Goal: Task Accomplishment & Management: Manage account settings

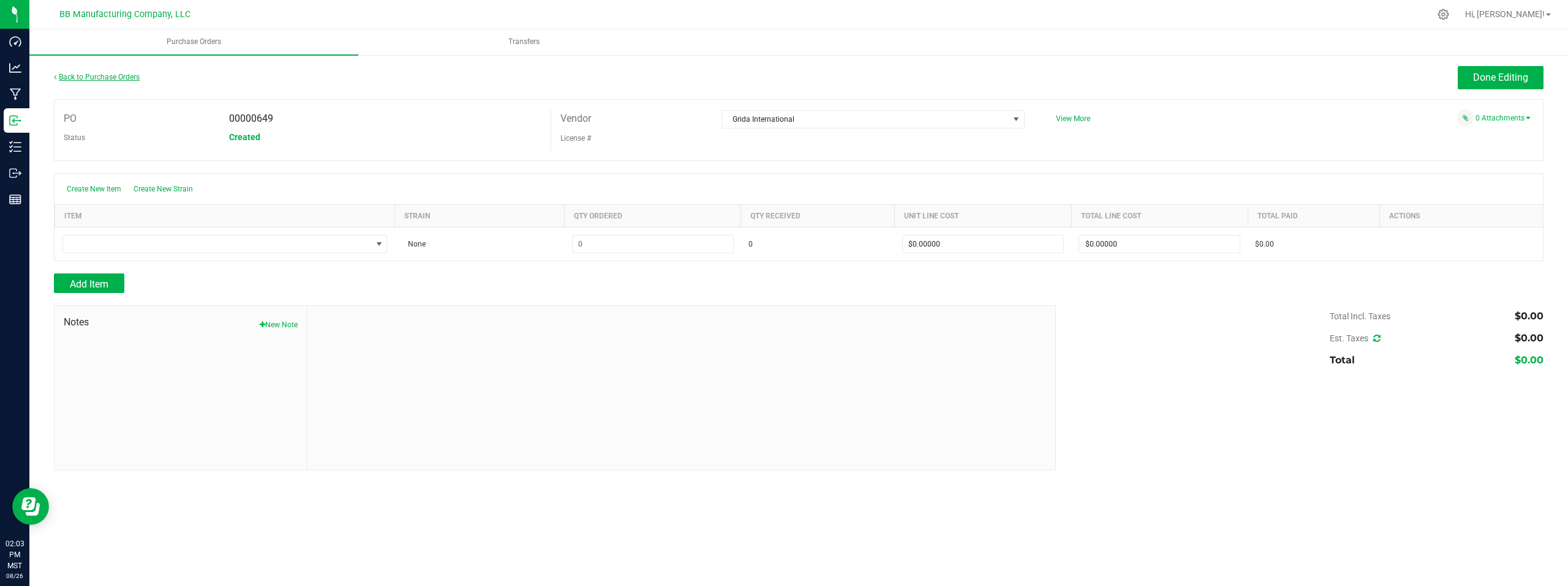
click at [97, 79] on link "Back to Purchase Orders" at bounding box center [97, 77] width 86 height 9
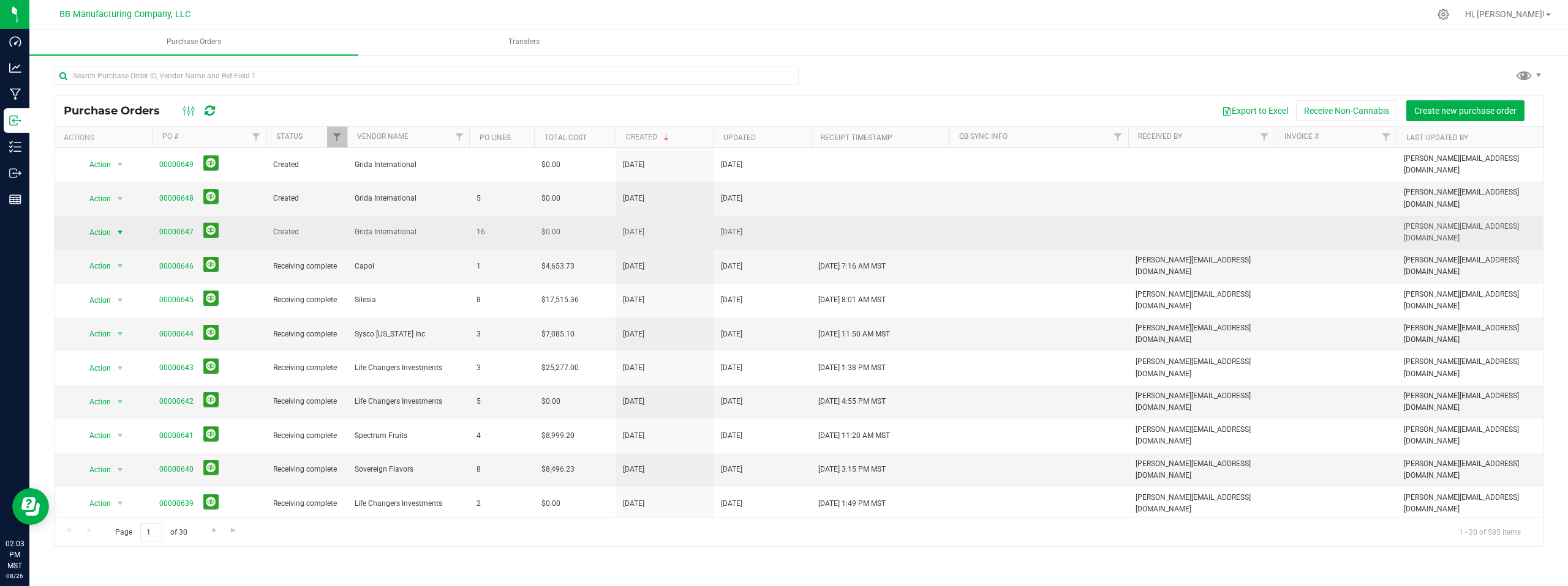
click at [119, 227] on span "select" at bounding box center [120, 232] width 10 height 10
click at [185, 227] on link "00000647" at bounding box center [176, 231] width 34 height 9
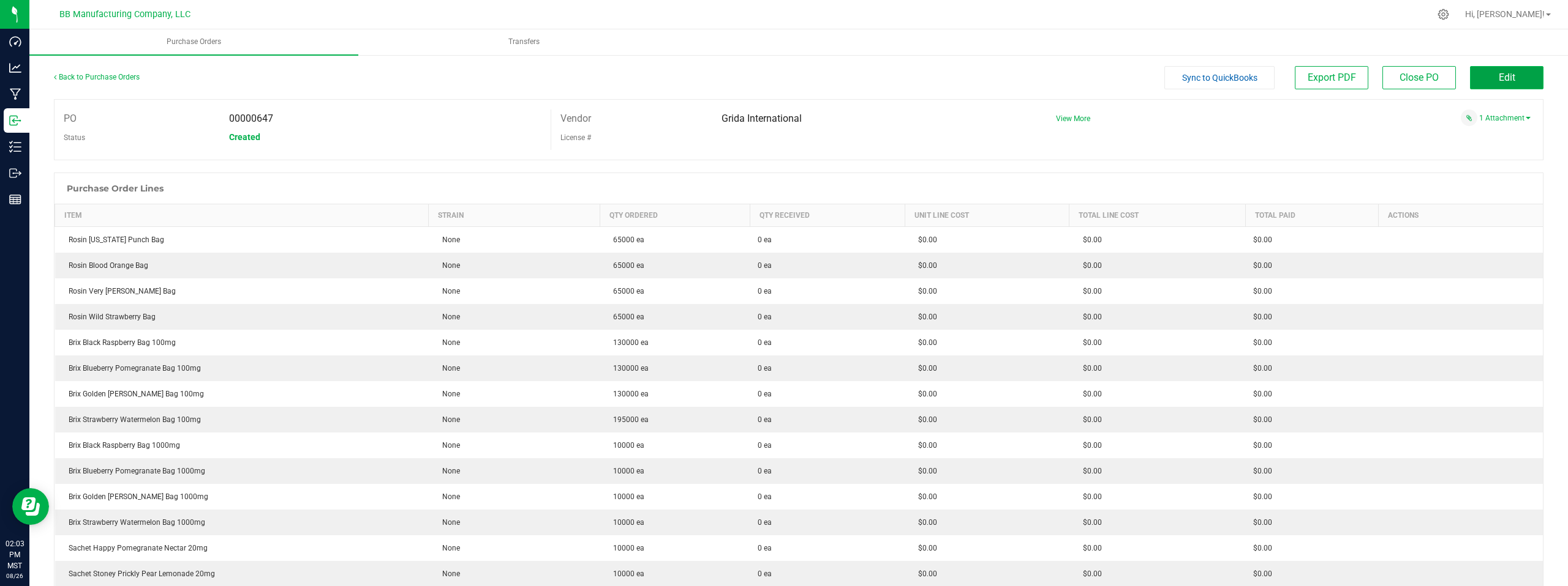
click at [1486, 81] on button "Edit" at bounding box center [1506, 77] width 73 height 23
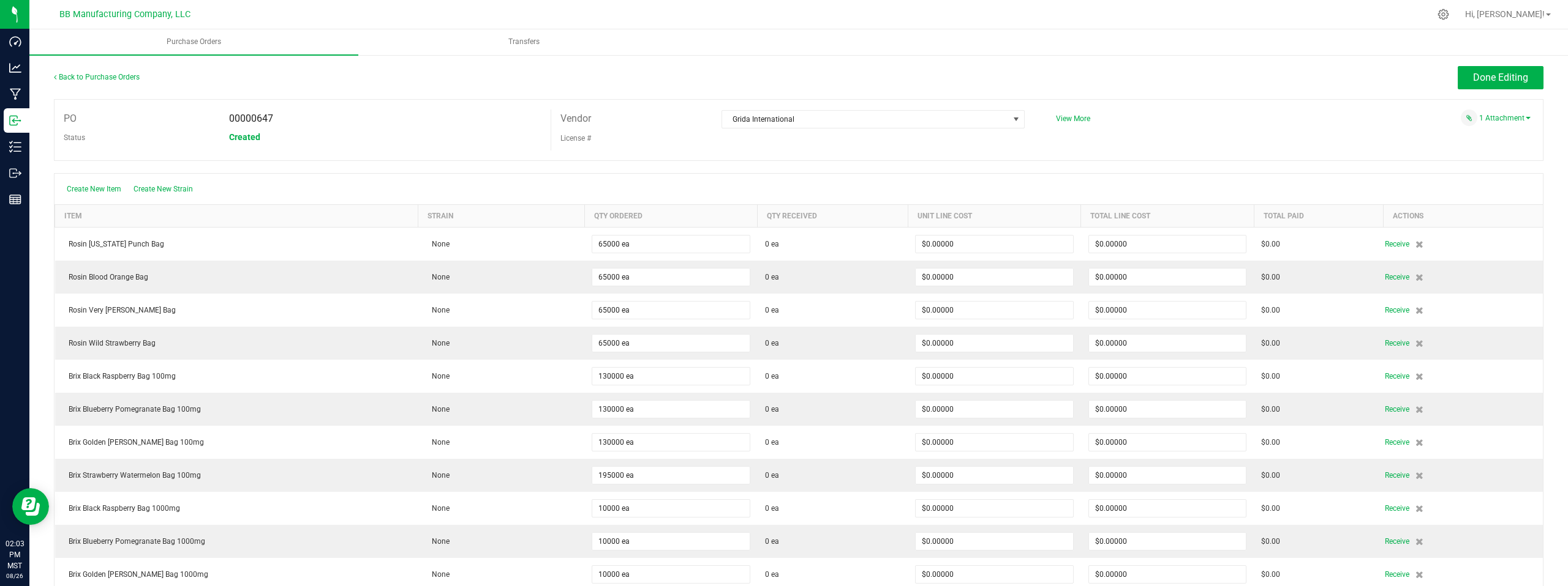
click at [1206, 129] on div "PO 00000647 Status Created Vendor Grida International License # View More" at bounding box center [799, 129] width 1490 height 62
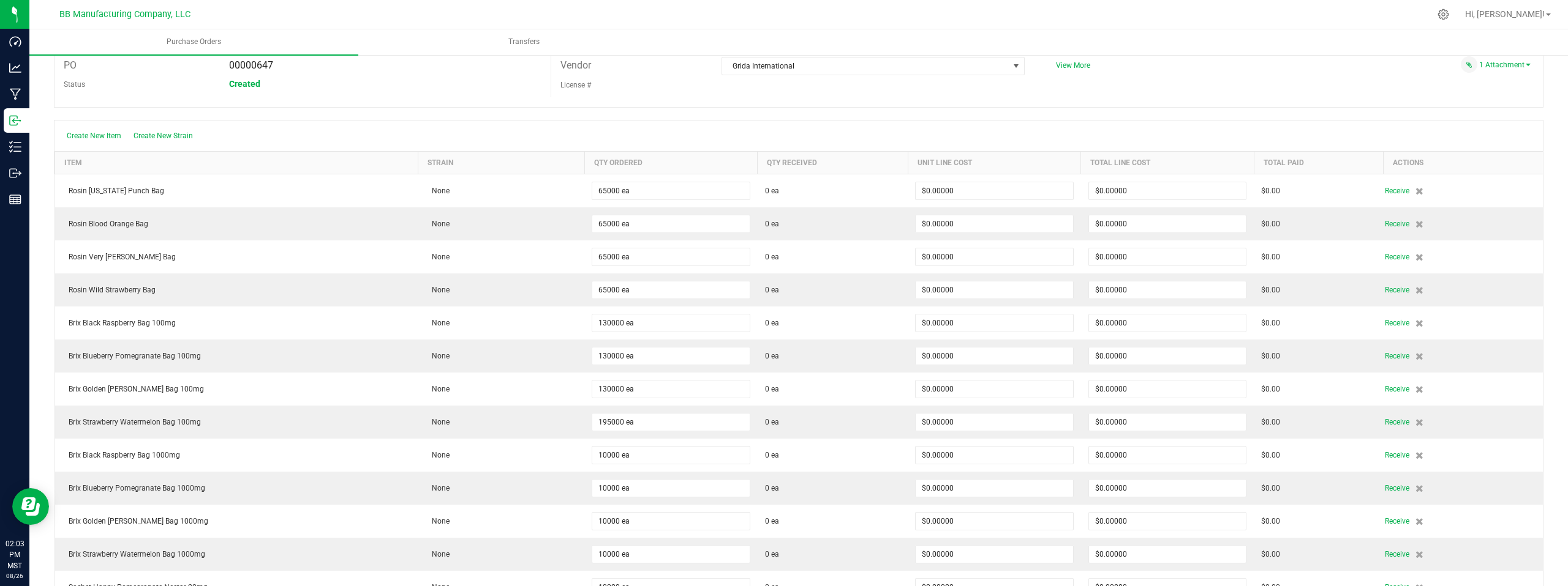
scroll to position [56, 0]
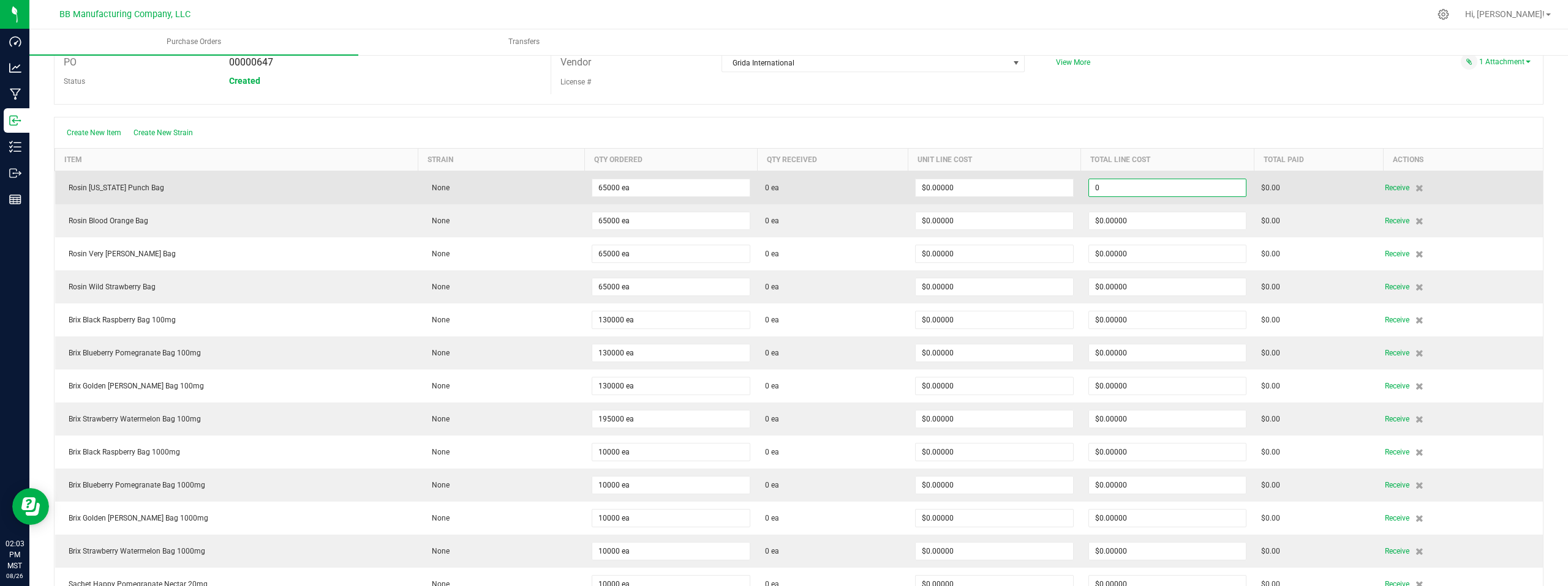
click at [1140, 188] on input "0" at bounding box center [1167, 188] width 157 height 17
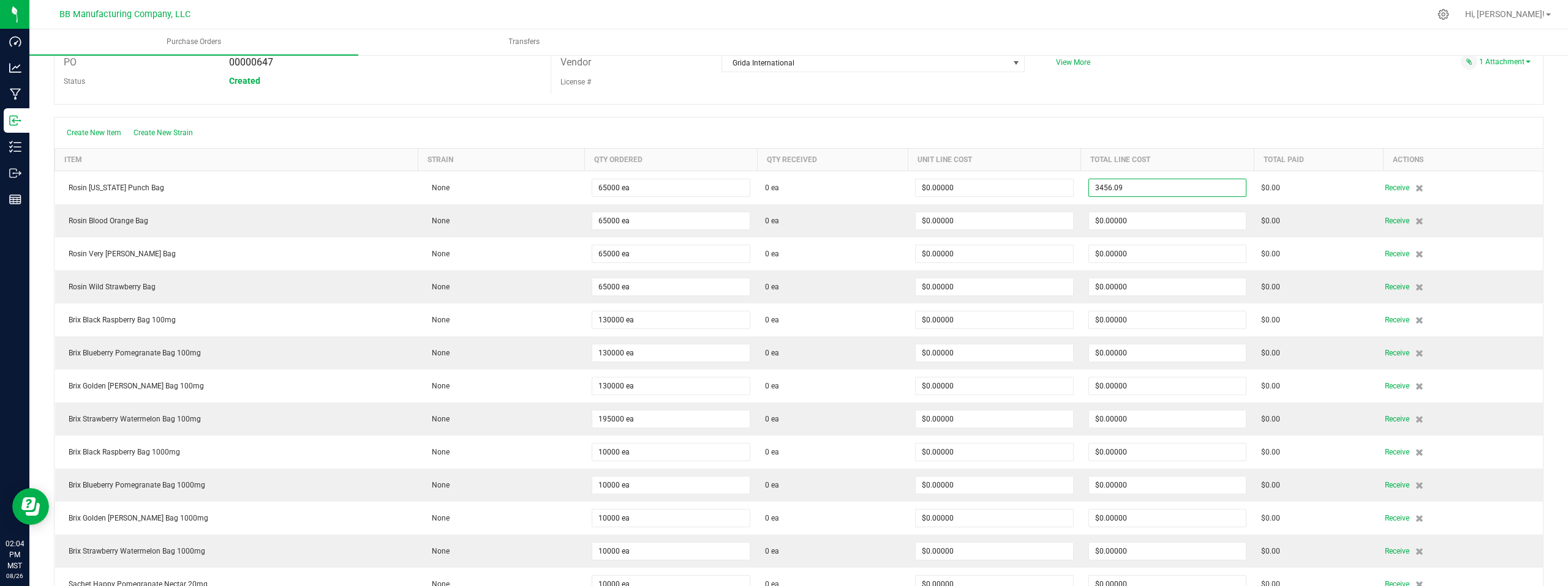
type input "$3,456.09000"
click at [1206, 80] on body "Dashboard Analytics Manufacturing Inbound Inventory Outbound Reports 02:04 PM M…" at bounding box center [784, 293] width 1568 height 586
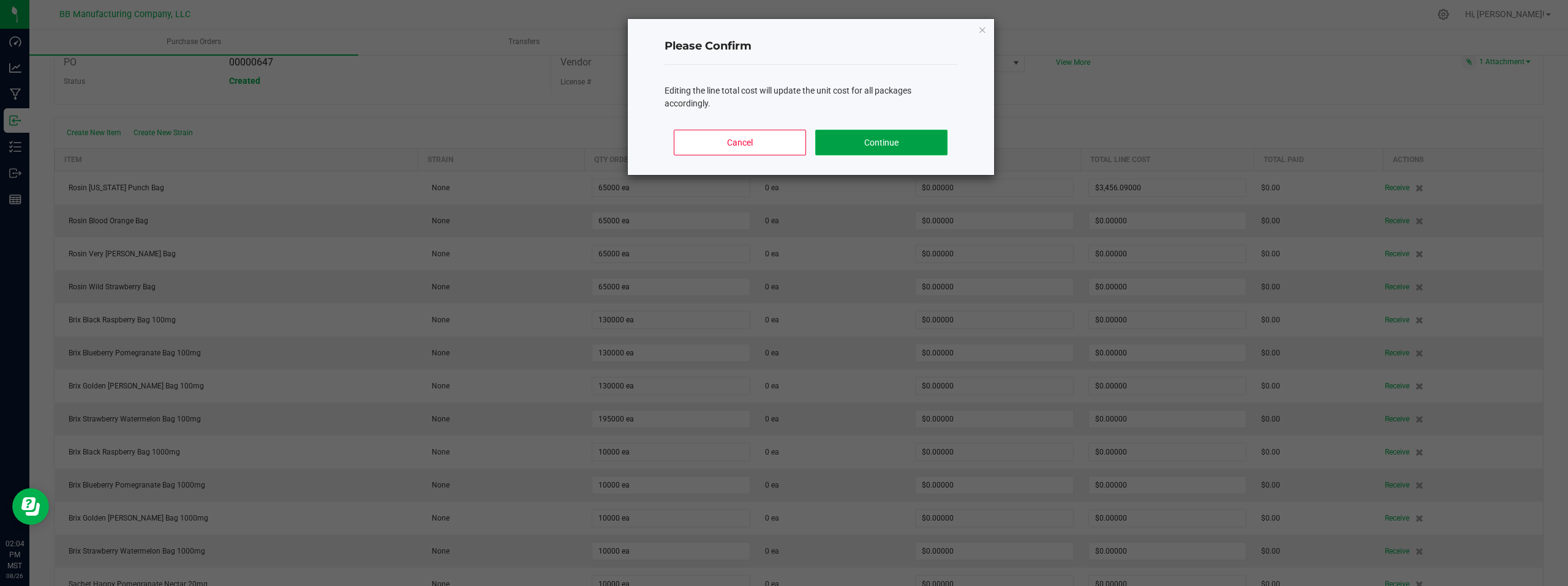
click at [898, 142] on button "Continue" at bounding box center [881, 142] width 131 height 26
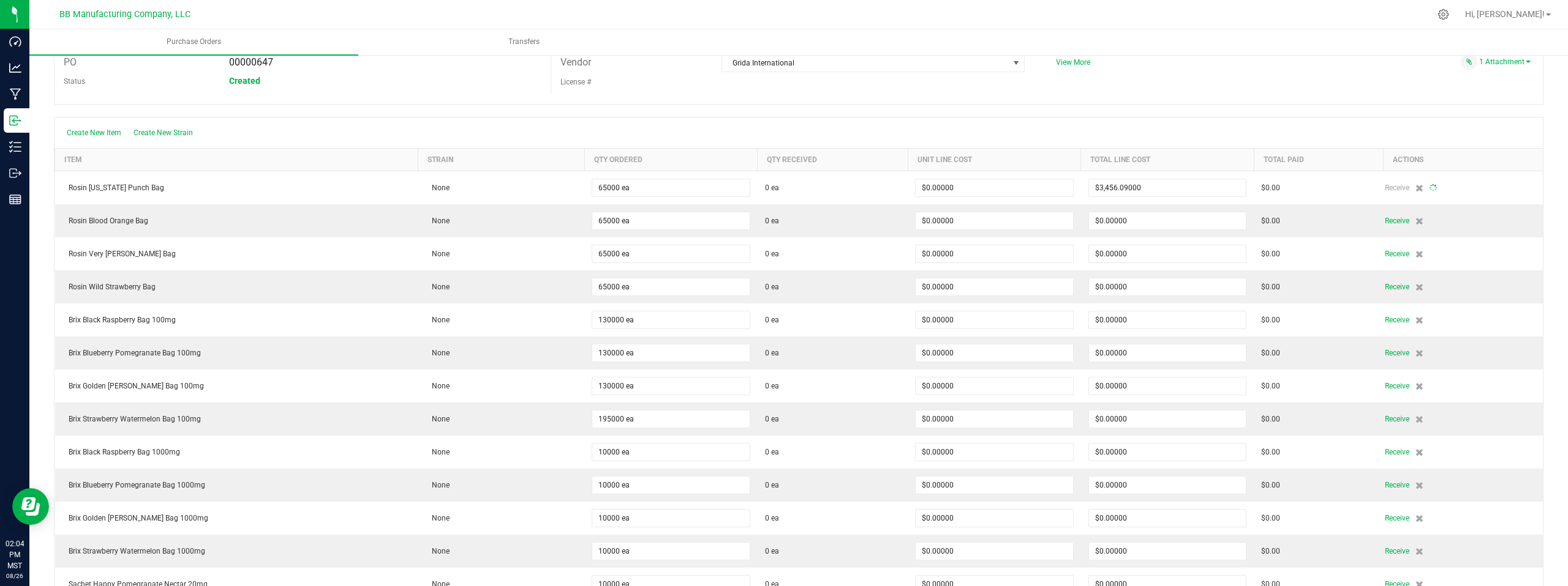
type input "65000"
type input "$0.05317"
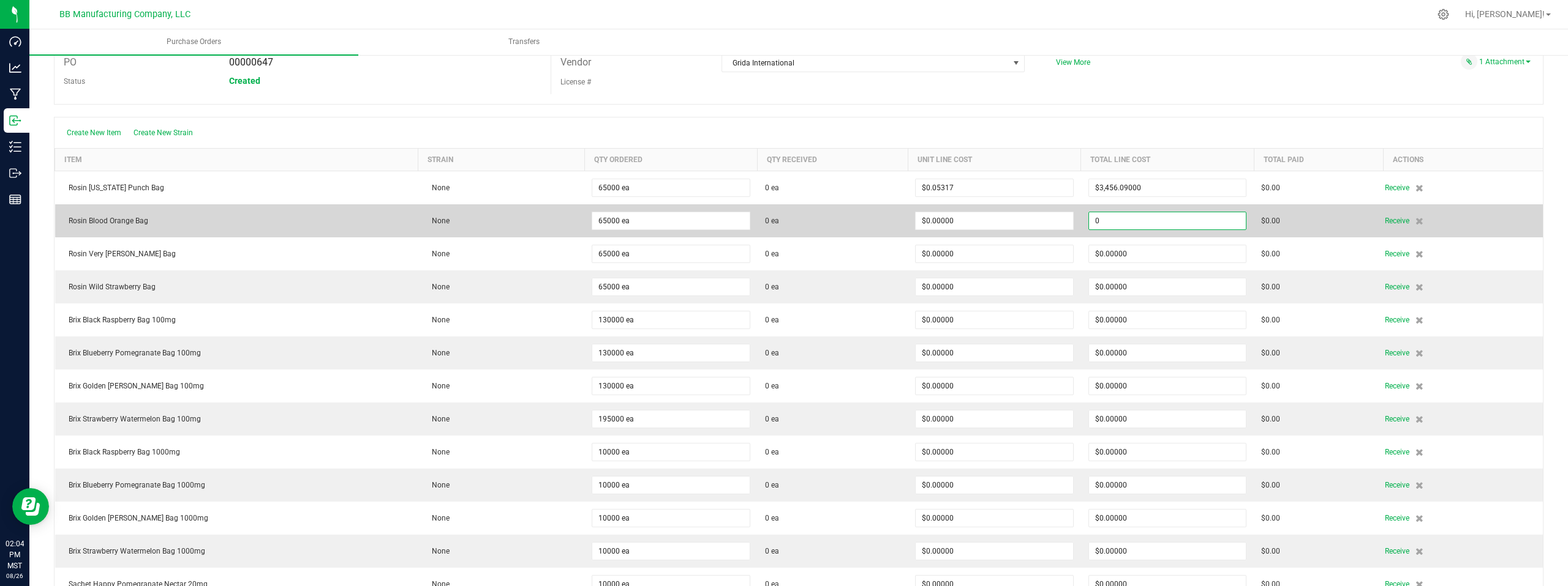
click at [1127, 221] on input "0" at bounding box center [1167, 221] width 157 height 17
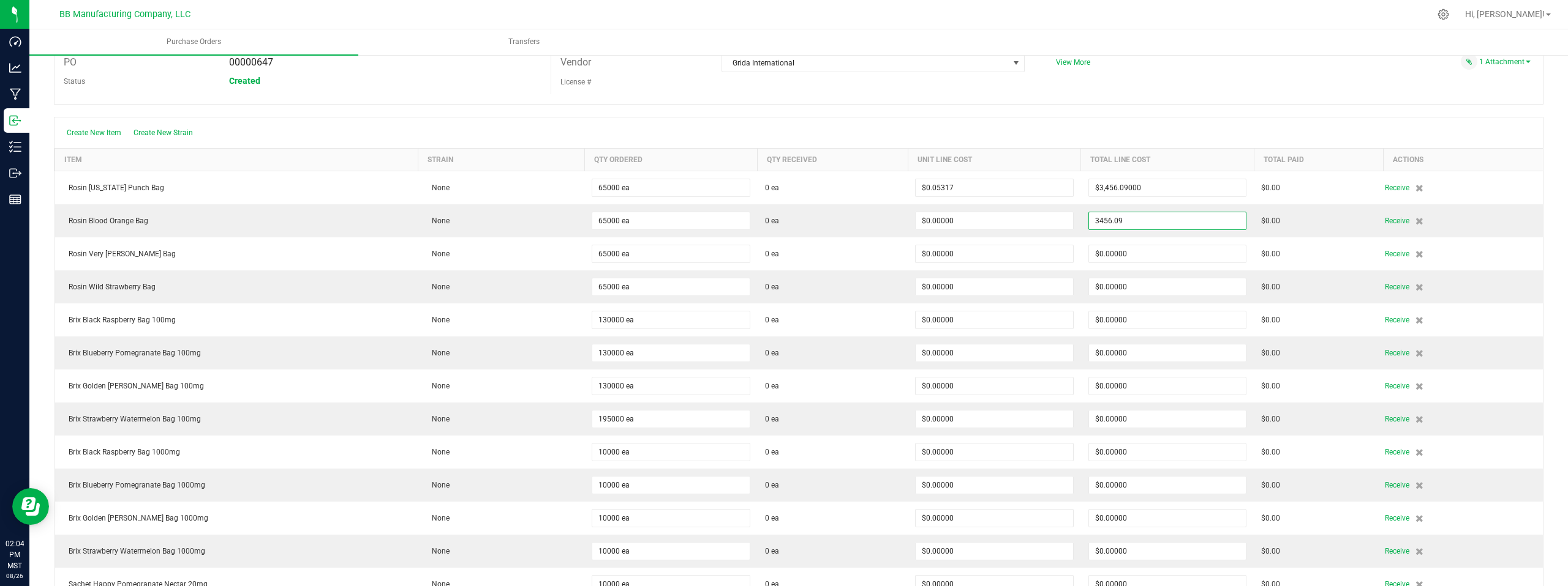
type input "$3,456.09000"
click at [1186, 92] on body "Dashboard Analytics Manufacturing Inbound Inventory Outbound Reports 02:04 PM M…" at bounding box center [784, 293] width 1568 height 586
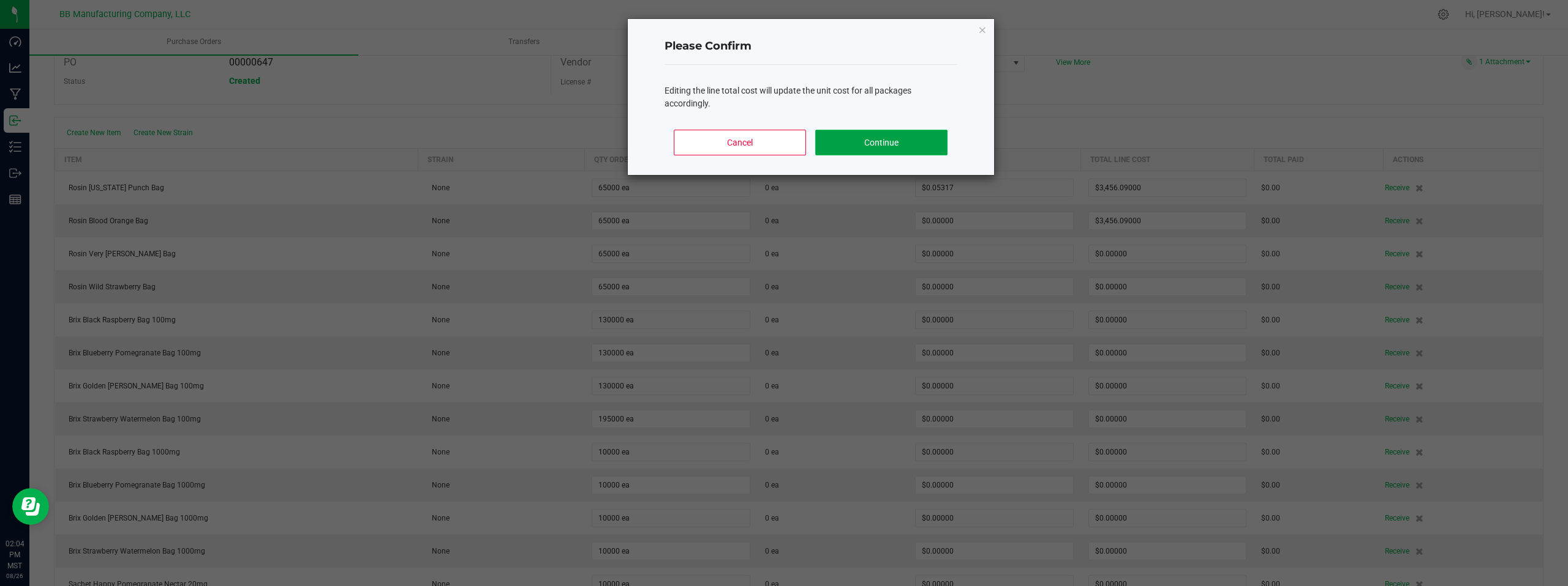
click at [863, 146] on button "Continue" at bounding box center [881, 142] width 131 height 26
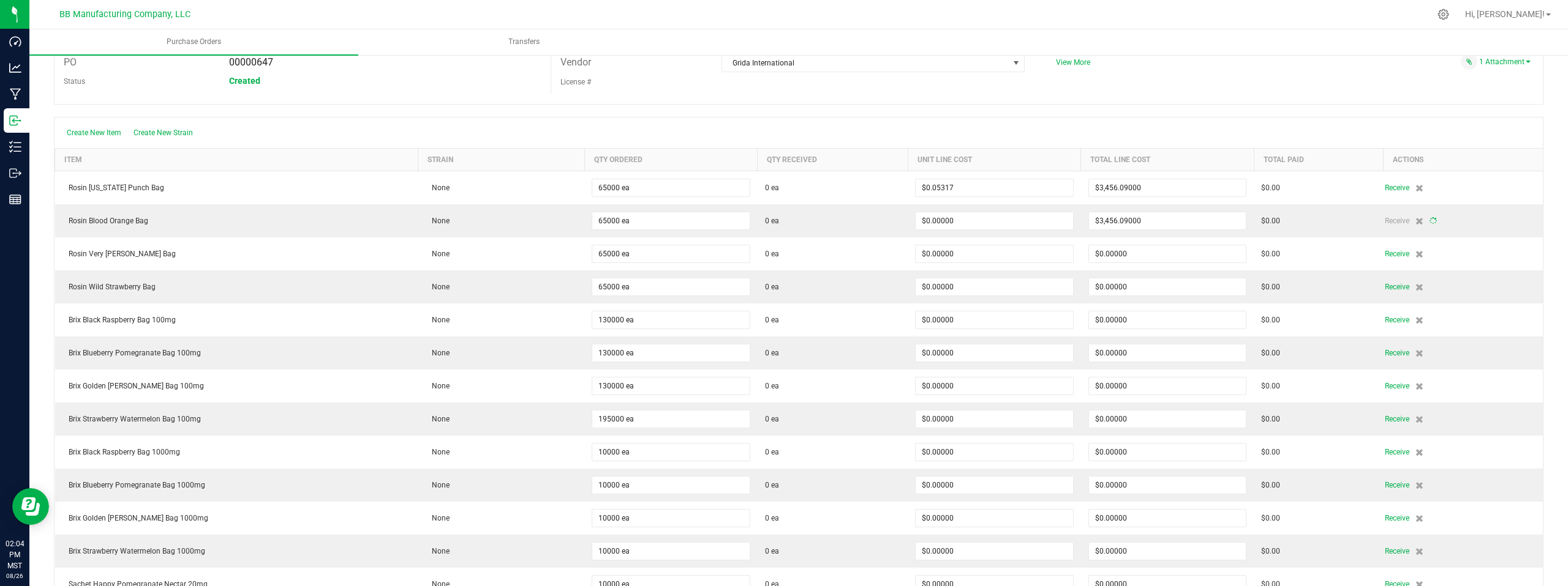
type input "65000"
type input "$0.05317"
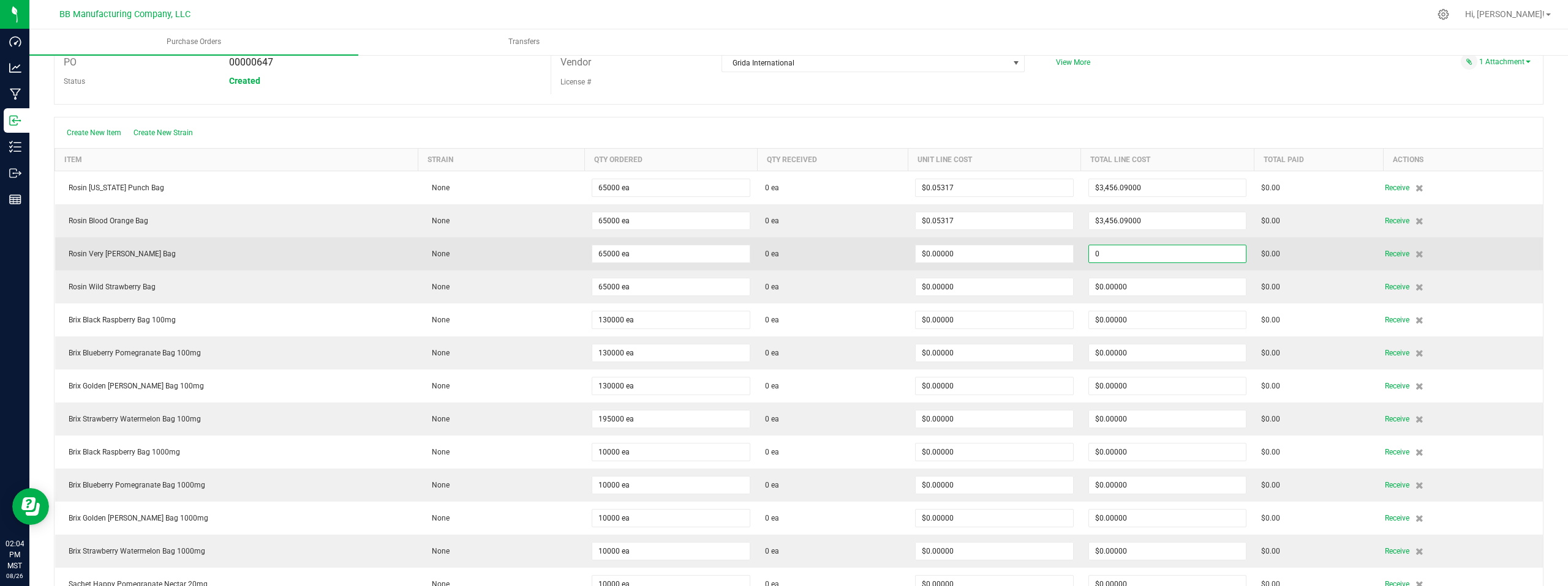
click at [1148, 254] on input "0" at bounding box center [1167, 254] width 157 height 17
click at [1104, 256] on input "0" at bounding box center [1167, 254] width 157 height 17
type input "0"
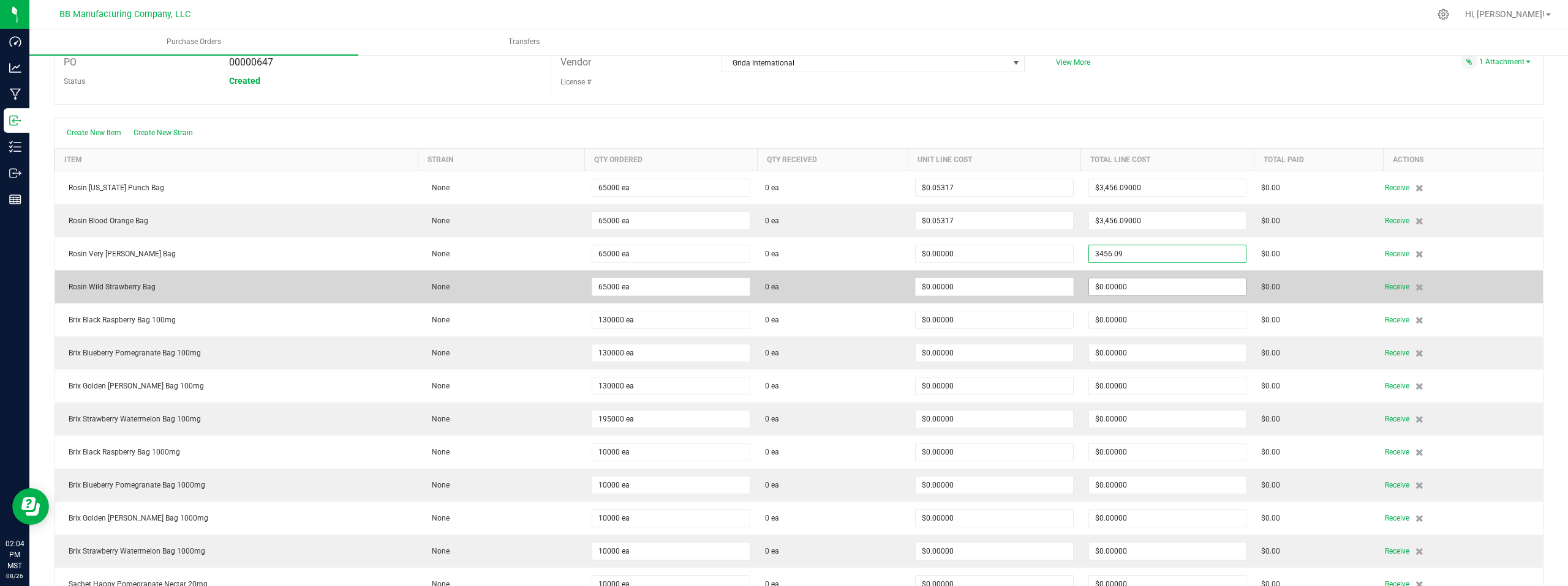
type input "$3,456.09000"
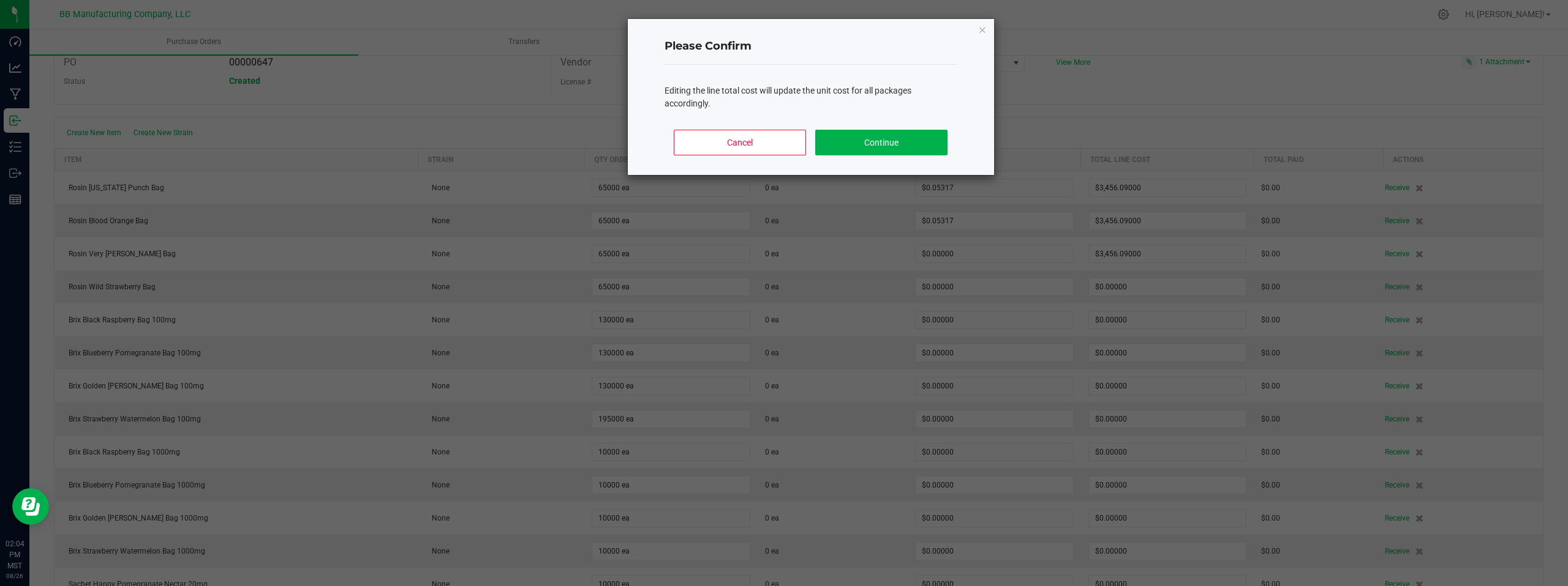
click at [1135, 287] on body "Dashboard Analytics Manufacturing Inbound Inventory Outbound Reports 02:04 PM M…" at bounding box center [784, 293] width 1568 height 586
click at [898, 140] on button "Continue" at bounding box center [881, 142] width 131 height 26
type input "65000"
type input "$0.05317"
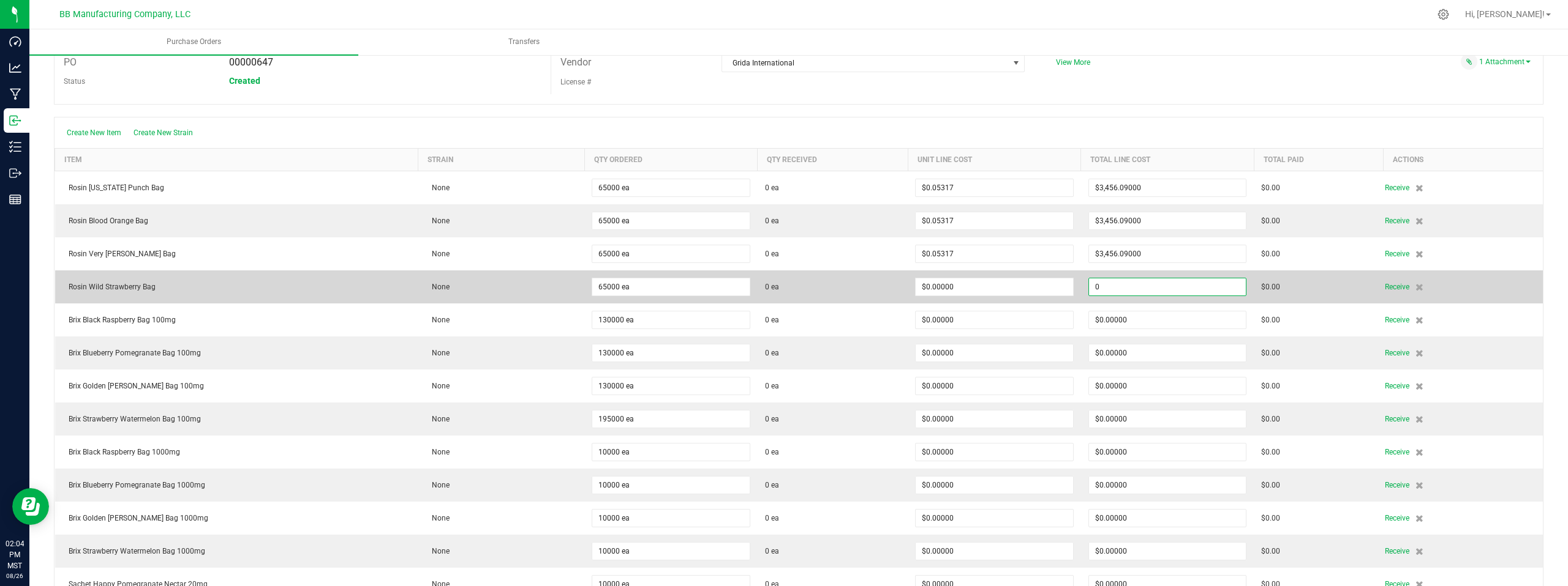
click at [1157, 284] on input "0" at bounding box center [1167, 287] width 157 height 17
click at [1113, 287] on input "0" at bounding box center [1167, 287] width 157 height 17
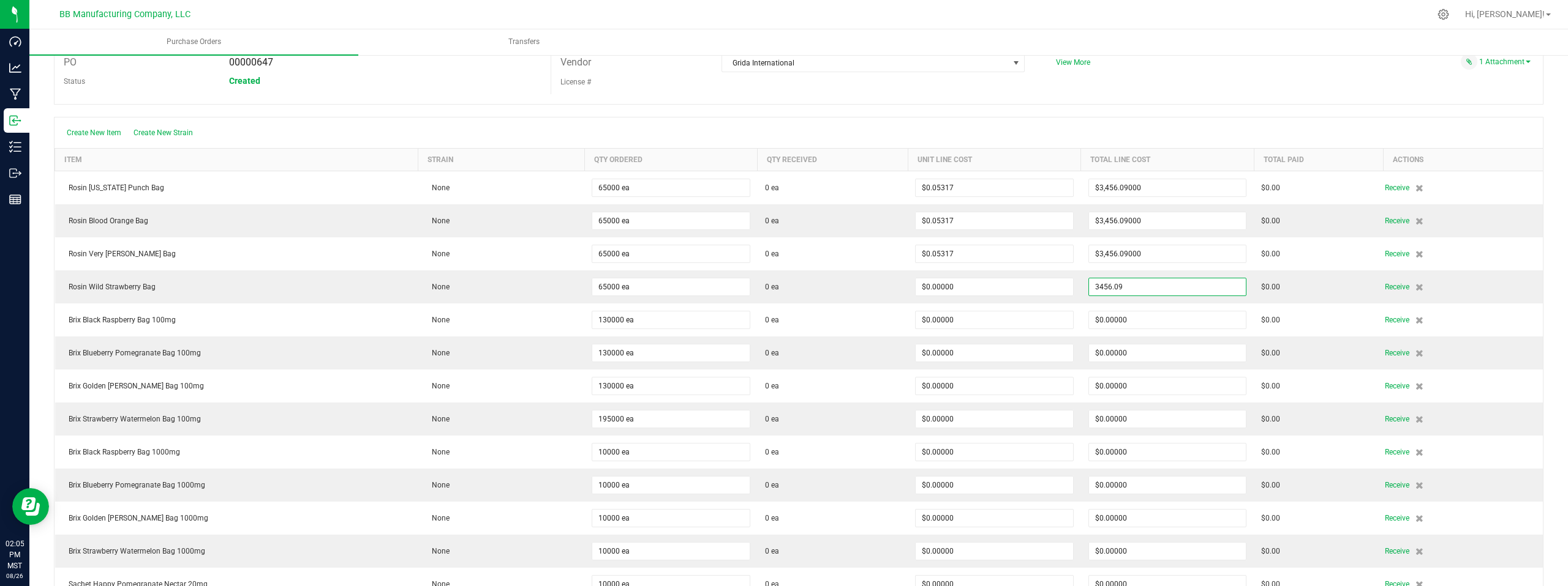
type input "$3,456.09000"
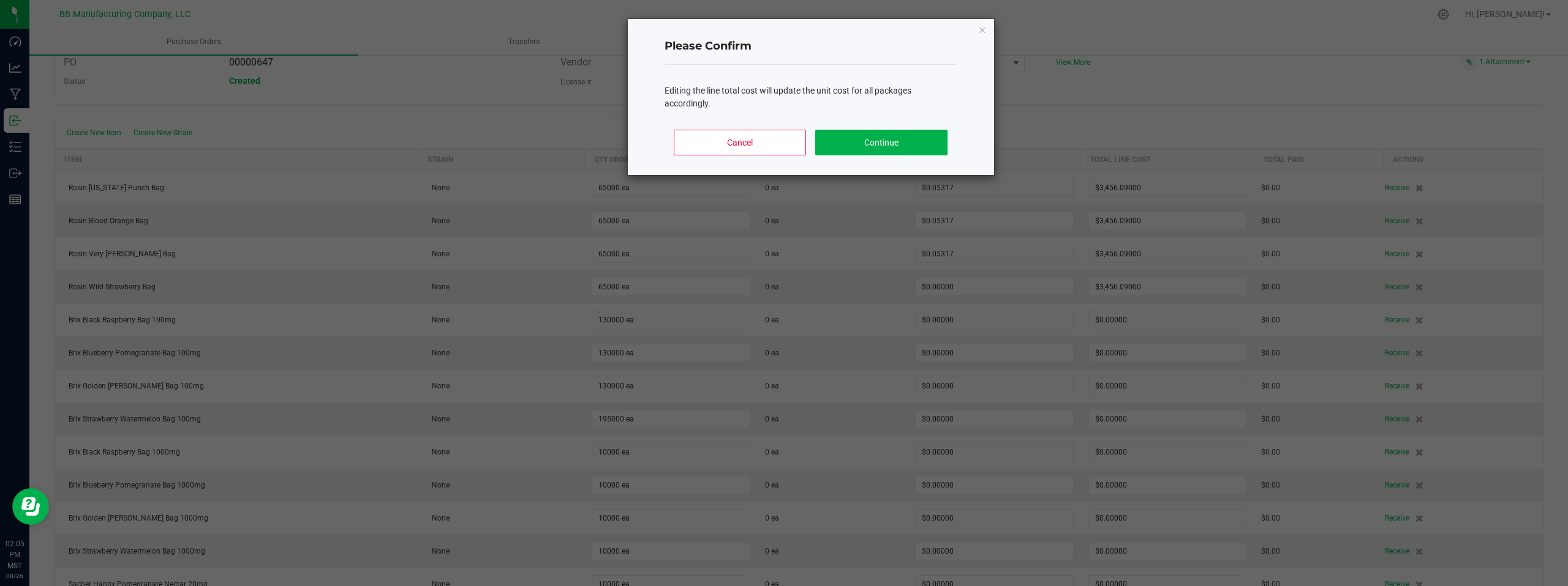
click at [1159, 74] on body "Dashboard Analytics Manufacturing Inbound Inventory Outbound Reports 02:05 PM M…" at bounding box center [784, 293] width 1568 height 586
click at [889, 145] on button "Continue" at bounding box center [881, 142] width 131 height 26
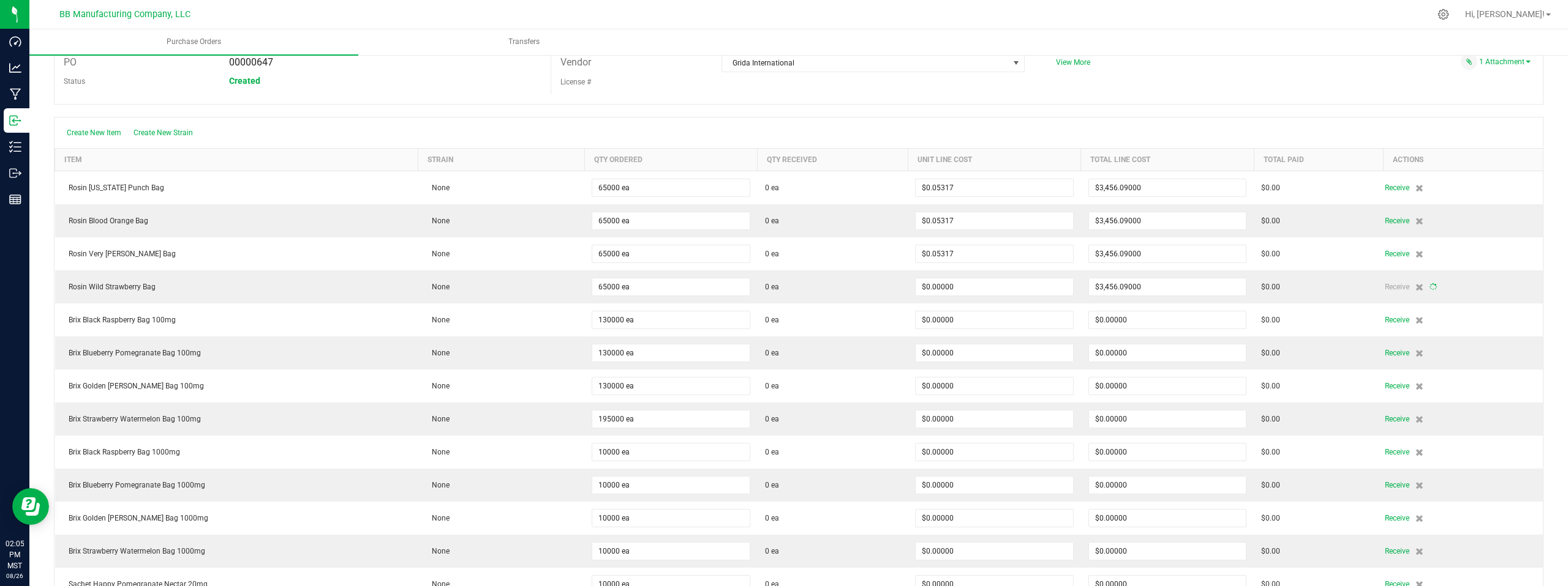
type input "65000"
type input "$0.05317"
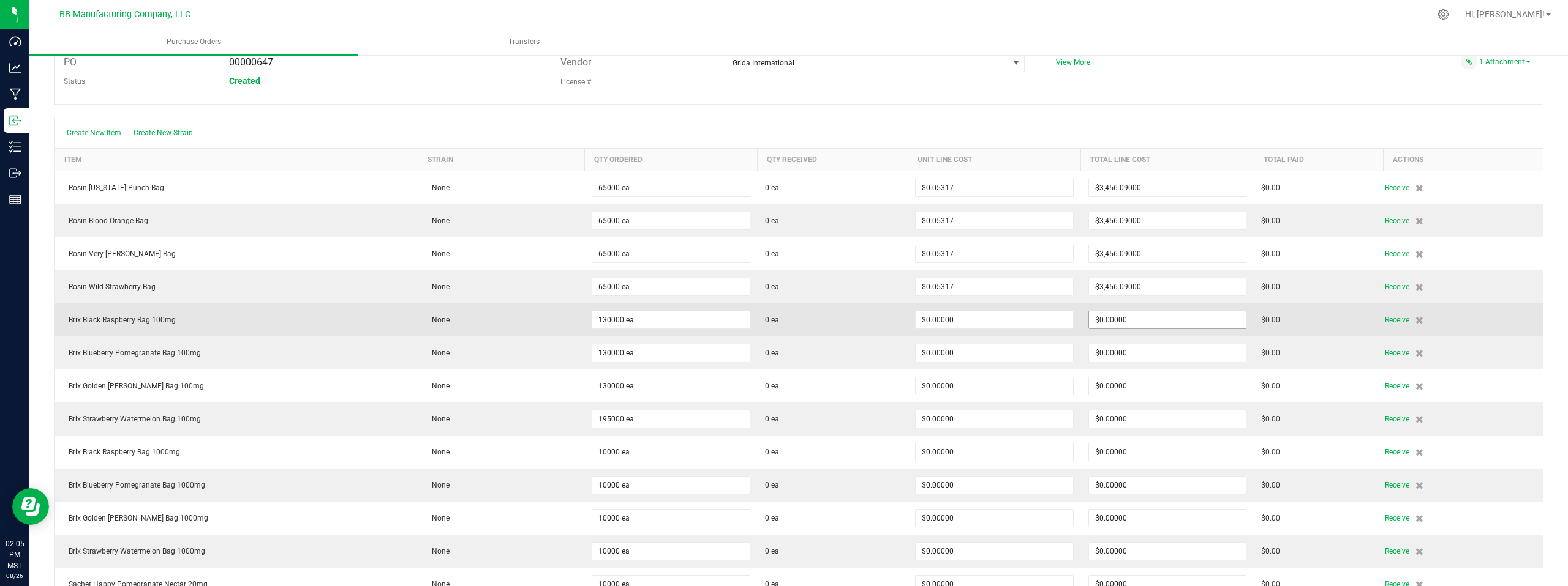
type input "0"
click at [1141, 321] on input "0" at bounding box center [1167, 320] width 157 height 17
click at [1110, 318] on input "0" at bounding box center [1167, 320] width 157 height 17
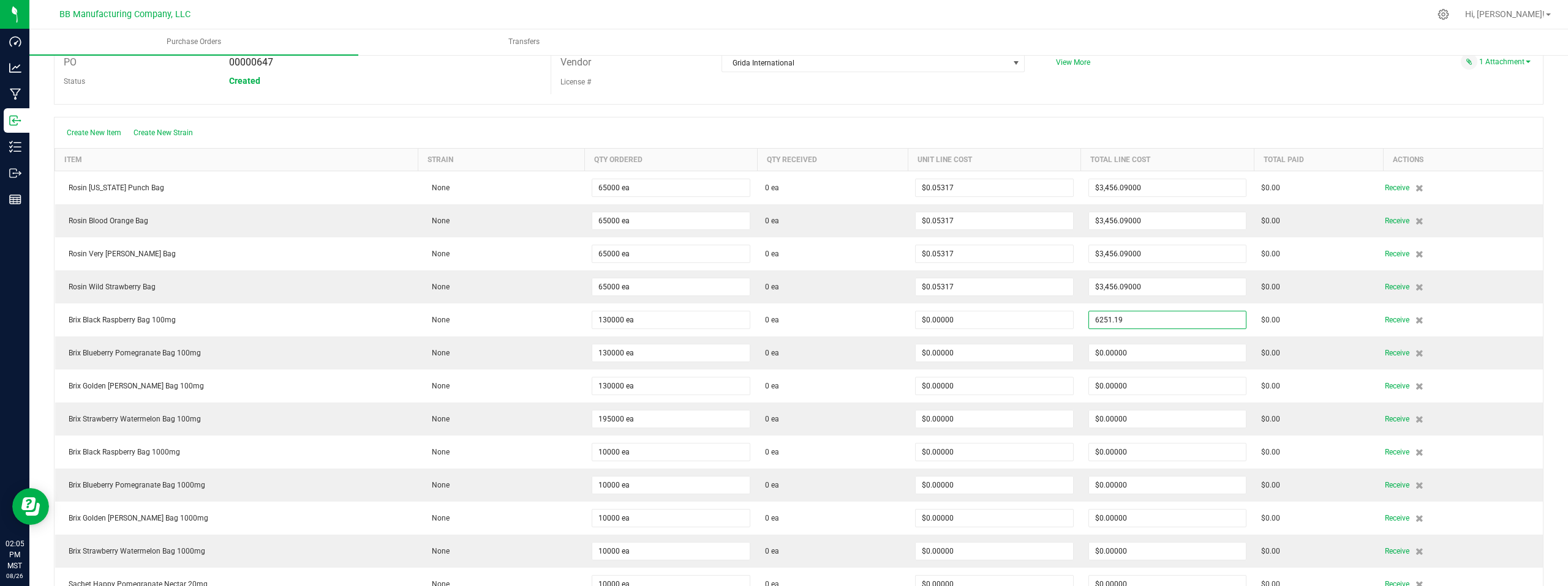
type input "$6,251.19000"
click at [1190, 88] on body "Dashboard Analytics Manufacturing Inbound Inventory Outbound Reports 02:05 PM M…" at bounding box center [784, 293] width 1568 height 586
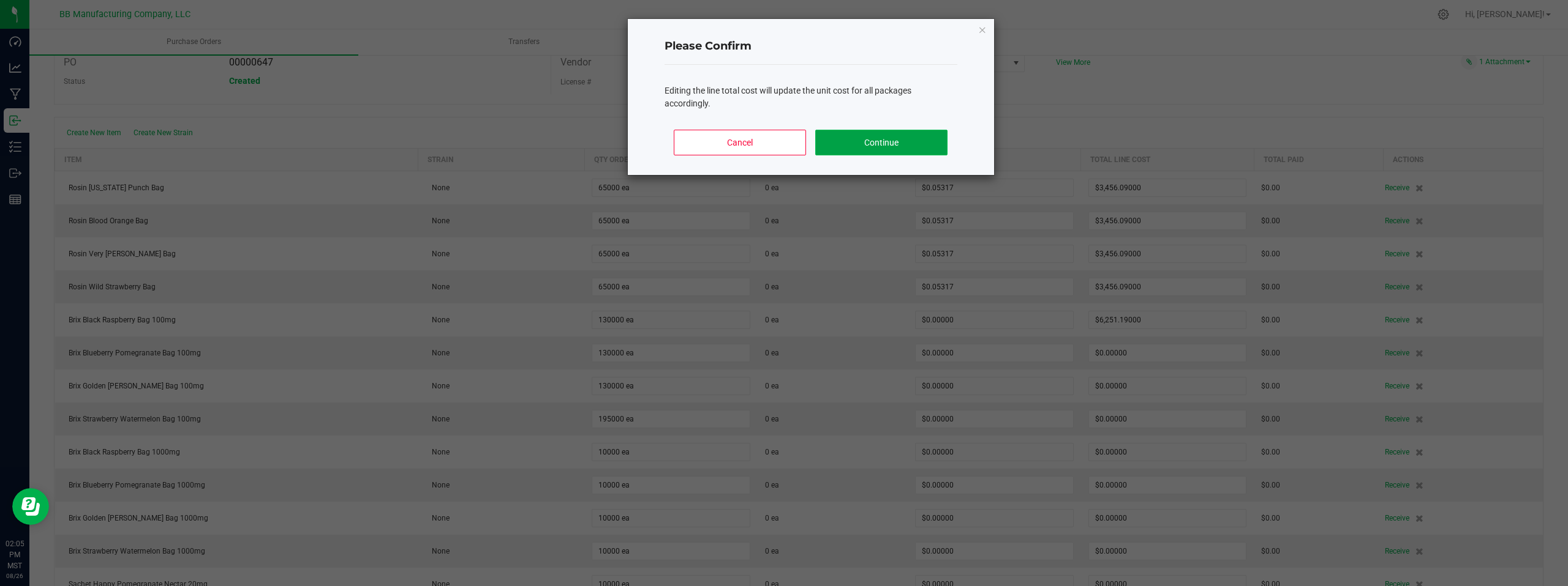
click at [879, 140] on button "Continue" at bounding box center [881, 142] width 131 height 26
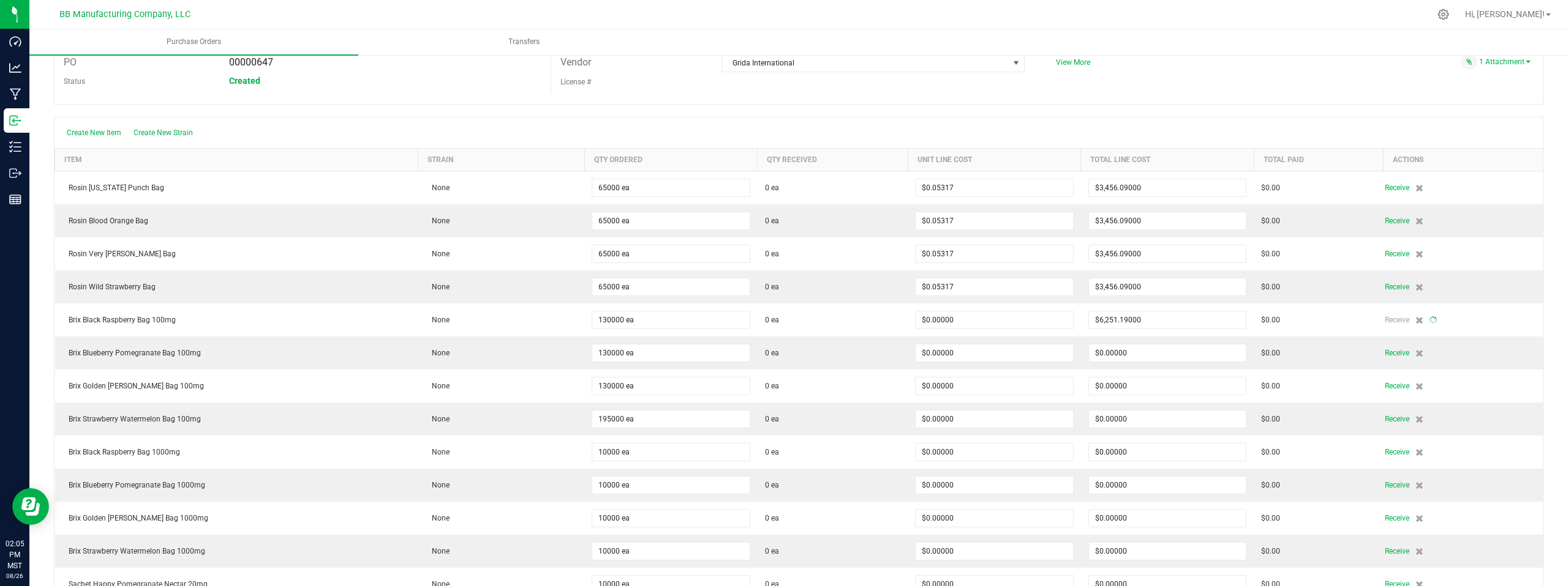
type input "130000"
type input "$0.04809"
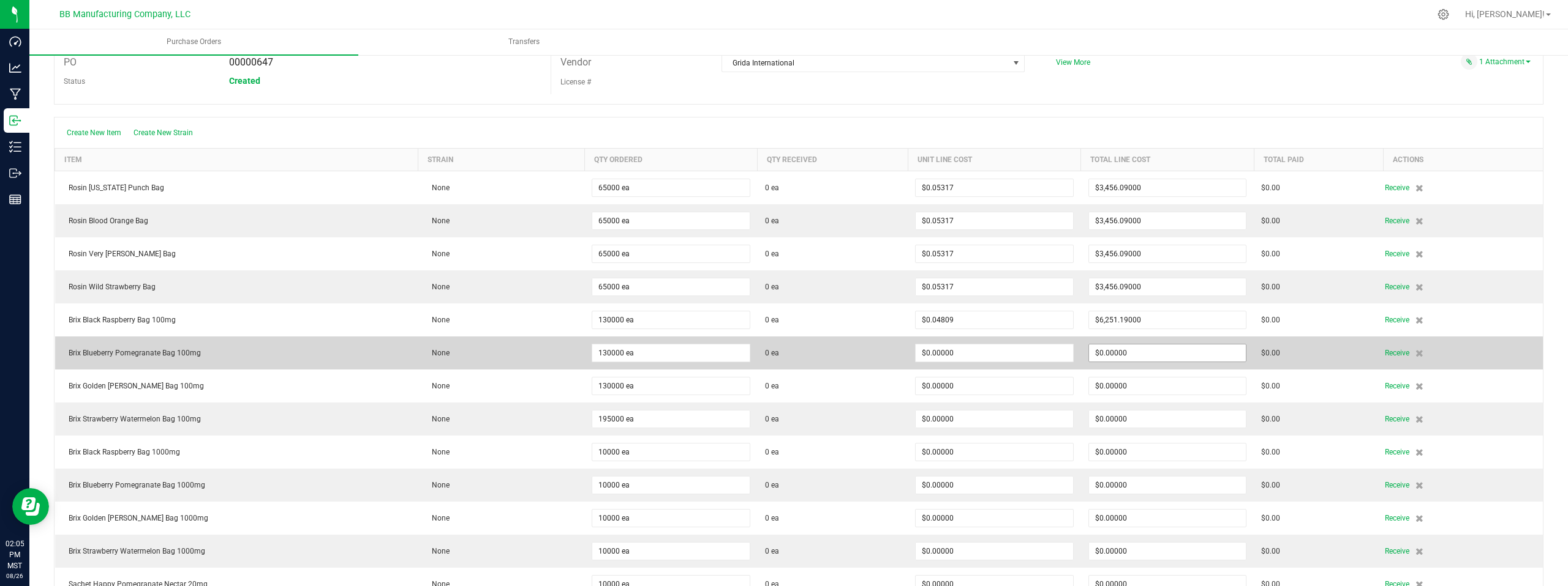
type input "0"
drag, startPoint x: 1126, startPoint y: 355, endPoint x: 1042, endPoint y: 352, distance: 84.1
click at [1042, 352] on purchase-order-line-row "Brix Blueberry Pomegranate Bag 100mg None 130000 ea 0 ea $0.00000 0 $0.00 Recei…" at bounding box center [799, 353] width 1488 height 33
type input "0"
type input "$0.00000"
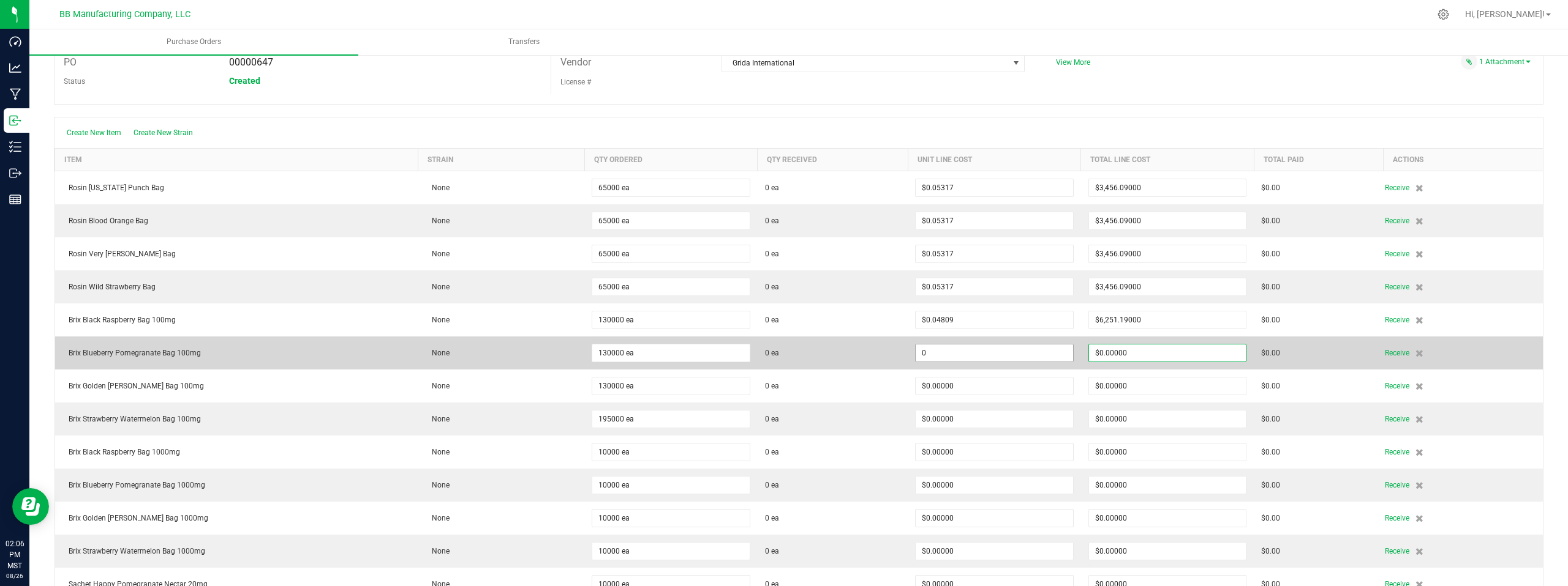
click at [1042, 351] on input "0" at bounding box center [994, 353] width 157 height 17
type input "$0.00000"
type input "0"
drag, startPoint x: 1131, startPoint y: 349, endPoint x: 1097, endPoint y: 353, distance: 34.2
click at [1082, 347] on td "0" at bounding box center [1168, 353] width 173 height 33
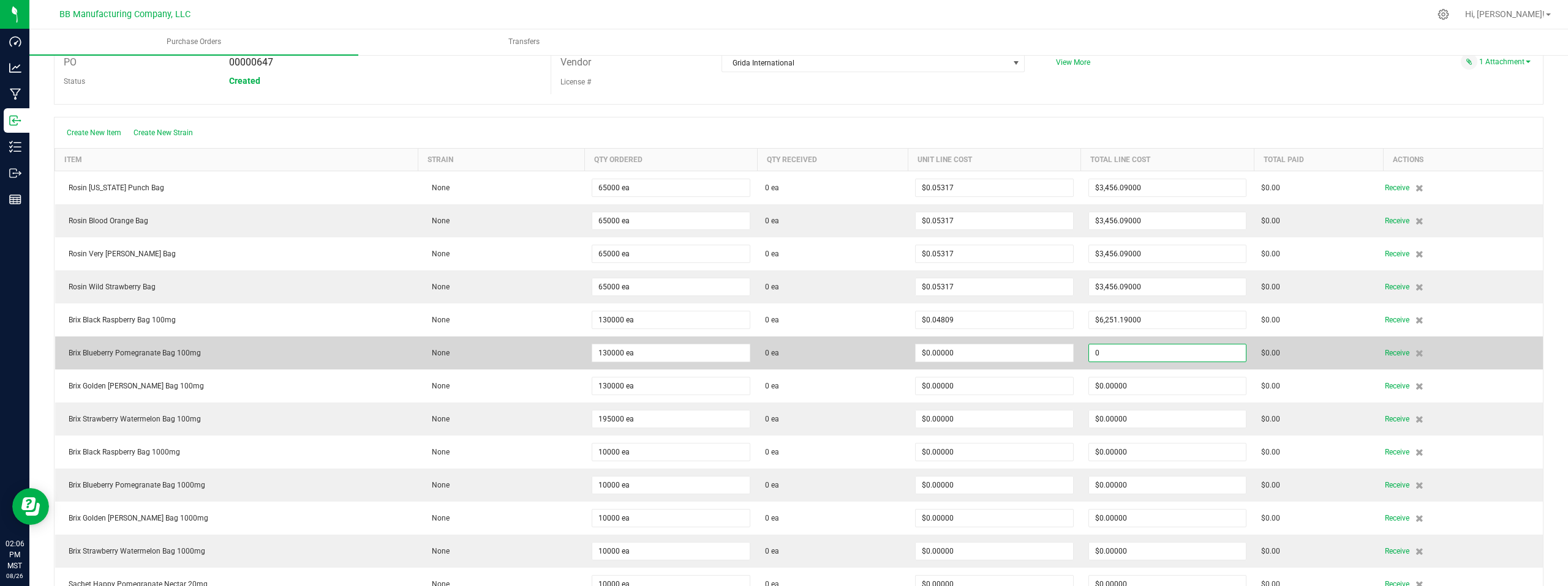
click at [1103, 350] on input "0" at bounding box center [1167, 353] width 157 height 17
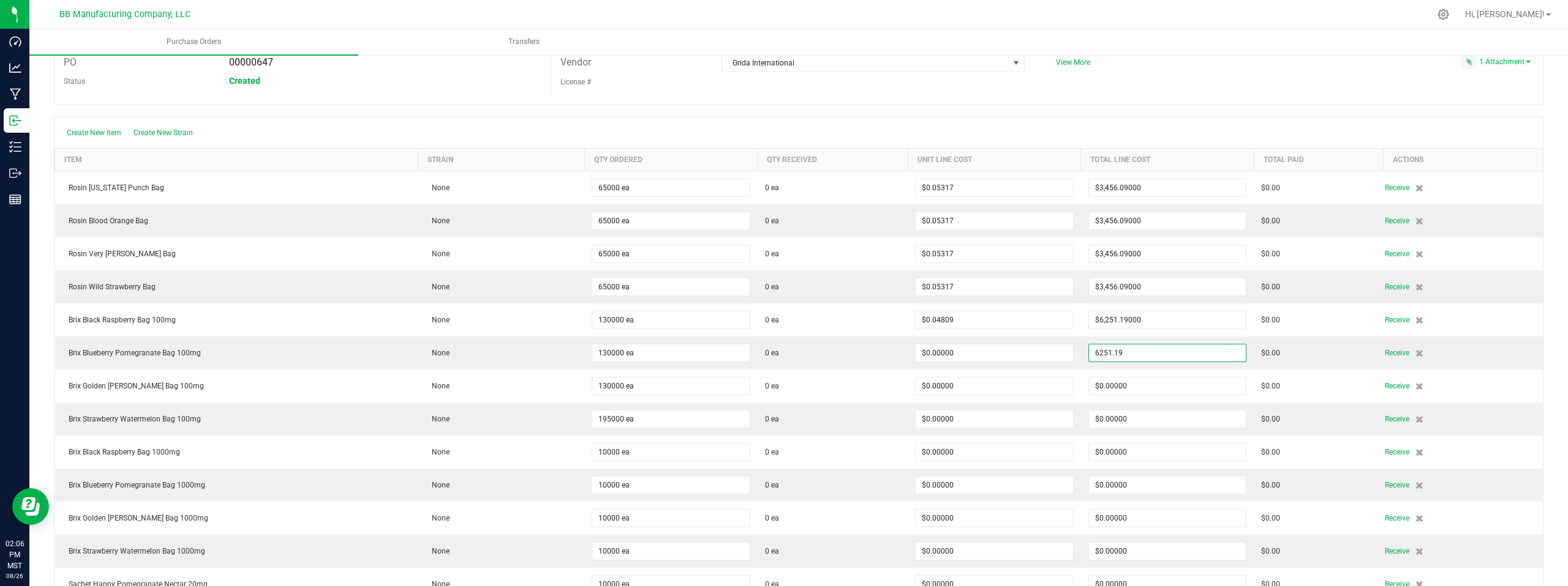
type input "$6,251.19000"
click at [1228, 93] on body "Dashboard Analytics Manufacturing Inbound Inventory Outbound Reports 02:06 PM M…" at bounding box center [784, 293] width 1568 height 586
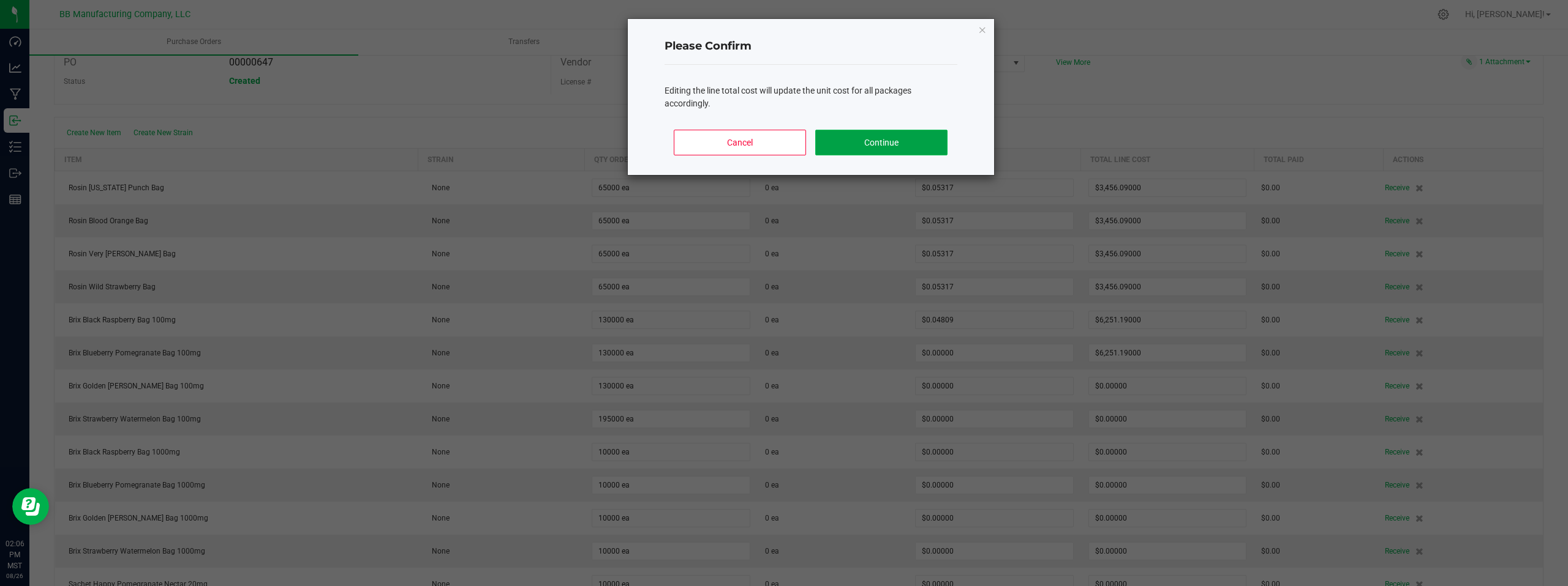
click at [892, 145] on button "Continue" at bounding box center [881, 142] width 131 height 26
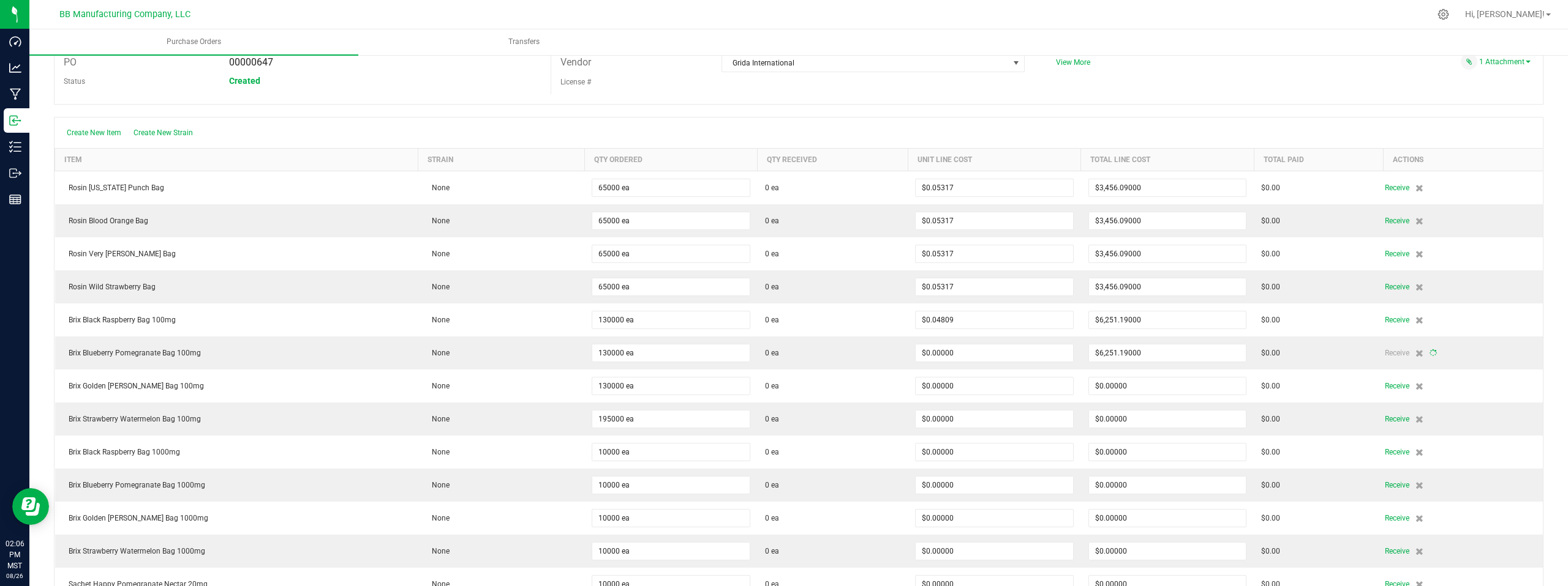
type input "130000"
type input "$0.04809"
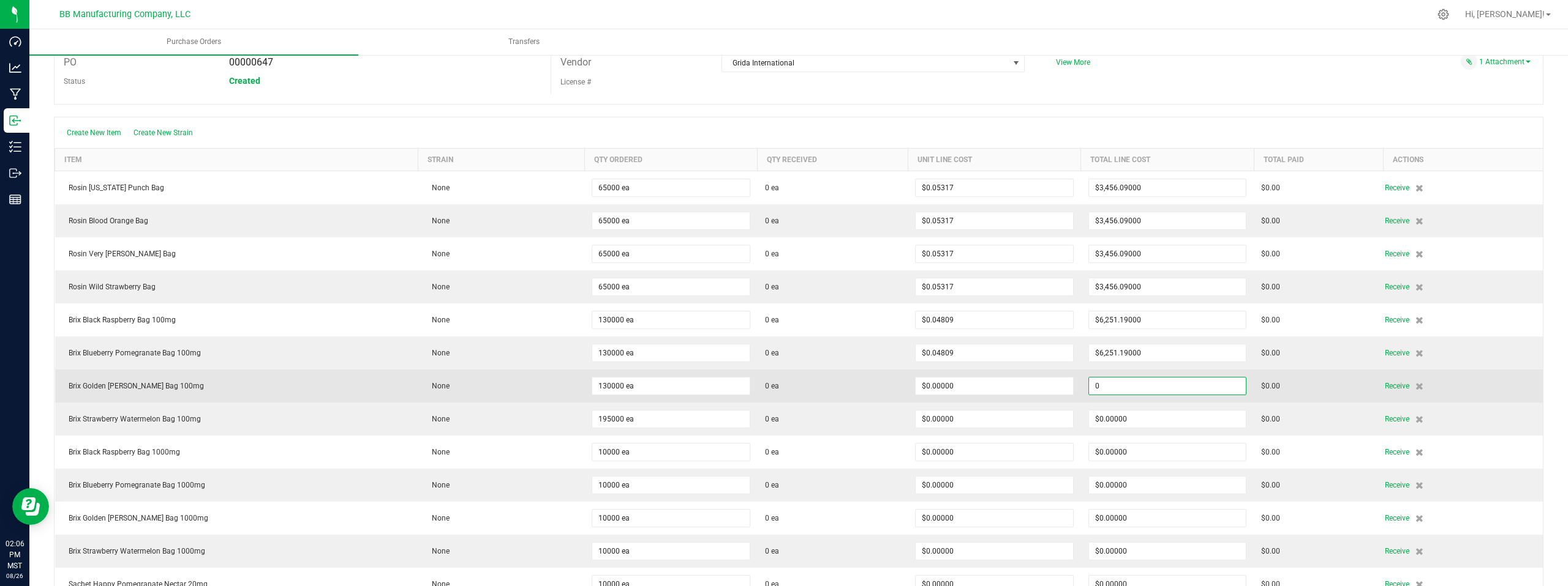
click at [1146, 385] on input "0" at bounding box center [1167, 386] width 157 height 17
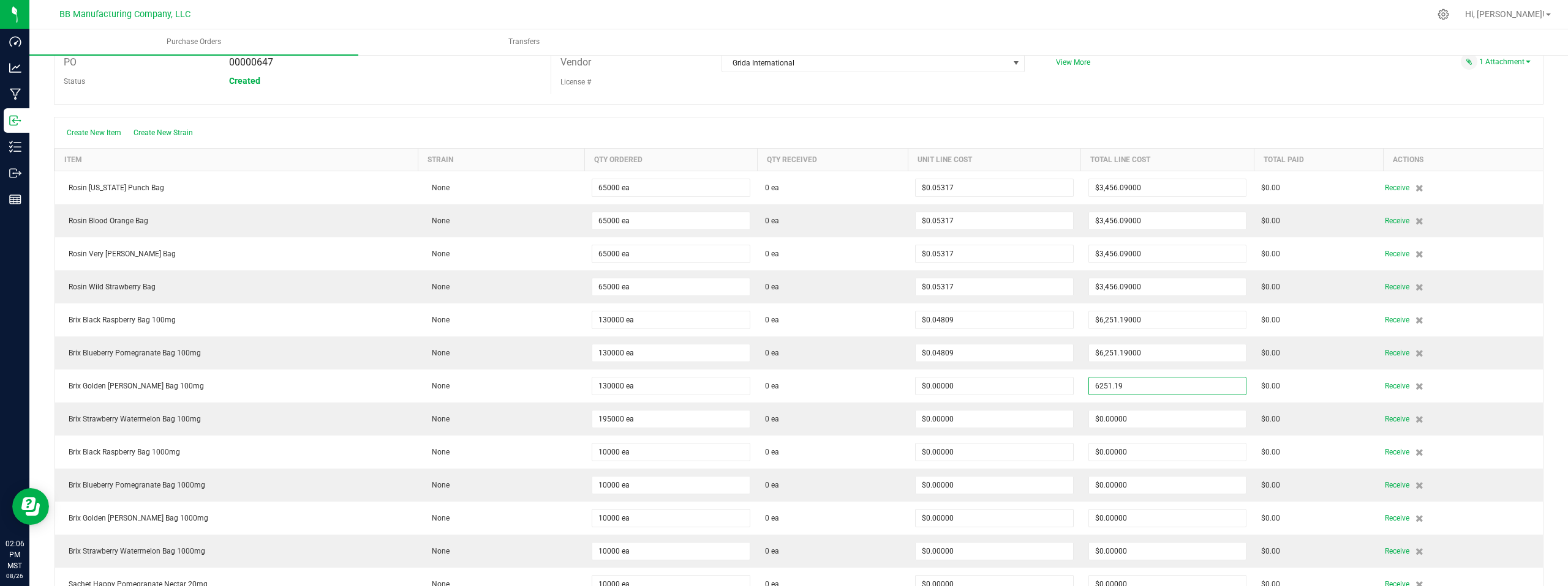
type input "$6,251.19000"
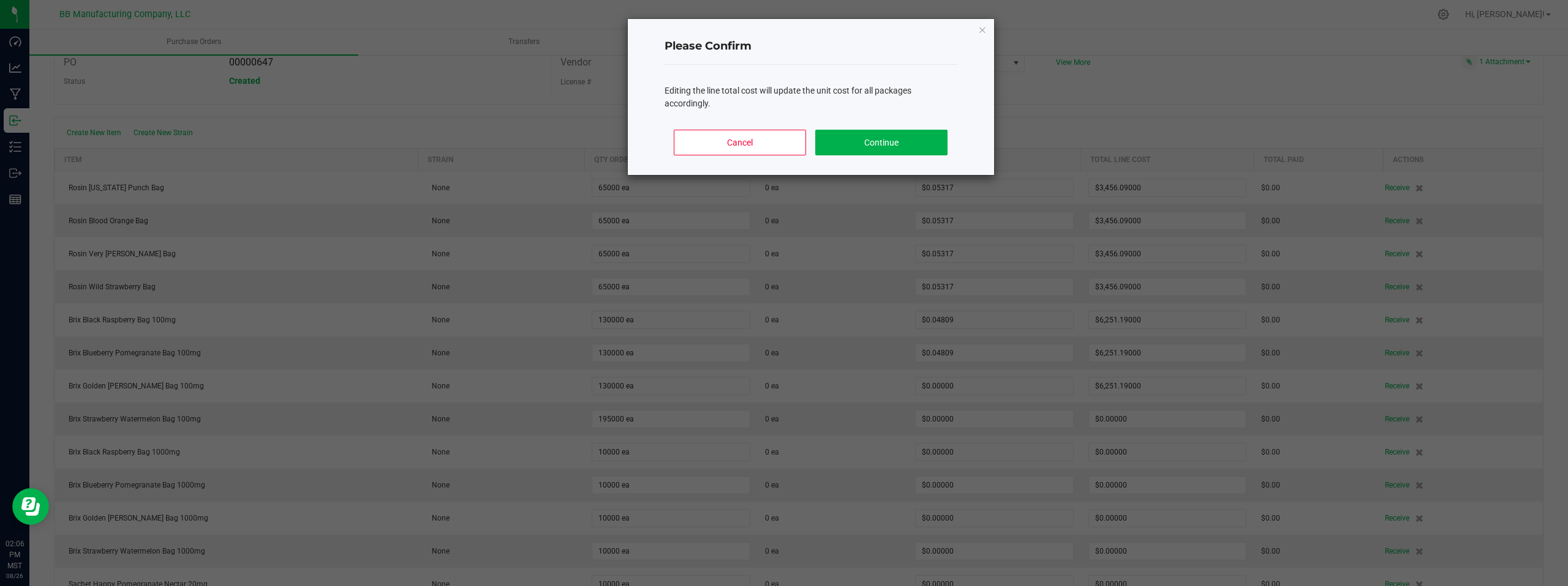
click at [1201, 85] on body "Dashboard Analytics Manufacturing Inbound Inventory Outbound Reports 02:06 PM M…" at bounding box center [784, 293] width 1568 height 586
click at [849, 143] on button "Continue" at bounding box center [881, 142] width 131 height 26
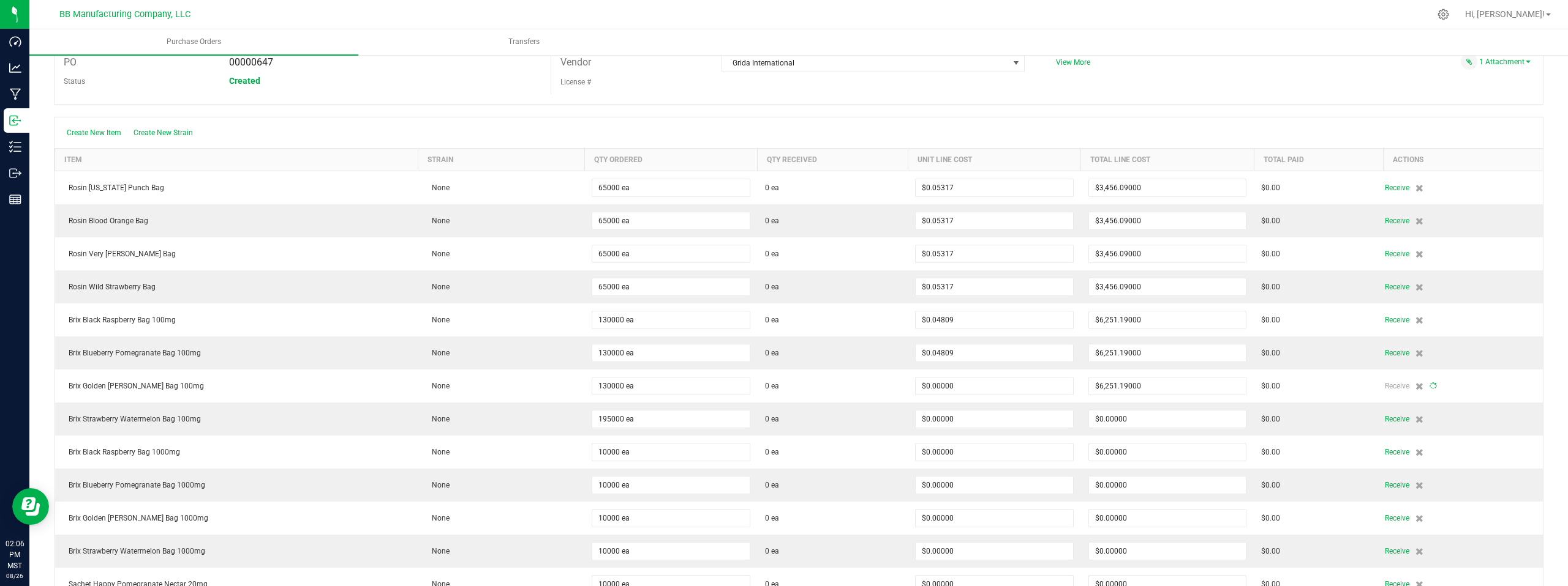
type input "130000"
type input "$0.04809"
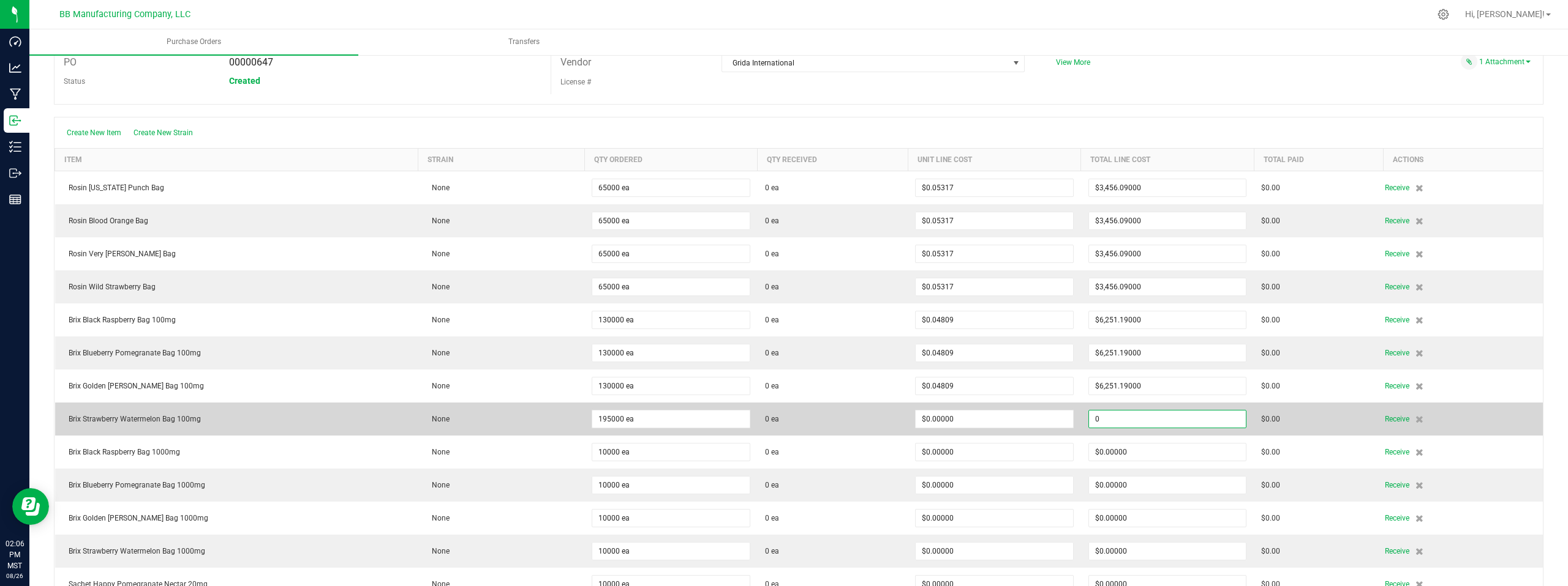
click at [1127, 420] on input "0" at bounding box center [1167, 420] width 157 height 17
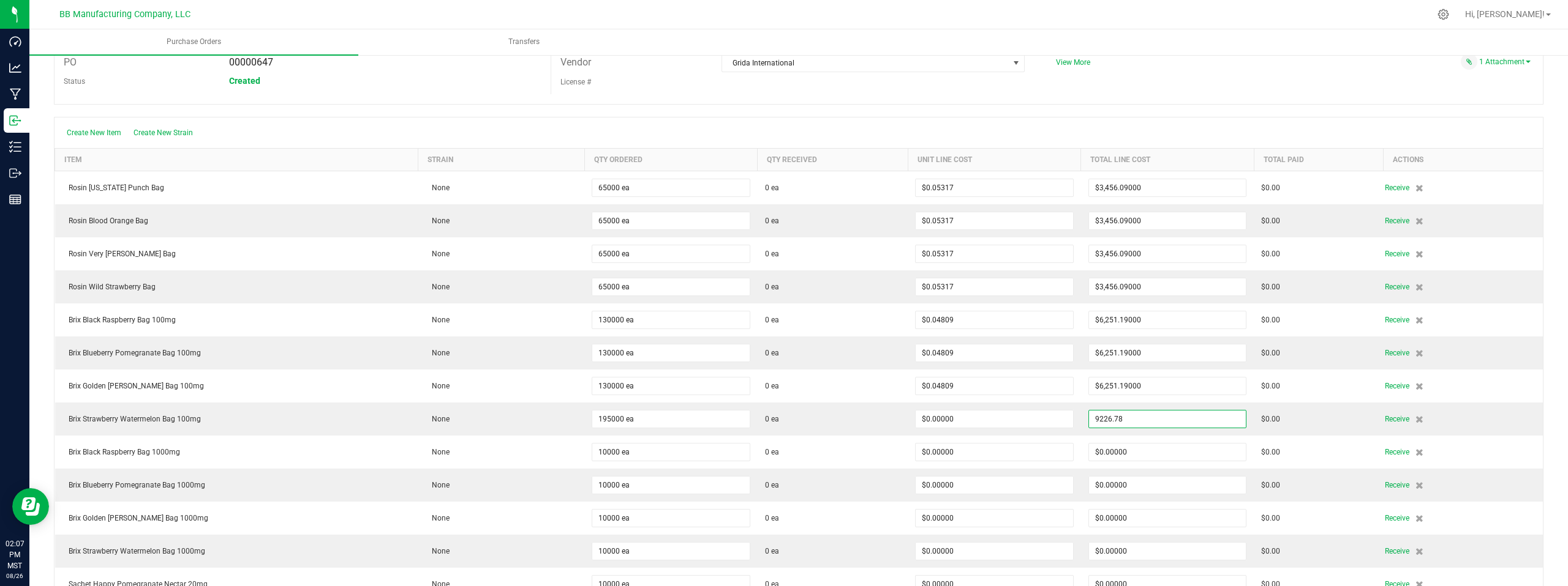
type input "$9,226.78000"
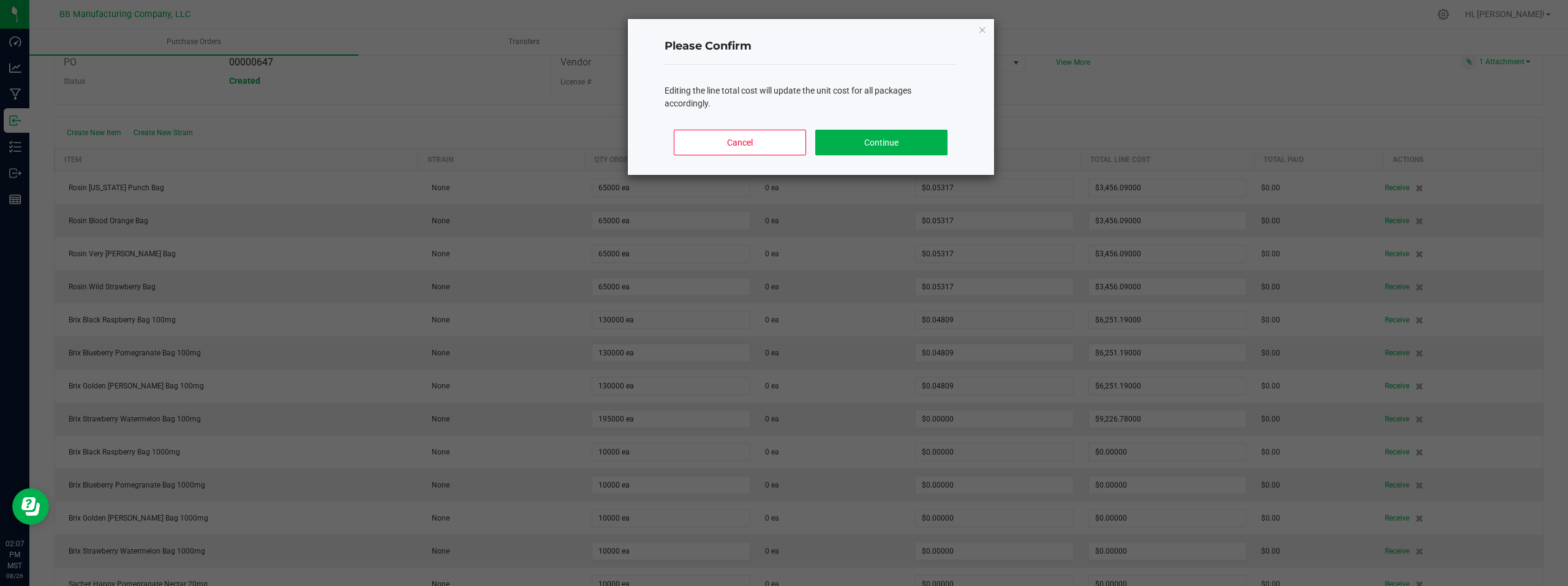
click at [1191, 69] on body "Dashboard Analytics Manufacturing Inbound Inventory Outbound Reports 02:07 PM M…" at bounding box center [784, 293] width 1568 height 586
click at [873, 143] on button "Continue" at bounding box center [881, 142] width 131 height 26
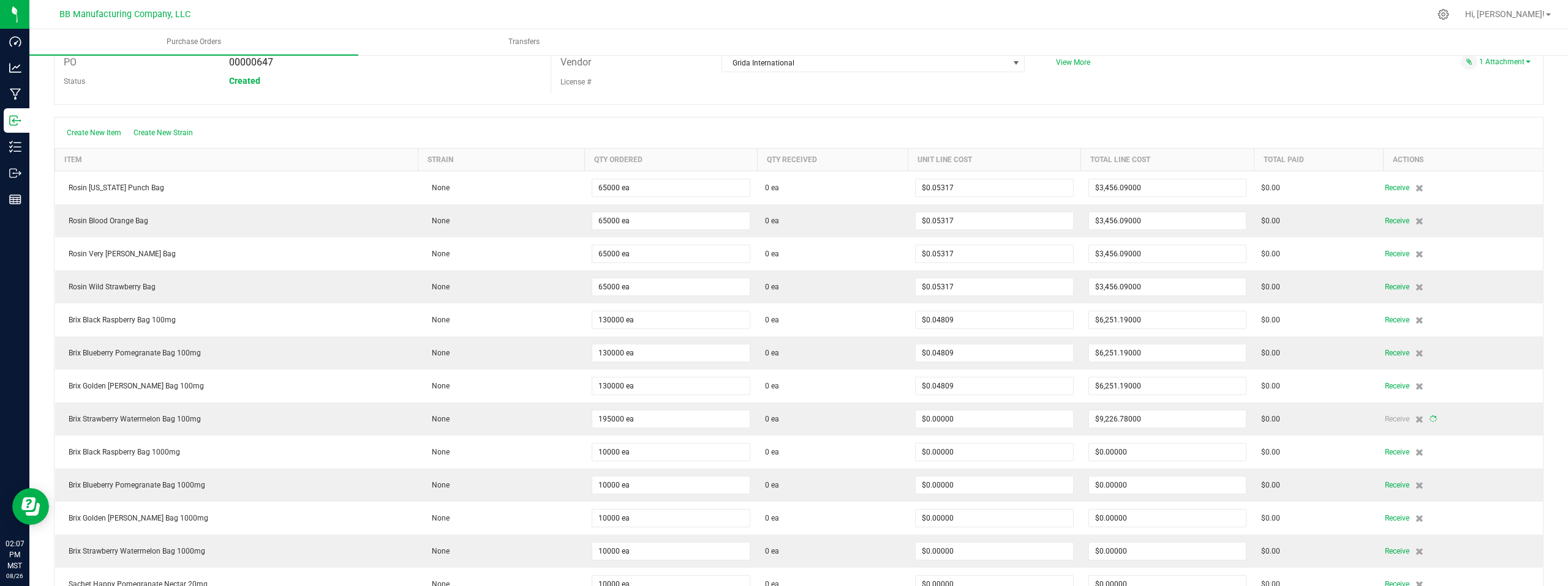
type input "195000"
type input "$0.04732"
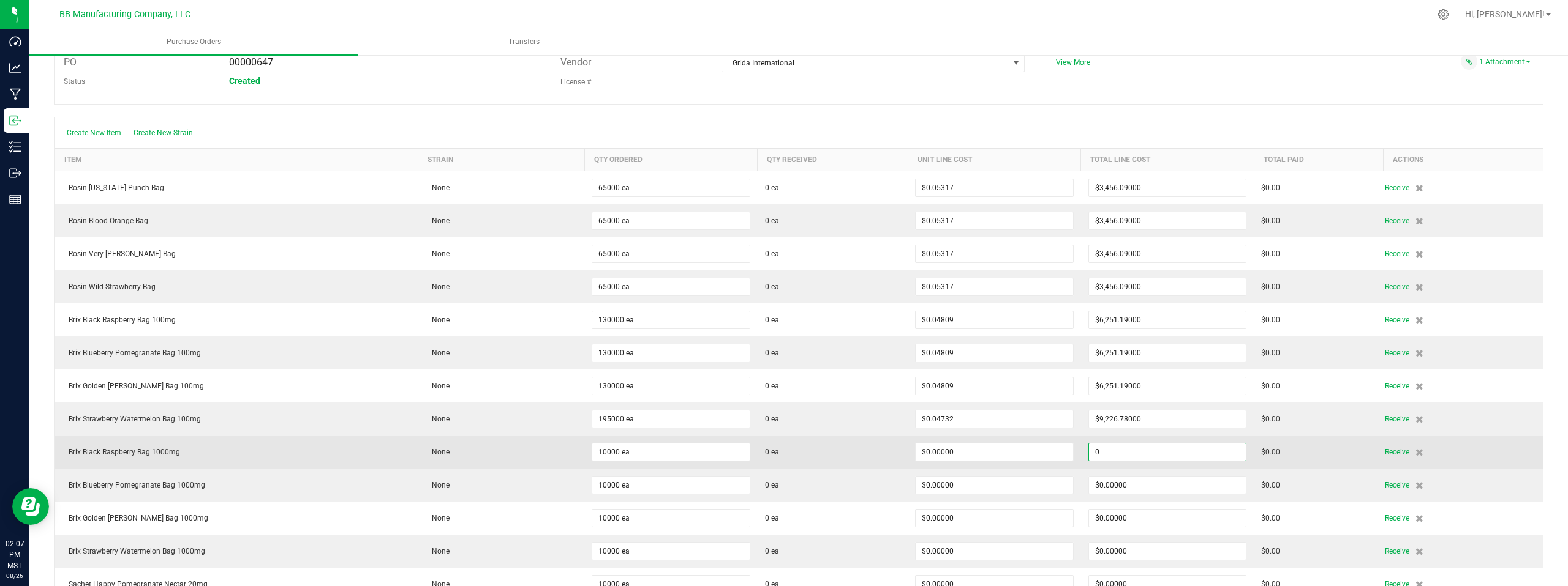
click at [1126, 453] on input "0" at bounding box center [1167, 452] width 157 height 17
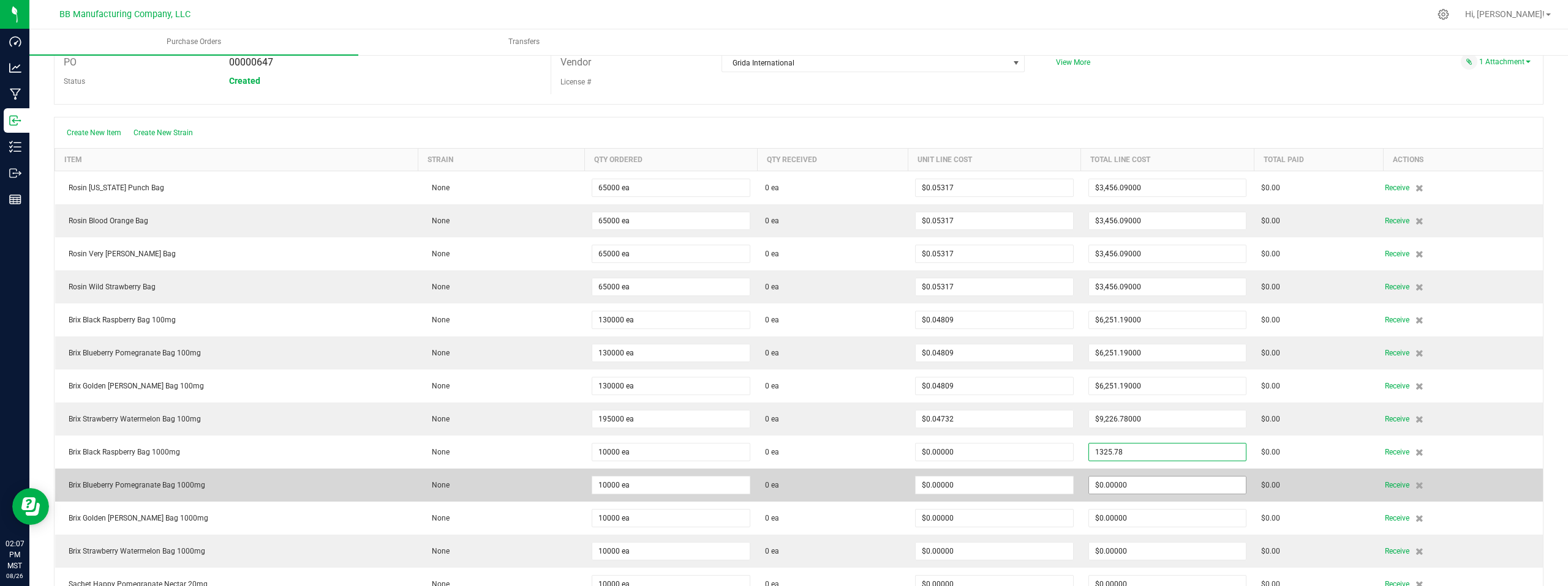
type input "$1,325.78000"
click at [1128, 486] on body "Dashboard Analytics Manufacturing Inbound Inventory Outbound Reports 02:07 PM M…" at bounding box center [784, 293] width 1568 height 586
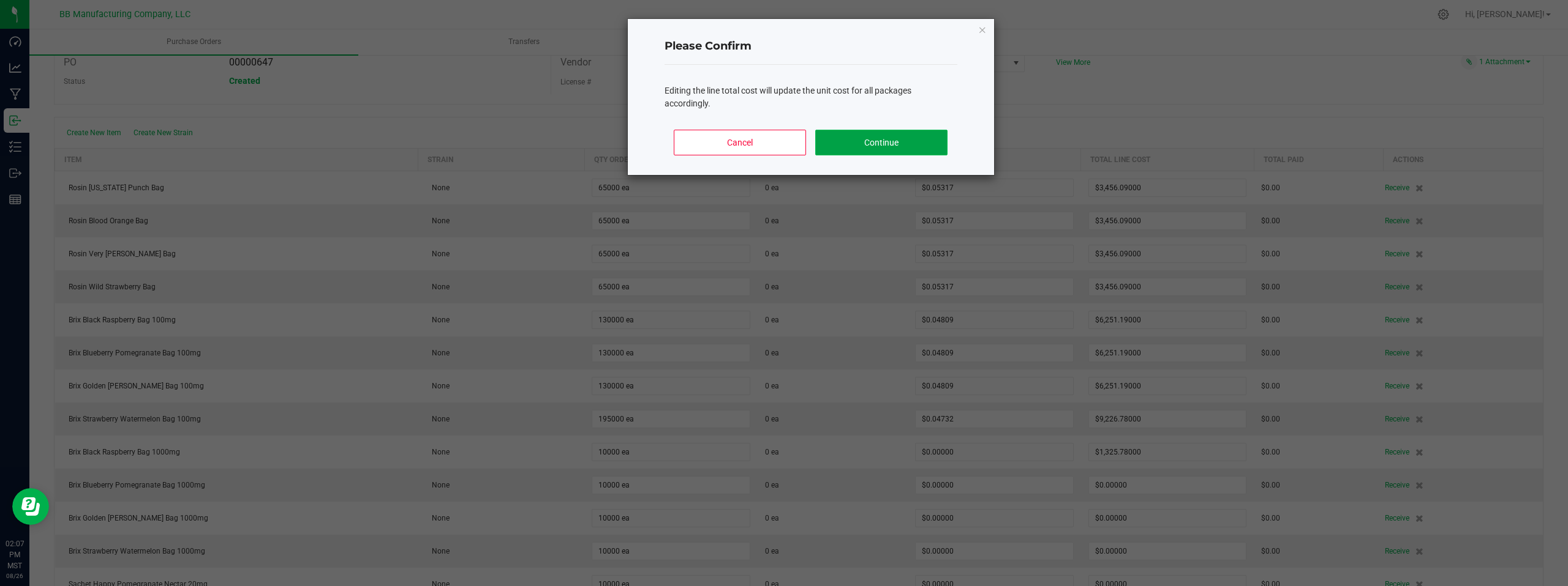
click at [866, 146] on button "Continue" at bounding box center [881, 142] width 131 height 26
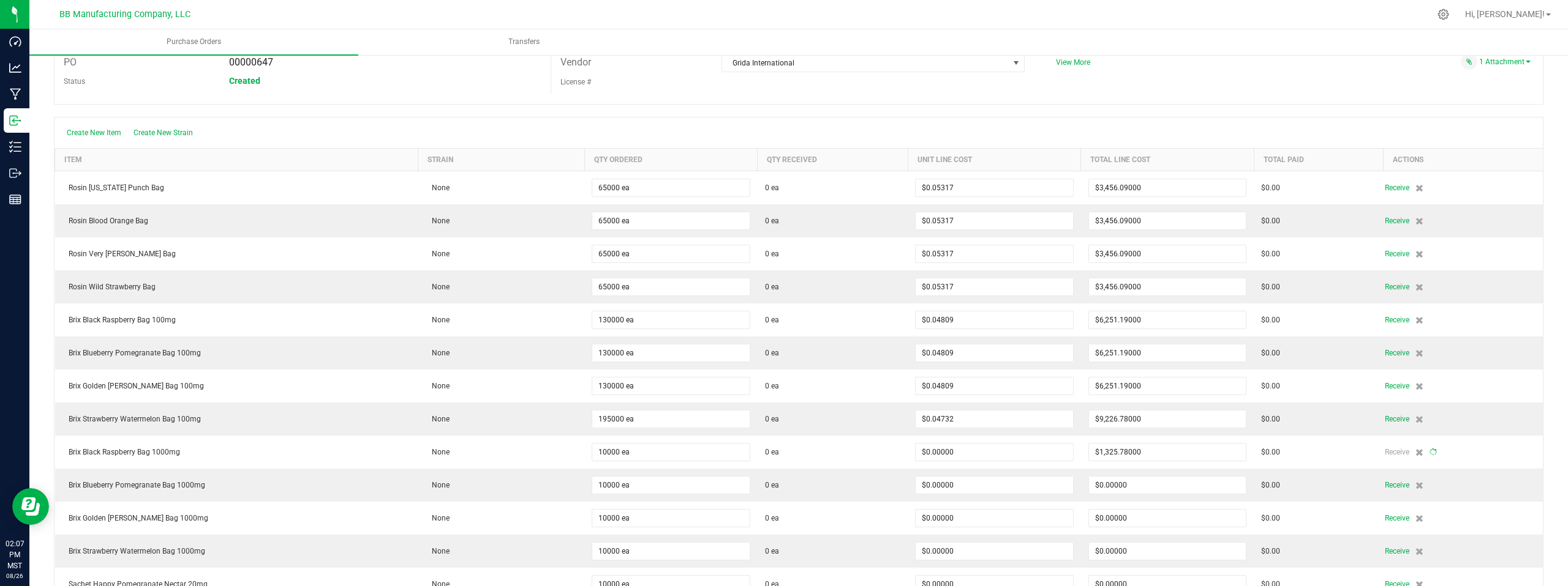
type input "10000"
type input "$0.13258"
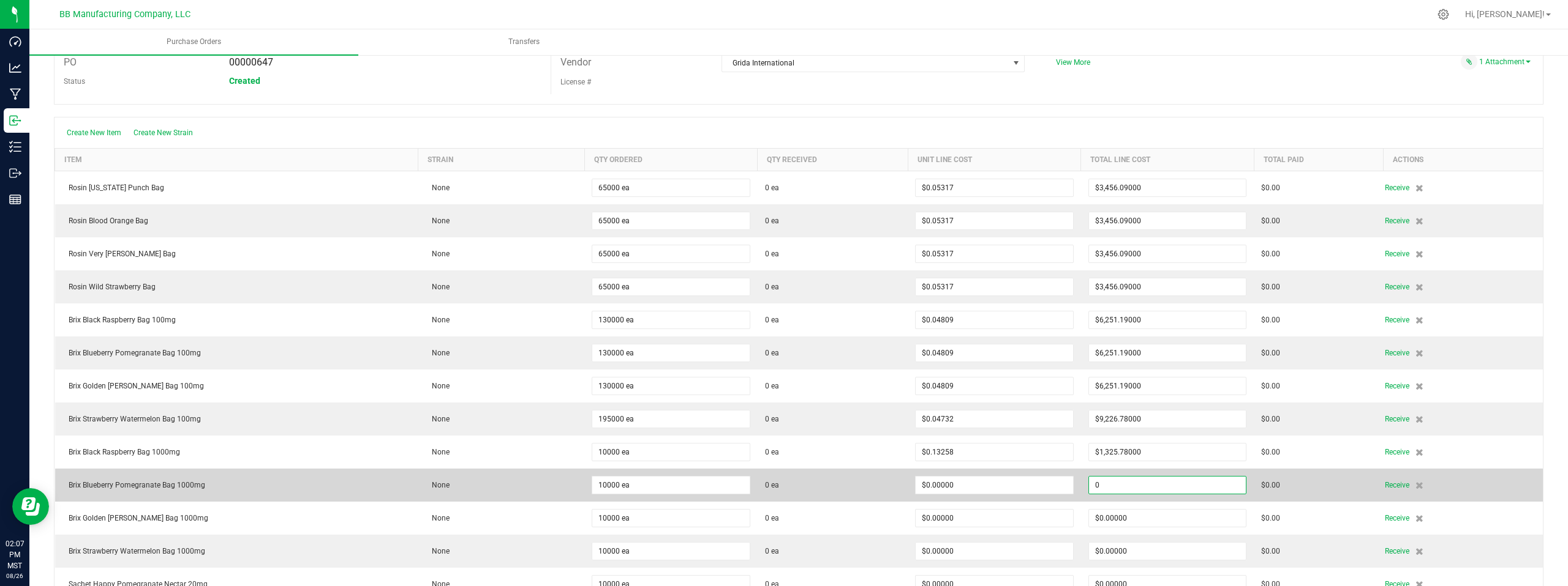
click at [1143, 489] on input "0" at bounding box center [1167, 485] width 157 height 17
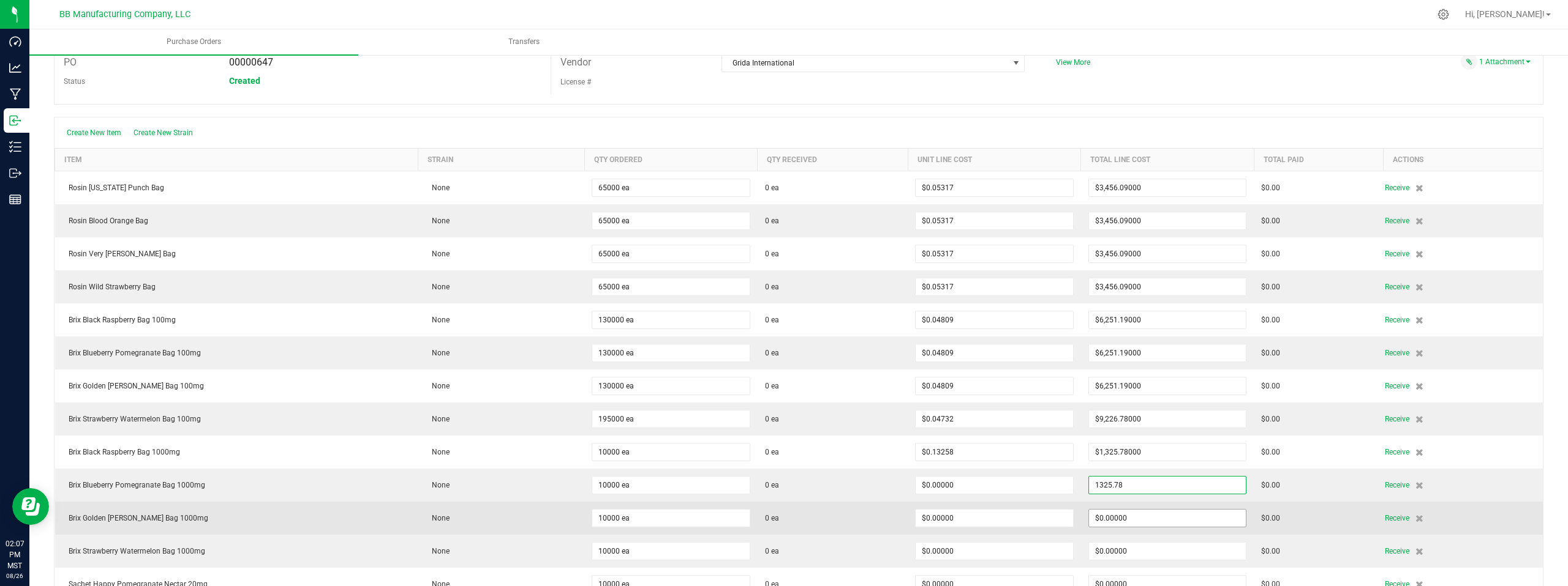
type input "$1,325.78000"
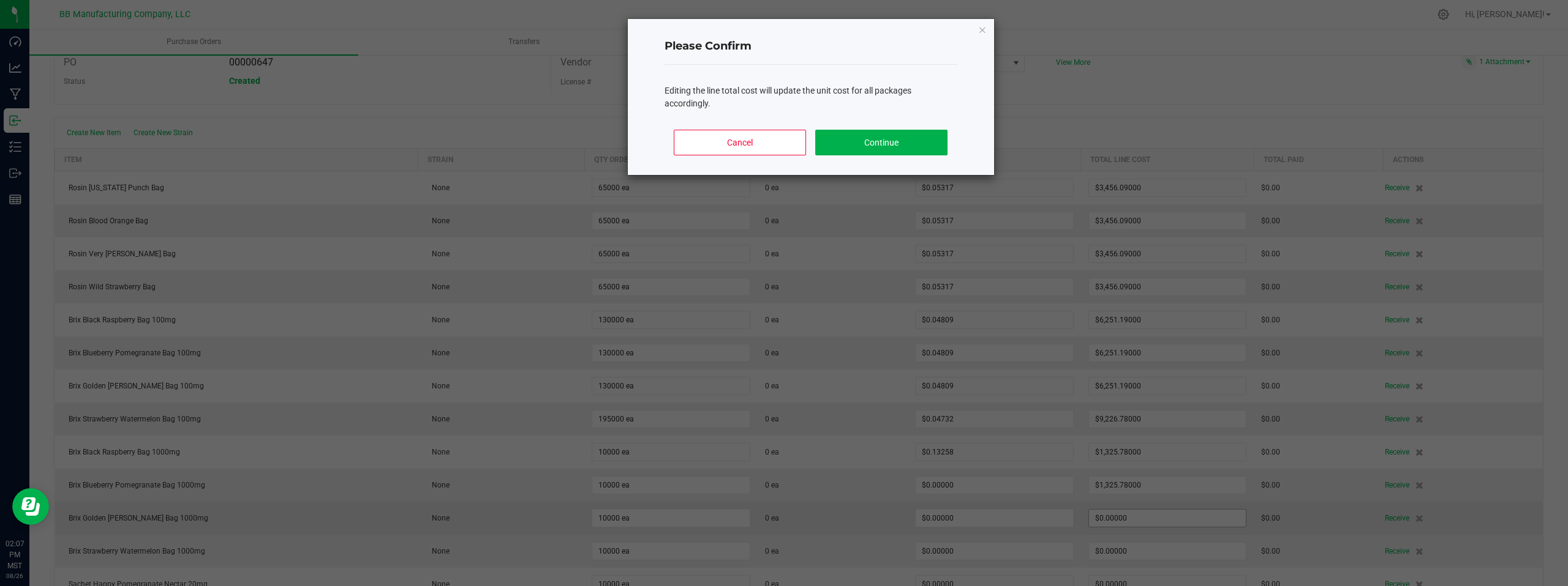
click at [1152, 519] on body "Dashboard Analytics Manufacturing Inbound Inventory Outbound Reports 02:07 PM M…" at bounding box center [784, 293] width 1568 height 586
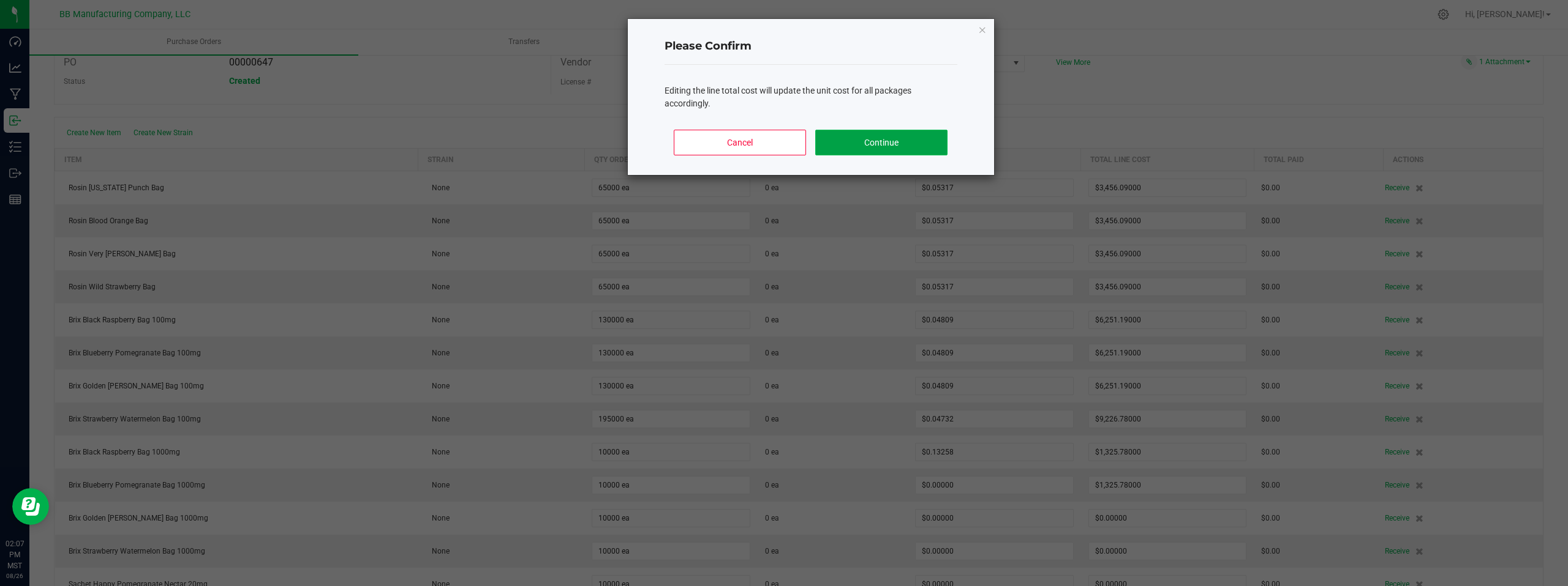
click at [906, 142] on button "Continue" at bounding box center [881, 142] width 131 height 26
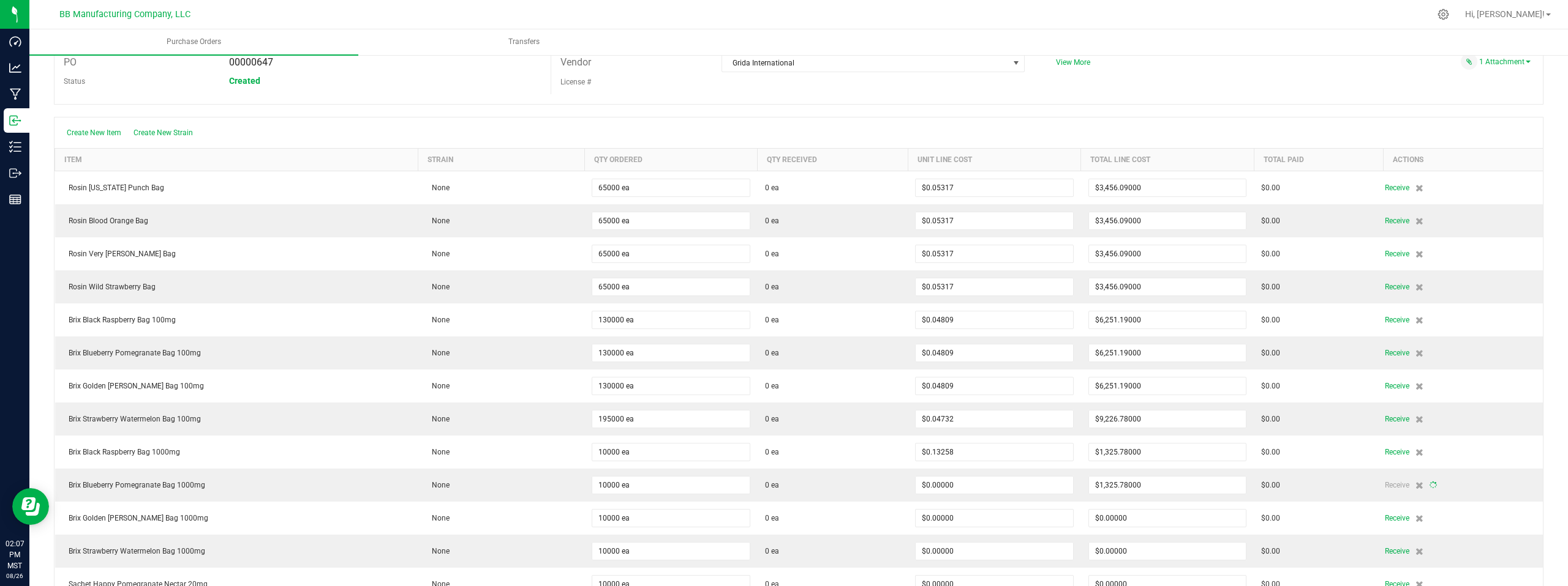
type input "10000"
type input "$0.13258"
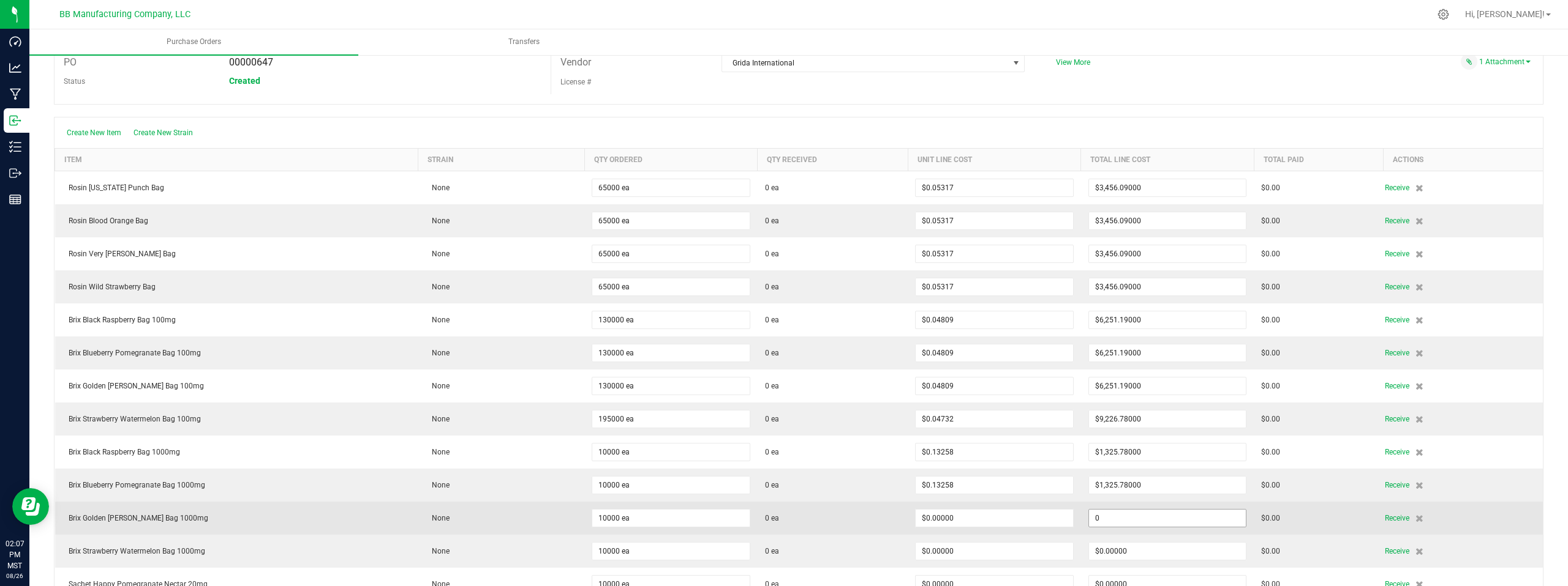
click at [1133, 518] on input "0" at bounding box center [1167, 518] width 157 height 17
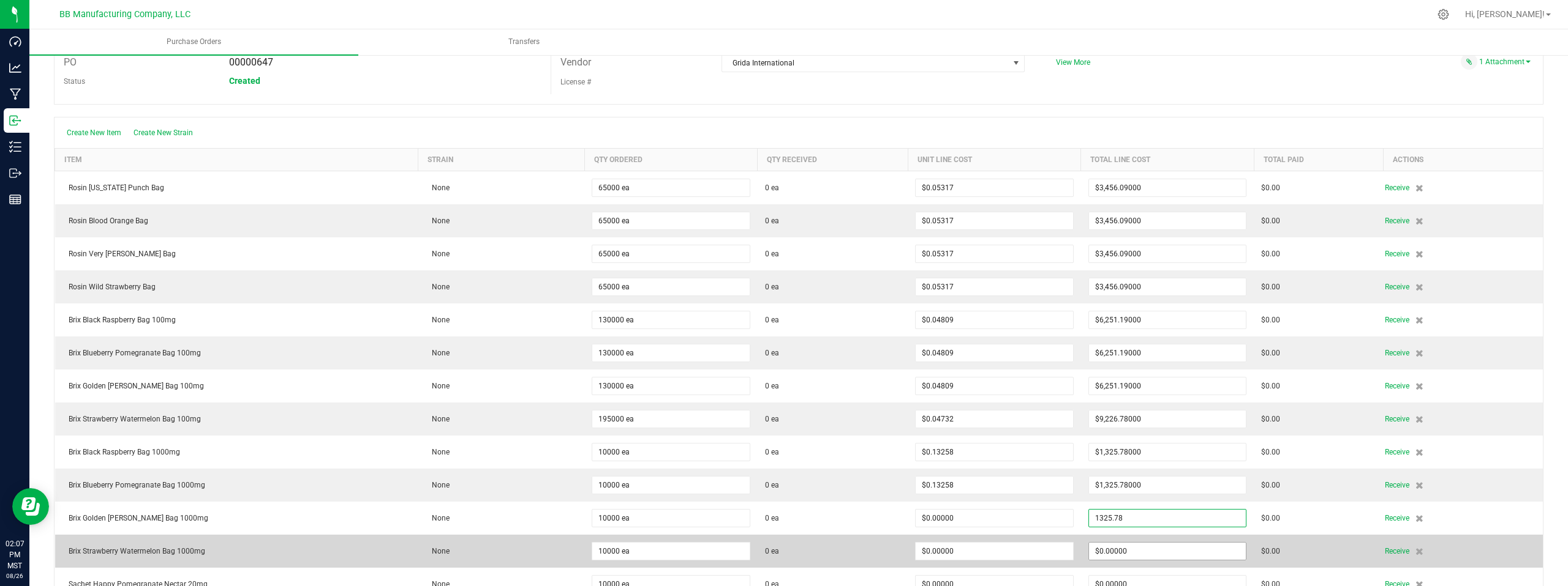
type input "$1,325.78000"
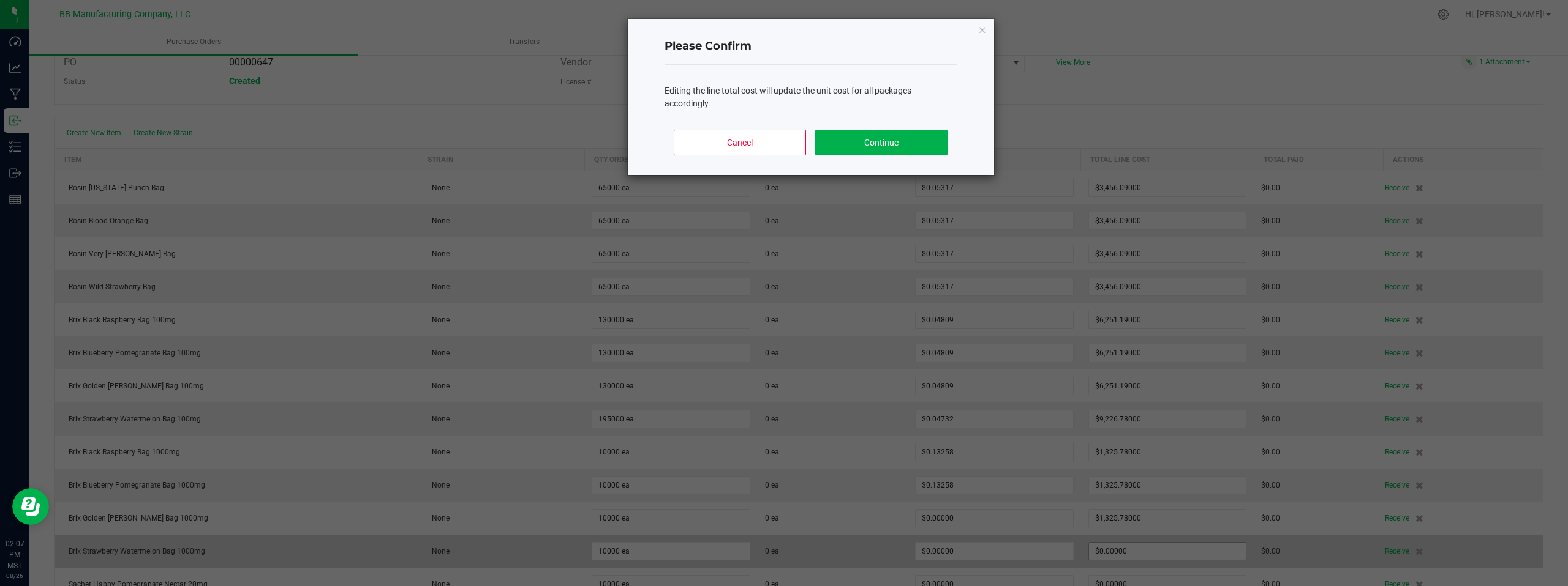
click at [1150, 551] on body "Dashboard Analytics Manufacturing Inbound Inventory Outbound Reports 02:07 PM M…" at bounding box center [784, 293] width 1568 height 586
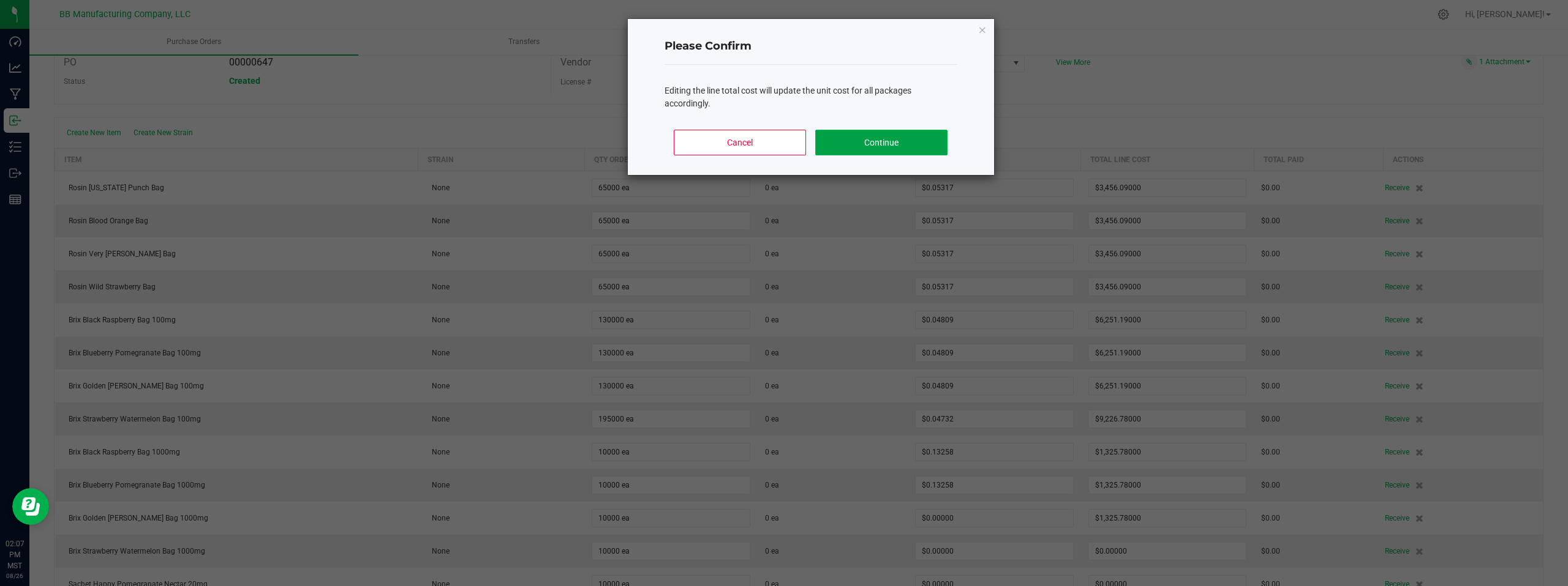
click at [900, 146] on button "Continue" at bounding box center [881, 142] width 131 height 26
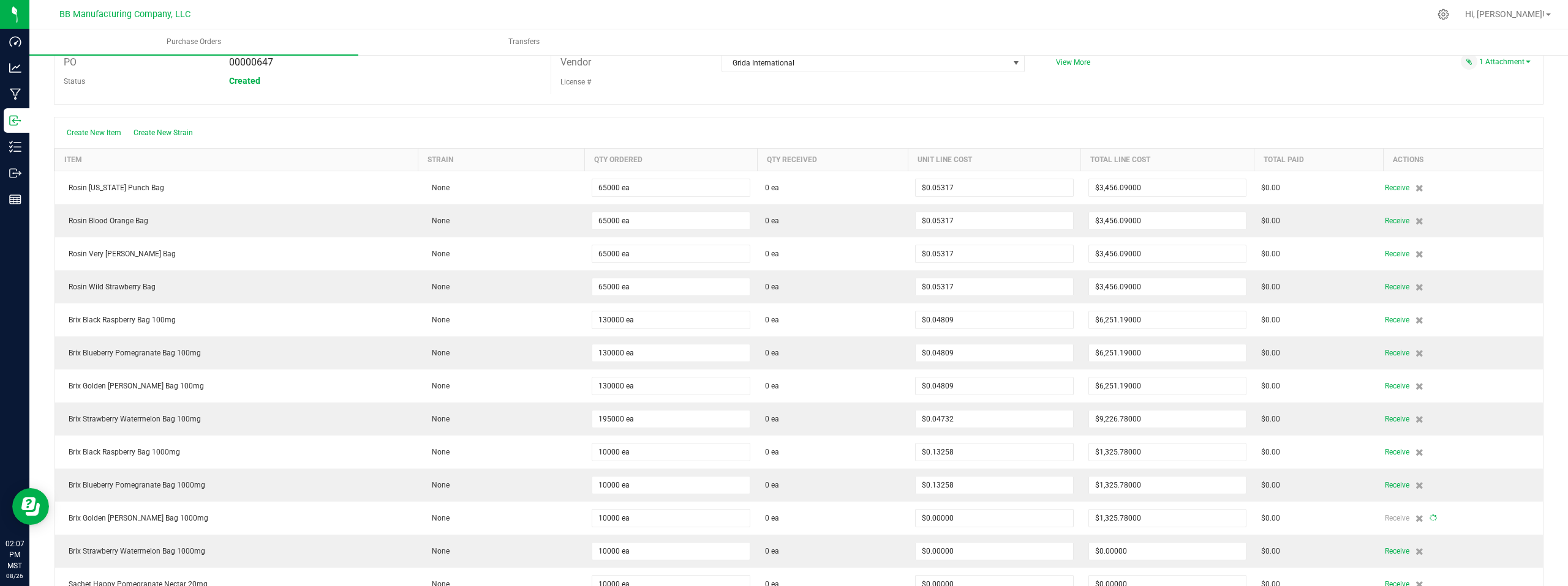
type input "10000"
type input "$0.13258"
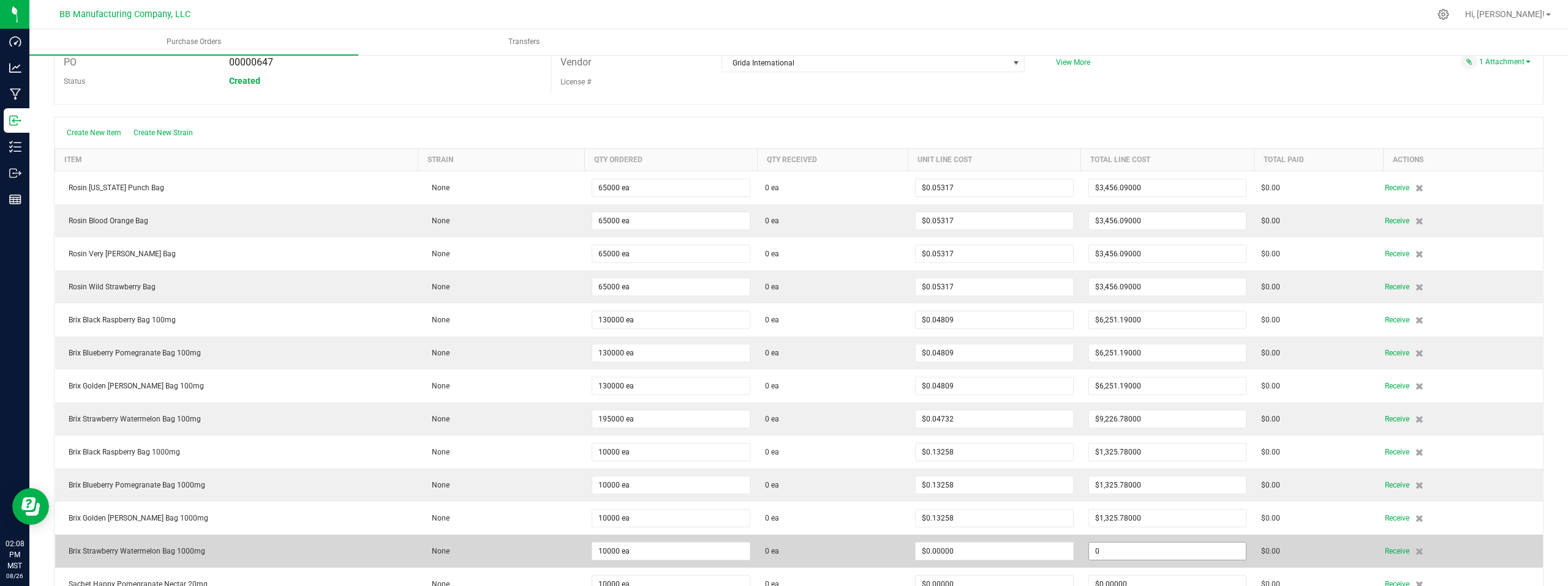
click at [1148, 556] on input "0" at bounding box center [1167, 552] width 157 height 17
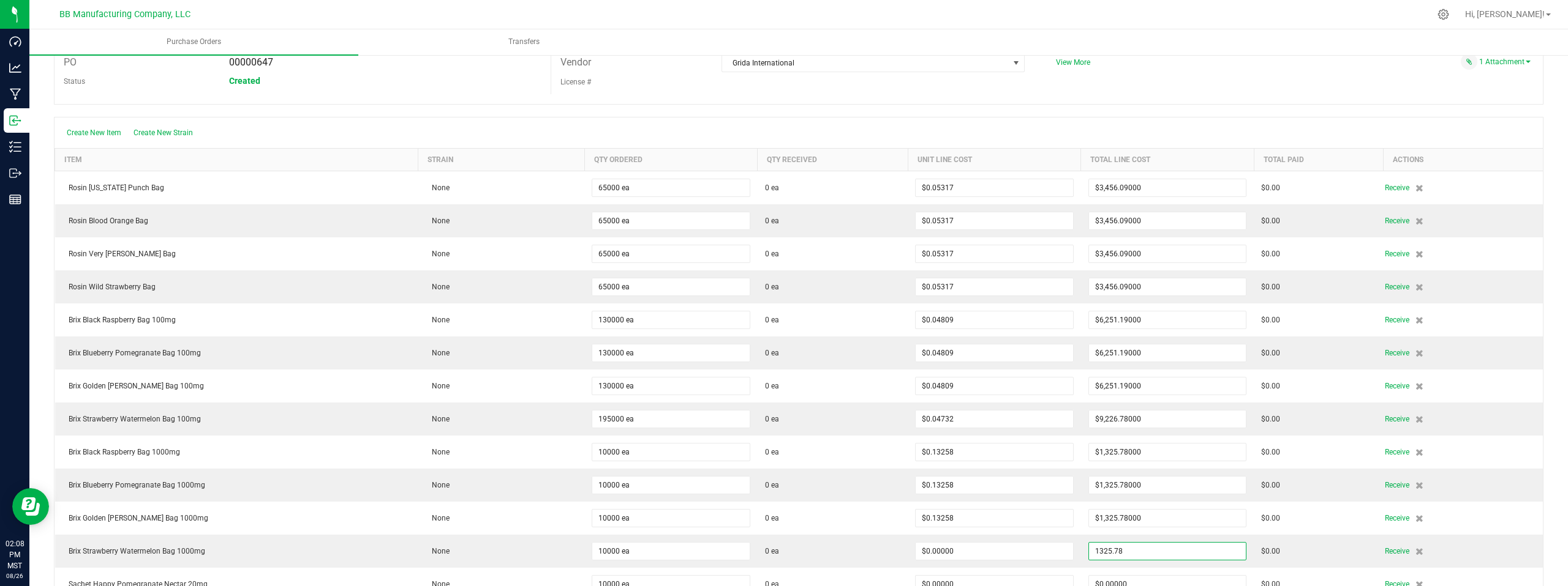
type input "$1,325.78000"
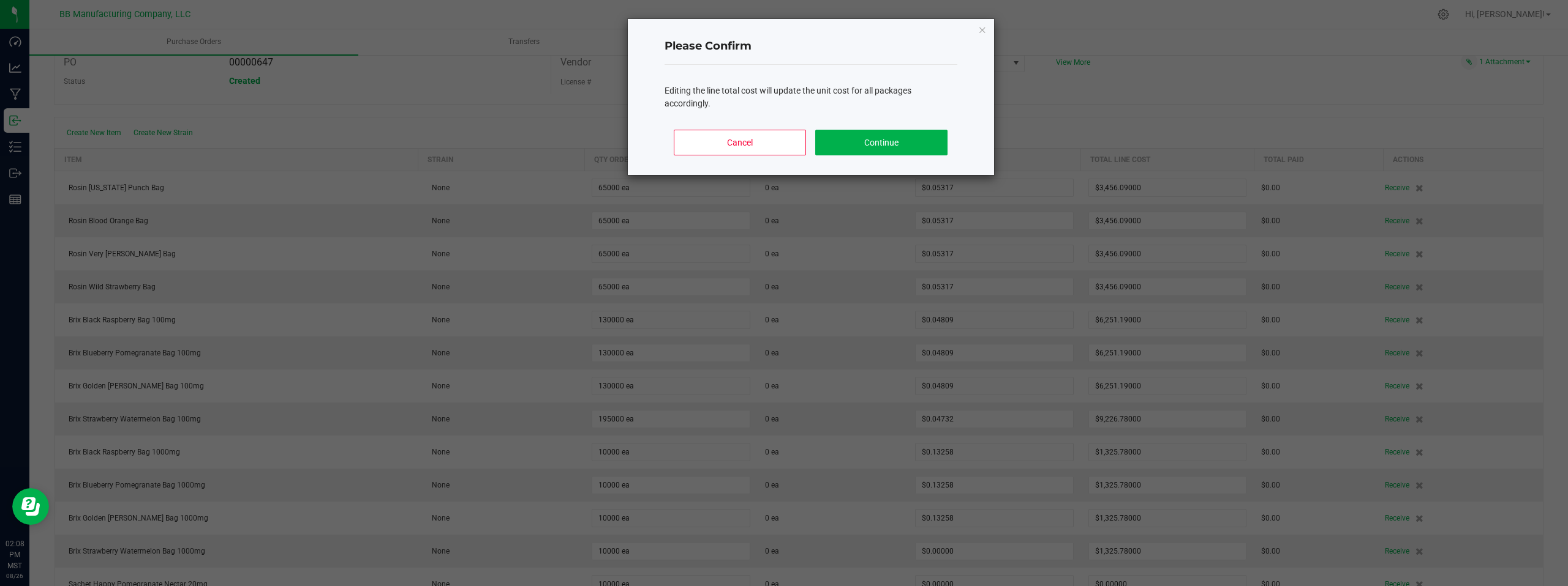
click at [1110, 80] on body "Dashboard Analytics Manufacturing Inbound Inventory Outbound Reports 02:08 PM M…" at bounding box center [784, 293] width 1568 height 586
click at [899, 146] on button "Continue" at bounding box center [881, 142] width 131 height 26
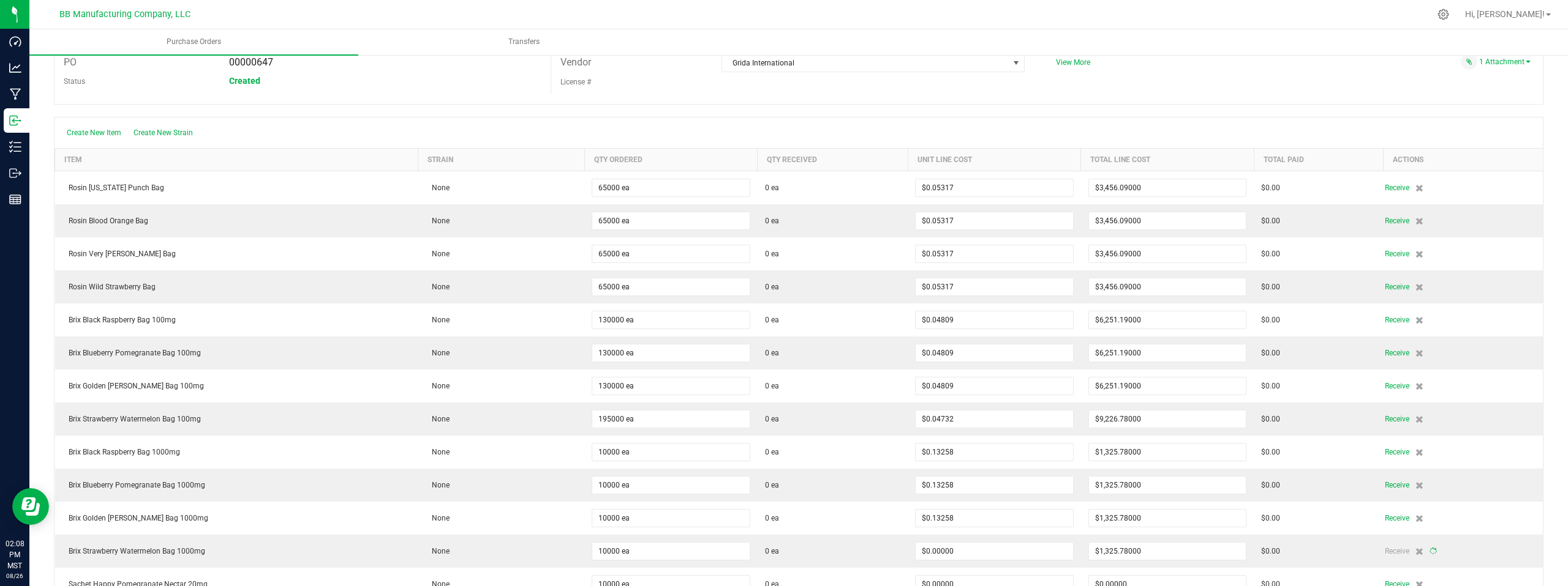
type input "10000"
type input "$0.13258"
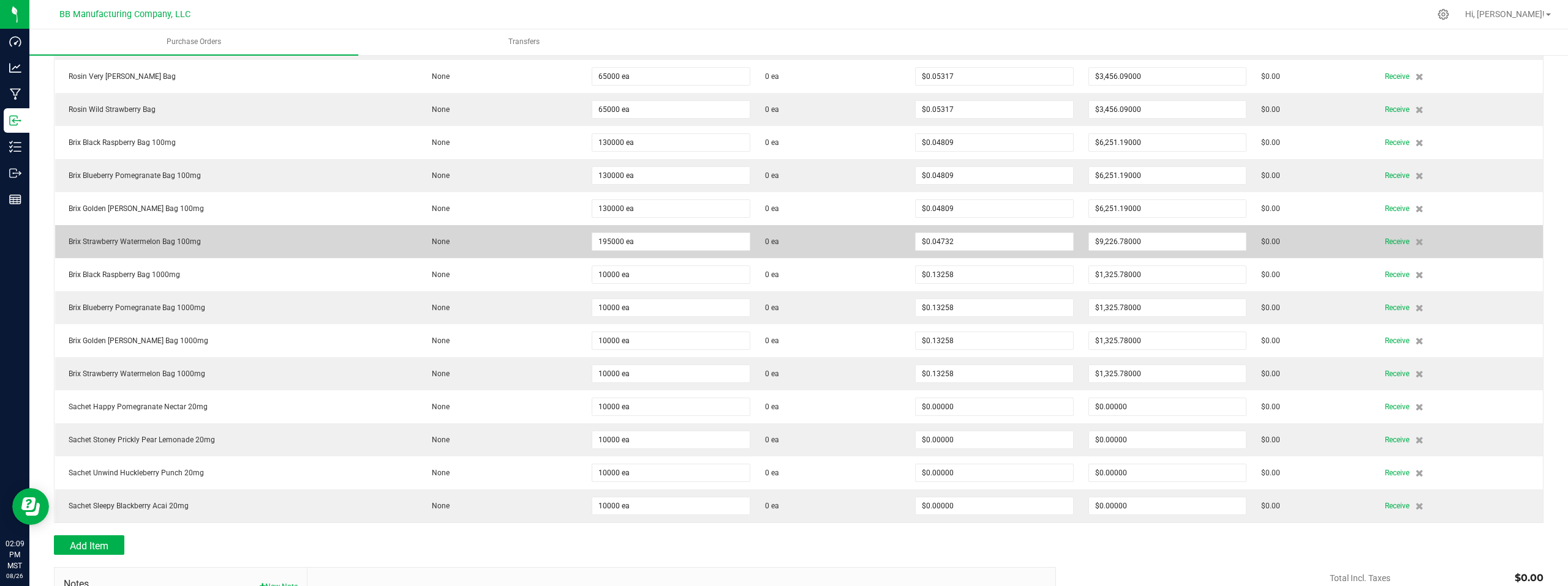
scroll to position [234, 0]
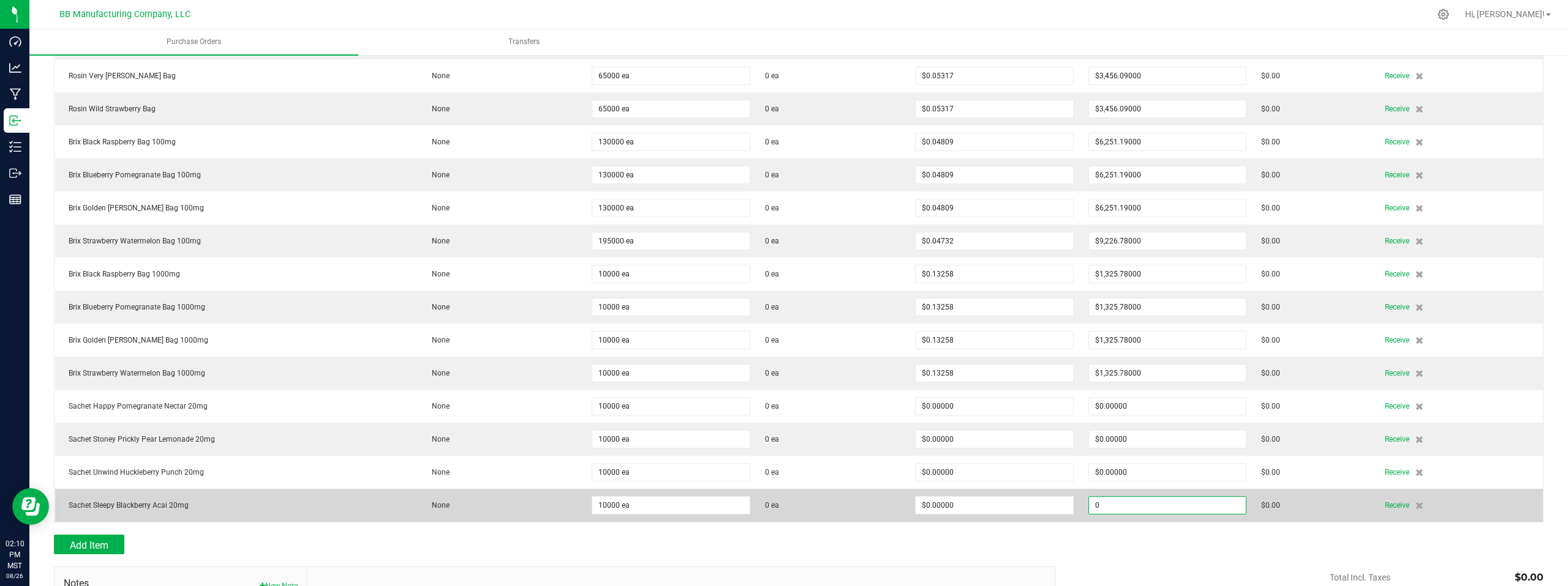
click at [1138, 505] on input "0" at bounding box center [1167, 505] width 157 height 17
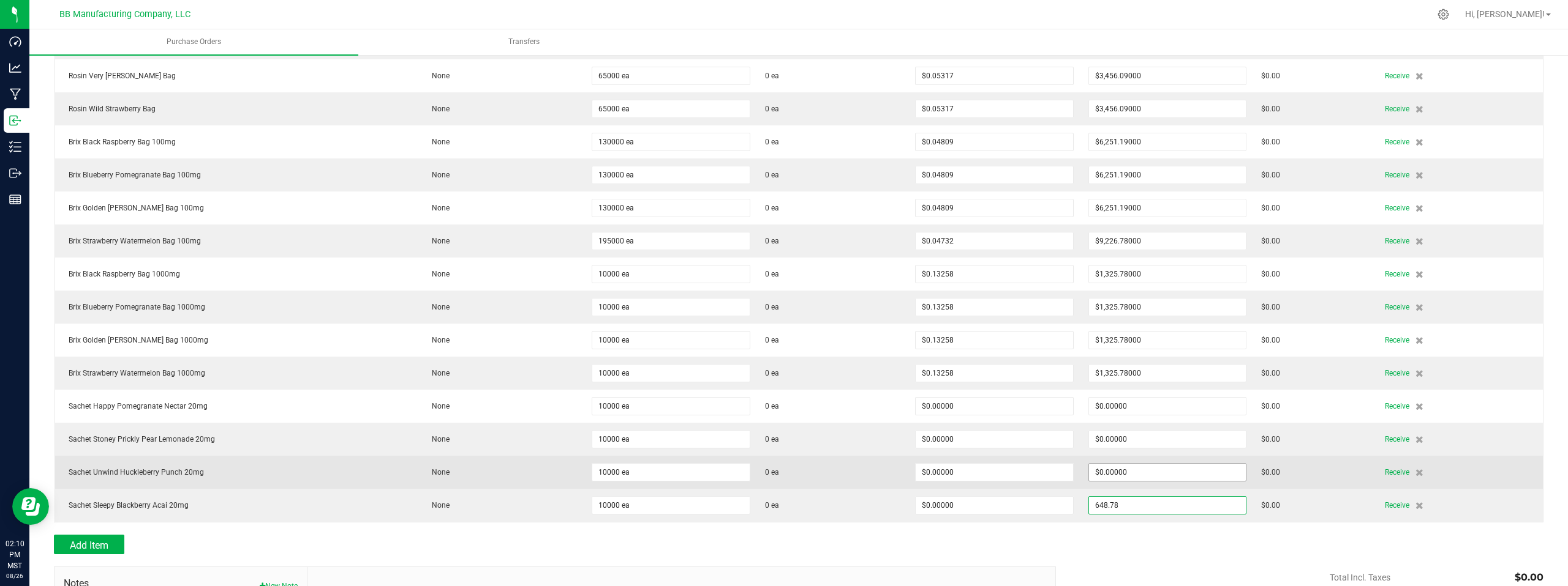
type input "$648.78000"
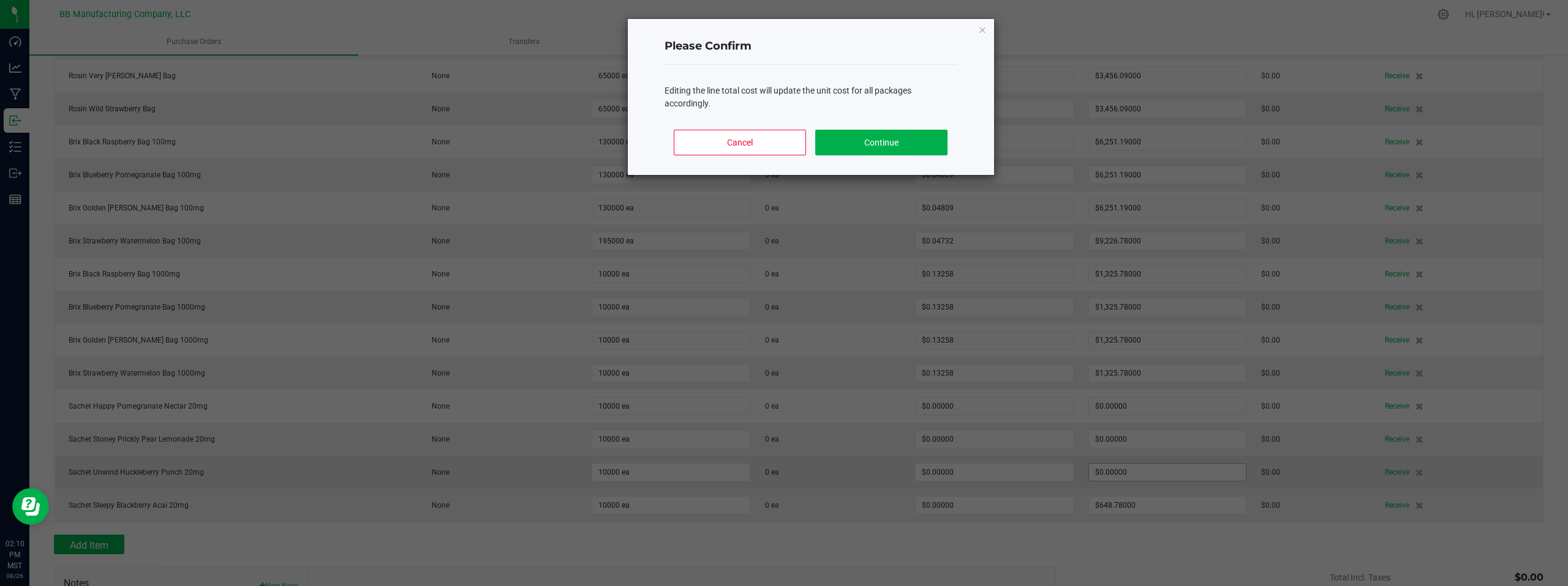
click at [1131, 475] on body "Dashboard Analytics Manufacturing Inbound Inventory Outbound Reports 02:10 PM M…" at bounding box center [784, 293] width 1568 height 586
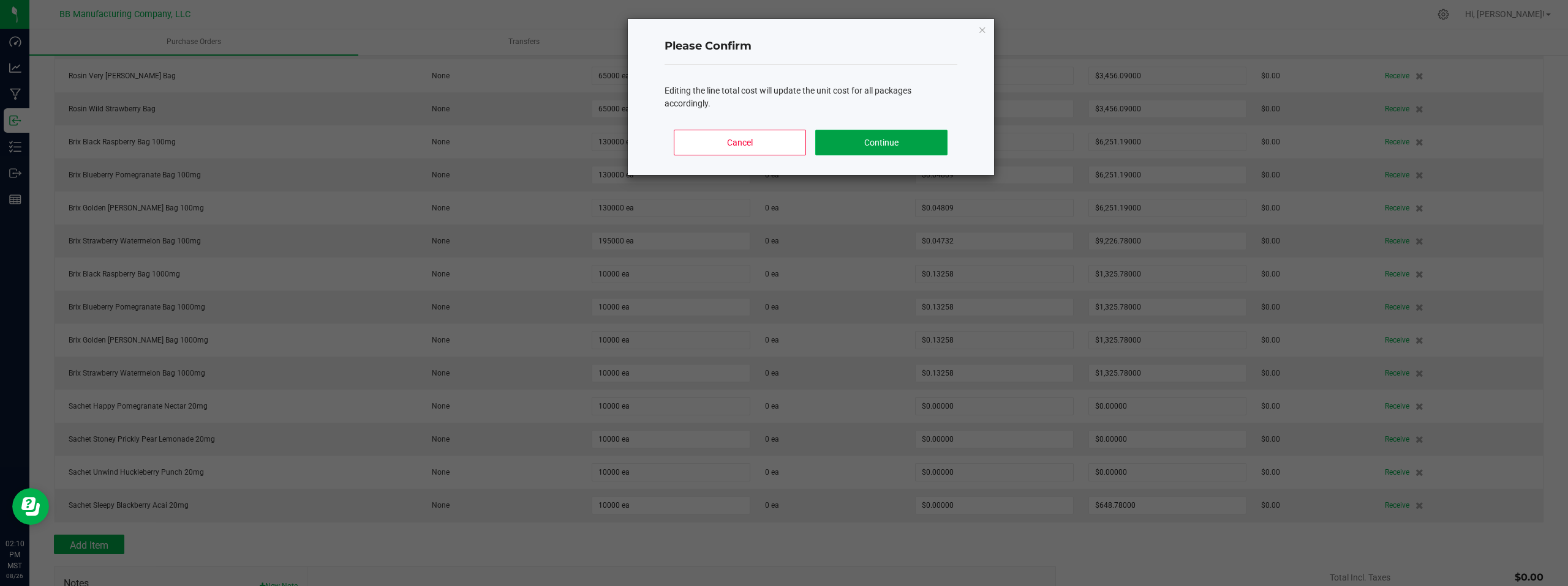
click at [871, 147] on button "Continue" at bounding box center [881, 142] width 131 height 26
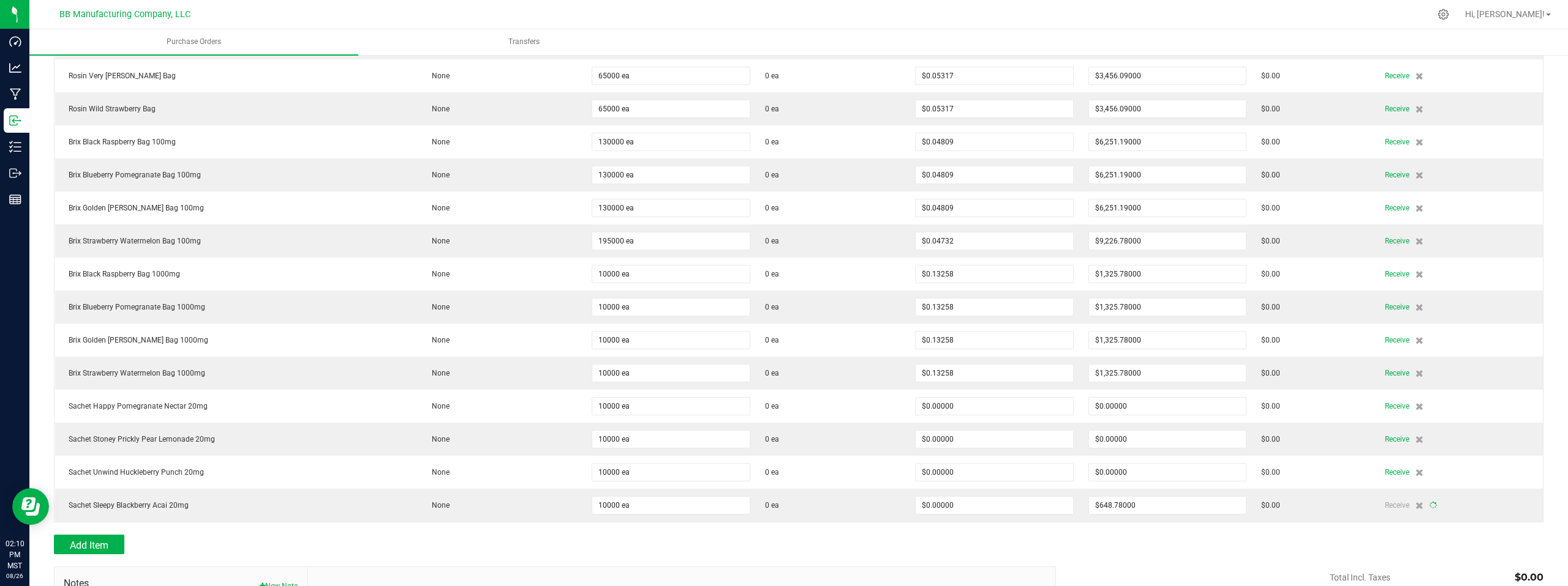
type input "10000"
type input "$0.06488"
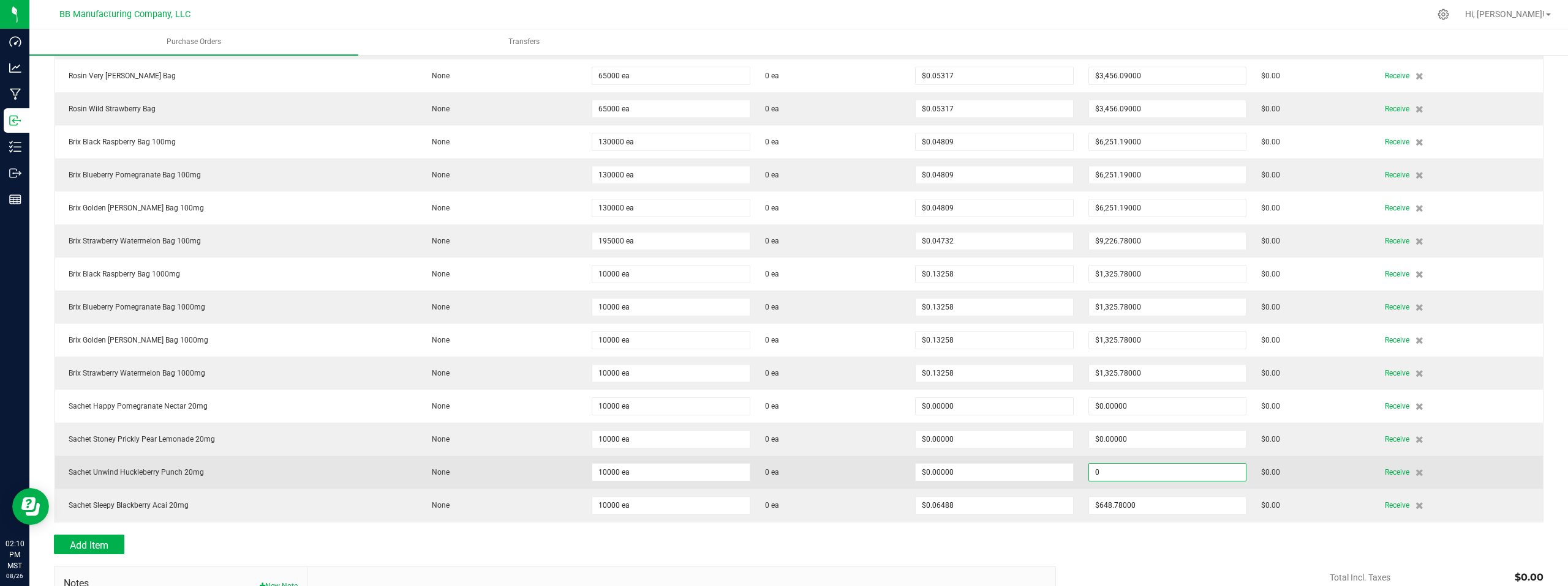
click at [1146, 473] on input "0" at bounding box center [1167, 473] width 157 height 17
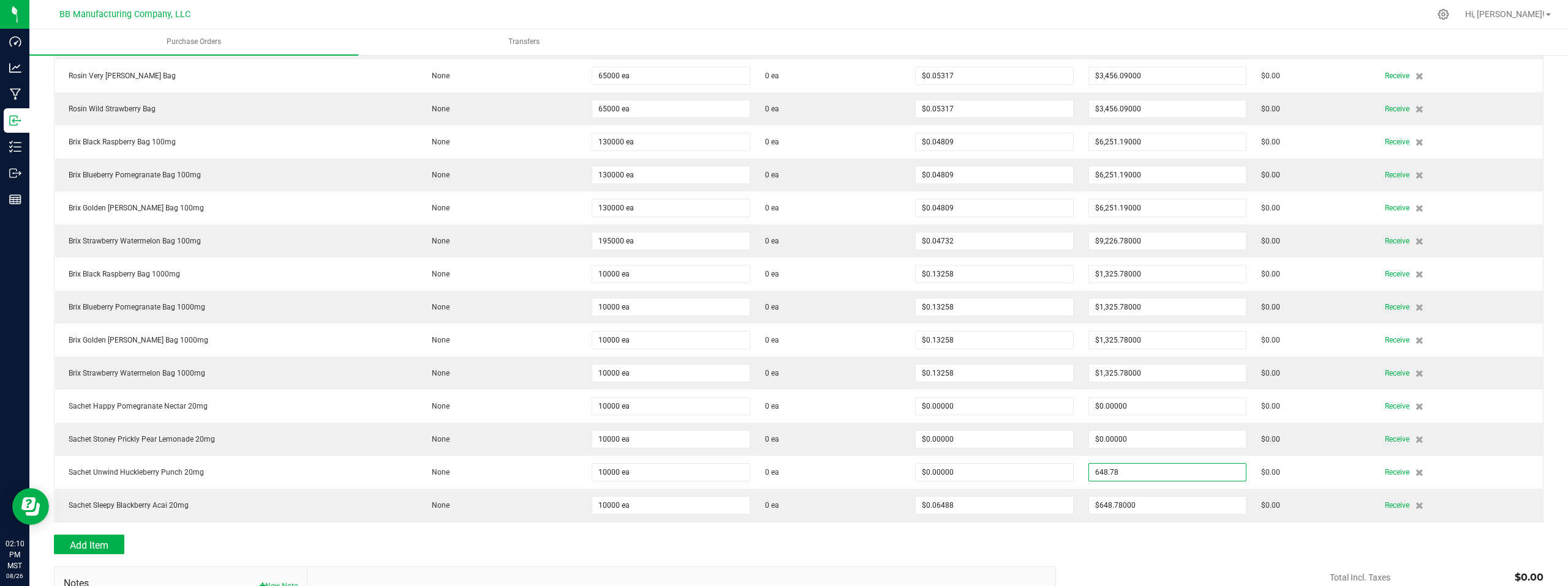
type input "$648.78000"
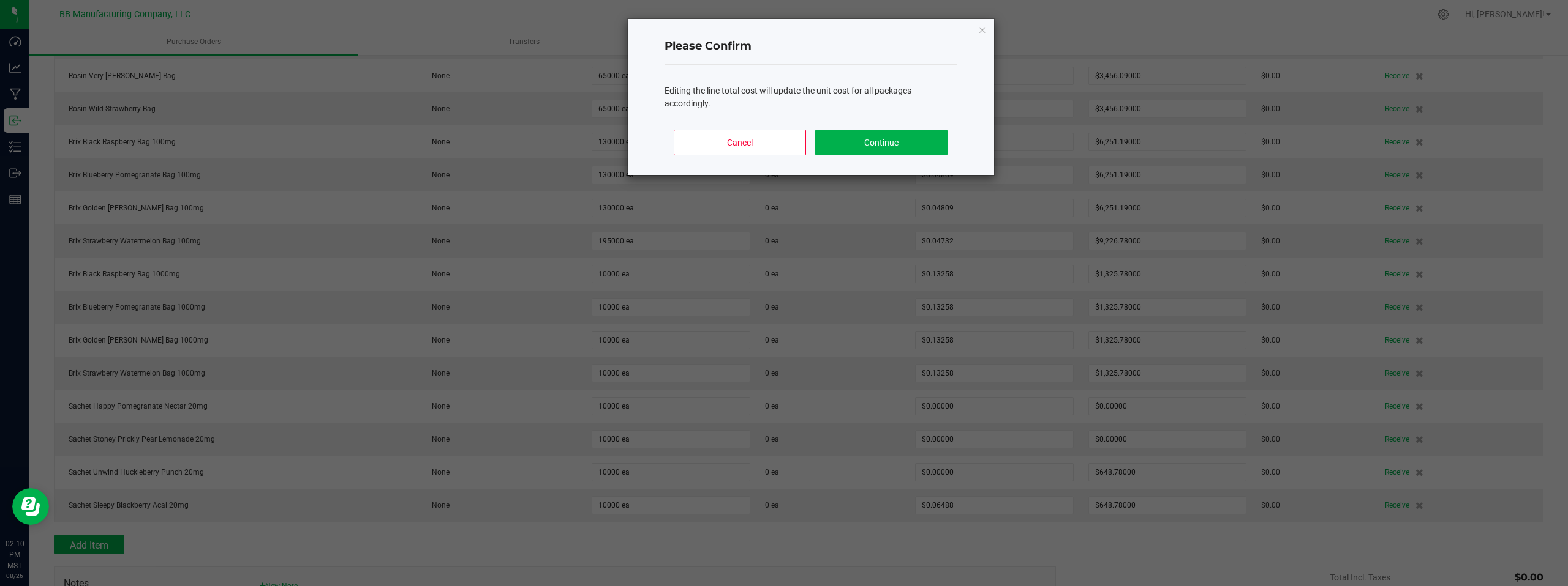
click at [1186, 544] on body "Dashboard Analytics Manufacturing Inbound Inventory Outbound Reports 02:10 PM M…" at bounding box center [784, 293] width 1568 height 586
click at [902, 140] on button "Continue" at bounding box center [881, 142] width 131 height 26
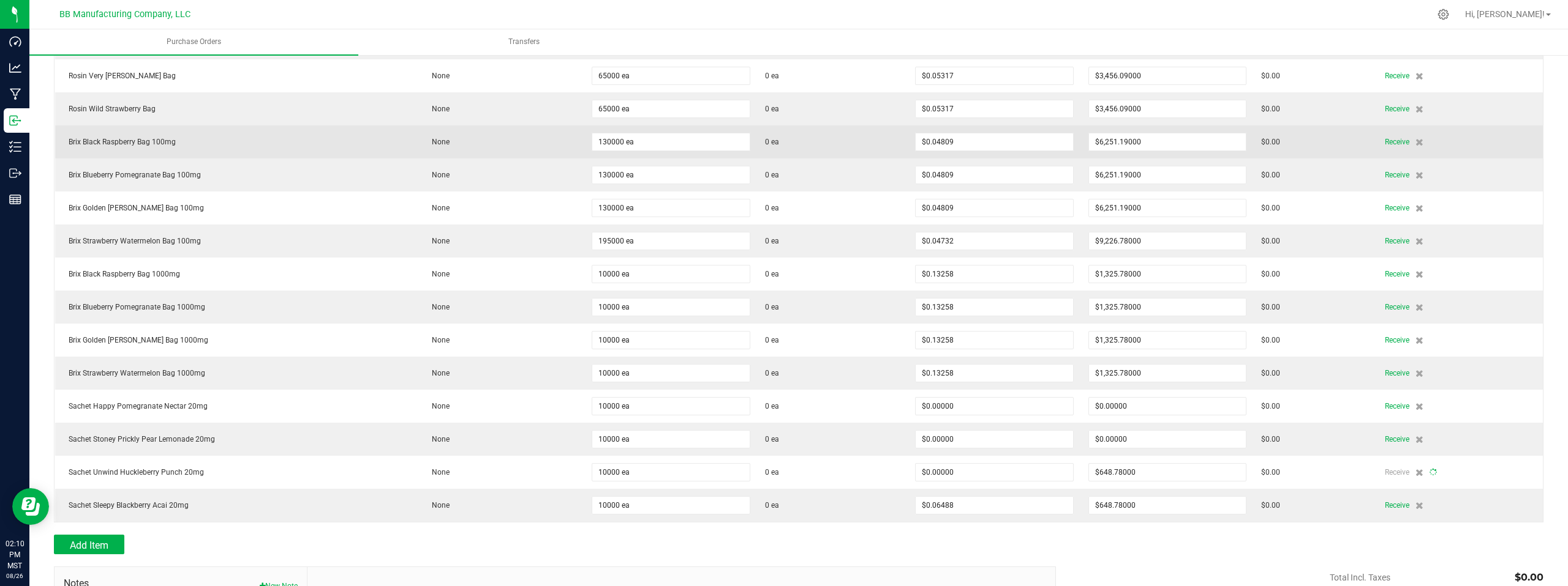
type input "10000"
type input "$0.06488"
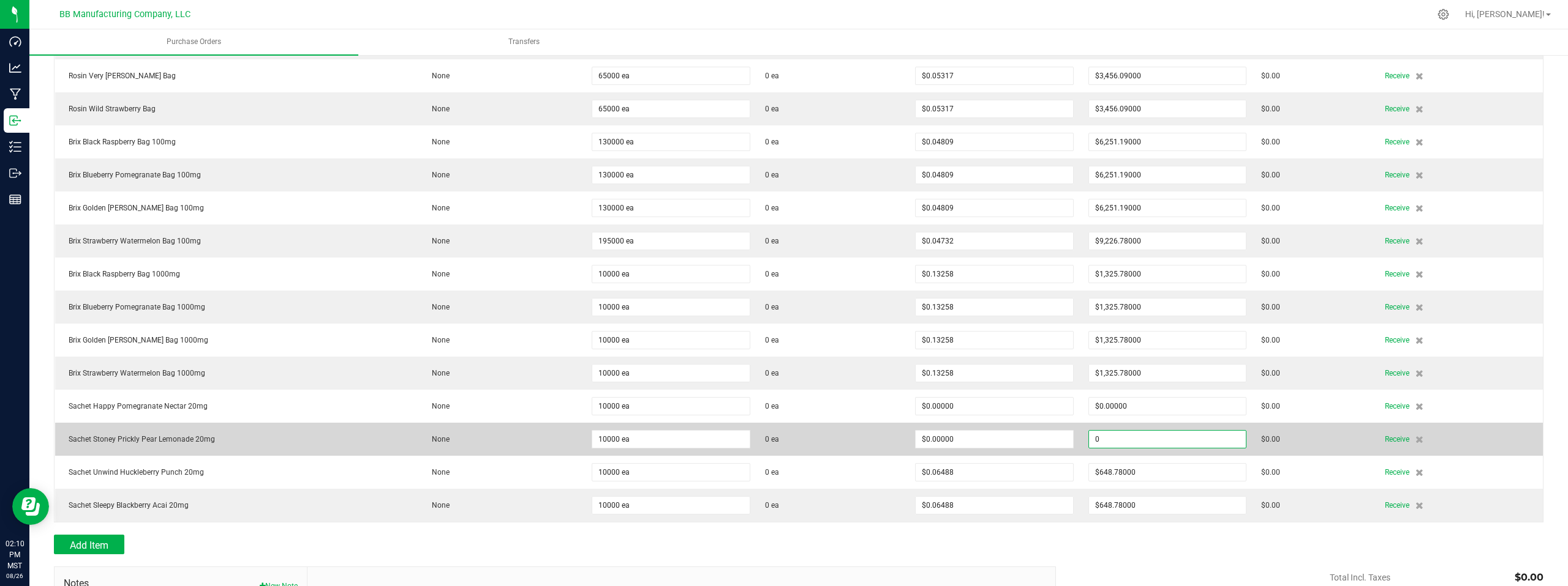
click at [1135, 439] on input "0" at bounding box center [1167, 440] width 157 height 17
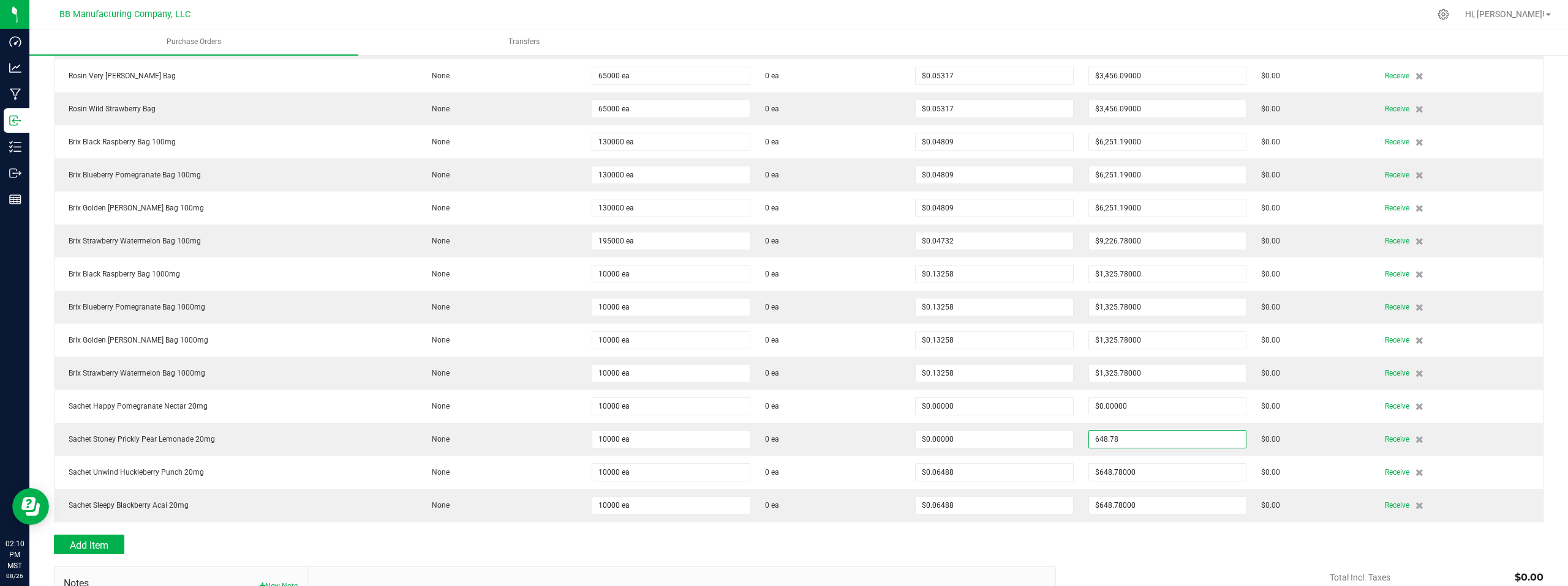
type input "$648.78000"
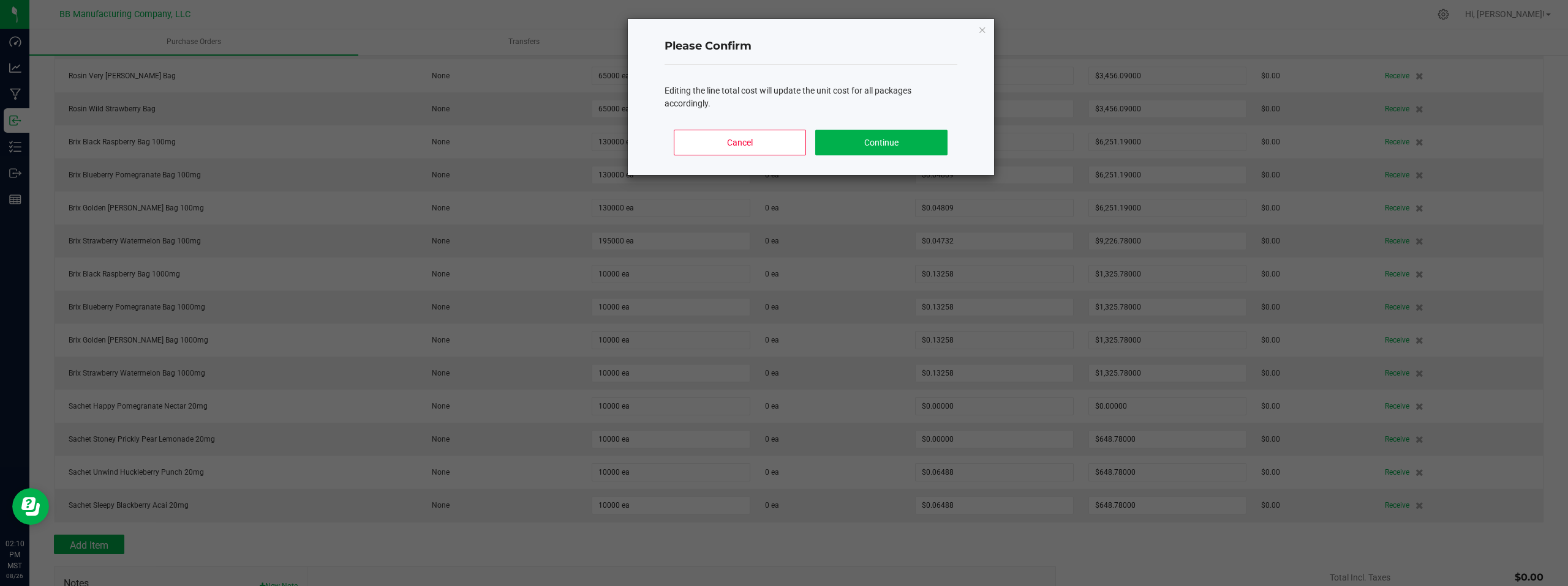
click at [1168, 553] on body "Dashboard Analytics Manufacturing Inbound Inventory Outbound Reports 02:10 PM M…" at bounding box center [784, 293] width 1568 height 586
click at [881, 134] on button "Continue" at bounding box center [881, 142] width 131 height 26
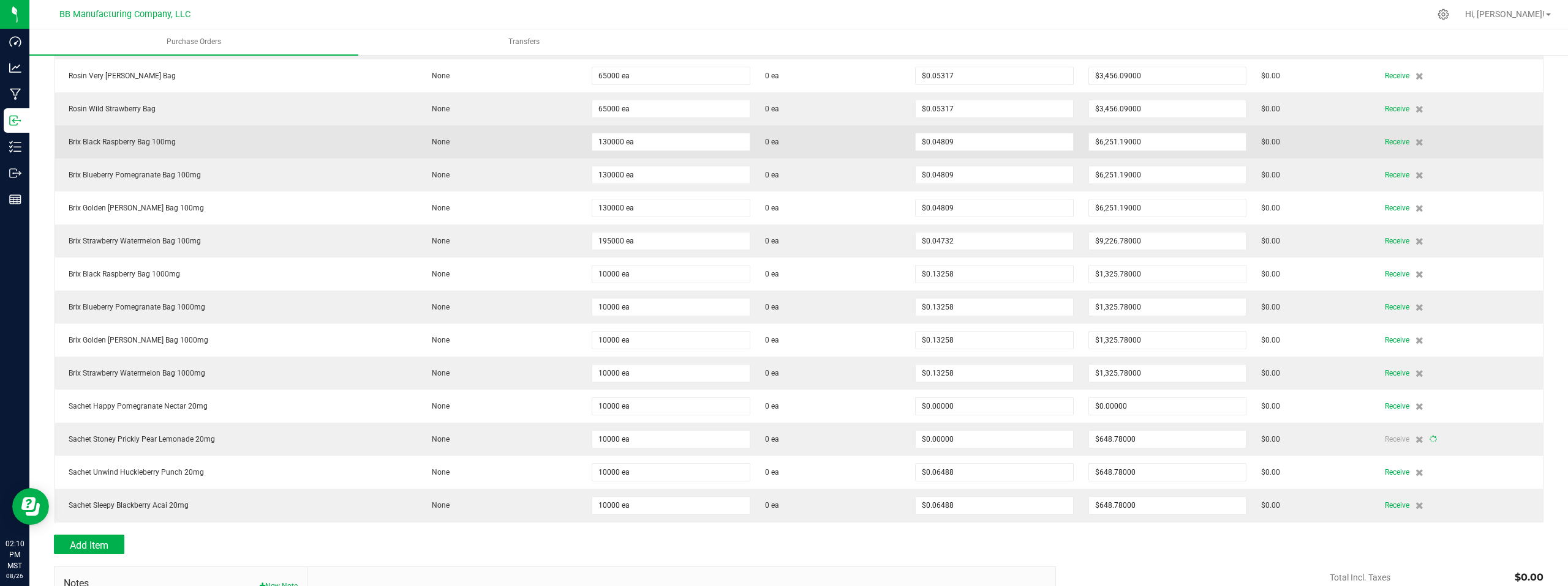
type input "10000"
type input "$0.06488"
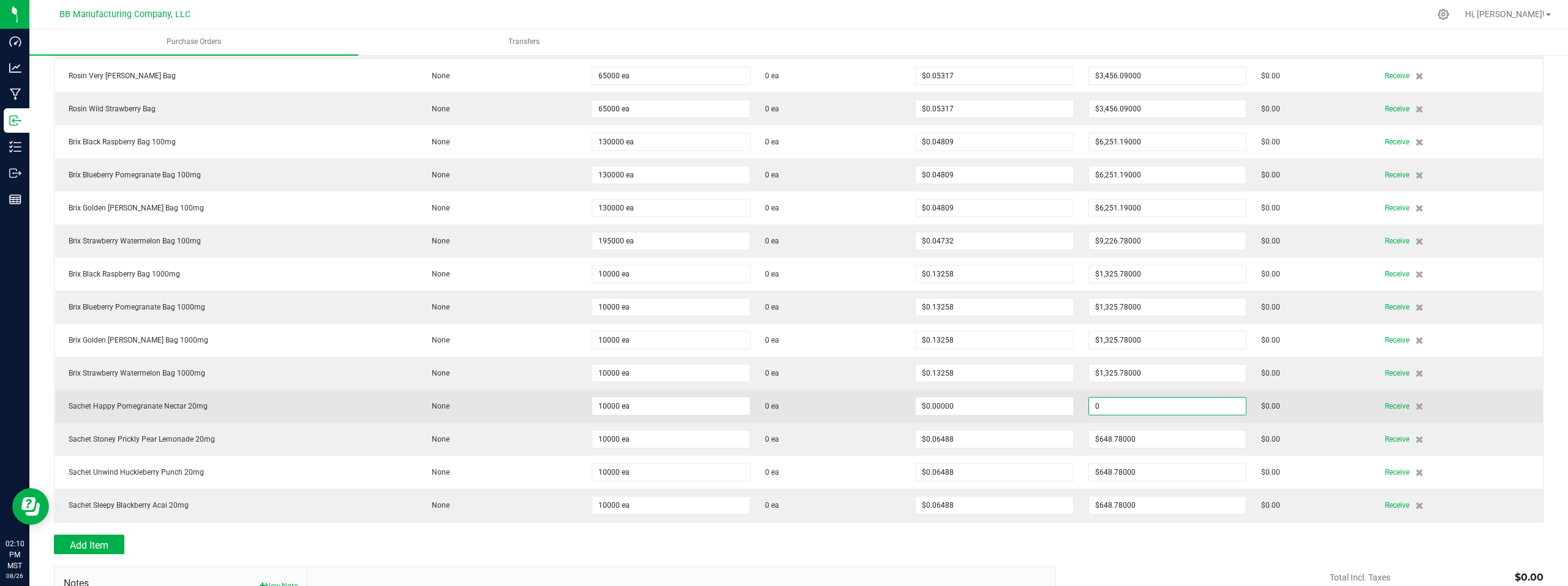
click at [1126, 406] on input "0" at bounding box center [1167, 406] width 157 height 17
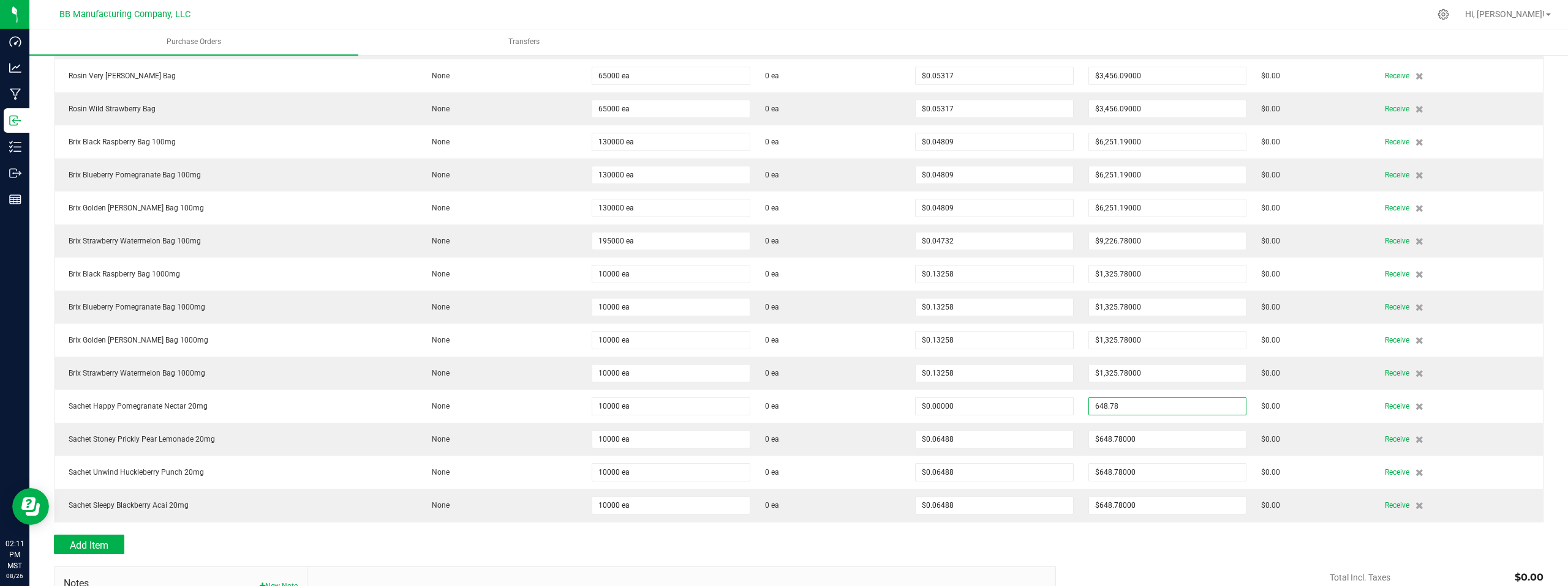
type input "$648.78000"
click at [1170, 18] on body "Dashboard Analytics Manufacturing Inbound Inventory Outbound Reports 02:11 PM M…" at bounding box center [784, 293] width 1568 height 586
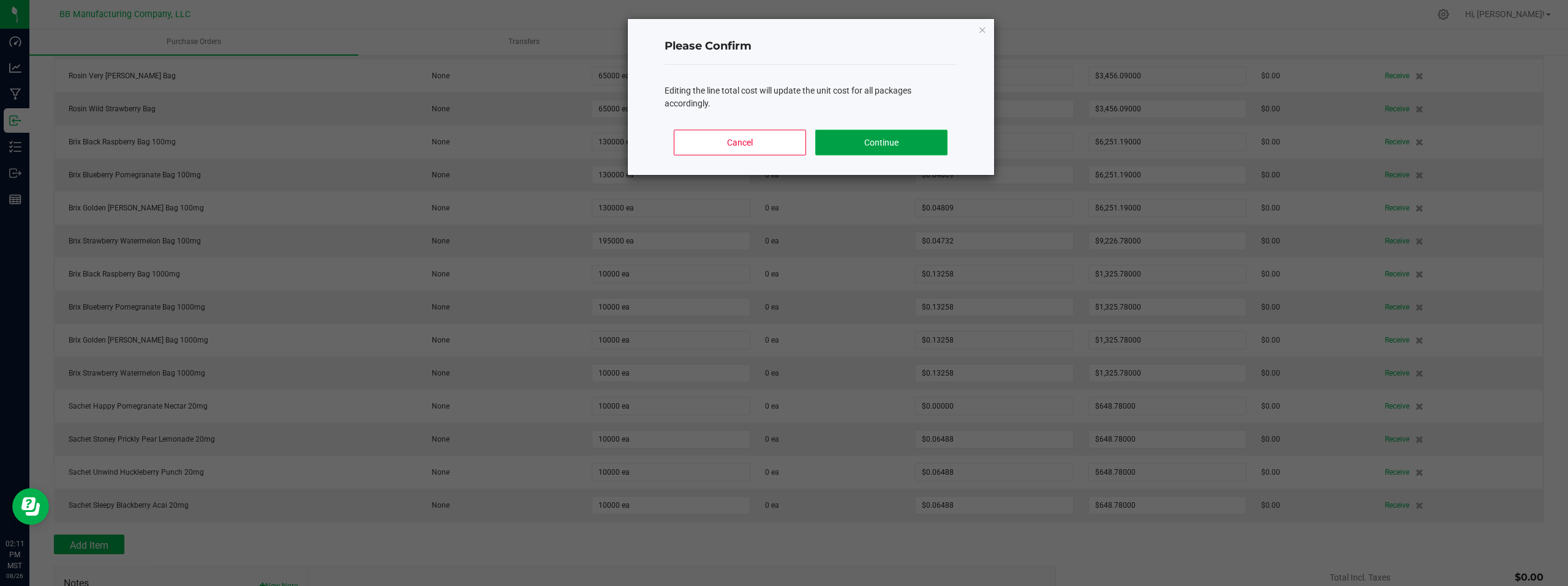
click at [885, 143] on button "Continue" at bounding box center [881, 142] width 131 height 26
type input "10000"
type input "$0.06488"
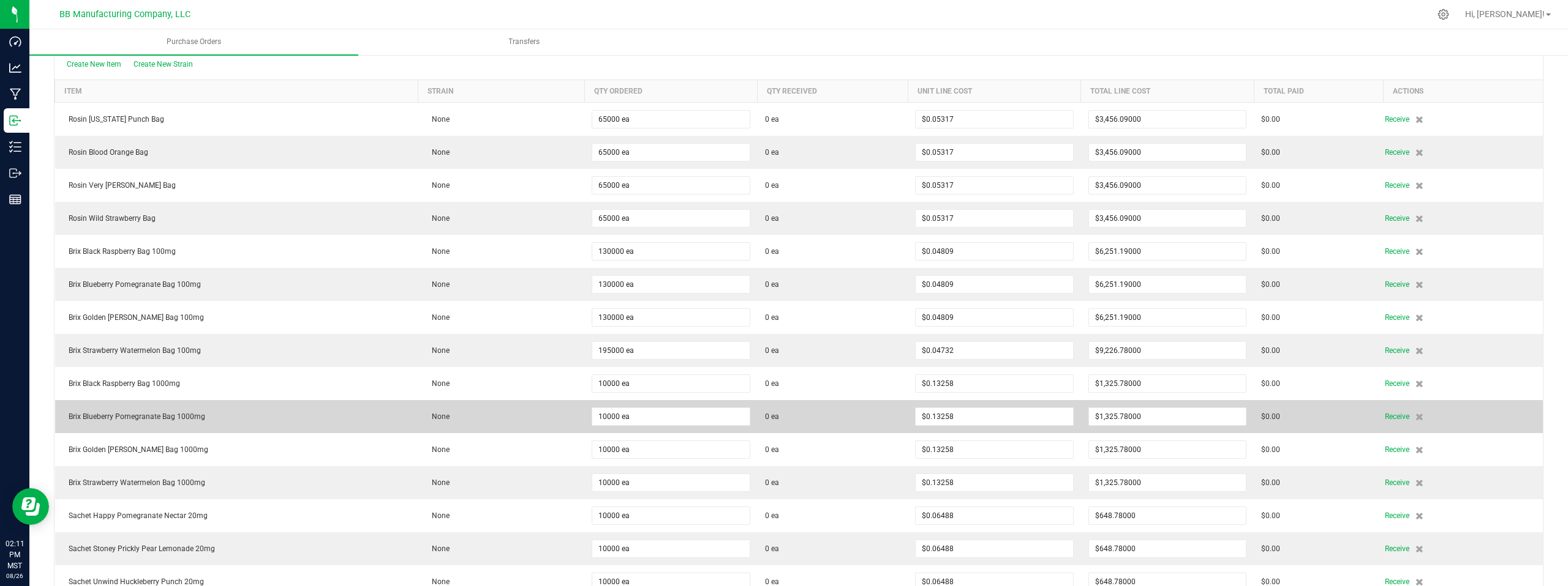
scroll to position [0, 0]
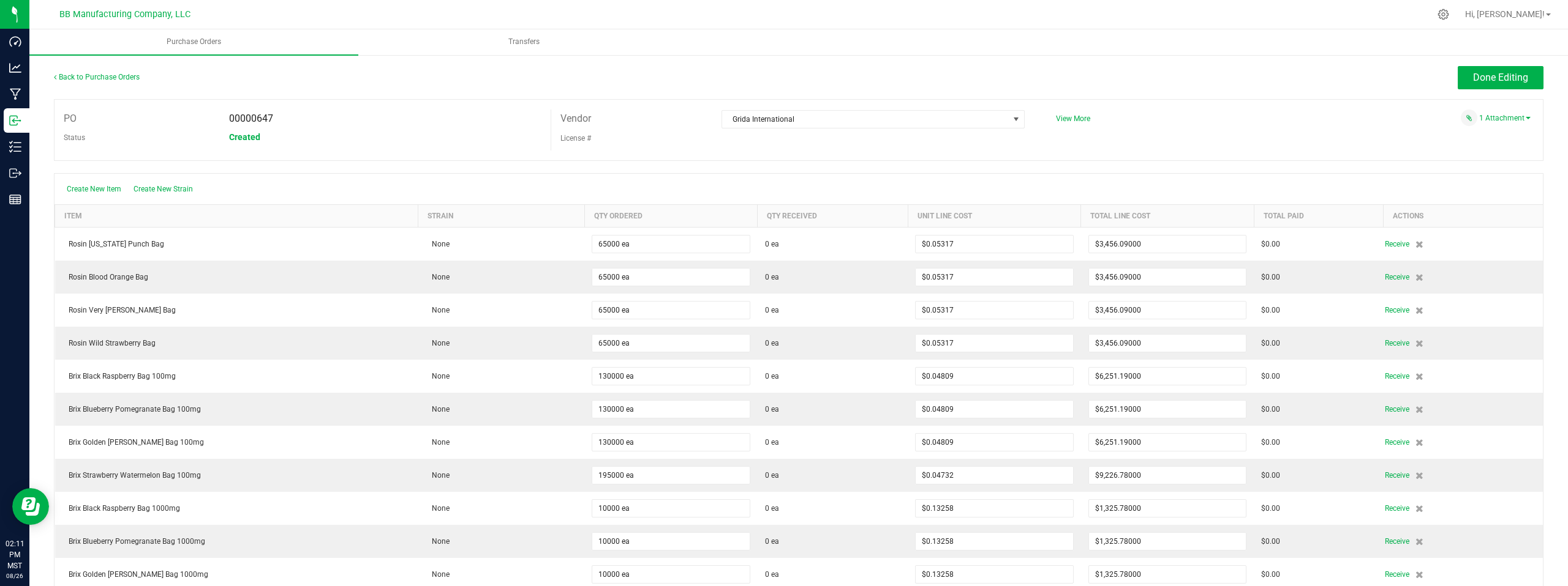
click at [1363, 127] on div "1 Attachment" at bounding box center [1295, 118] width 496 height 18
click at [1473, 81] on span "Done Editing" at bounding box center [1500, 77] width 55 height 11
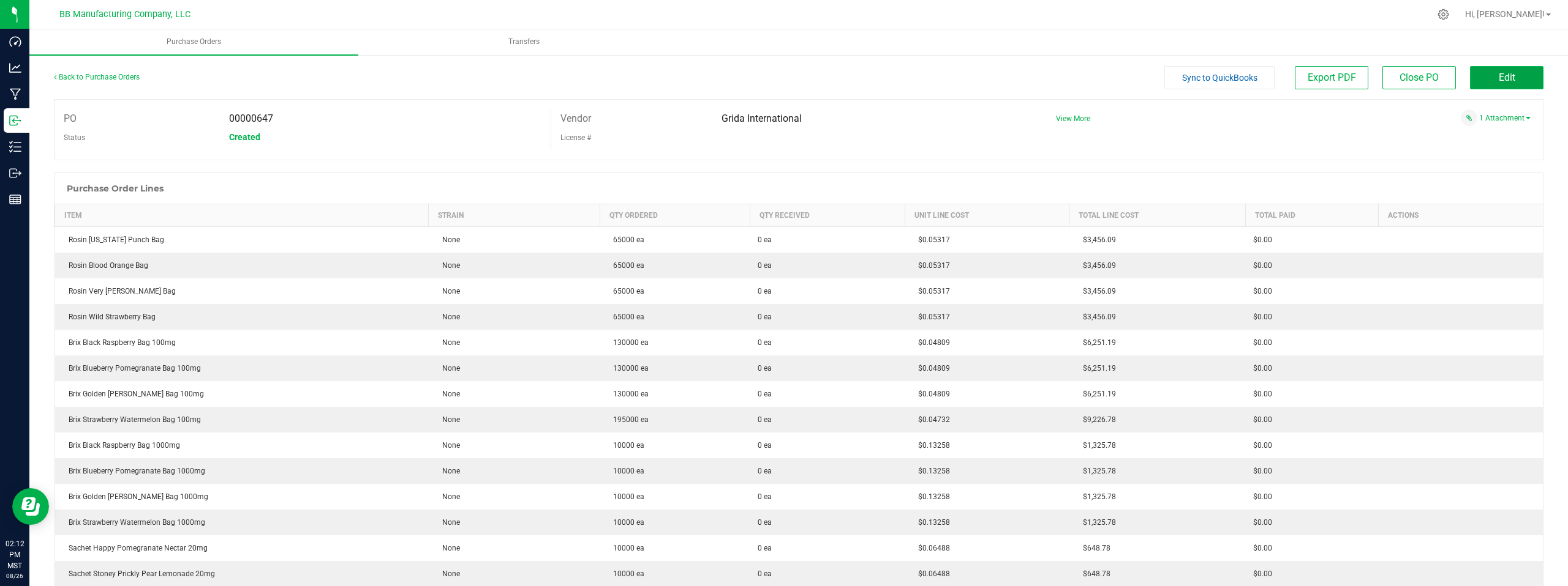
click at [1500, 76] on span "Edit" at bounding box center [1506, 77] width 16 height 11
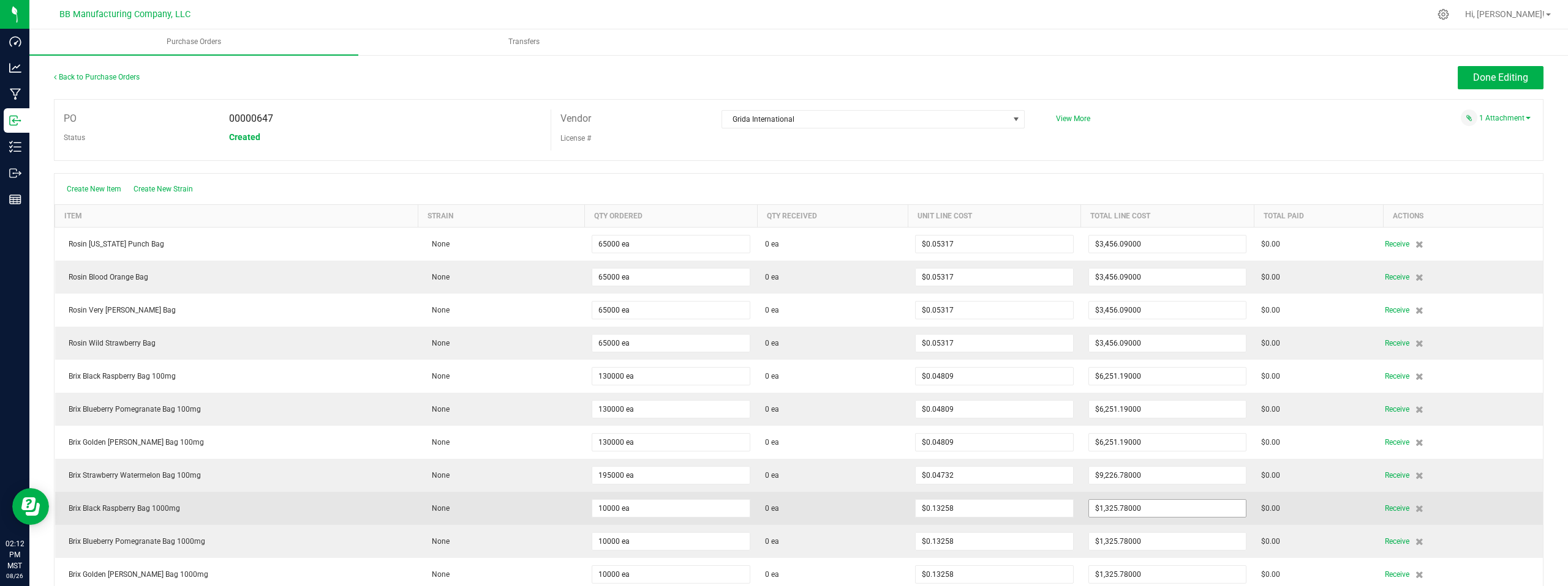
scroll to position [224, 0]
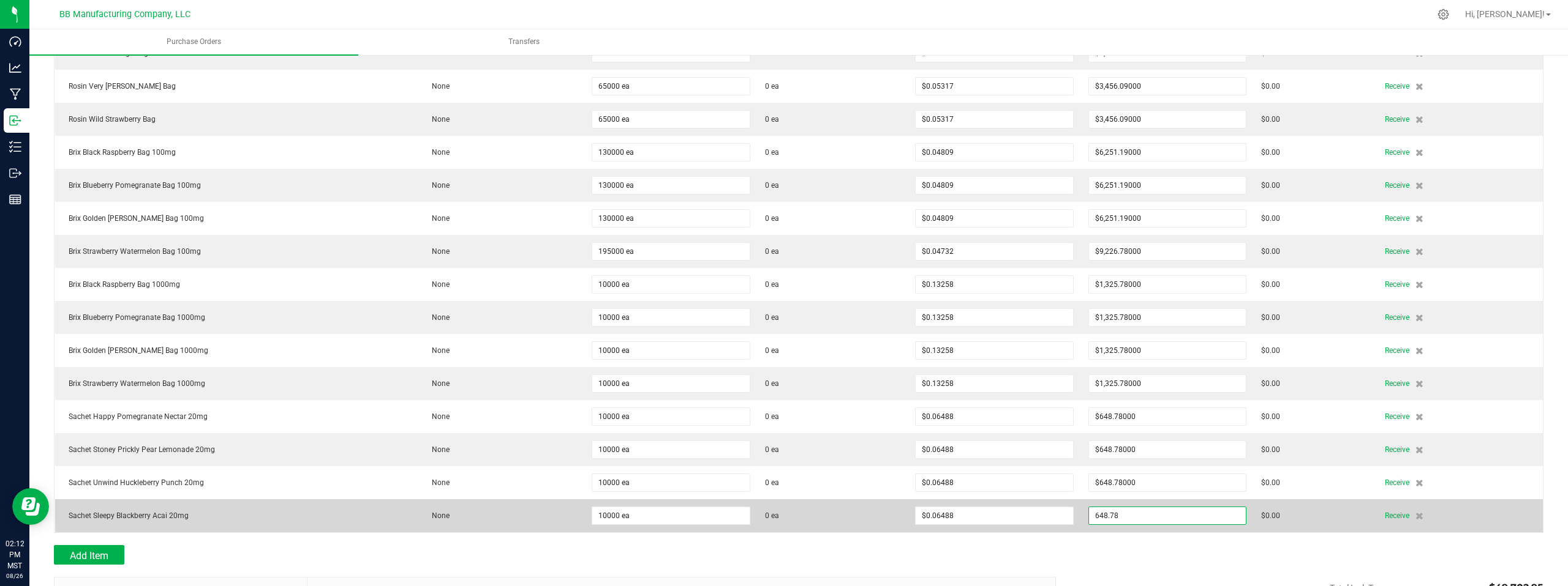
click at [1113, 516] on input "648.78" at bounding box center [1167, 516] width 157 height 17
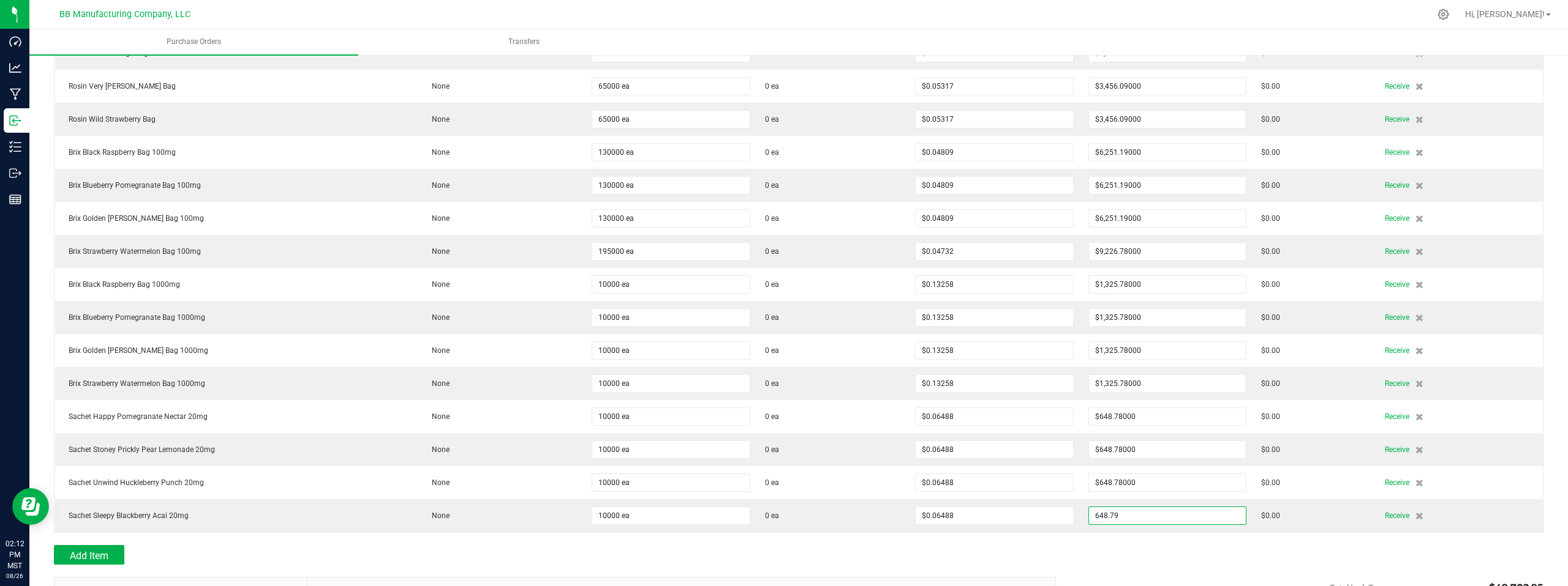
type input "$648.79000"
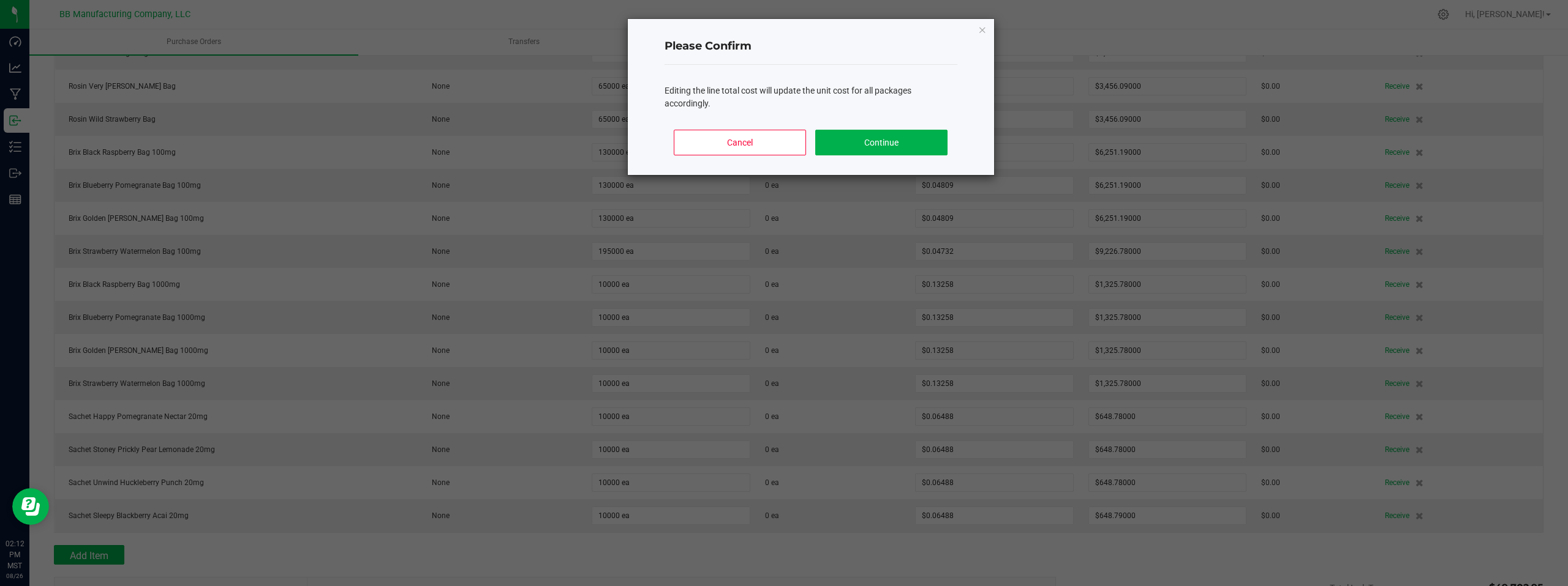
click at [1311, 559] on body "Dashboard Analytics Manufacturing Inbound Inventory Outbound Reports 02:12 PM M…" at bounding box center [784, 293] width 1568 height 586
click at [910, 143] on button "Continue" at bounding box center [881, 142] width 131 height 26
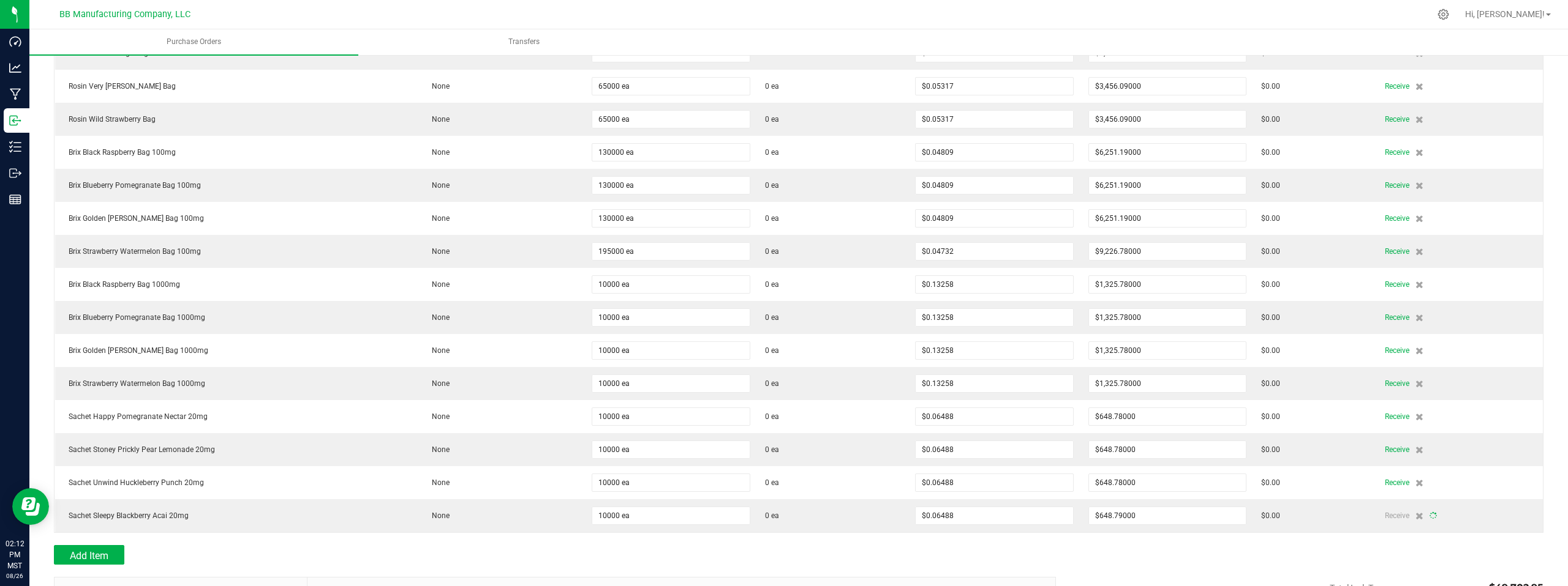
type input "10000"
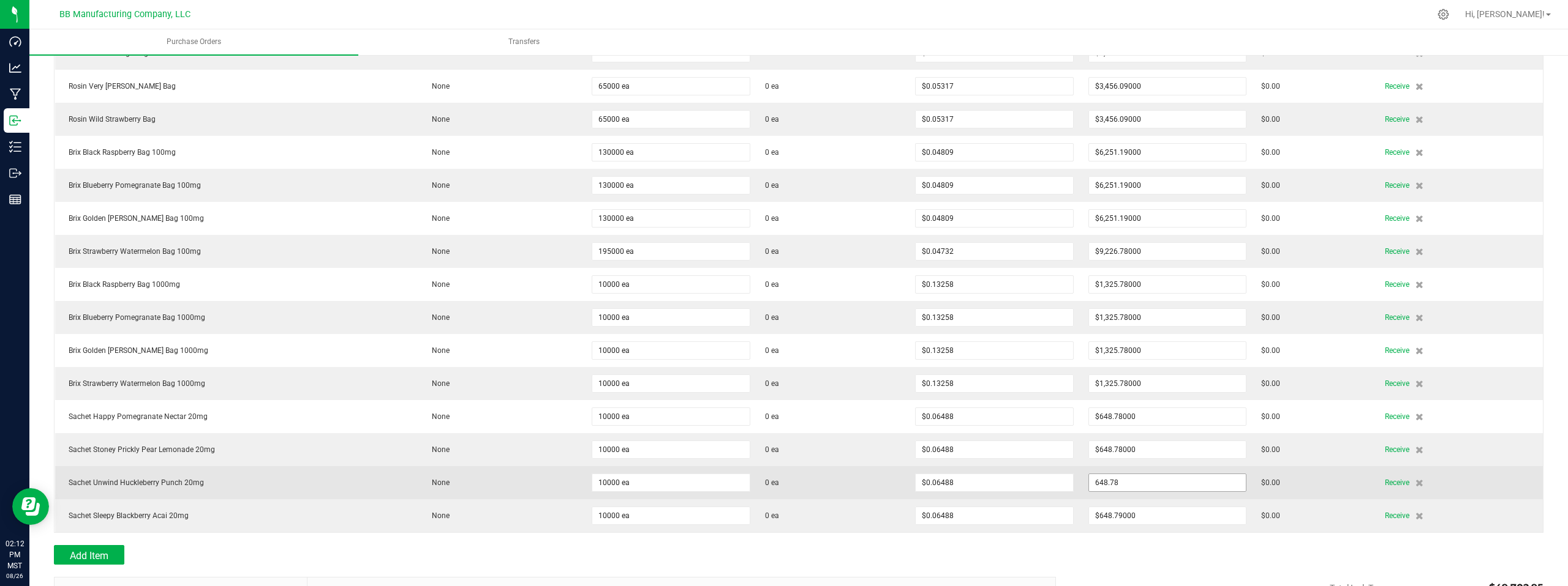
click at [1148, 481] on input "648.78" at bounding box center [1167, 483] width 157 height 17
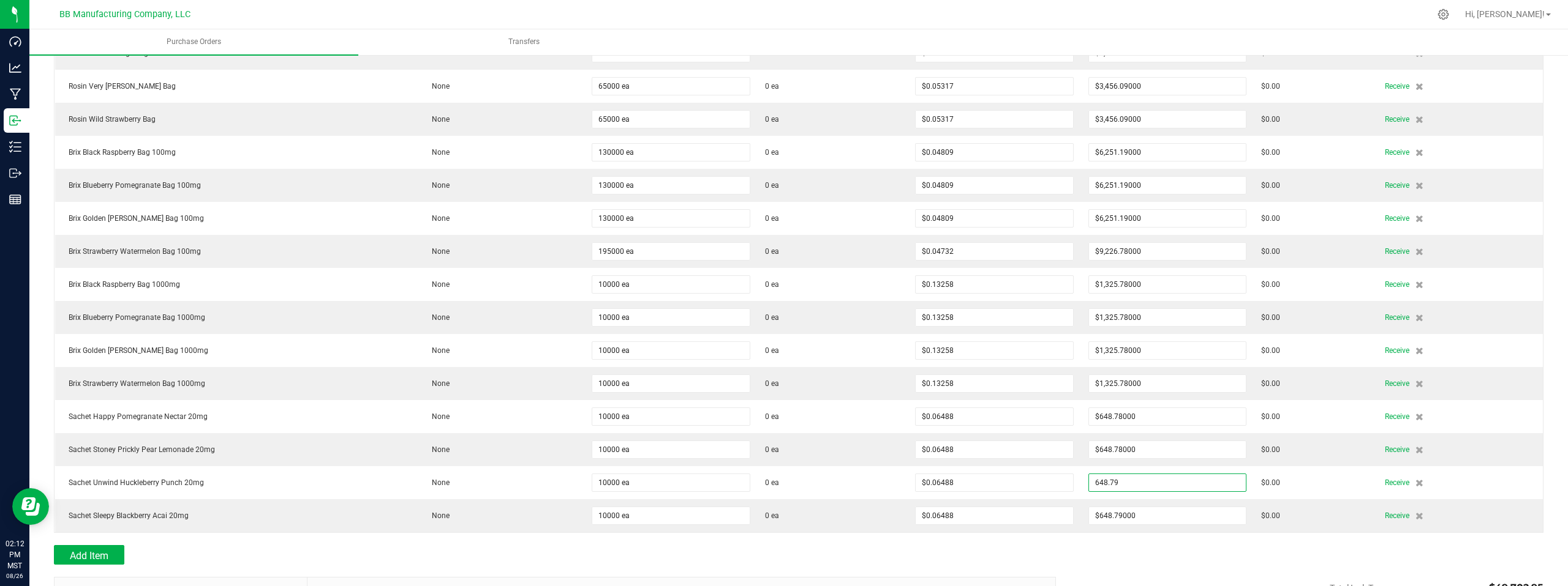
type input "$648.79000"
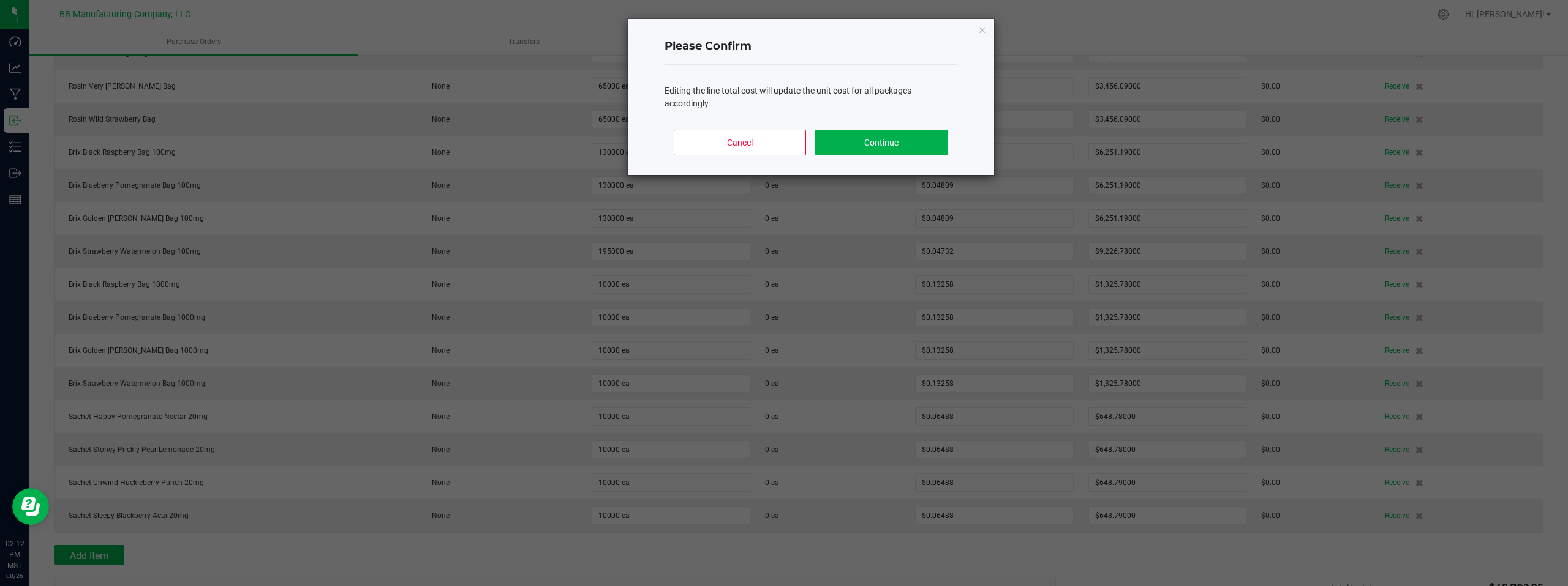
click at [1188, 555] on body "Dashboard Analytics Manufacturing Inbound Inventory Outbound Reports 02:12 PM M…" at bounding box center [784, 293] width 1568 height 586
click at [873, 145] on button "Continue" at bounding box center [881, 142] width 131 height 26
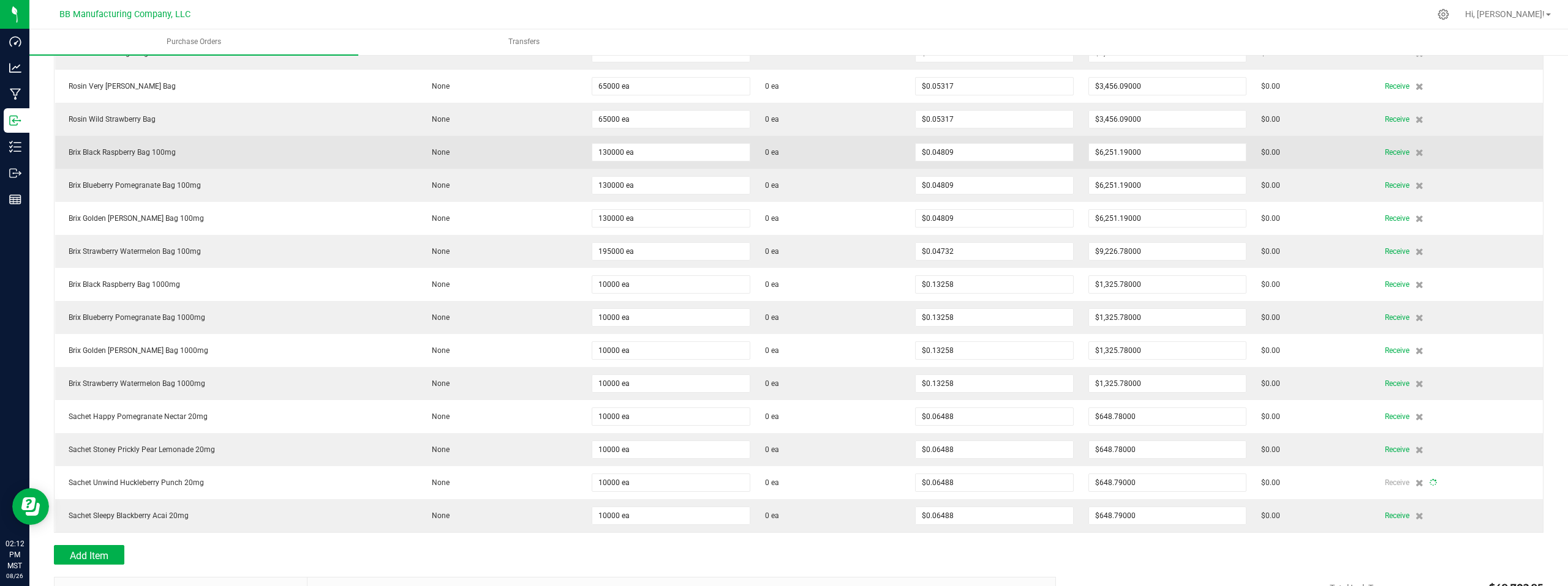
type input "10000"
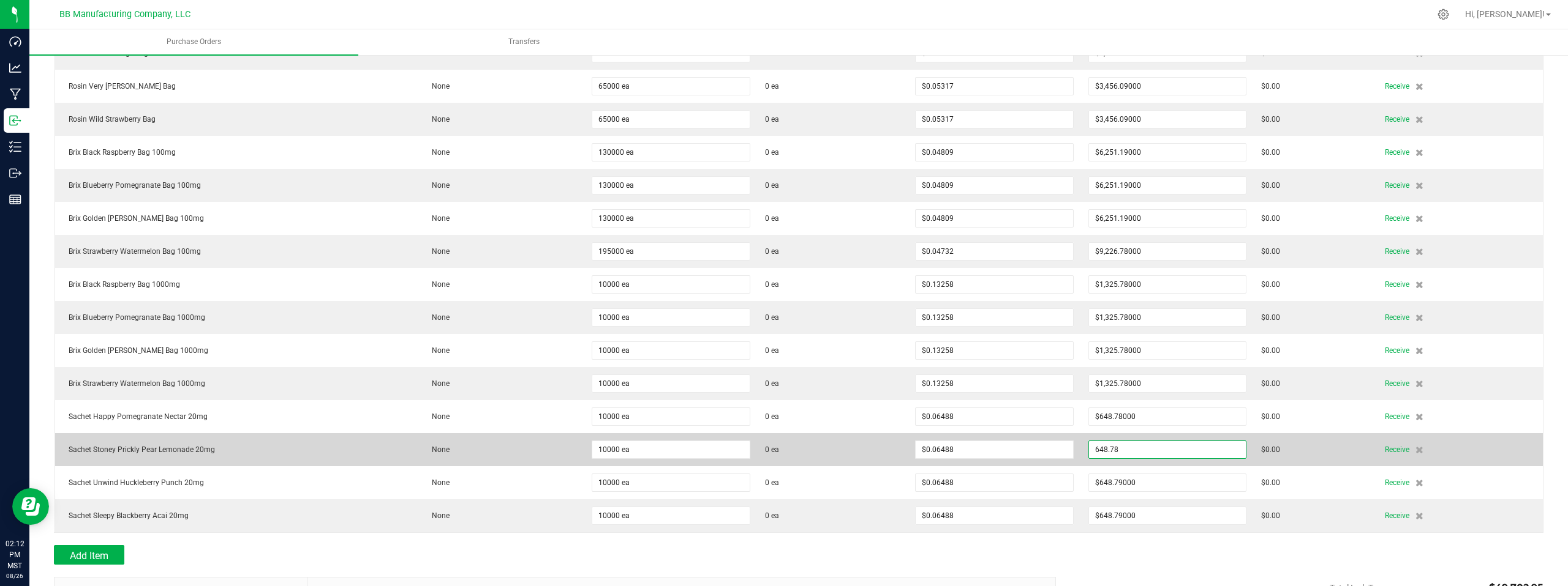
click at [1142, 451] on input "648.78" at bounding box center [1167, 450] width 157 height 17
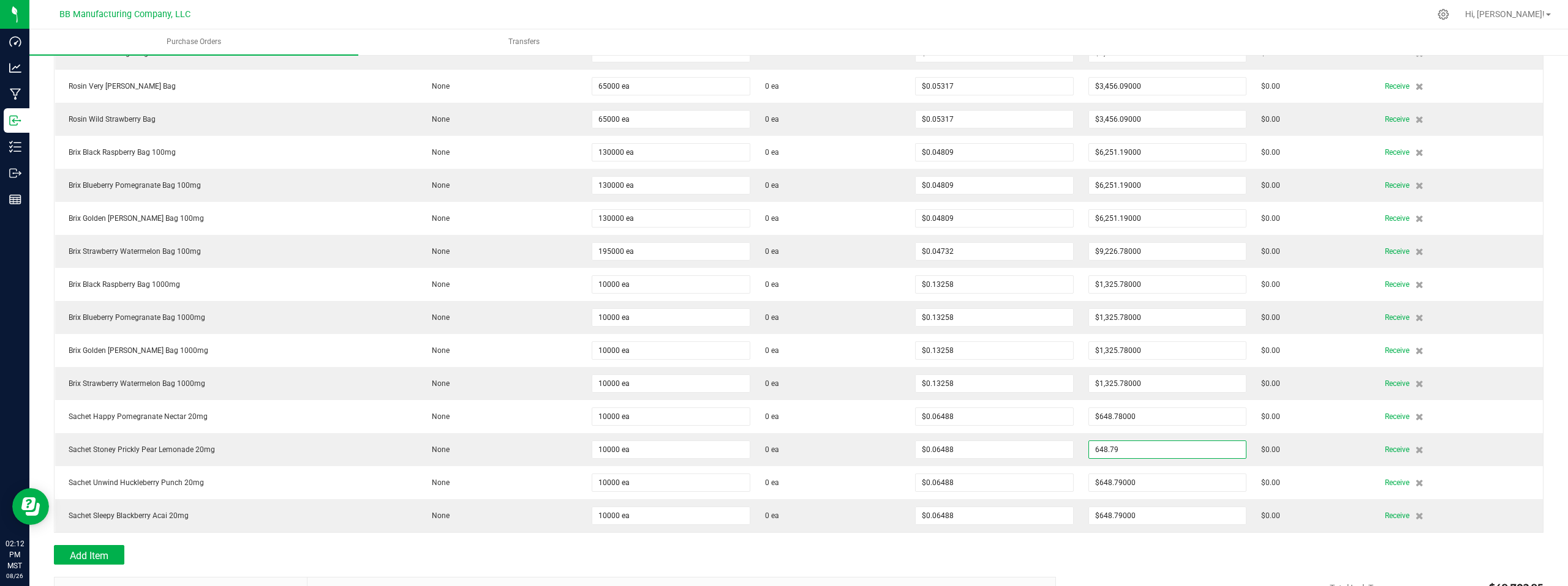
type input "$648.79000"
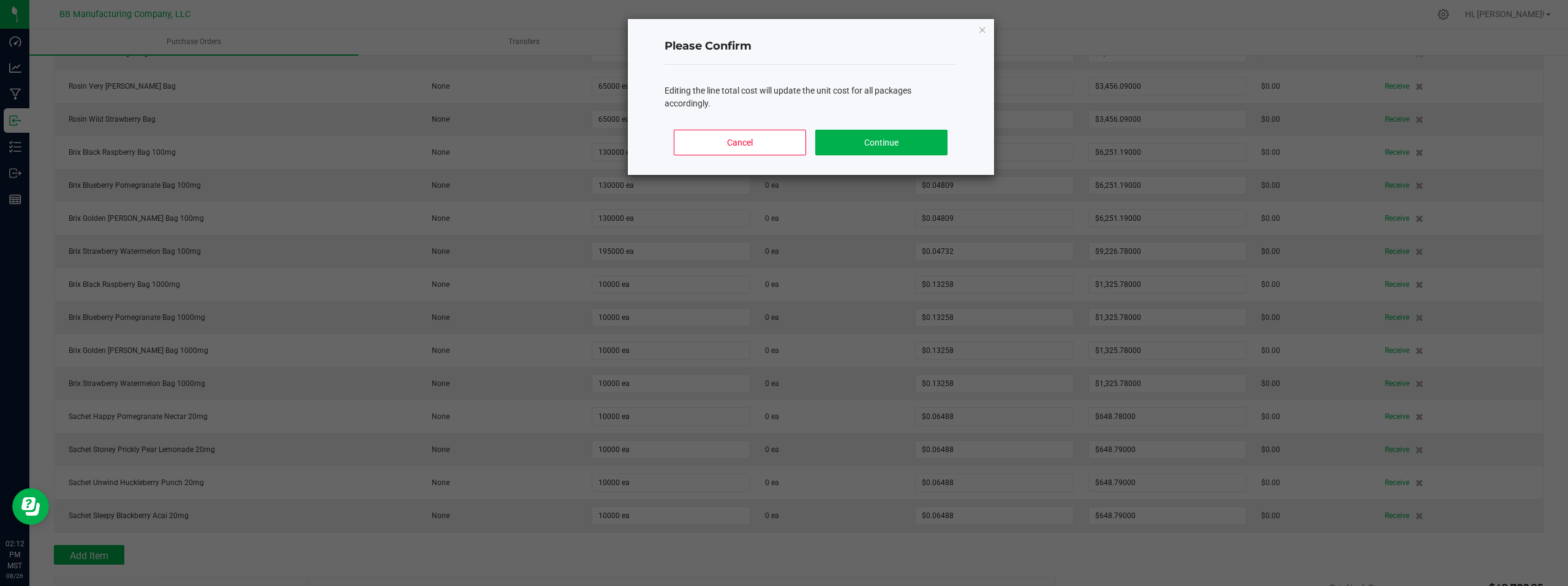
click at [1151, 556] on body "Dashboard Analytics Manufacturing Inbound Inventory Outbound Reports 02:12 PM M…" at bounding box center [784, 293] width 1568 height 586
click at [864, 142] on button "Continue" at bounding box center [881, 142] width 131 height 26
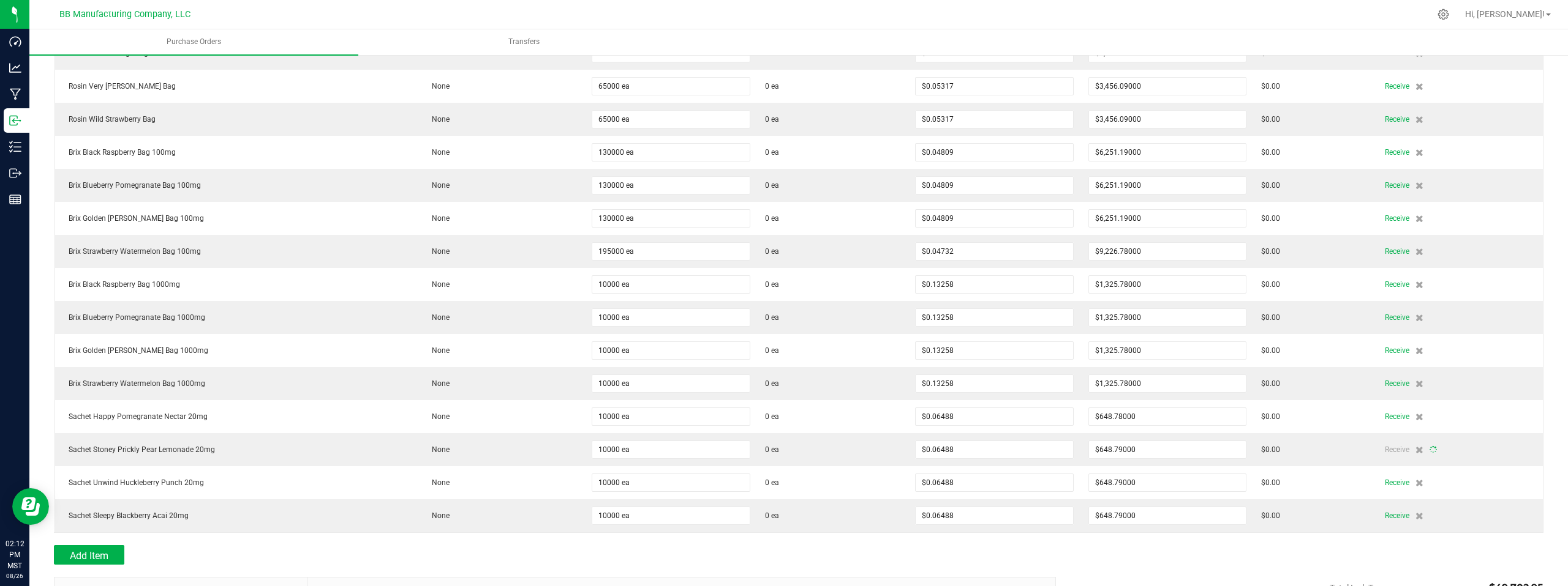
type input "10000"
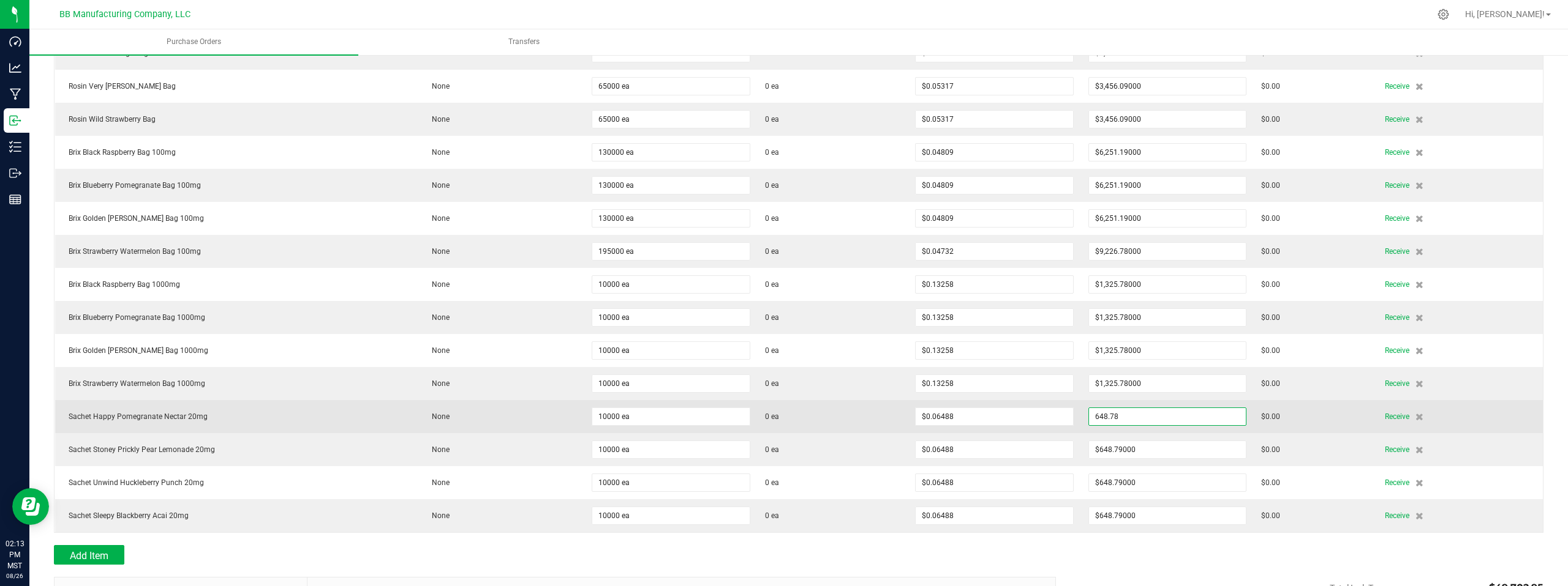
click at [1161, 416] on input "648.78" at bounding box center [1167, 417] width 157 height 17
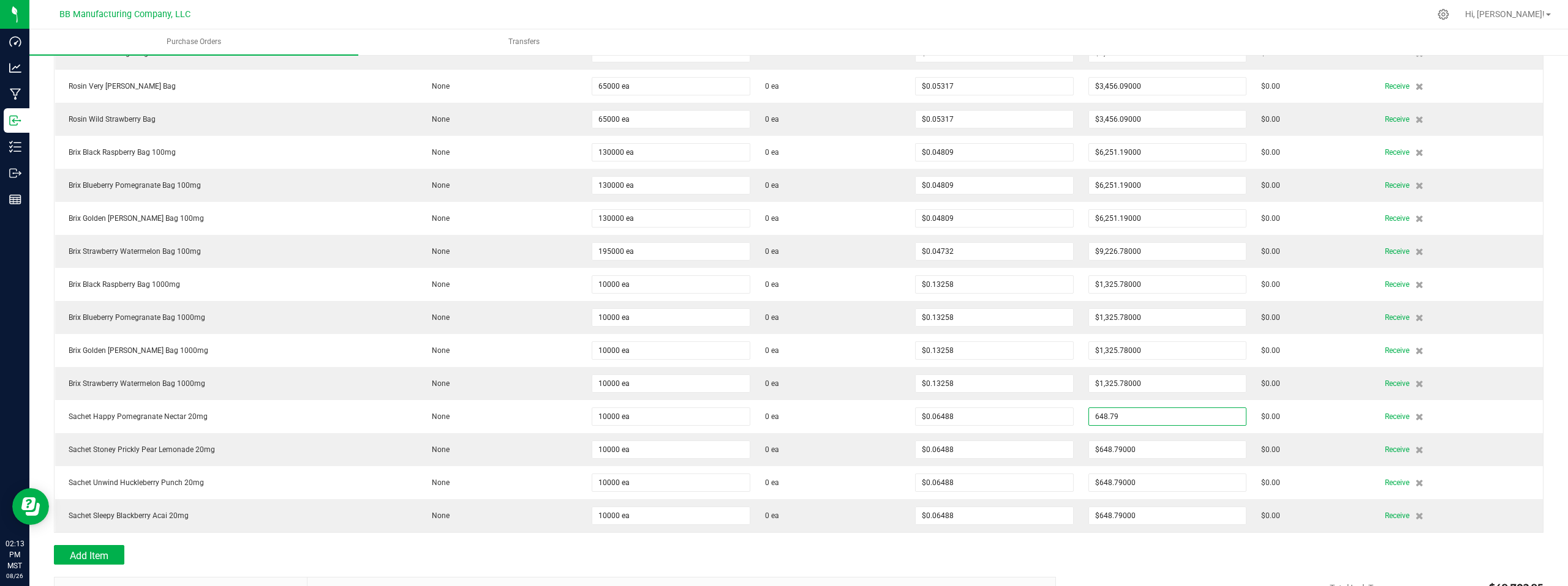
type input "$648.79000"
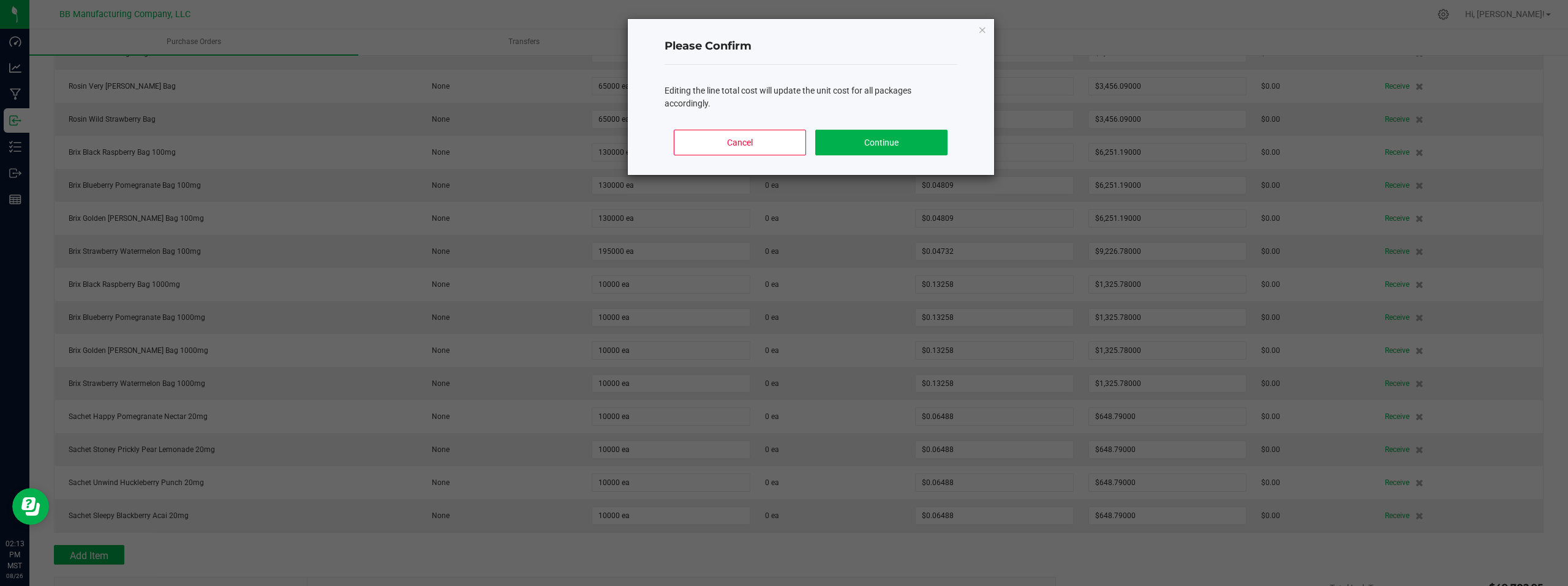
click at [1155, 557] on body "Dashboard Analytics Manufacturing Inbound Inventory Outbound Reports 02:13 PM M…" at bounding box center [784, 293] width 1568 height 586
click at [892, 146] on button "Continue" at bounding box center [881, 142] width 131 height 26
type input "10000"
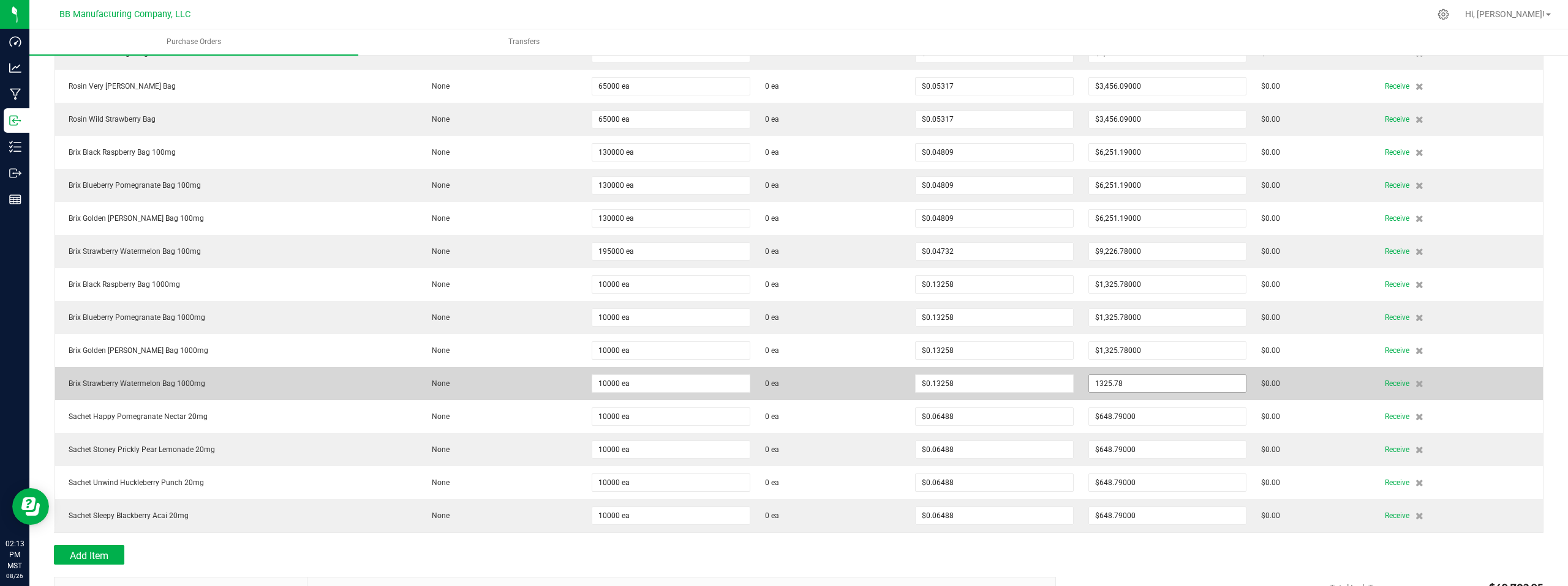
click at [1149, 384] on input "1325.78" at bounding box center [1167, 383] width 157 height 17
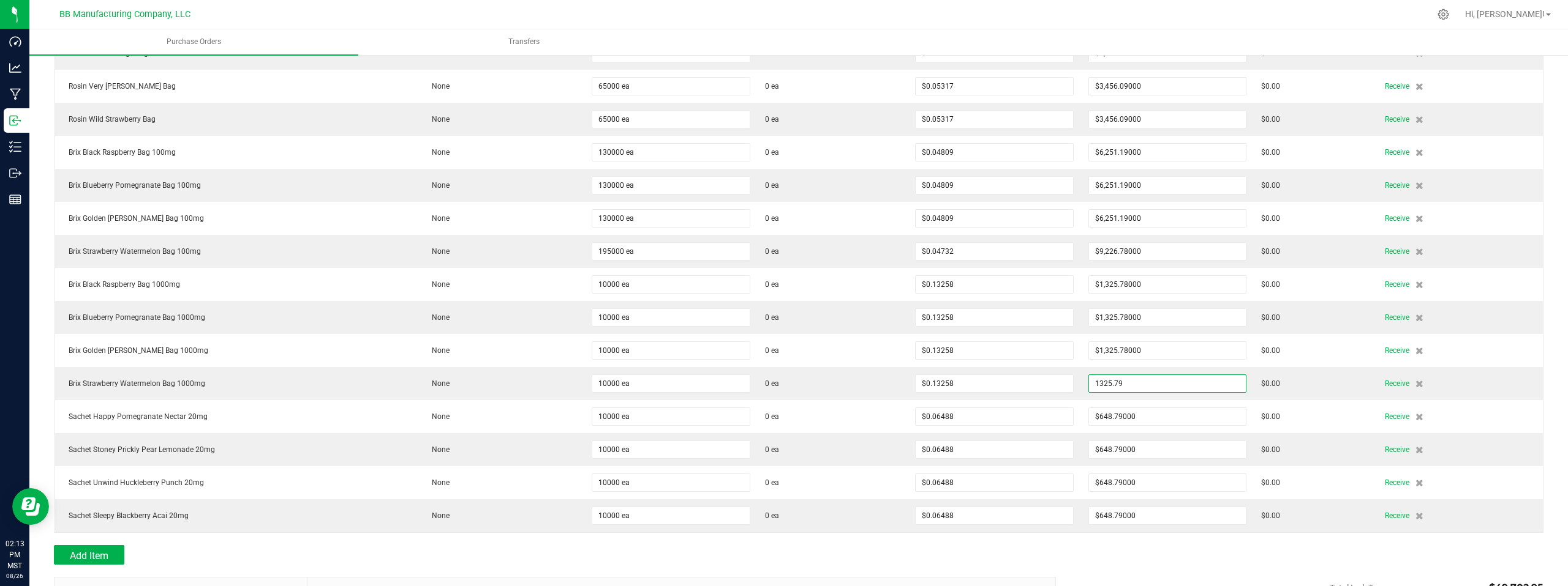
type input "$1,325.79000"
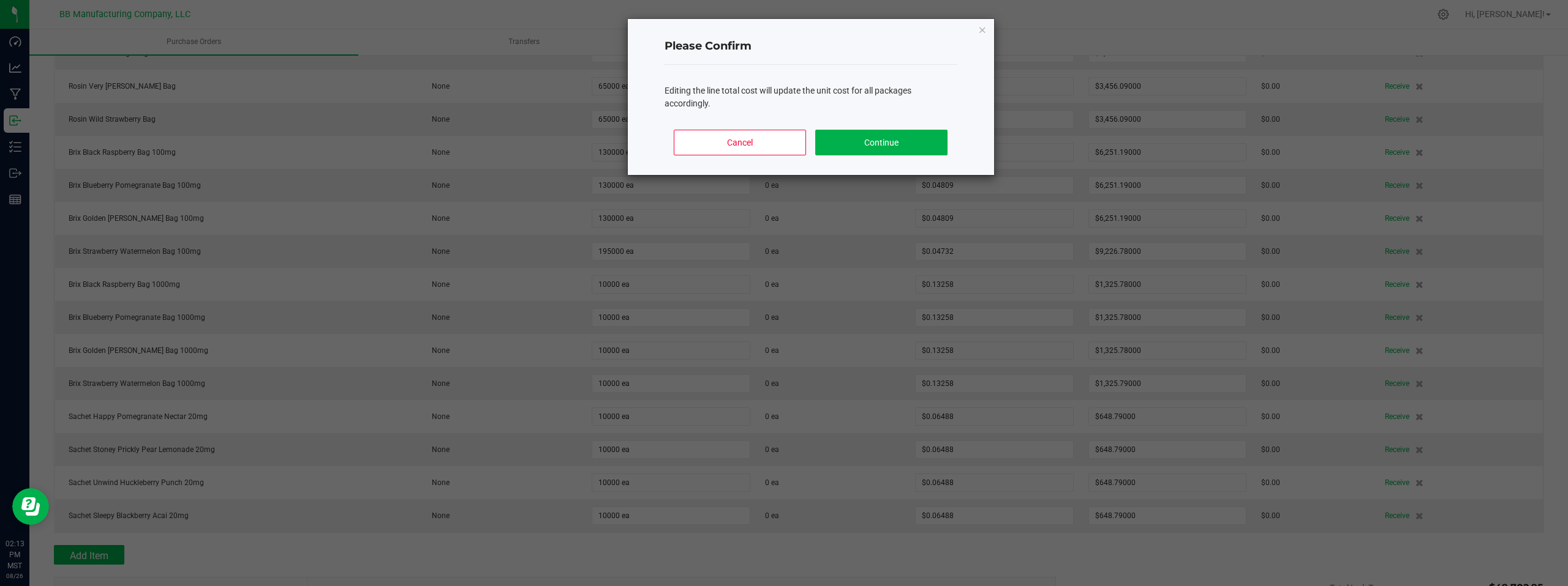
click at [1117, 558] on body "Dashboard Analytics Manufacturing Inbound Inventory Outbound Reports 02:13 PM M…" at bounding box center [784, 293] width 1568 height 586
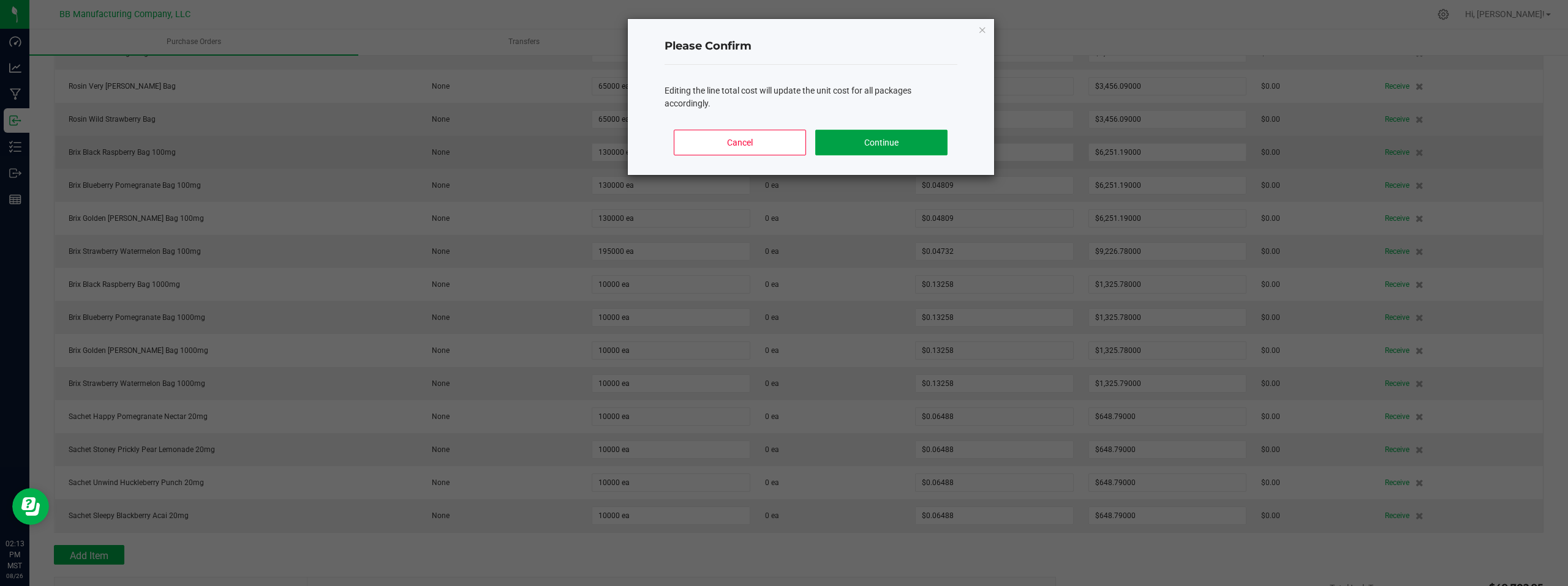
click at [885, 145] on button "Continue" at bounding box center [881, 142] width 131 height 26
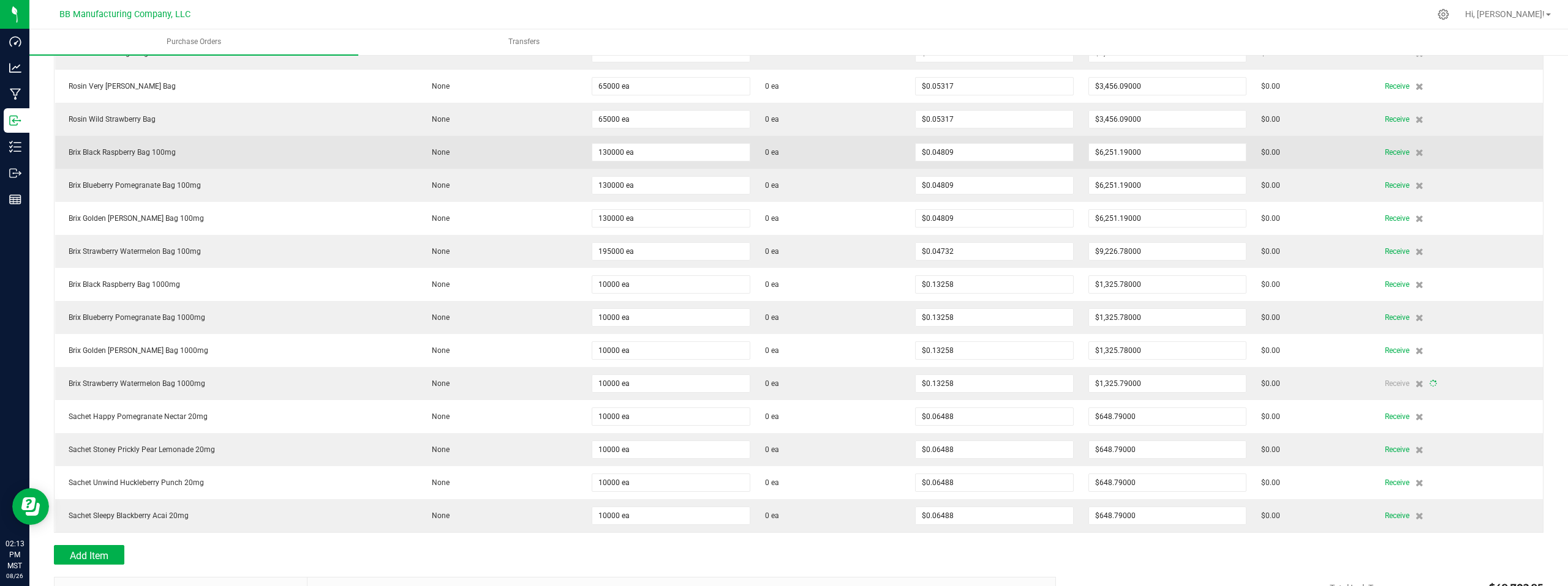
type input "10000"
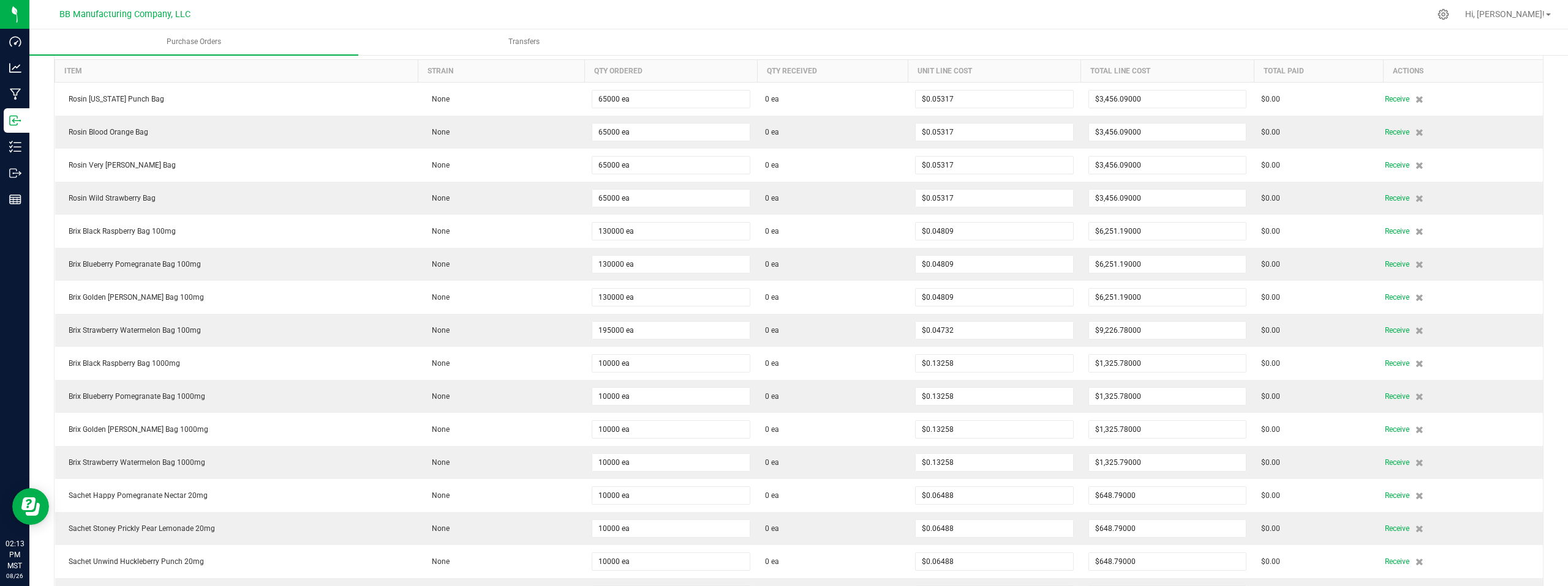
scroll to position [0, 0]
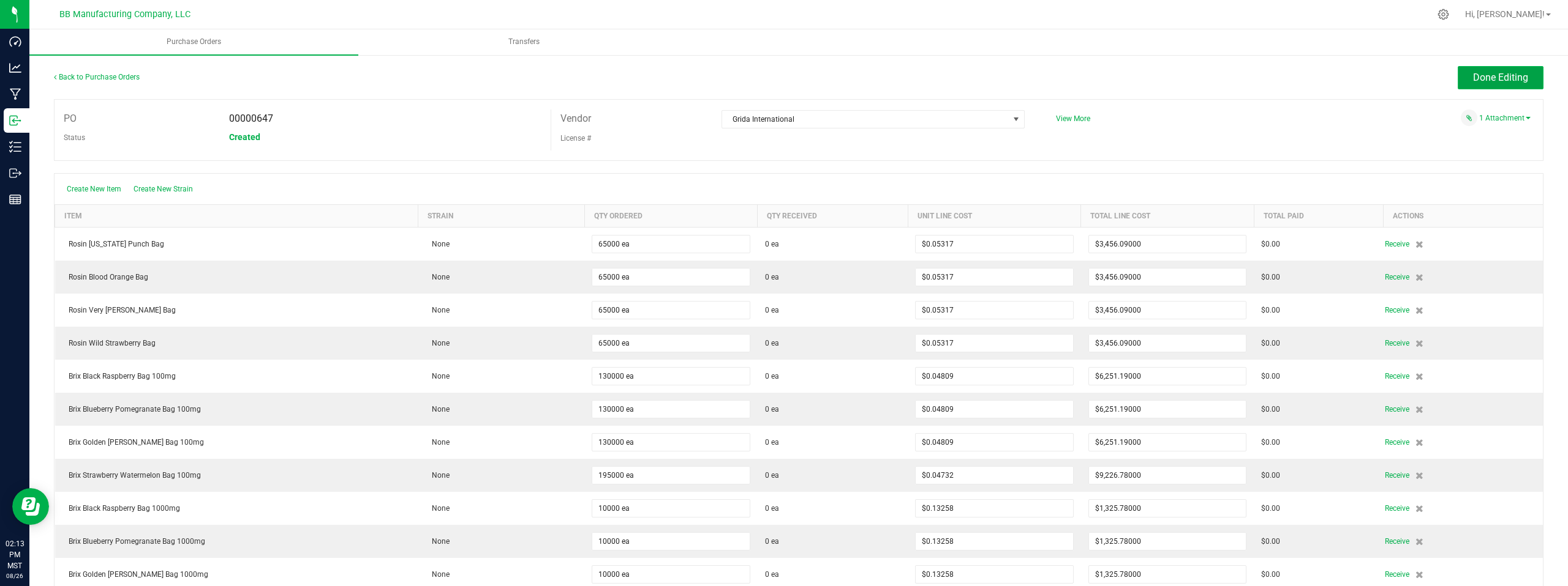
click at [1479, 76] on span "Done Editing" at bounding box center [1500, 77] width 55 height 11
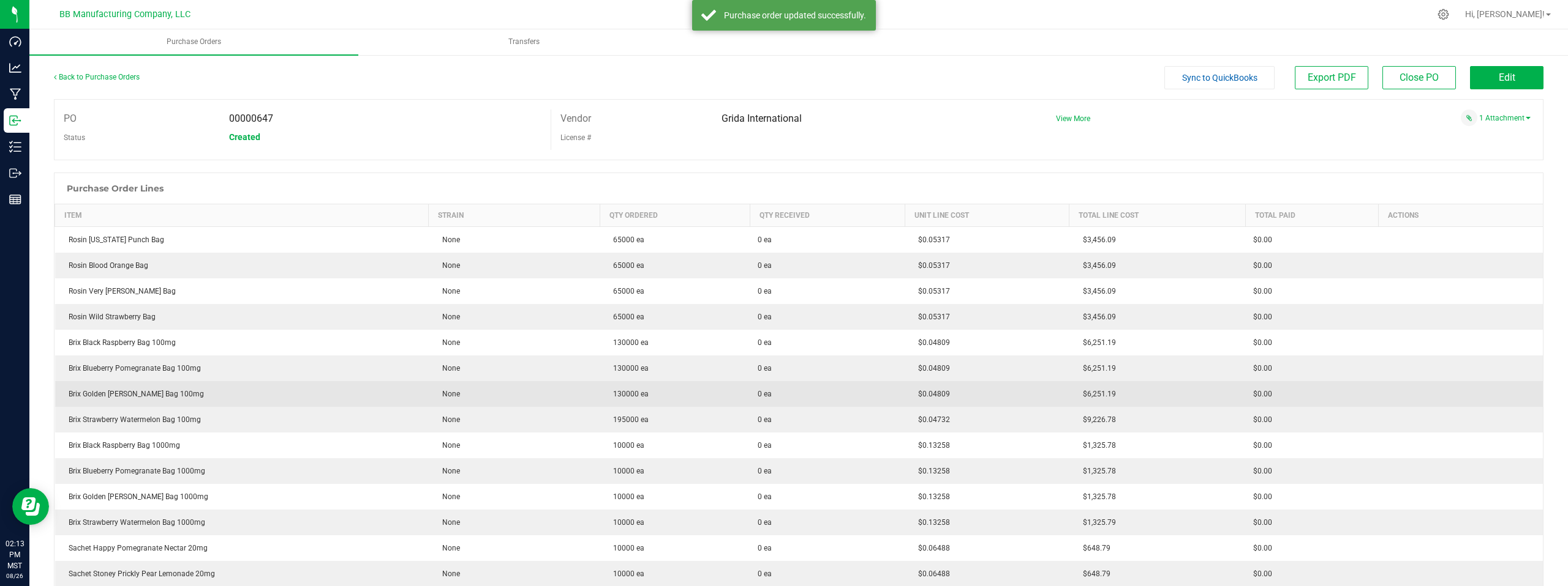
scroll to position [255, 0]
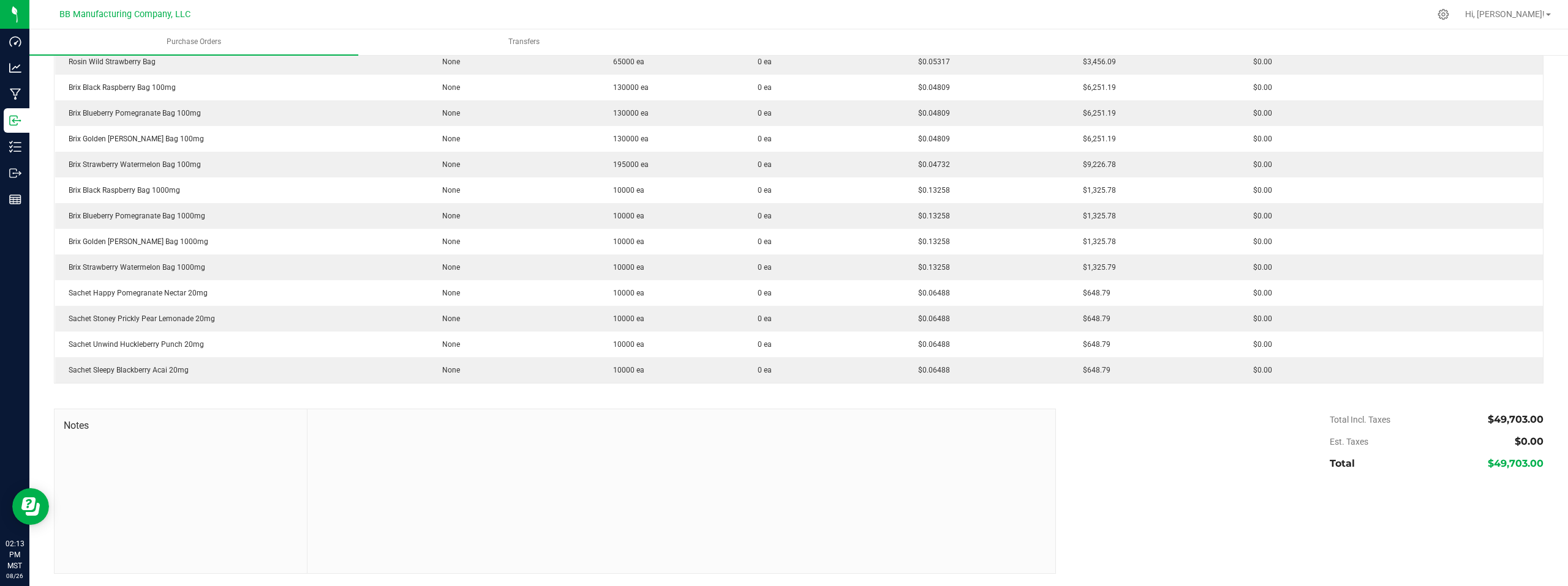
click at [1121, 439] on div "Total Incl. Taxes $49,703.00 Est. Taxes $0.00 Total $49,703.00" at bounding box center [1296, 441] width 497 height 66
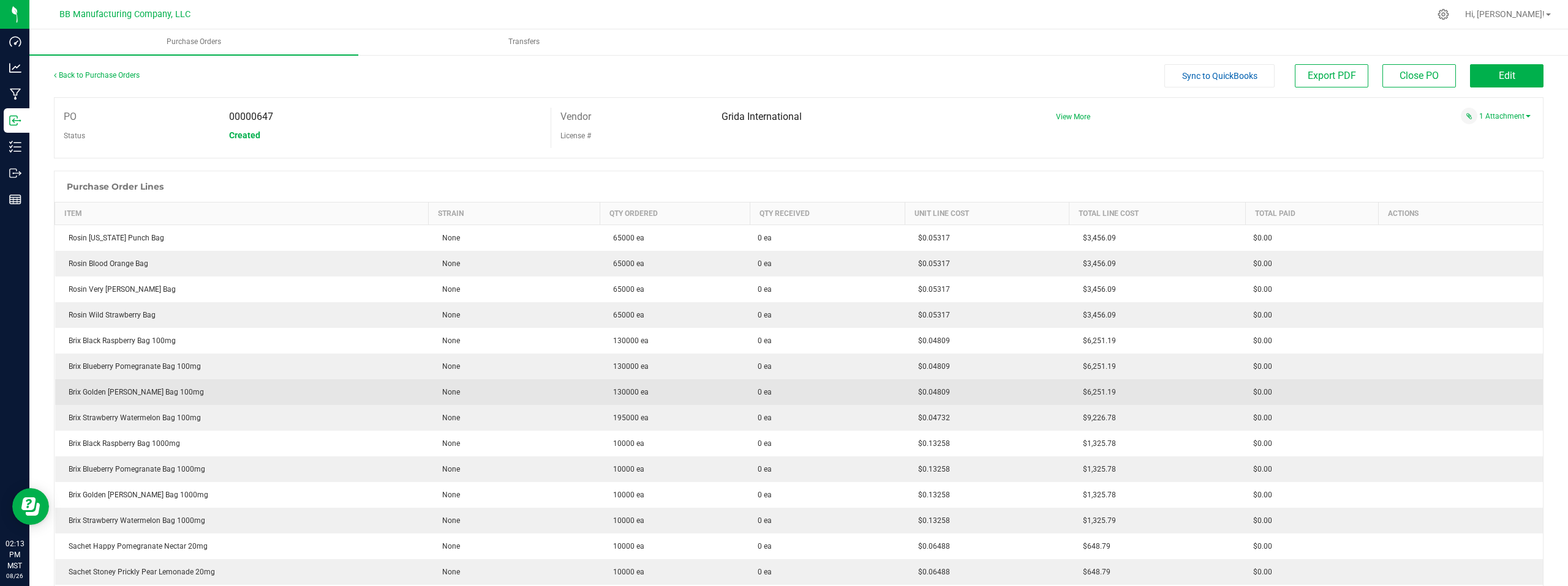
scroll to position [0, 0]
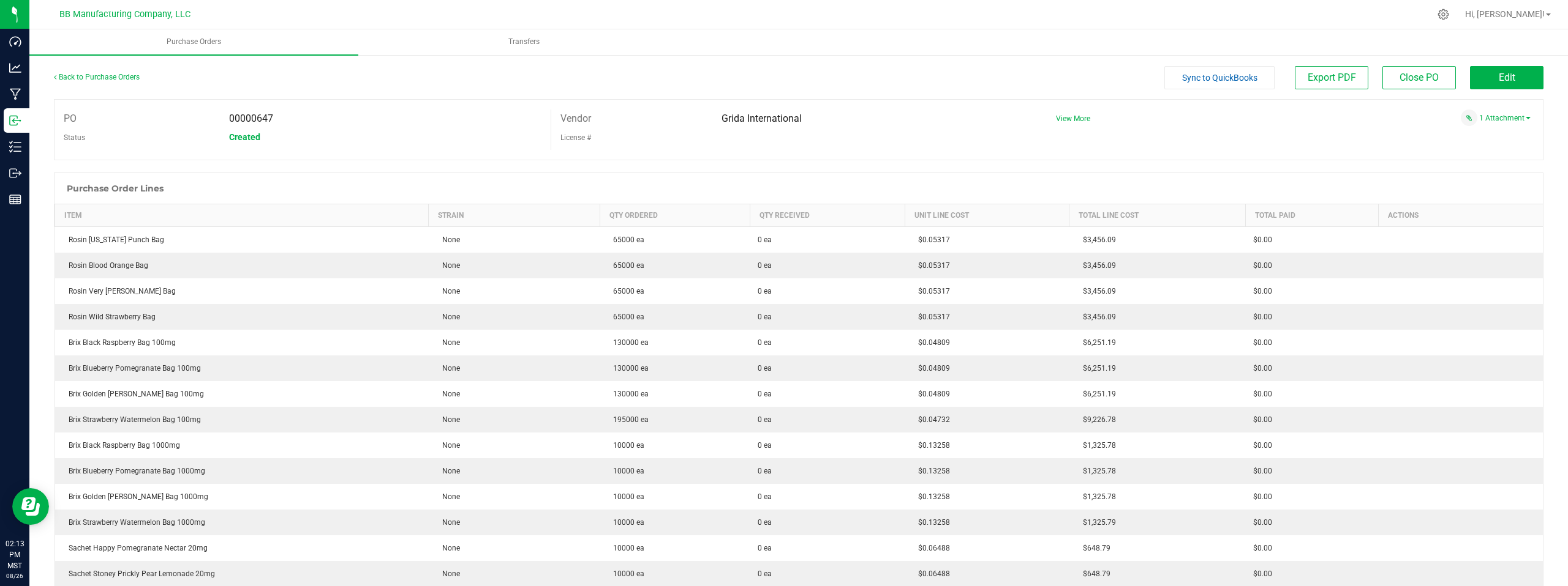
click at [736, 148] on div "Vendor Grida International License #" at bounding box center [798, 129] width 496 height 40
click at [1242, 134] on div "PO 00000647 Status Created Vendor Grida International License # View More" at bounding box center [799, 129] width 1490 height 61
click at [1518, 120] on link "1 Attachment" at bounding box center [1505, 118] width 51 height 9
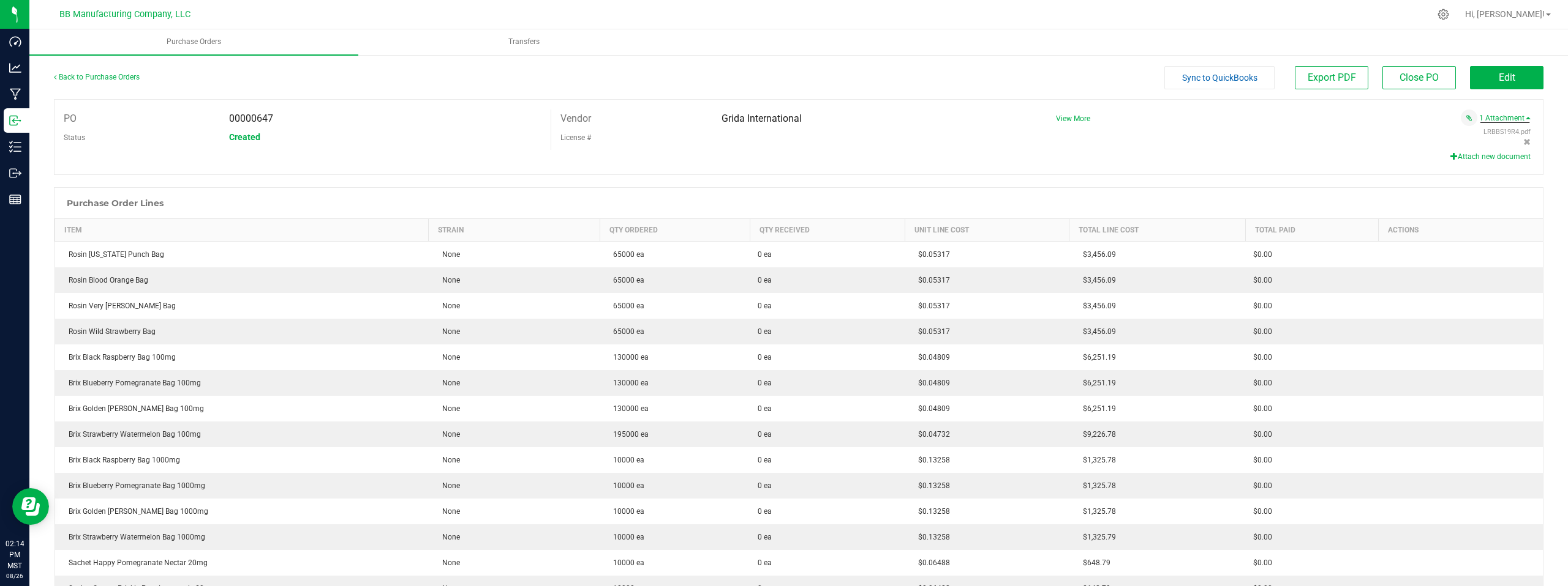
click at [1488, 157] on button "Attach new document" at bounding box center [1491, 157] width 80 height 11
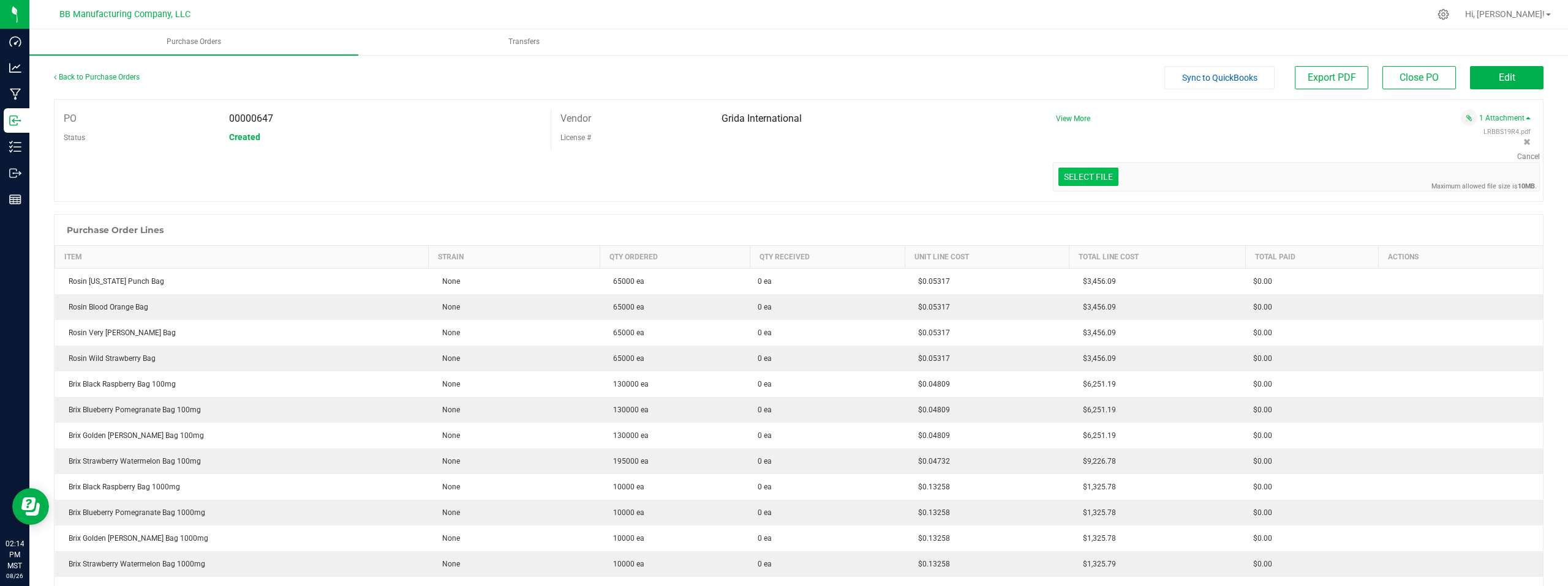
click at [1062, 180] on input "Select file" at bounding box center [51, 123] width 2132 height 125
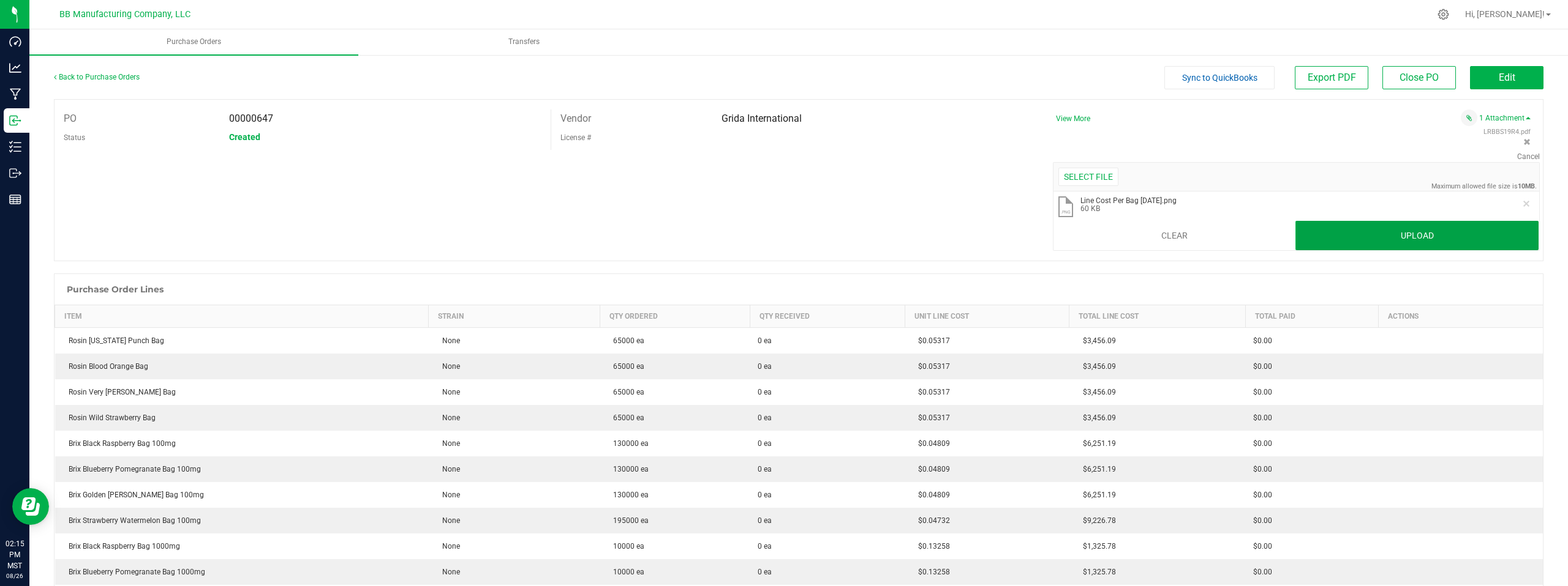
click at [1364, 240] on button "Upload" at bounding box center [1417, 235] width 243 height 29
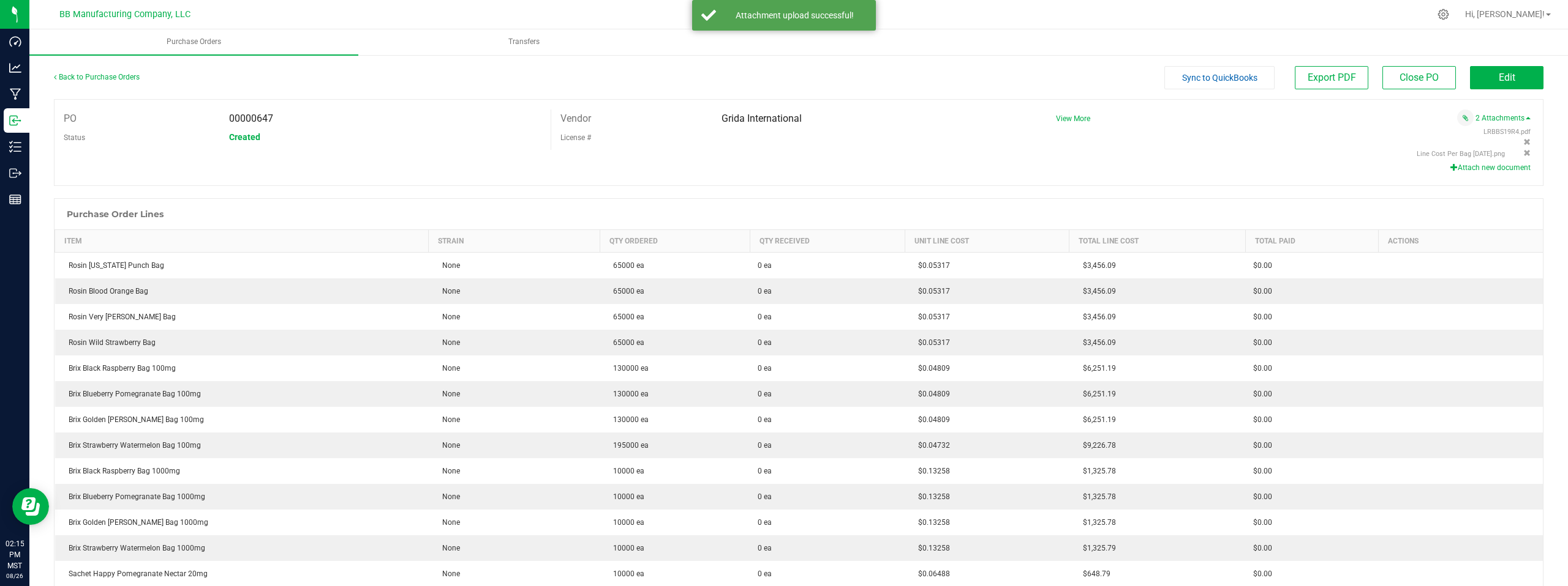
click at [1231, 149] on div "Line Cost Per Bag 08.26.25.png" at bounding box center [1286, 154] width 435 height 10
click at [455, 76] on div "Sync to QuickBooks Export PDF Close PO Edit" at bounding box center [985, 77] width 1118 height 23
click at [1025, 162] on div "PO 00000647 Status Created Vendor Grida International License # View More" at bounding box center [799, 142] width 1490 height 87
click at [1499, 78] on span "Edit" at bounding box center [1506, 77] width 16 height 11
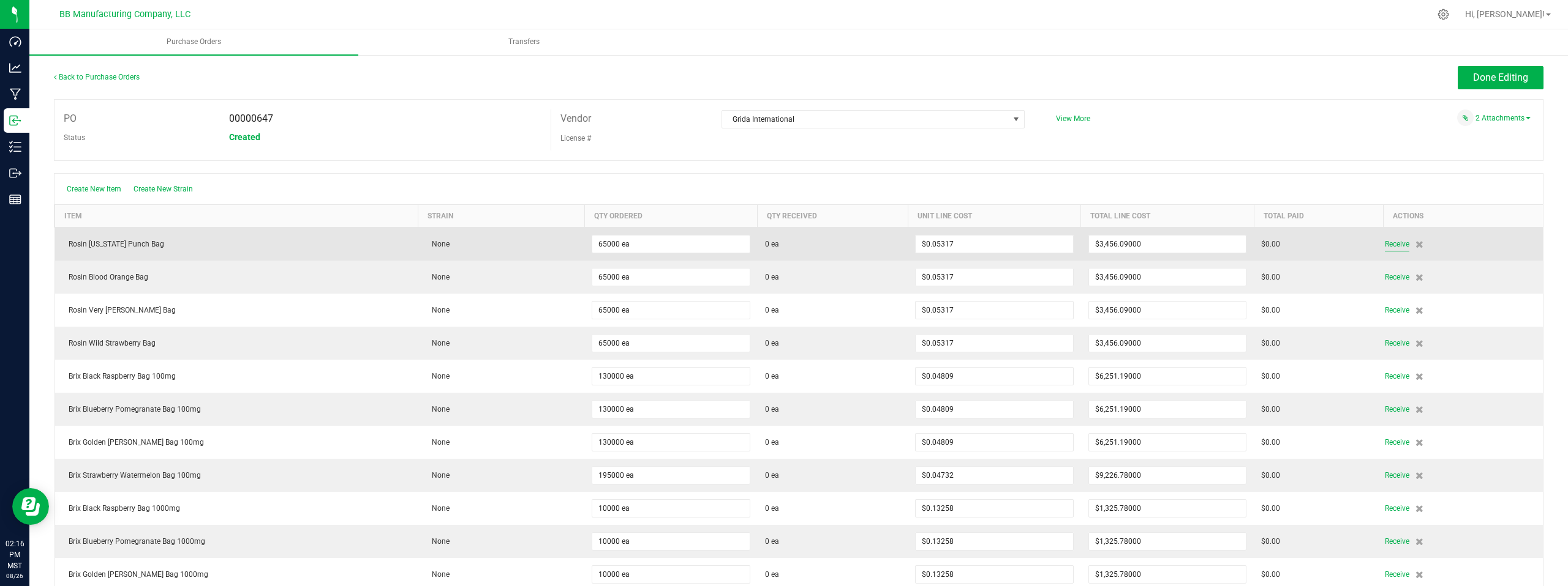
click at [1385, 246] on span "Receive" at bounding box center [1398, 244] width 25 height 14
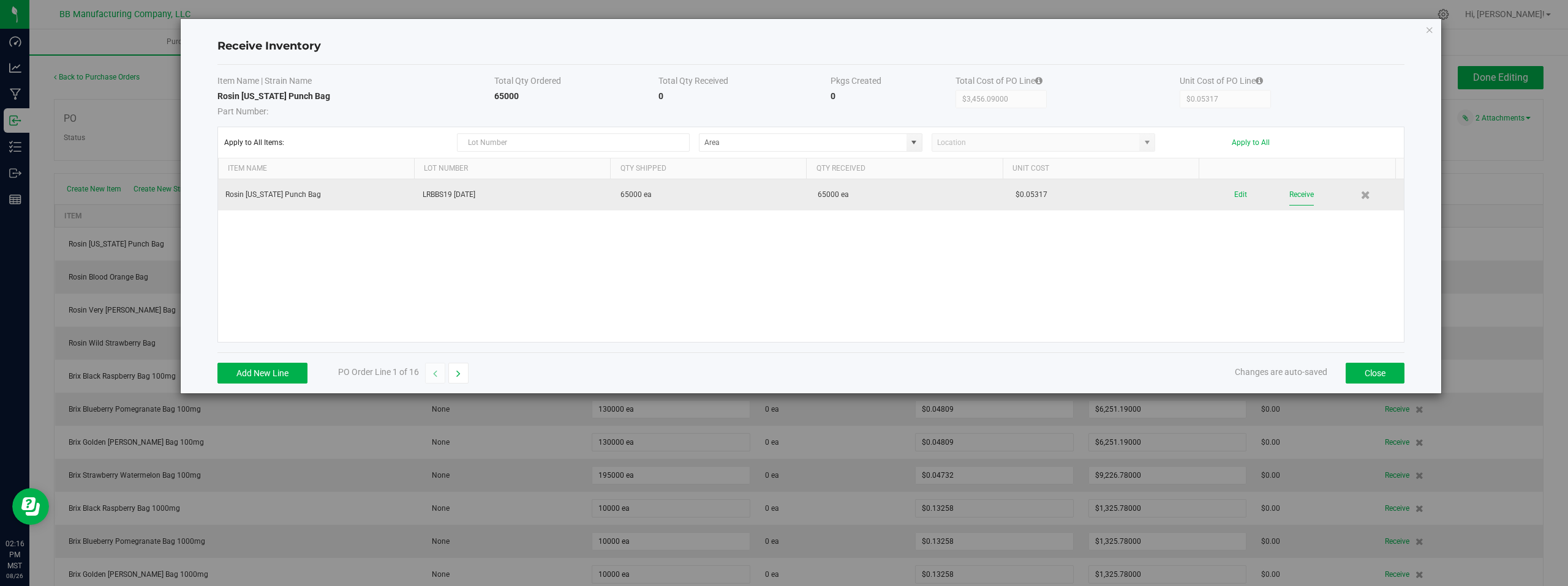
click at [1300, 196] on button "Receive" at bounding box center [1301, 195] width 25 height 22
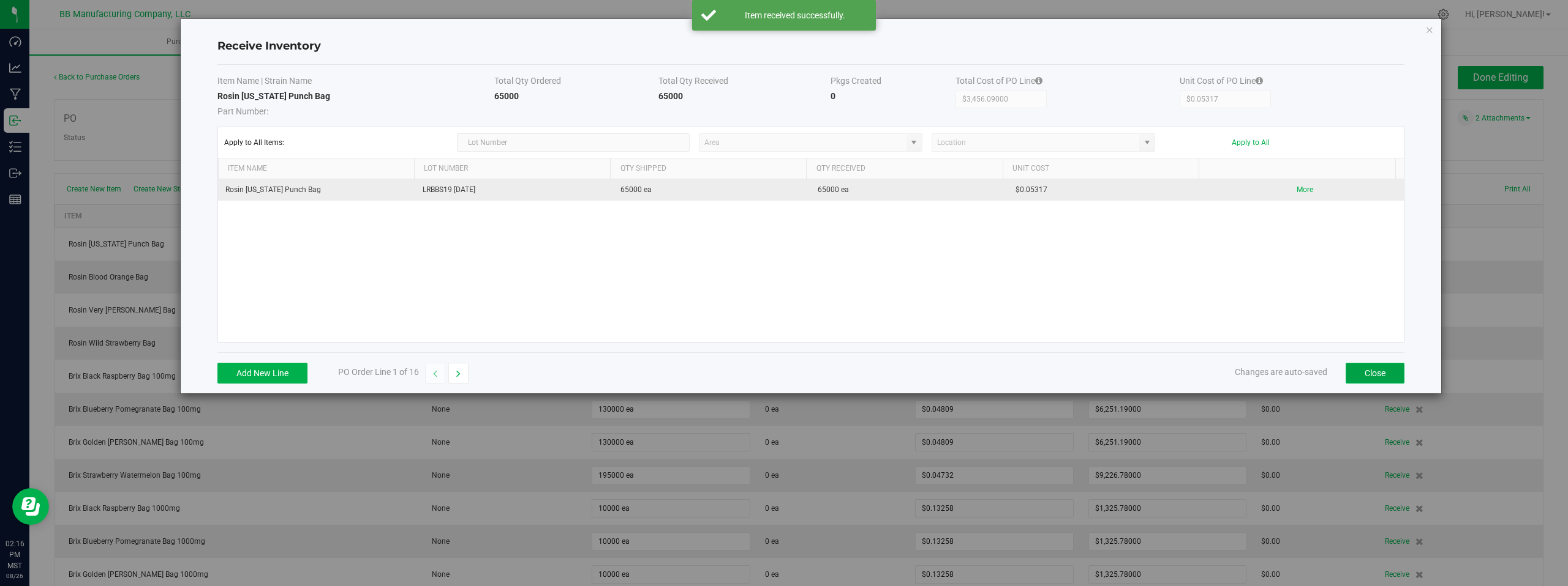
click at [1381, 377] on button "Close" at bounding box center [1376, 374] width 59 height 21
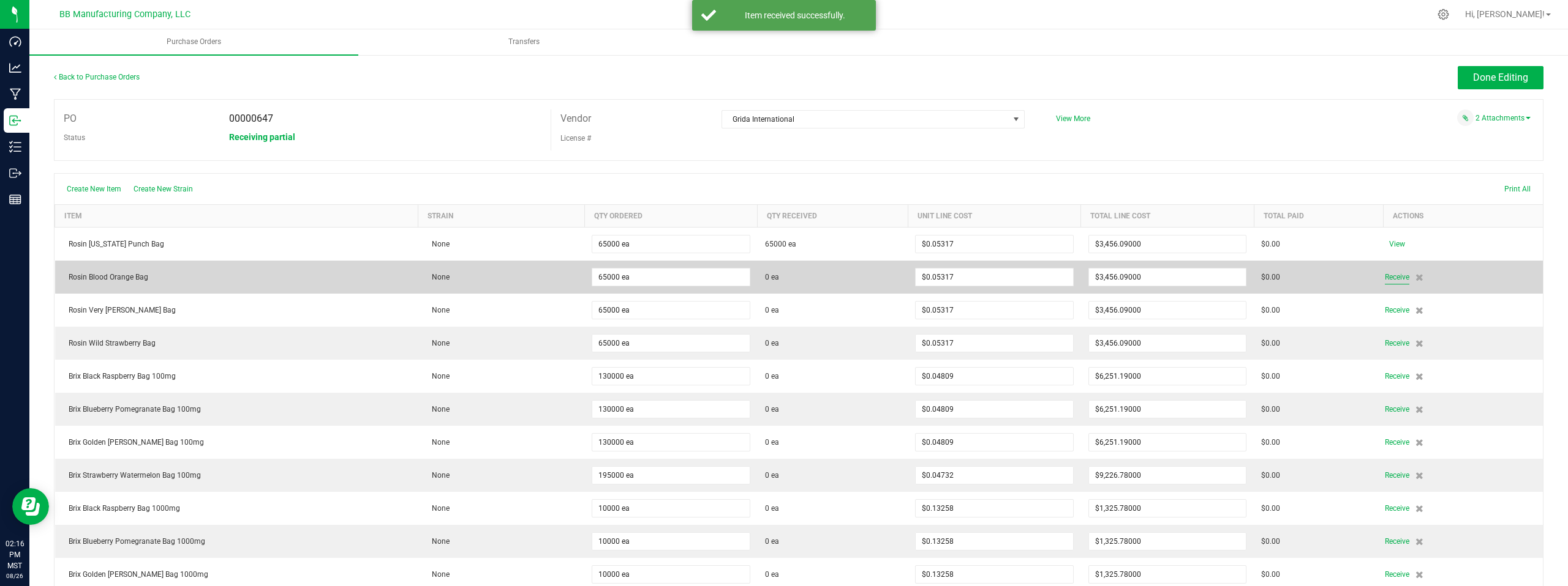
click at [1385, 280] on span "Receive" at bounding box center [1398, 277] width 25 height 14
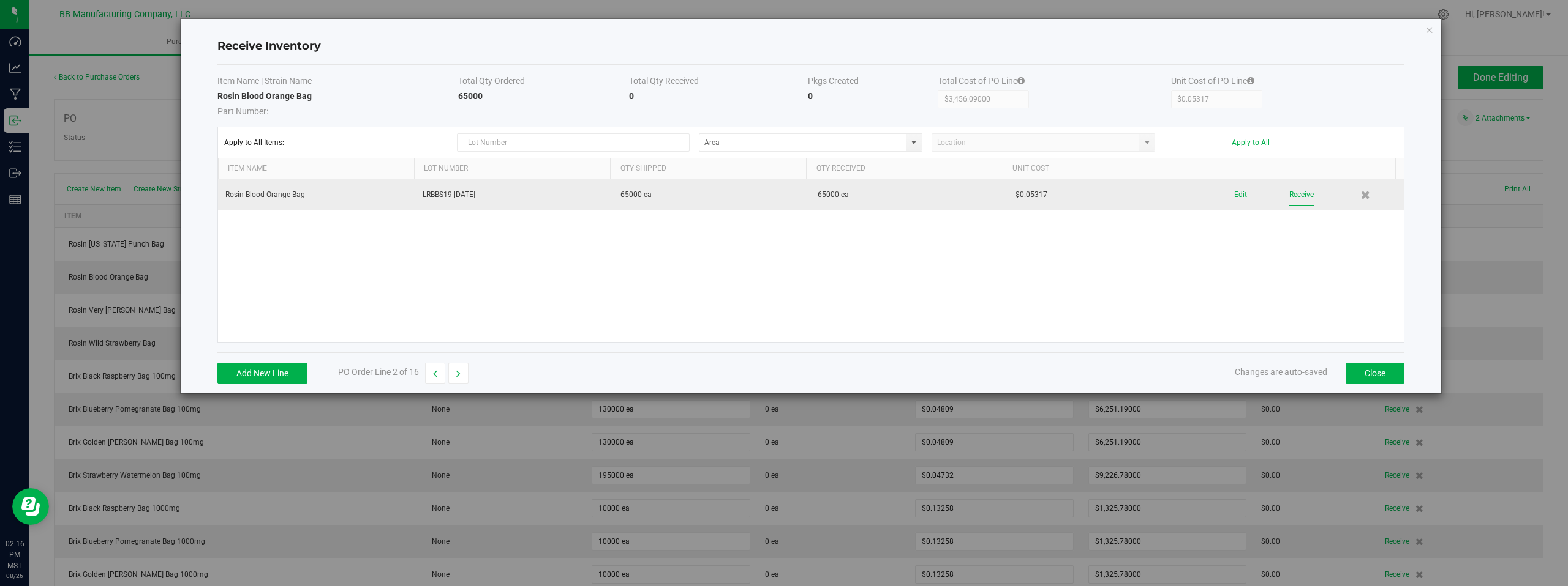
click at [1293, 195] on button "Receive" at bounding box center [1301, 195] width 25 height 22
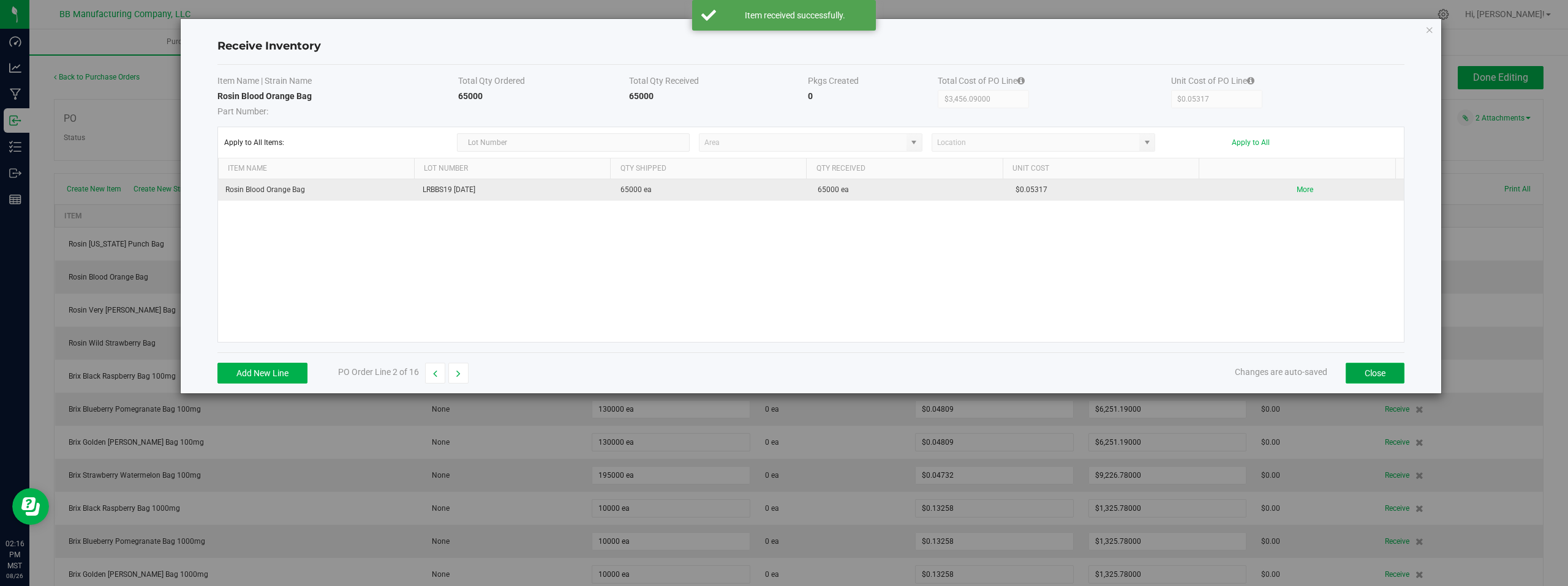
click at [1364, 377] on button "Close" at bounding box center [1376, 374] width 59 height 21
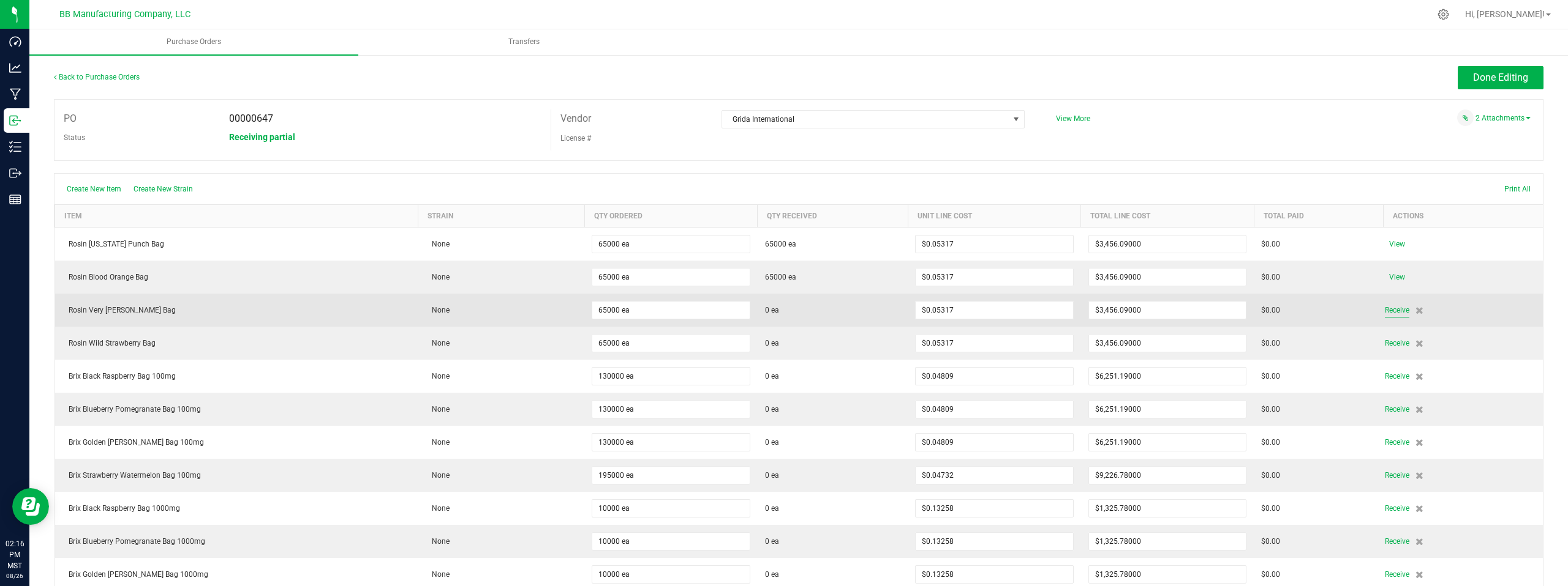
click at [1386, 310] on span "Receive" at bounding box center [1398, 309] width 25 height 14
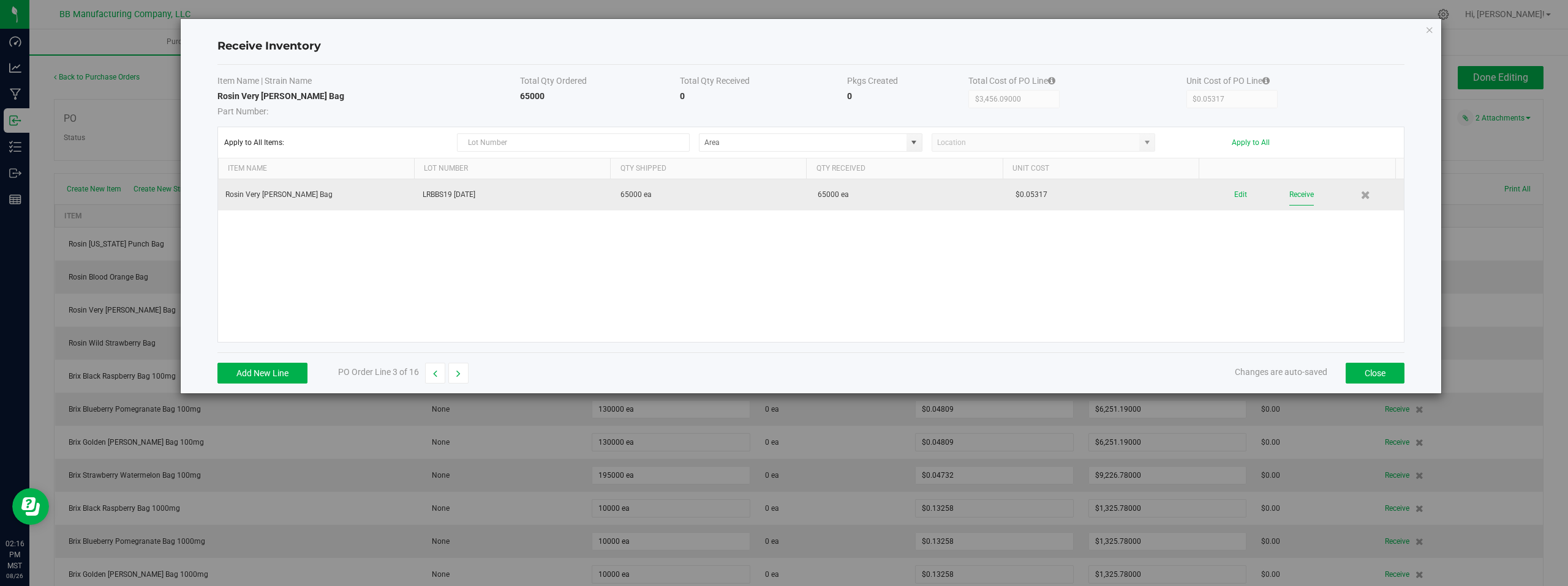
click at [1300, 198] on button "Receive" at bounding box center [1301, 195] width 25 height 22
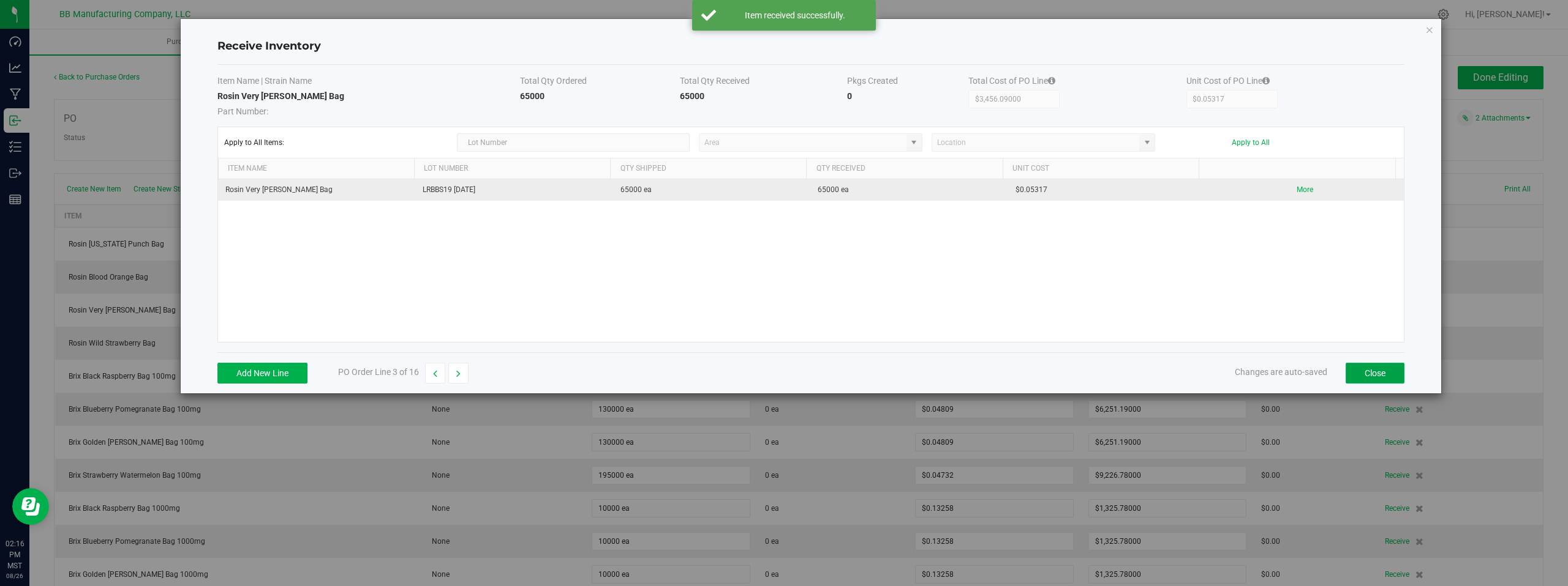
click at [1365, 376] on button "Close" at bounding box center [1376, 374] width 59 height 21
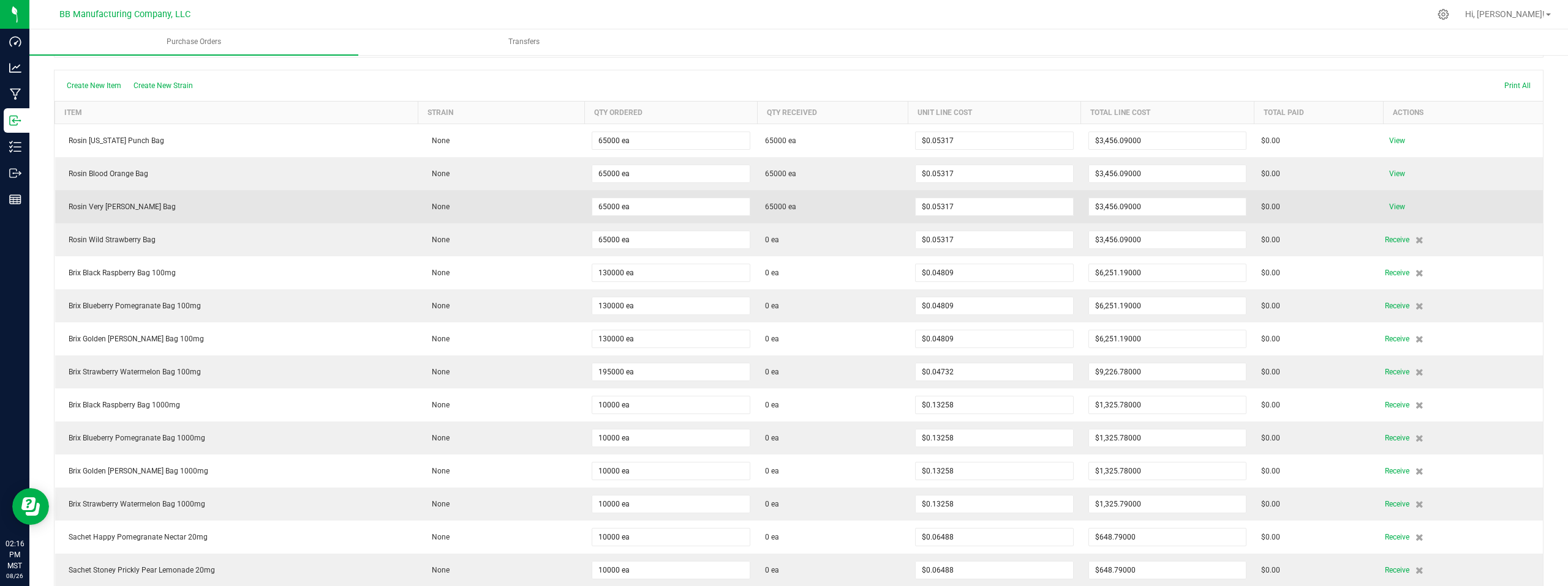
scroll to position [106, 0]
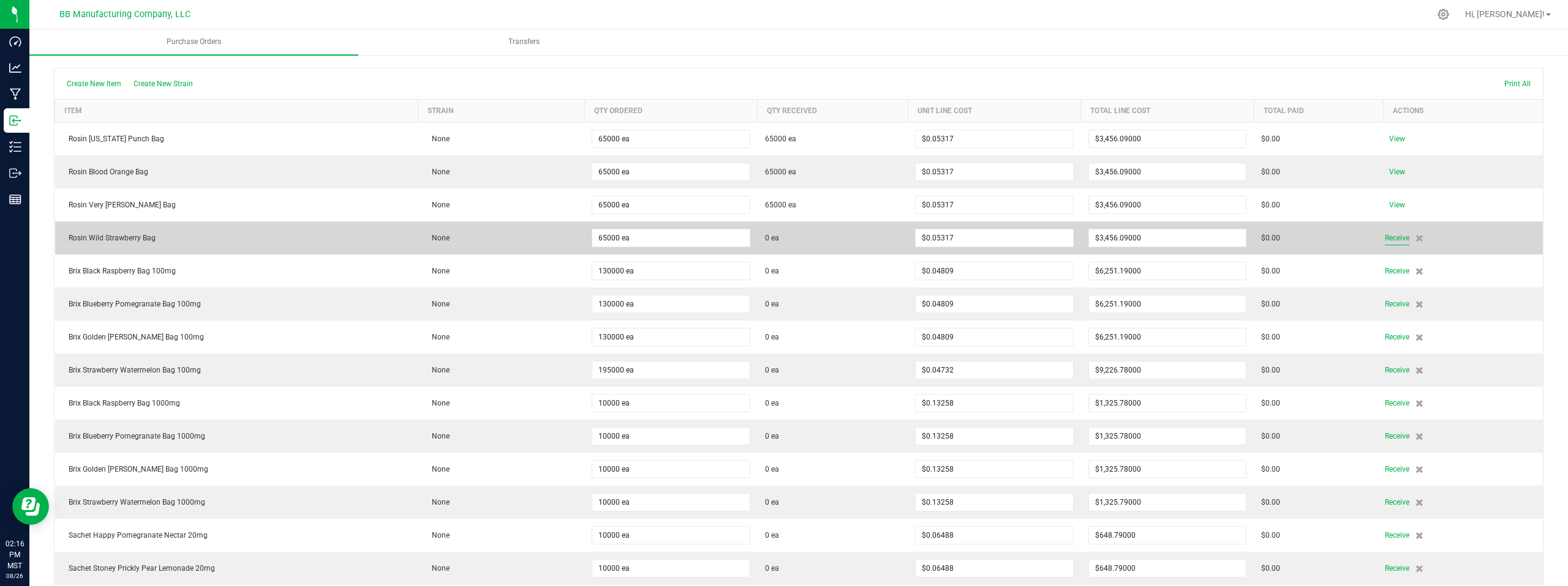
click at [1392, 242] on span "Receive" at bounding box center [1398, 238] width 25 height 14
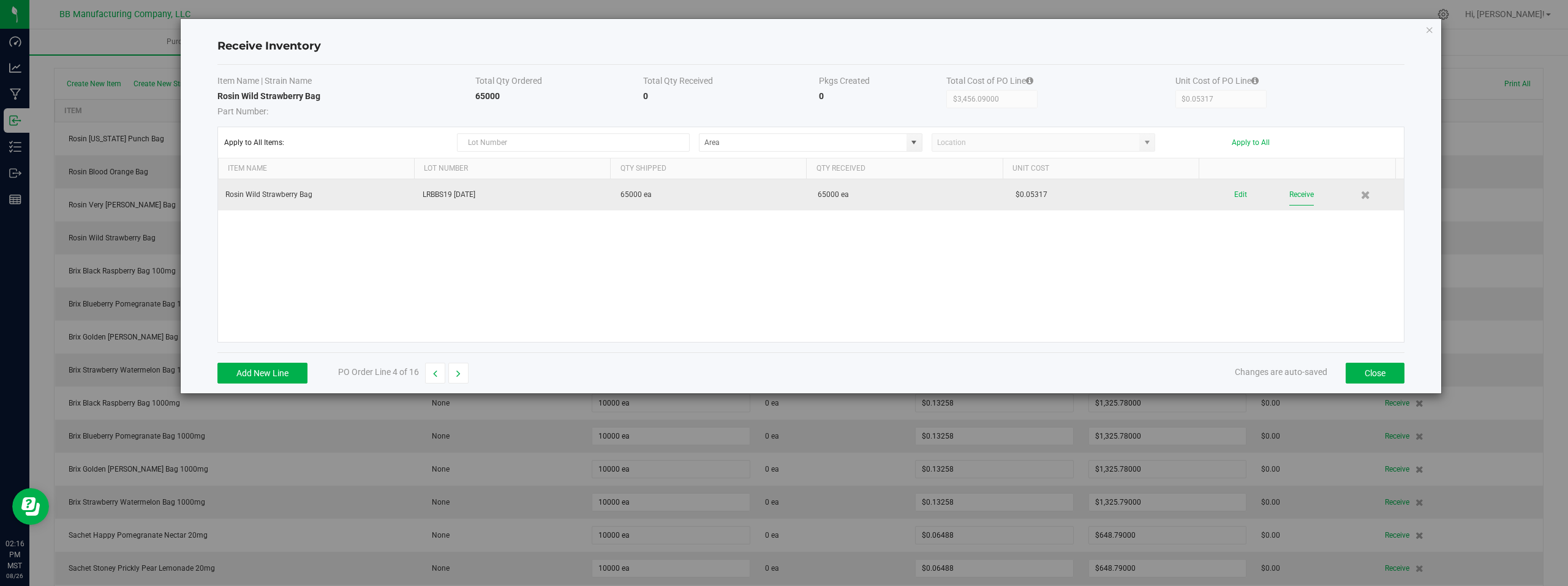
click at [1291, 195] on button "Receive" at bounding box center [1301, 195] width 25 height 22
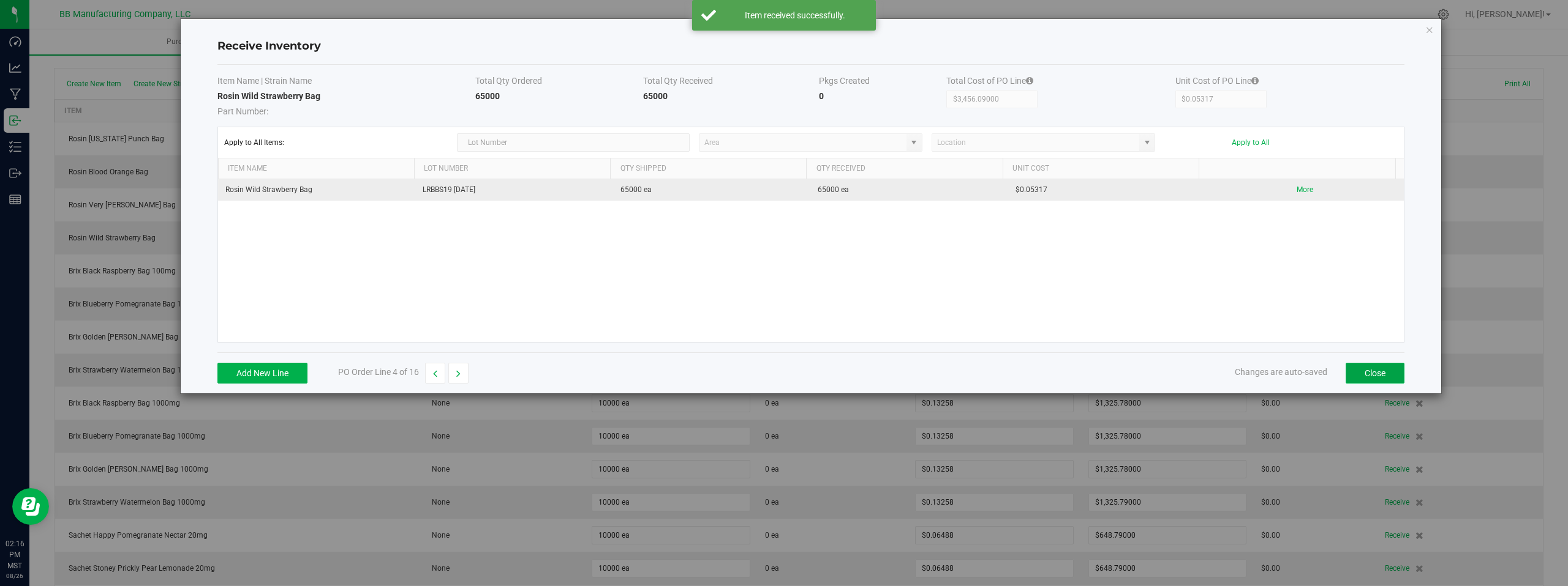
click at [1372, 375] on button "Close" at bounding box center [1376, 374] width 59 height 21
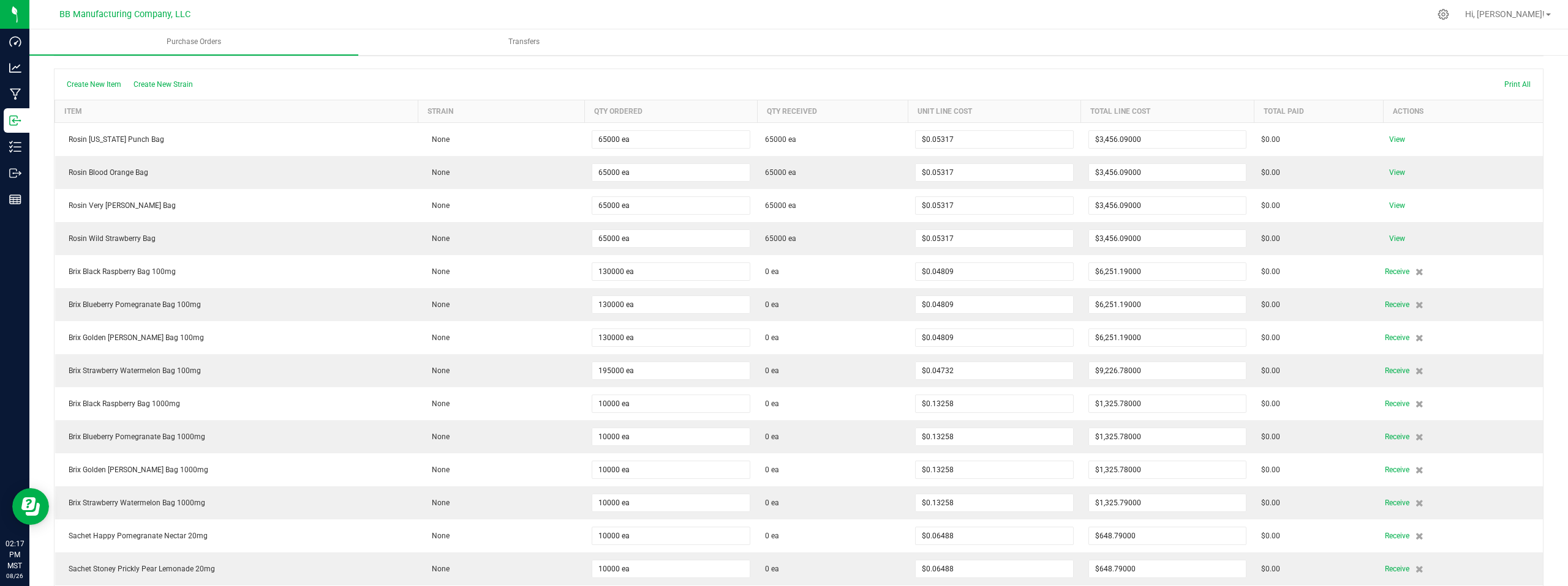
scroll to position [103, 0]
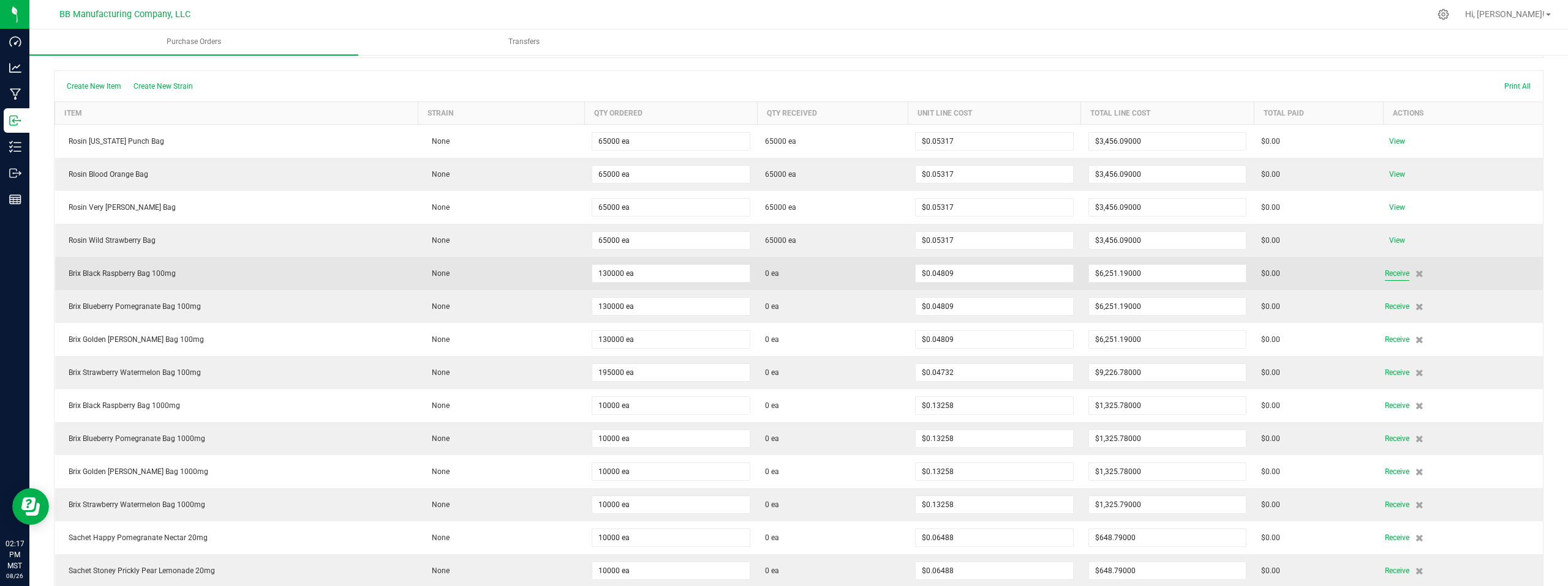
click at [1385, 275] on span "Receive" at bounding box center [1398, 273] width 25 height 14
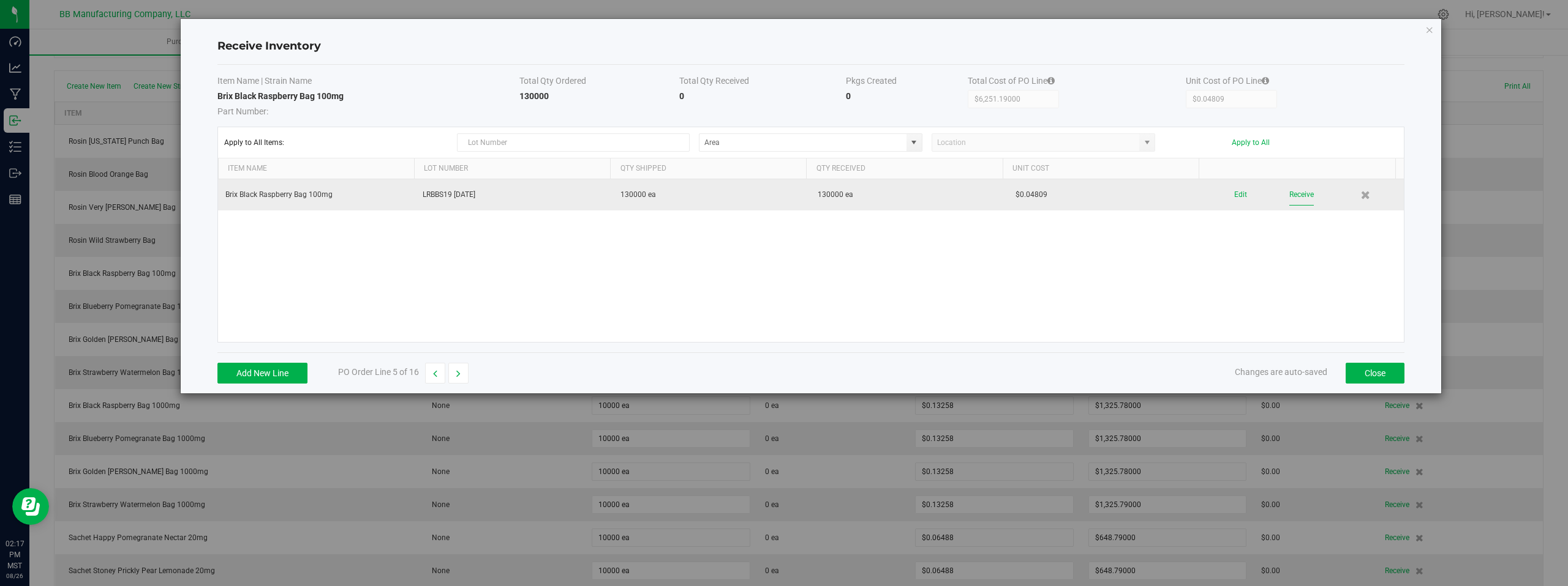
click at [1294, 195] on button "Receive" at bounding box center [1301, 195] width 25 height 22
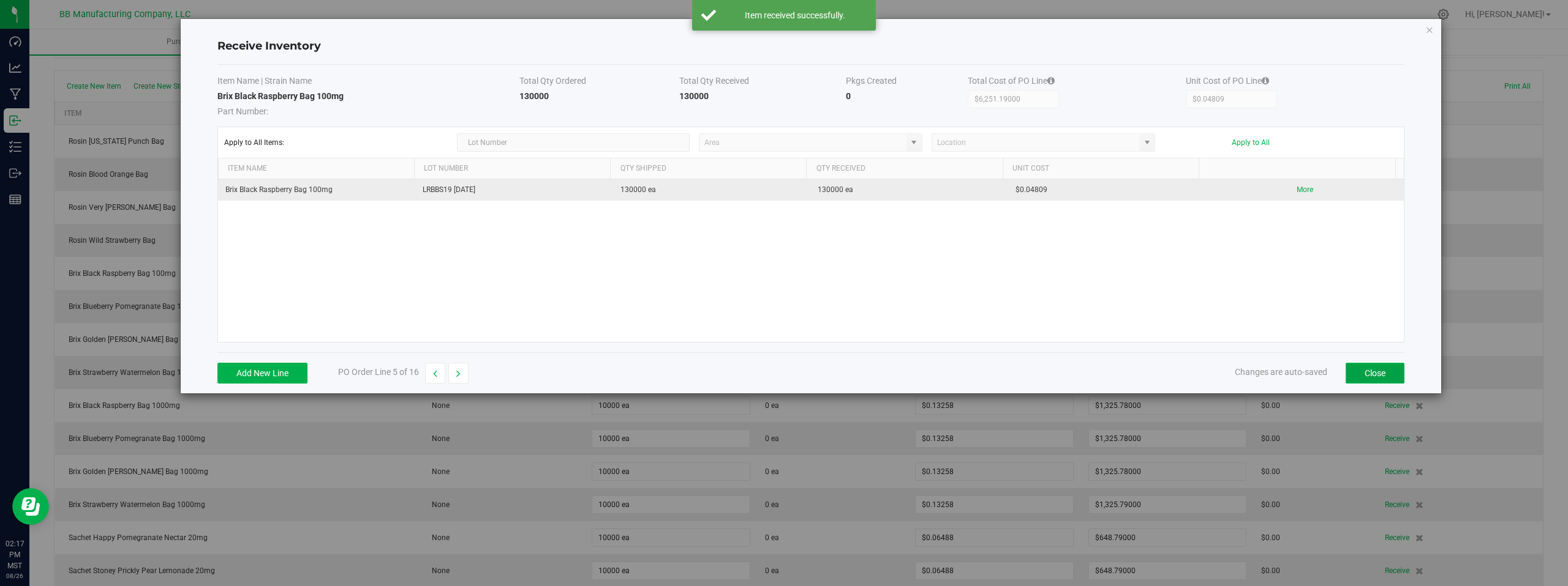
click at [1379, 370] on button "Close" at bounding box center [1376, 374] width 59 height 21
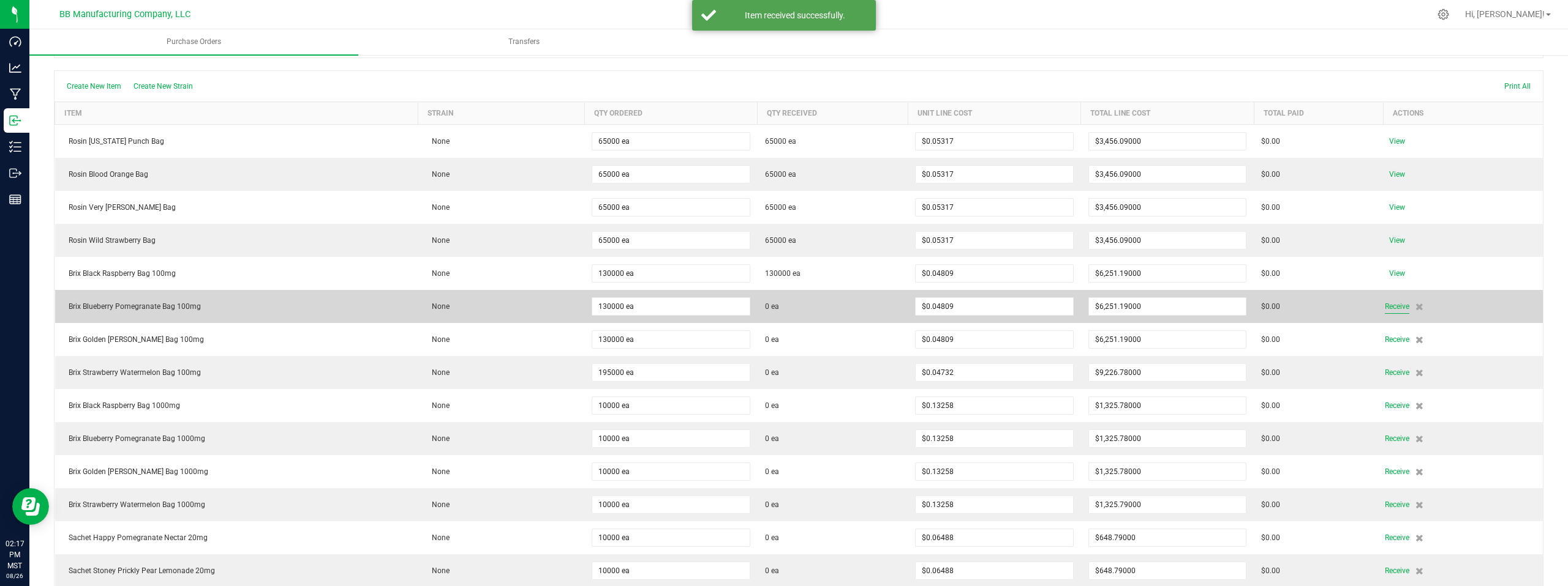
click at [1385, 309] on span "Receive" at bounding box center [1398, 306] width 25 height 14
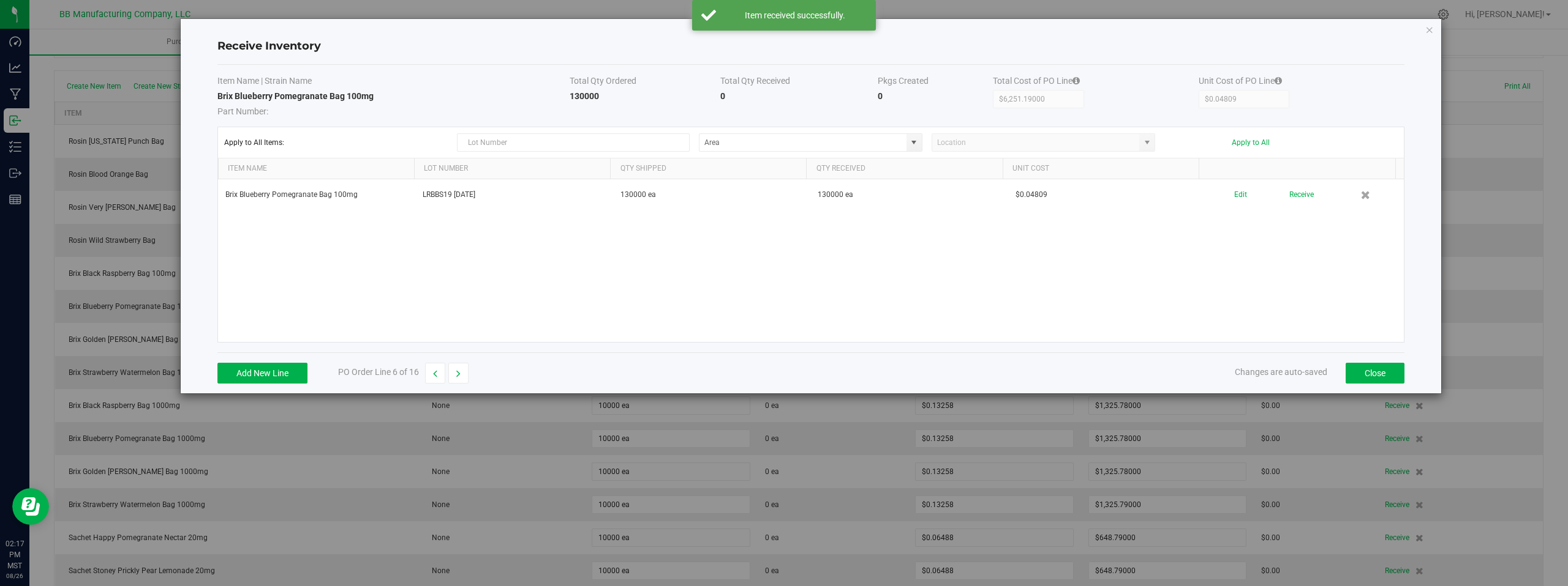
click at [1221, 257] on div "Brix Blueberry Pomegranate Bag 100mg LRBBS19 08.26.2025 130000 ea 130000 ea $0.…" at bounding box center [811, 261] width 1186 height 163
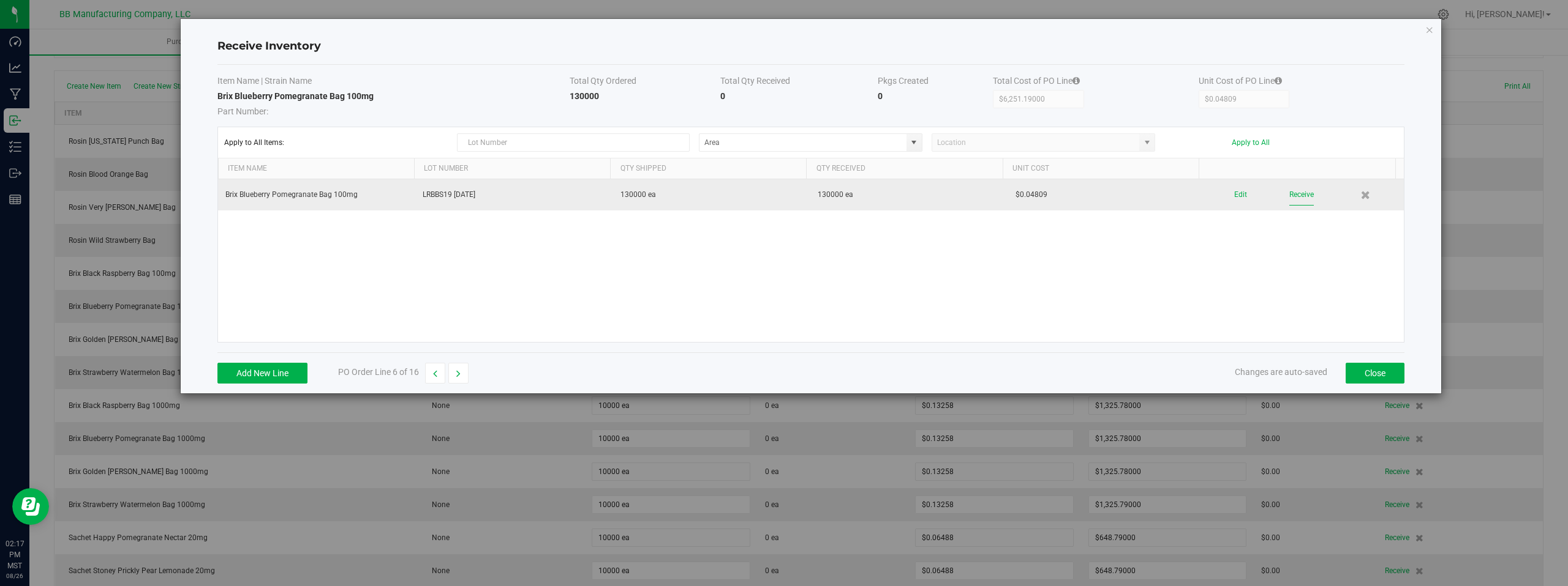
click at [1291, 196] on button "Receive" at bounding box center [1301, 195] width 25 height 22
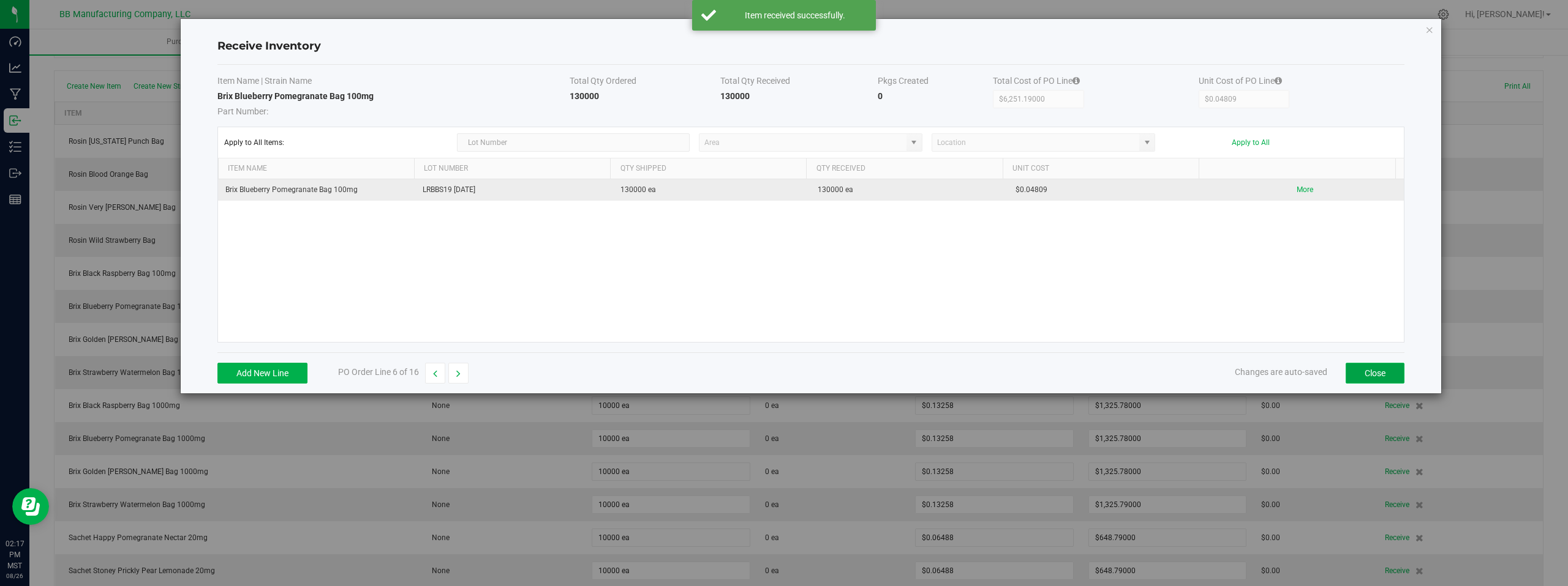
click at [1374, 373] on button "Close" at bounding box center [1376, 374] width 59 height 21
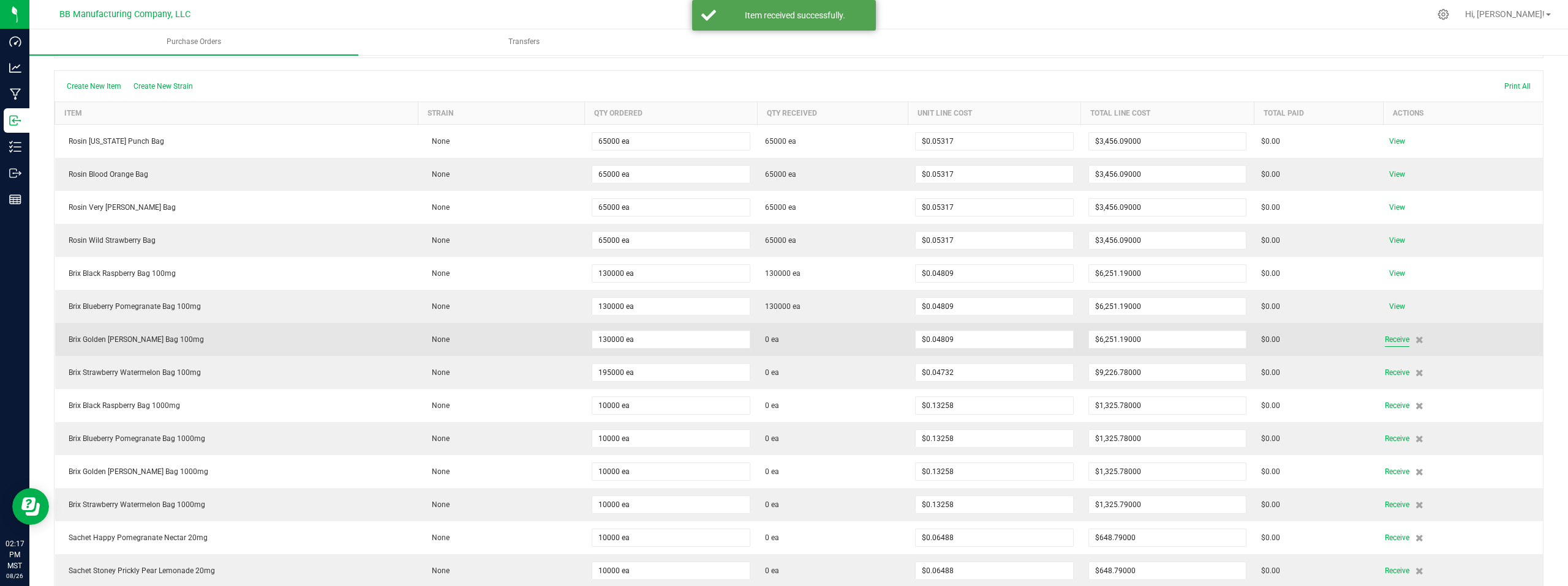
click at [1385, 340] on span "Receive" at bounding box center [1398, 339] width 25 height 14
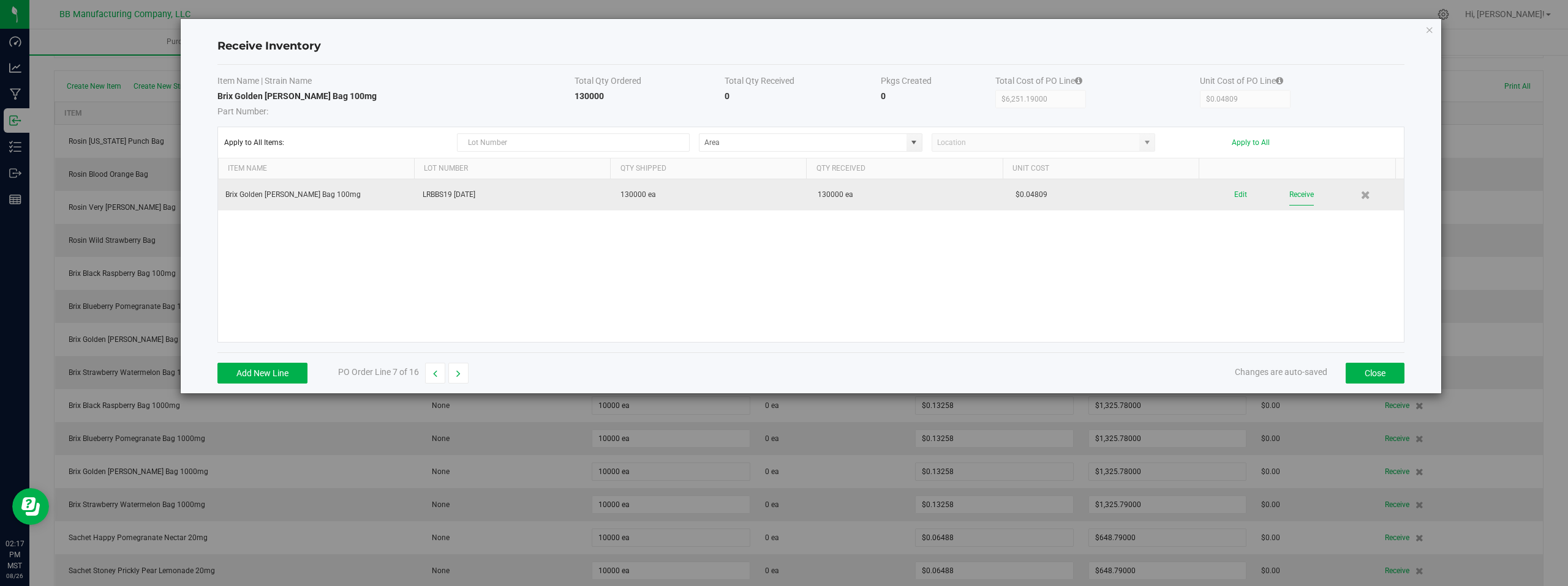
click at [1291, 195] on button "Receive" at bounding box center [1301, 195] width 25 height 22
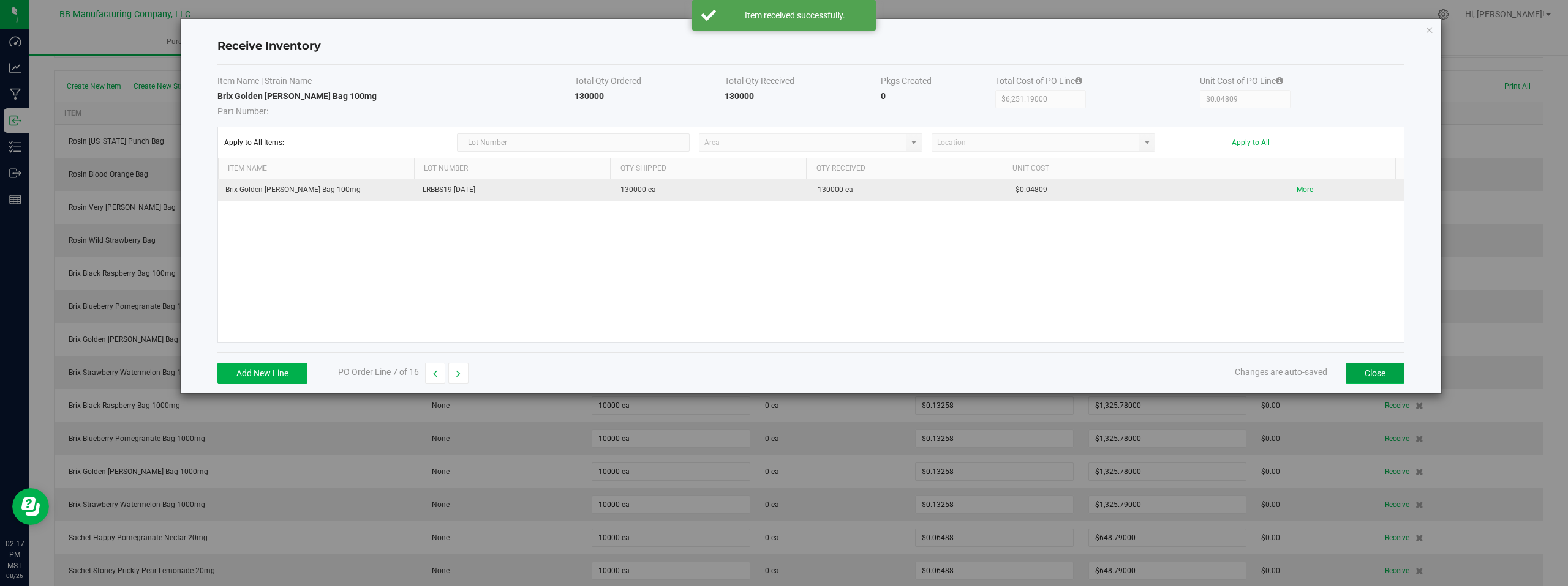
click at [1390, 372] on button "Close" at bounding box center [1376, 374] width 59 height 21
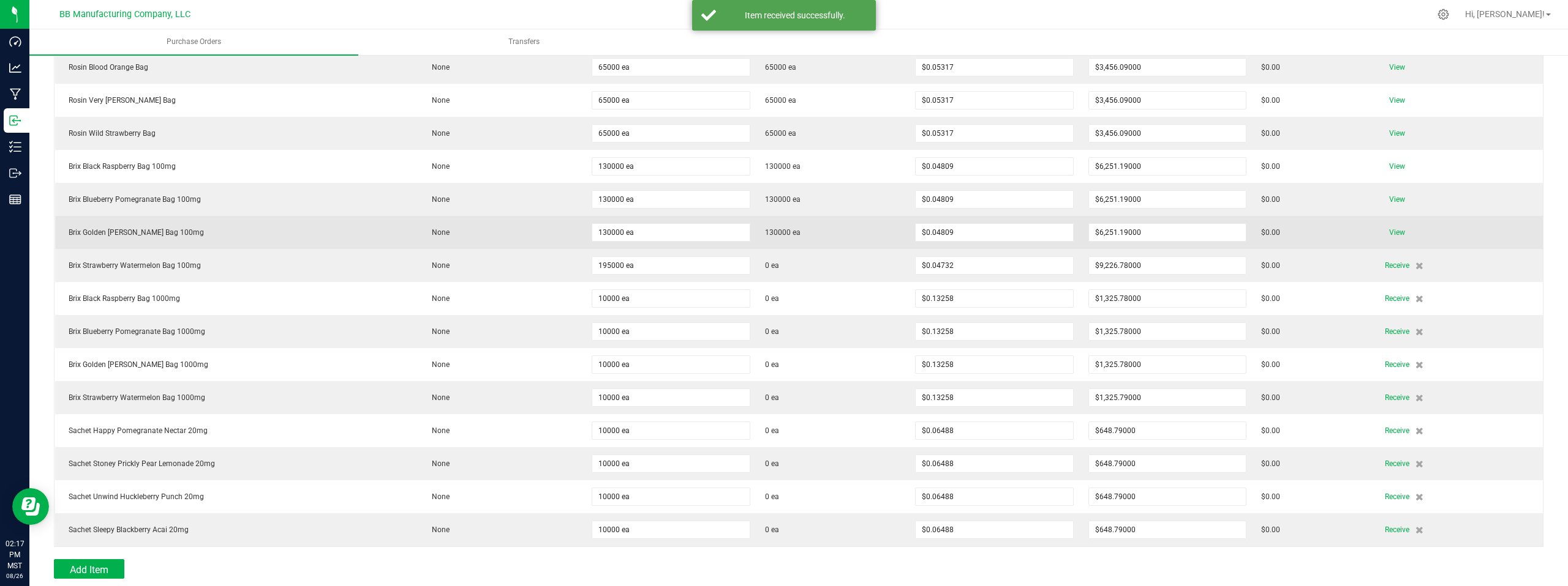
scroll to position [244, 0]
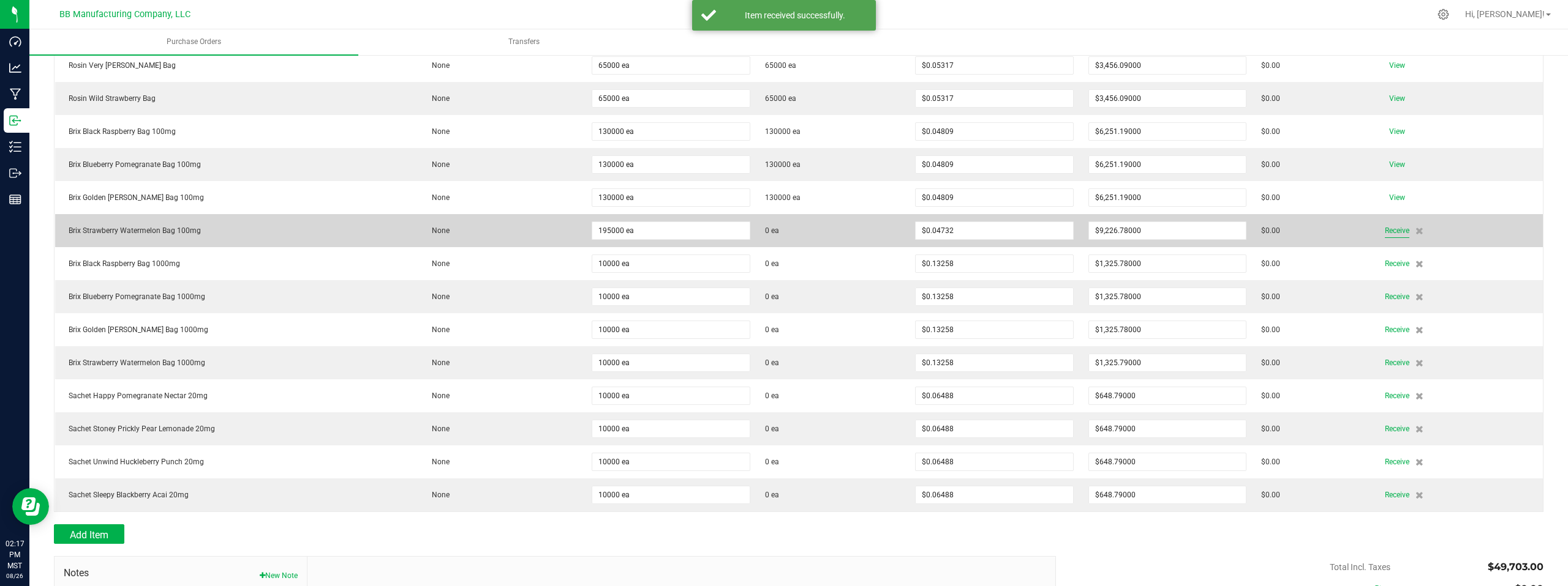
click at [1385, 231] on span "Receive" at bounding box center [1398, 230] width 25 height 14
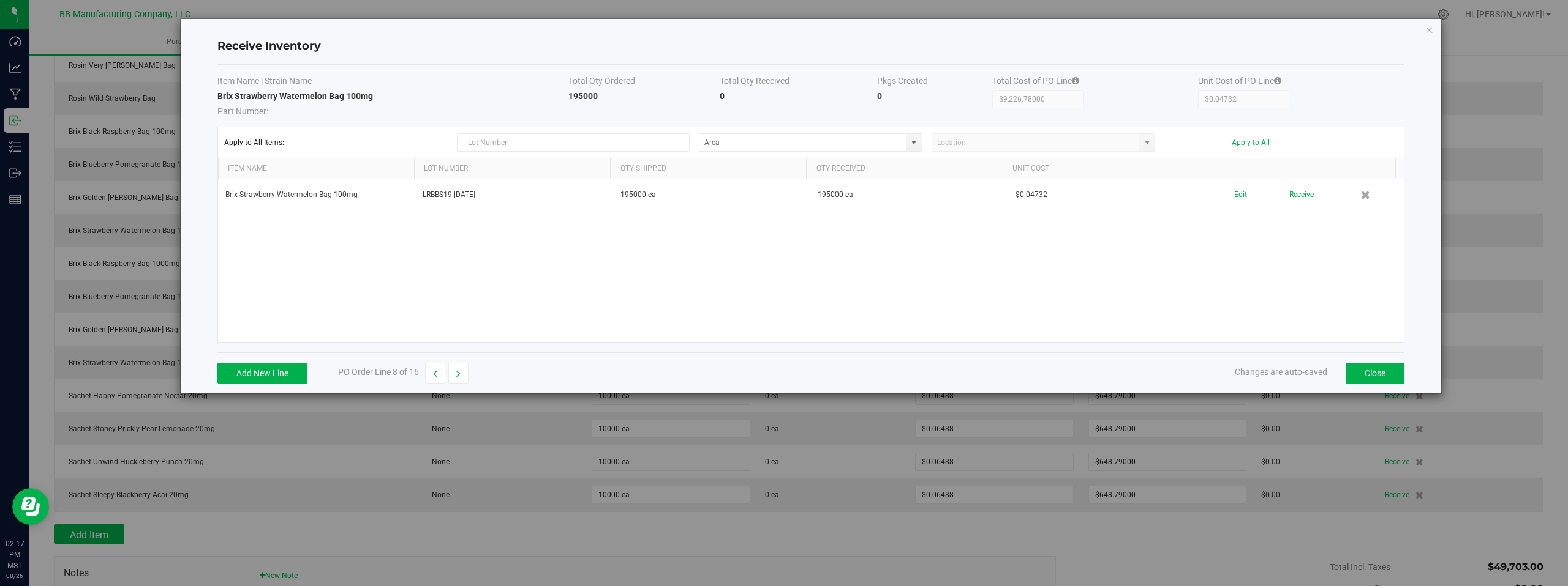
click at [1211, 241] on div "Brix Strawberry Watermelon Bag 100mg LRBBS19 08.26.2025 195000 ea 195000 ea $0.…" at bounding box center [811, 261] width 1186 height 163
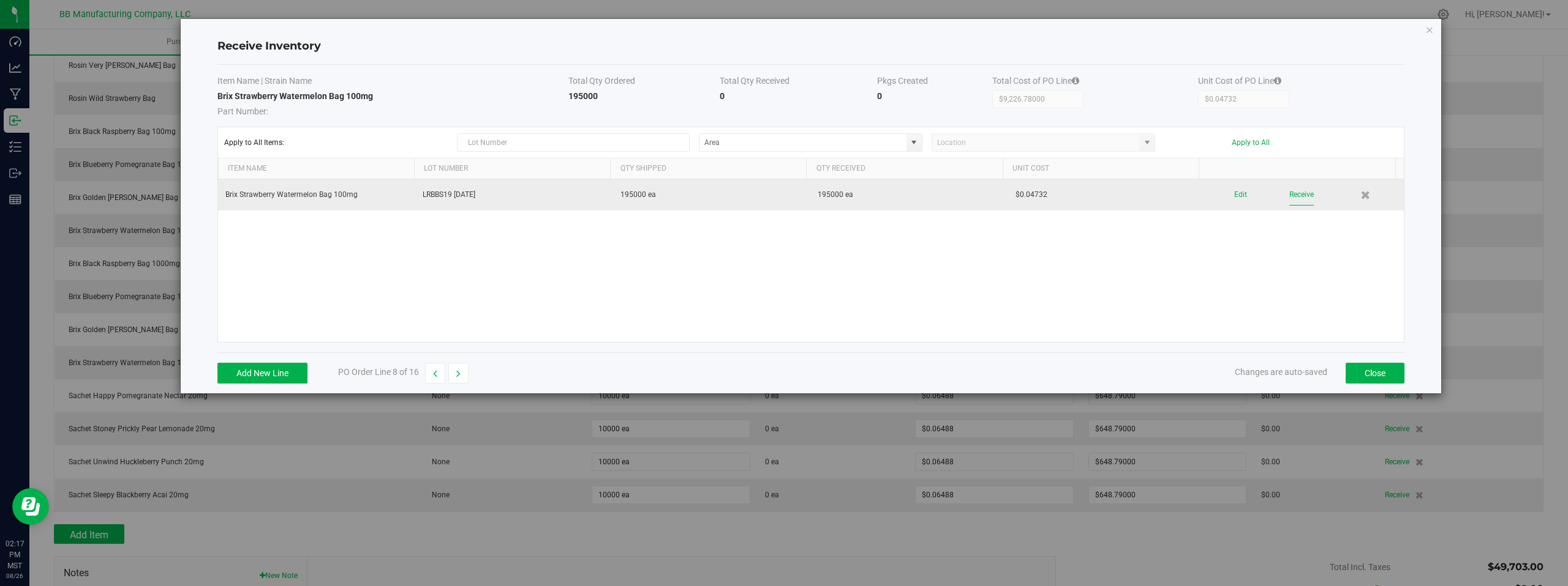
click at [1296, 195] on button "Receive" at bounding box center [1301, 195] width 25 height 22
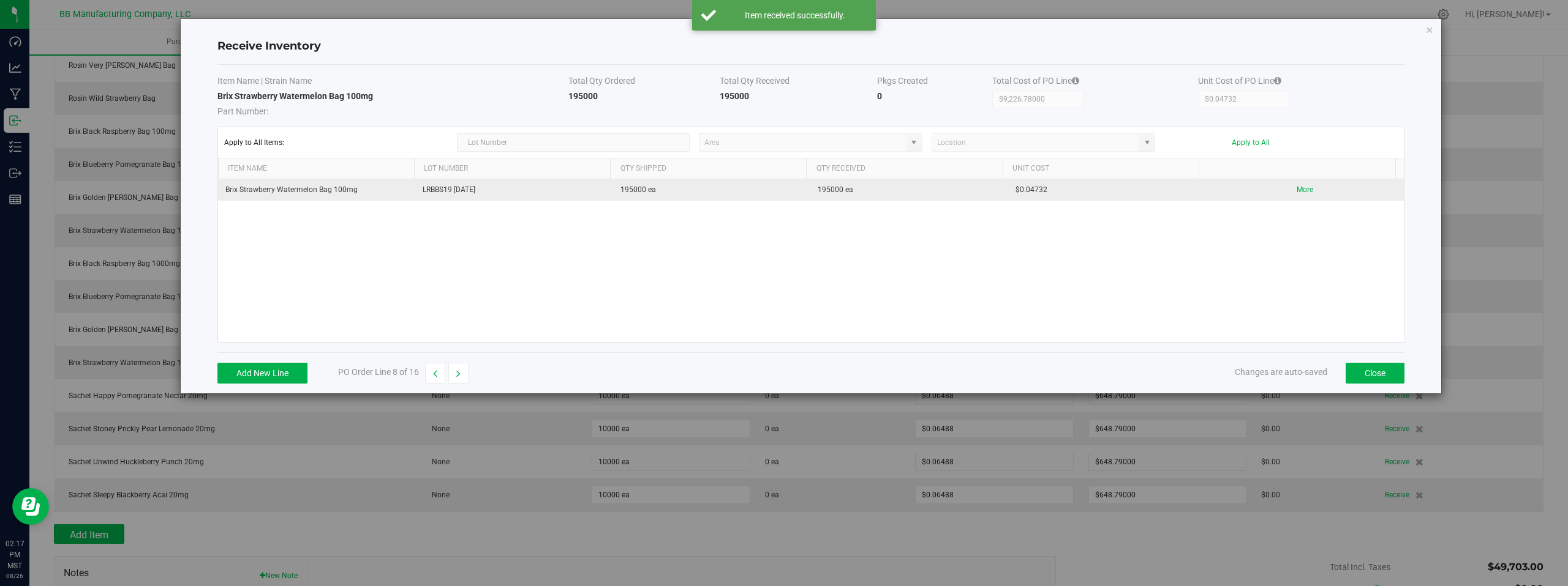
click at [1221, 255] on div "Brix Strawberry Watermelon Bag 100mg LRBBS19 08.26.2025 195000 ea 195000 ea $0.…" at bounding box center [811, 261] width 1186 height 163
click at [1369, 372] on button "Close" at bounding box center [1376, 374] width 59 height 21
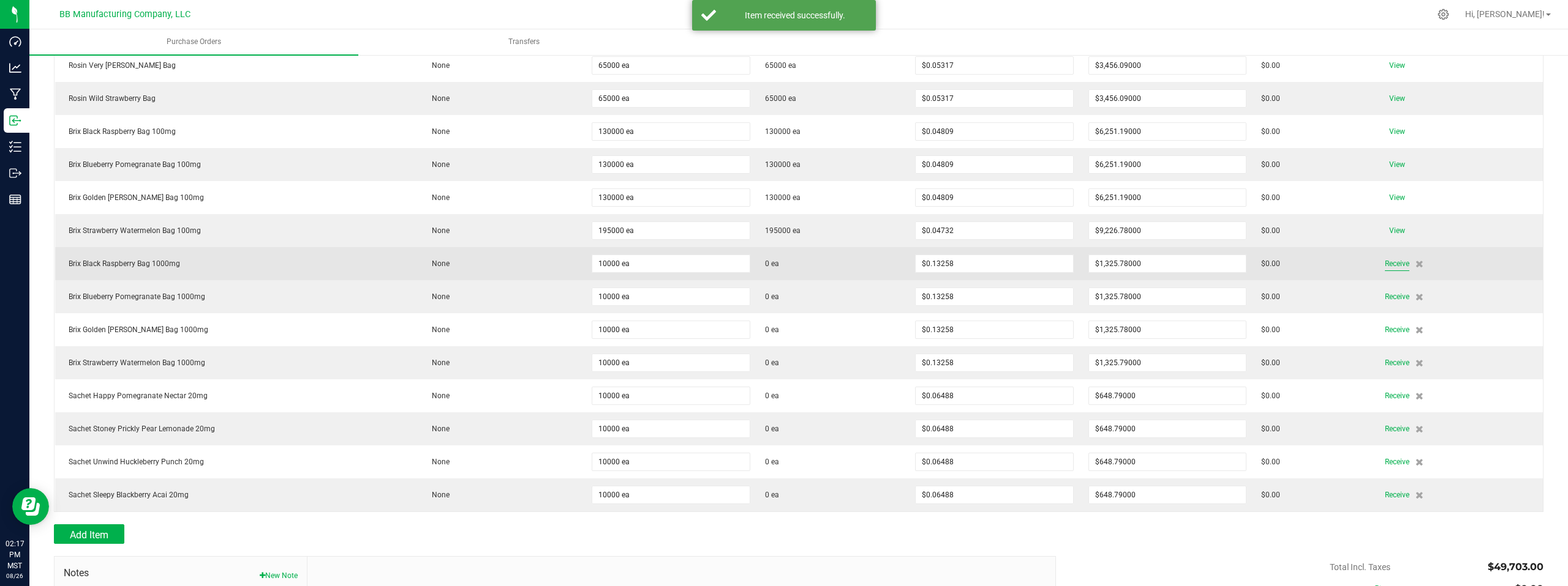
click at [1387, 268] on span "Receive" at bounding box center [1398, 264] width 25 height 14
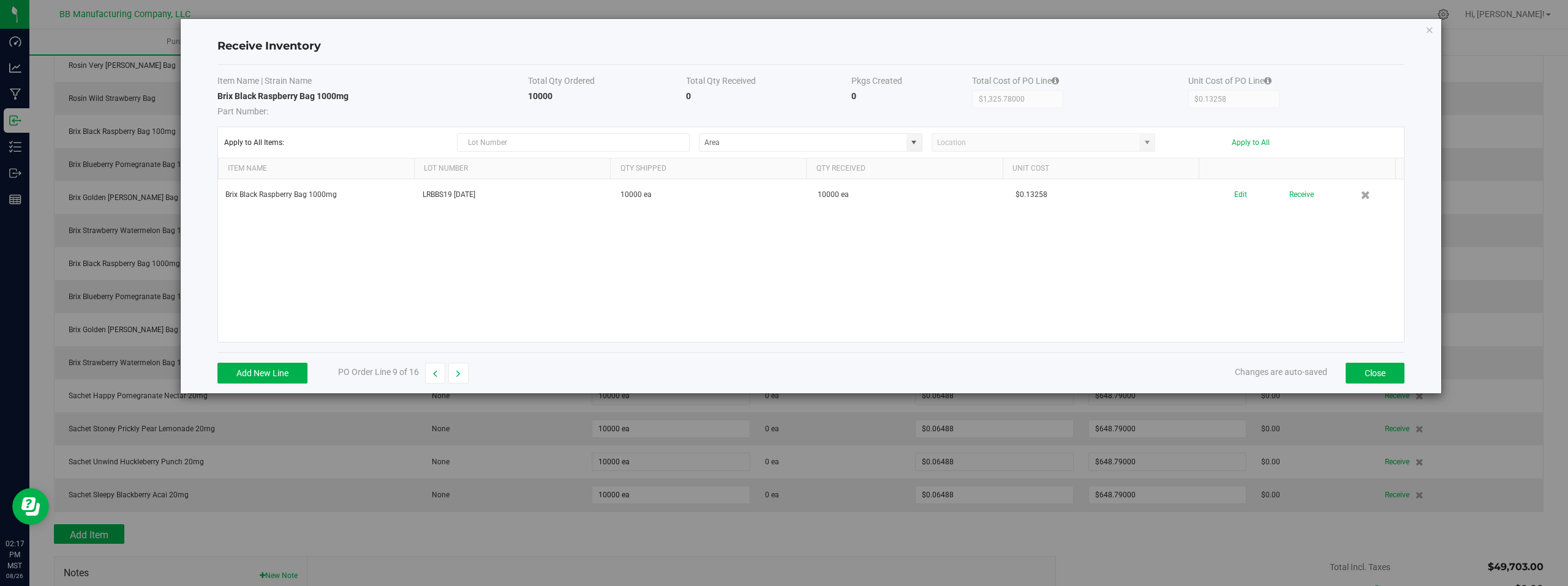
click at [1131, 291] on div "Brix Black Raspberry Bag 1000mg LRBBS19 08.26.2025 10000 ea 10000 ea $0.13258 E…" at bounding box center [811, 261] width 1186 height 163
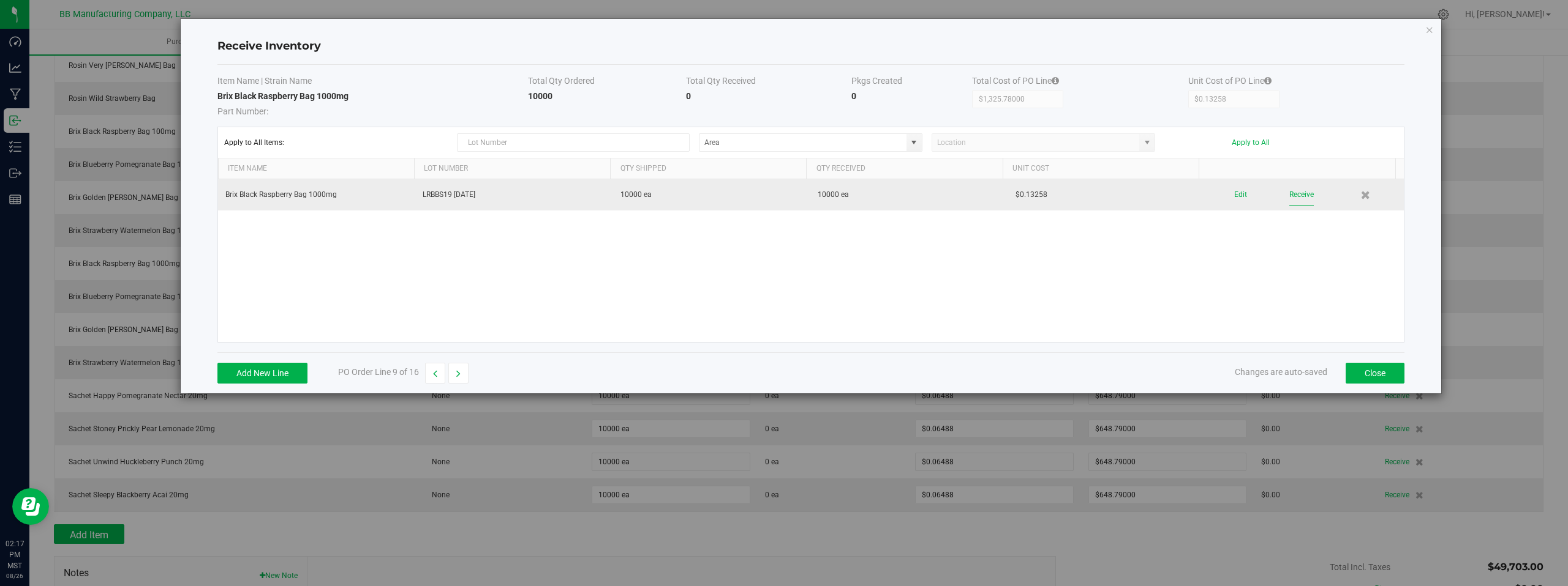
click at [1301, 195] on button "Receive" at bounding box center [1301, 195] width 25 height 22
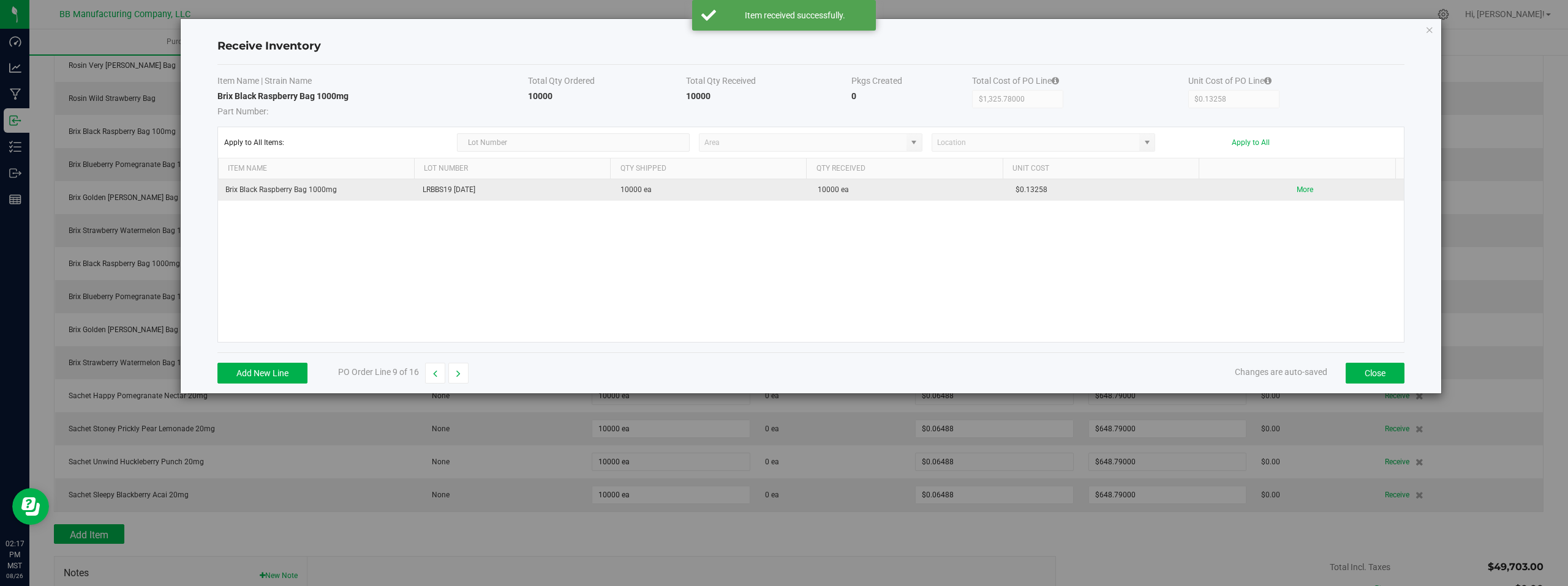
click at [1349, 289] on div "Brix Black Raspberry Bag 1000mg LRBBS19 08.26.2025 10000 ea 10000 ea $0.13258 M…" at bounding box center [811, 261] width 1186 height 163
click at [1381, 371] on button "Close" at bounding box center [1376, 374] width 59 height 21
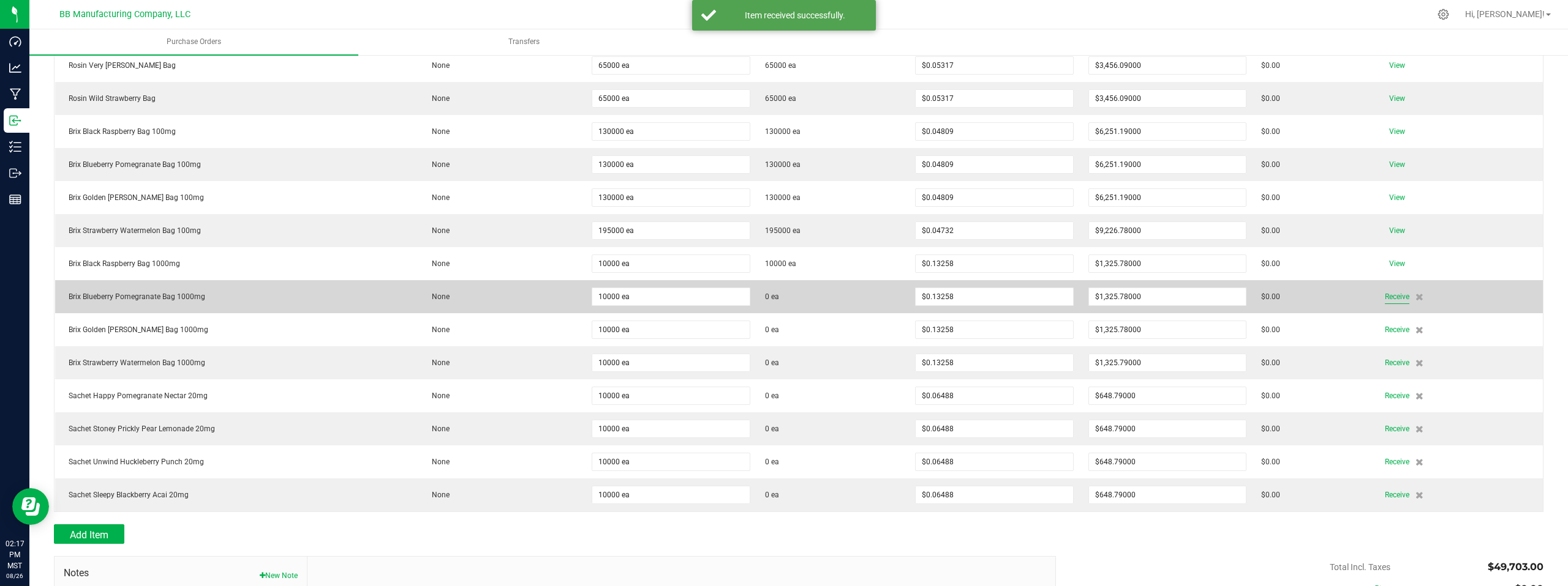
click at [1385, 298] on span "Receive" at bounding box center [1398, 296] width 25 height 14
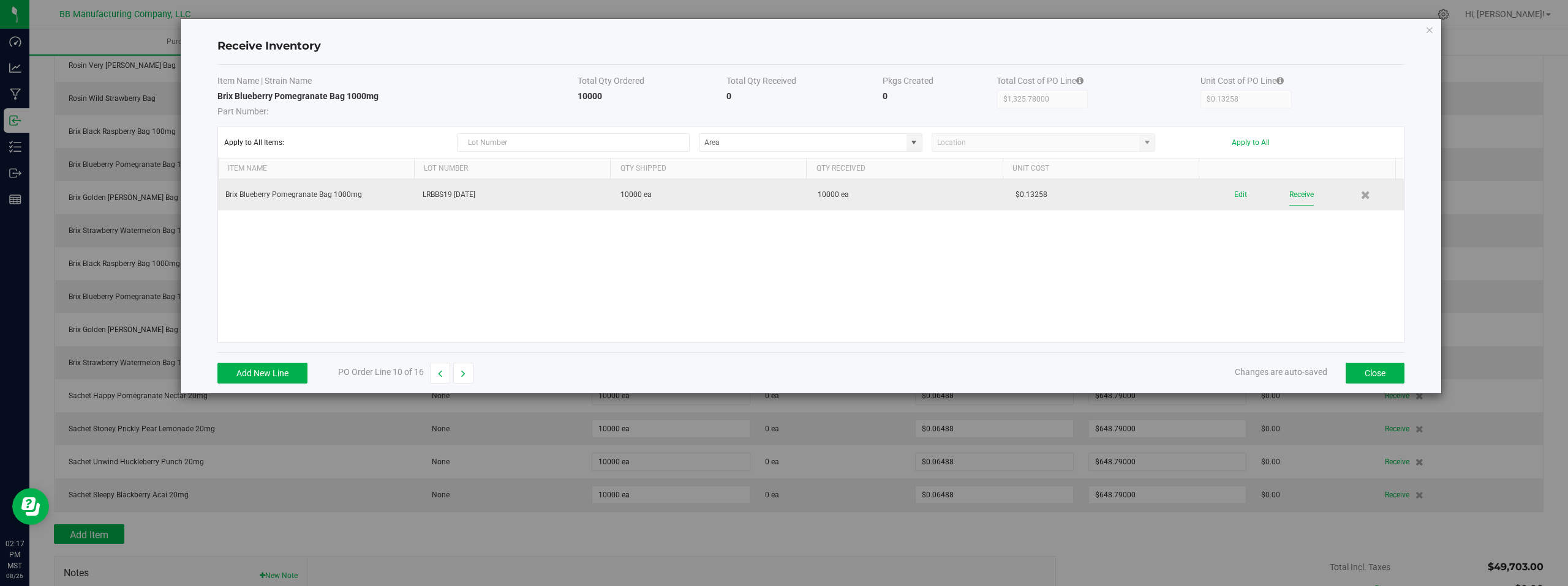
click at [1292, 192] on button "Receive" at bounding box center [1301, 195] width 25 height 22
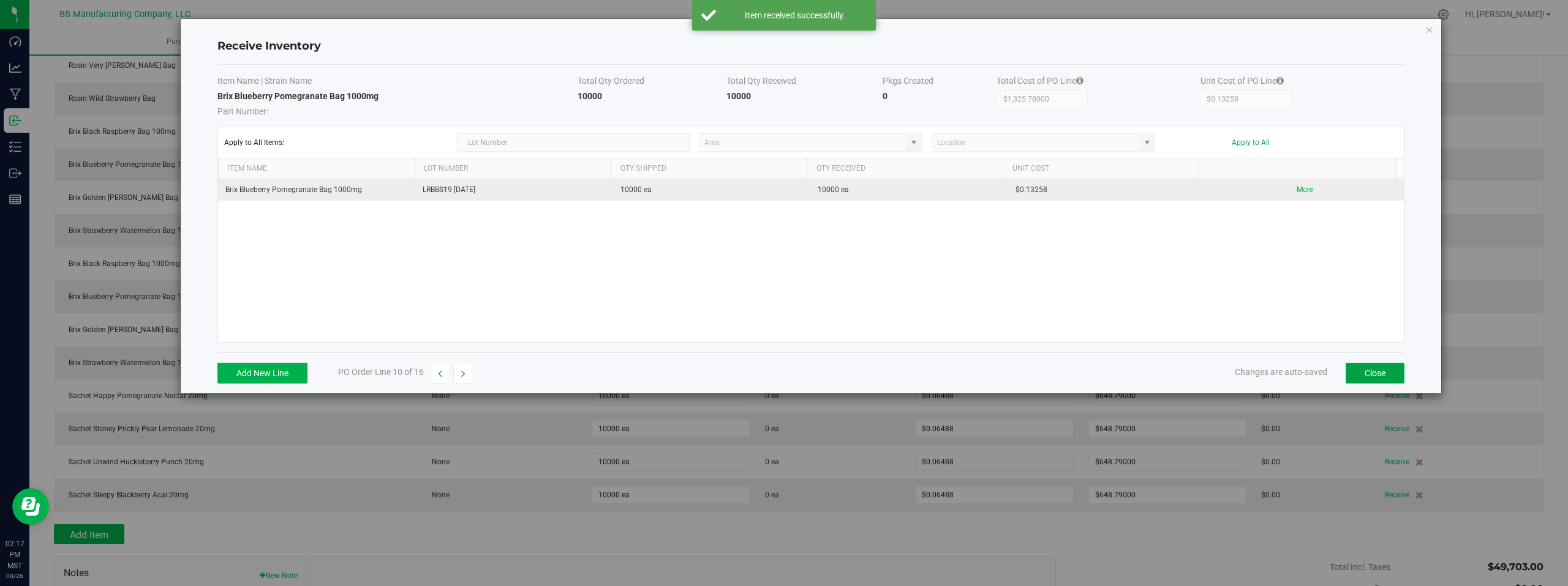
click at [1380, 373] on button "Close" at bounding box center [1376, 374] width 59 height 21
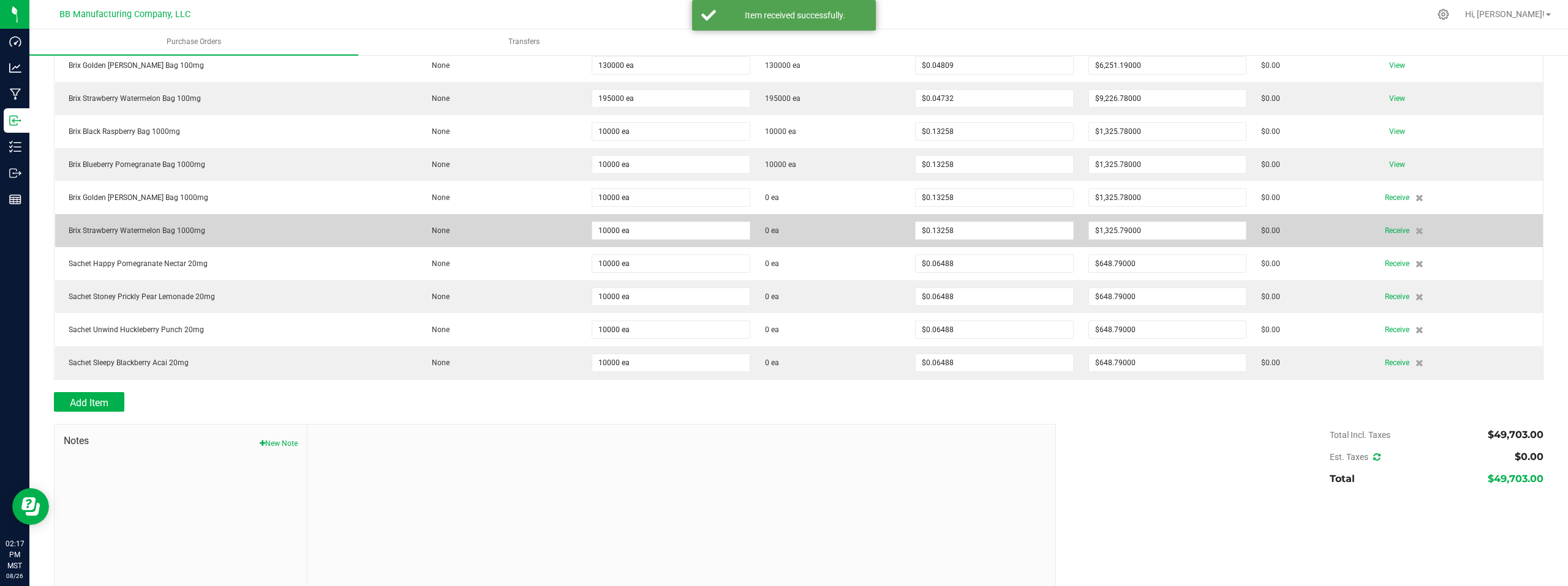
scroll to position [392, 0]
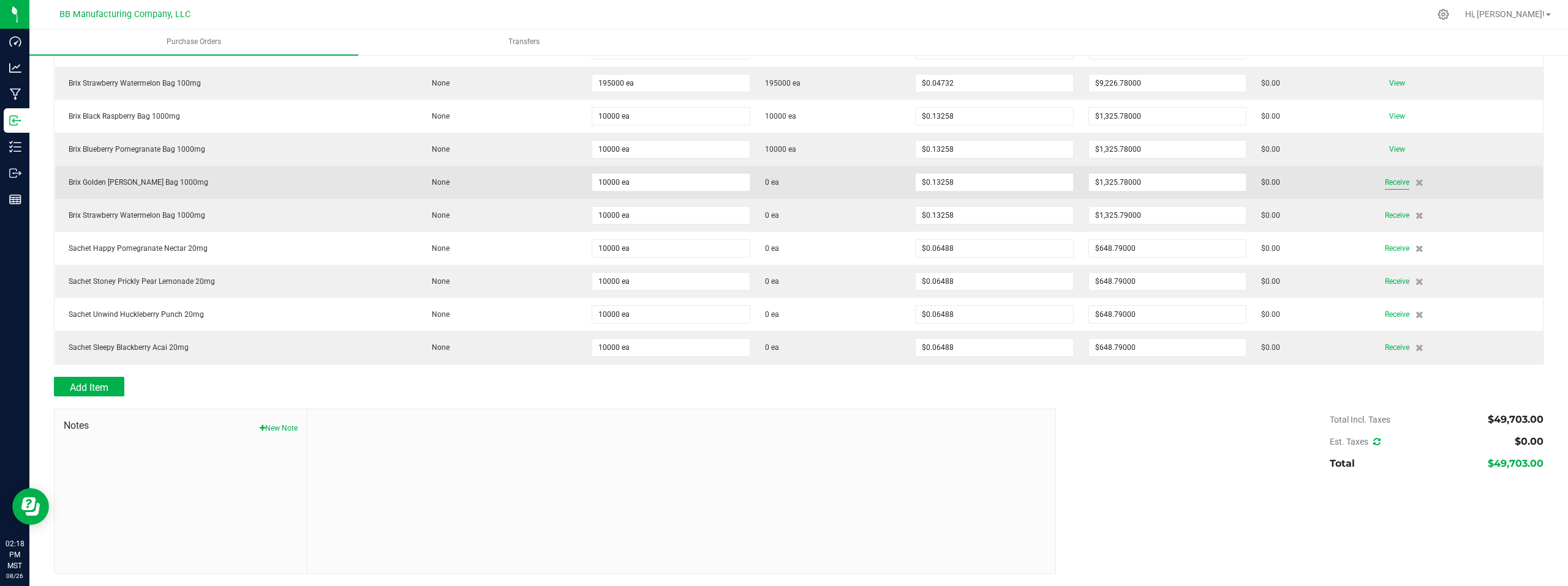
click at [1394, 183] on span "Receive" at bounding box center [1398, 182] width 25 height 14
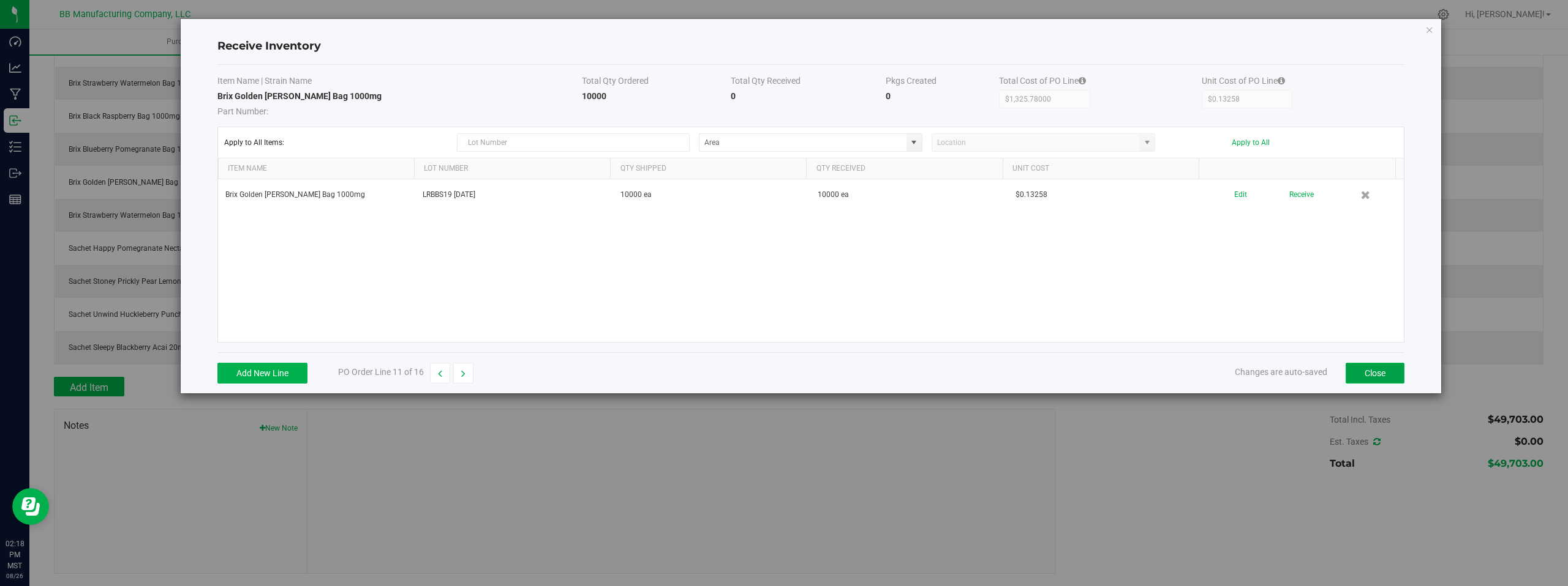
click at [1353, 376] on button "Close" at bounding box center [1376, 374] width 59 height 21
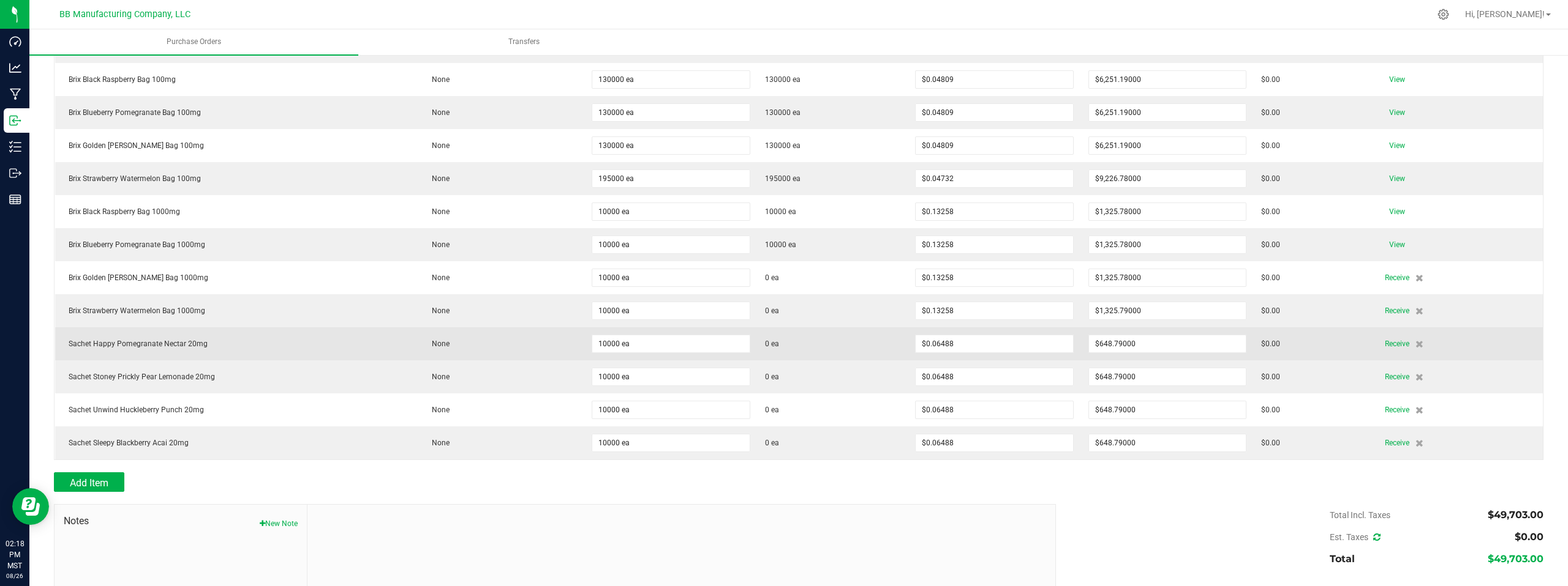
scroll to position [294, 0]
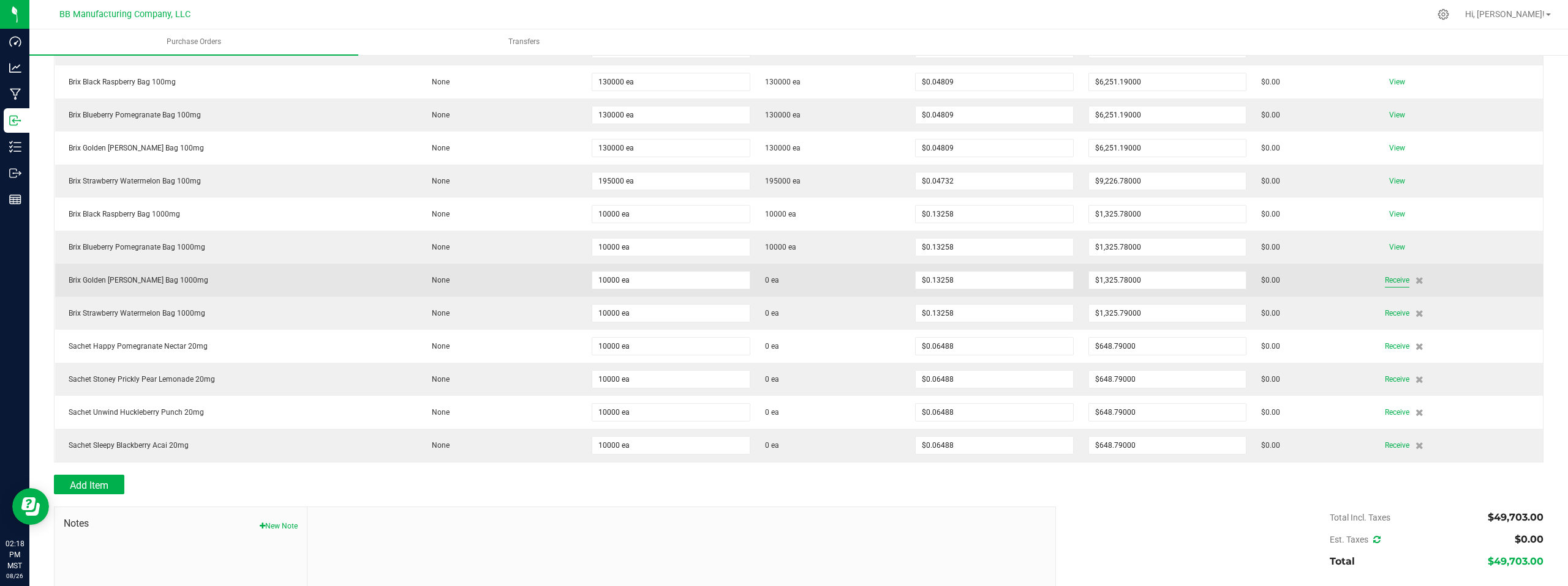
click at [1393, 282] on span "Receive" at bounding box center [1398, 280] width 25 height 14
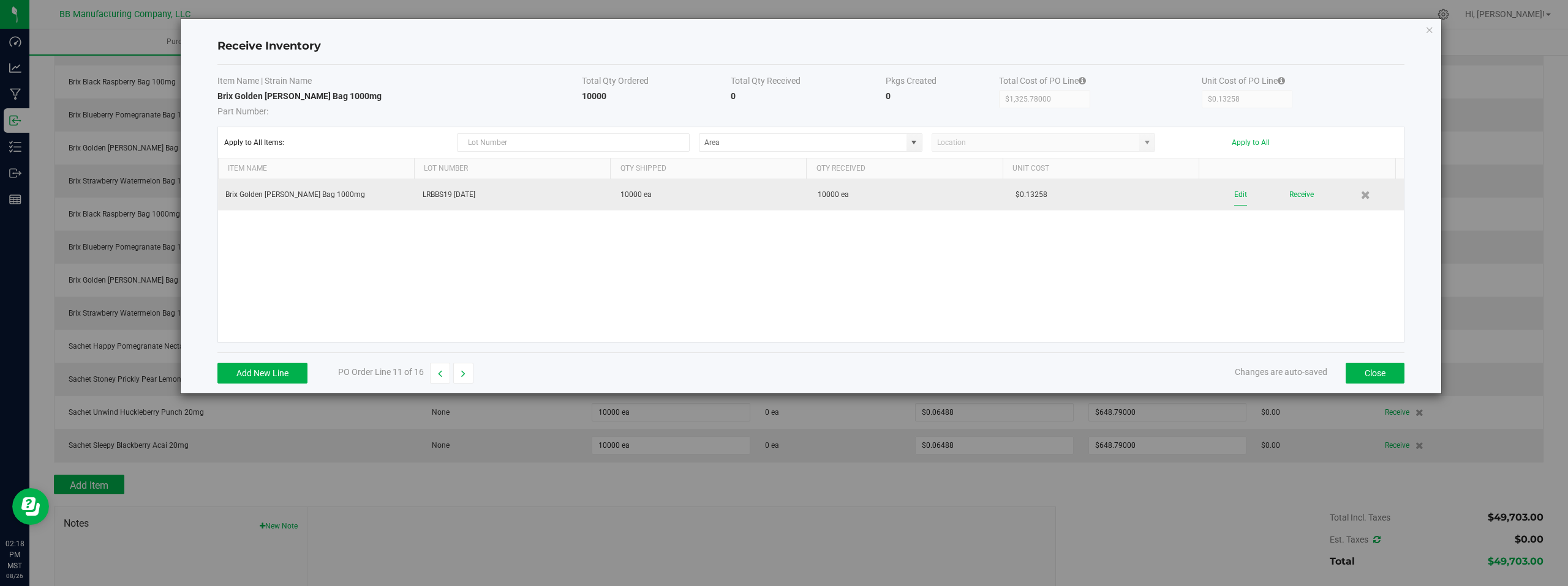
click at [1234, 195] on button "Edit" at bounding box center [1241, 195] width 13 height 22
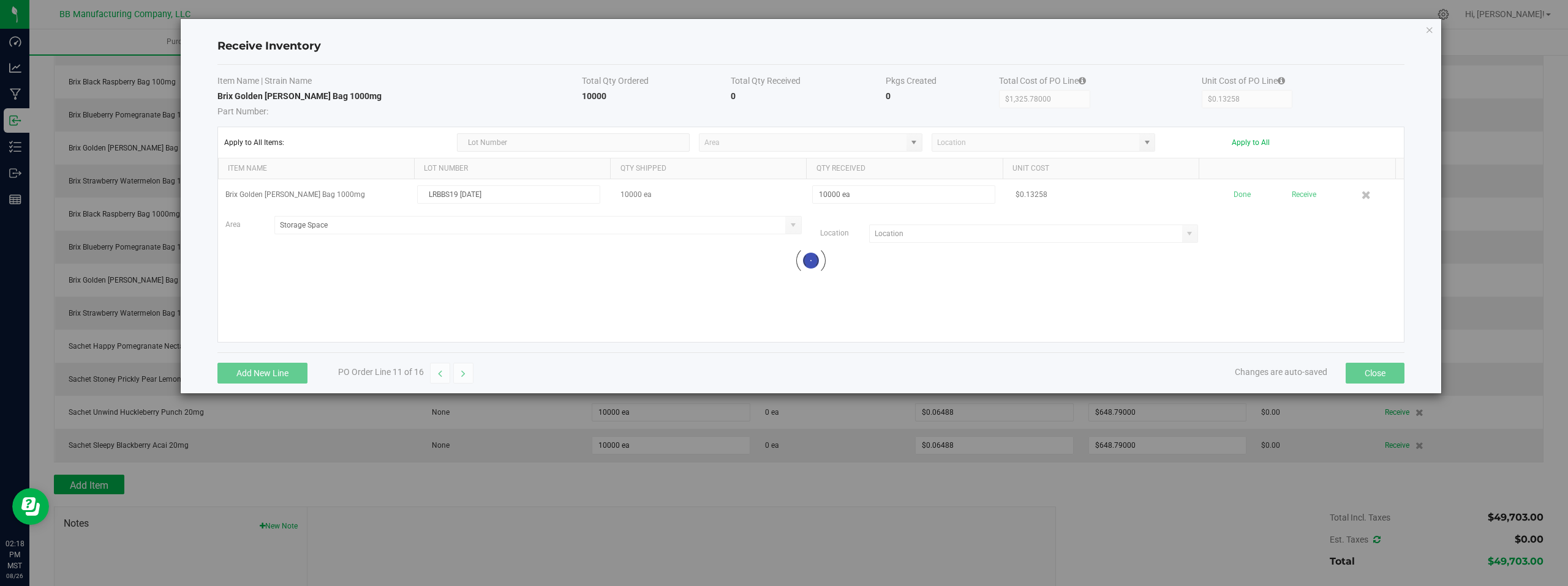
type input "Storage Space"
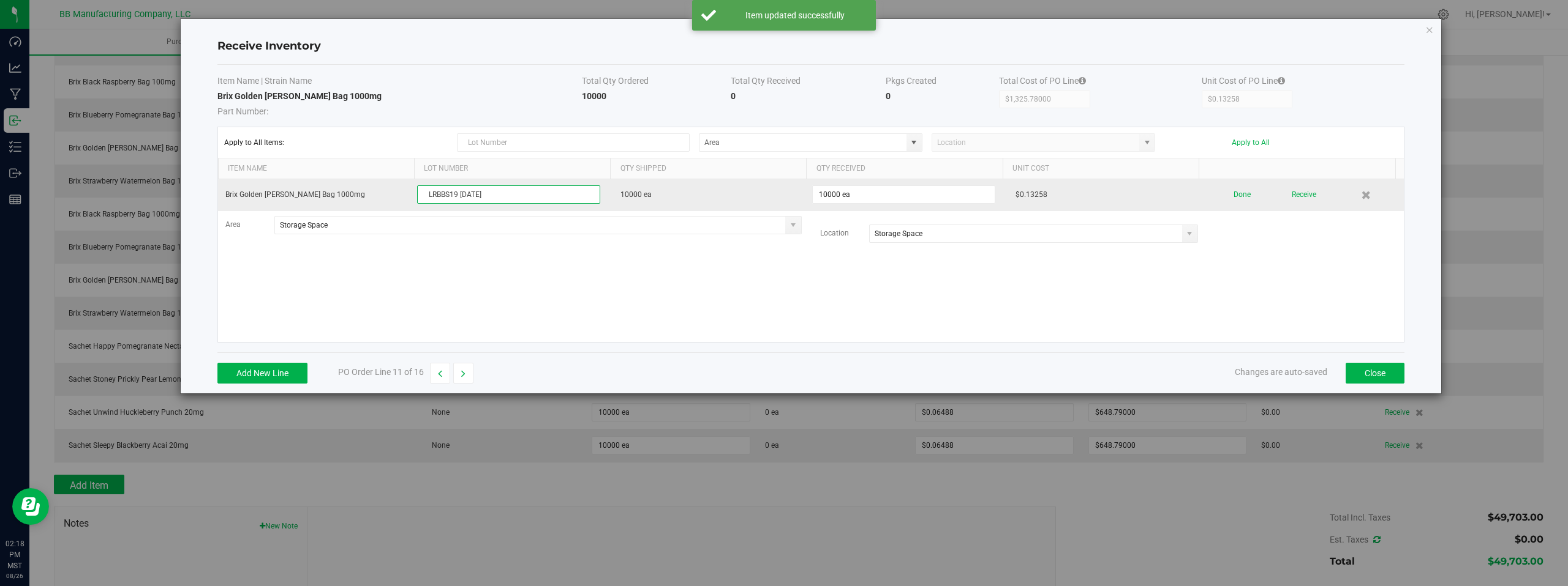
click at [466, 193] on input "LRBBS19 05.26.2025" at bounding box center [508, 194] width 183 height 18
type input "LRBBS19 08.26.2025"
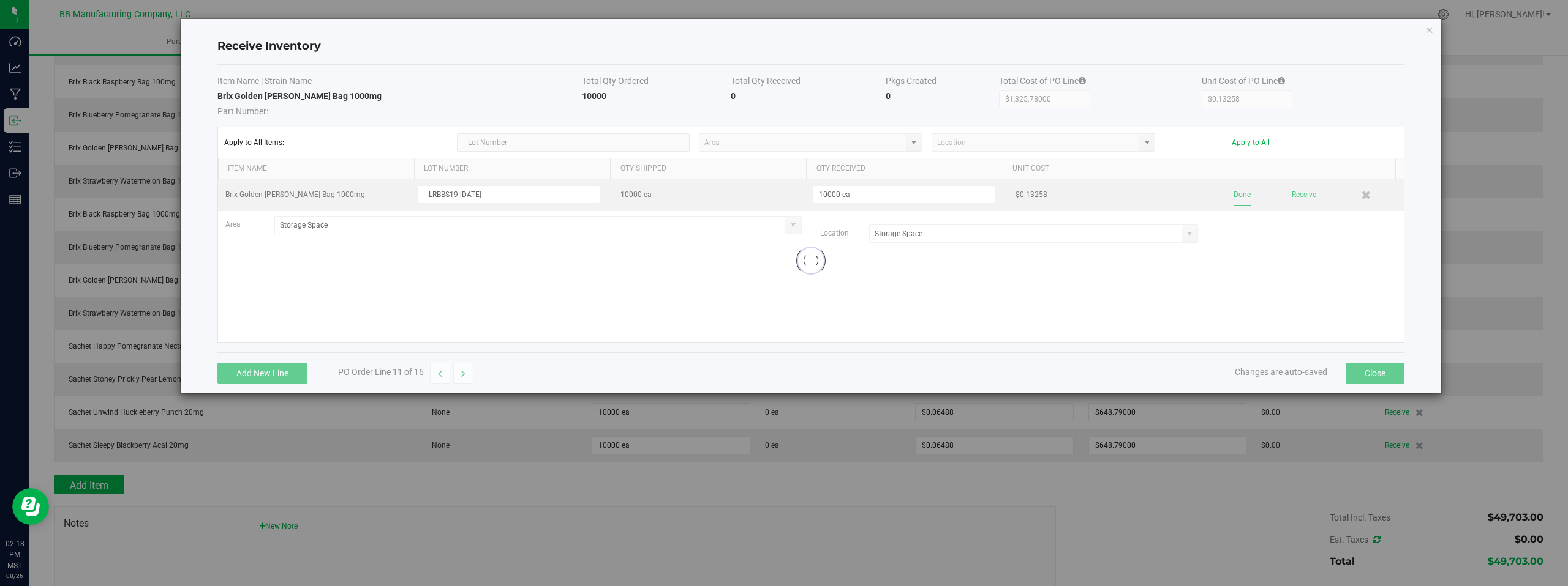
click at [1232, 193] on kendo-grid-list "Brix Golden Berry Bag 1000mg LRBBS19 08.26.2025 10000 ea 10000 ea $0.13258 Done…" at bounding box center [811, 261] width 1186 height 163
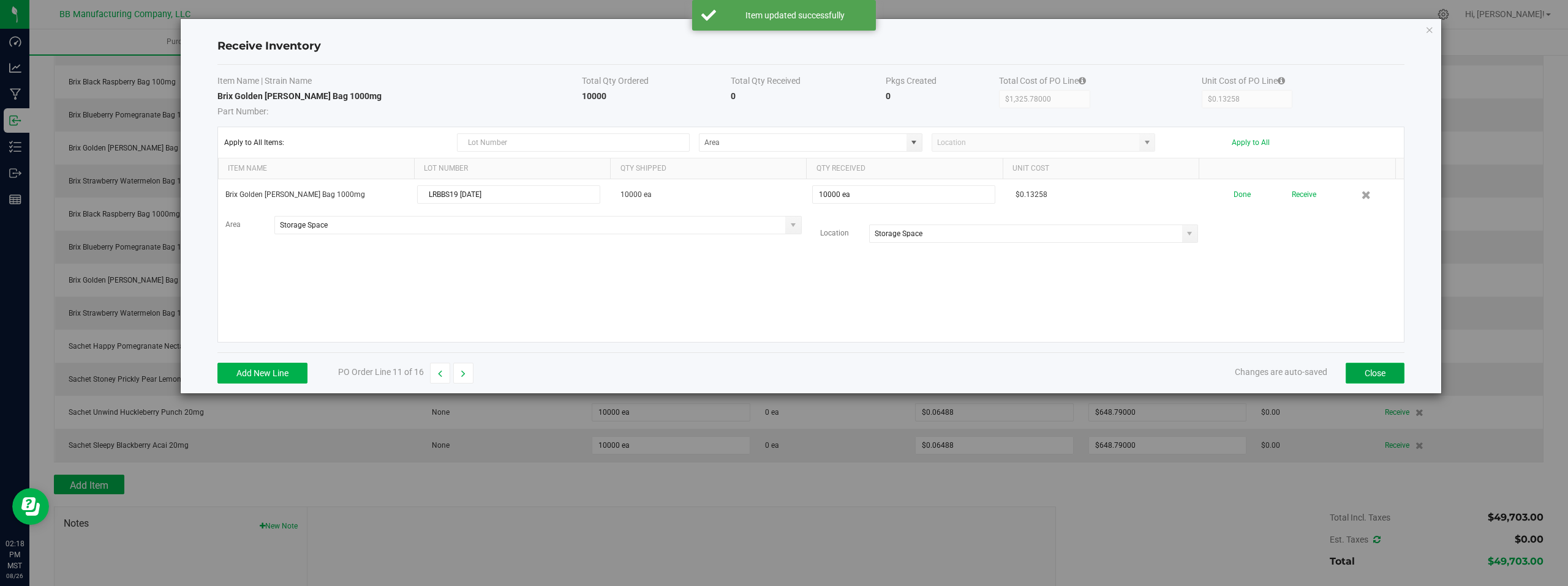
click at [1370, 377] on button "Close" at bounding box center [1376, 374] width 59 height 21
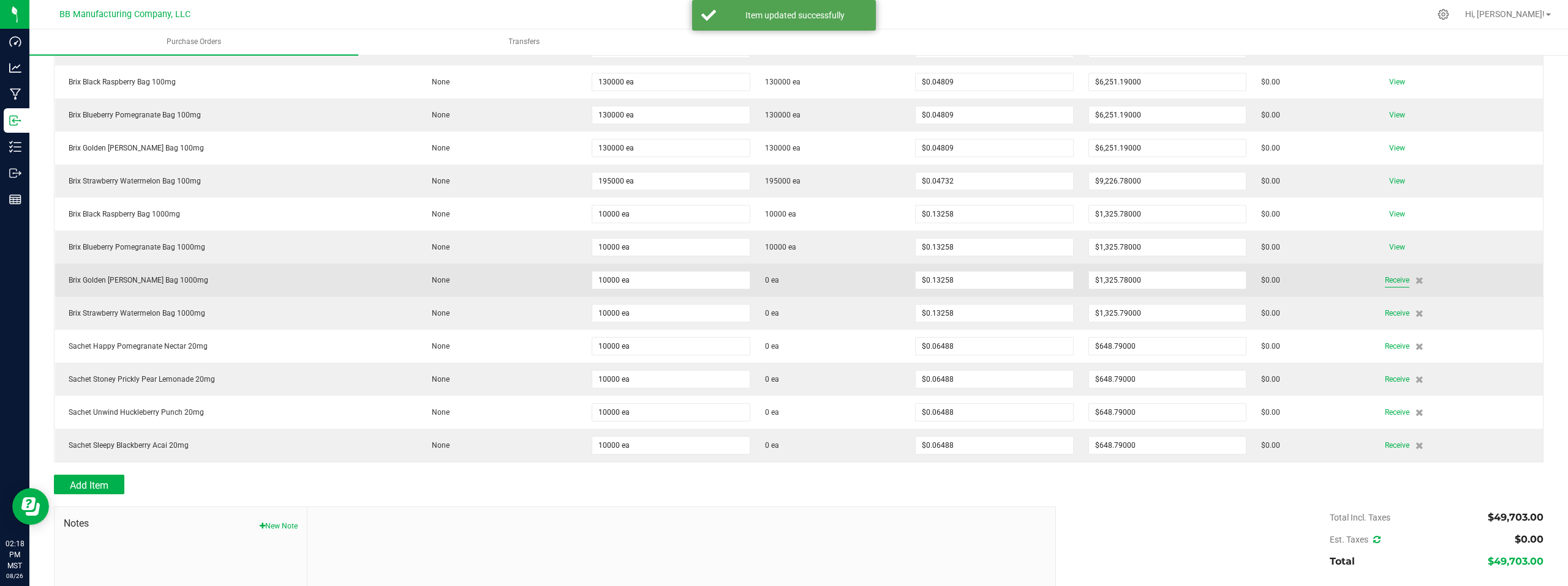
click at [1385, 279] on span "Receive" at bounding box center [1398, 280] width 25 height 14
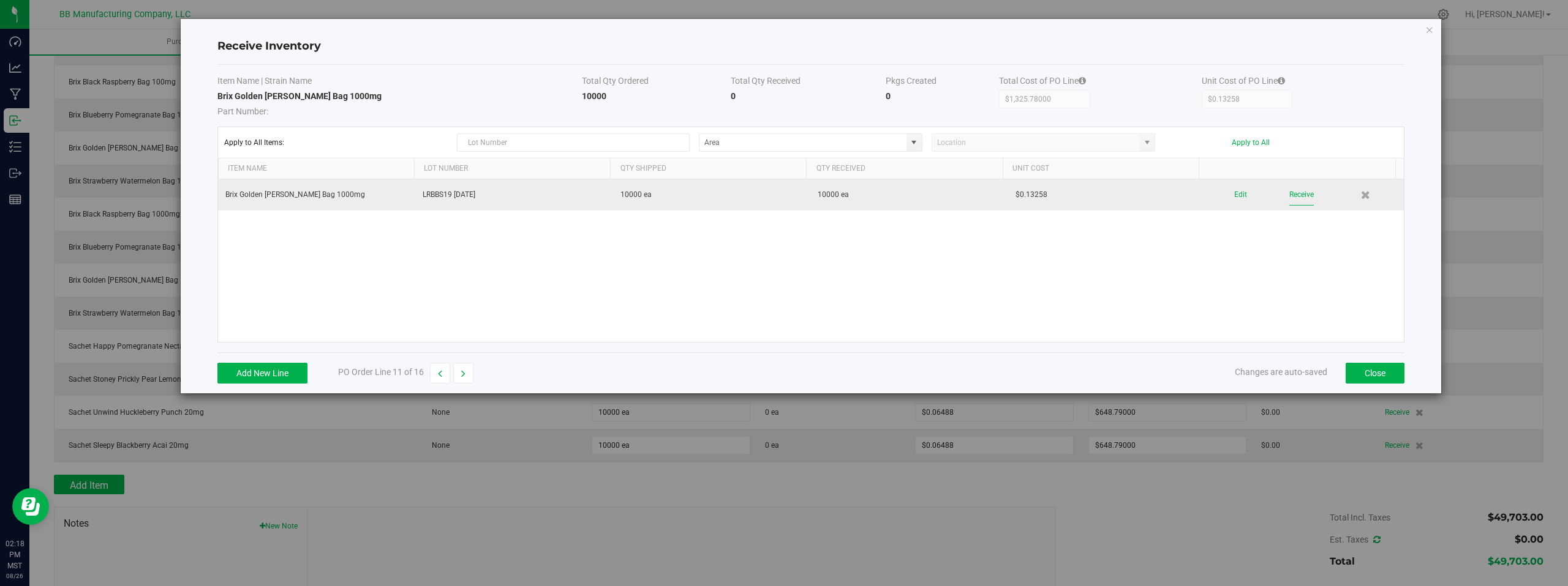
click at [1296, 197] on button "Receive" at bounding box center [1301, 195] width 25 height 22
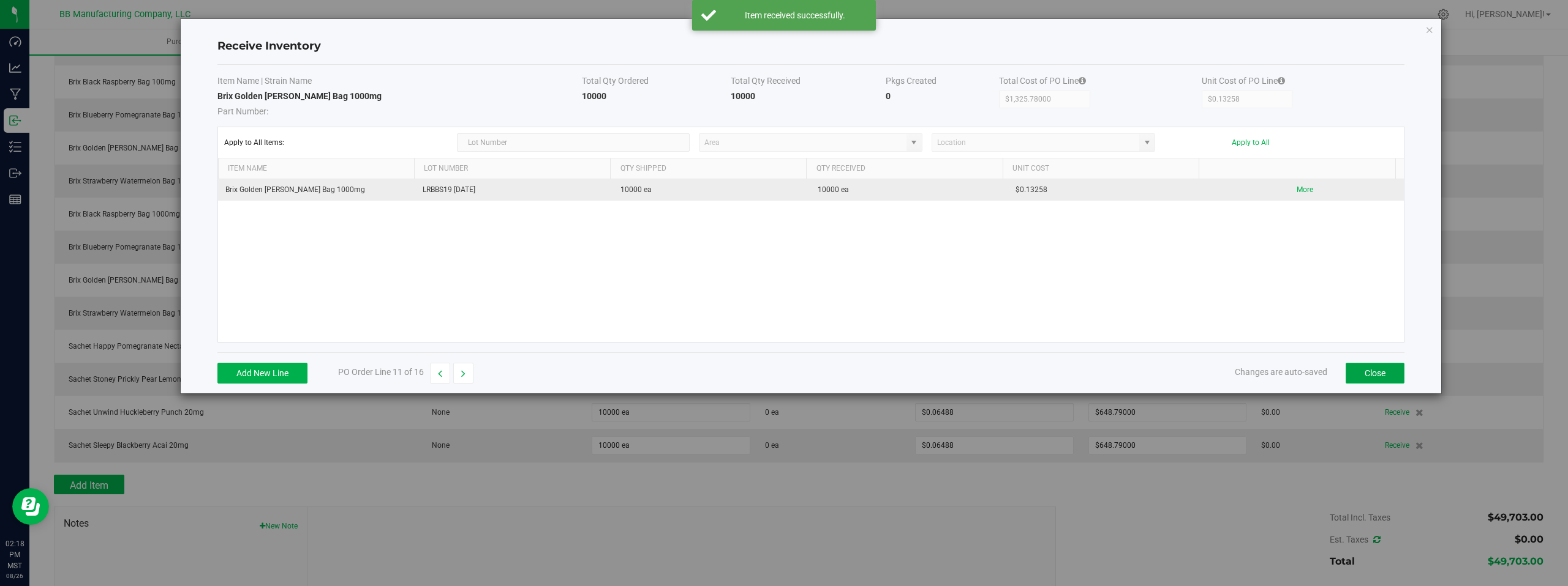
click at [1372, 376] on button "Close" at bounding box center [1376, 374] width 59 height 21
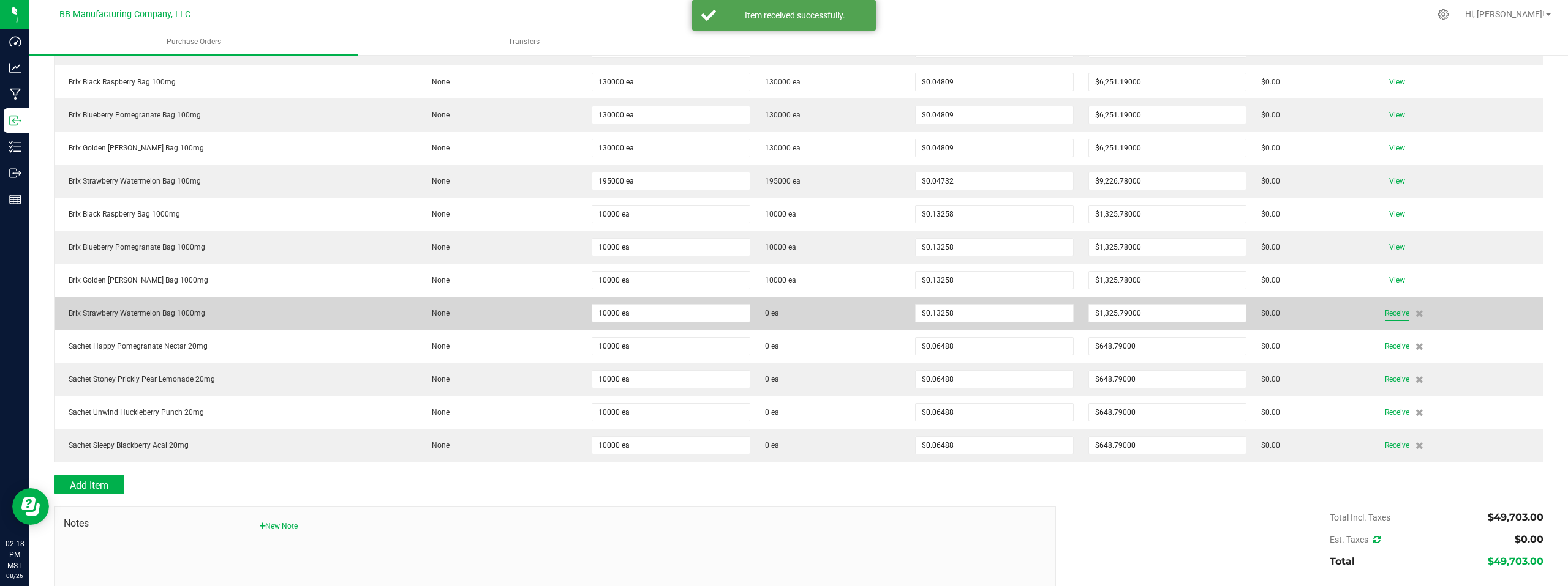
click at [1387, 315] on span "Receive" at bounding box center [1398, 313] width 25 height 14
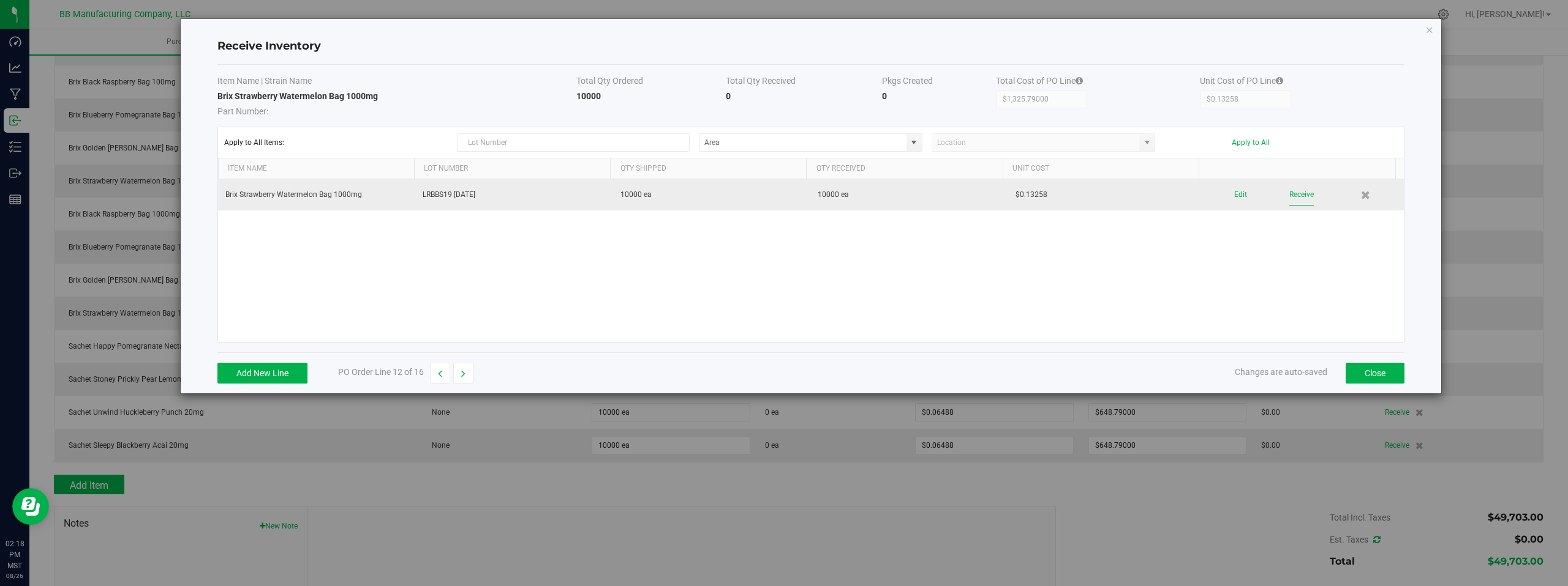
click at [1294, 194] on button "Receive" at bounding box center [1301, 195] width 25 height 22
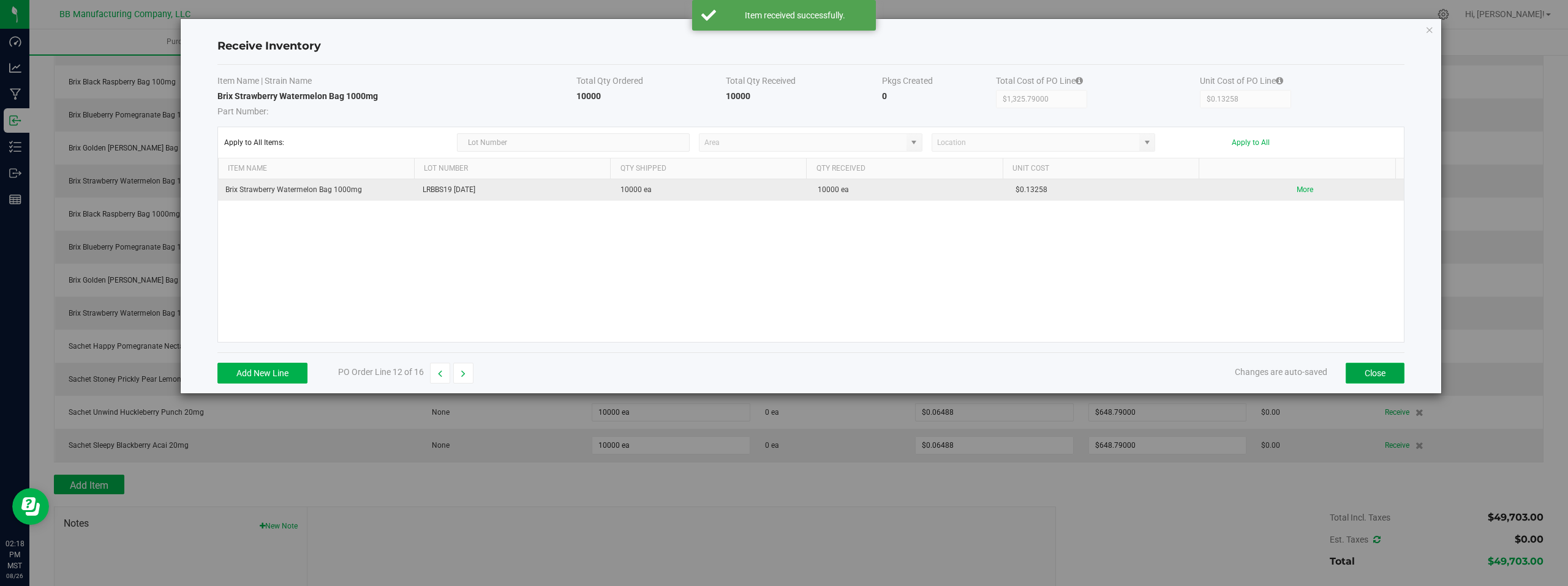
click at [1363, 372] on button "Close" at bounding box center [1376, 374] width 59 height 21
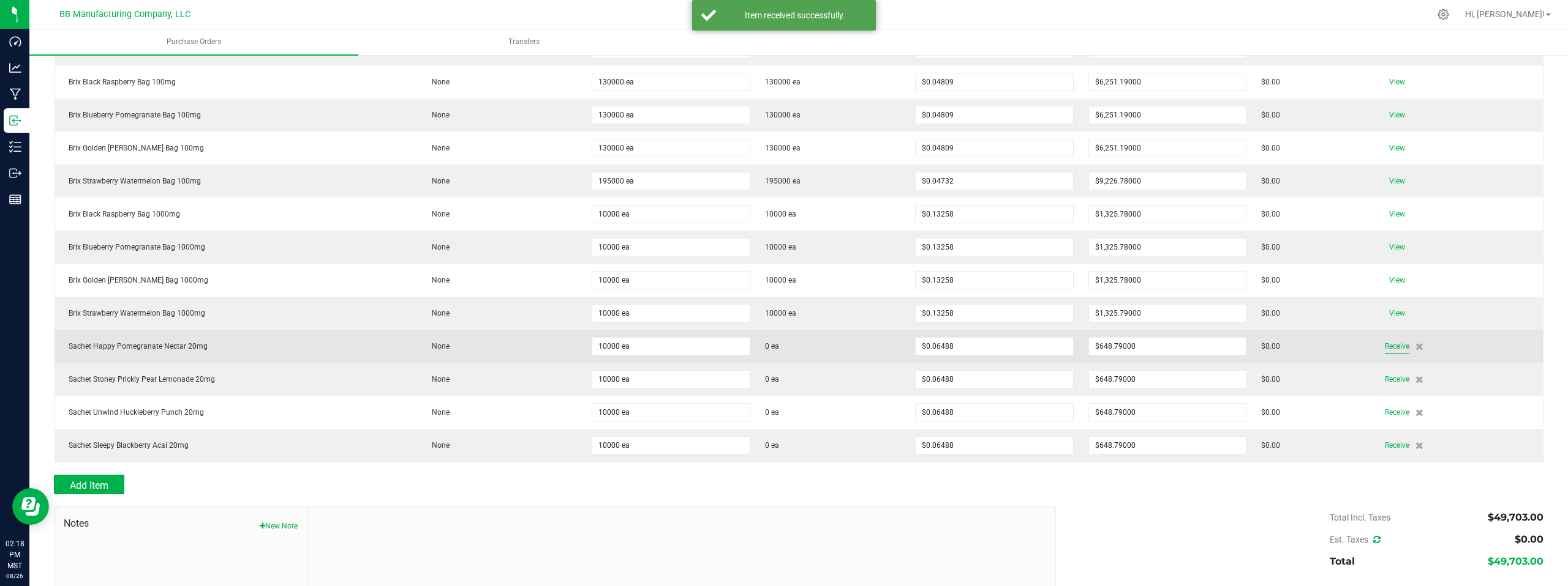
click at [1385, 344] on span "Receive" at bounding box center [1398, 345] width 25 height 14
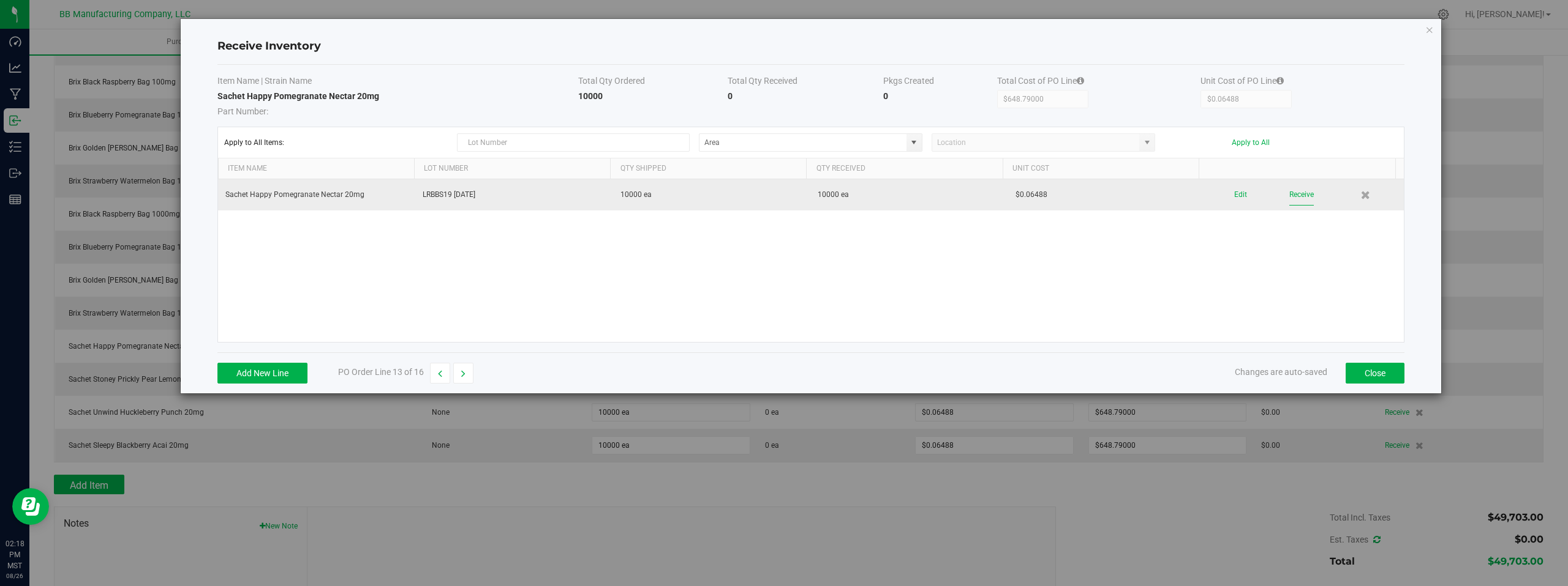
click at [1289, 197] on button "Receive" at bounding box center [1301, 195] width 25 height 22
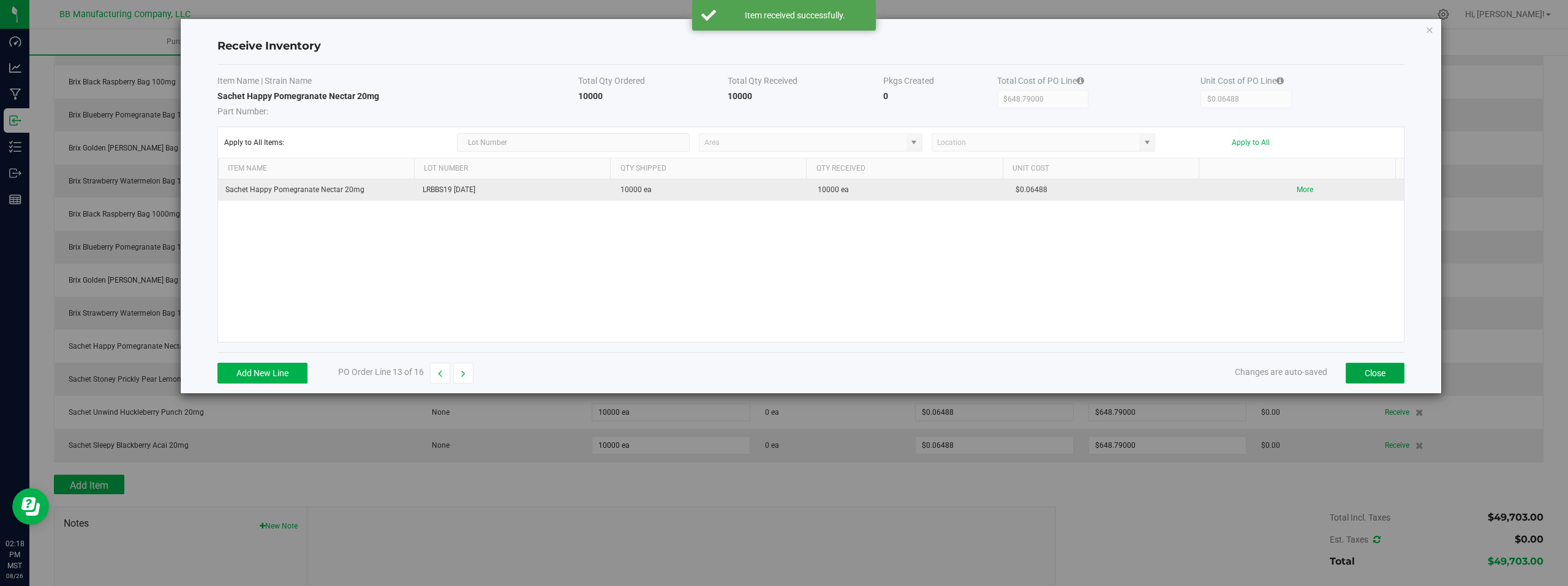
click at [1372, 372] on button "Close" at bounding box center [1376, 374] width 59 height 21
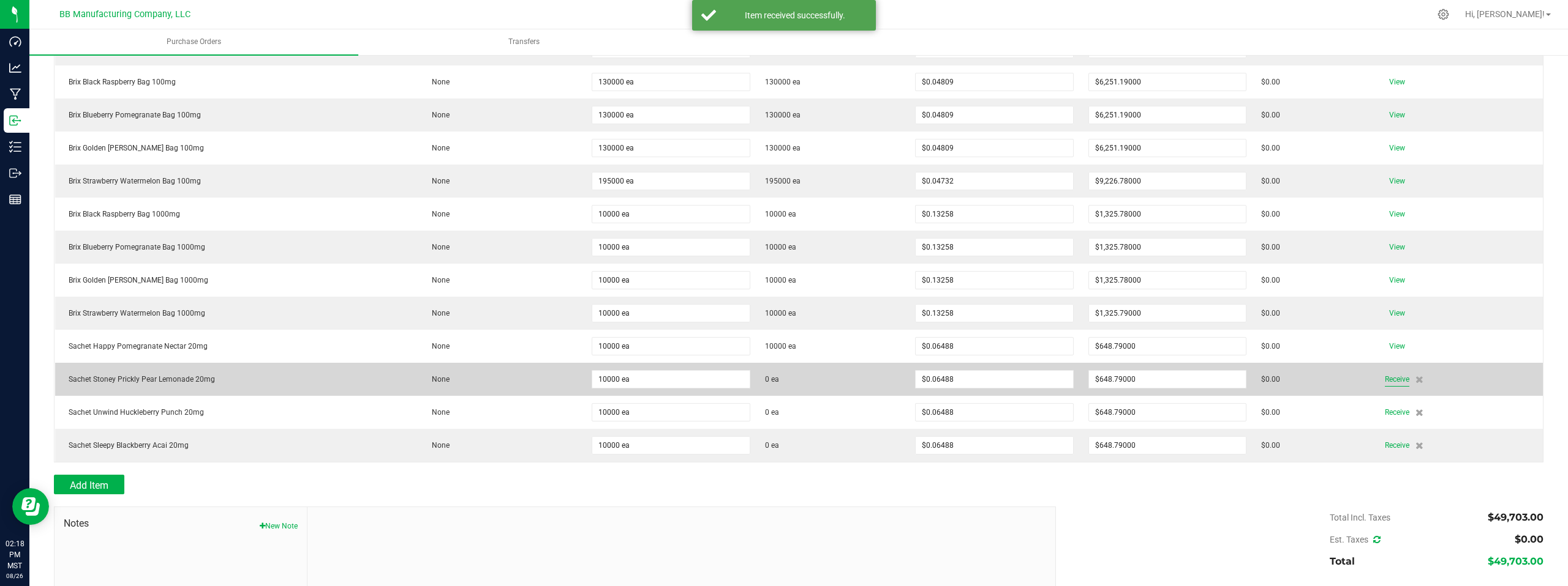
click at [1389, 381] on span "Receive" at bounding box center [1398, 379] width 25 height 14
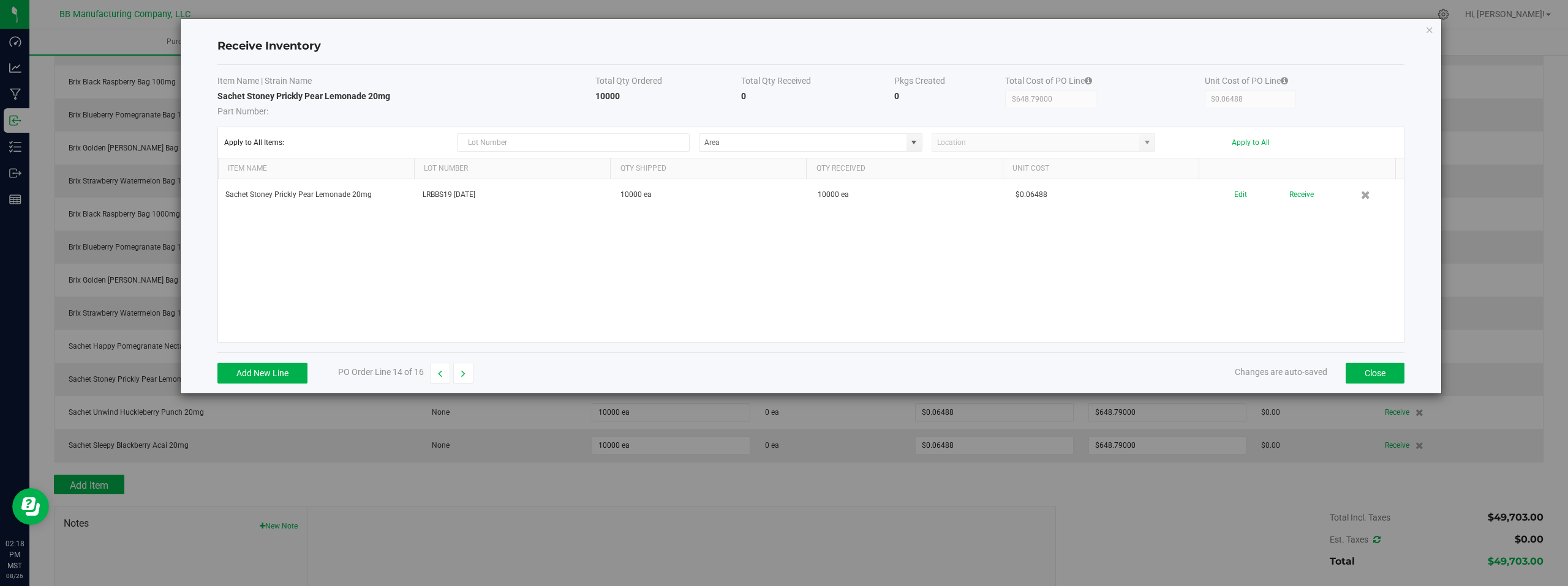
click at [1216, 265] on div "Sachet Stoney Prickly Pear Lemonade 20mg LRBBS19 08.26.2025 10000 ea 10000 ea $…" at bounding box center [811, 261] width 1186 height 163
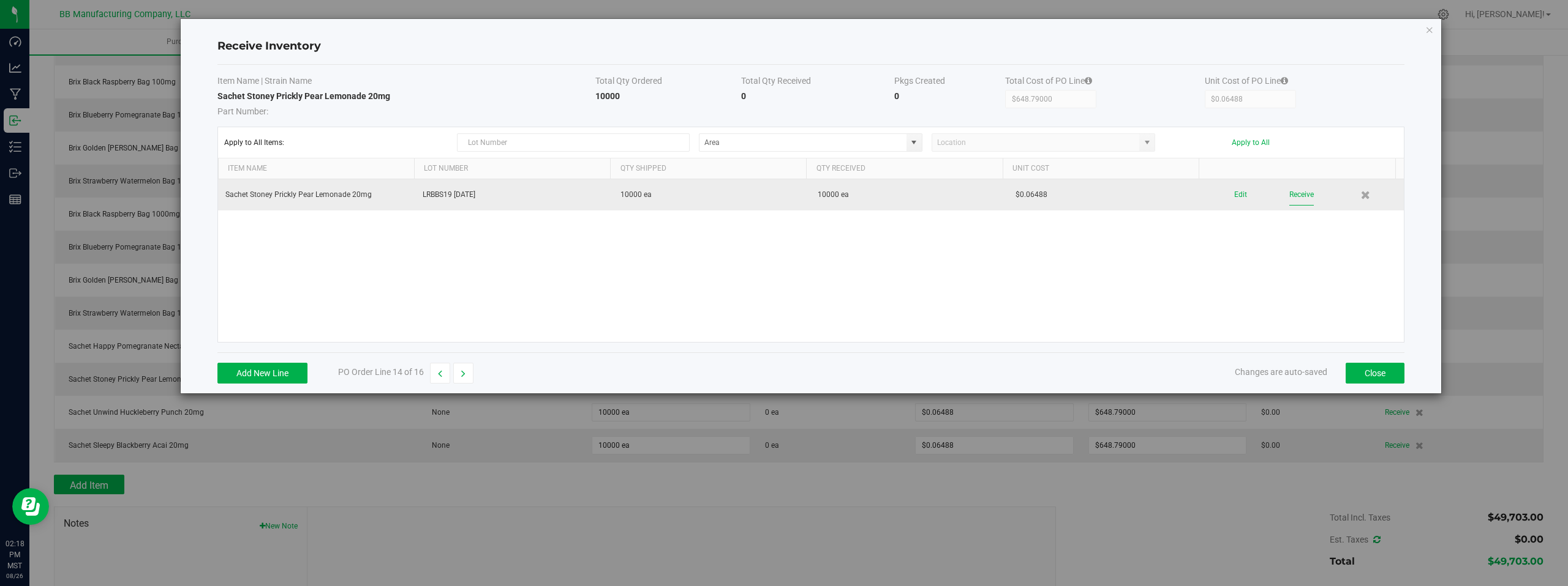
click at [1289, 196] on button "Receive" at bounding box center [1301, 195] width 25 height 22
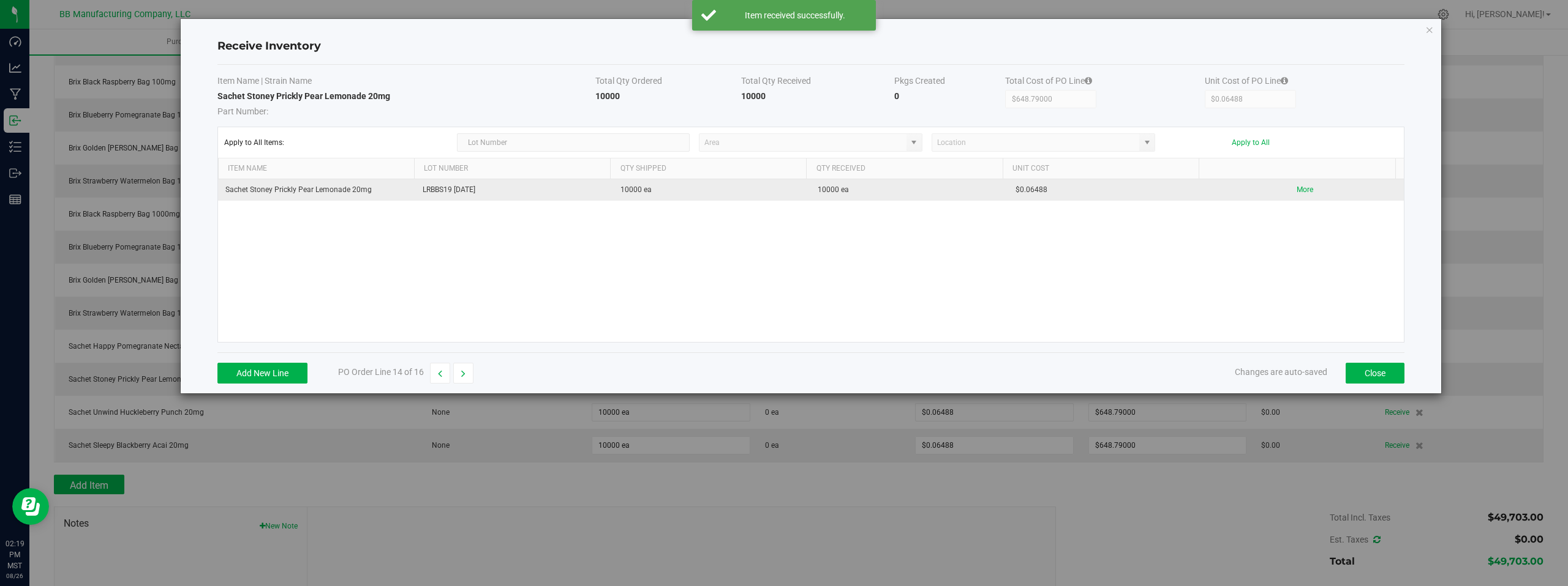
click at [1346, 299] on div "Sachet Stoney Prickly Pear Lemonade 20mg LRBBS19 08.26.2025 10000 ea 10000 ea $…" at bounding box center [811, 261] width 1186 height 163
click at [1387, 373] on button "Close" at bounding box center [1376, 374] width 59 height 21
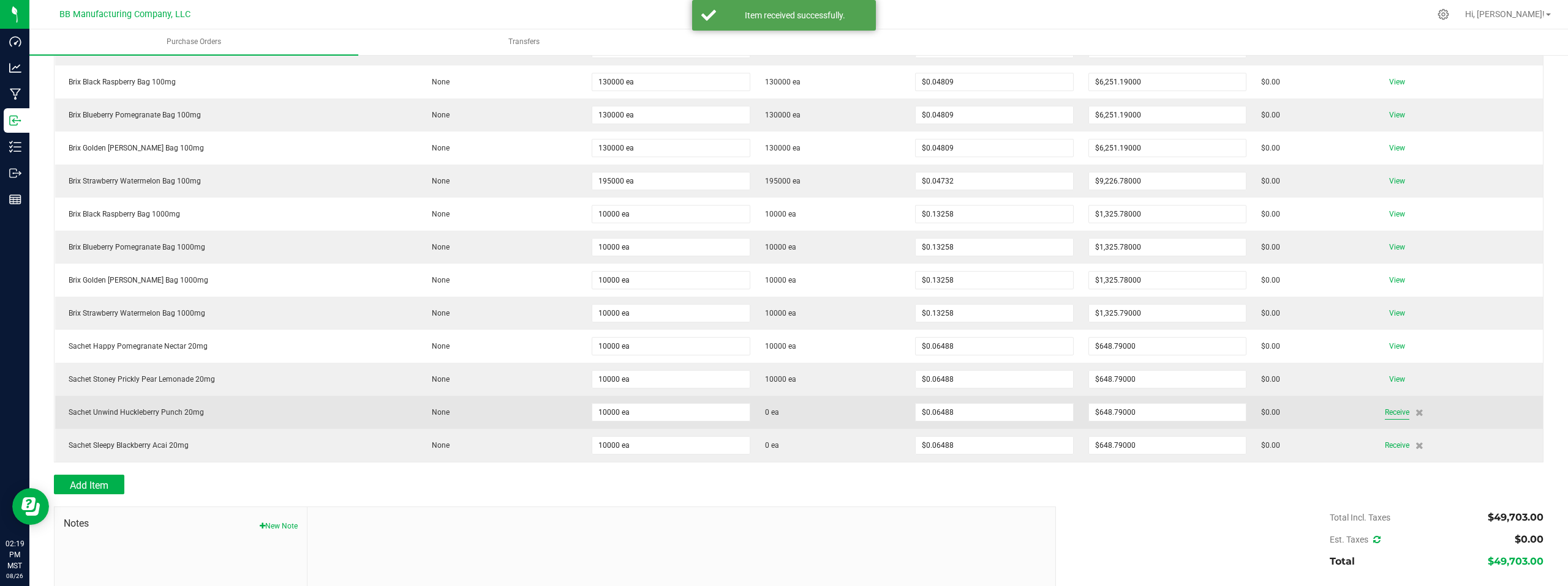
click at [1394, 407] on span "Receive" at bounding box center [1398, 412] width 25 height 14
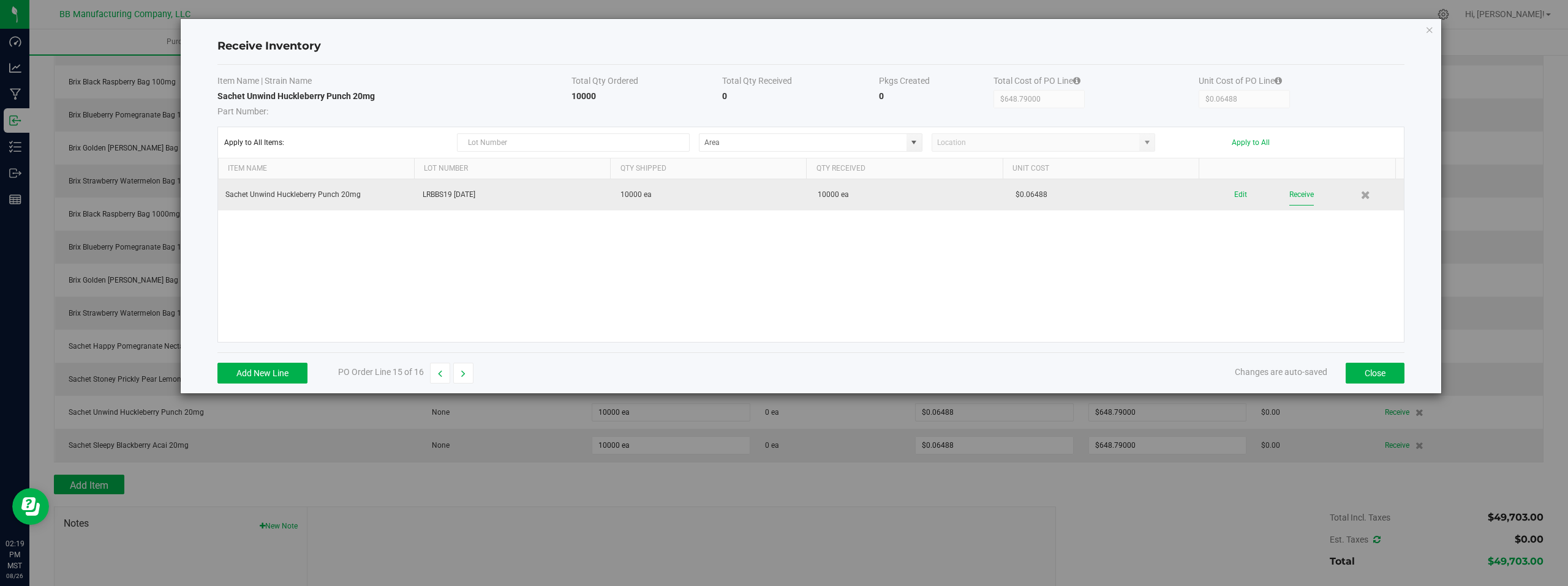
click at [1298, 195] on button "Receive" at bounding box center [1301, 195] width 25 height 22
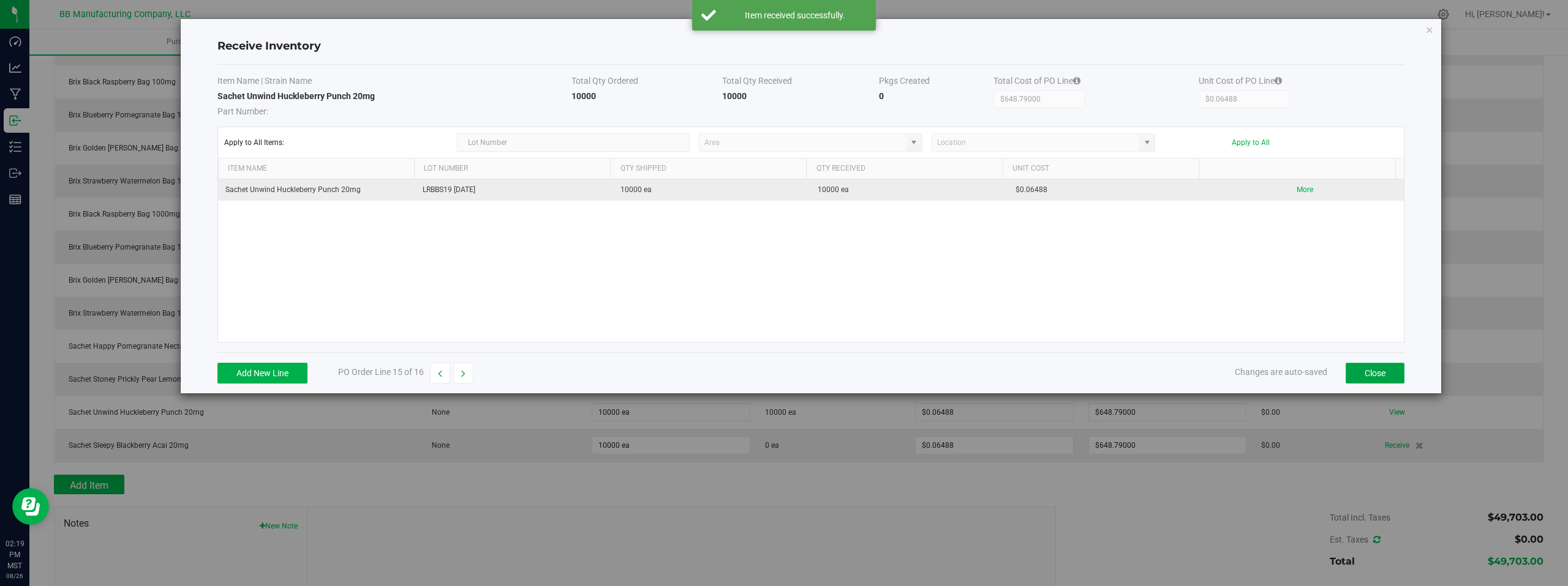
click at [1382, 374] on button "Close" at bounding box center [1376, 374] width 59 height 21
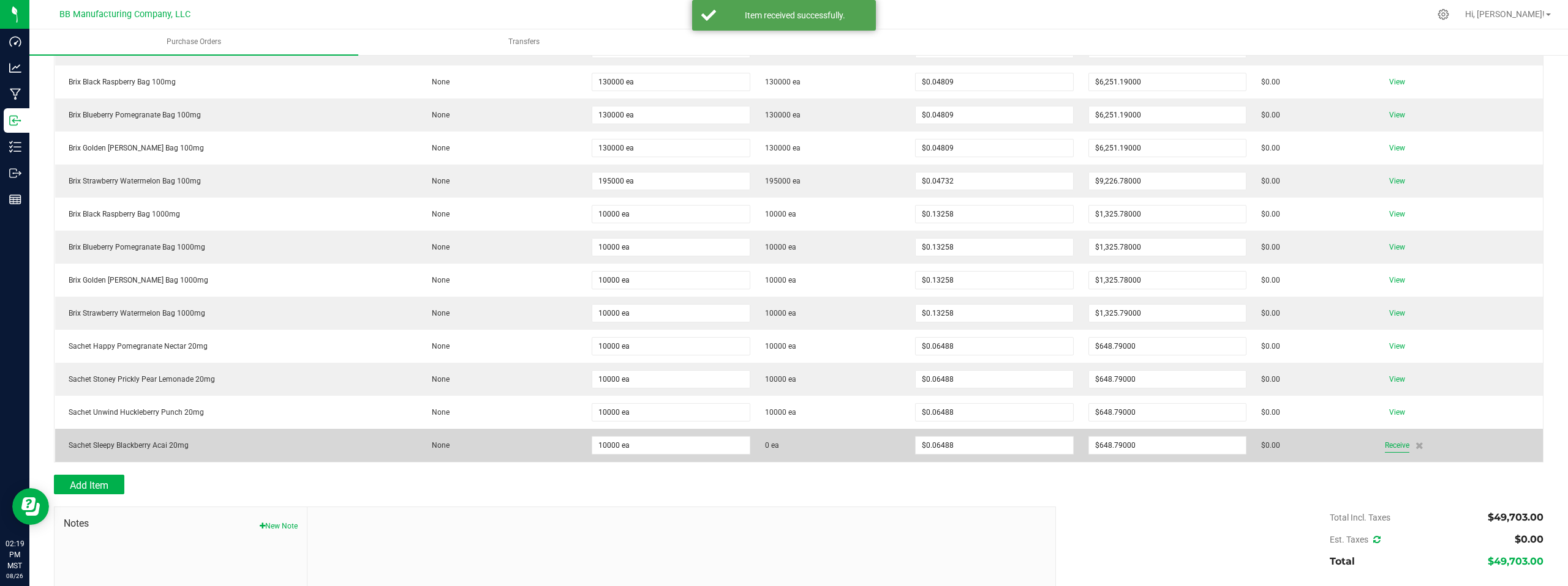
click at [1391, 447] on span "Receive" at bounding box center [1398, 445] width 25 height 14
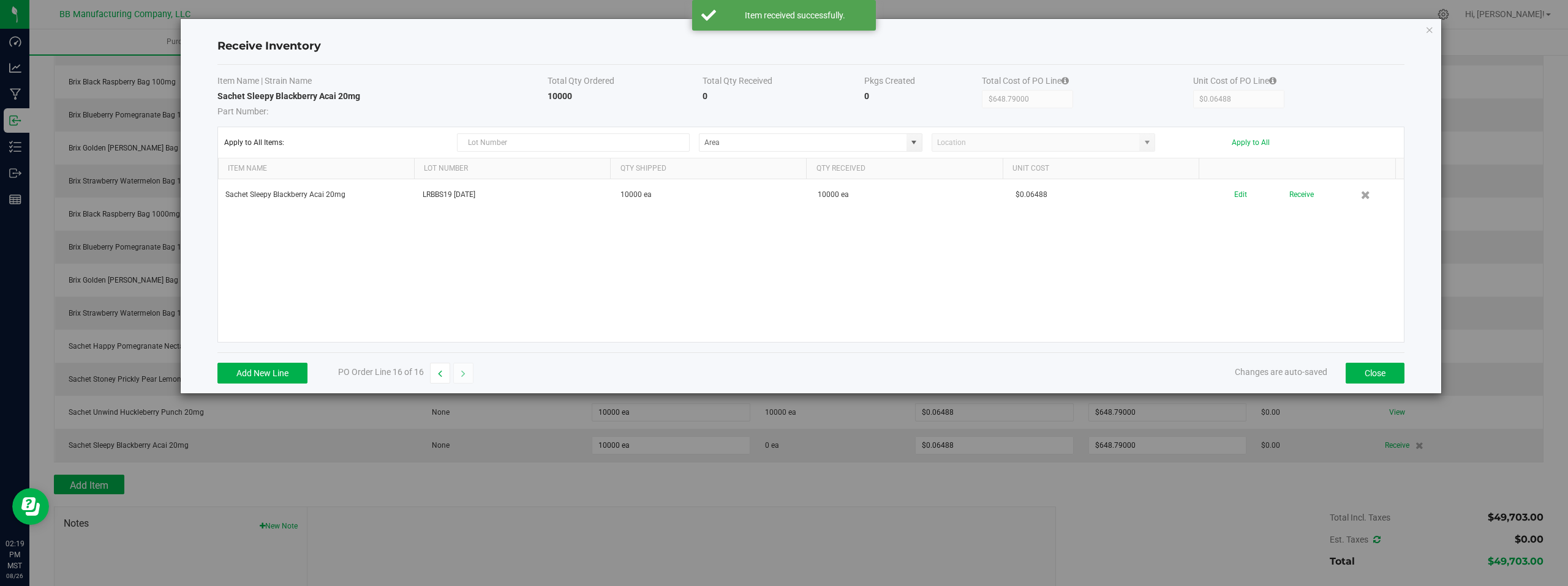
drag, startPoint x: 1243, startPoint y: 291, endPoint x: 1148, endPoint y: 241, distance: 107.4
click at [1241, 287] on div "Sachet Sleepy Blackberry Acai 20mg LRBBS19 08.26.2025 10000 ea 10000 ea $0.0648…" at bounding box center [811, 261] width 1186 height 163
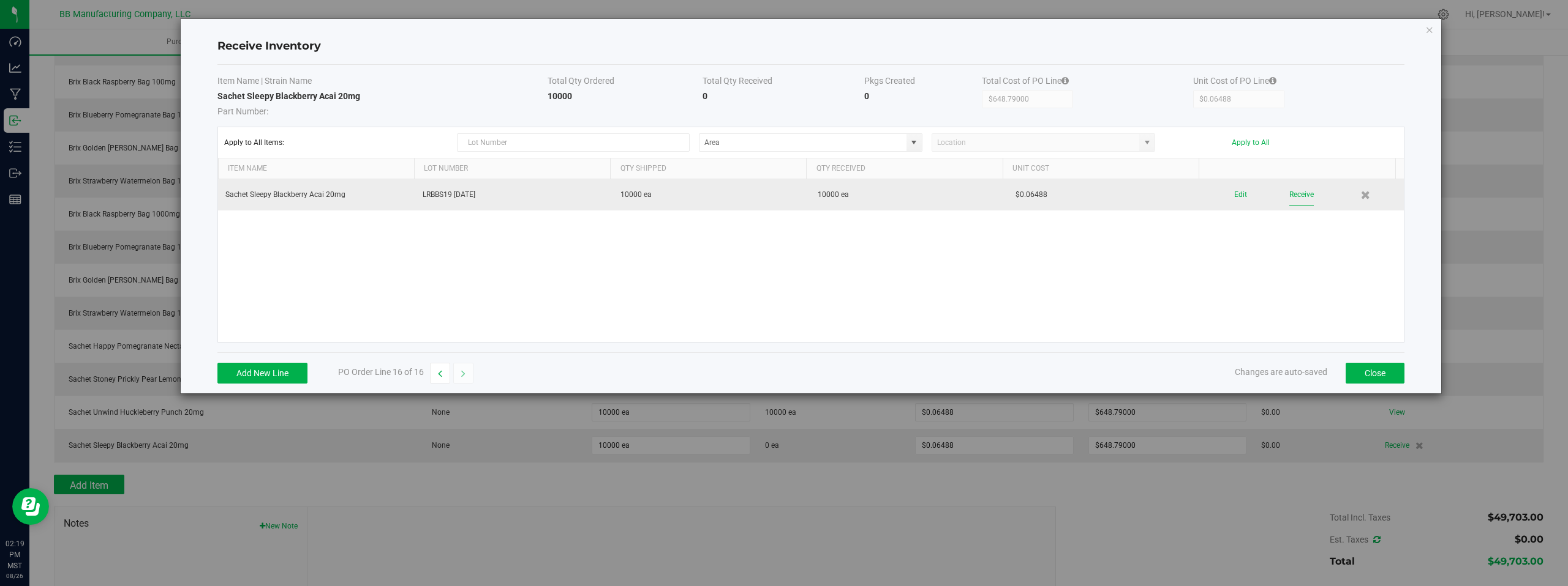
click at [1293, 197] on button "Receive" at bounding box center [1301, 195] width 25 height 22
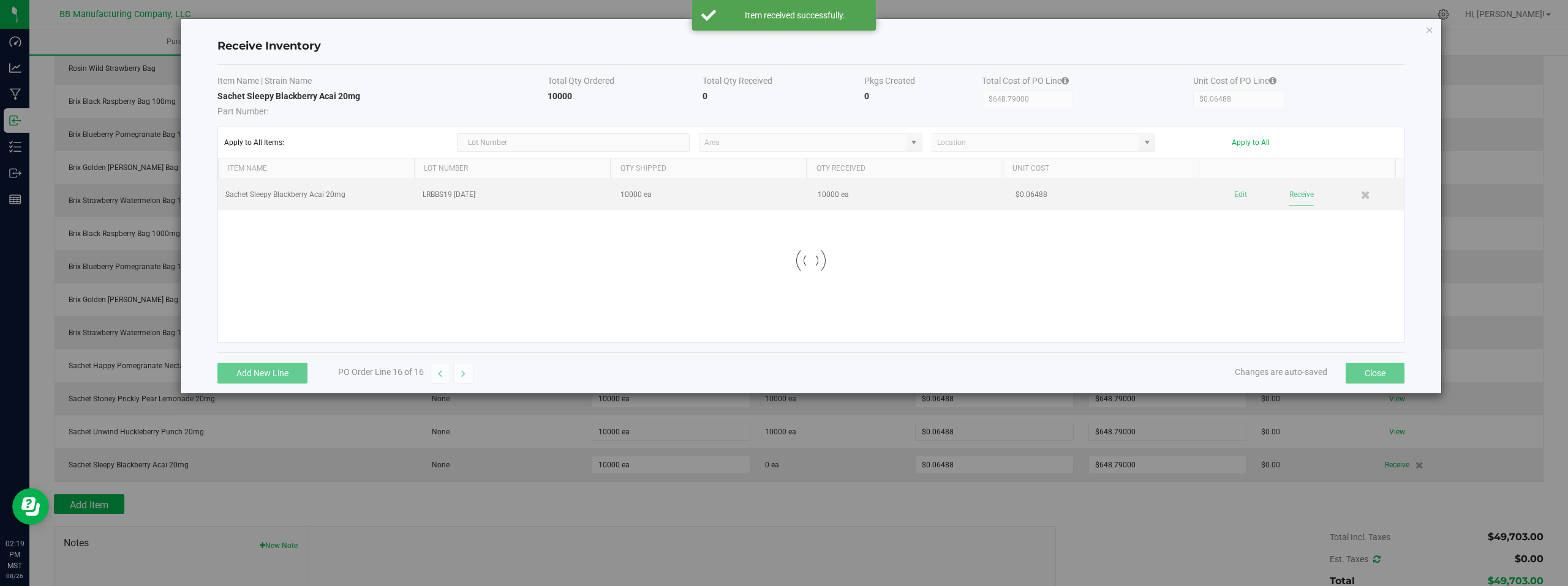
scroll to position [315, 0]
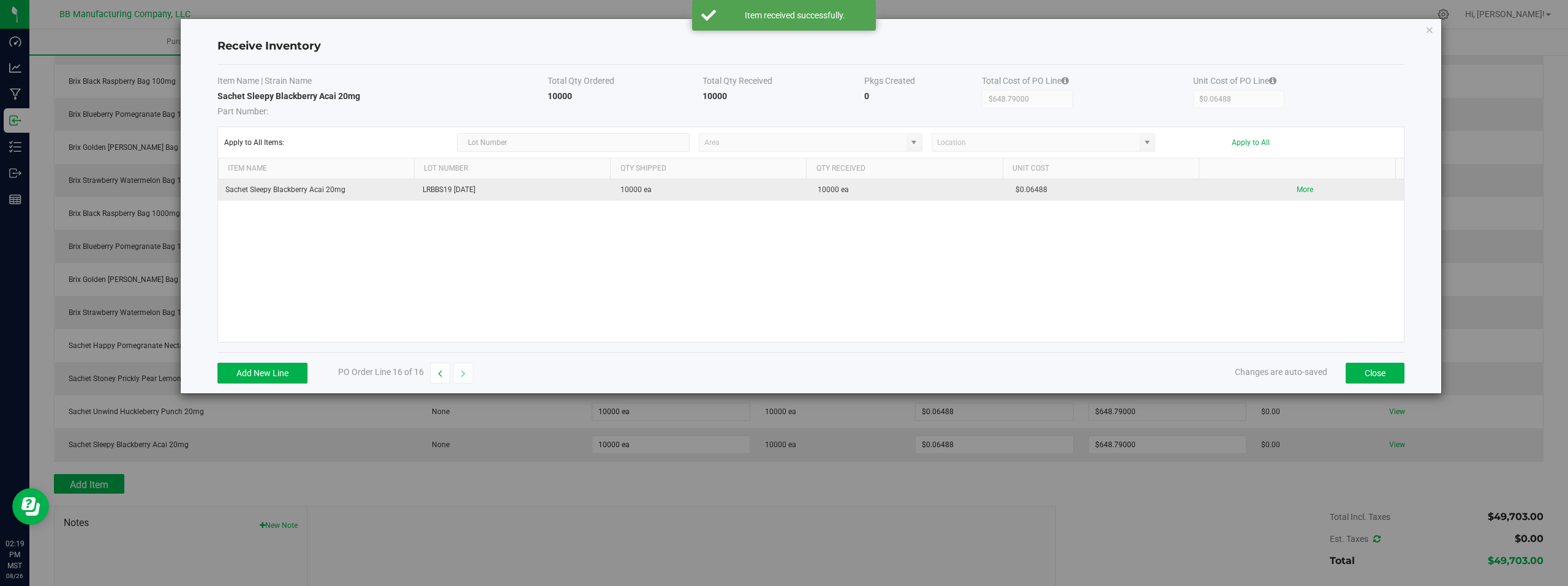
click at [1310, 277] on div "Sachet Sleepy Blackberry Acai 20mg LRBBS19 08.26.2025 10000 ea 10000 ea $0.0648…" at bounding box center [811, 261] width 1186 height 163
click at [1390, 374] on button "Close" at bounding box center [1376, 374] width 59 height 21
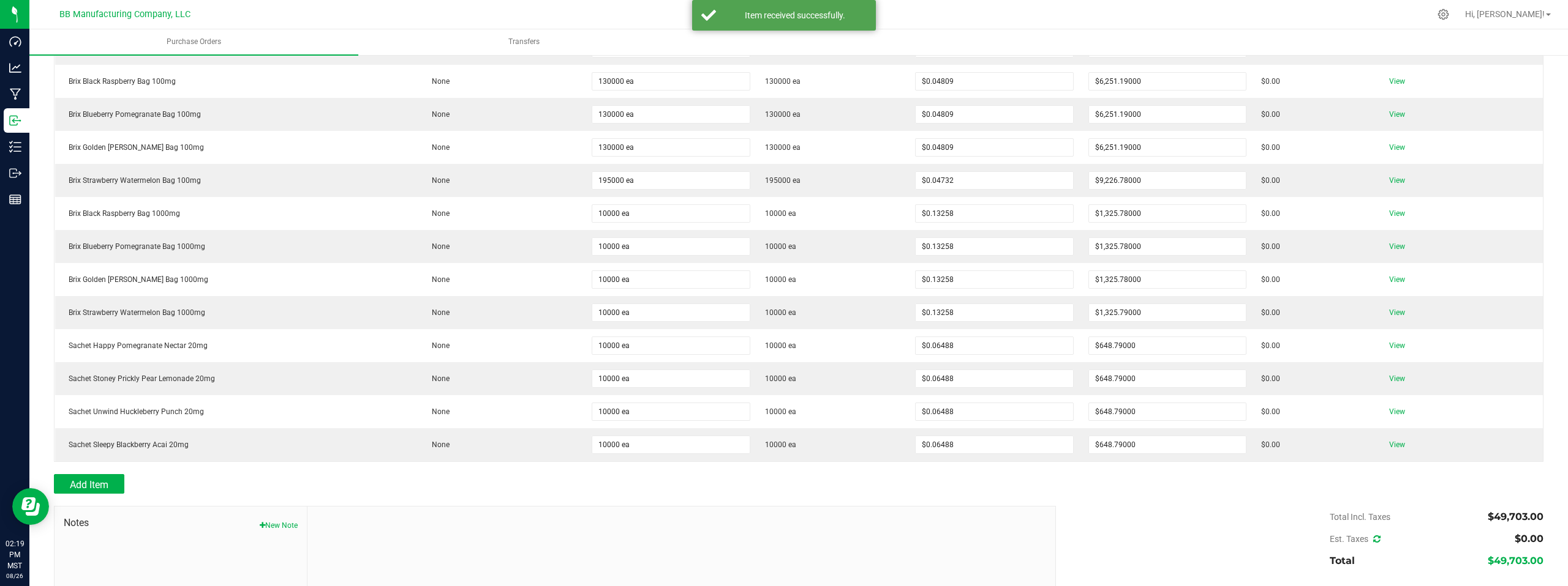
click at [1047, 508] on div "Total Incl. Taxes $49,703.00 Est. Taxes $0.00 Total $49,703.00" at bounding box center [1296, 538] width 497 height 66
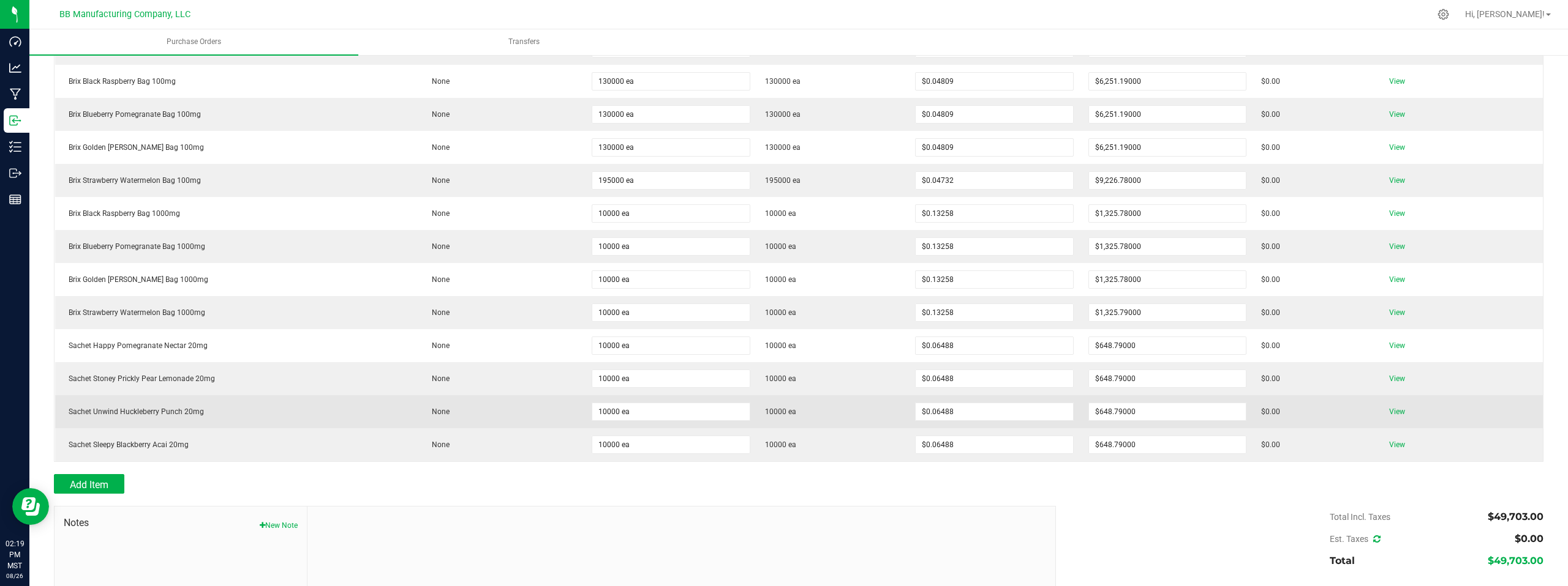
scroll to position [0, 0]
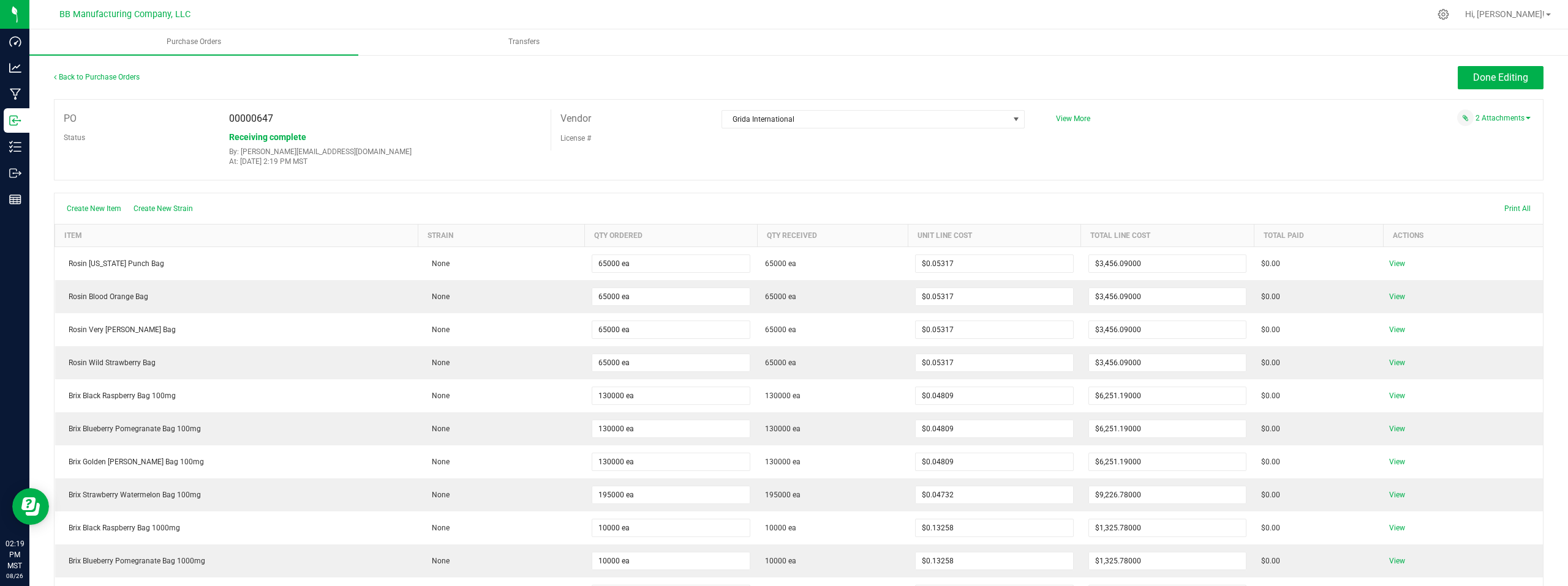
click at [1265, 156] on div "PO 00000647 Status Receiving complete By: randy@bakedbros.com At: Aug 26, 2025 …" at bounding box center [799, 140] width 1490 height 82
click at [1494, 73] on span "Done Editing" at bounding box center [1500, 77] width 55 height 11
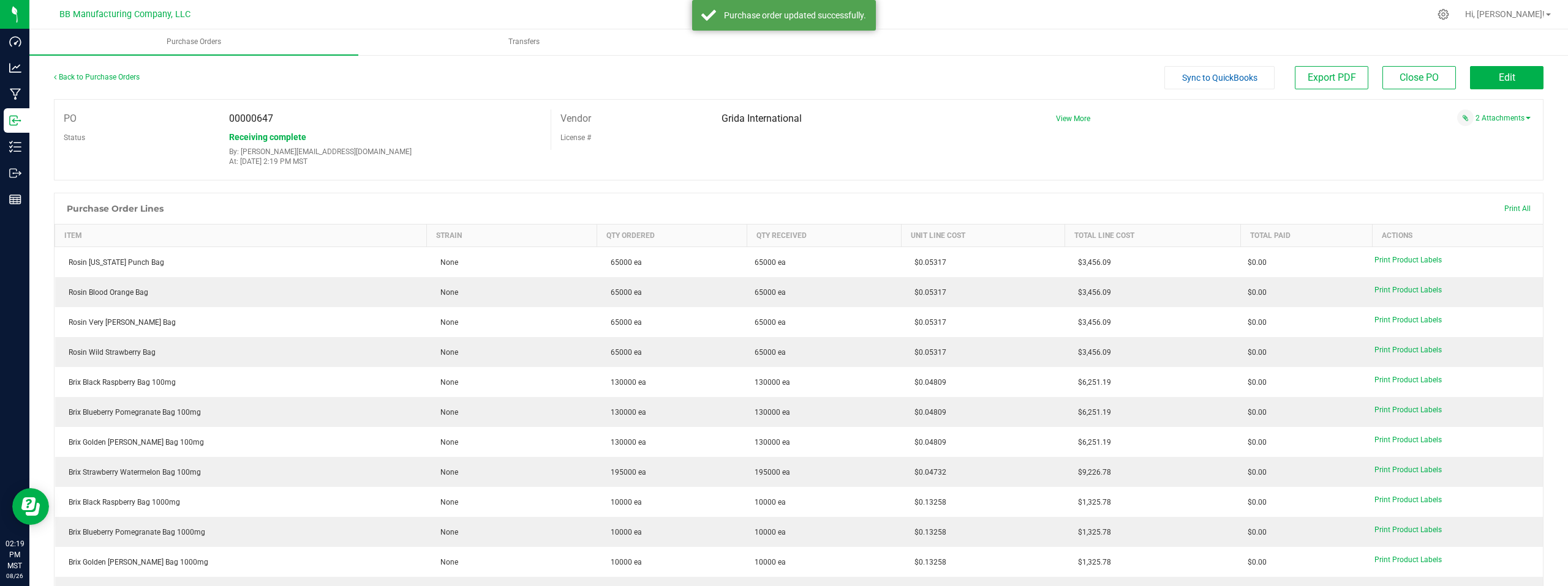
click at [1306, 145] on div "PO 00000647 Status Receiving complete By: randy@bakedbros.com At: Aug 26, 2025 …" at bounding box center [799, 140] width 1490 height 82
click at [885, 162] on div "PO 00000647 Status Receiving complete By: randy@bakedbros.com At: Aug 26, 2025 …" at bounding box center [799, 140] width 1490 height 82
click at [102, 80] on link "Back to Purchase Orders" at bounding box center [97, 77] width 86 height 9
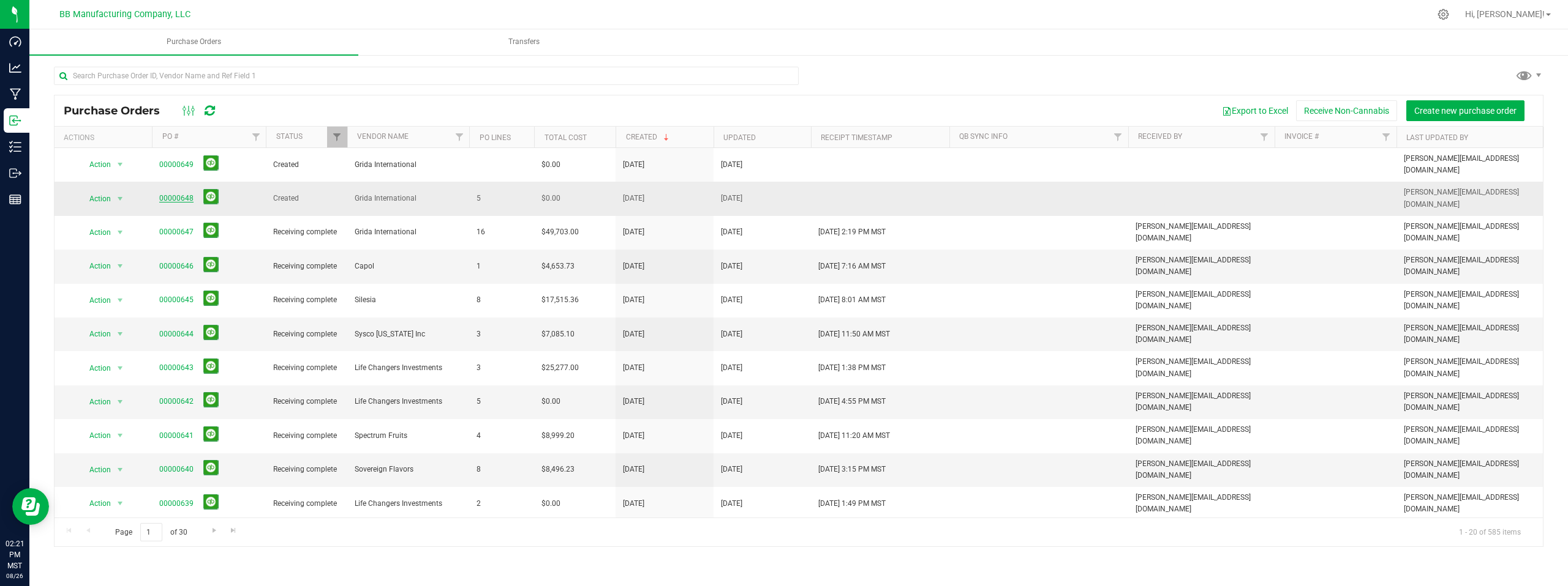
click at [168, 194] on link "00000648" at bounding box center [176, 198] width 34 height 9
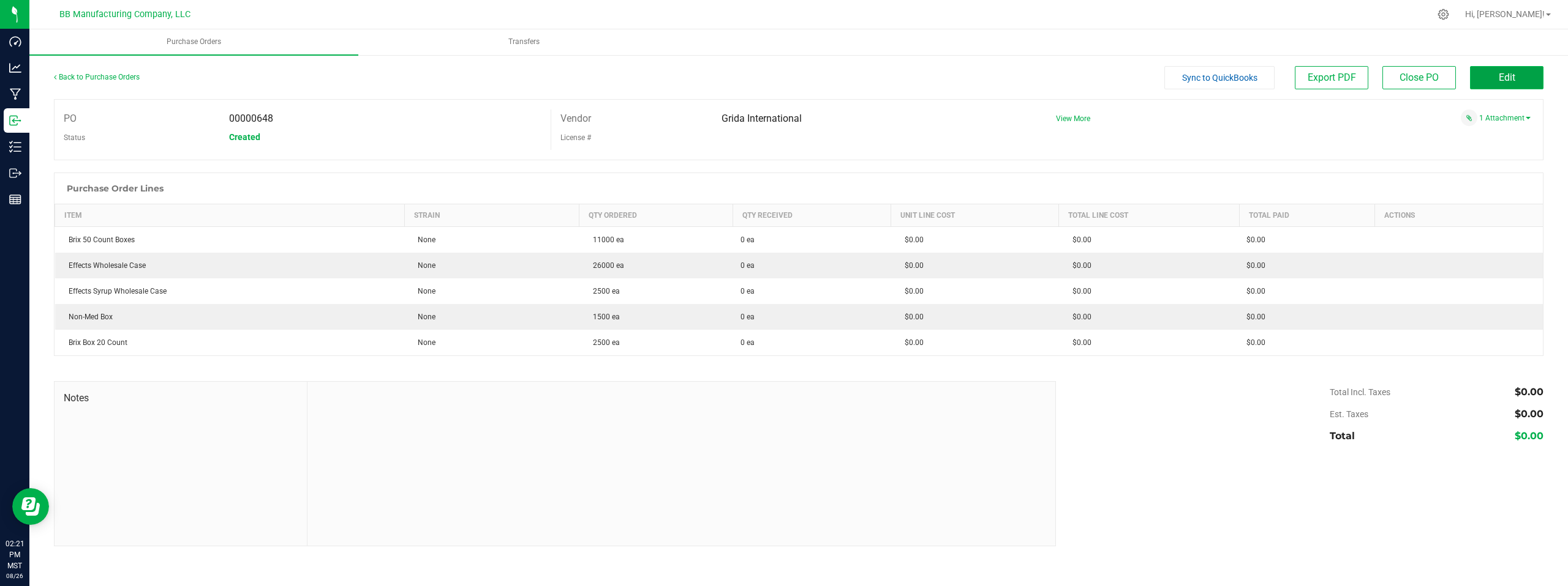
click at [1502, 78] on span "Edit" at bounding box center [1506, 77] width 16 height 11
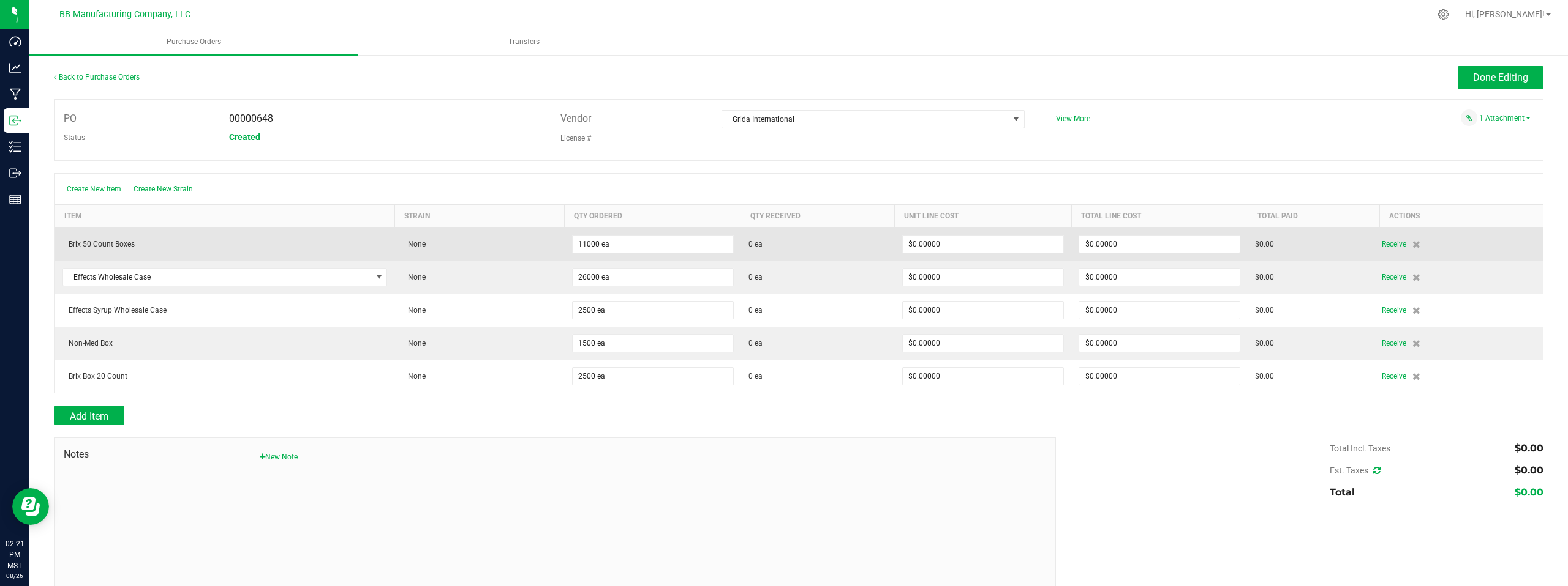
click at [1386, 244] on span "Receive" at bounding box center [1394, 244] width 25 height 14
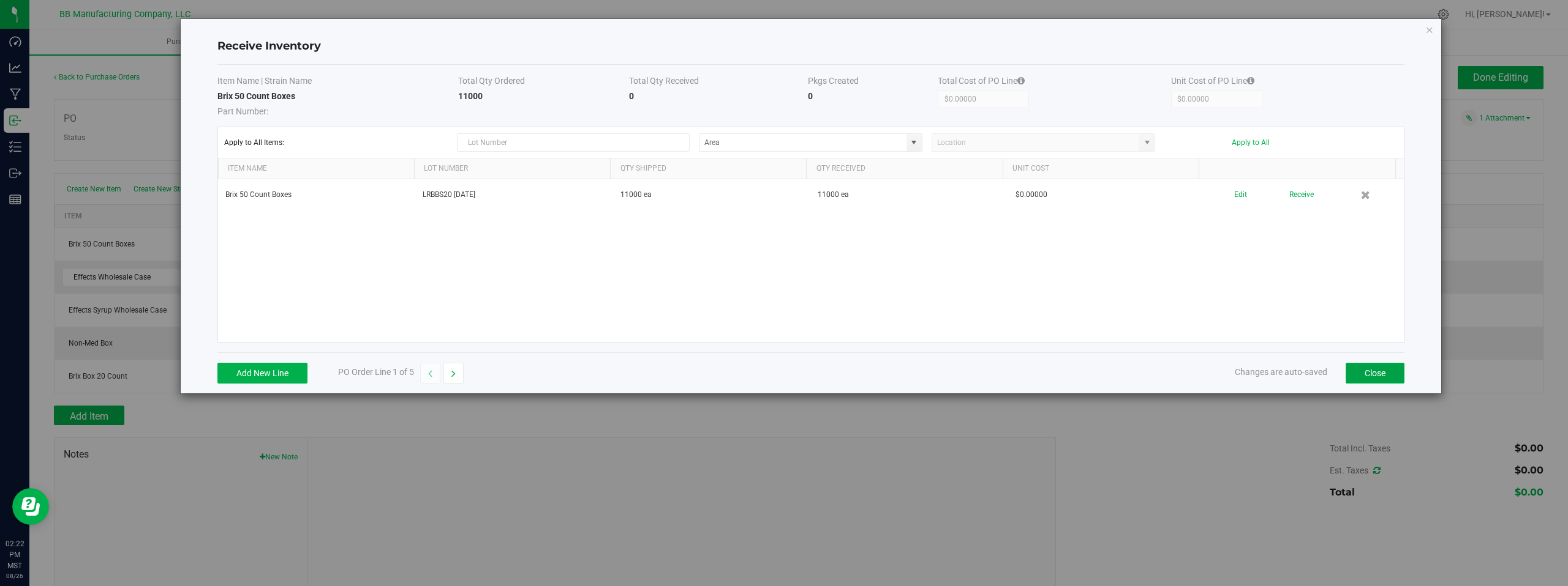
click at [1363, 375] on button "Close" at bounding box center [1376, 374] width 59 height 21
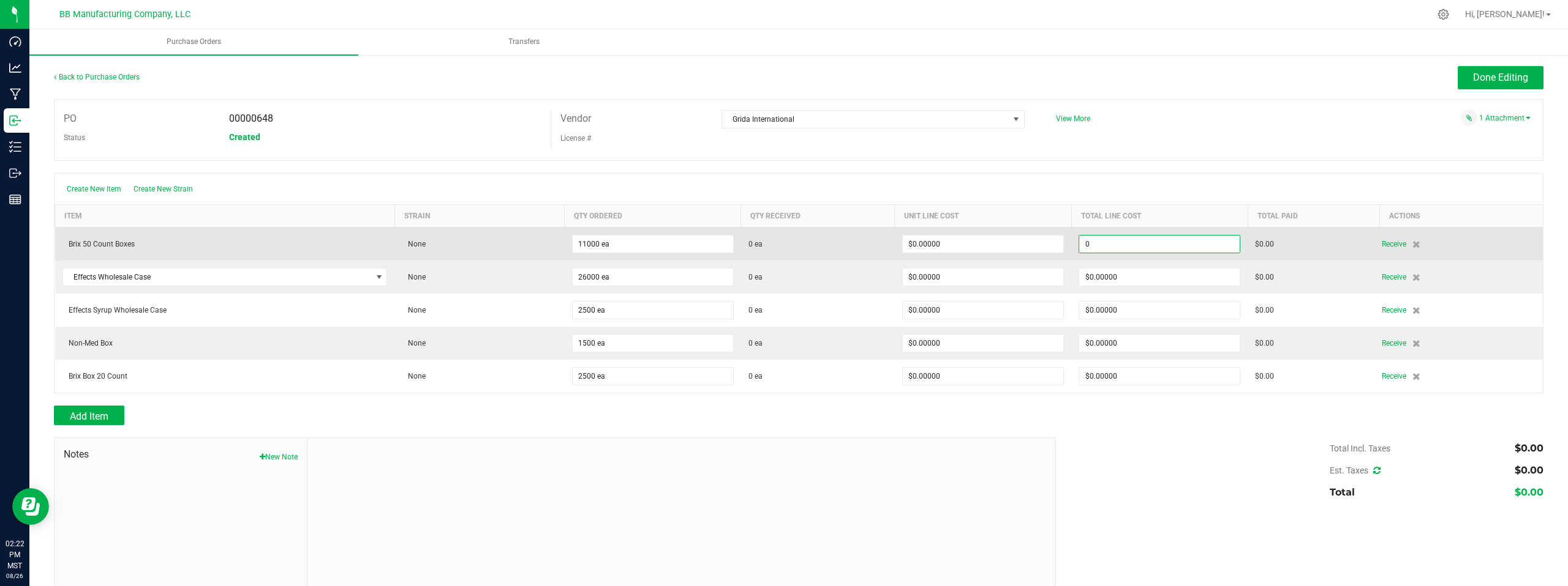
click at [1132, 244] on input "0" at bounding box center [1160, 244] width 161 height 17
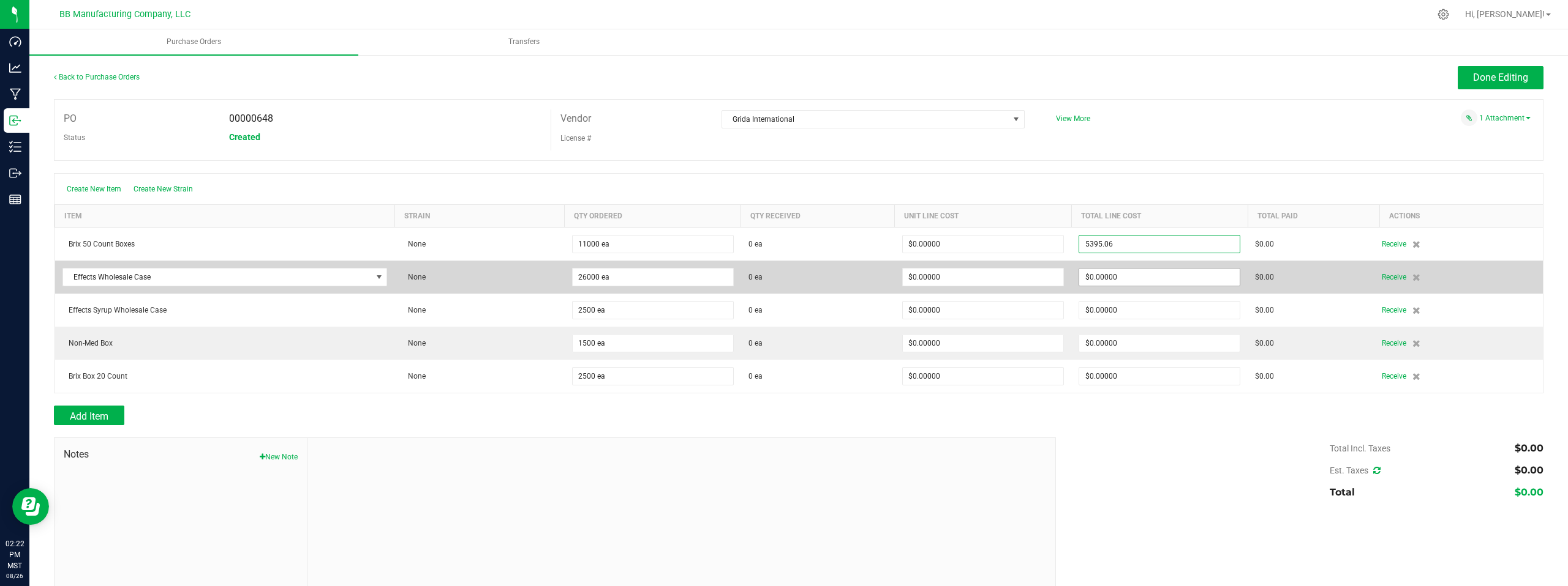
type input "$5,395.06000"
click at [1142, 276] on body "Dashboard Analytics Manufacturing Inbound Inventory Outbound Reports 02:22 PM M…" at bounding box center [784, 293] width 1568 height 586
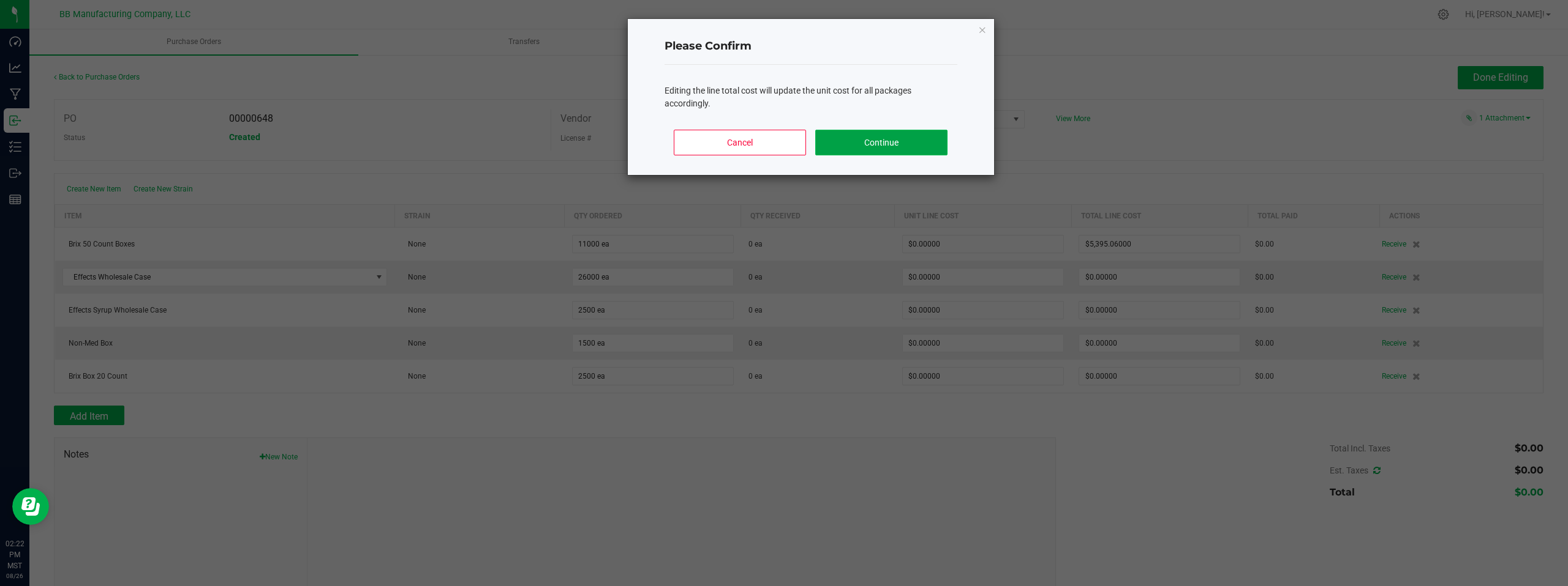
click at [875, 137] on button "Continue" at bounding box center [881, 142] width 131 height 26
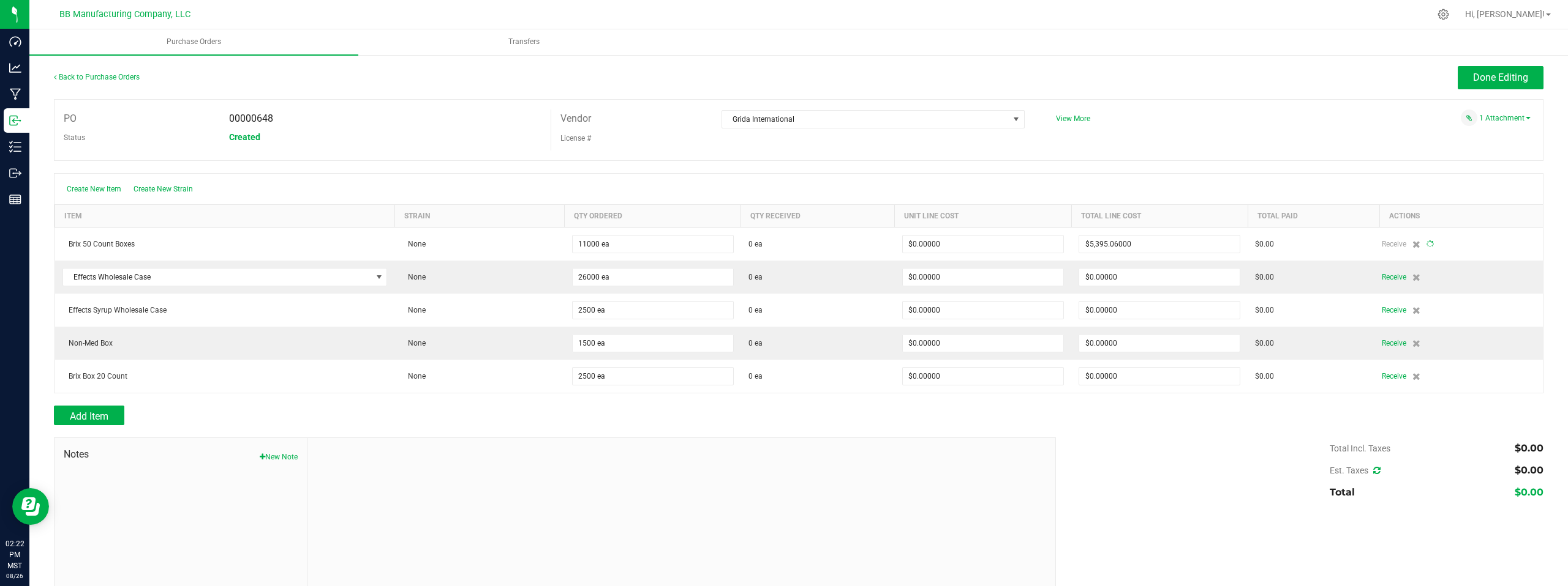
type input "11000"
type input "$0.49046"
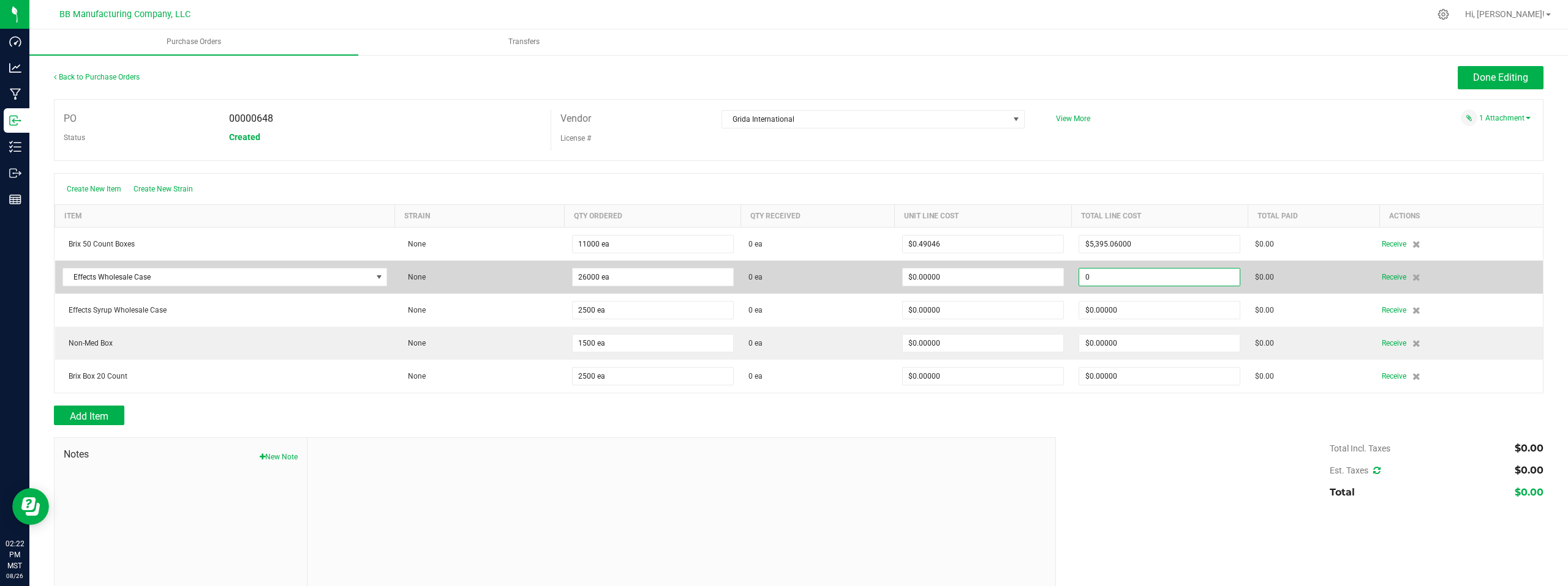
click at [1134, 277] on input "0" at bounding box center [1160, 277] width 161 height 17
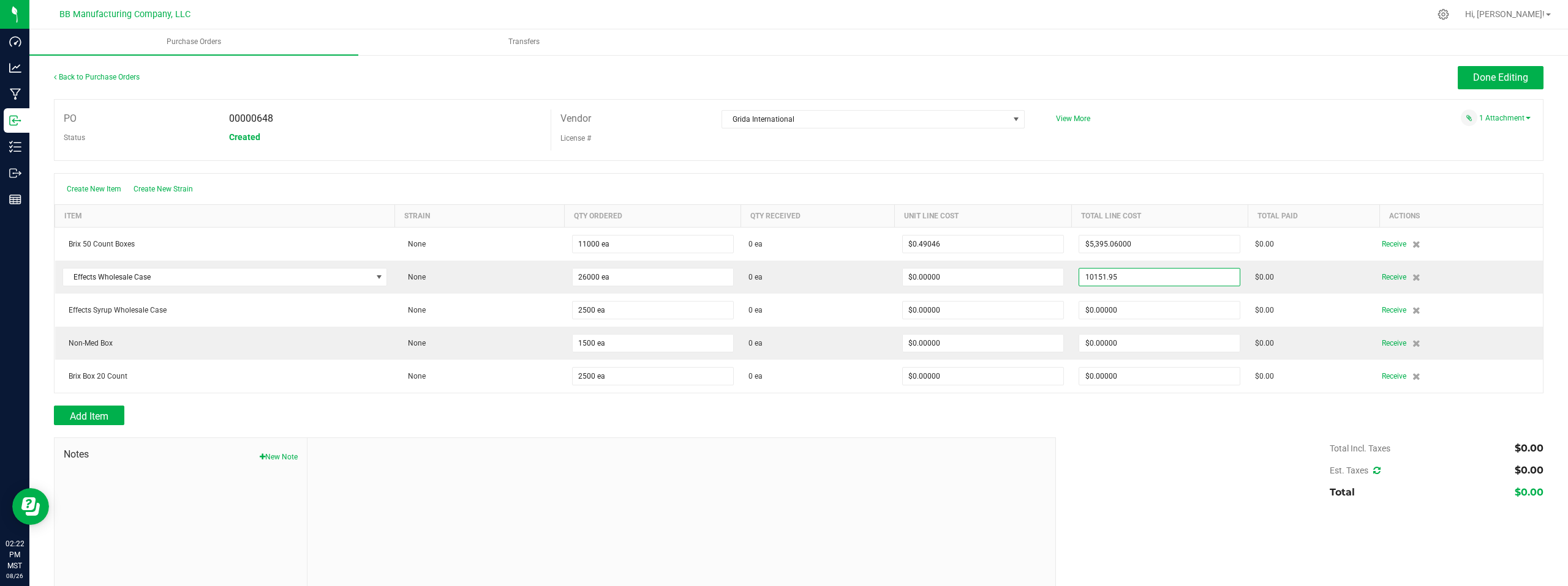
type input "$10,151.95000"
click at [1197, 126] on div "1 Attachment" at bounding box center [1289, 117] width 484 height 16
type input "26000"
type input "$0.39046"
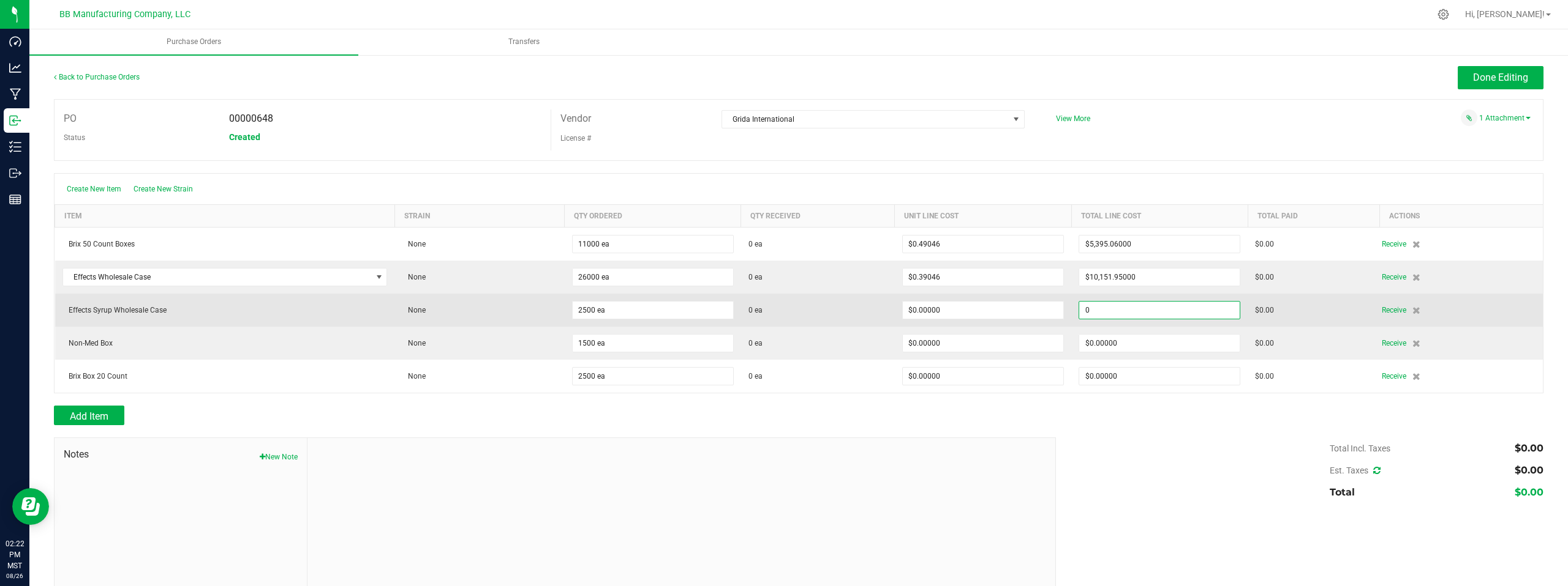
click at [1138, 308] on input "0" at bounding box center [1160, 310] width 161 height 17
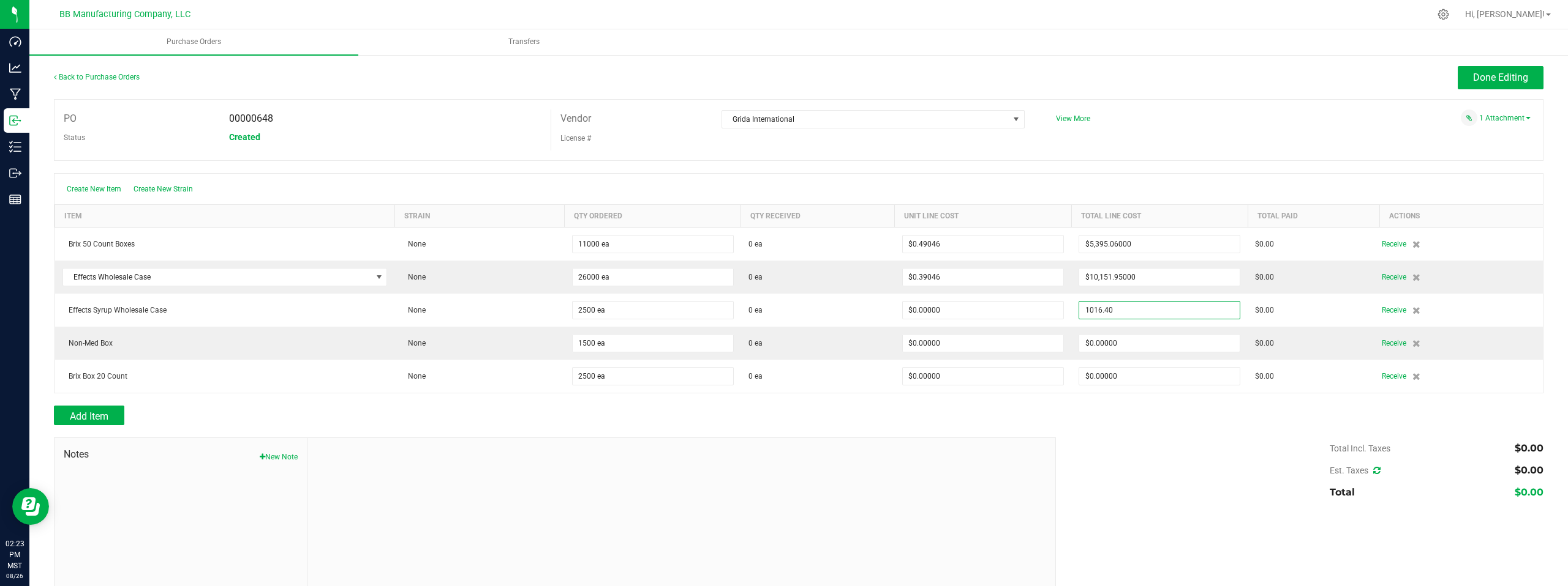
type input "$1,016.40000"
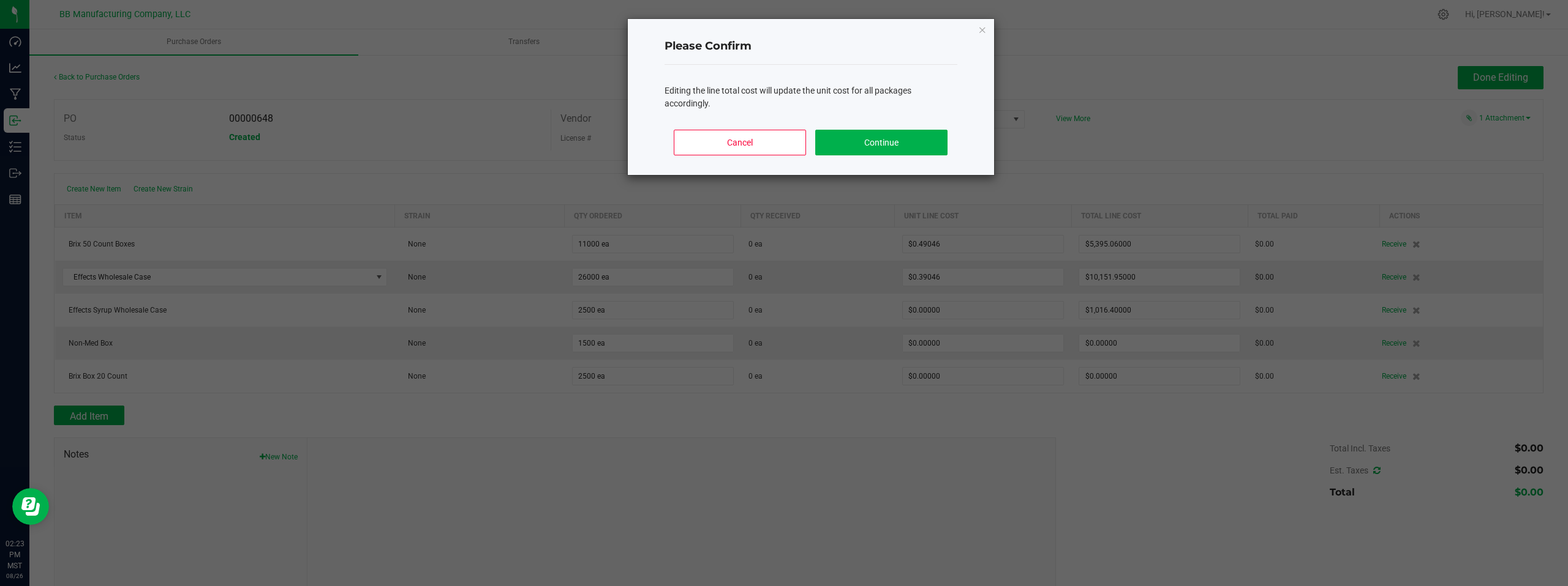
click at [1149, 136] on body "Dashboard Analytics Manufacturing Inbound Inventory Outbound Reports 02:23 PM M…" at bounding box center [784, 293] width 1568 height 586
click at [919, 141] on button "Continue" at bounding box center [881, 142] width 131 height 26
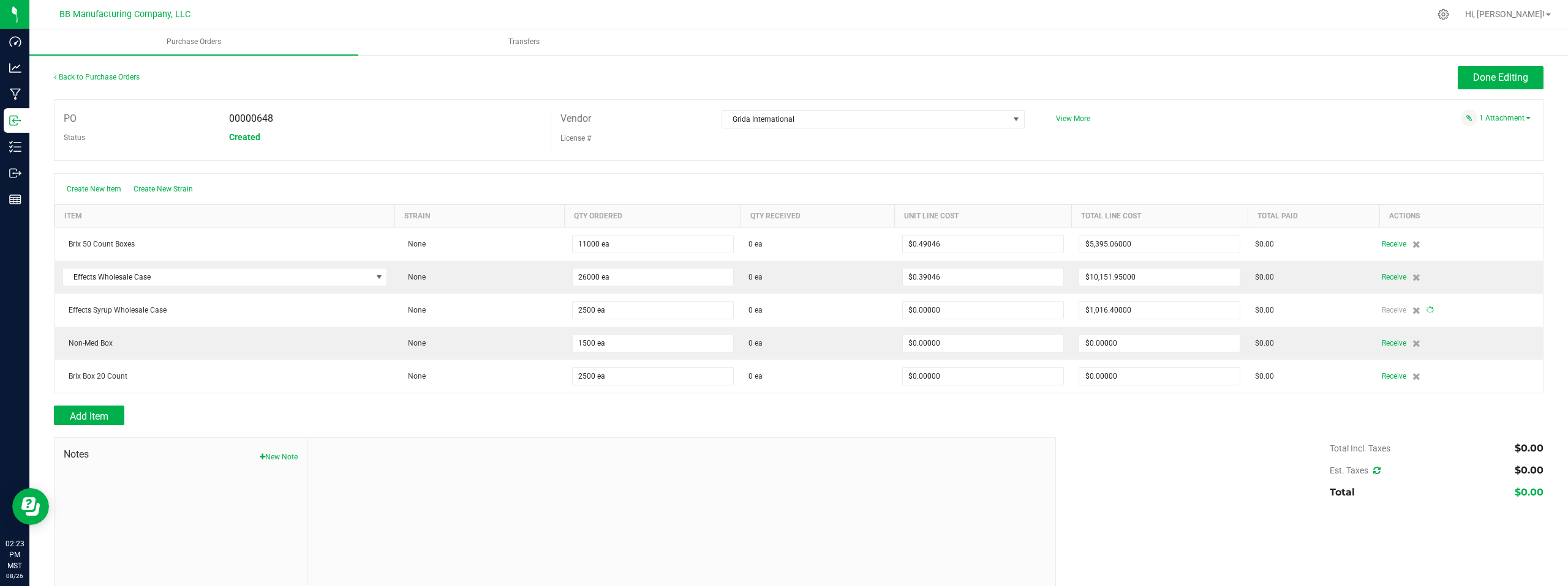
type input "2500"
type input "$0.40656"
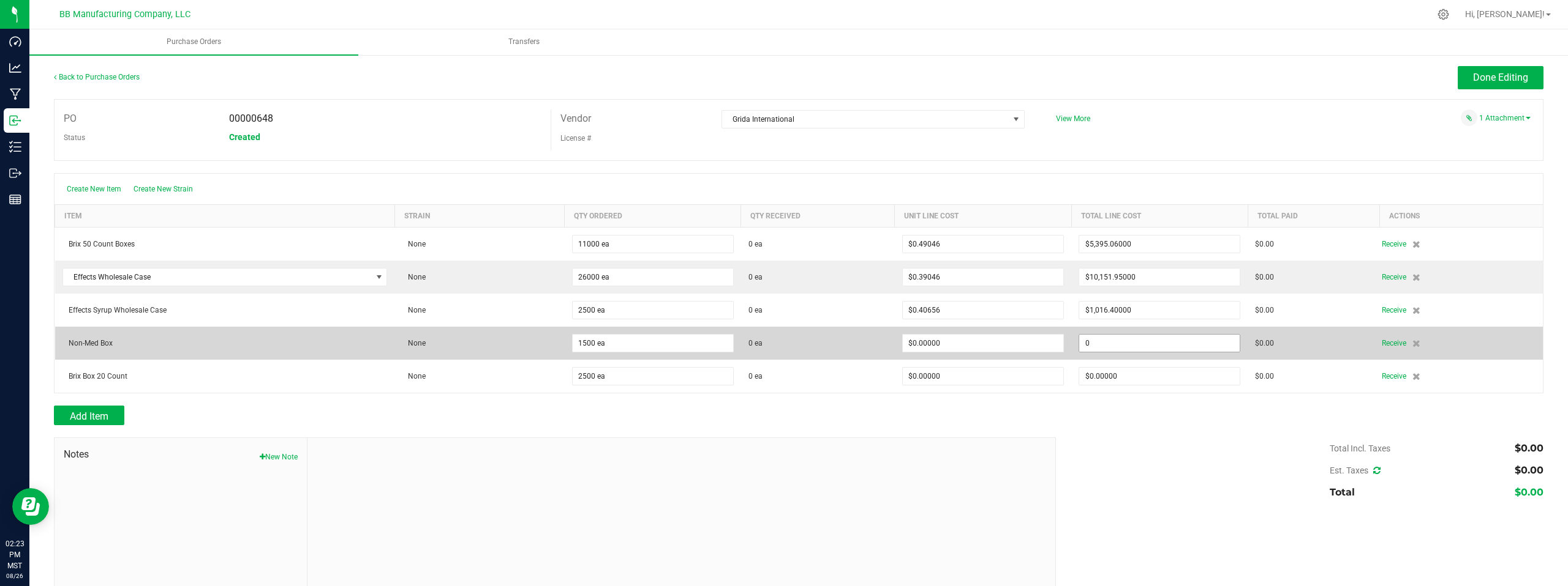
click at [1131, 344] on input "0" at bounding box center [1160, 343] width 161 height 17
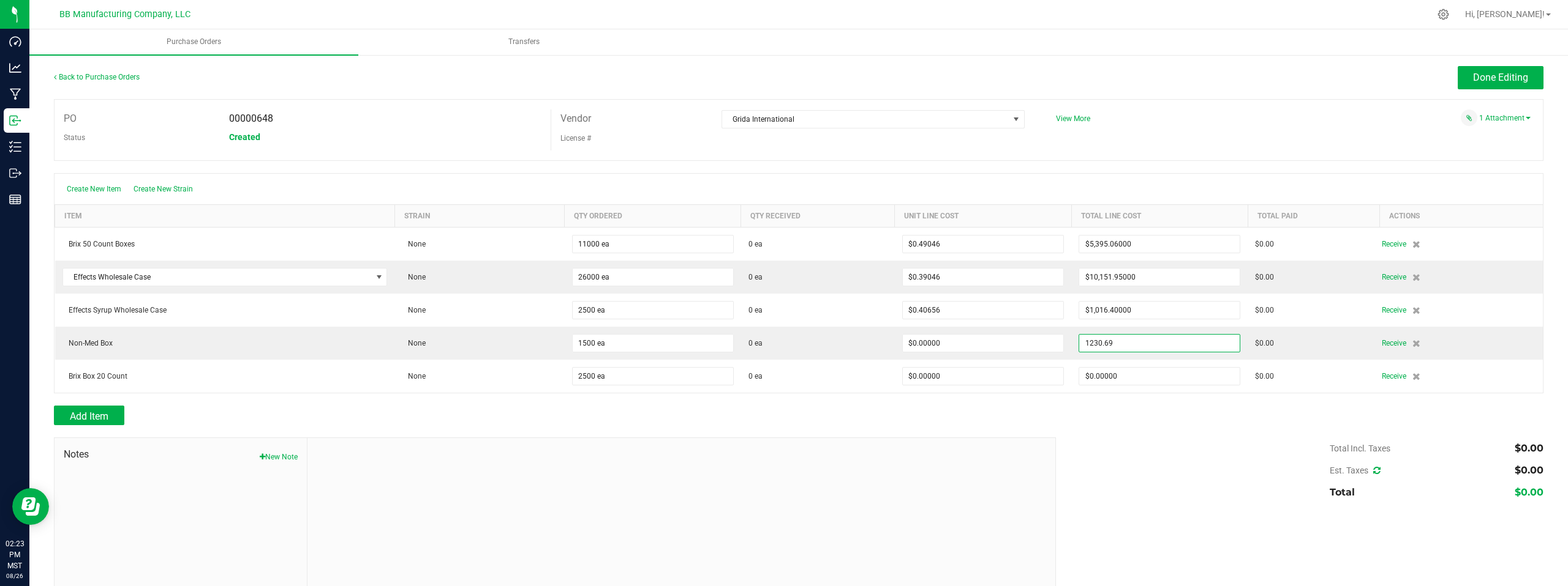
type input "$1,230.69000"
click at [1172, 481] on body "Dashboard Analytics Manufacturing Inbound Inventory Outbound Reports 02:23 PM M…" at bounding box center [784, 293] width 1568 height 586
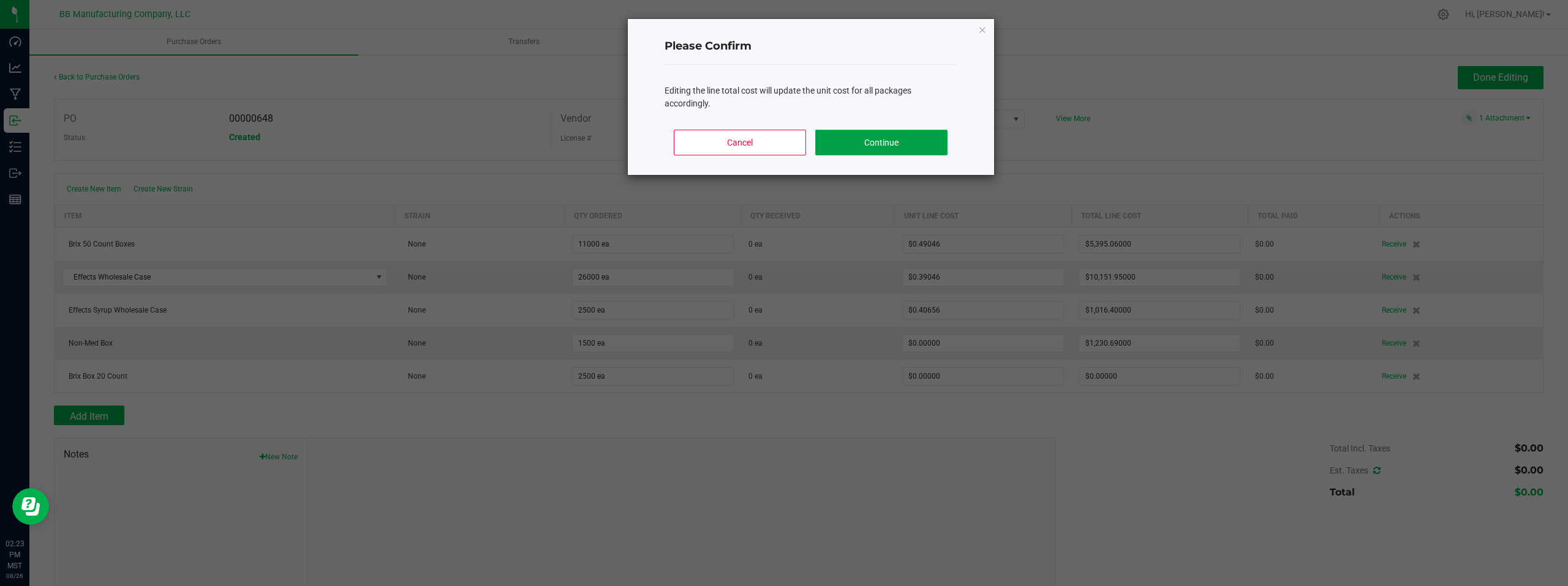
click at [891, 145] on button "Continue" at bounding box center [881, 142] width 131 height 26
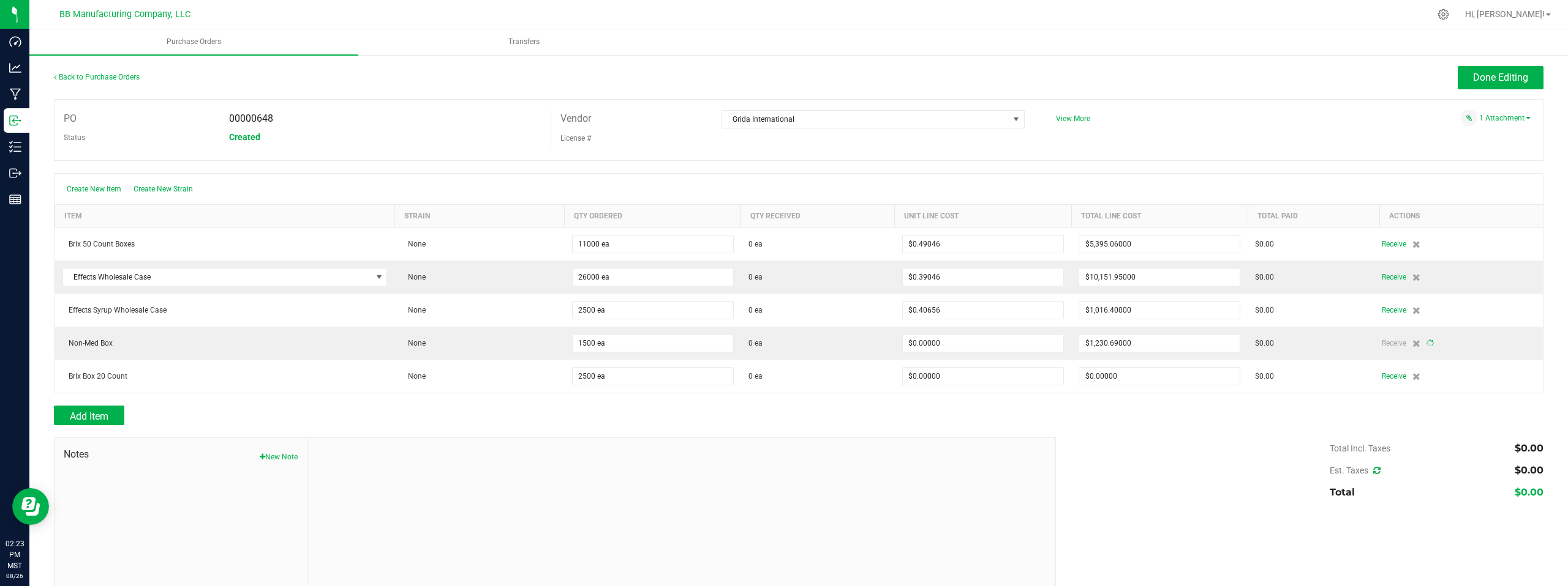
type input "1500"
type input "$0.82046"
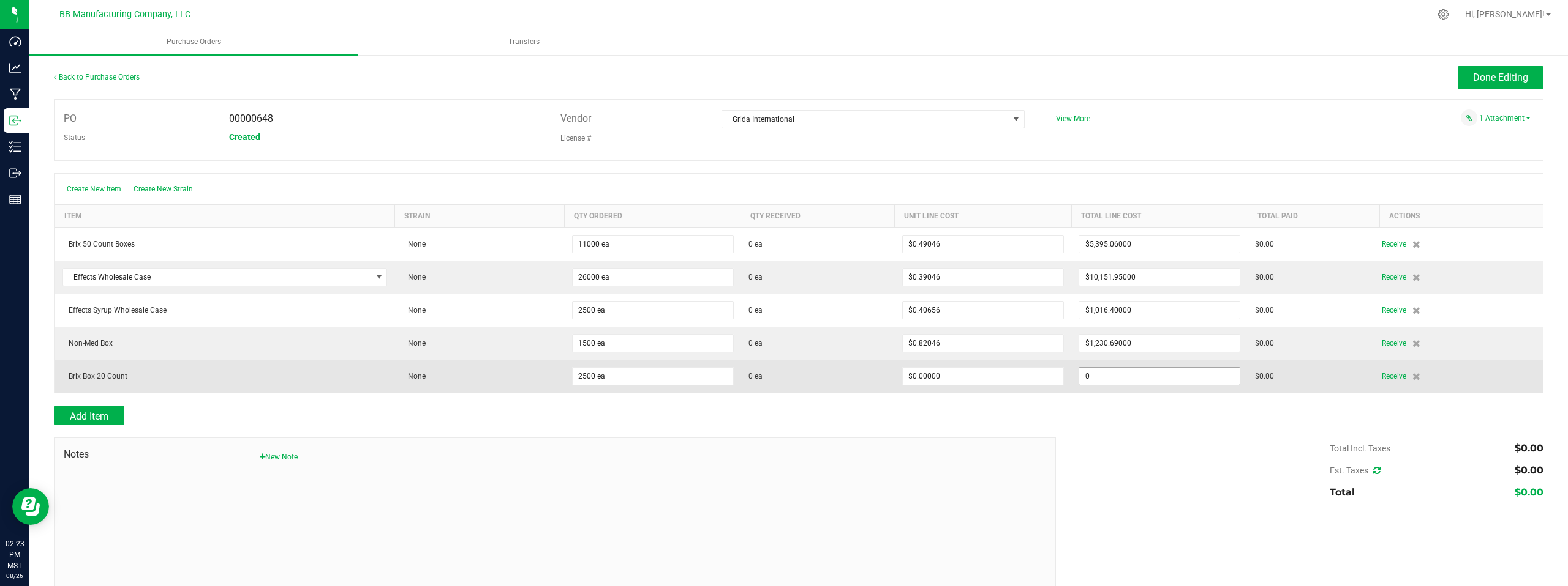
click at [1127, 375] on input "0" at bounding box center [1160, 377] width 161 height 17
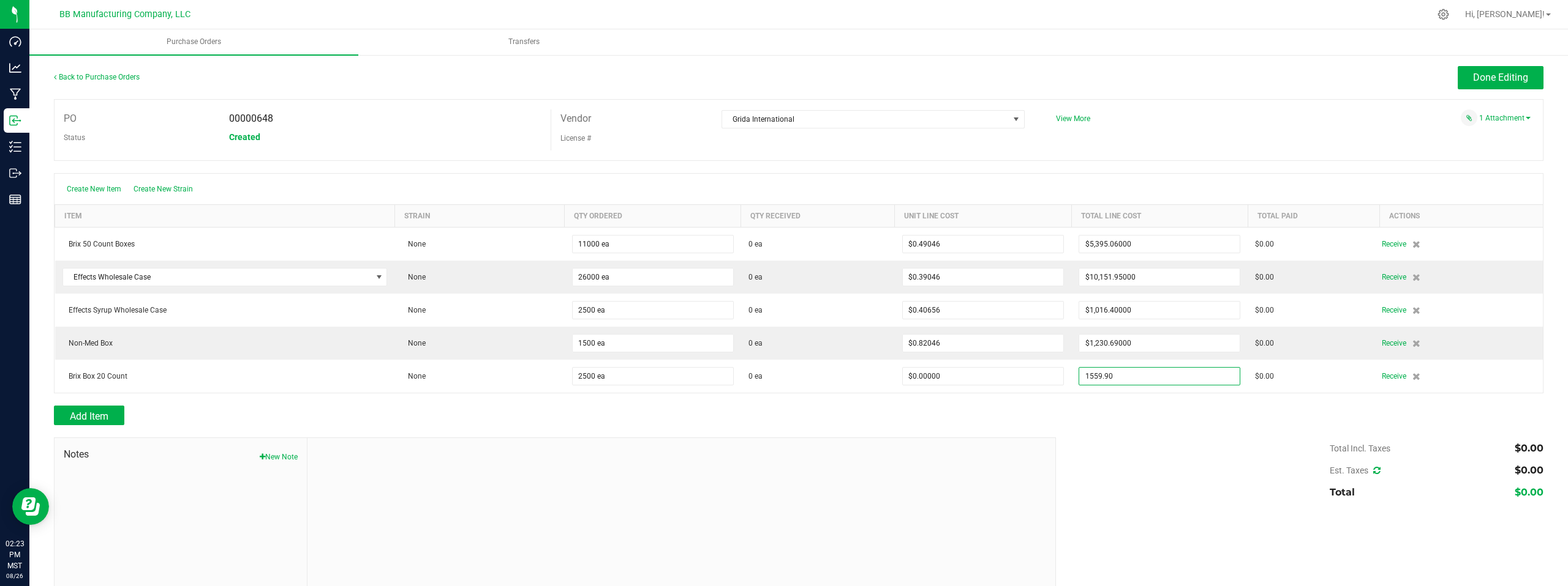
type input "$1,559.90000"
click at [1162, 476] on body "Dashboard Analytics Manufacturing Inbound Inventory Outbound Reports 02:23 PM M…" at bounding box center [784, 293] width 1568 height 586
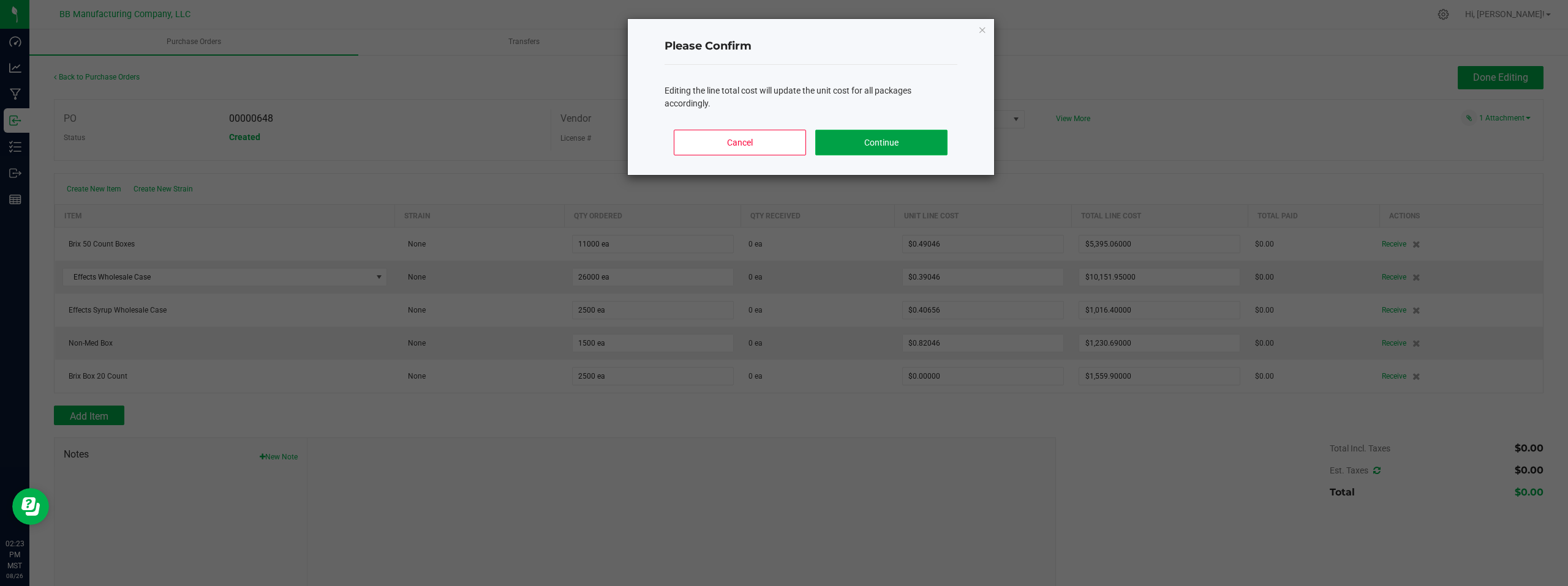
click at [871, 146] on button "Continue" at bounding box center [881, 142] width 131 height 26
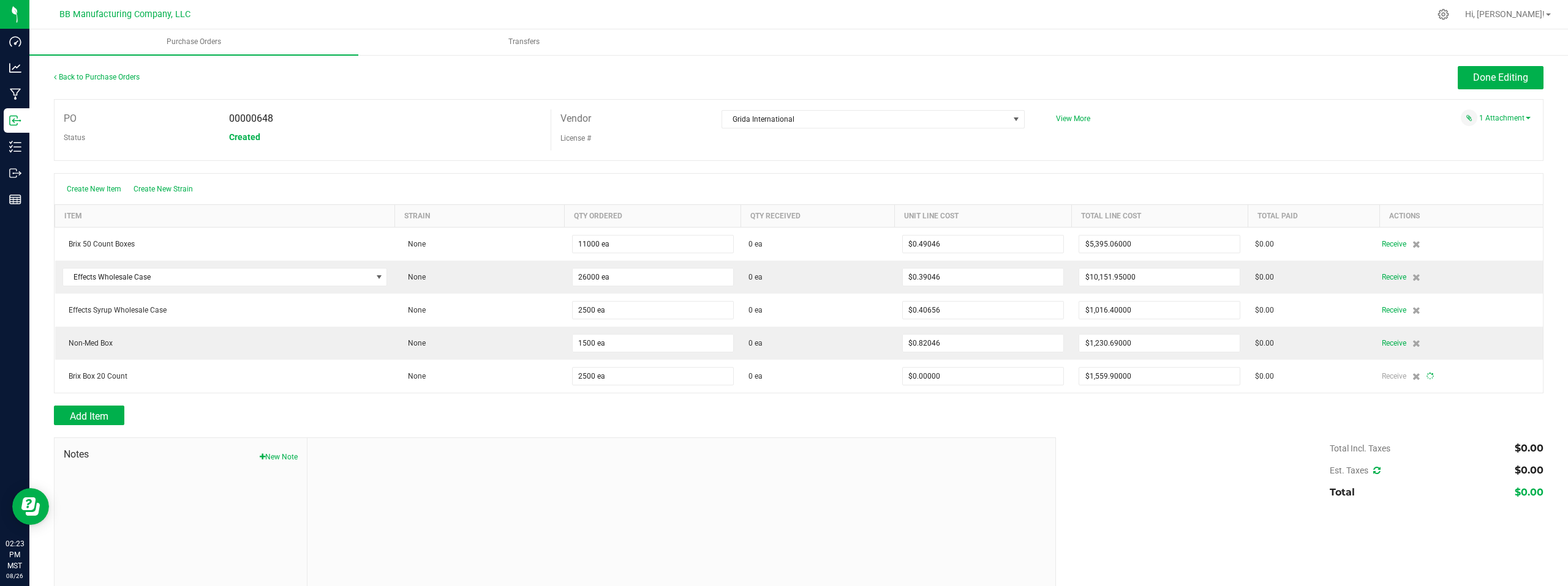
type input "2500"
type input "$0.62396"
click at [1478, 81] on span "Done Editing" at bounding box center [1500, 77] width 55 height 11
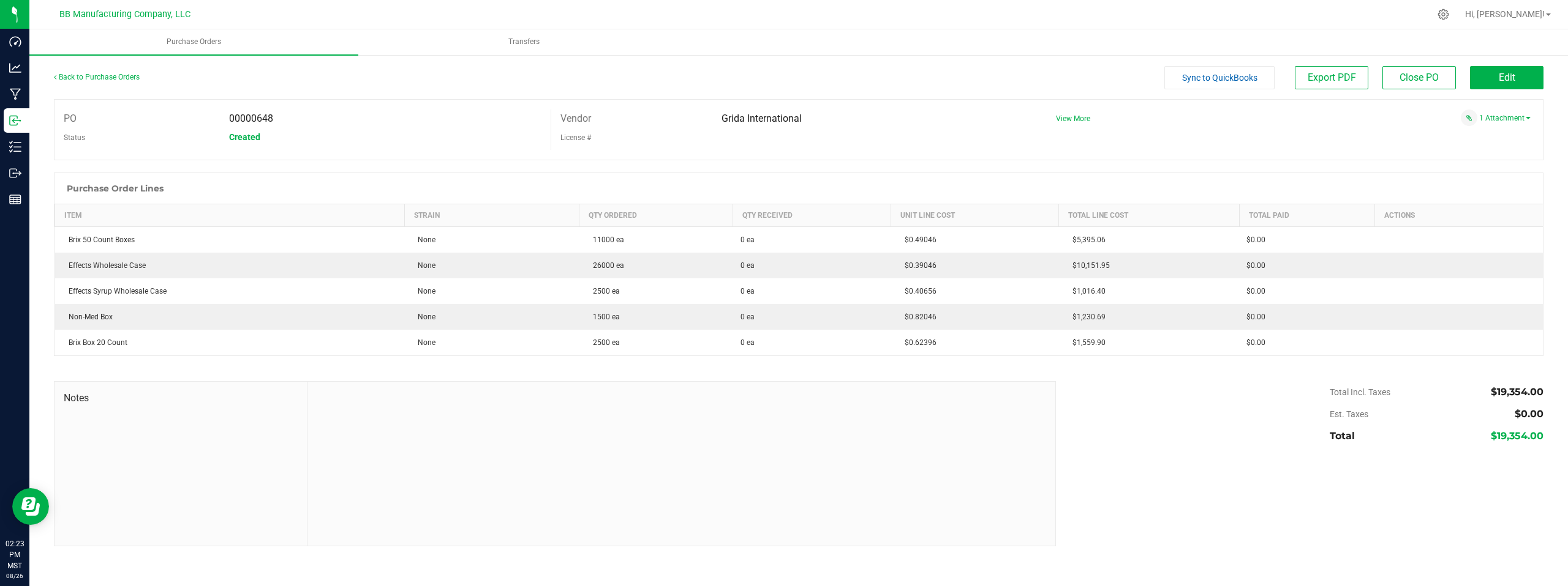
click at [1123, 465] on div "Notes Total Incl. Taxes $19,354.00 Est. Taxes $0.00 Total $19,354.00" at bounding box center [799, 464] width 1490 height 166
click at [1502, 118] on link "1 Attachment" at bounding box center [1505, 118] width 51 height 9
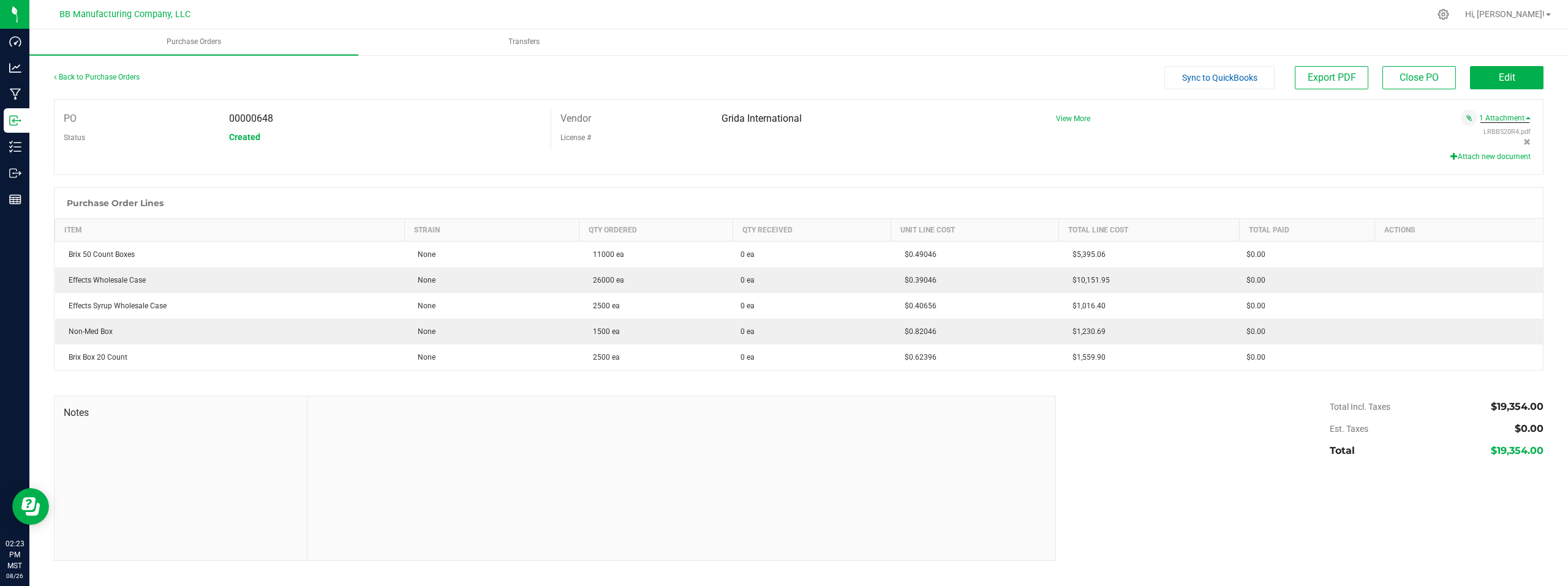
click at [1492, 157] on button "Attach new document" at bounding box center [1491, 157] width 80 height 11
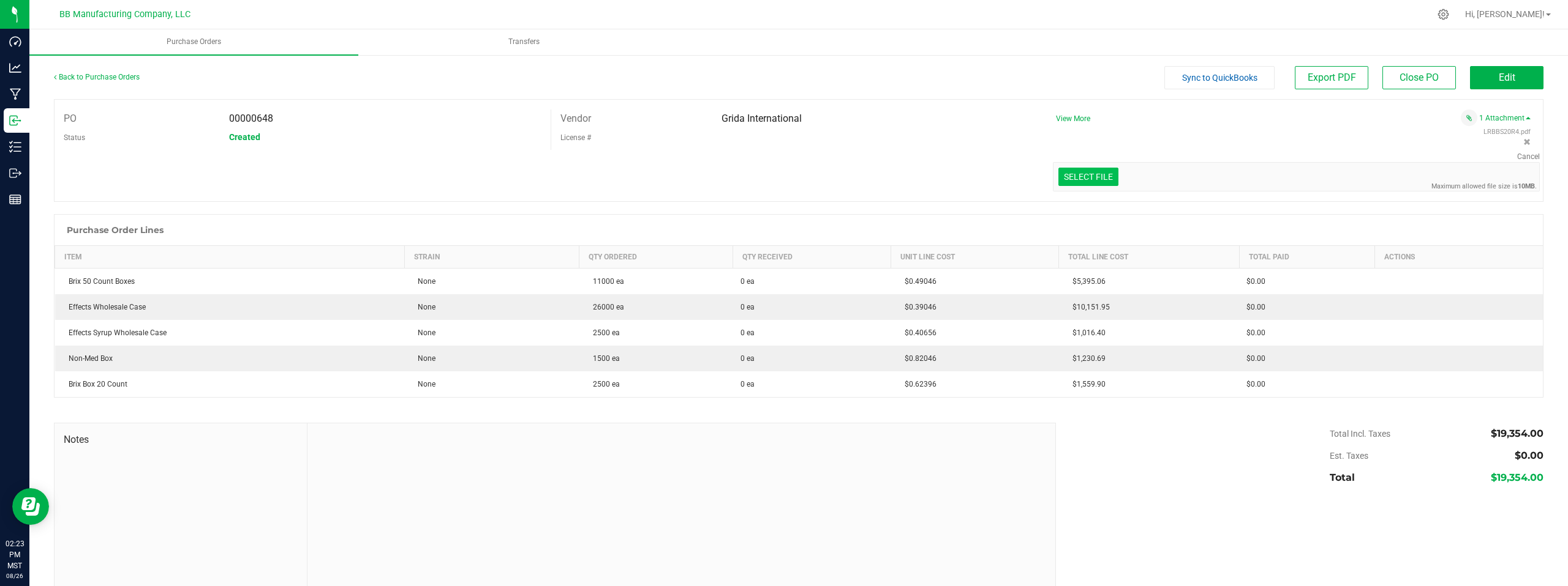
click at [1083, 176] on input "Select file" at bounding box center [51, 123] width 2132 height 125
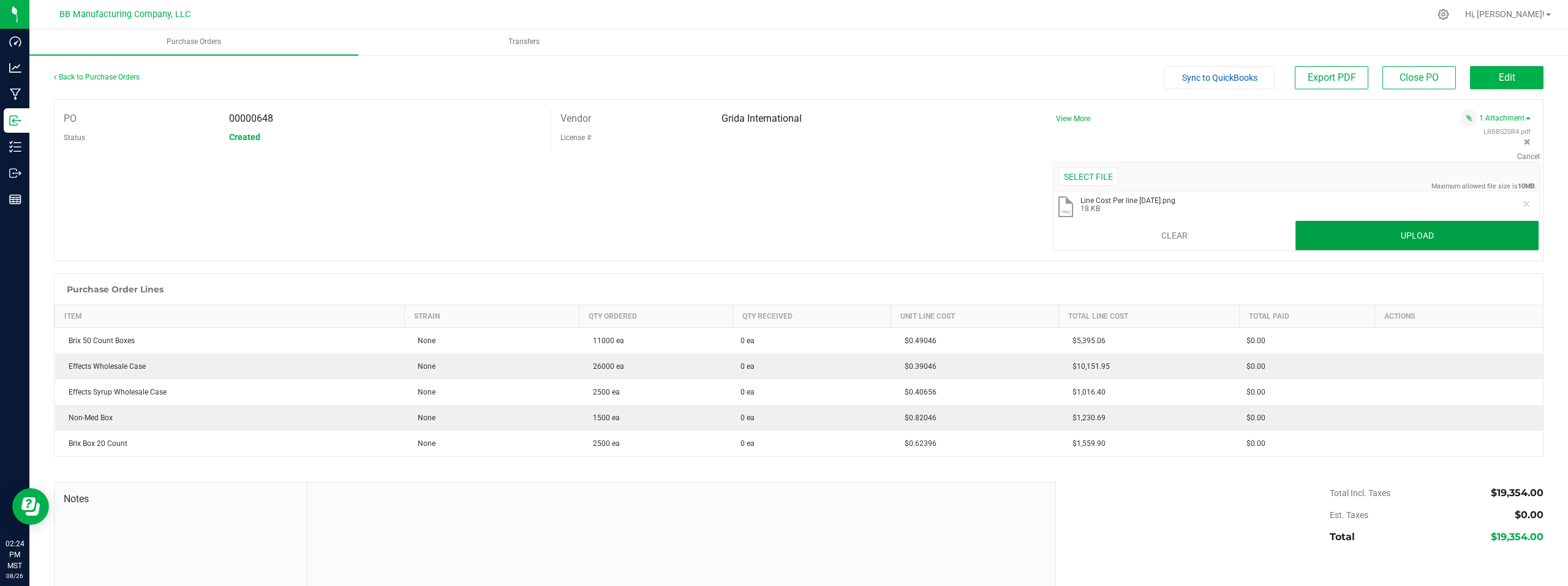
click at [1363, 237] on button "Upload" at bounding box center [1417, 235] width 243 height 29
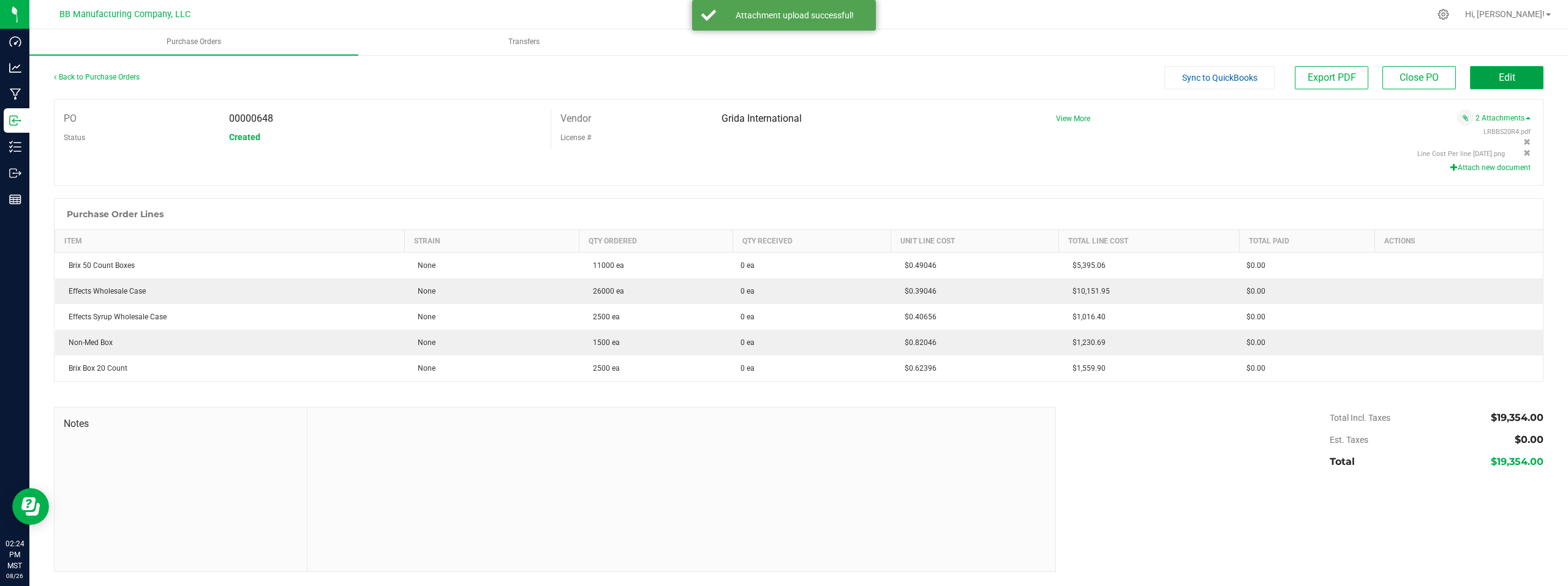
click at [1502, 80] on span "Edit" at bounding box center [1506, 77] width 16 height 11
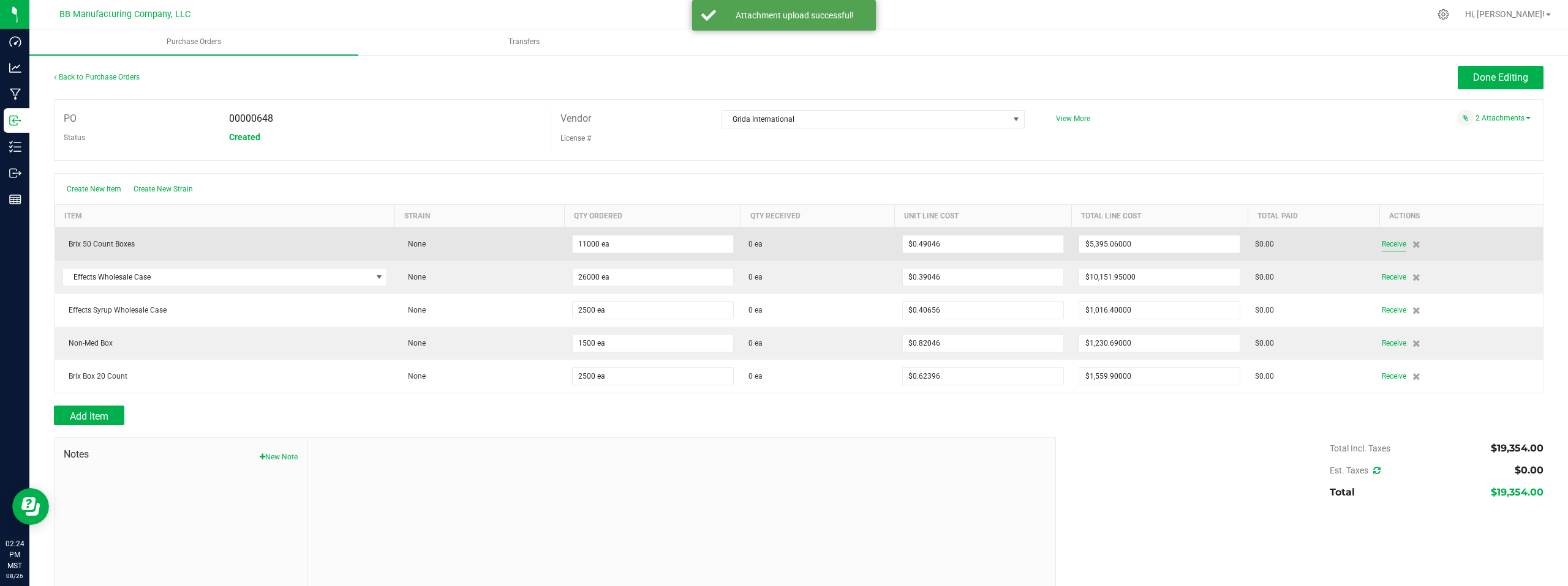
click at [1385, 247] on span "Receive" at bounding box center [1394, 244] width 25 height 14
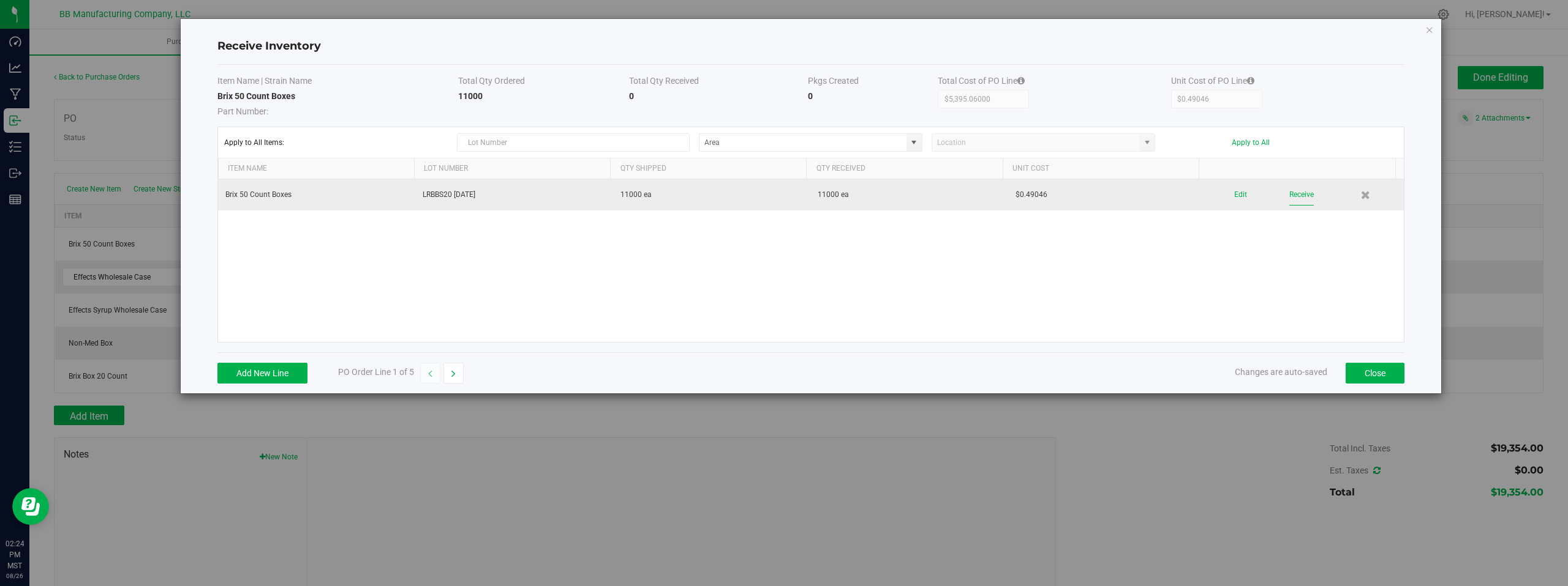
click at [1289, 195] on button "Receive" at bounding box center [1301, 195] width 25 height 22
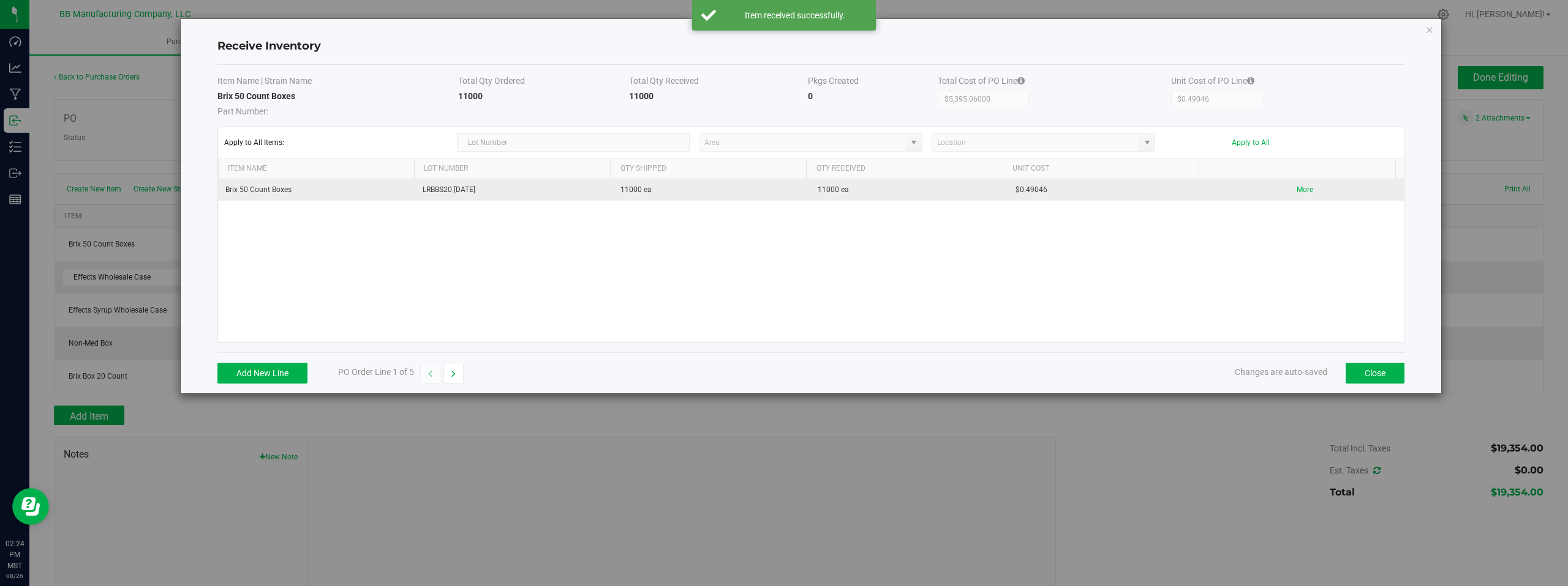
click at [1296, 274] on div "Brix 50 Count Boxes LRBBS20 08.26.2025 11000 ea 11000 ea $0.49046 More" at bounding box center [811, 261] width 1186 height 163
click at [1373, 374] on button "Close" at bounding box center [1376, 374] width 59 height 21
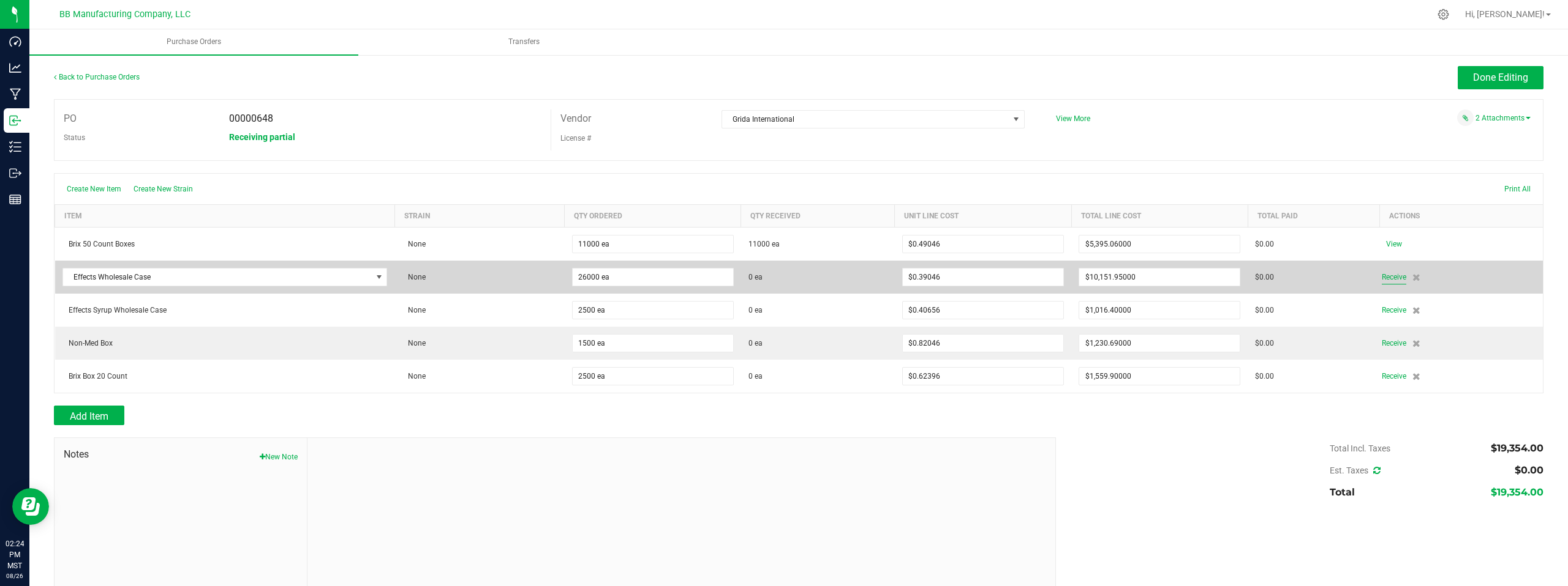
click at [1385, 277] on span "Receive" at bounding box center [1394, 277] width 25 height 14
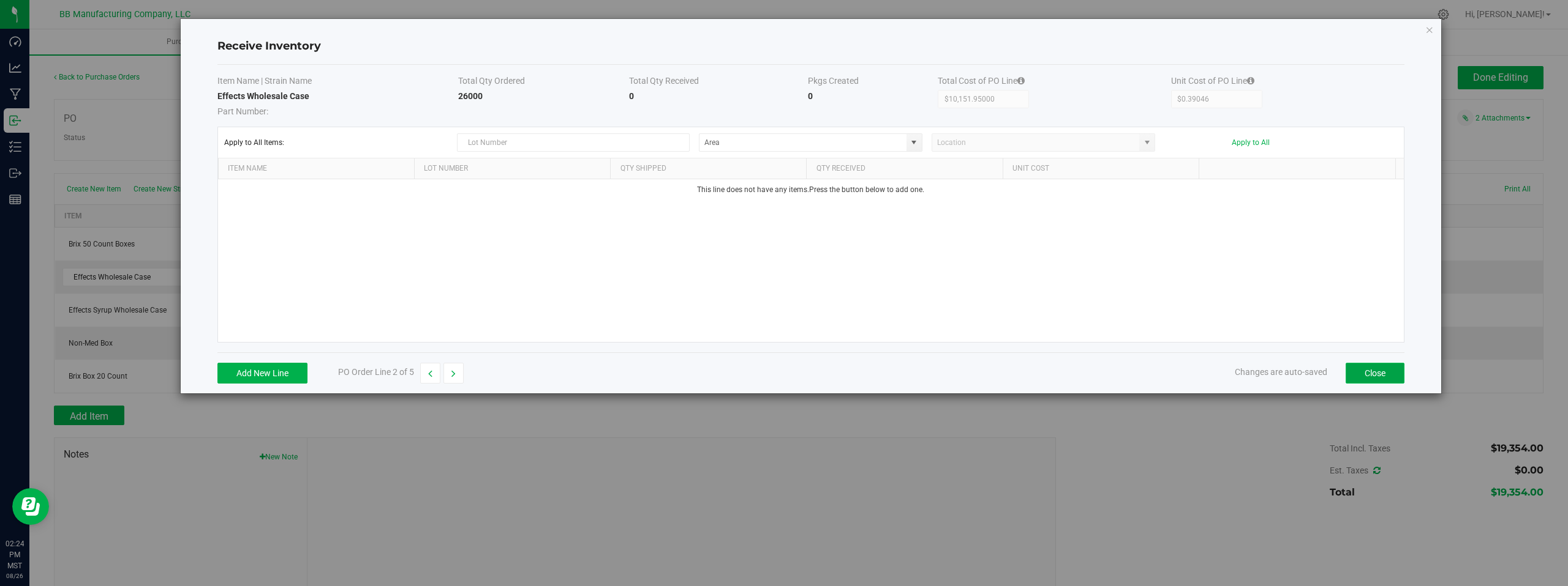
click at [1375, 378] on button "Close" at bounding box center [1376, 374] width 59 height 21
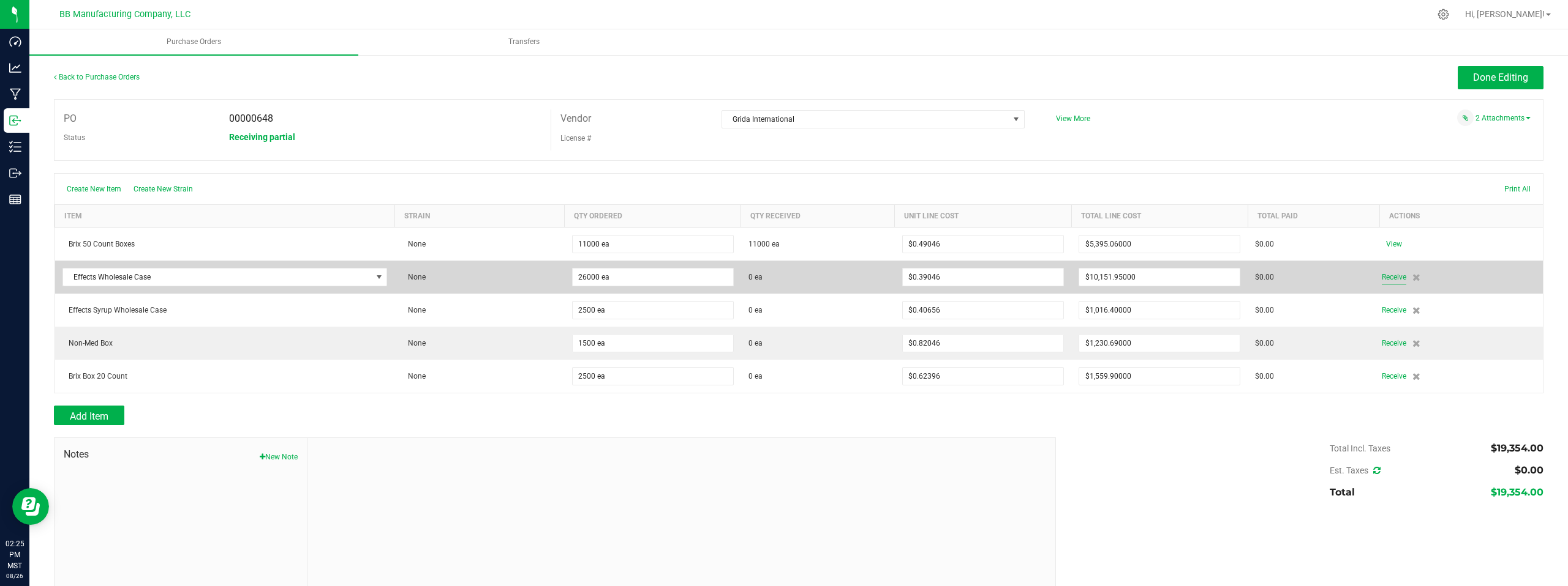
click at [1383, 277] on span "Receive" at bounding box center [1394, 277] width 25 height 14
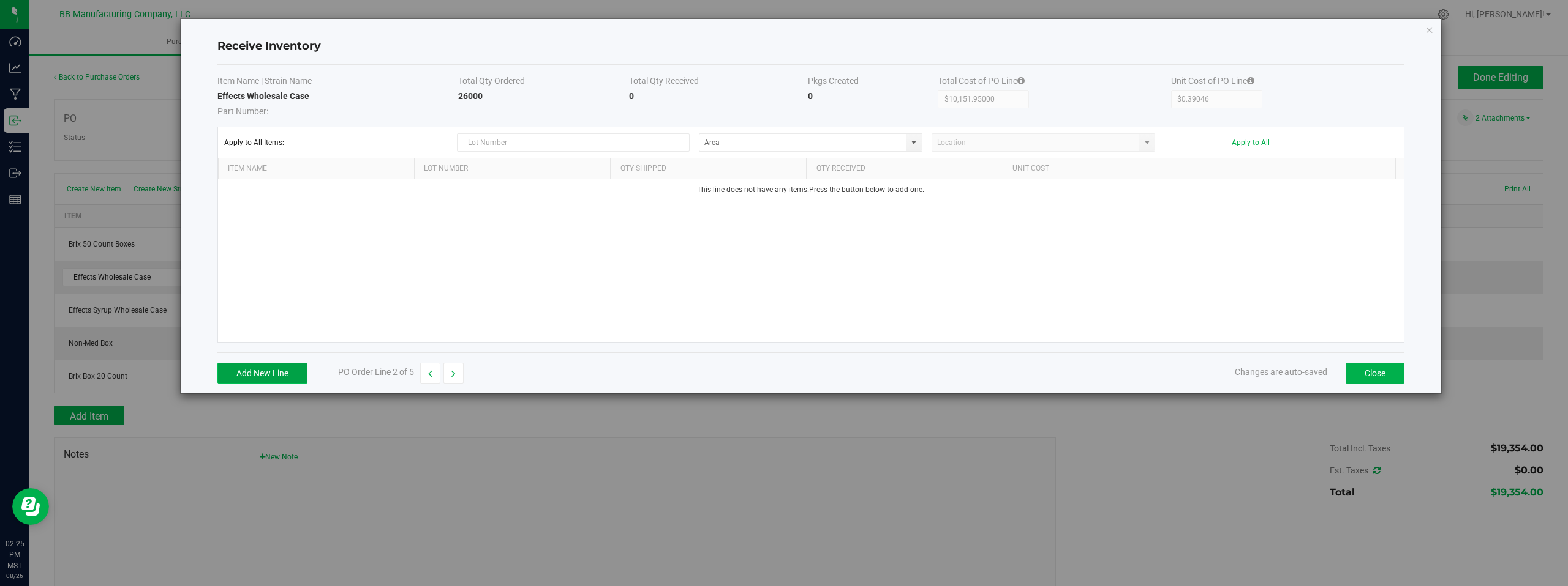
click at [261, 377] on button "Add New Line" at bounding box center [262, 374] width 90 height 21
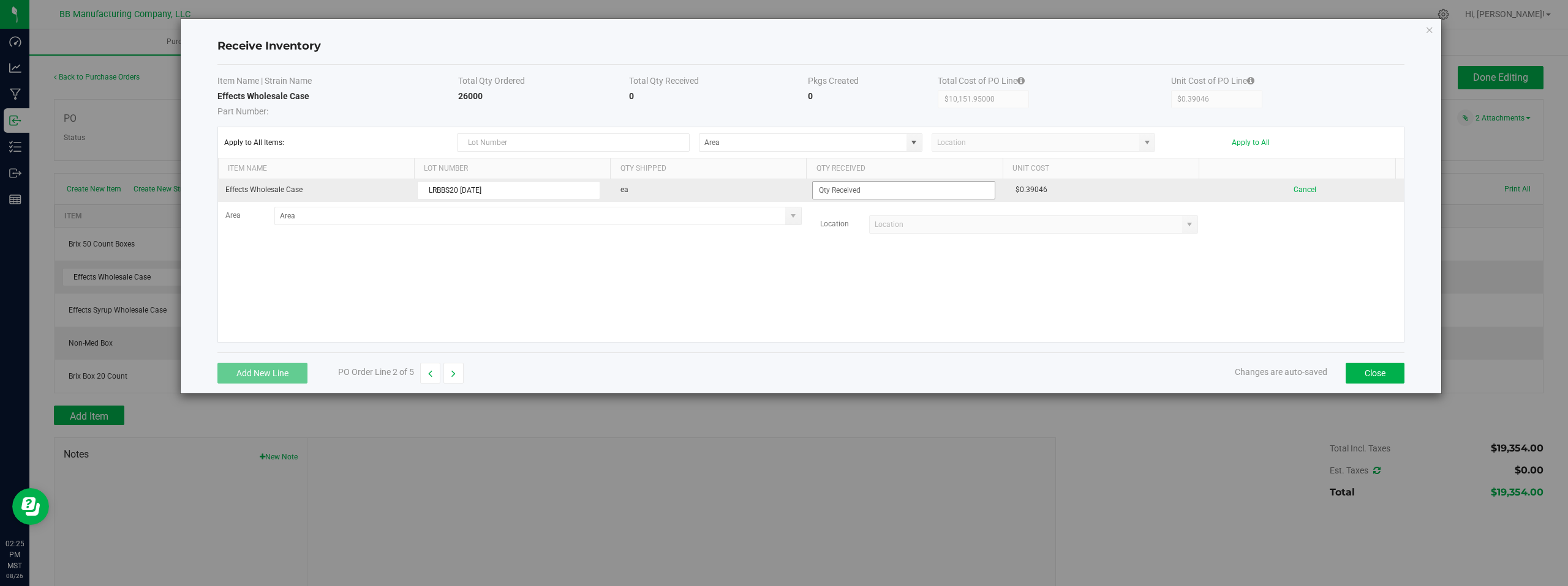
type input "LRBBS20 08.26.2025"
click at [838, 195] on input at bounding box center [903, 190] width 182 height 17
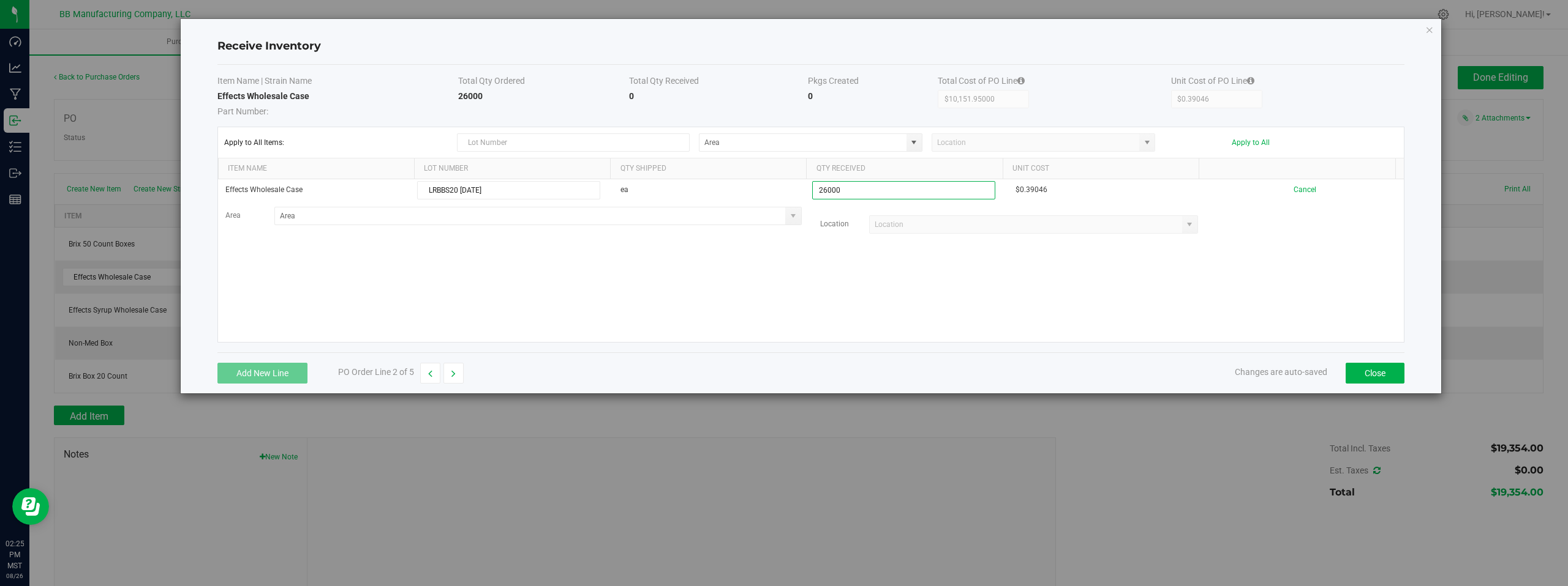
type input "26000 ea"
click at [978, 277] on kendo-grid-list "Effects Wholesale Case LRBBS20 08.26.2025 ea 26000 ea $0.39046 Cancel Area Loca…" at bounding box center [811, 261] width 1186 height 163
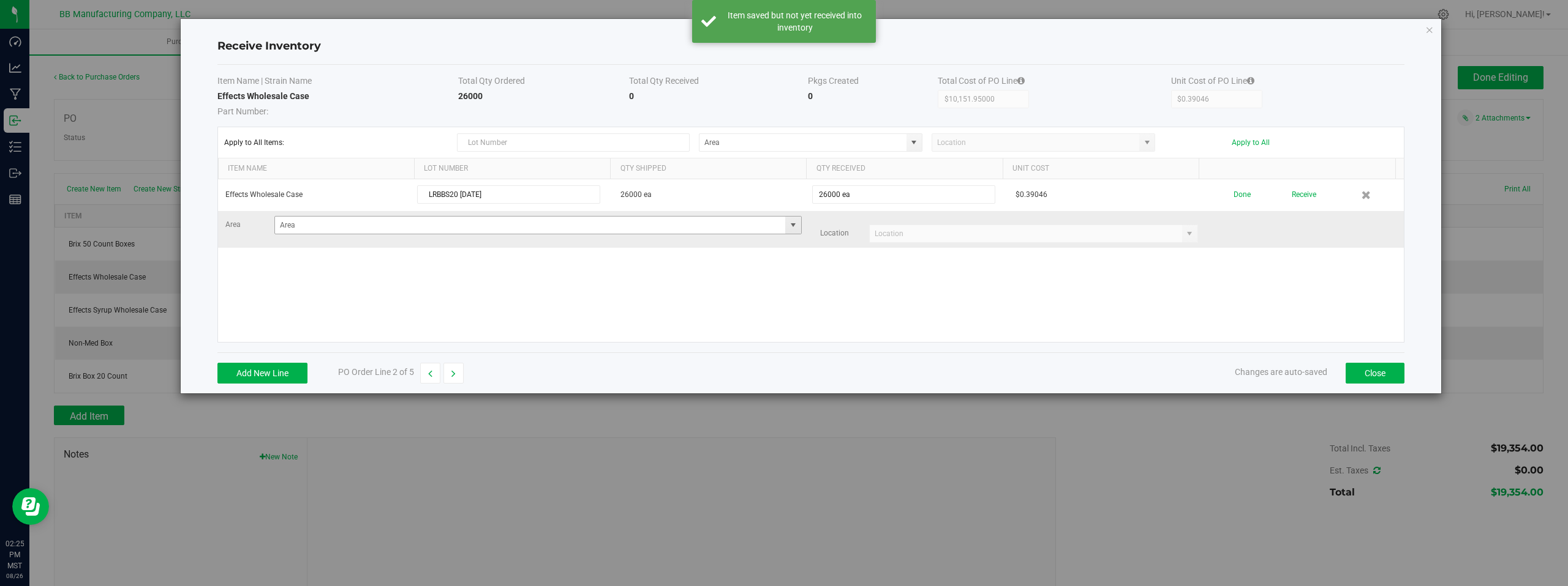
click at [791, 227] on span at bounding box center [793, 225] width 10 height 10
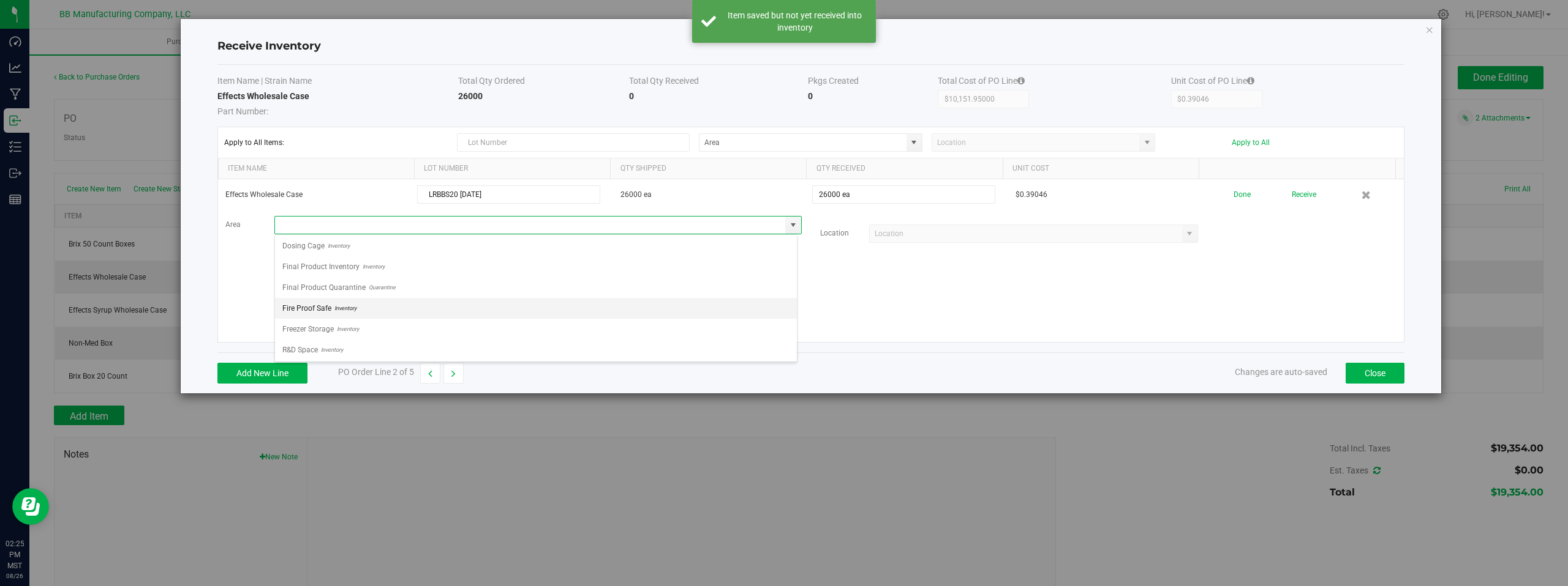
scroll to position [86, 0]
click at [331, 348] on span "Inventory" at bounding box center [343, 348] width 25 height 18
type input "Storage Space"
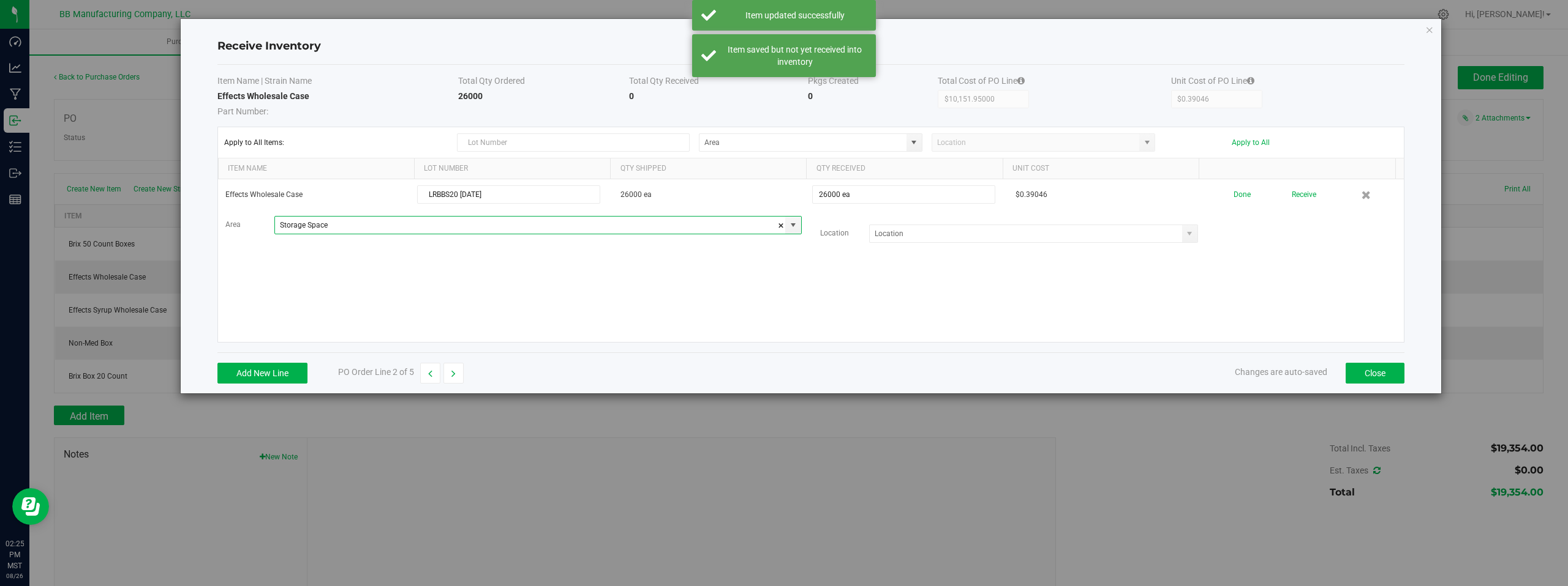
click at [1105, 268] on div "Effects Wholesale Case LRBBS20 08.26.2025 26000 ea 26000 ea $0.39046 Done Recei…" at bounding box center [811, 261] width 1186 height 163
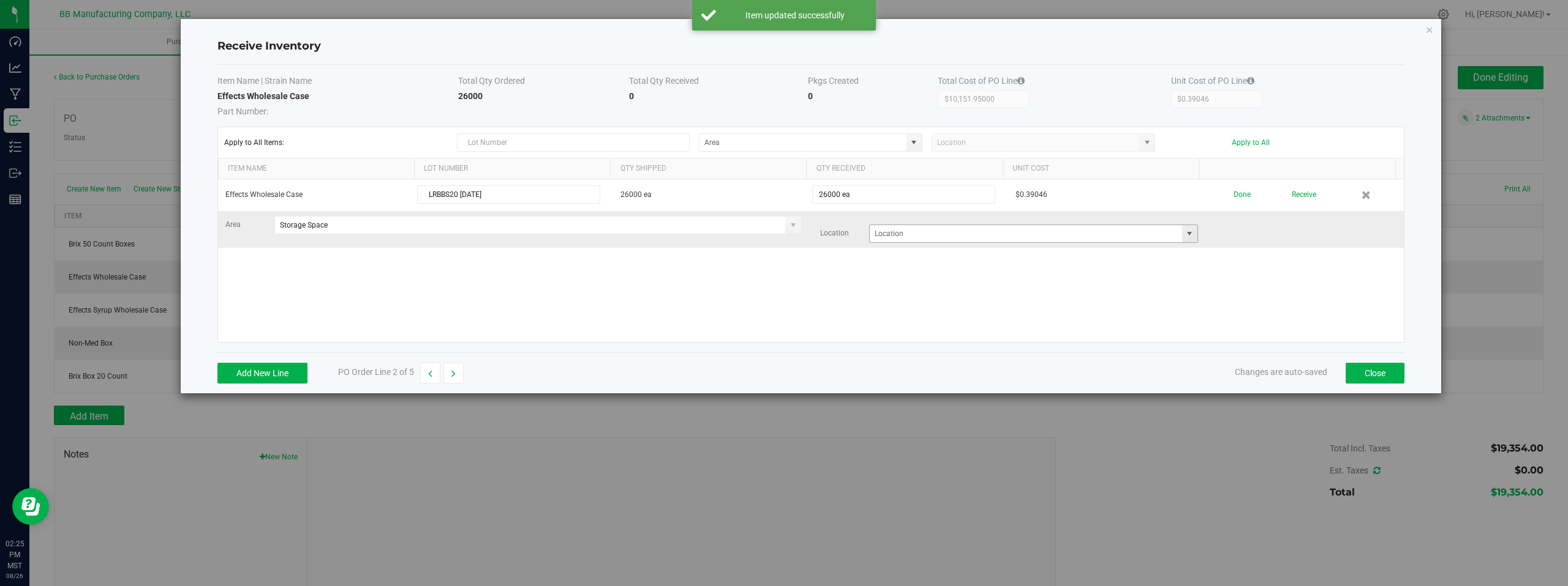
click at [1184, 233] on span at bounding box center [1189, 234] width 10 height 10
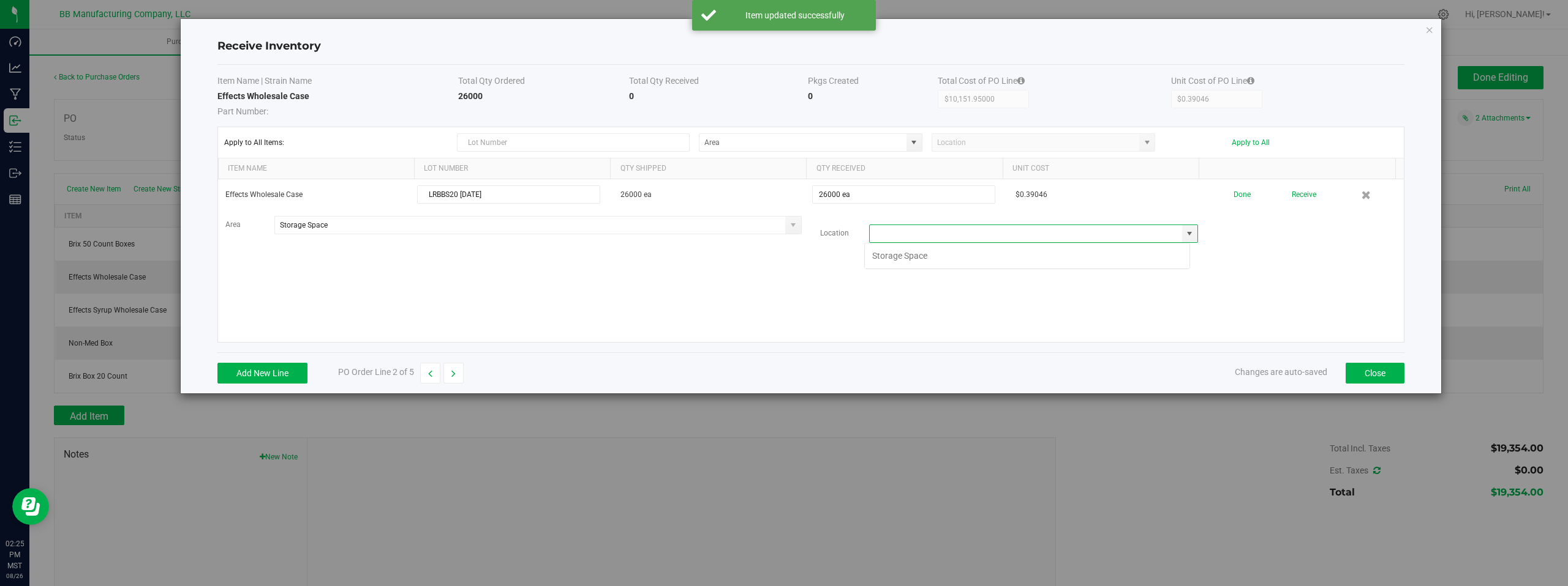
scroll to position [18, 327]
click at [913, 258] on li "Storage Space" at bounding box center [1026, 256] width 325 height 21
type input "Storage Space"
click at [1241, 253] on div "Effects Wholesale Case LRBBS20 08.26.2025 26000 ea 26000 ea $0.39046 Done Recei…" at bounding box center [811, 261] width 1186 height 163
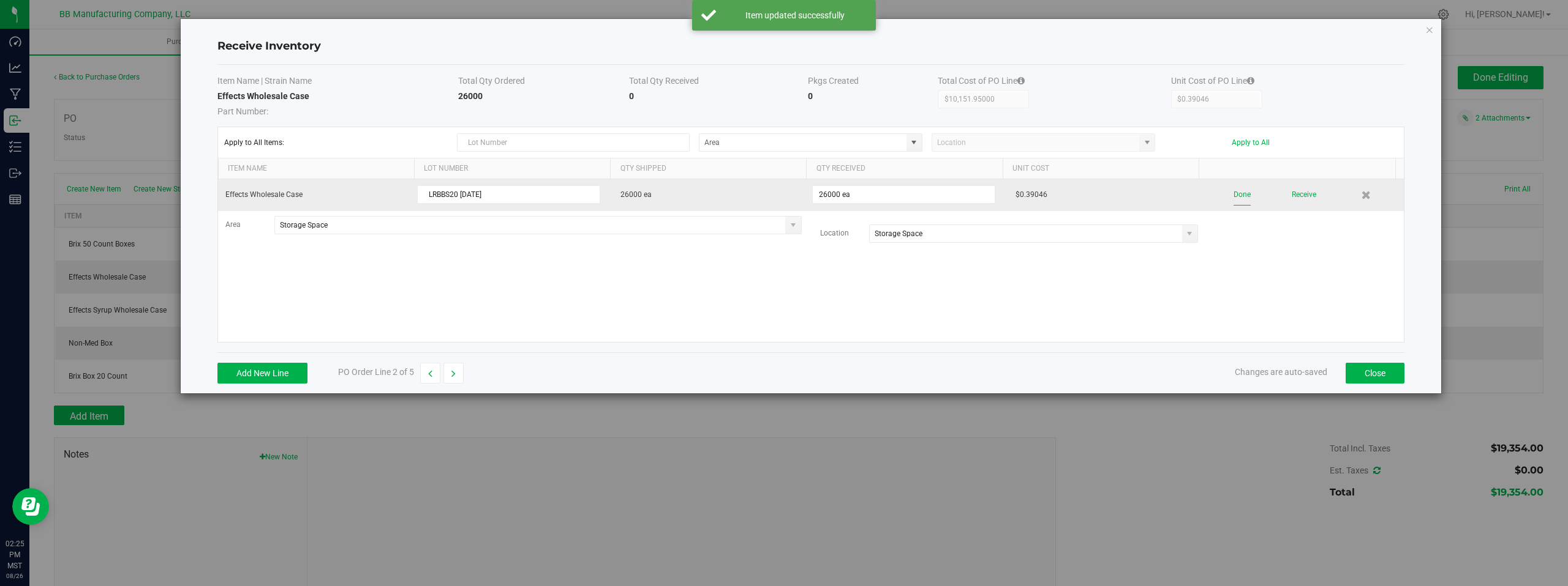
click at [1234, 195] on button "Done" at bounding box center [1242, 195] width 17 height 22
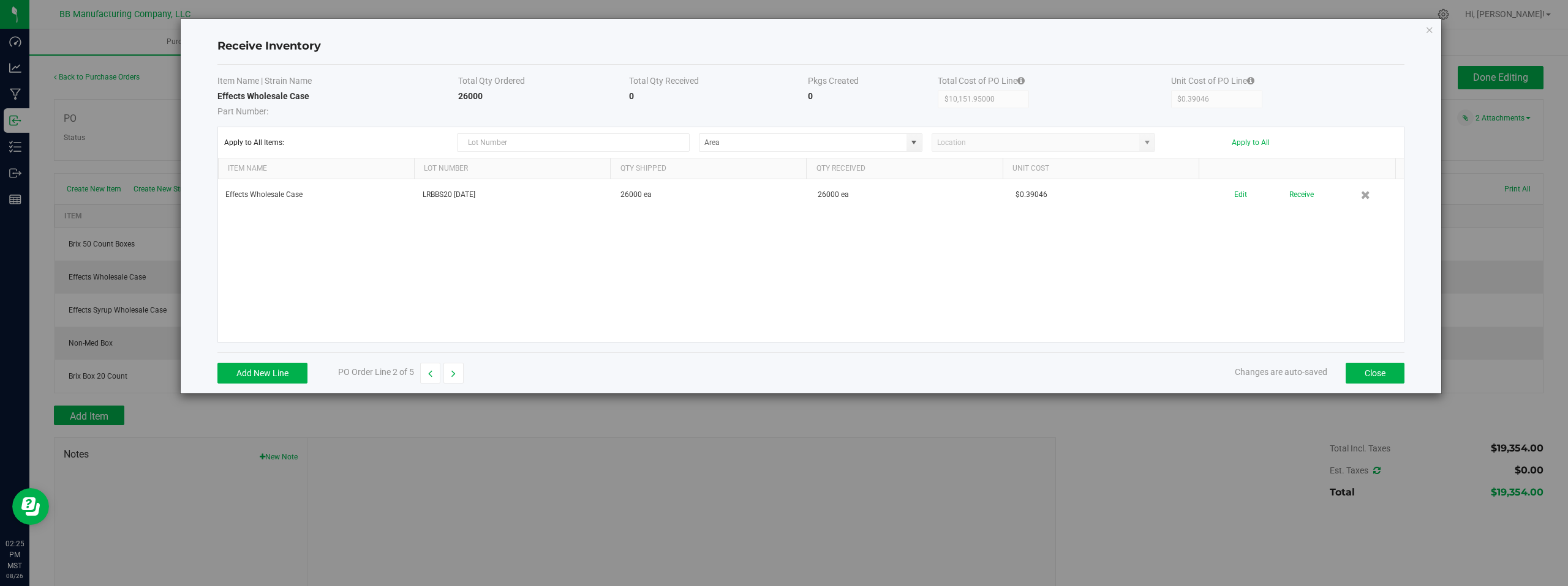
click at [1176, 283] on div "Effects Wholesale Case LRBBS20 08.26.2025 26000 ea 26000 ea $0.39046 Edit Recei…" at bounding box center [811, 261] width 1186 height 163
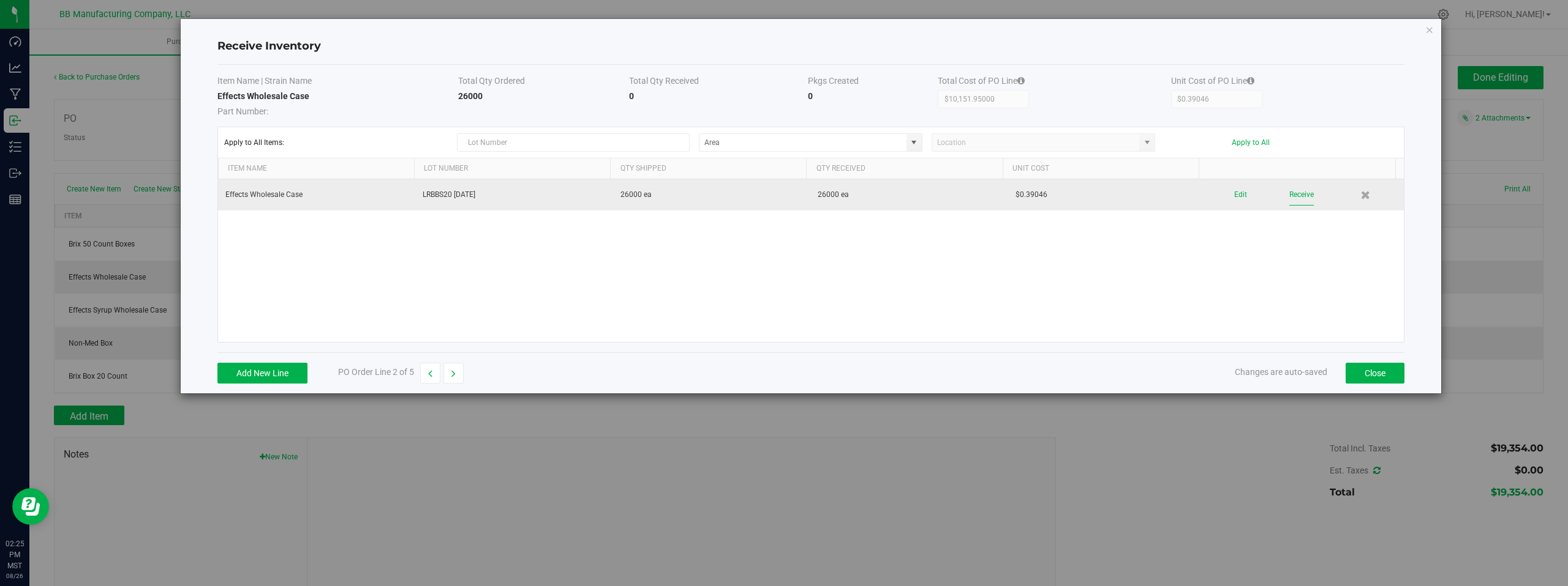
click at [1293, 193] on button "Receive" at bounding box center [1301, 195] width 25 height 22
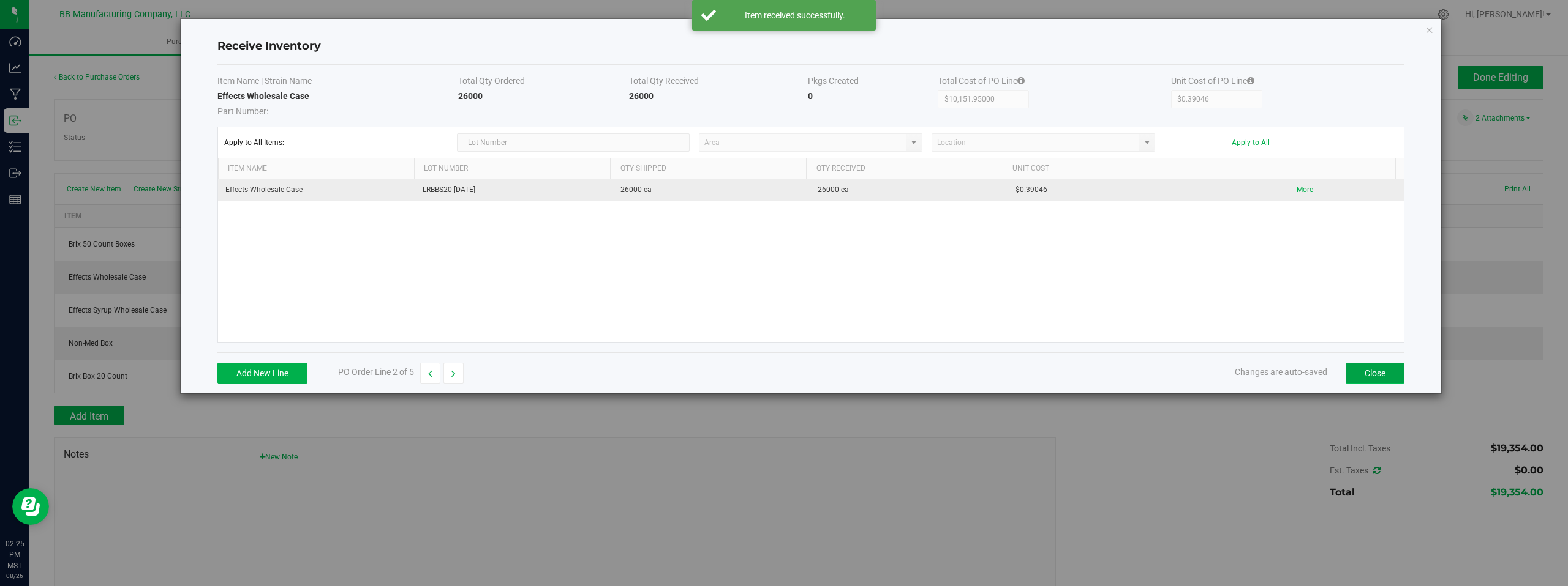
click at [1376, 372] on button "Close" at bounding box center [1376, 374] width 59 height 21
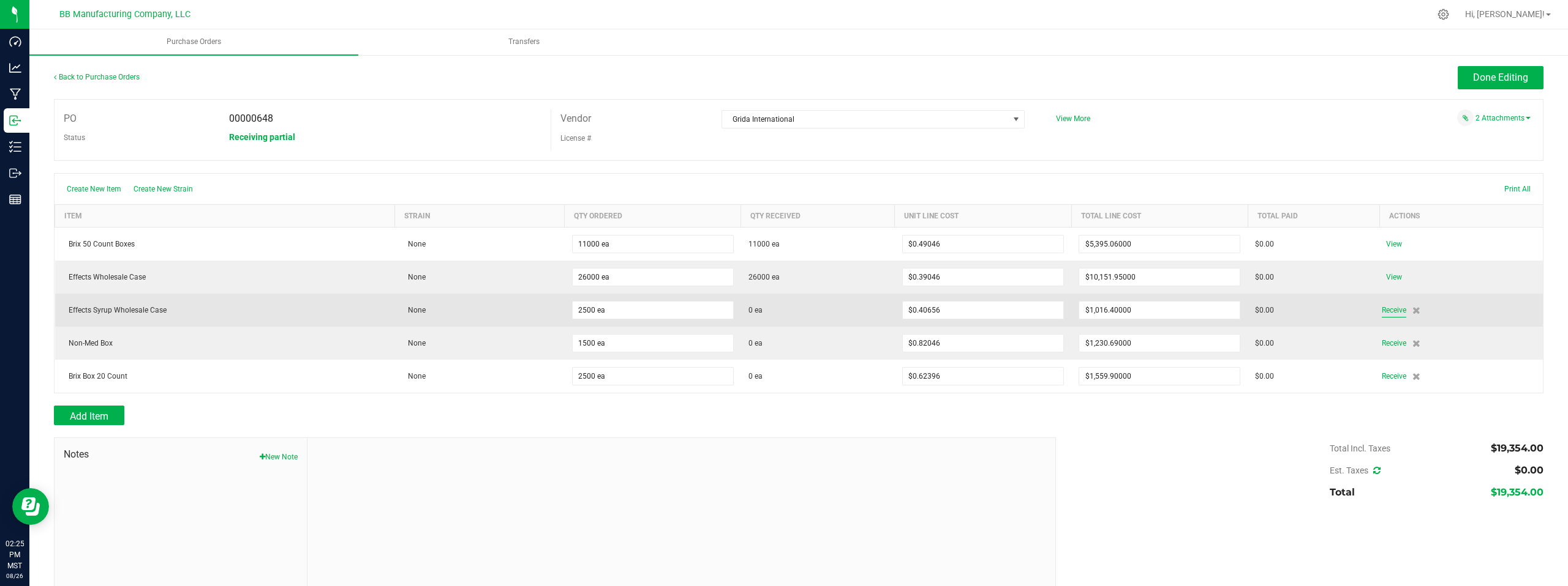
click at [1386, 311] on span "Receive" at bounding box center [1394, 309] width 25 height 14
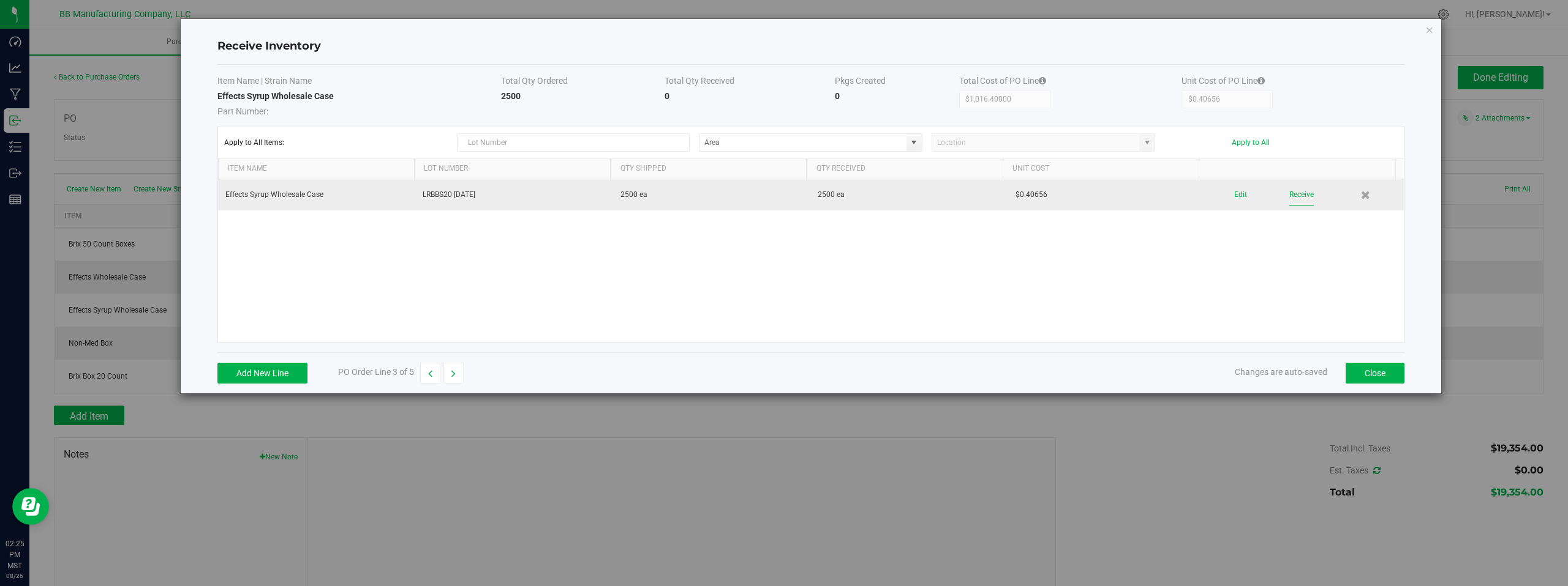
click at [1292, 193] on button "Receive" at bounding box center [1301, 195] width 25 height 22
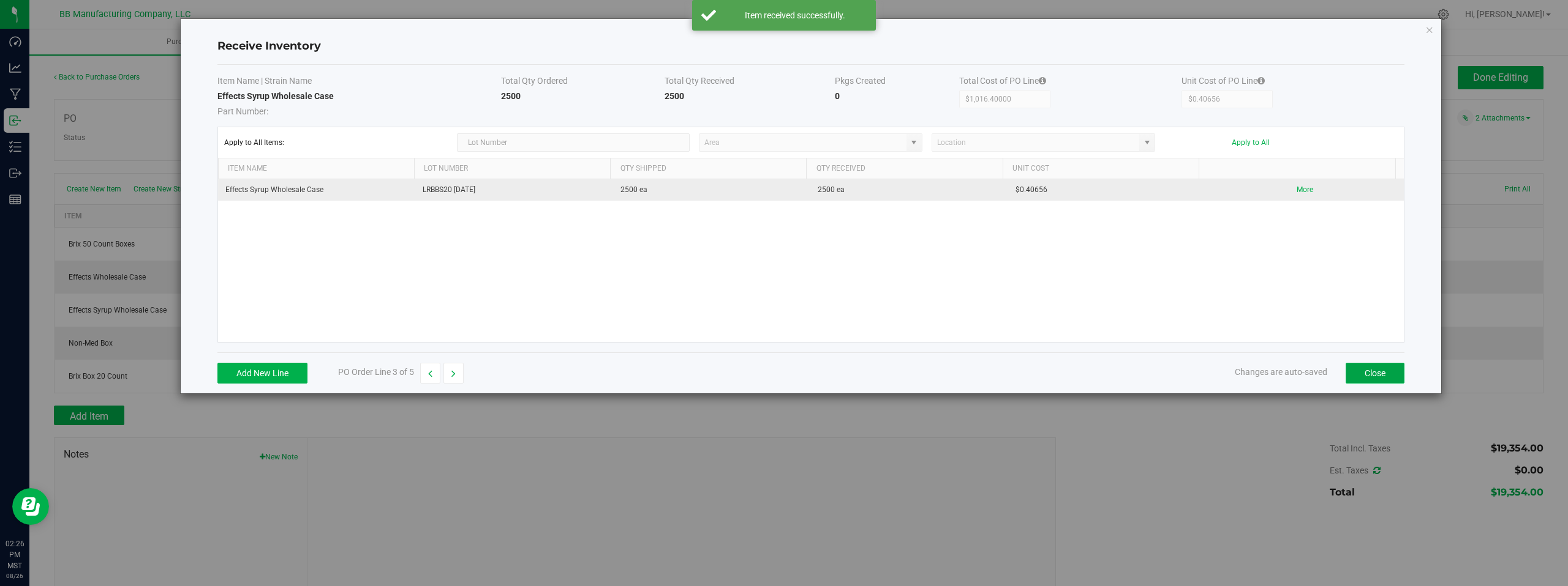
click at [1363, 368] on button "Close" at bounding box center [1376, 374] width 59 height 21
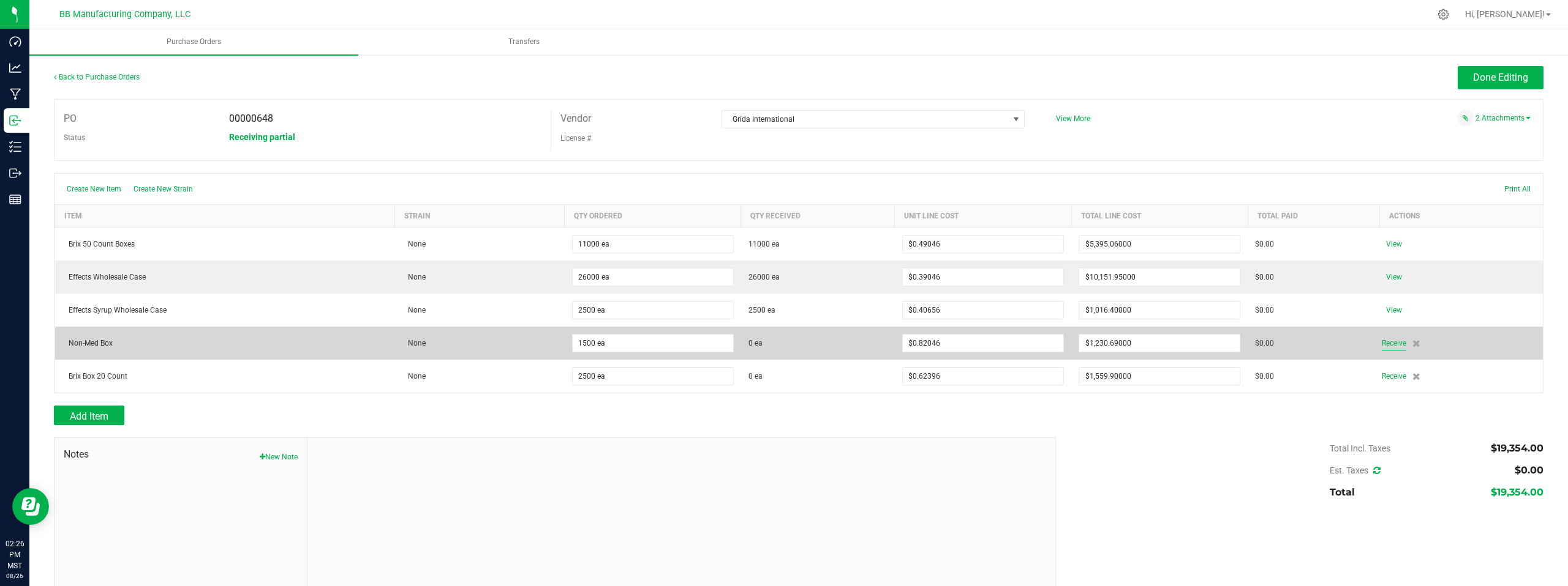
click at [1383, 344] on span "Receive" at bounding box center [1394, 342] width 25 height 14
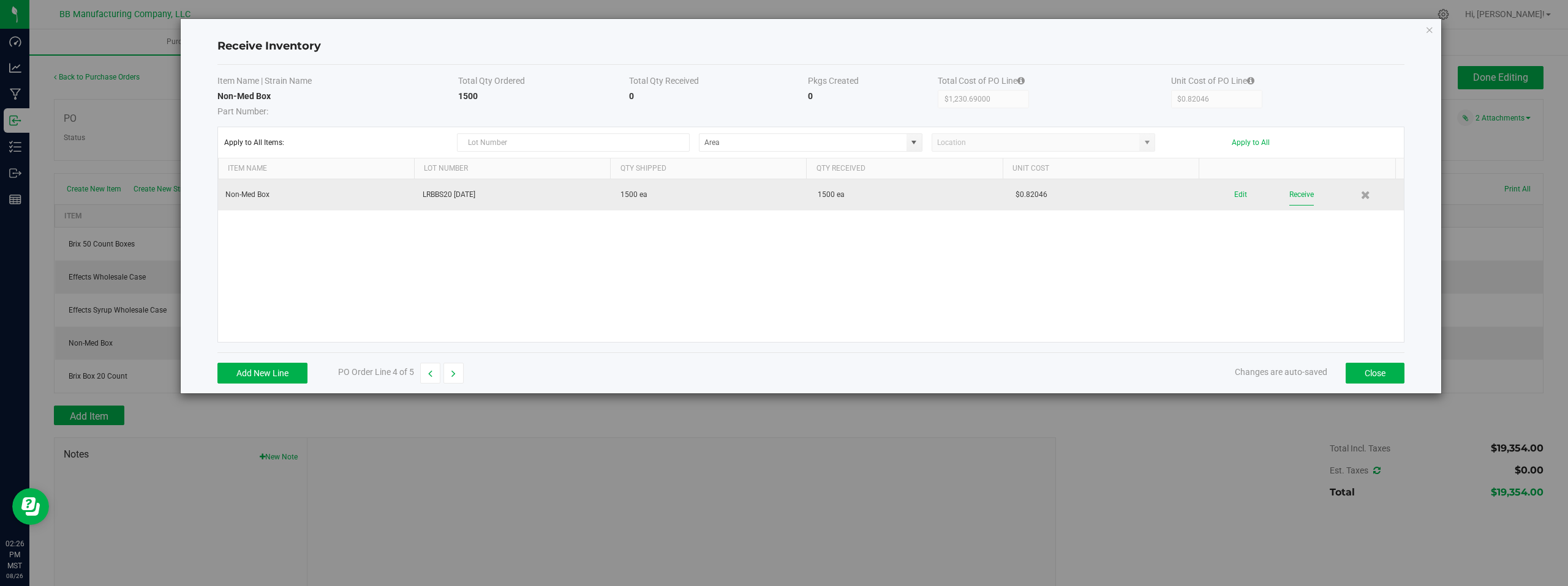
click at [1294, 192] on button "Receive" at bounding box center [1301, 195] width 25 height 22
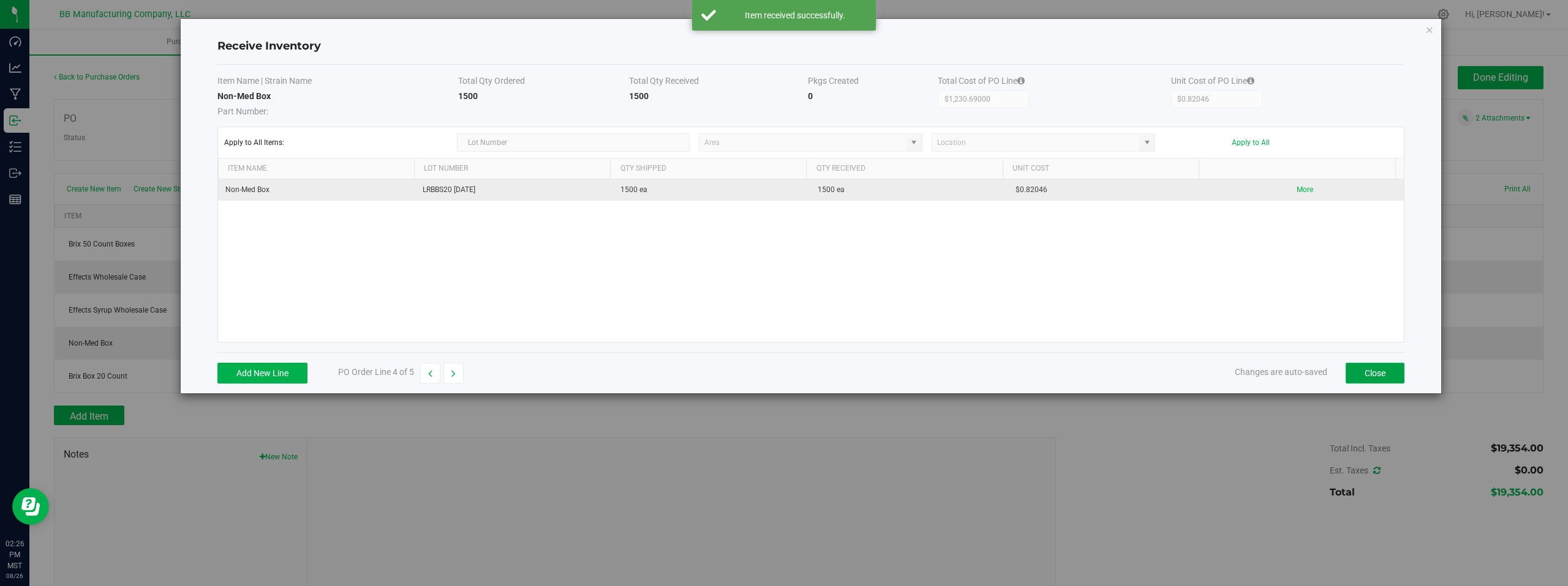
click at [1367, 370] on button "Close" at bounding box center [1376, 374] width 59 height 21
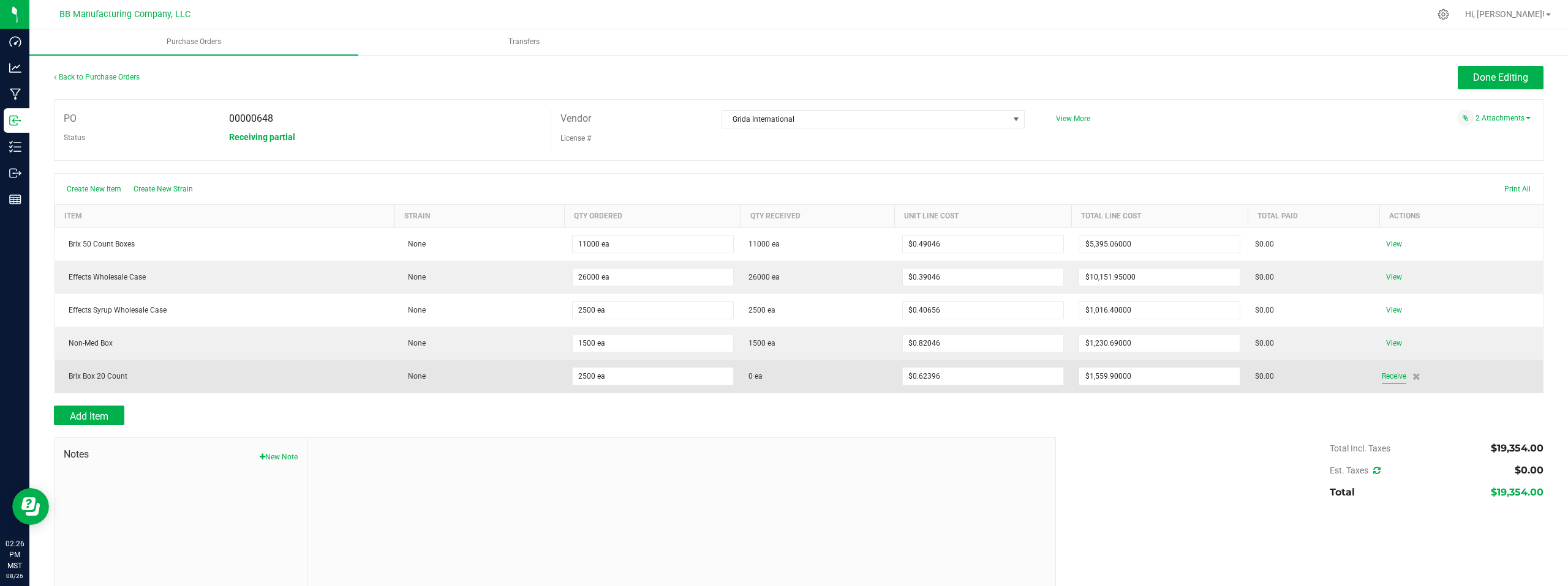
click at [1386, 377] on span "Receive" at bounding box center [1394, 376] width 25 height 14
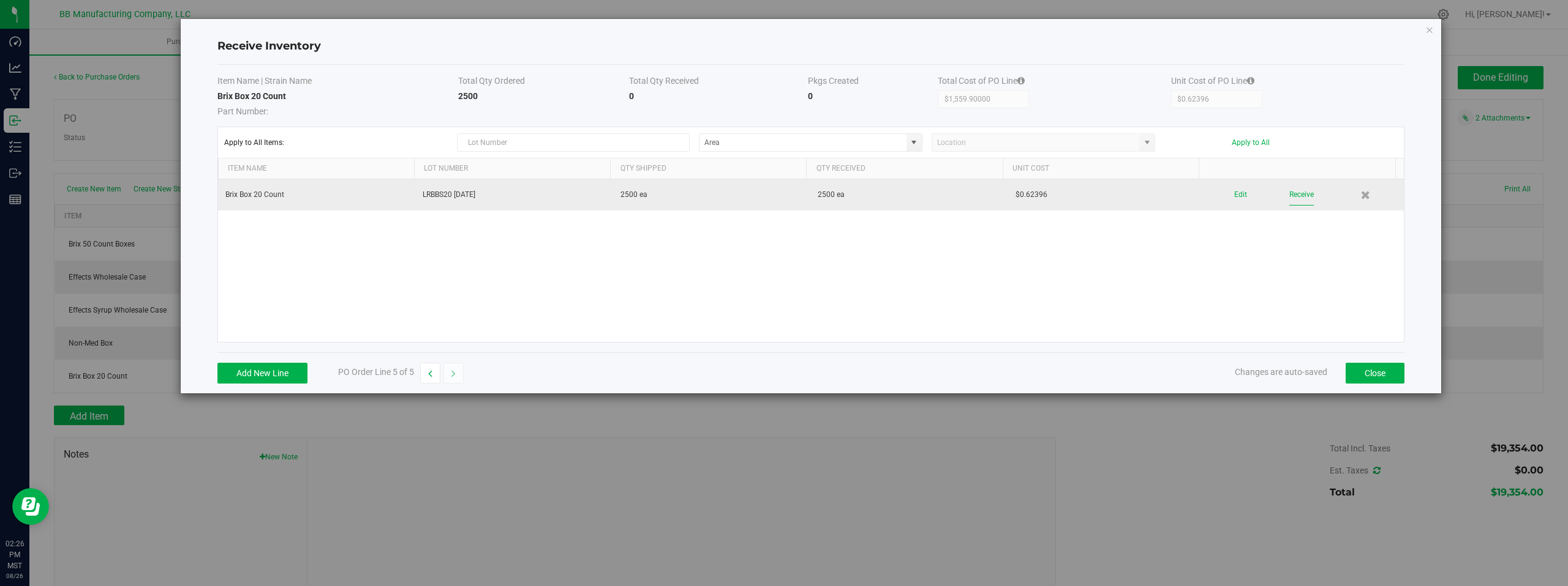
click at [1289, 195] on button "Receive" at bounding box center [1301, 195] width 25 height 22
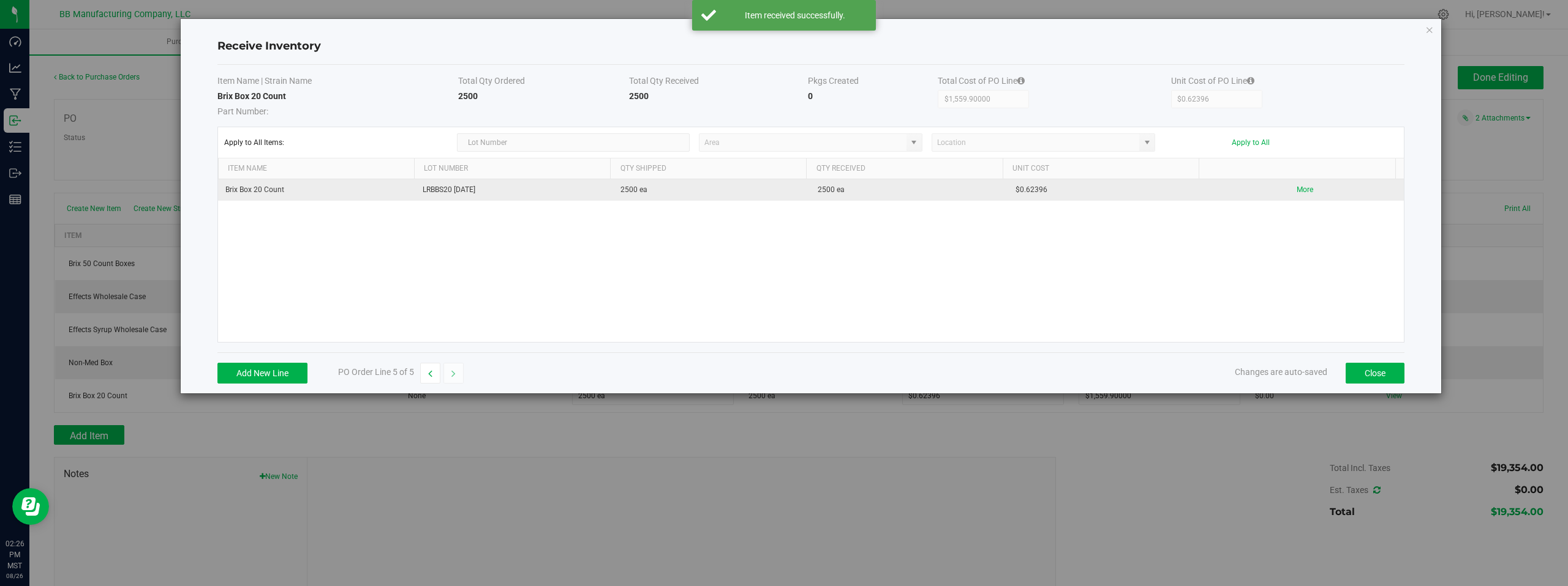
drag, startPoint x: 1016, startPoint y: 244, endPoint x: 1089, endPoint y: 255, distance: 73.8
click at [1016, 244] on div "Brix Box 20 Count LRBBS20 08.26.2025 2500 ea 2500 ea $0.62396 More" at bounding box center [811, 261] width 1186 height 163
click at [1377, 379] on button "Close" at bounding box center [1376, 374] width 59 height 21
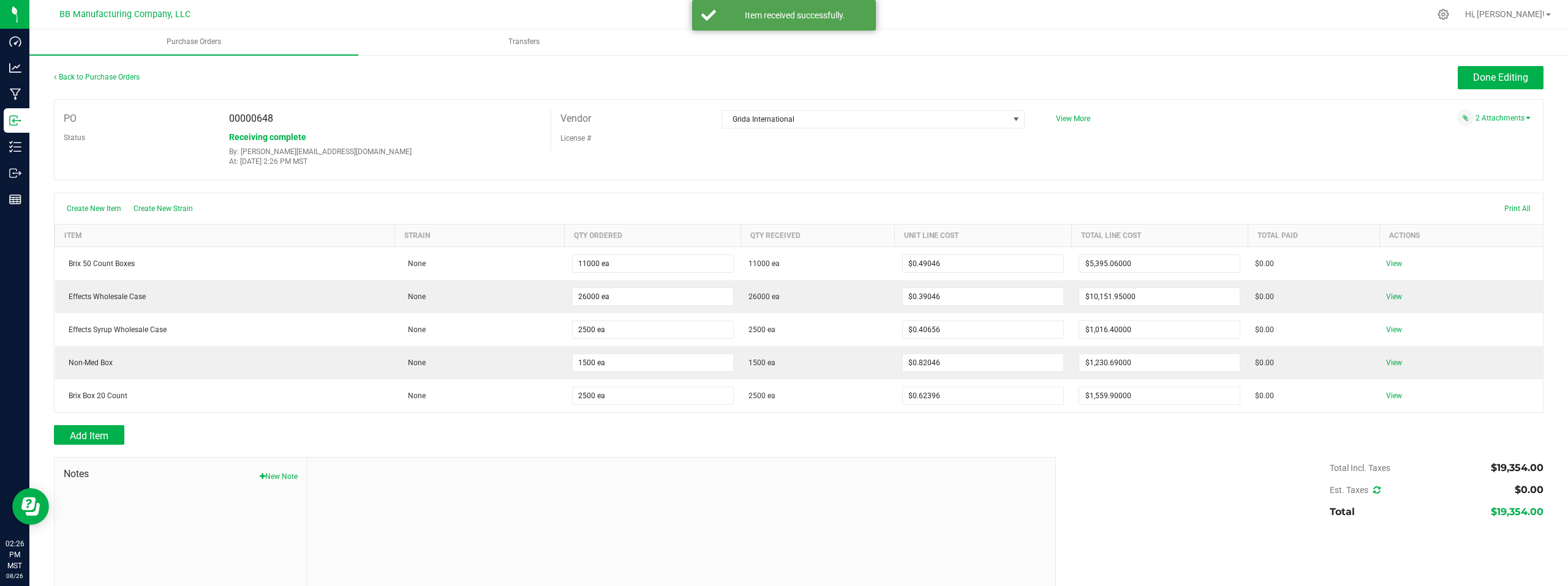
click at [1274, 118] on div "2 Attachments" at bounding box center [1289, 117] width 484 height 16
click at [1477, 79] on span "Done Editing" at bounding box center [1500, 77] width 55 height 11
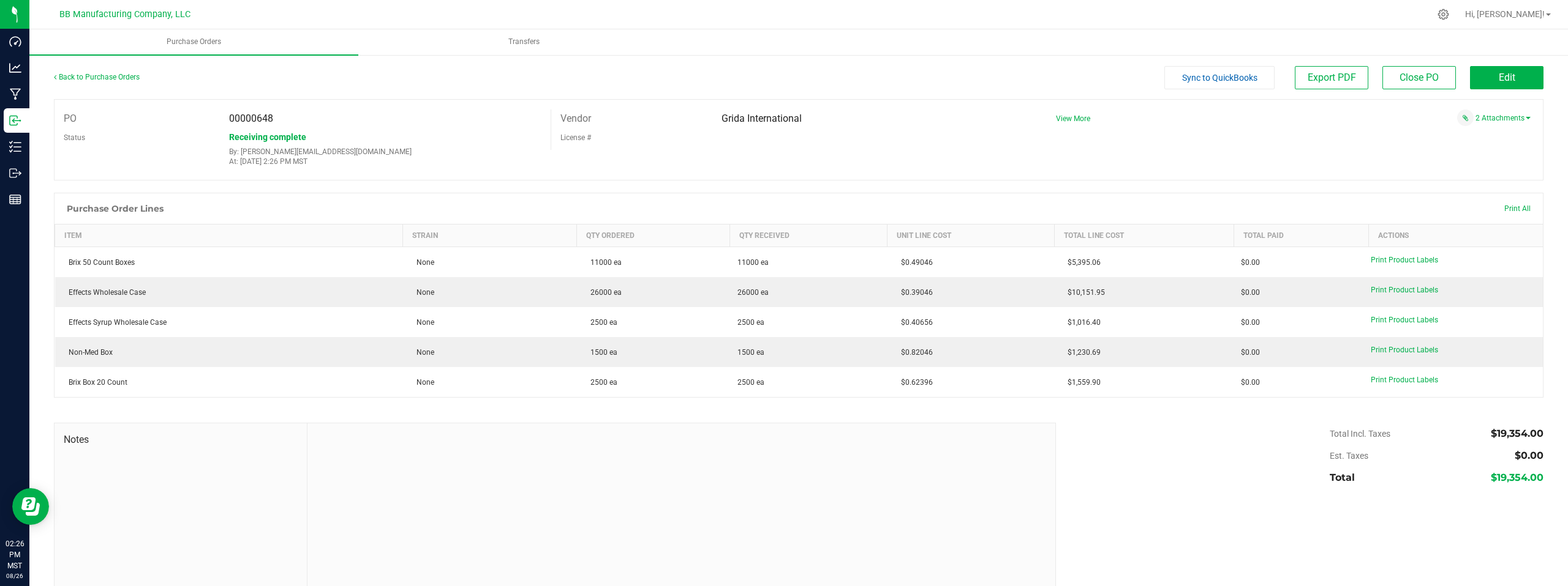
click at [958, 486] on div at bounding box center [682, 505] width 748 height 164
click at [388, 85] on div "Back to Purchase Orders" at bounding box center [240, 76] width 372 height 22
click at [123, 78] on link "Back to Purchase Orders" at bounding box center [97, 77] width 86 height 9
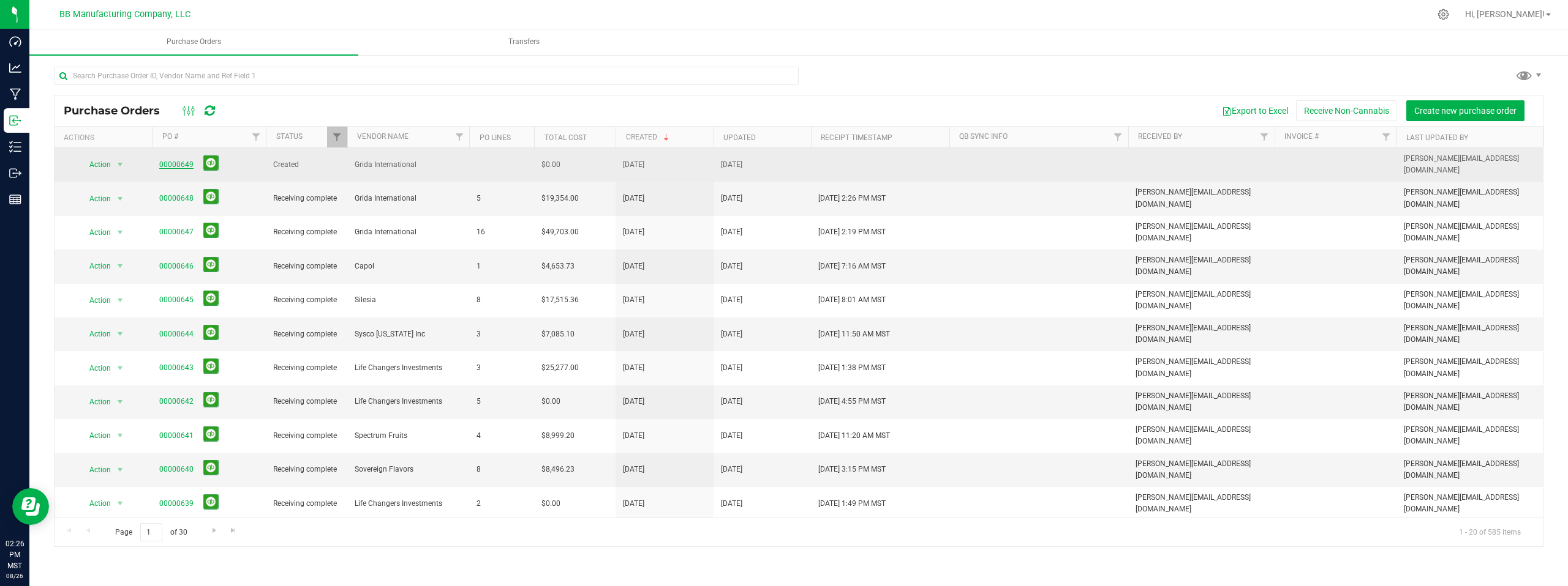
click at [178, 163] on link "00000649" at bounding box center [176, 165] width 34 height 9
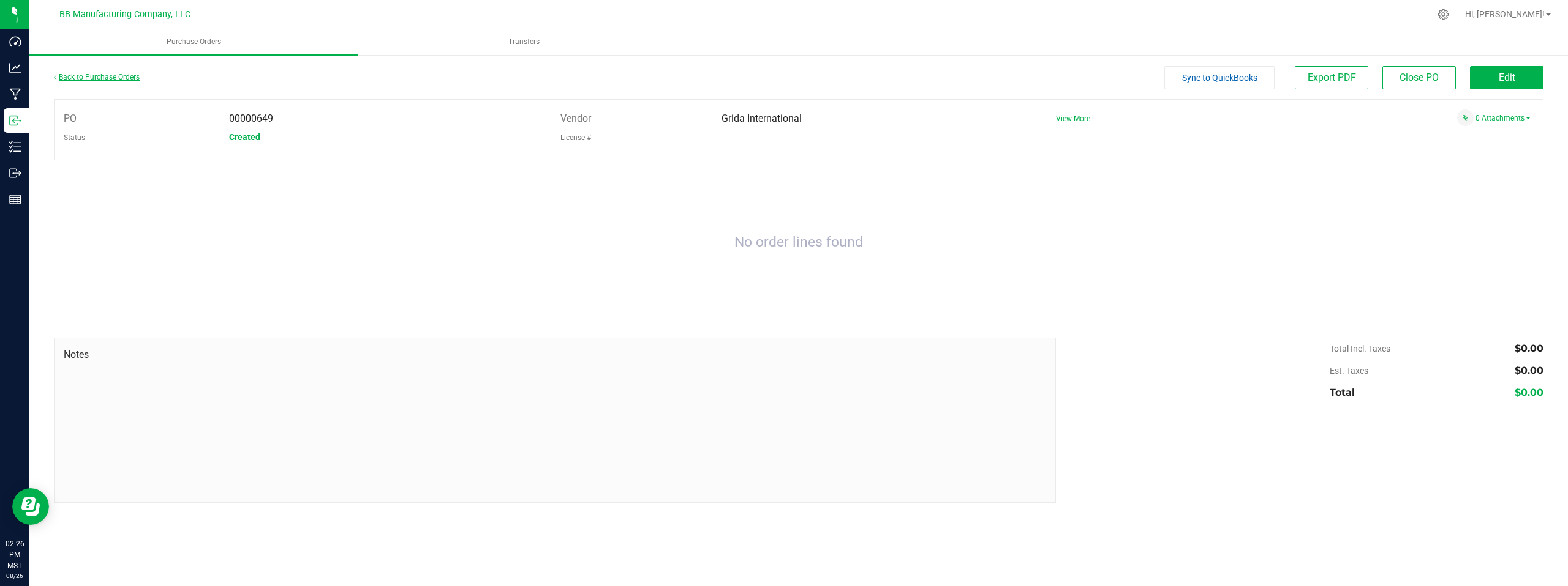
click at [91, 76] on link "Back to Purchase Orders" at bounding box center [97, 77] width 86 height 9
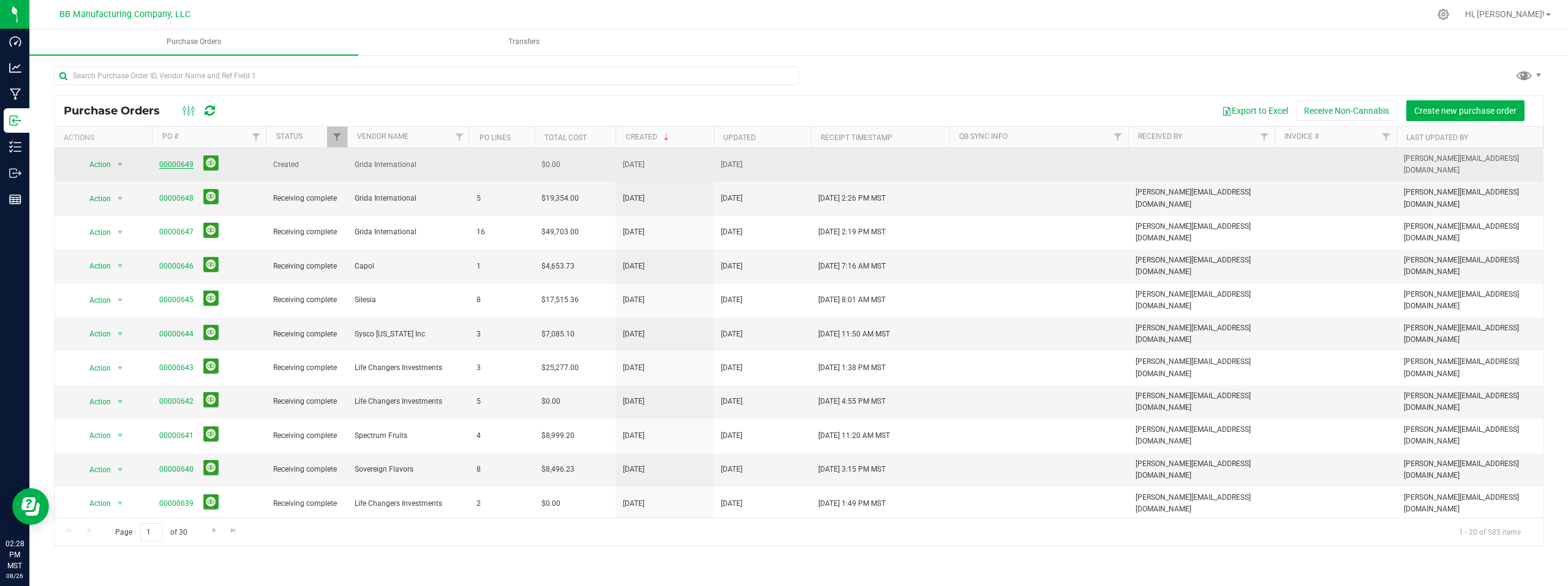
click at [176, 162] on link "00000649" at bounding box center [176, 165] width 34 height 9
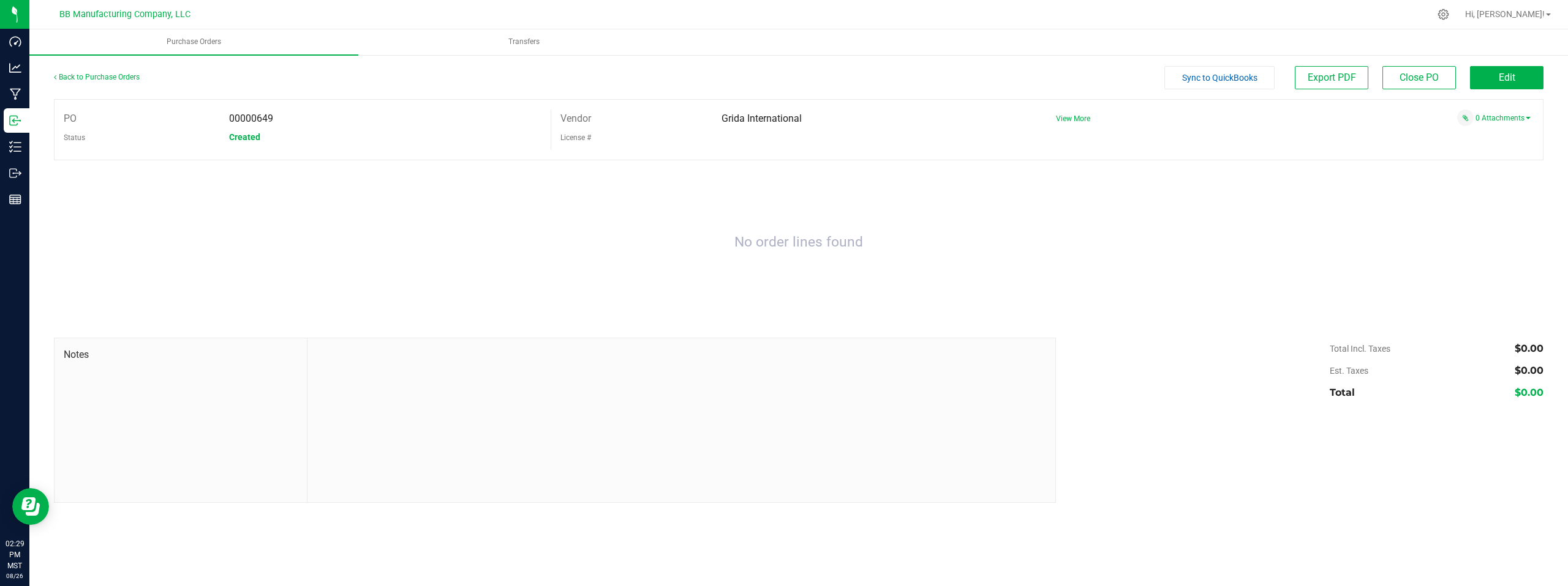
click at [324, 227] on div "No order lines found" at bounding box center [799, 242] width 1490 height 140
click at [1510, 82] on span "Edit" at bounding box center [1506, 77] width 16 height 11
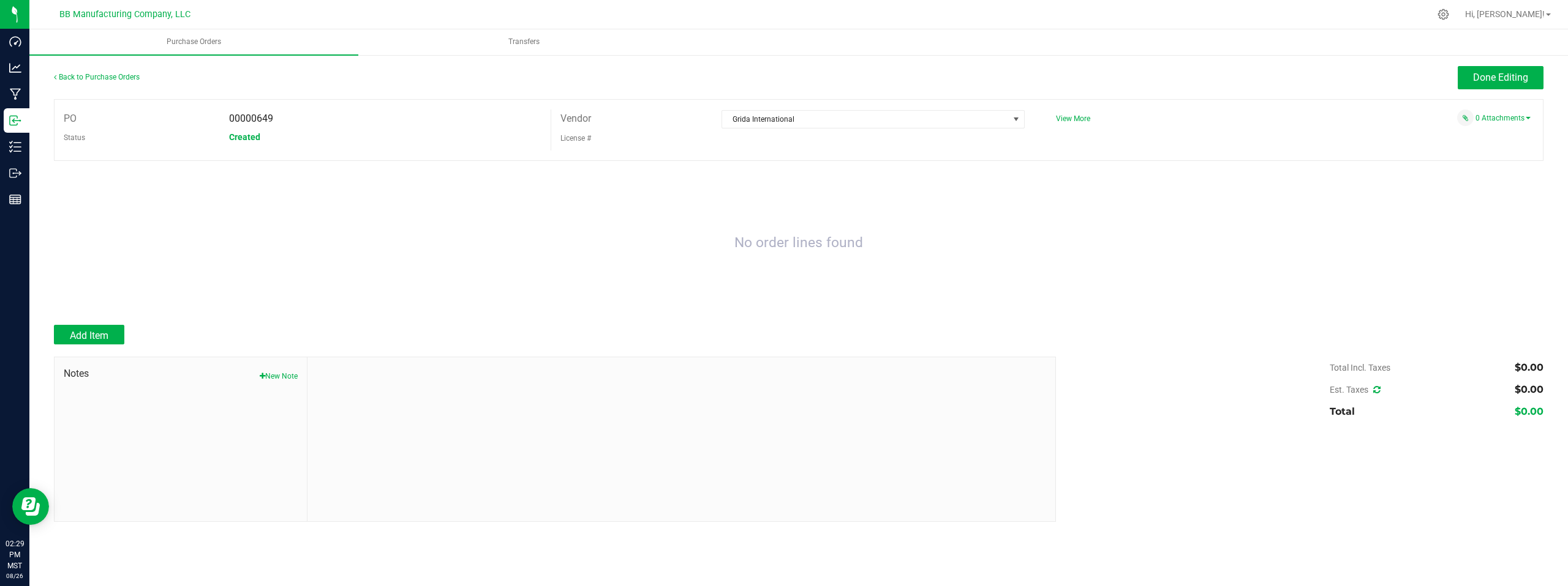
click at [81, 345] on div at bounding box center [799, 350] width 1490 height 12
click at [88, 338] on span "Add Item" at bounding box center [89, 336] width 39 height 11
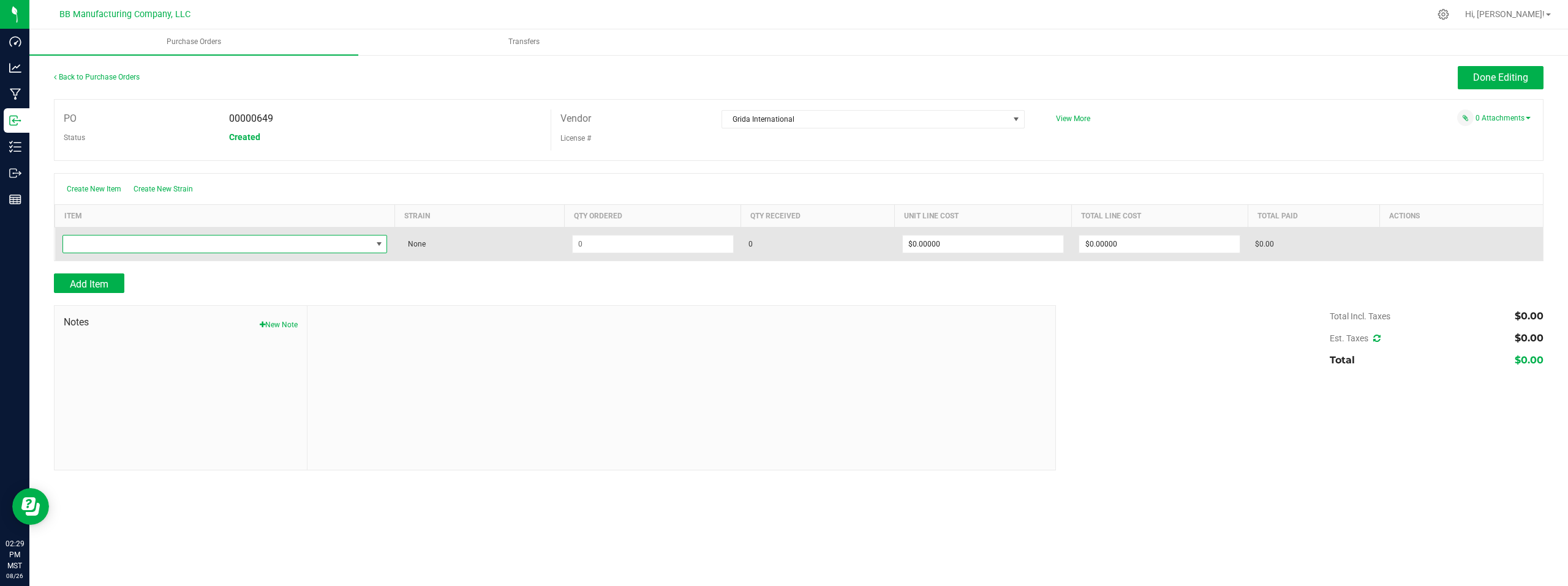
click at [379, 244] on span "NO DATA FOUND" at bounding box center [379, 244] width 10 height 10
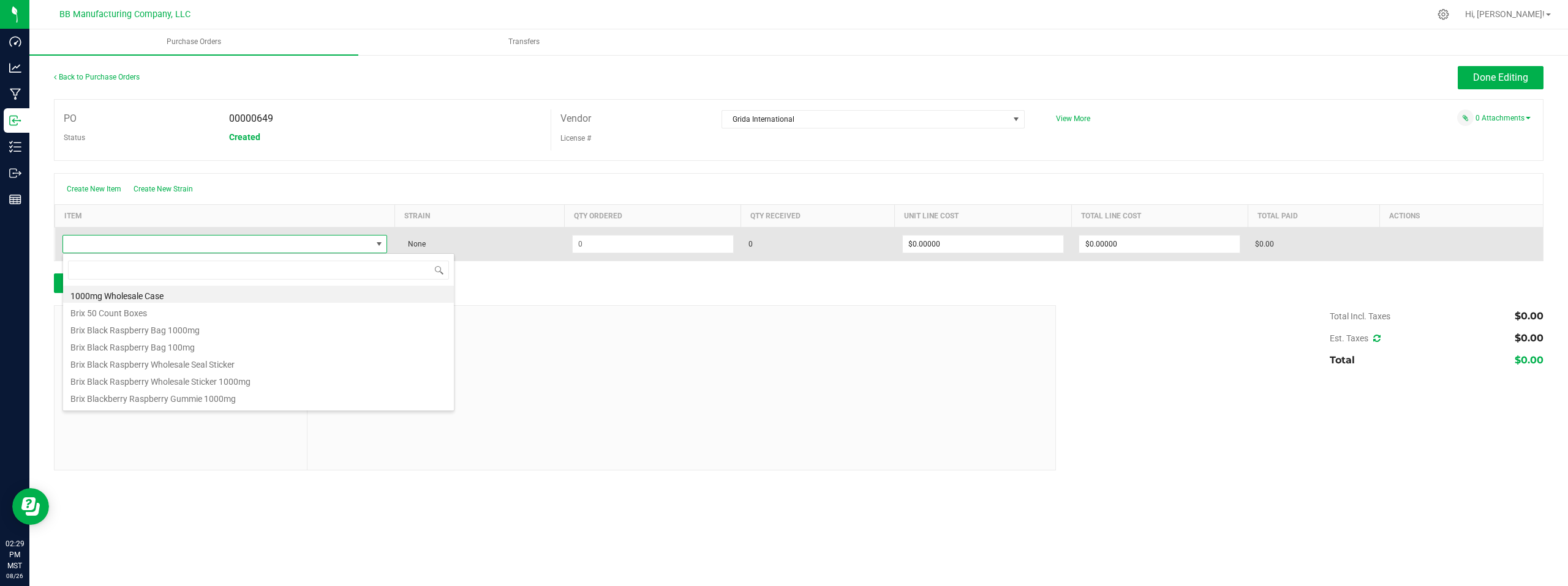
scroll to position [18, 326]
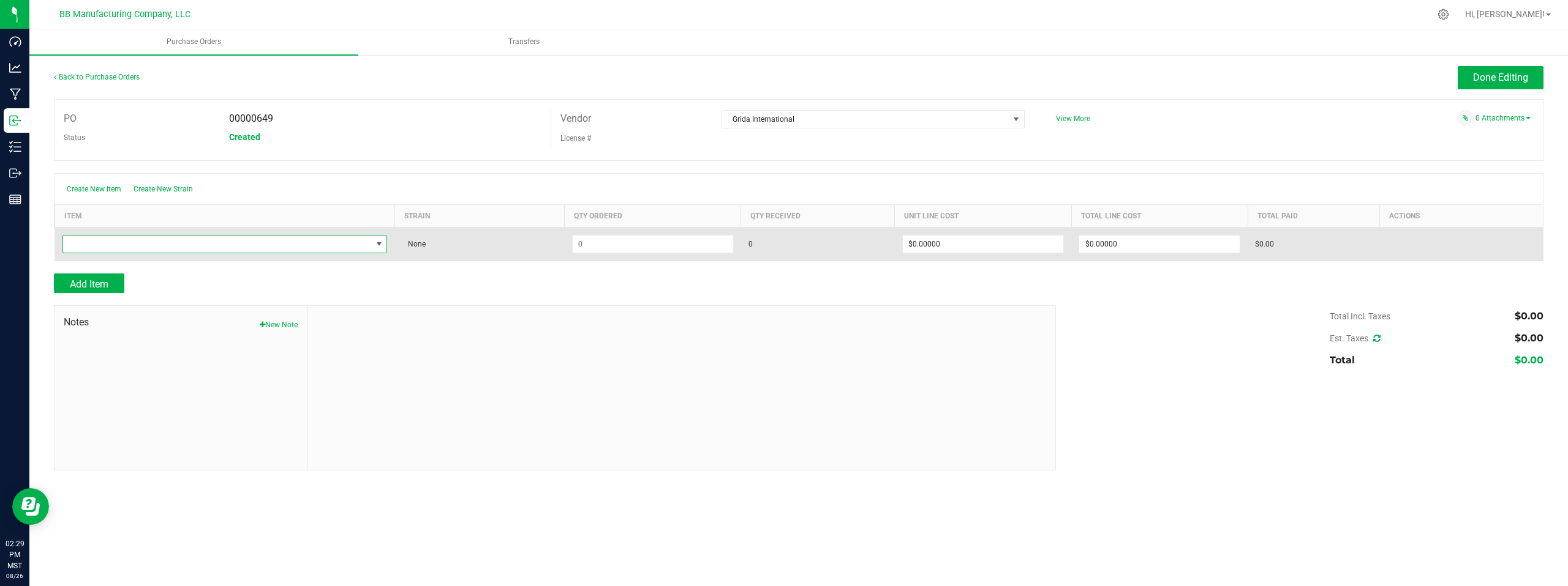
click at [379, 245] on span "NO DATA FOUND" at bounding box center [379, 244] width 10 height 10
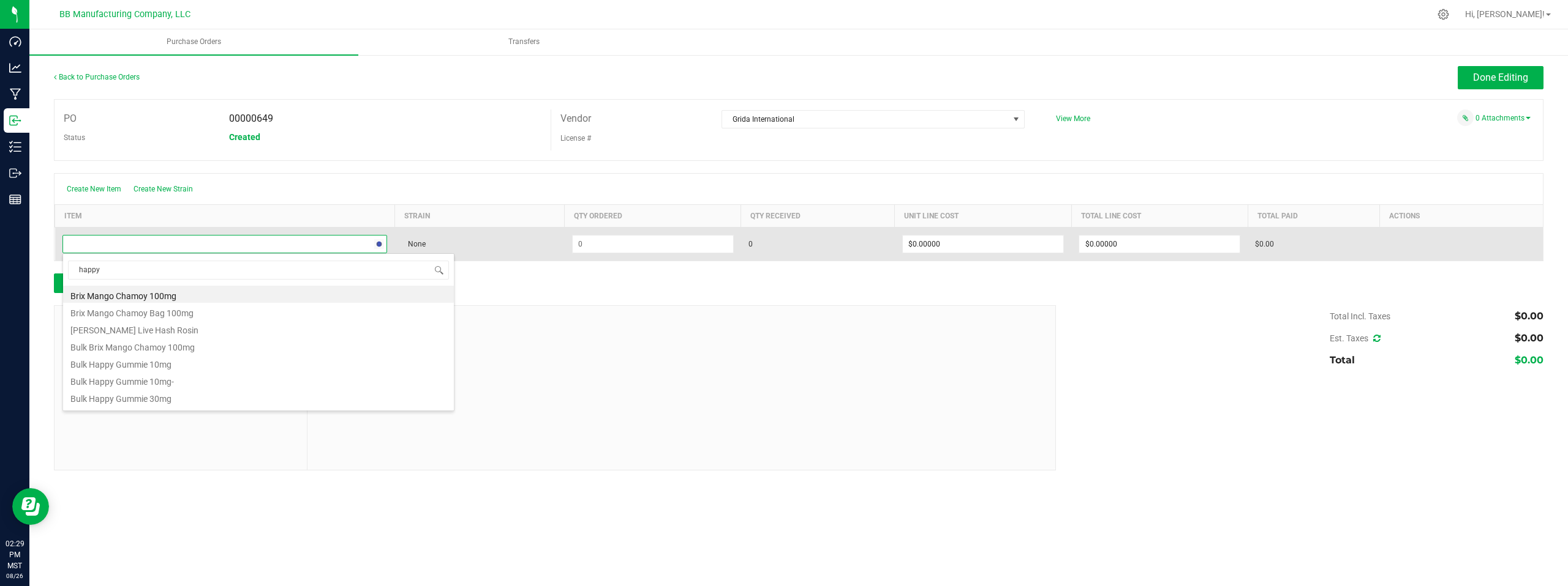
type input "happy"
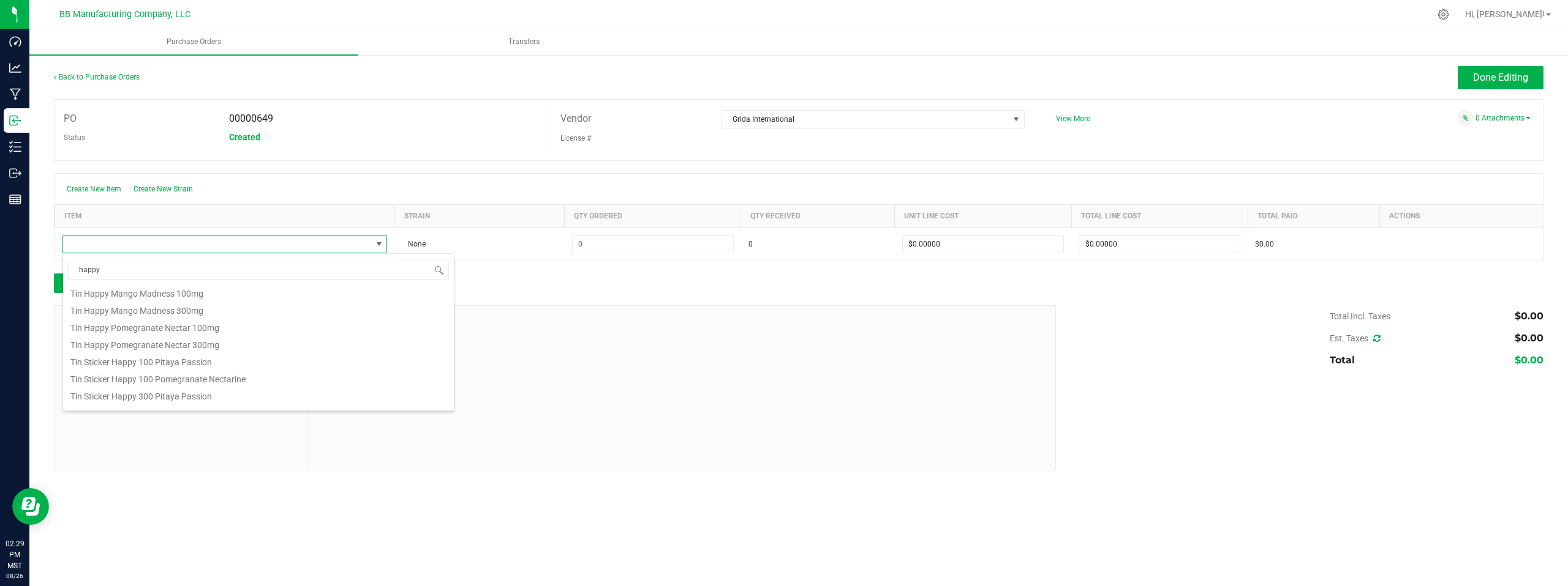
scroll to position [385, 0]
click at [235, 373] on li "Tin Sticker Happy 100 Pomegranate Nectarine" at bounding box center [258, 372] width 390 height 17
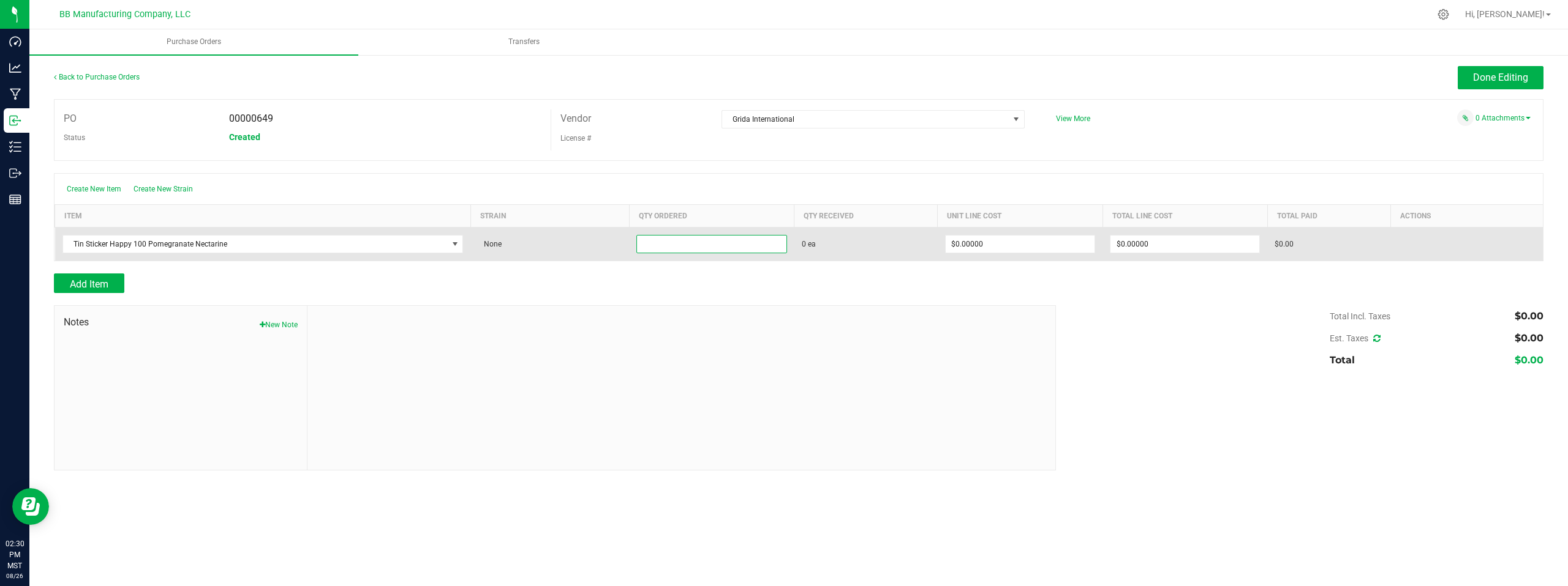
click at [704, 244] on input at bounding box center [711, 244] width 149 height 17
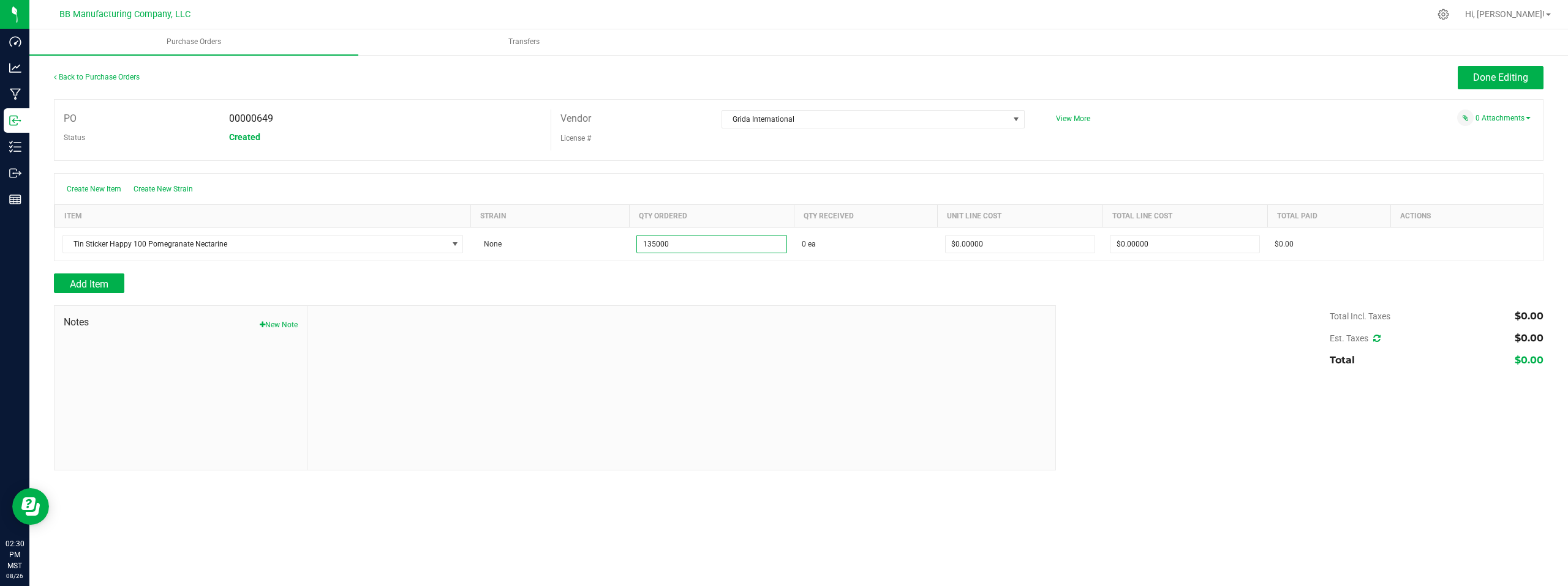
type input "135000 ea"
click at [954, 265] on div at bounding box center [799, 267] width 1490 height 12
click at [1356, 282] on div "Add Item" at bounding box center [799, 283] width 1490 height 20
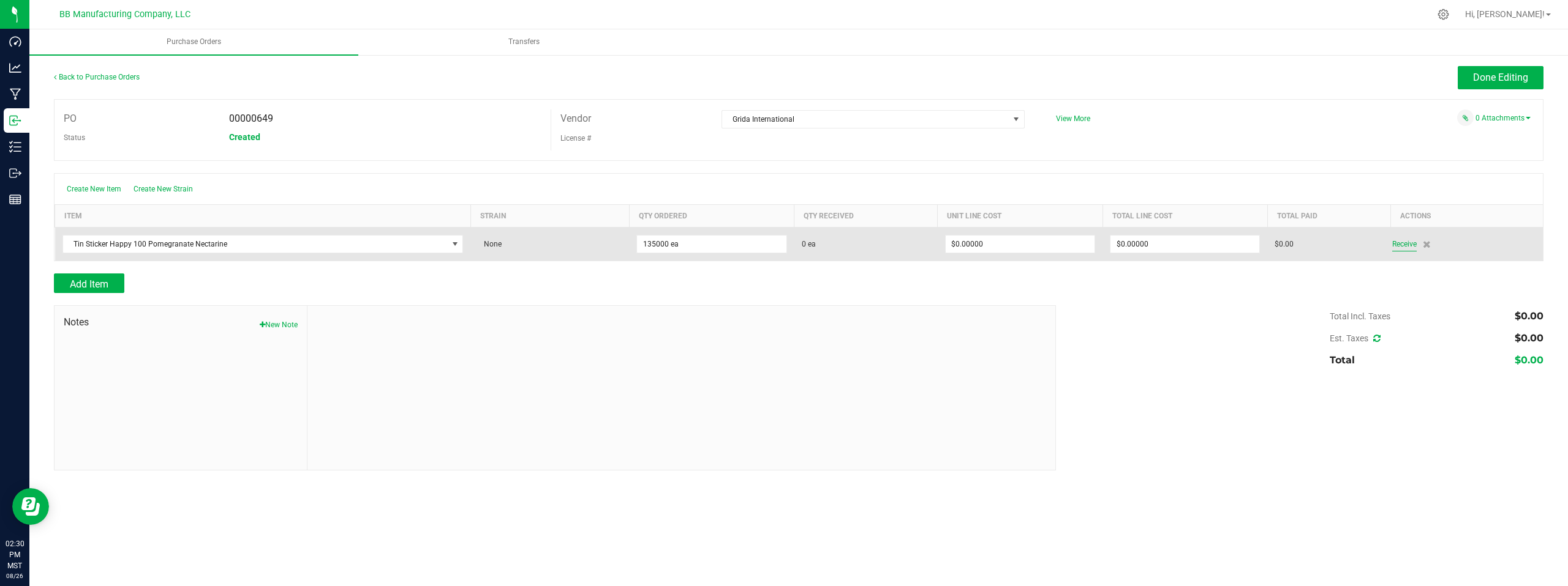
click at [1405, 245] on span "Receive" at bounding box center [1404, 244] width 25 height 14
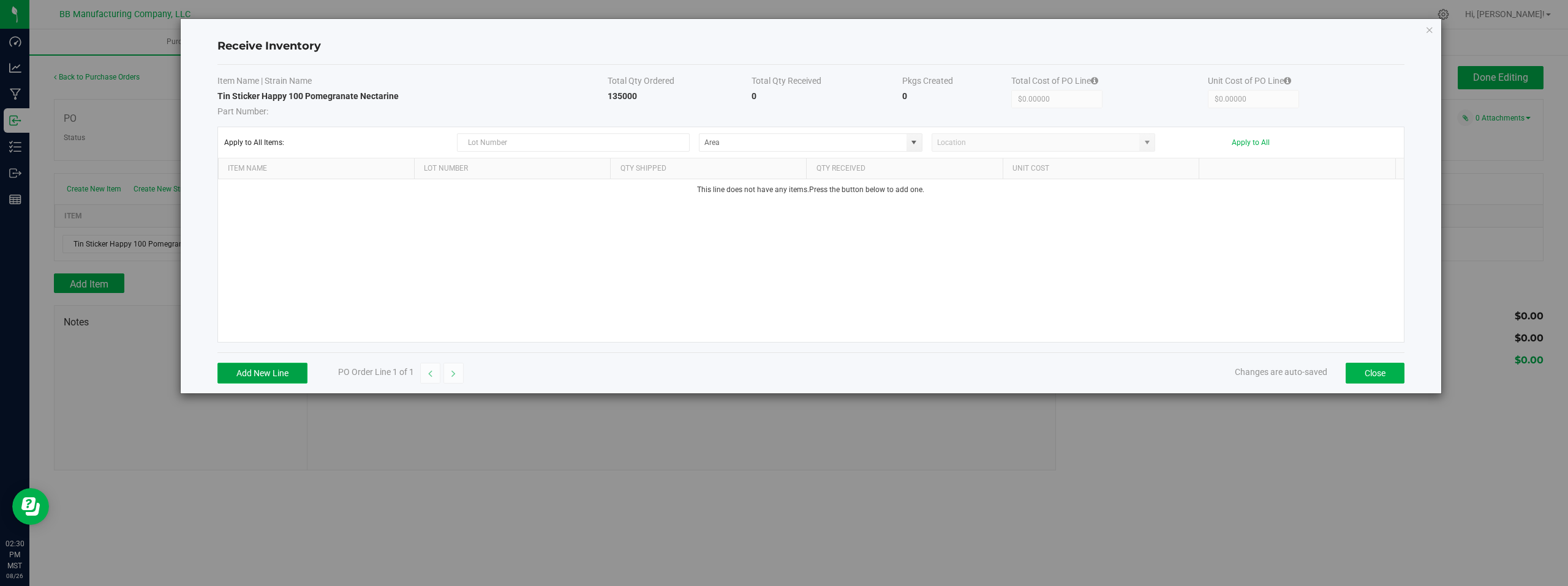
click at [255, 372] on button "Add New Line" at bounding box center [262, 374] width 90 height 21
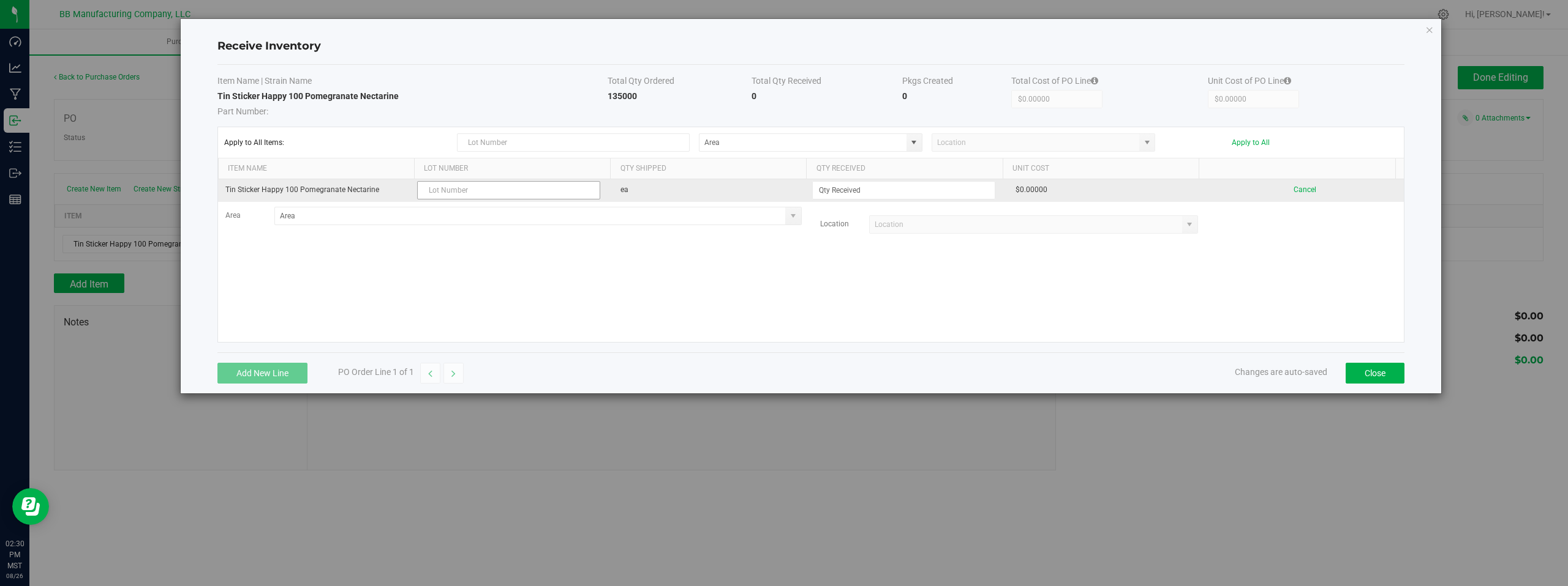
click at [436, 195] on input "text" at bounding box center [508, 189] width 183 height 18
type input "LRBBS21 08.26.2025"
click at [848, 191] on input at bounding box center [903, 190] width 182 height 17
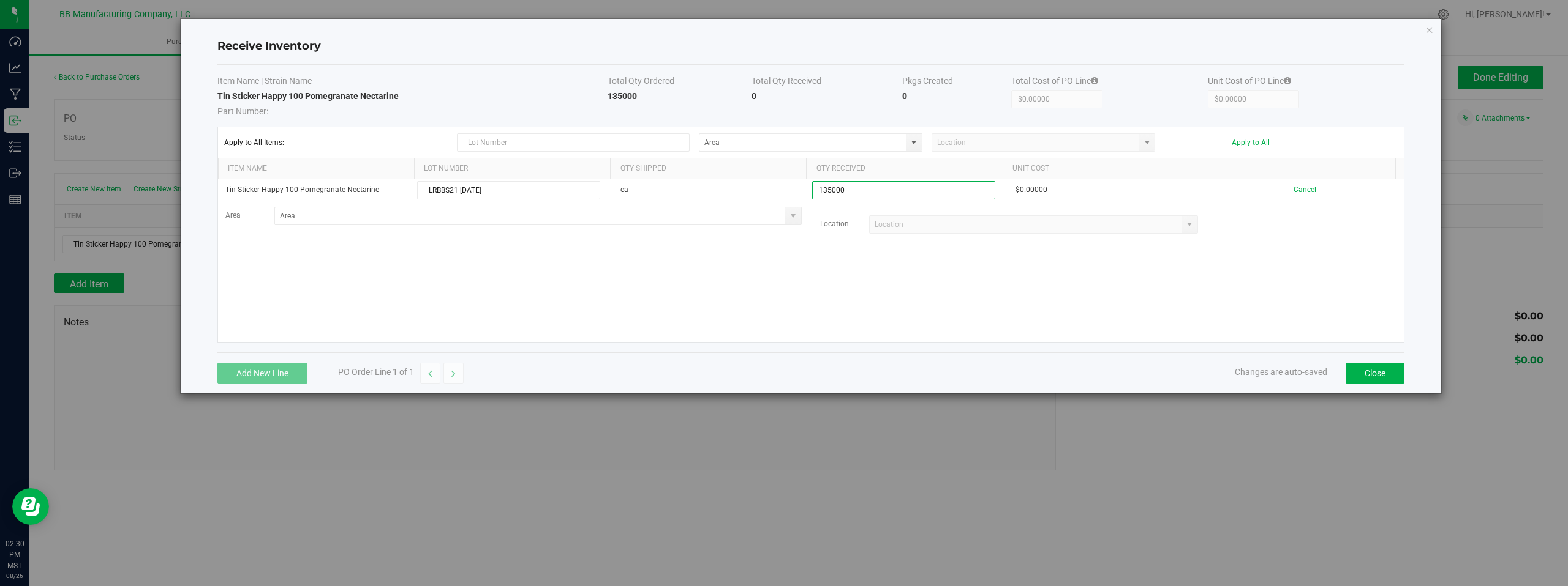
type input "135000 ea"
click at [689, 282] on kendo-grid-list "Tin Sticker Happy 100 Pomegranate Nectarine LRBBS21 08.26.2025 ea 135000 ea $0.…" at bounding box center [811, 261] width 1186 height 163
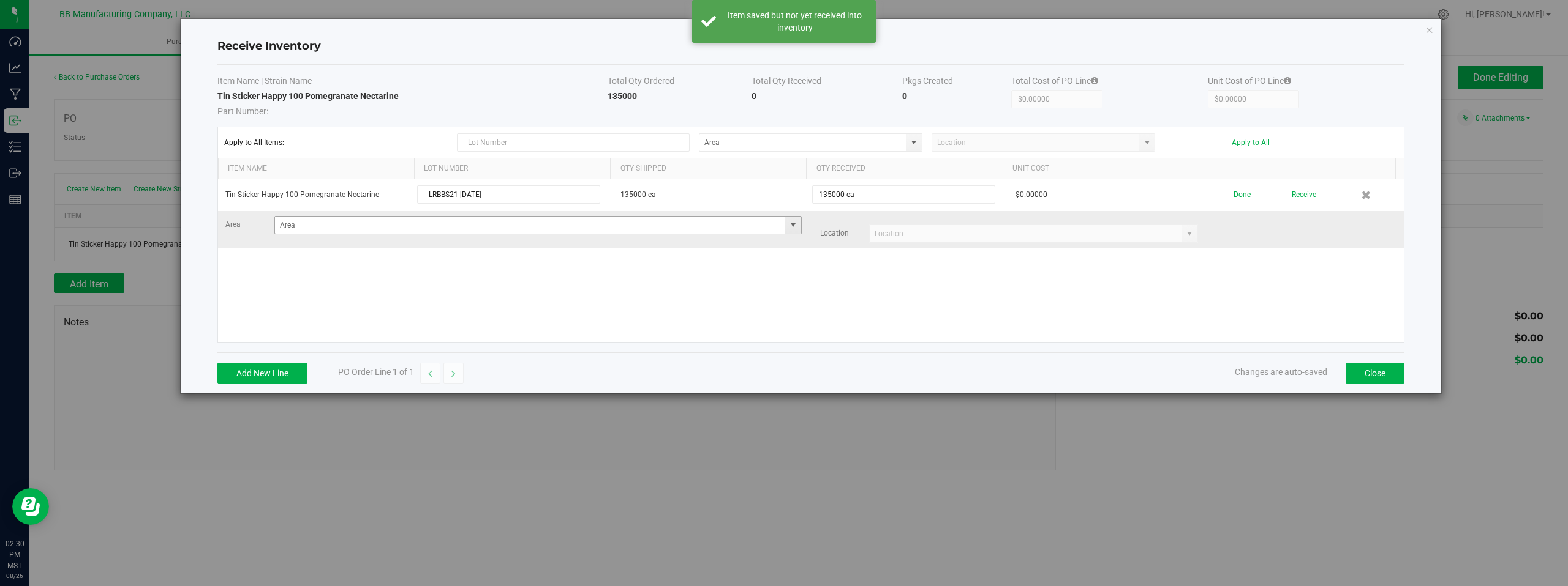
click at [789, 227] on span at bounding box center [793, 225] width 10 height 10
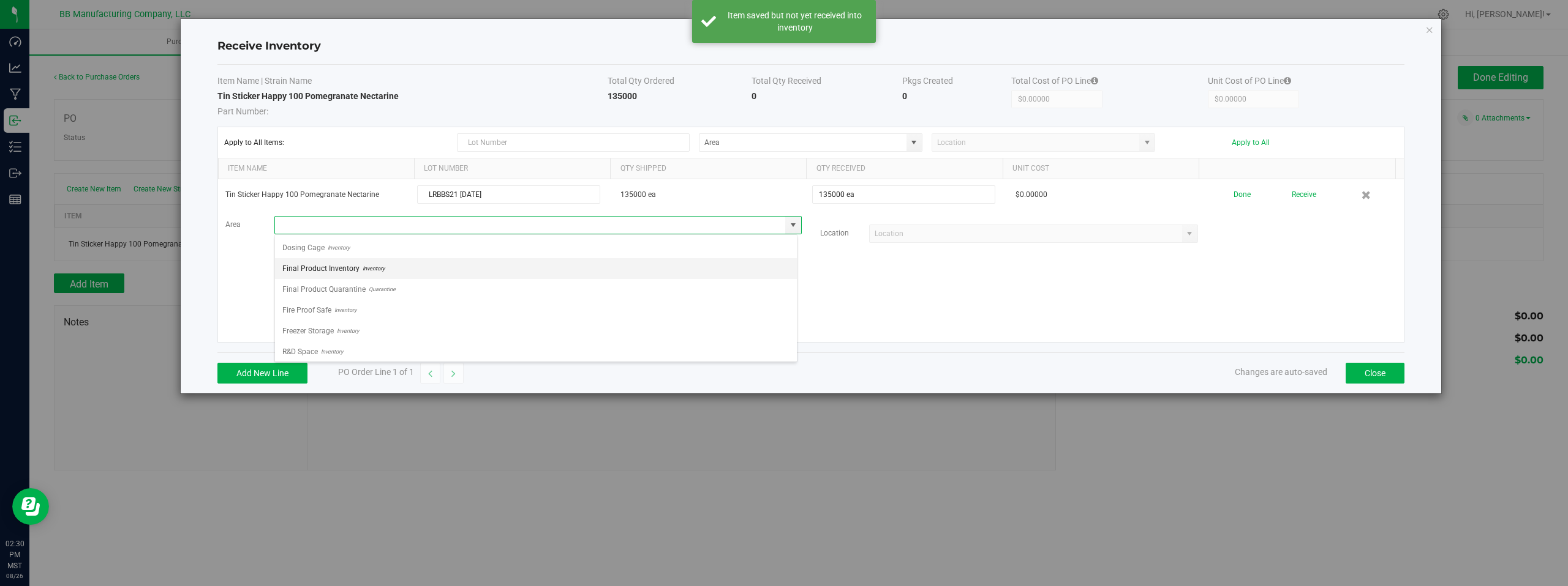
scroll to position [86, 0]
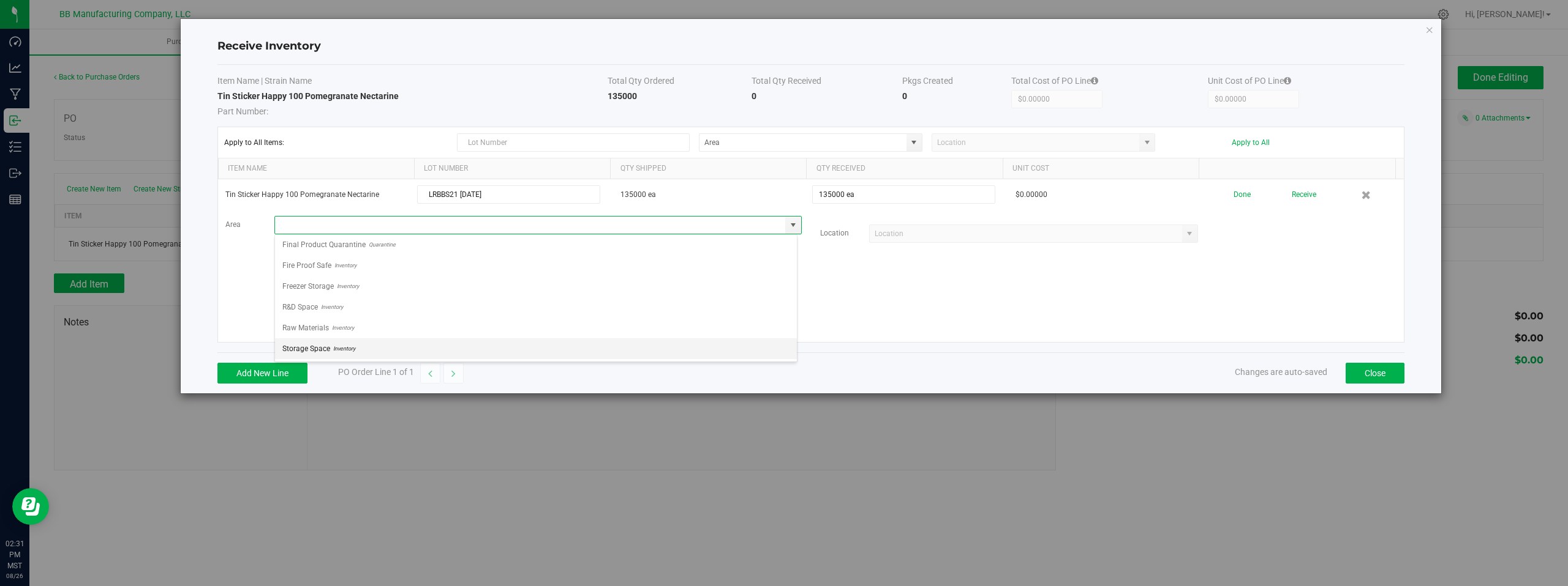
click at [315, 349] on span "Storage Space" at bounding box center [307, 348] width 48 height 18
type input "Storage Space"
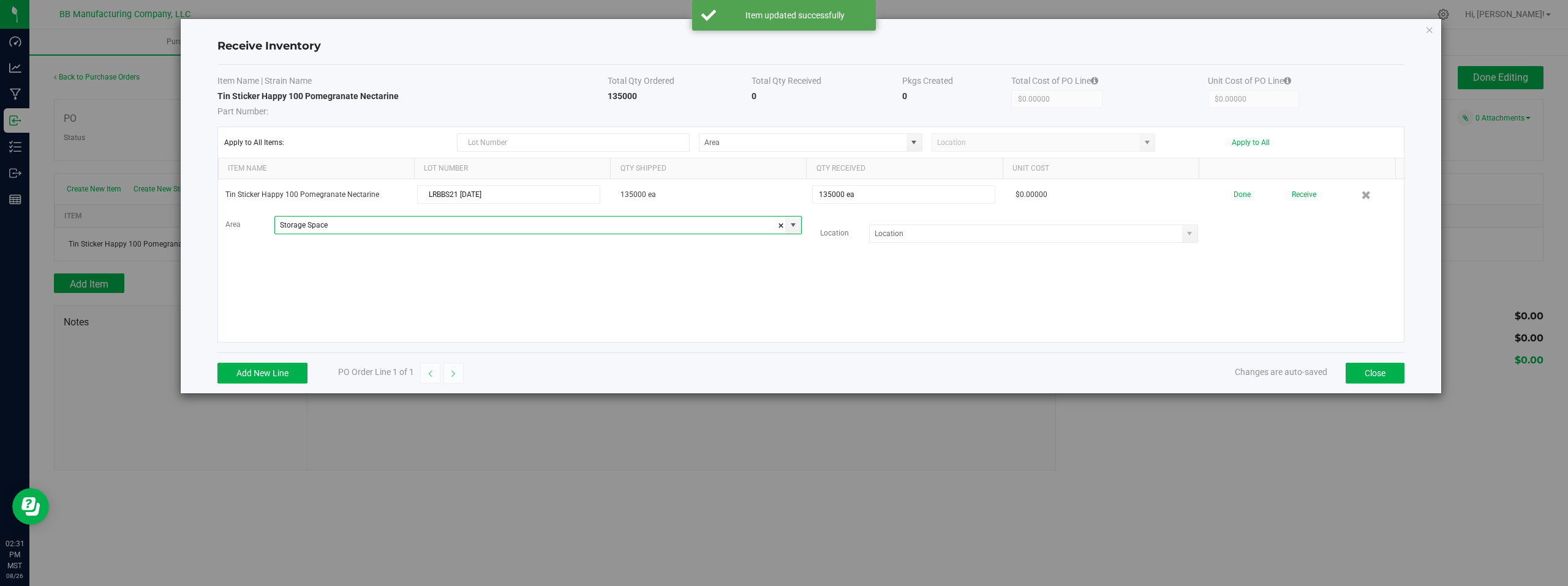
drag, startPoint x: 1039, startPoint y: 289, endPoint x: 1062, endPoint y: 276, distance: 26.4
click at [1040, 287] on div "Tin Sticker Happy 100 Pomegranate Nectarine LRBBS21 08.26.2025 135000 ea 135000…" at bounding box center [811, 261] width 1186 height 163
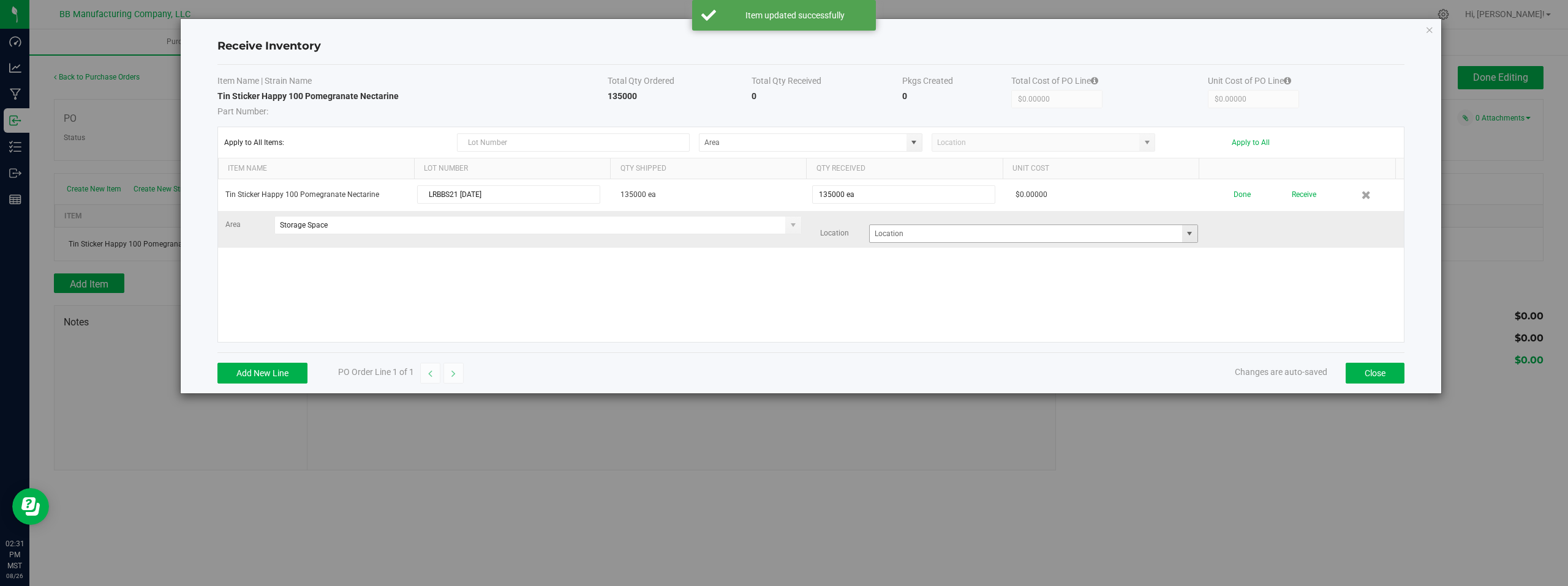
click at [1184, 233] on span at bounding box center [1189, 234] width 10 height 10
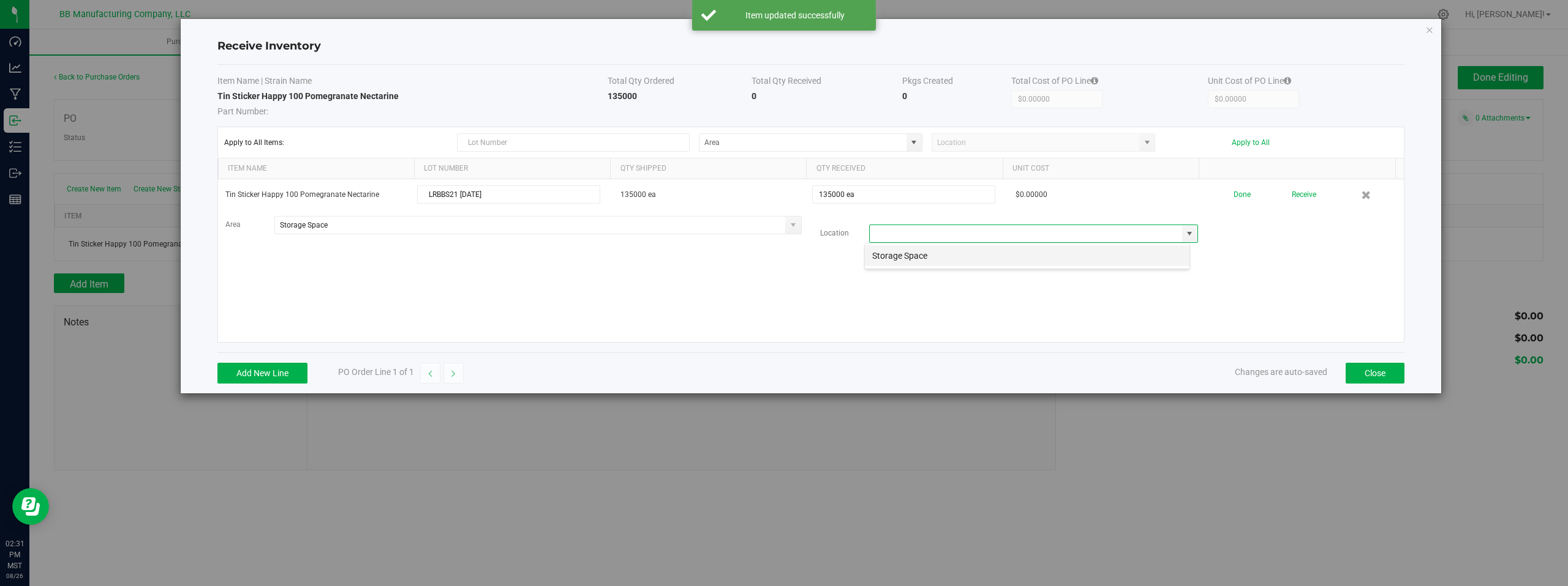
scroll to position [18, 327]
click at [930, 256] on li "Storage Space" at bounding box center [1026, 256] width 325 height 21
type input "Storage Space"
click at [853, 299] on div "Tin Sticker Happy 100 Pomegranate Nectarine LRBBS21 08.26.2025 135000 ea 135000…" at bounding box center [811, 261] width 1186 height 163
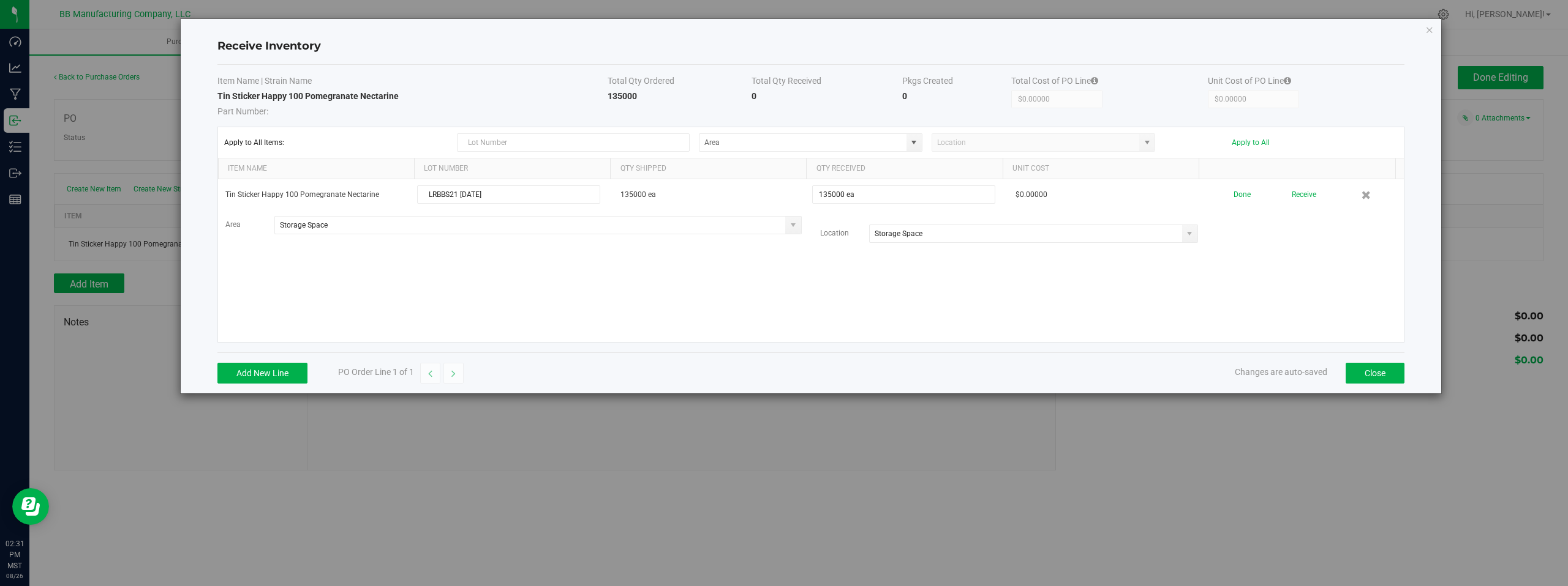
click at [970, 276] on div "Tin Sticker Happy 100 Pomegranate Nectarine LRBBS21 08.26.2025 135000 ea 135000…" at bounding box center [811, 261] width 1186 height 163
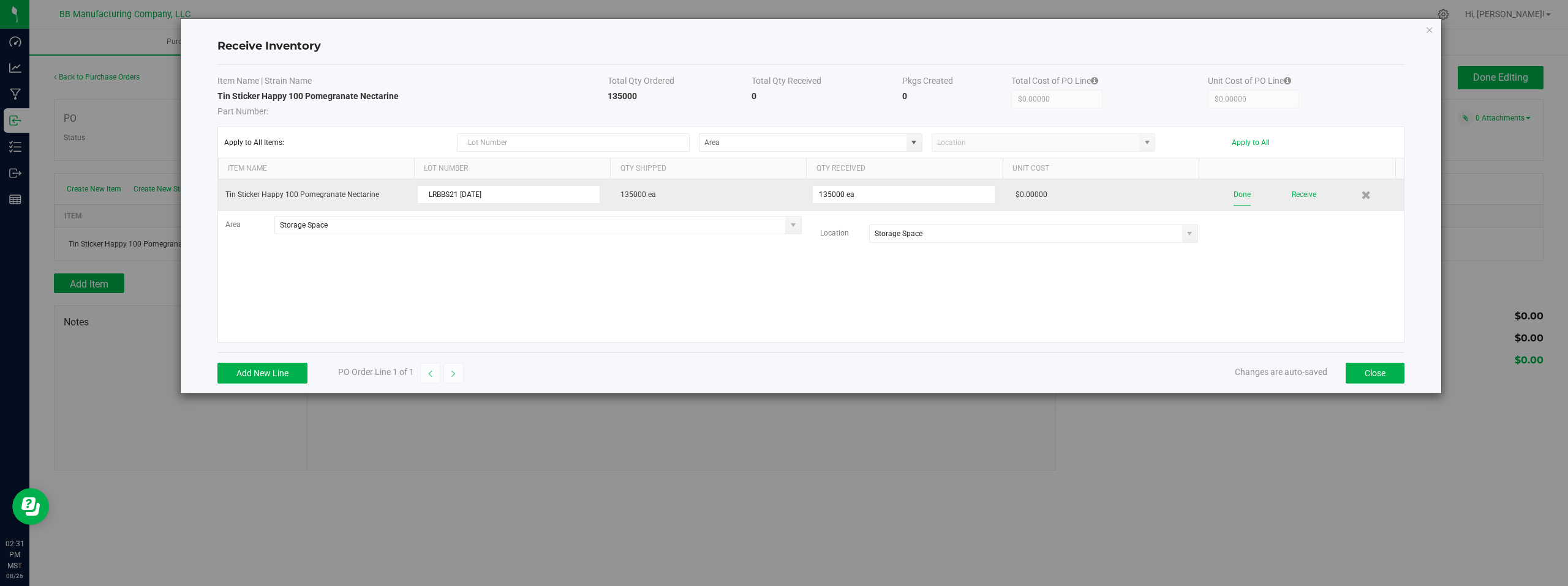
click at [1234, 195] on button "Done" at bounding box center [1242, 195] width 17 height 22
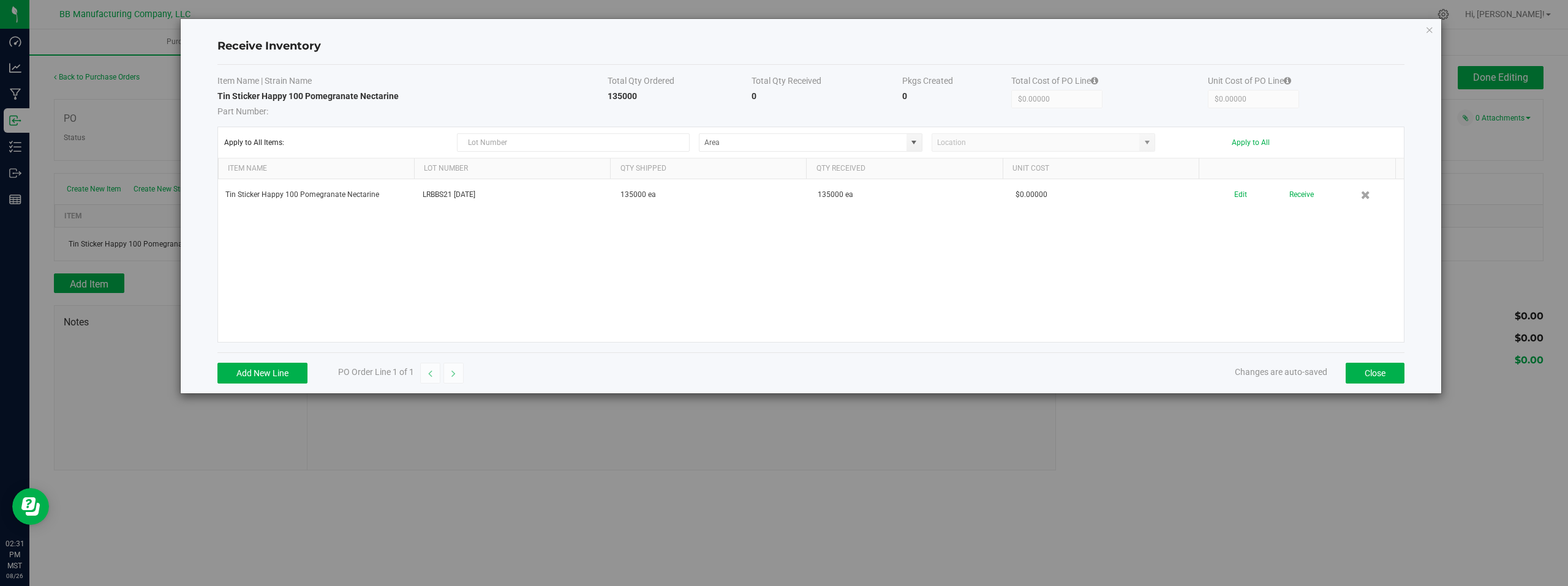
click at [1225, 283] on div "Tin Sticker Happy 100 Pomegranate Nectarine LRBBS21 08.26.2025 135000 ea 135000…" at bounding box center [811, 261] width 1186 height 163
click at [1370, 369] on button "Close" at bounding box center [1376, 374] width 59 height 21
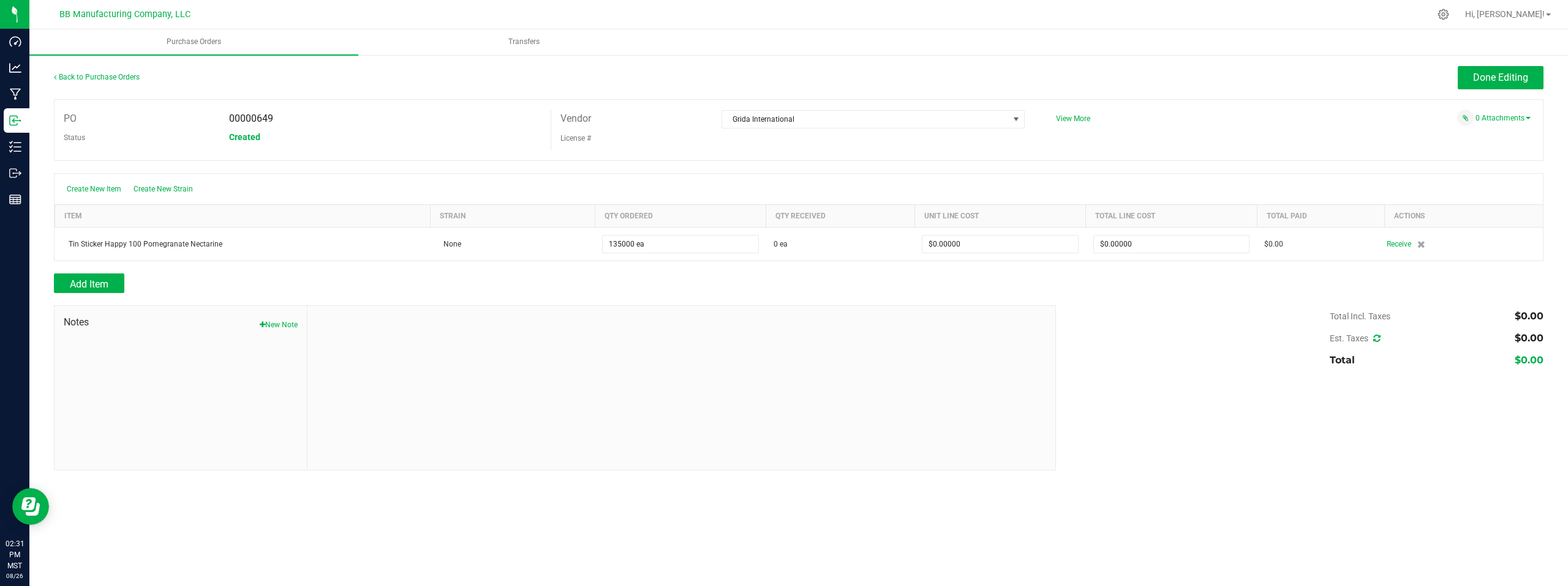
click at [1158, 143] on div "PO 00000649 Status Created Vendor Grida International License # View More" at bounding box center [799, 129] width 1490 height 62
click at [89, 281] on span "Add Item" at bounding box center [89, 284] width 39 height 11
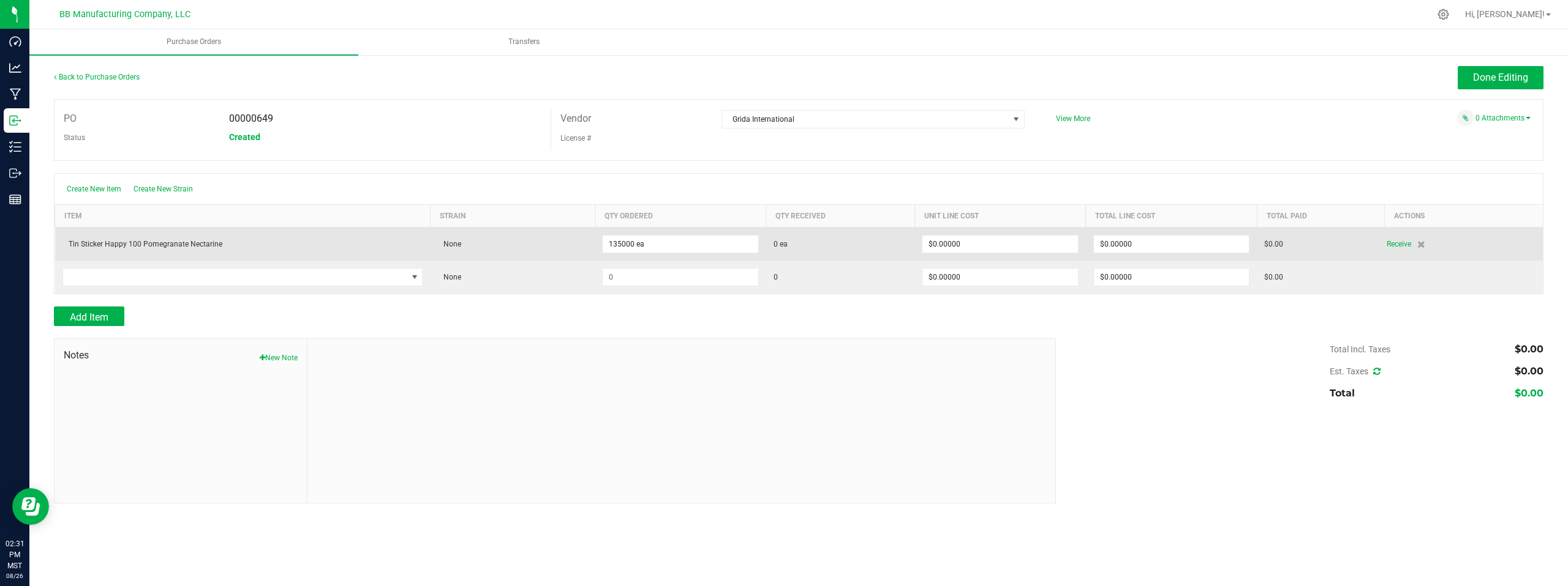
drag, startPoint x: 70, startPoint y: 241, endPoint x: 90, endPoint y: 243, distance: 20.1
click at [92, 243] on div "Tin Sticker Happy 100 Pomegranate Nectarine" at bounding box center [243, 244] width 361 height 11
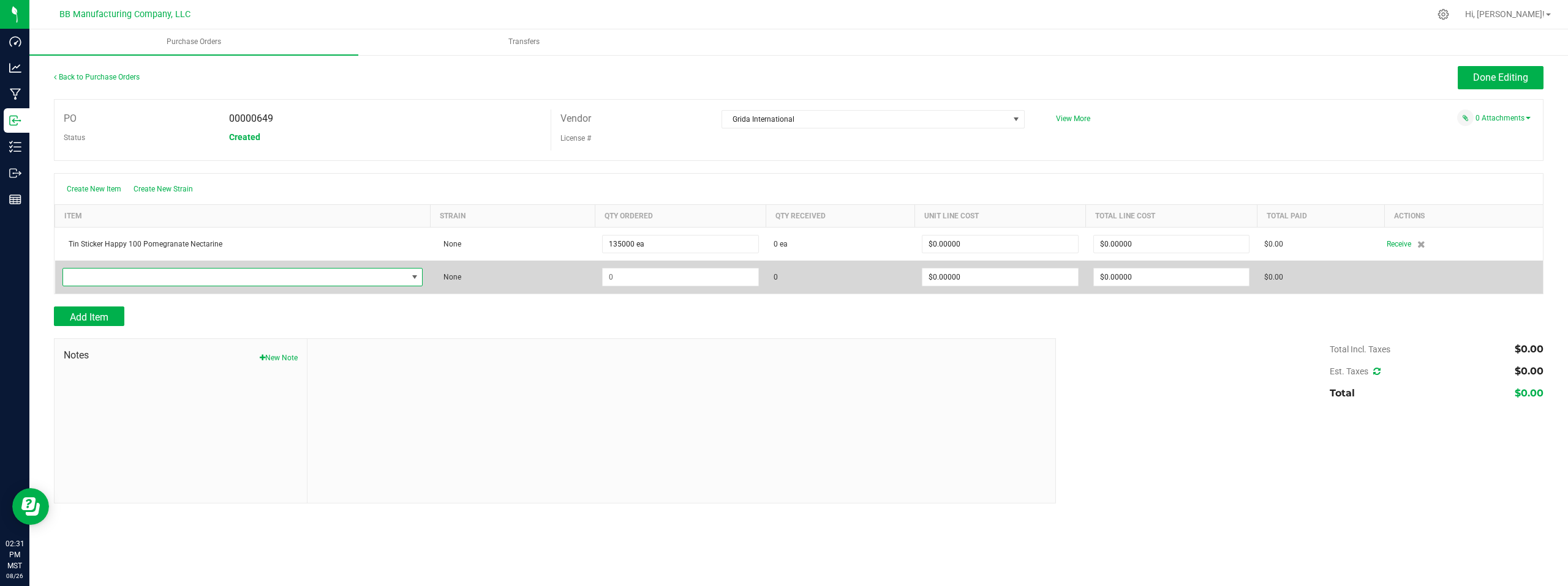
click at [91, 274] on span "NO DATA FOUND" at bounding box center [235, 277] width 345 height 17
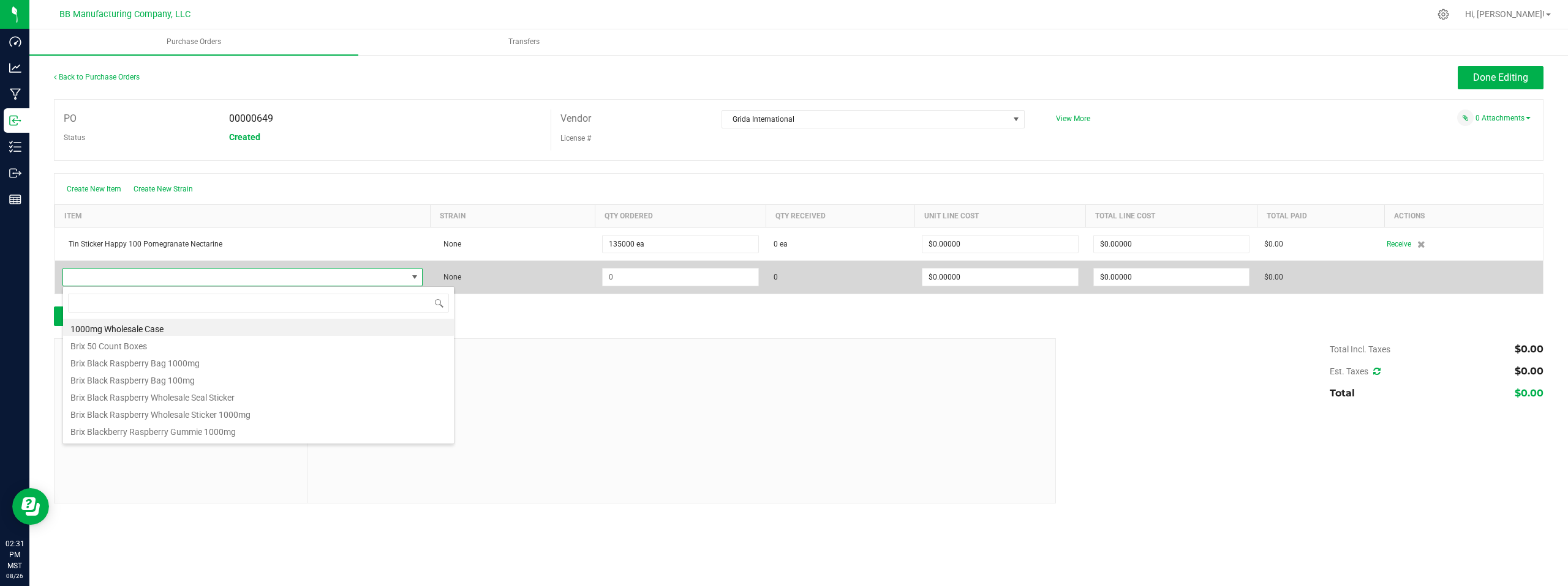
click at [90, 276] on span at bounding box center [235, 277] width 345 height 17
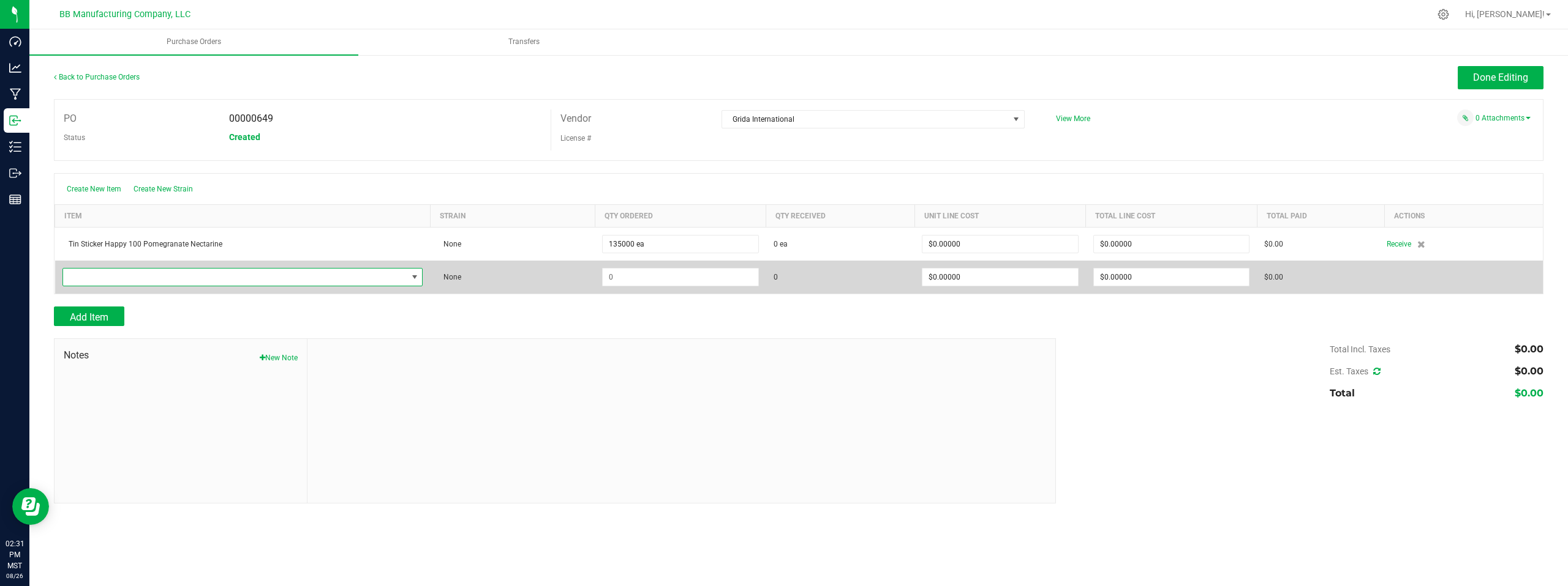
click at [100, 274] on span "NO DATA FOUND" at bounding box center [235, 277] width 345 height 17
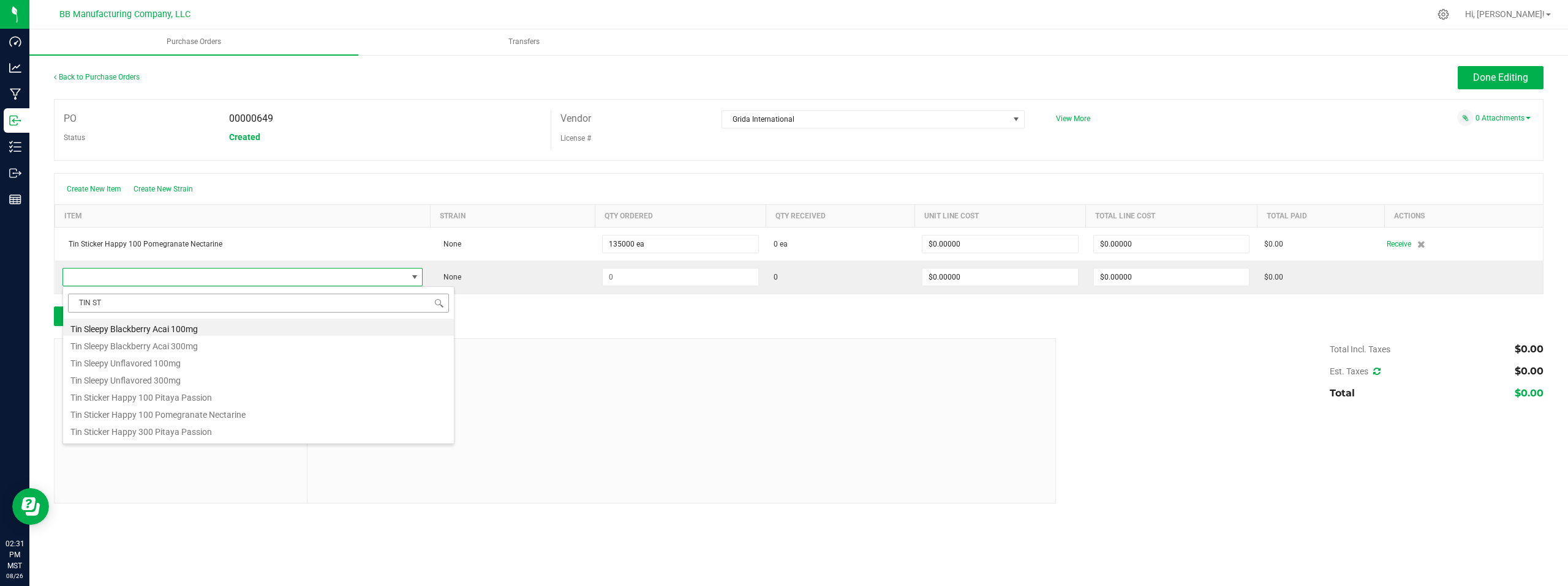
type input "TIN STI"
click at [134, 400] on li "Tin Sticker Stoney 100 Prickly Pear Lemonade" at bounding box center [258, 398] width 390 height 17
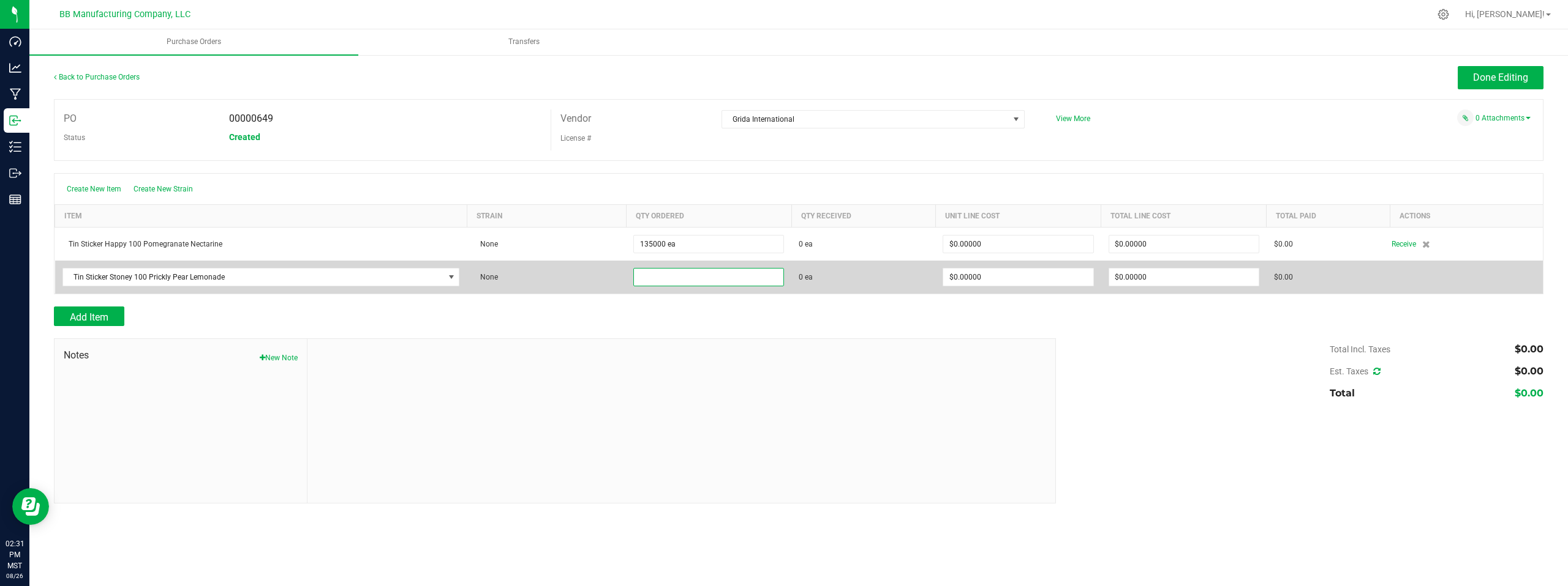
click at [698, 276] on input at bounding box center [708, 277] width 149 height 17
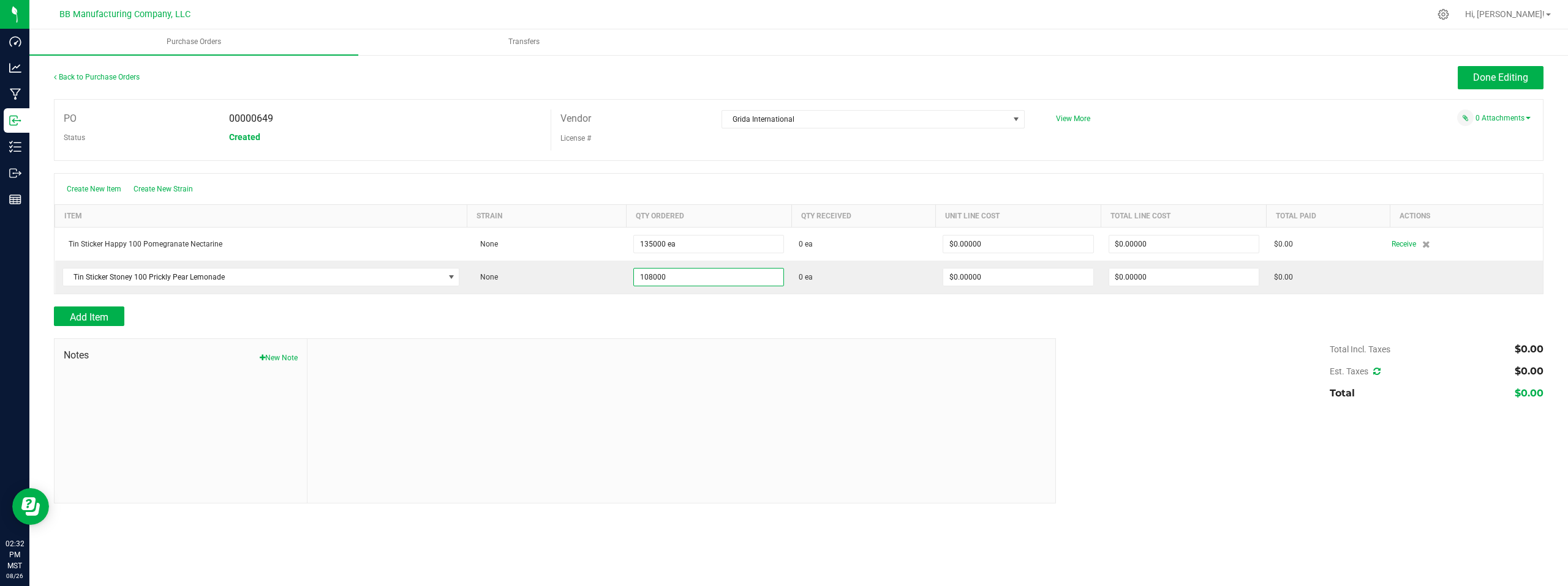
type input "108000 ea"
click at [1113, 314] on div "Add Item" at bounding box center [799, 316] width 1490 height 20
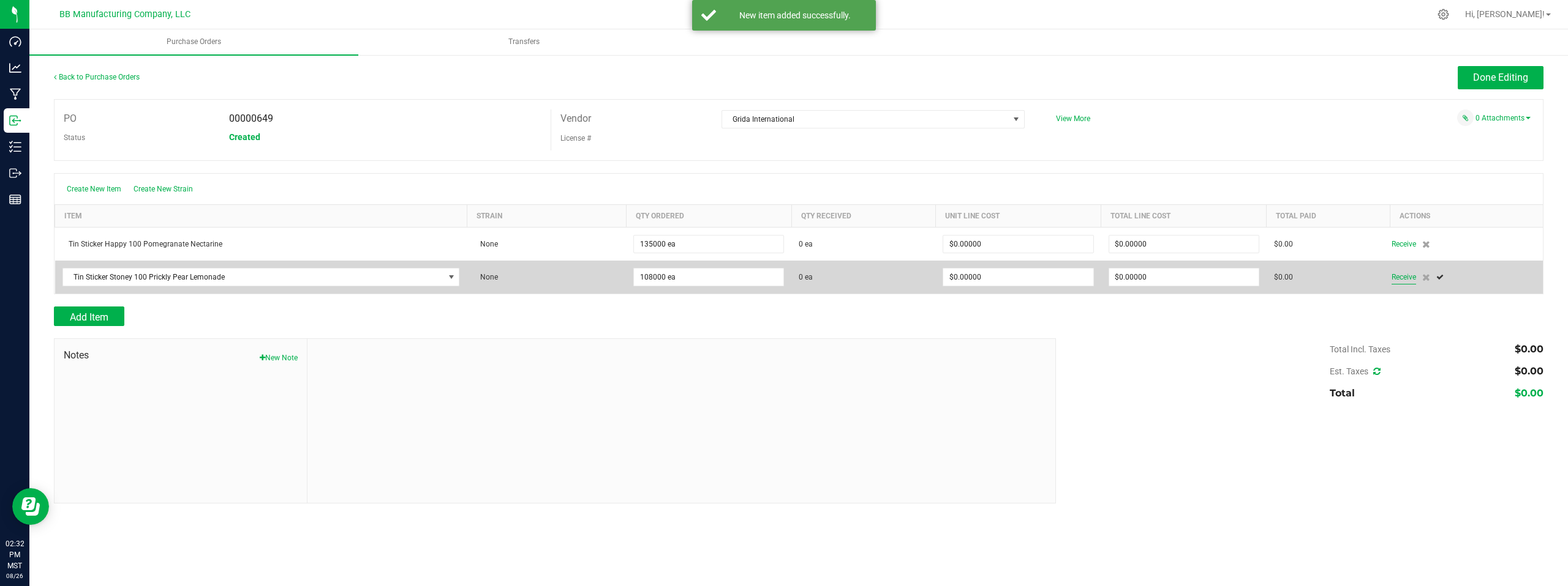
click at [1404, 275] on span "Receive" at bounding box center [1404, 277] width 25 height 14
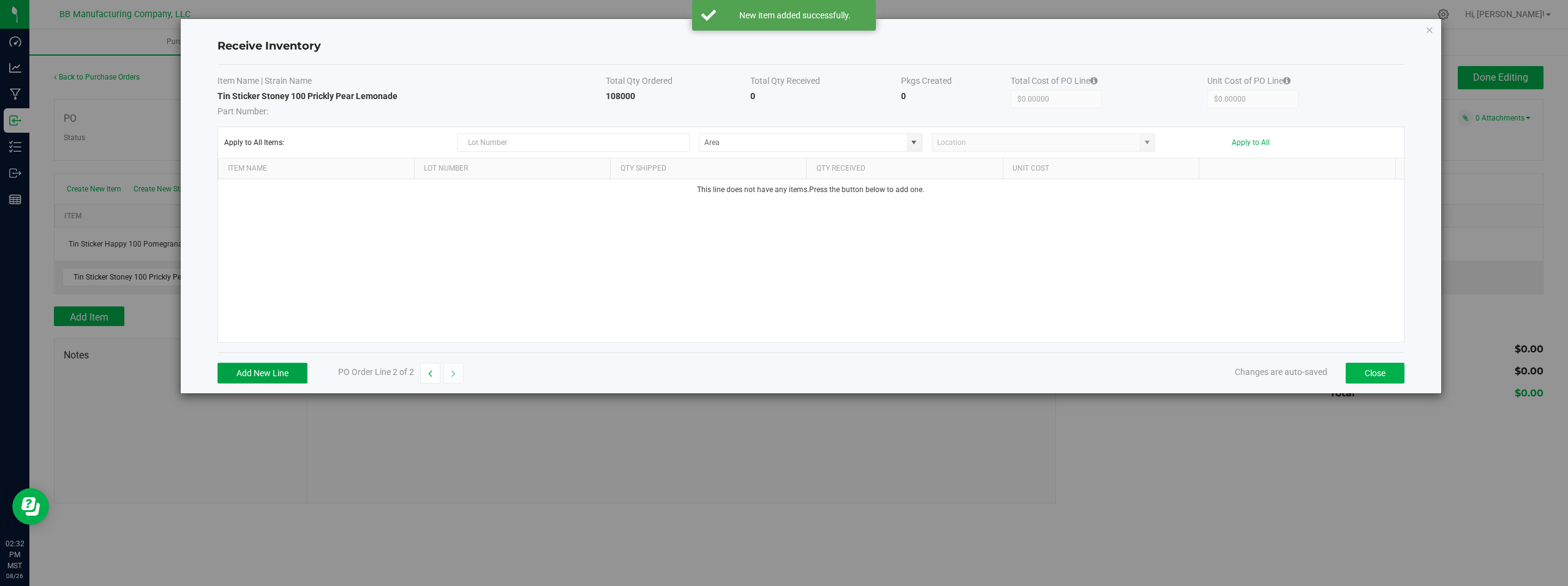
click at [265, 372] on button "Add New Line" at bounding box center [262, 374] width 90 height 21
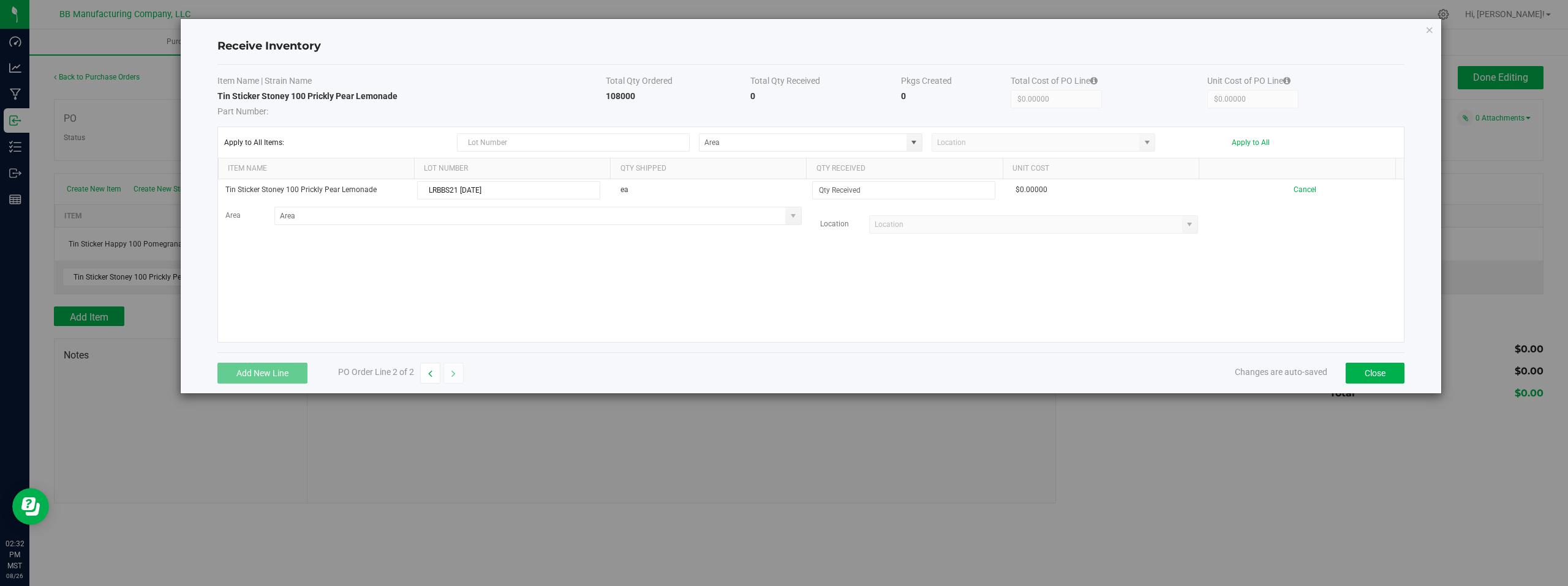
type input "LRBBS21 08.26.2025"
click at [650, 279] on div "Tin Sticker Stoney 100 Prickly Pear Lemonade LRBBS21 08.26.2025 ea $0.00000 Can…" at bounding box center [811, 261] width 1186 height 163
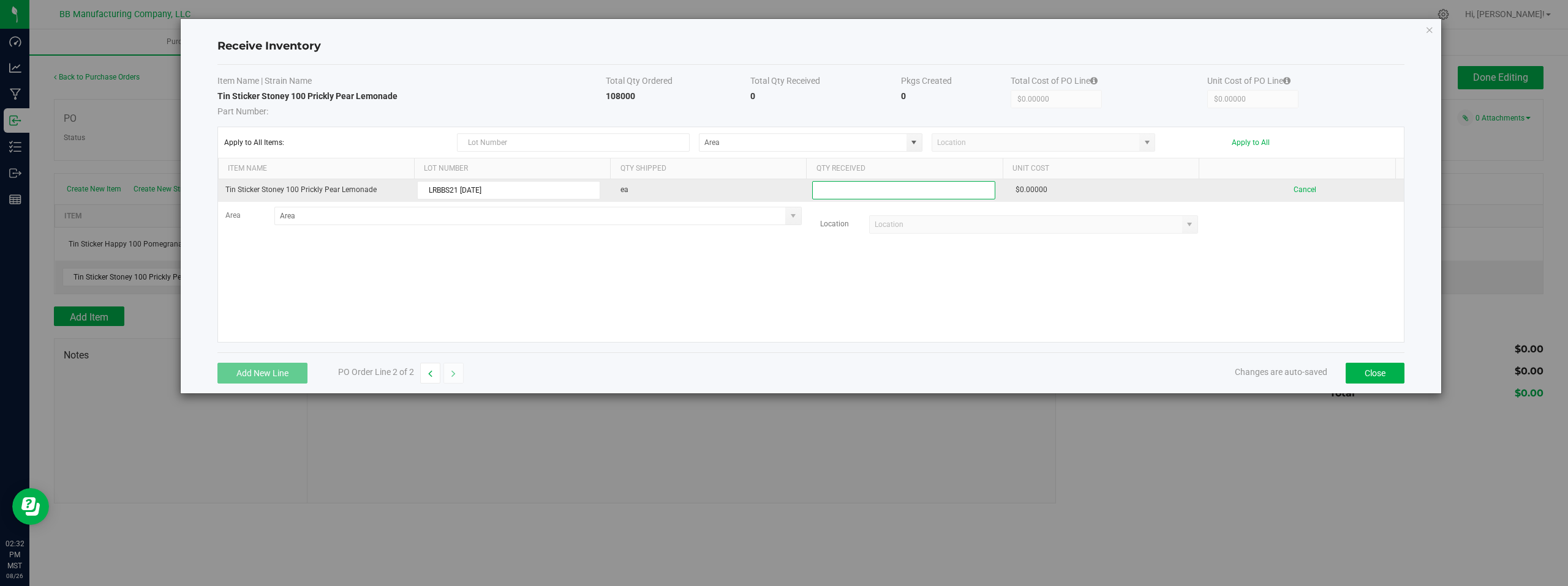
click at [851, 195] on input at bounding box center [903, 190] width 182 height 17
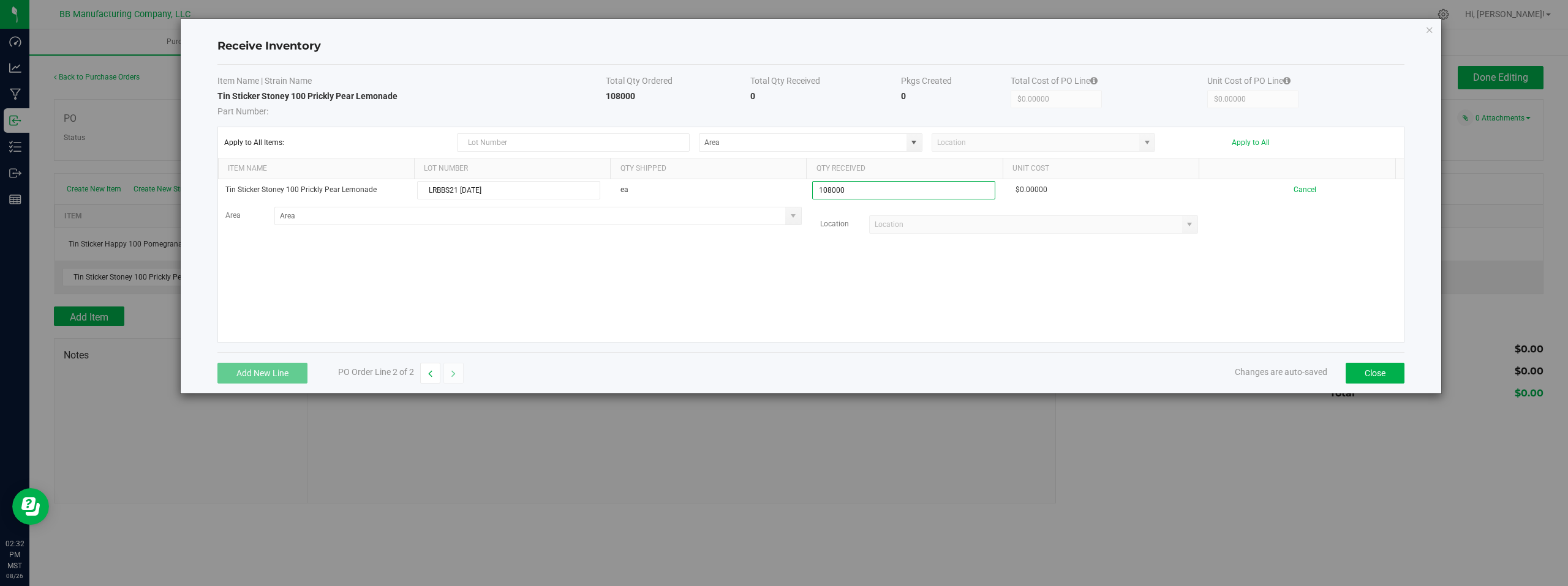
type input "108000 ea"
click at [739, 287] on kendo-grid-list "Tin Sticker Stoney 100 Prickly Pear Lemonade LRBBS21 08.26.2025 ea 108000 ea $0…" at bounding box center [811, 261] width 1186 height 163
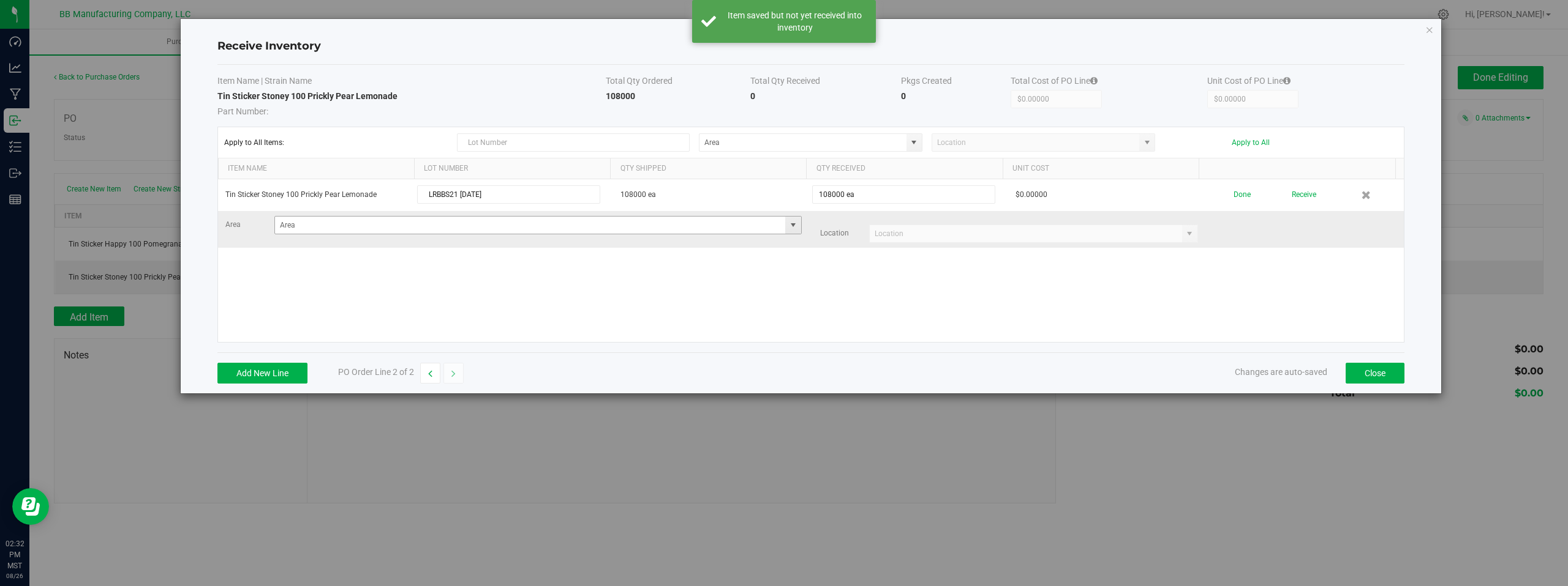
click at [788, 229] on span at bounding box center [793, 225] width 10 height 10
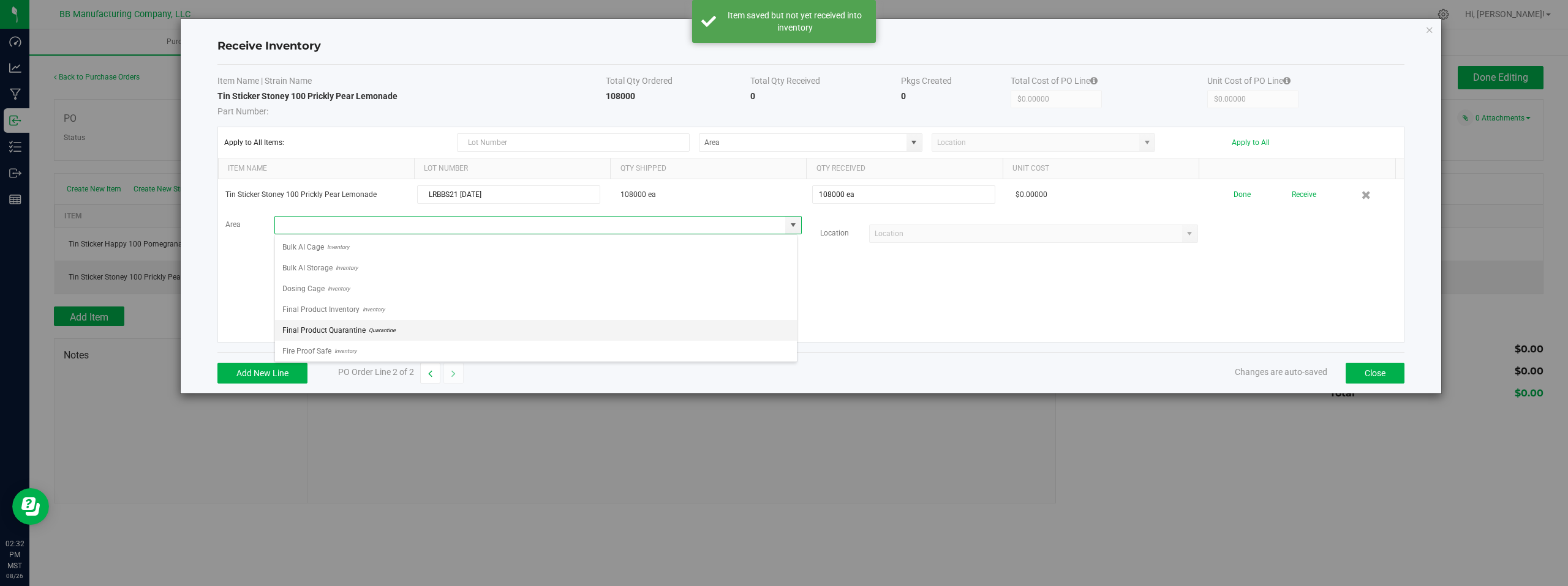
scroll to position [86, 0]
click at [335, 349] on span "Inventory" at bounding box center [343, 348] width 25 height 18
type input "Storage Space"
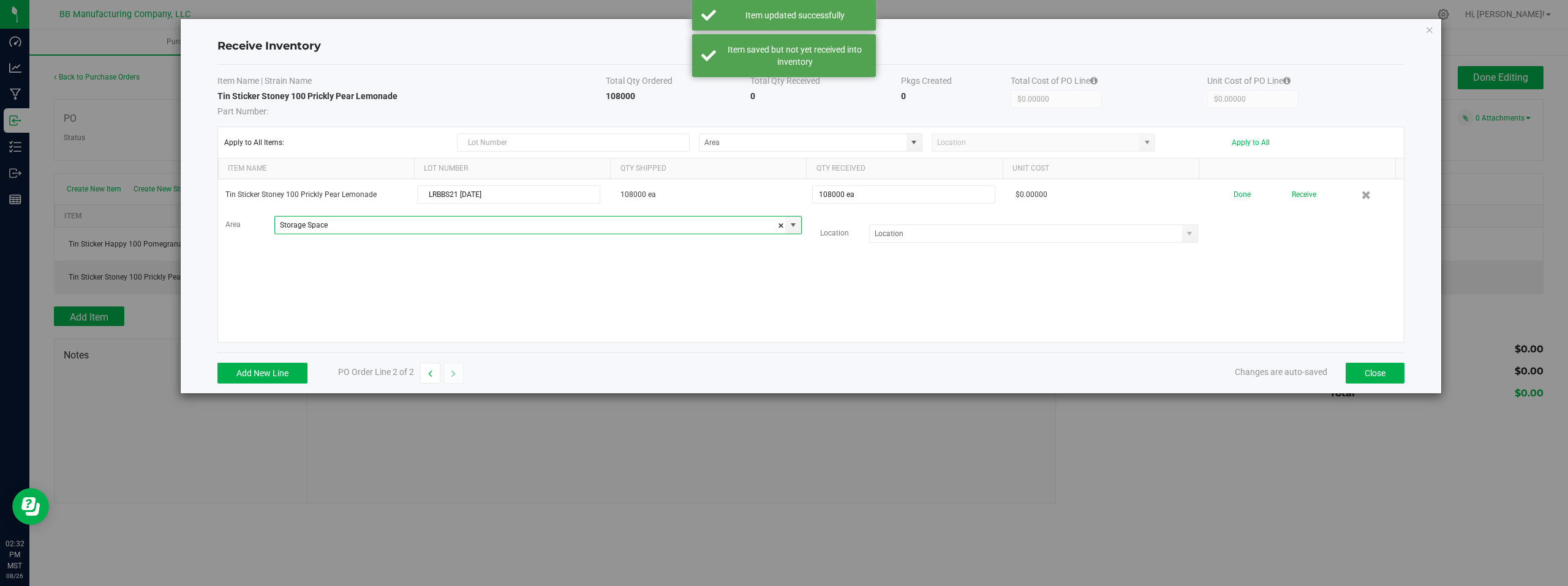
drag, startPoint x: 776, startPoint y: 293, endPoint x: 957, endPoint y: 260, distance: 184.0
click at [779, 291] on div "Tin Sticker Stoney 100 Prickly Pear Lemonade LRBBS21 08.26.2025 108000 ea 10800…" at bounding box center [811, 261] width 1186 height 163
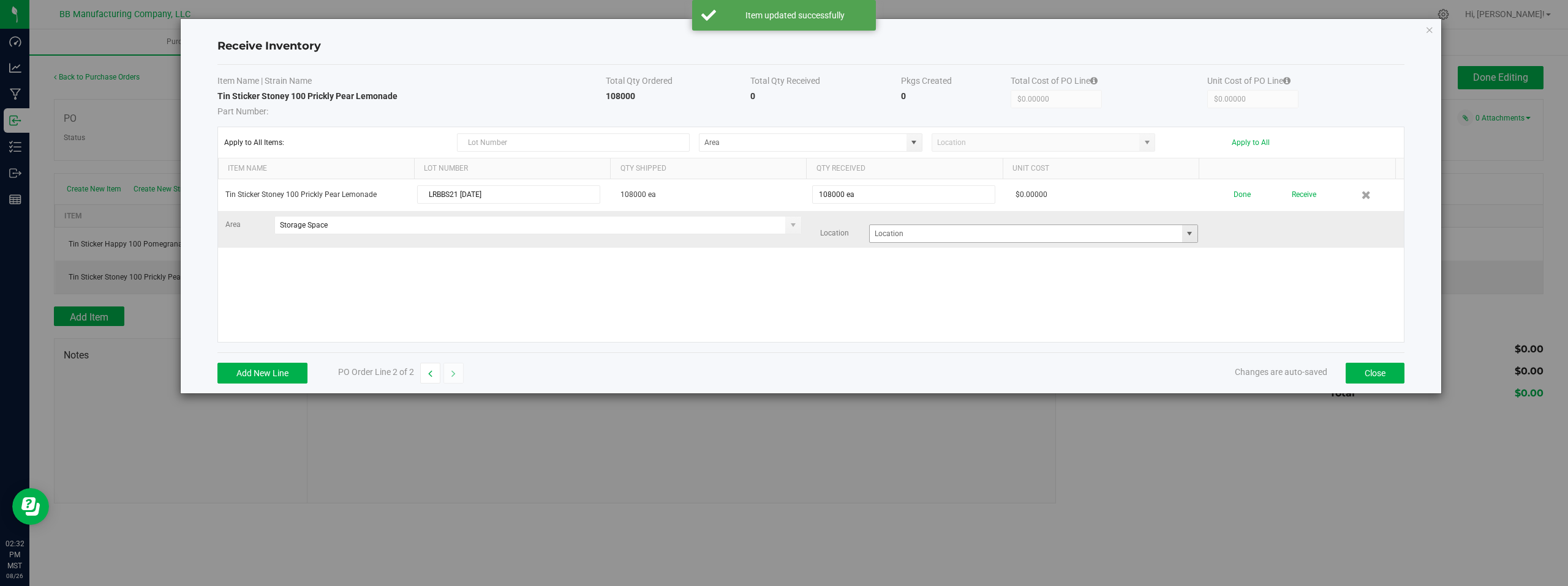
click at [1184, 237] on span at bounding box center [1189, 234] width 10 height 10
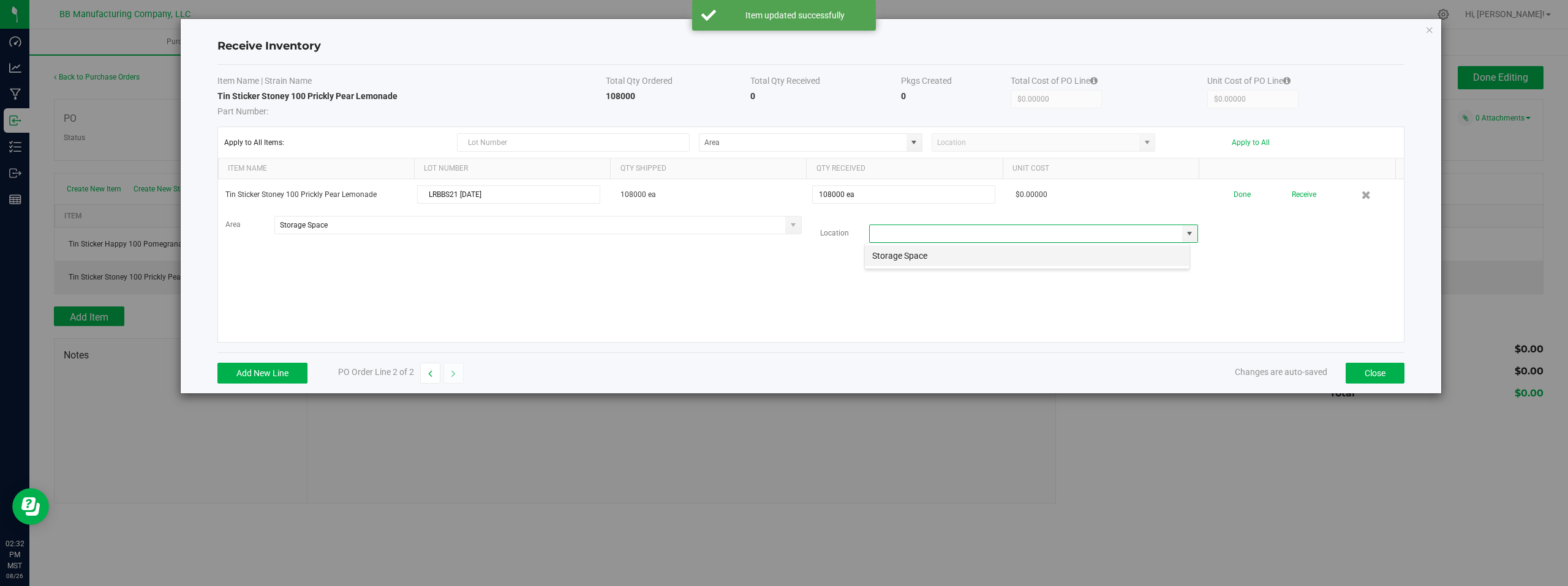
scroll to position [18, 327]
click at [919, 252] on li "Storage Space" at bounding box center [1026, 256] width 325 height 21
type input "Storage Space"
drag, startPoint x: 800, startPoint y: 283, endPoint x: 983, endPoint y: 272, distance: 183.3
click at [801, 283] on div "Tin Sticker Stoney 100 Prickly Pear Lemonade LRBBS21 08.26.2025 108000 ea 10800…" at bounding box center [811, 261] width 1186 height 163
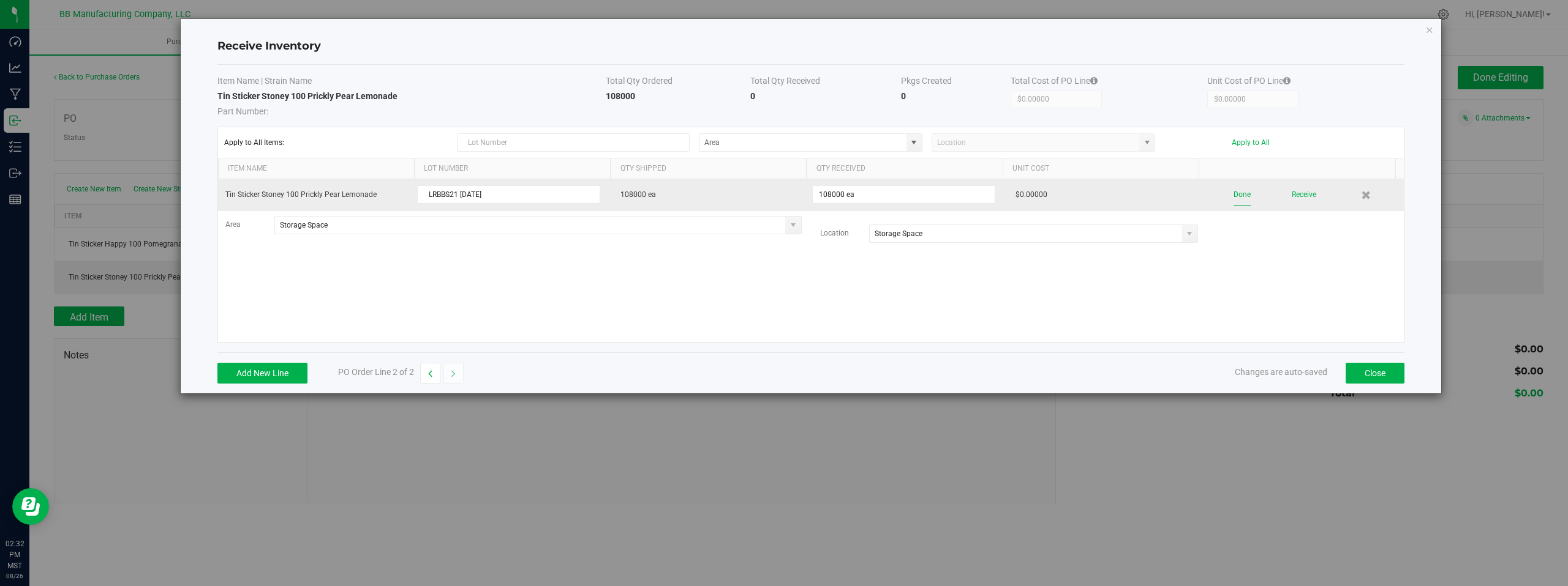
click at [1234, 195] on button "Done" at bounding box center [1242, 195] width 17 height 22
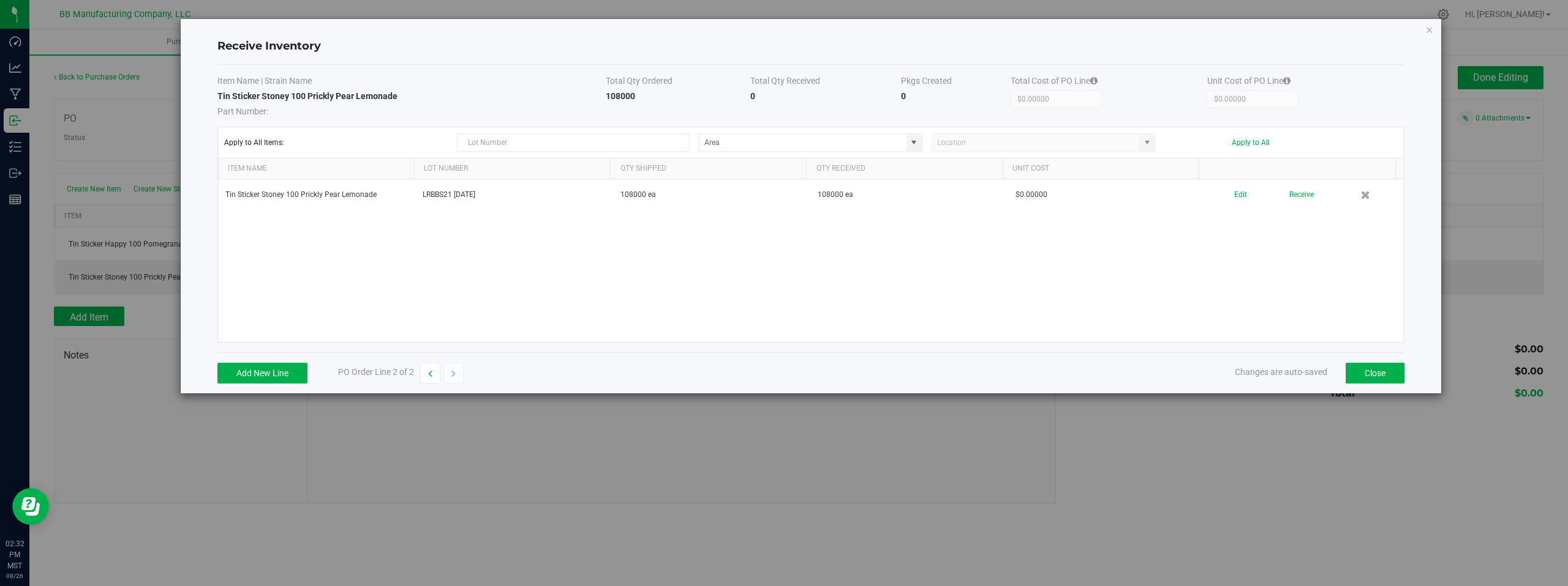
click at [1212, 275] on div "Tin Sticker Stoney 100 Prickly Pear Lemonade LRBBS21 08.26.2025 108000 ea 10800…" at bounding box center [811, 261] width 1186 height 163
click at [1372, 367] on button "Close" at bounding box center [1376, 374] width 59 height 21
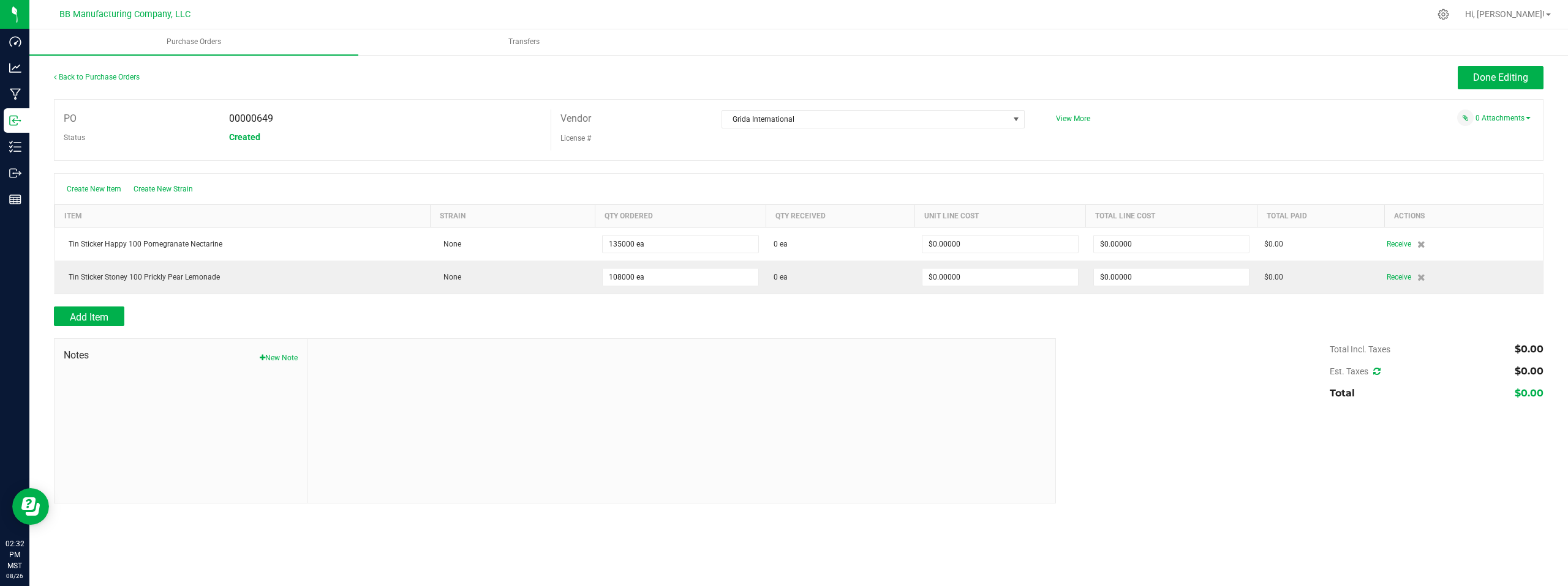
click at [953, 326] on div at bounding box center [799, 332] width 1490 height 12
click at [649, 325] on div "Add Item" at bounding box center [550, 316] width 993 height 20
click at [99, 321] on span "Add Item" at bounding box center [89, 317] width 39 height 11
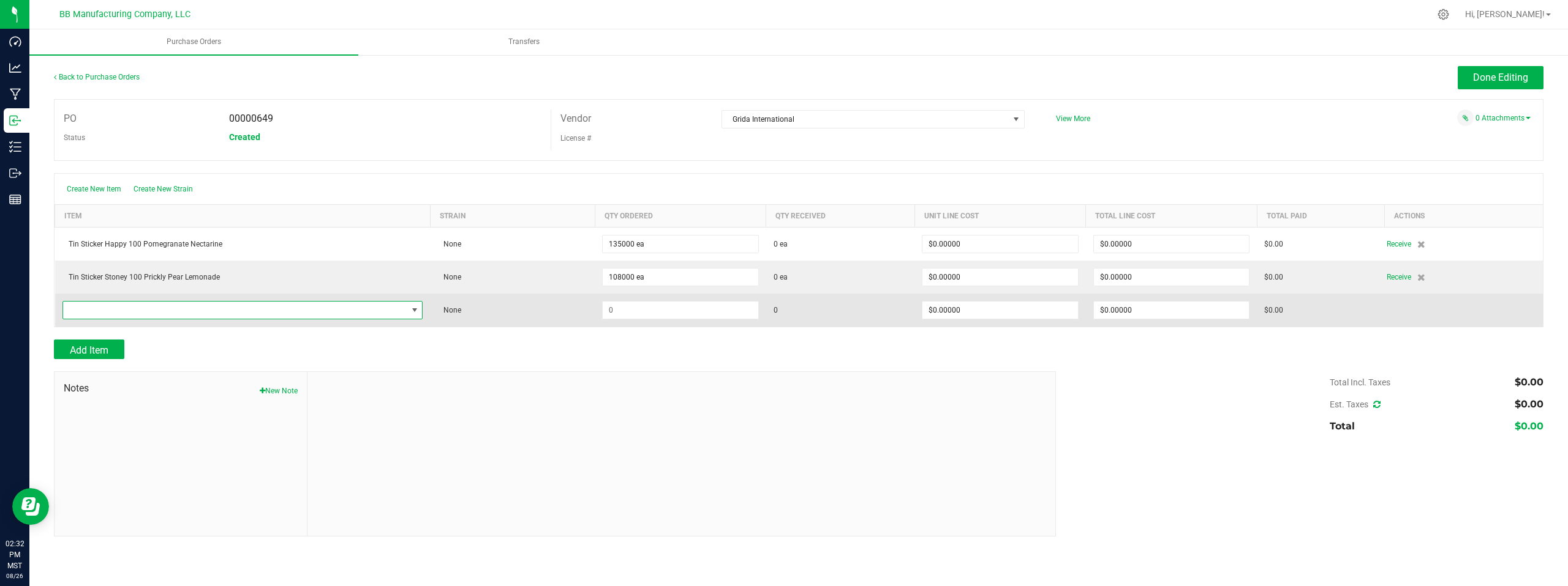
click at [108, 309] on span "NO DATA FOUND" at bounding box center [235, 310] width 345 height 17
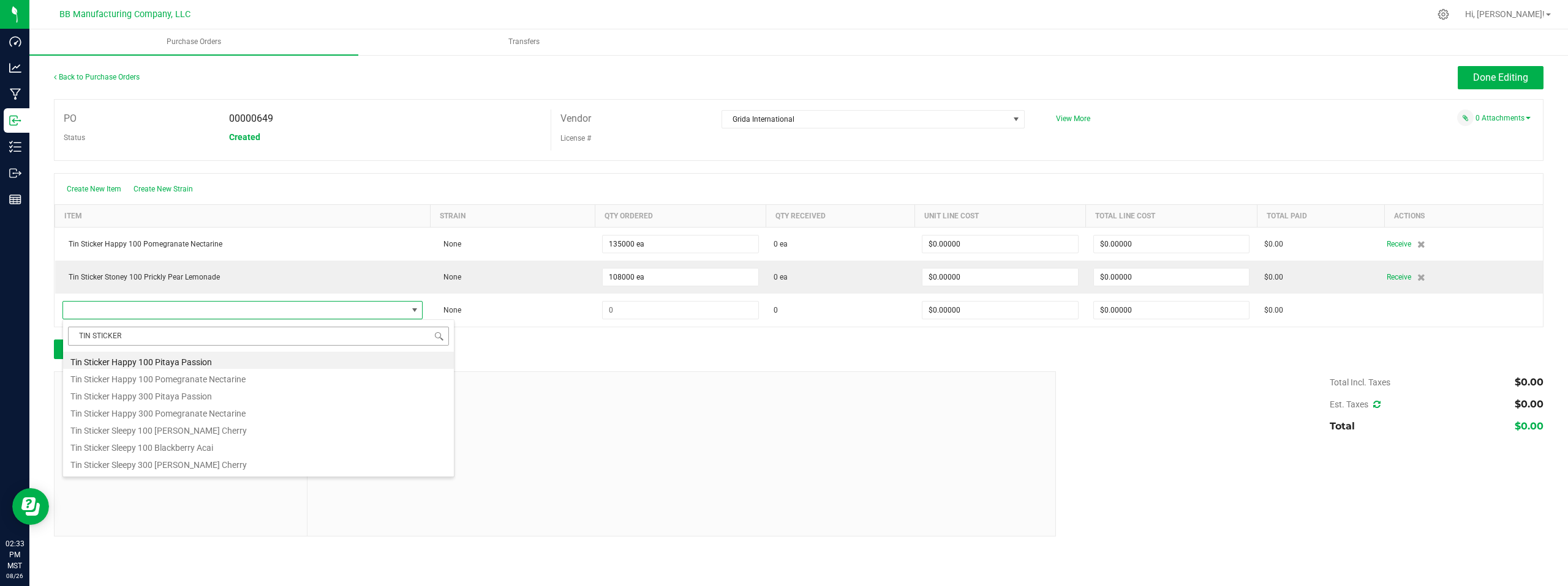
drag, startPoint x: 128, startPoint y: 336, endPoint x: 75, endPoint y: 338, distance: 53.0
click at [75, 338] on input "TIN STICKER" at bounding box center [258, 337] width 381 height 19
click at [144, 340] on input "TIN STICKER" at bounding box center [258, 337] width 381 height 19
type input "TIN STICKER SLE"
click at [180, 381] on li "Tin Sticker Sleepy 100 Blackberry Acai" at bounding box center [258, 378] width 390 height 17
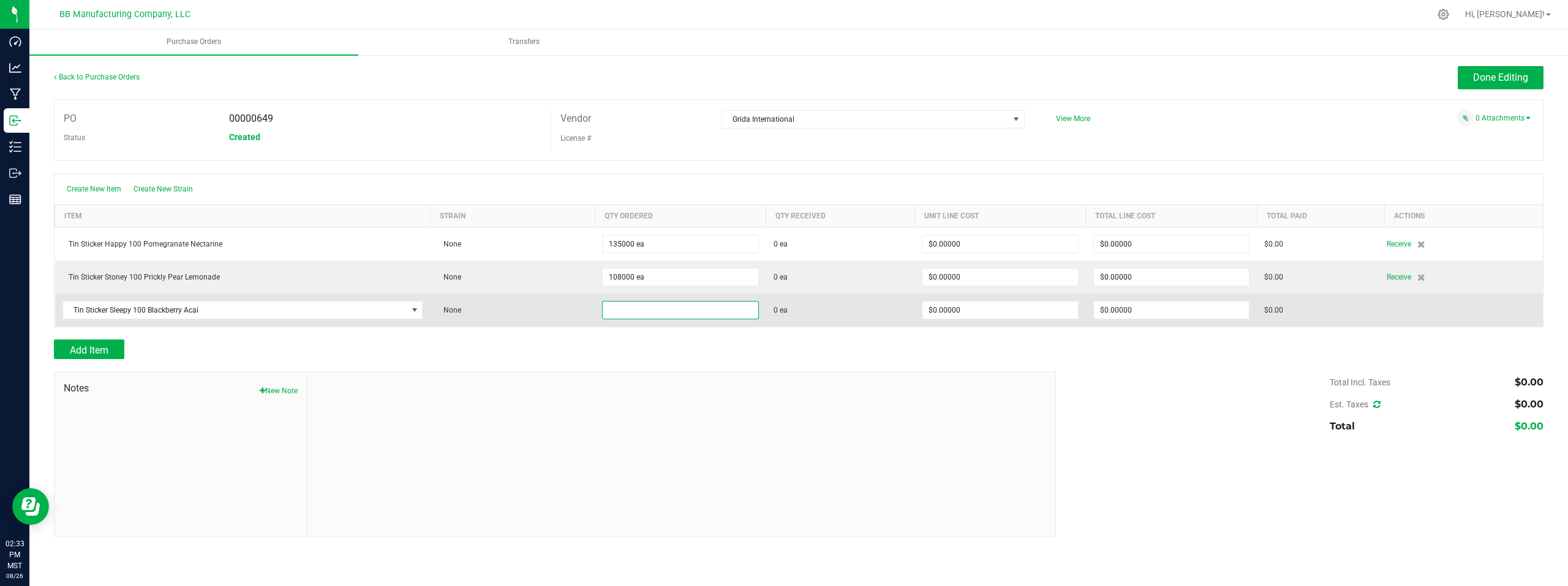
click at [648, 311] on input at bounding box center [680, 310] width 155 height 17
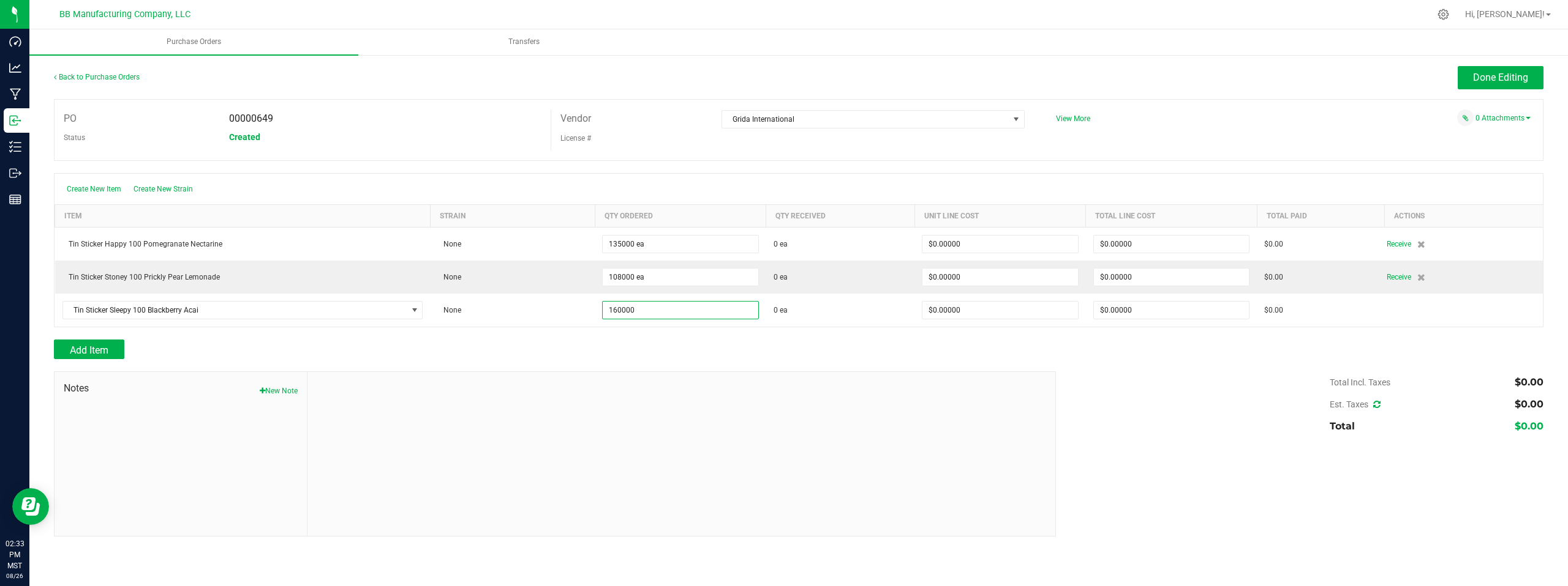
type input "160000 ea"
click at [910, 353] on div "Add Item" at bounding box center [550, 349] width 993 height 20
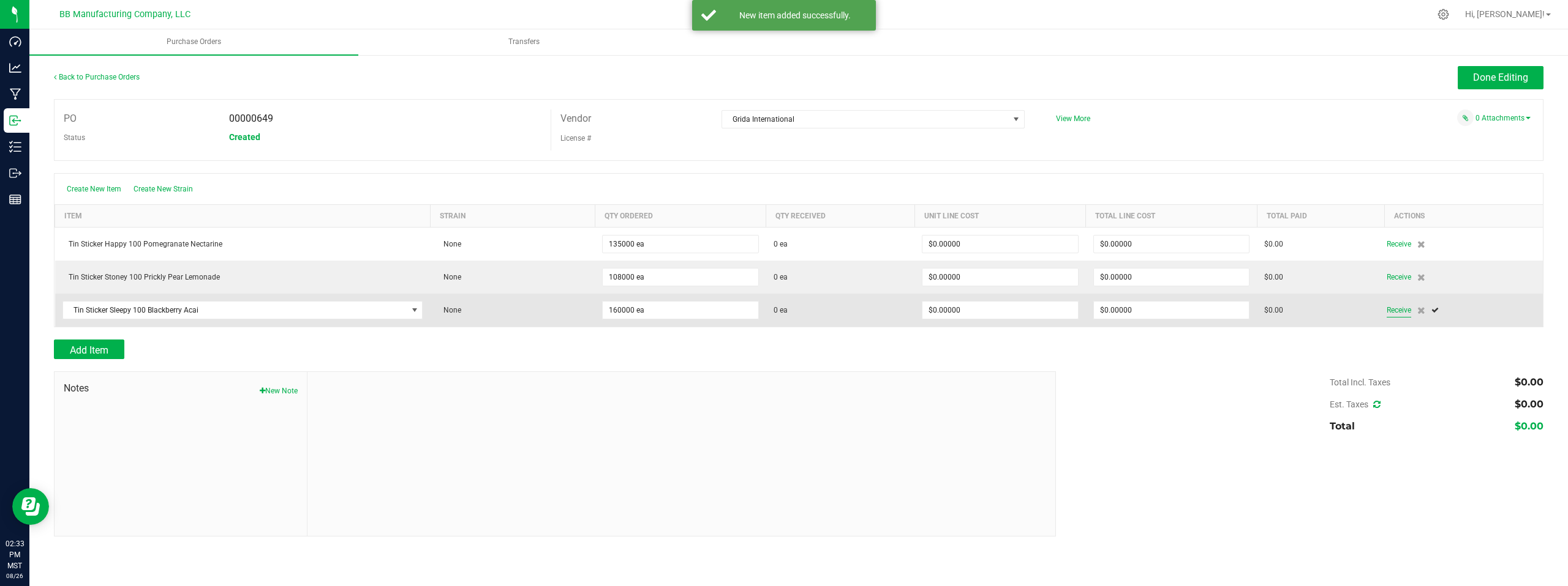
click at [1398, 308] on span "Receive" at bounding box center [1399, 309] width 25 height 14
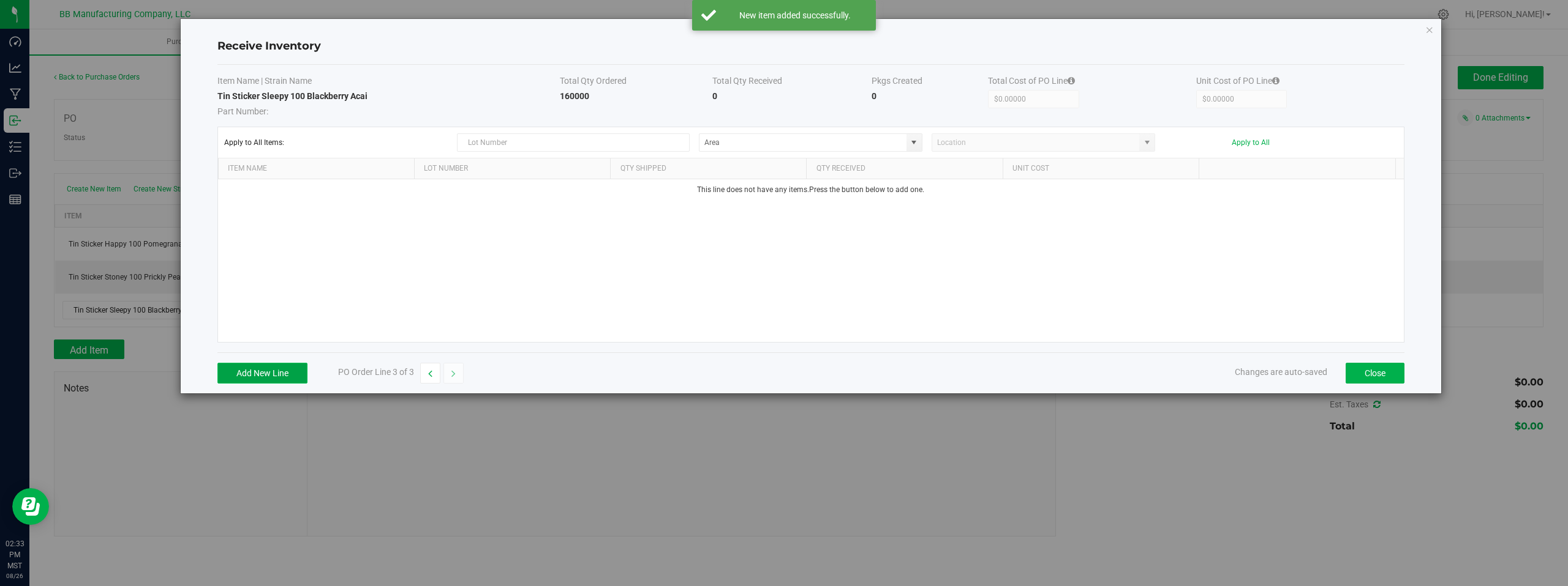
click at [271, 375] on button "Add New Line" at bounding box center [262, 374] width 90 height 21
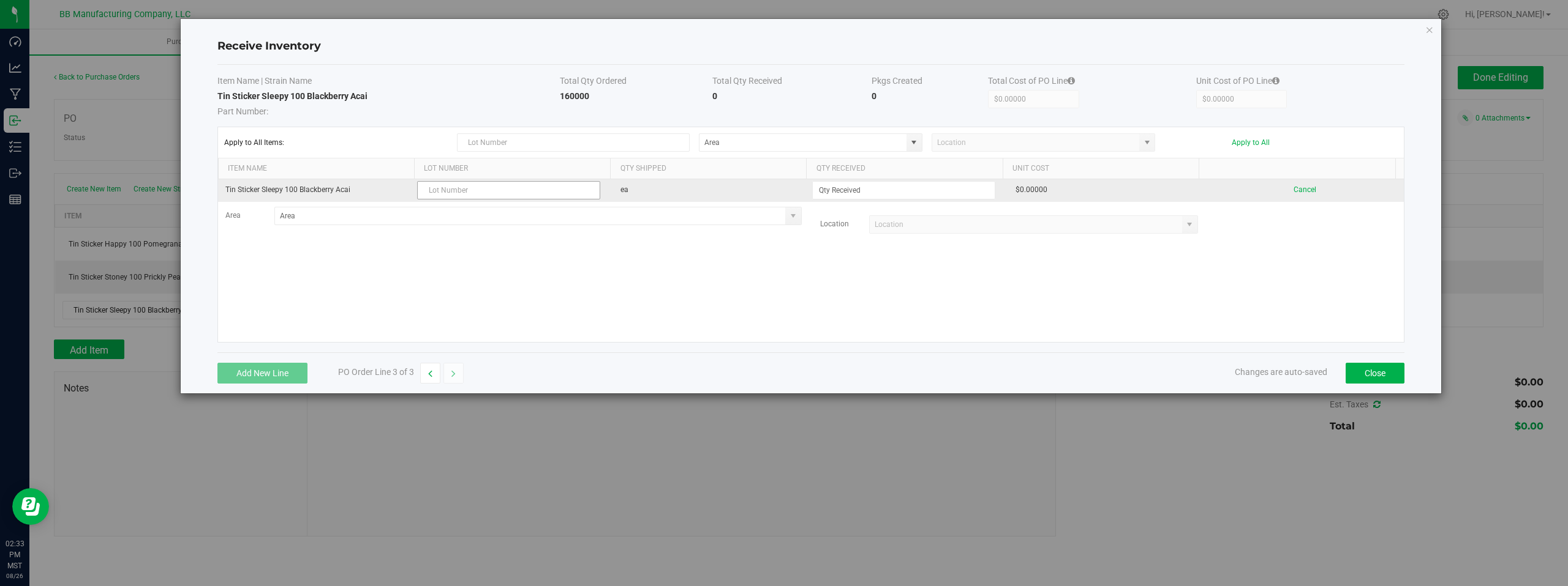
click at [439, 191] on input "text" at bounding box center [508, 189] width 183 height 18
type input "LRBBS21 08.26.2025"
click at [907, 190] on input at bounding box center [903, 190] width 182 height 17
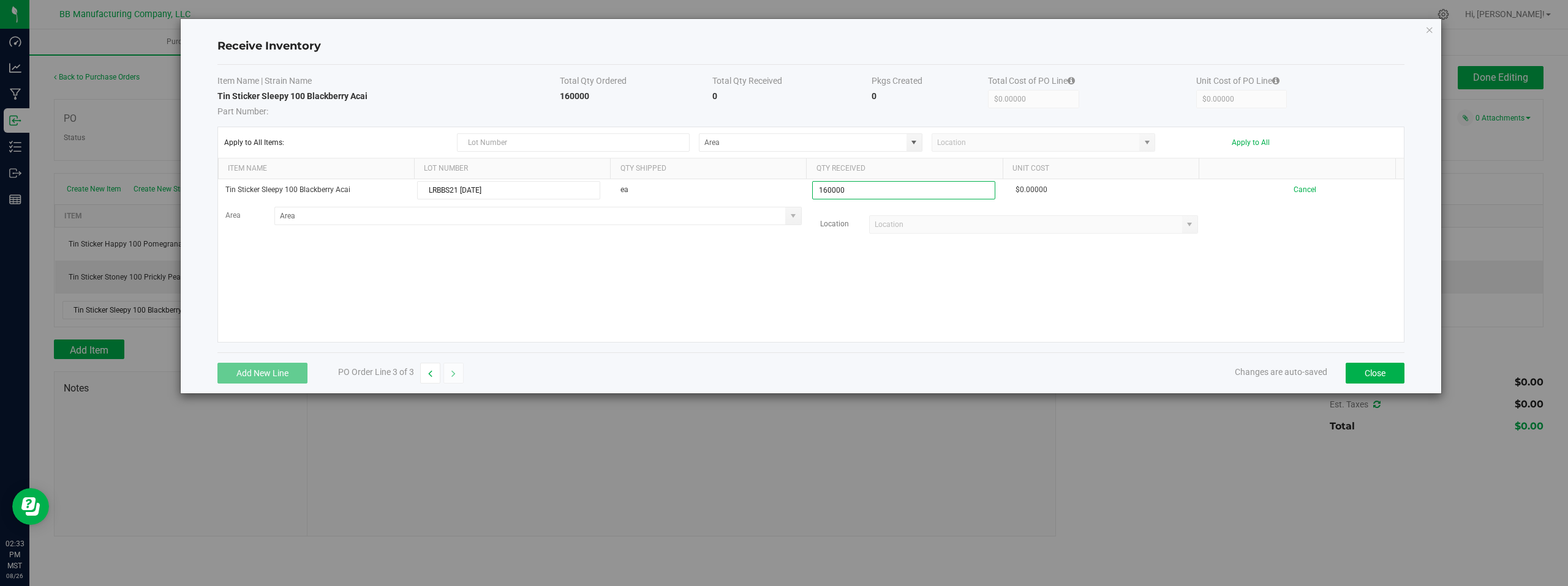
type input "160000 ea"
click at [1267, 277] on kendo-grid-list "Tin Sticker Sleepy 100 Blackberry Acai LRBBS21 08.26.2025 ea 160000 ea $0.00000…" at bounding box center [811, 261] width 1186 height 163
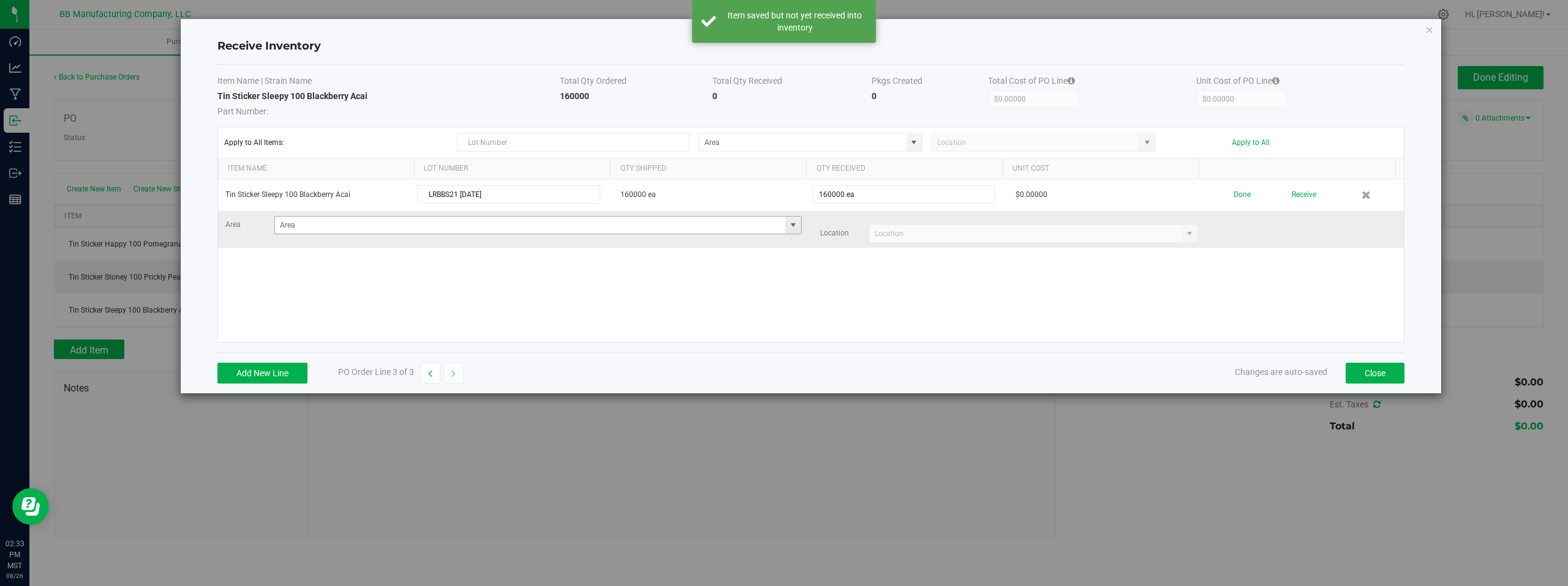
click at [788, 226] on span at bounding box center [793, 225] width 10 height 10
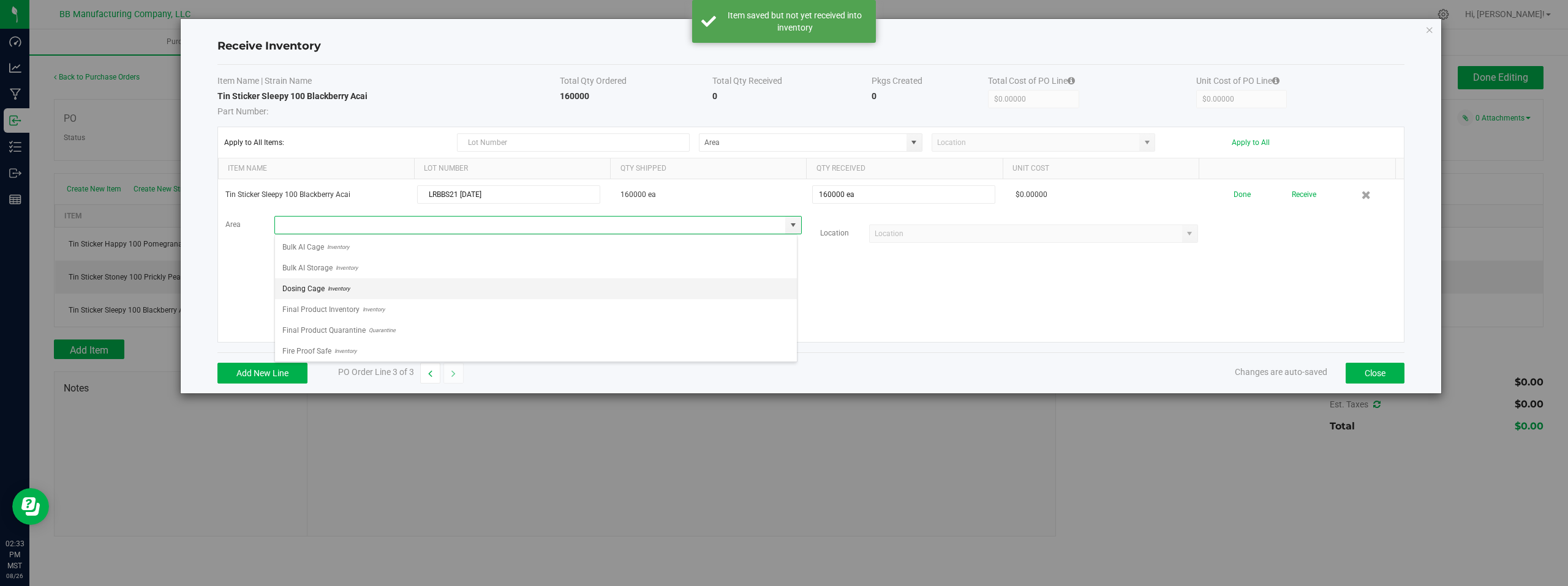
scroll to position [86, 0]
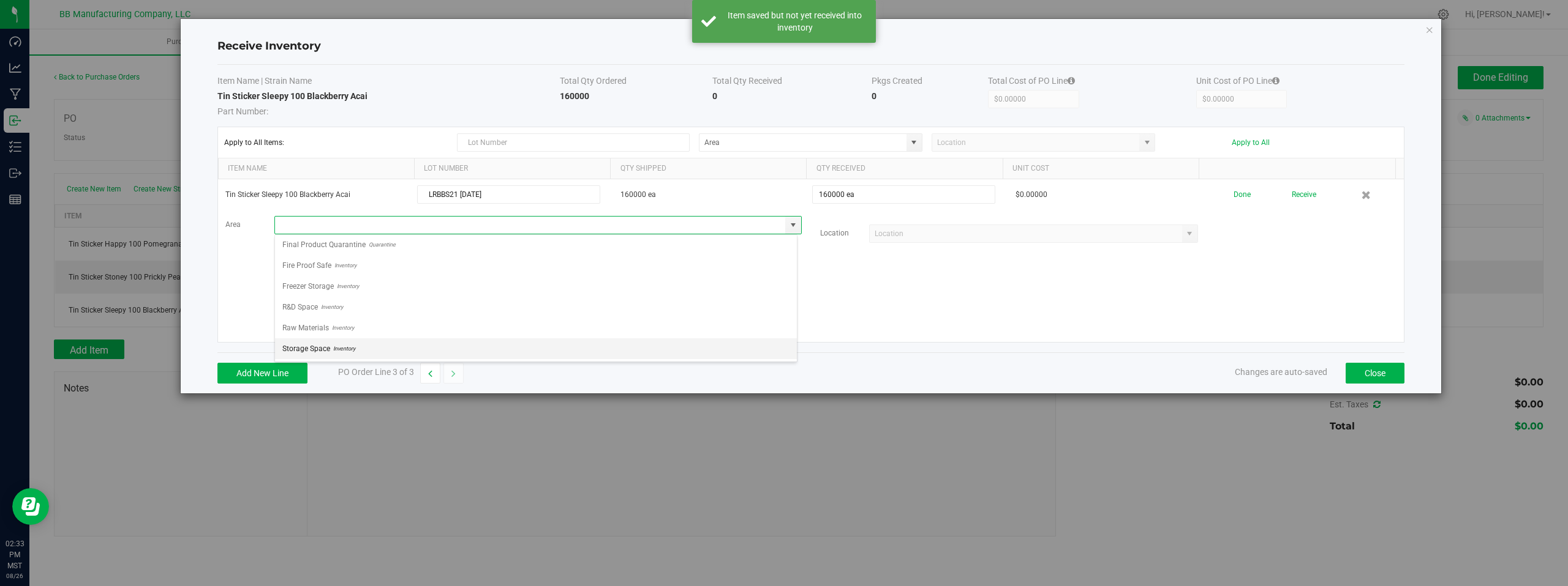
click at [339, 351] on span "Inventory" at bounding box center [343, 348] width 25 height 18
type input "Storage Space"
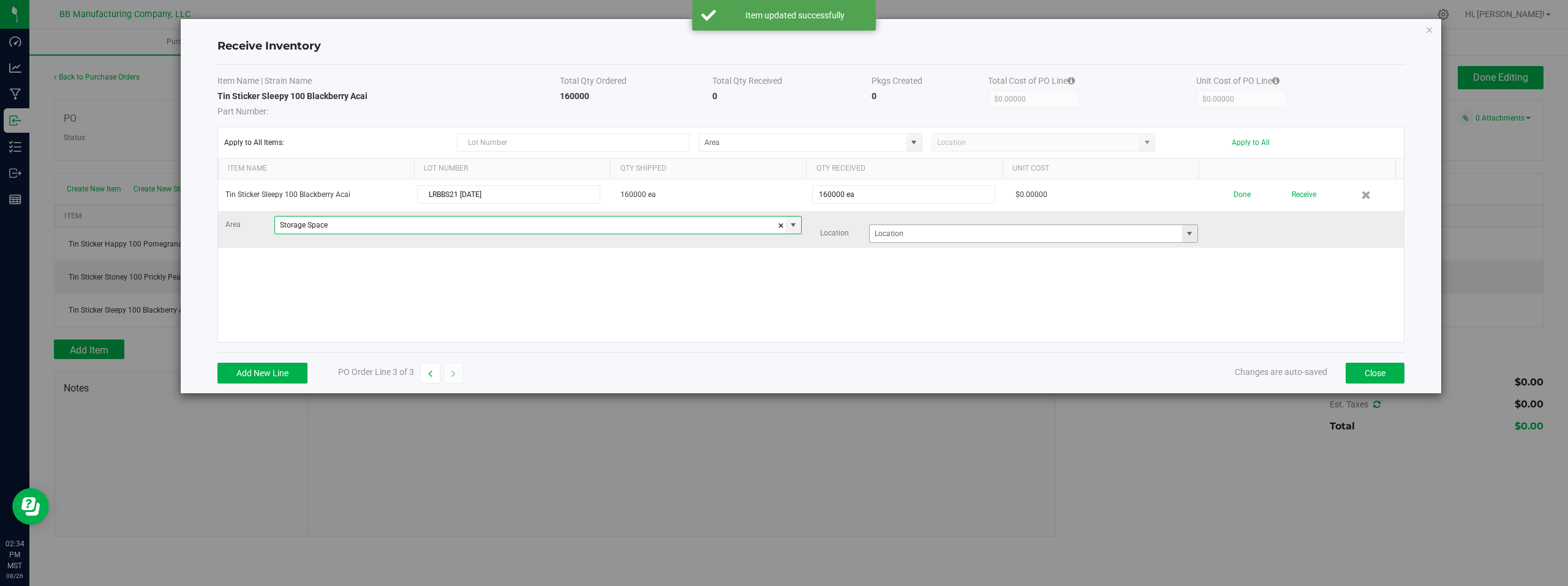
click at [1184, 235] on span at bounding box center [1189, 234] width 10 height 10
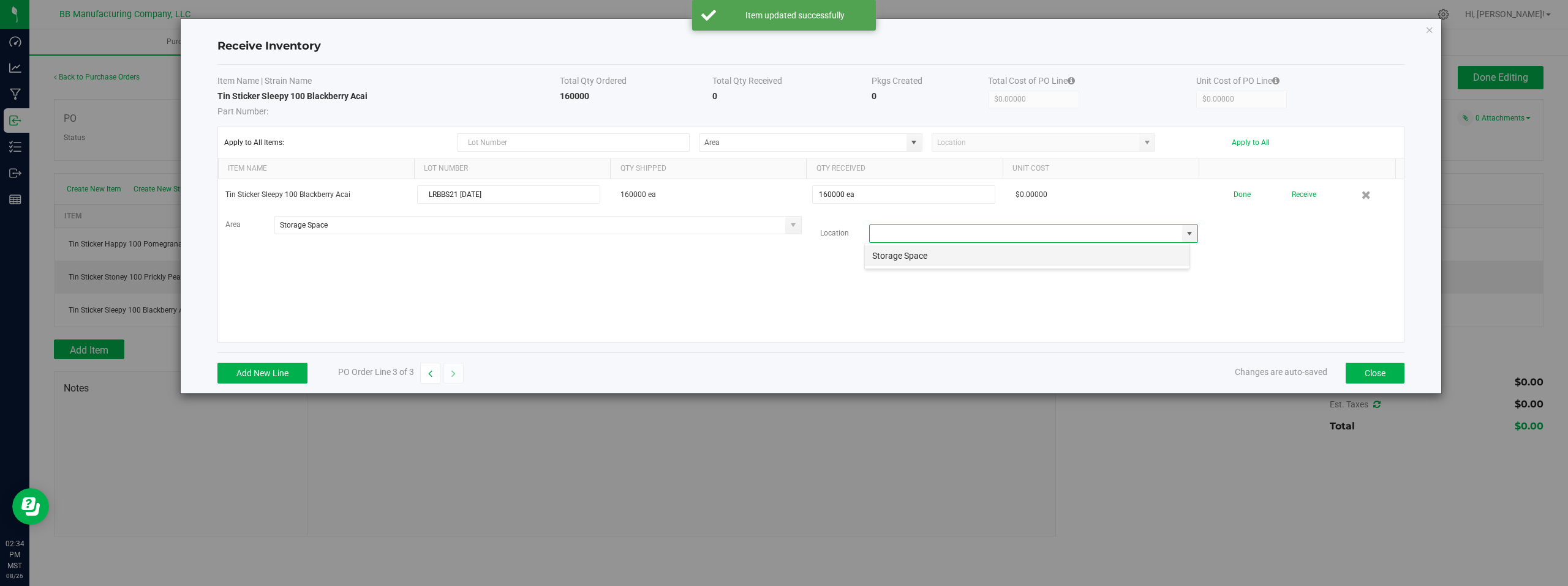
scroll to position [18, 327]
click at [892, 259] on li "Storage Space" at bounding box center [1026, 256] width 325 height 21
type input "Storage Space"
click at [678, 298] on div "Tin Sticker Sleepy 100 Blackberry Acai LRBBS21 08.26.2025 160000 ea 160000 ea $…" at bounding box center [811, 261] width 1186 height 163
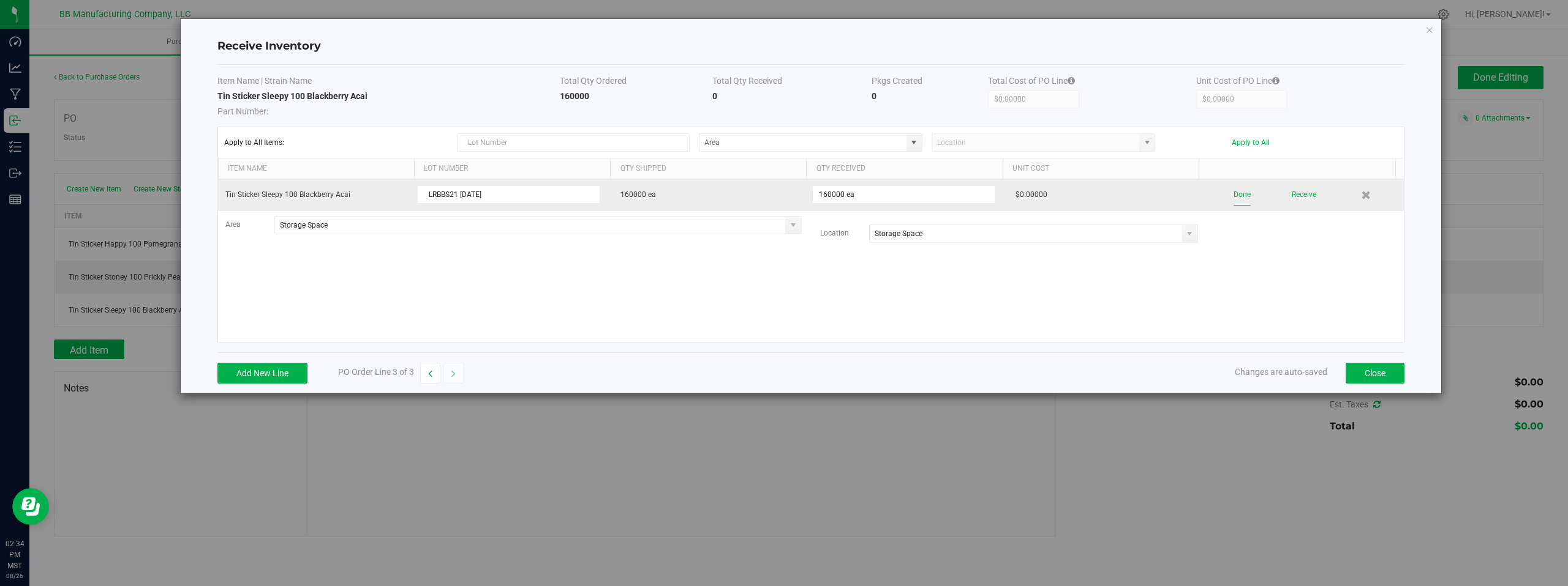
click at [1239, 196] on button "Done" at bounding box center [1242, 195] width 17 height 22
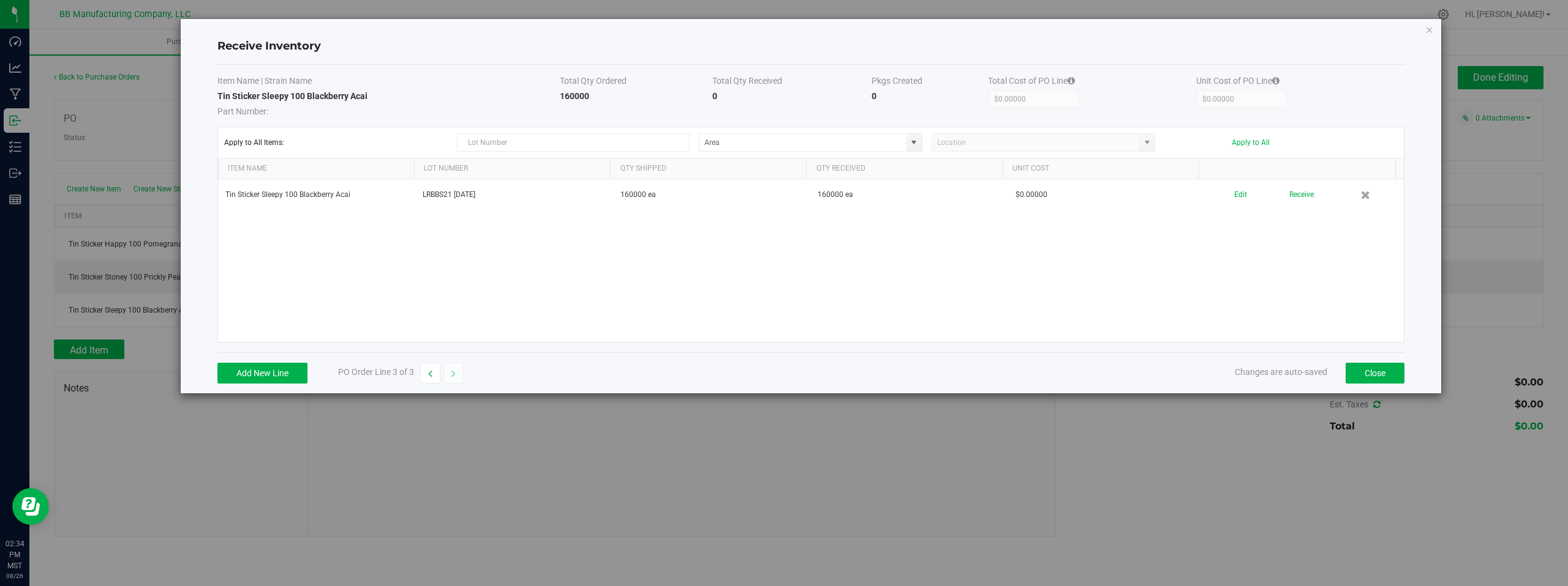
click at [1289, 270] on div "Tin Sticker Sleepy 100 Blackberry Acai LRBBS21 08.26.2025 160000 ea 160000 ea $…" at bounding box center [811, 261] width 1186 height 163
click at [1379, 377] on button "Close" at bounding box center [1376, 374] width 59 height 21
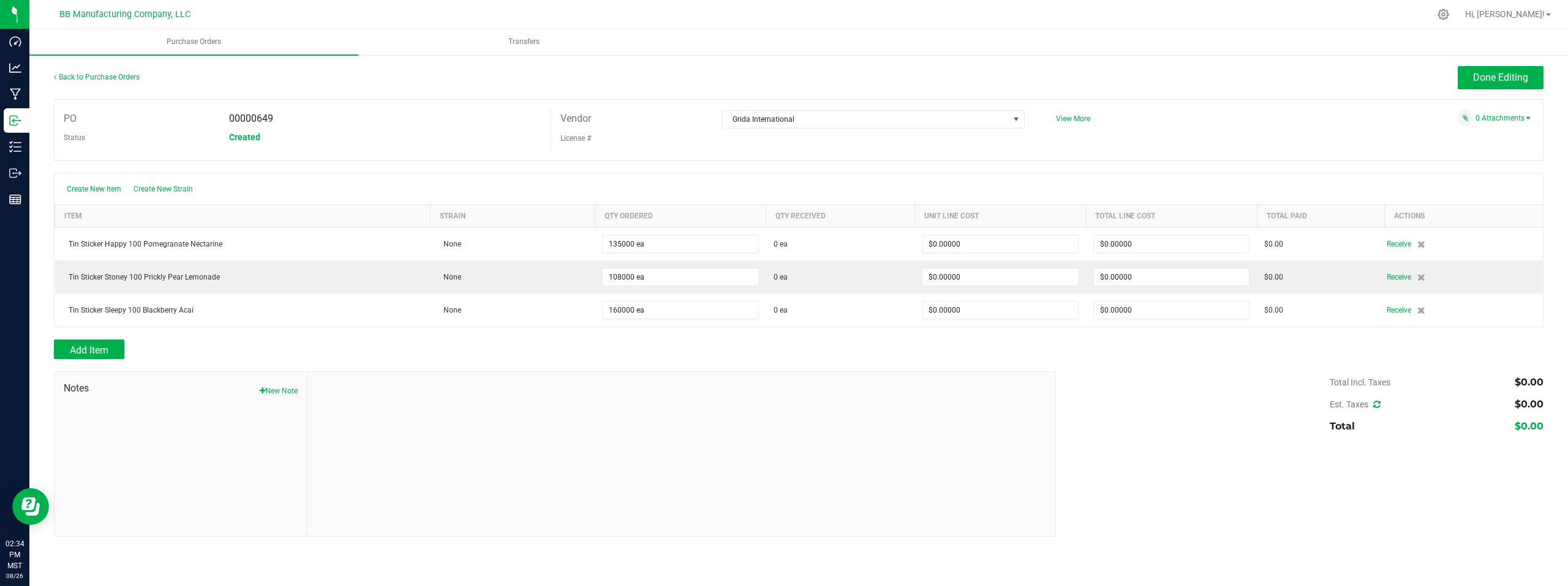
click at [827, 350] on div "Add Item" at bounding box center [550, 349] width 993 height 20
click at [87, 353] on span "Add Item" at bounding box center [89, 350] width 39 height 11
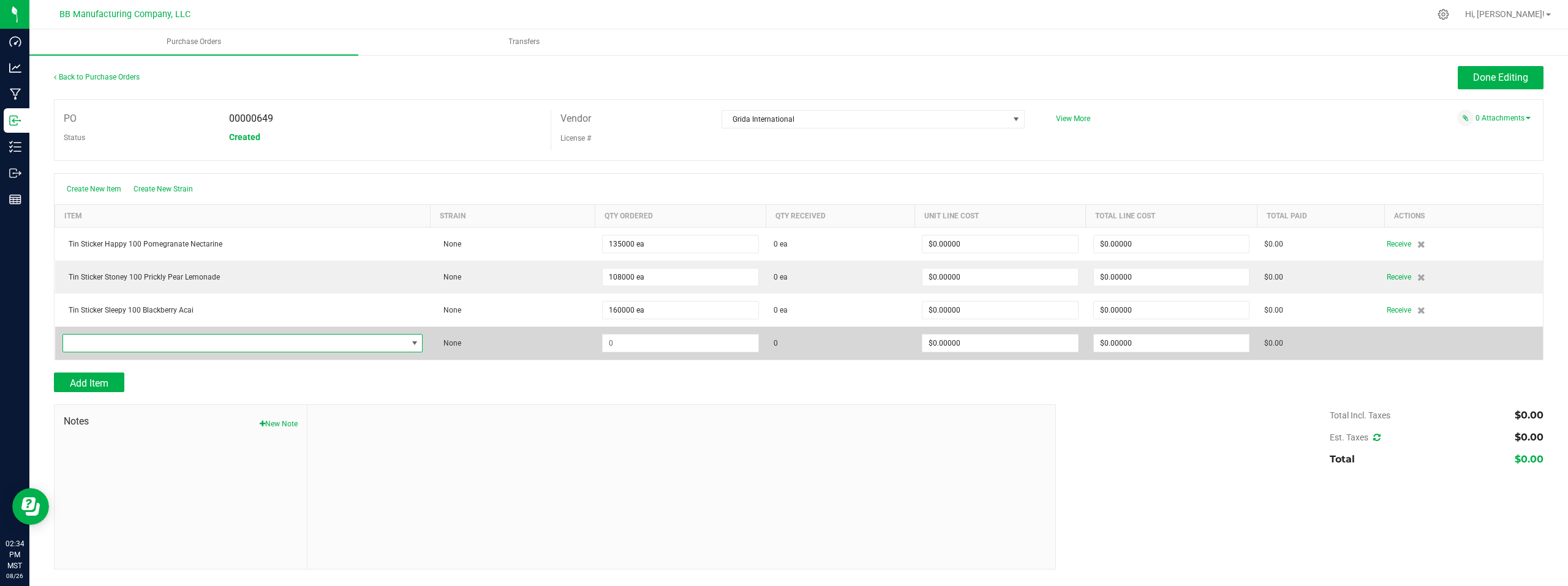
click at [229, 342] on span "NO DATA FOUND" at bounding box center [235, 343] width 345 height 17
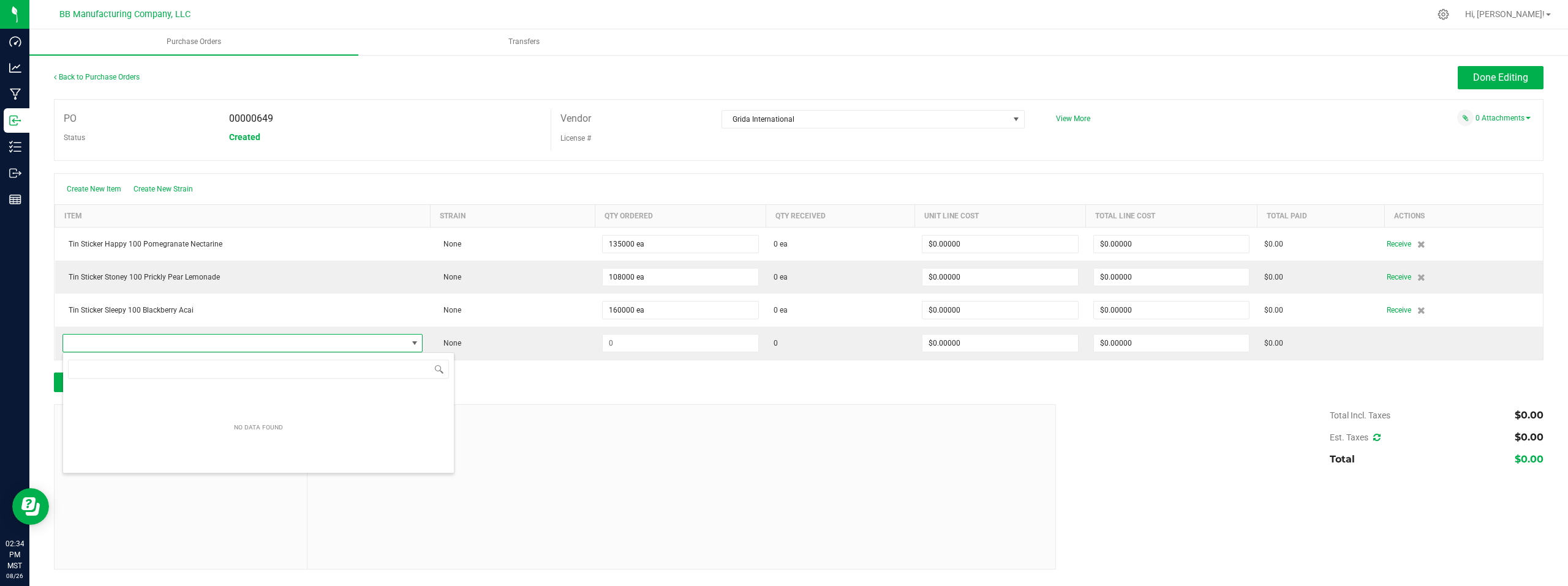
drag, startPoint x: 229, startPoint y: 342, endPoint x: 207, endPoint y: 355, distance: 25.6
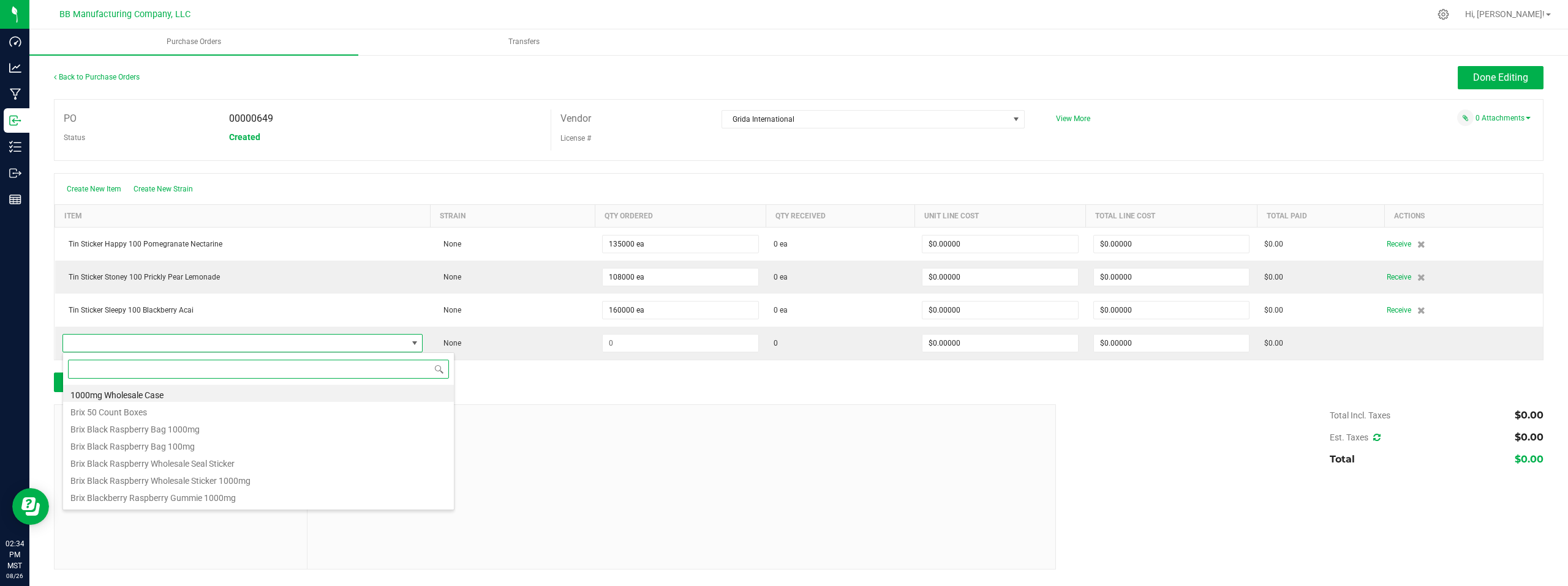
paste input "TIN STICKER"
type input "TIN STICKER UN"
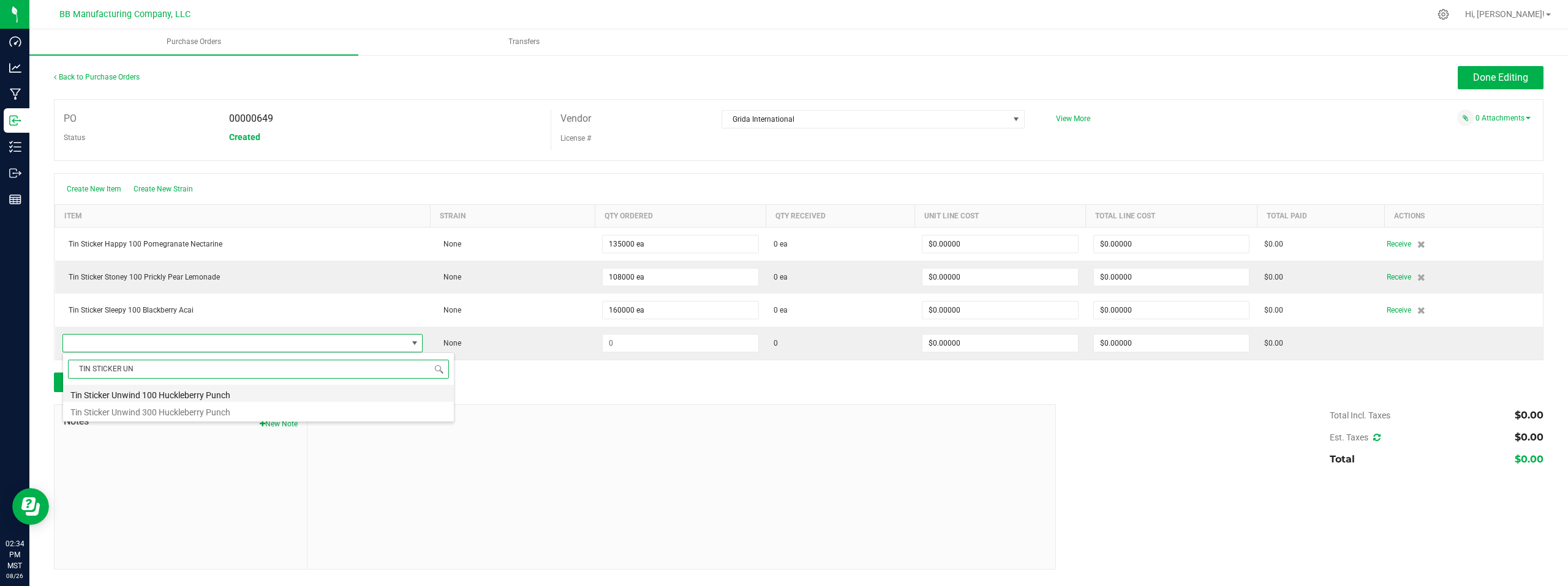
click at [172, 395] on li "Tin Sticker Unwind 100 Huckleberry Punch" at bounding box center [258, 394] width 390 height 17
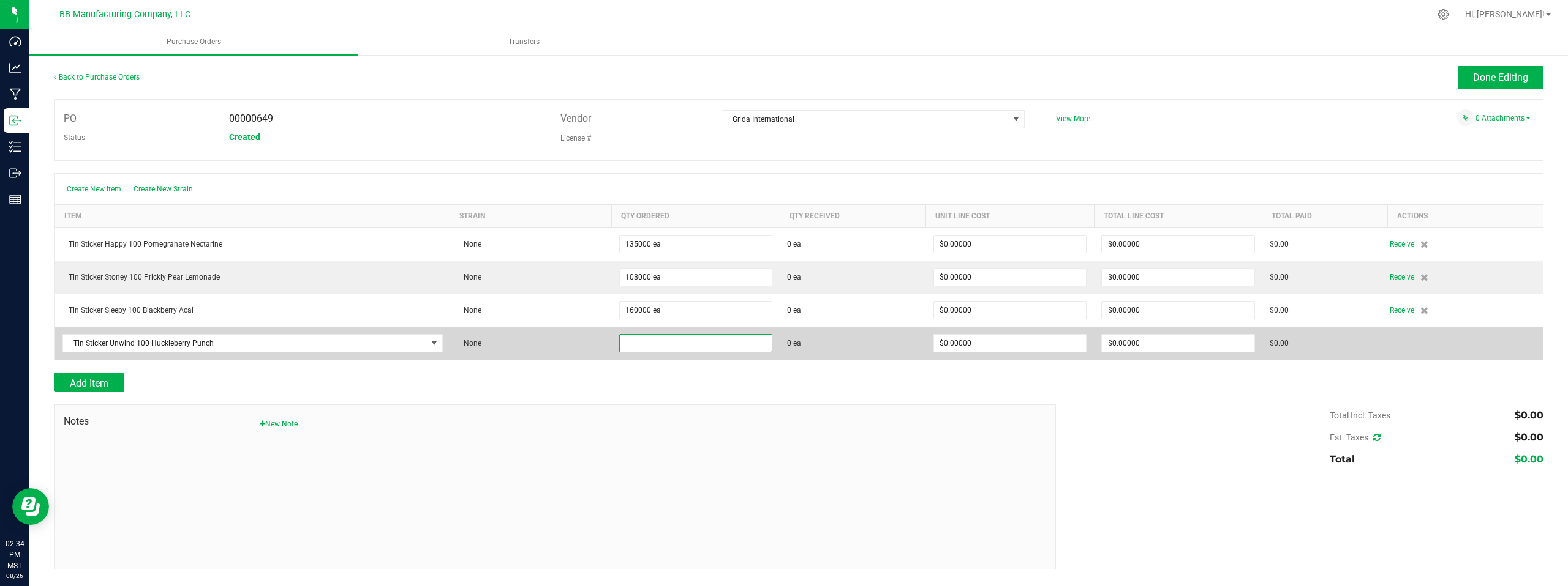
click at [655, 344] on input at bounding box center [696, 343] width 152 height 17
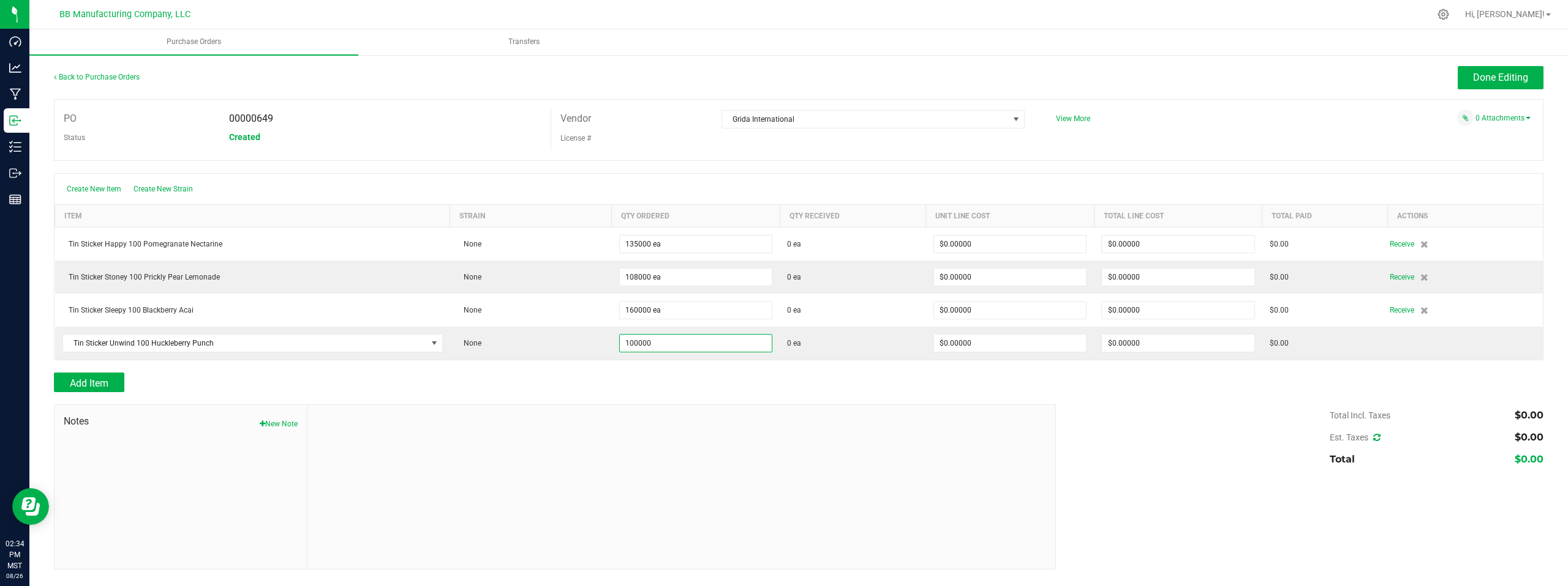
type input "100000 ea"
click at [1165, 455] on div "Total Incl. Taxes $0.00 Est. Taxes $0.00 Total $0.00" at bounding box center [1296, 437] width 497 height 66
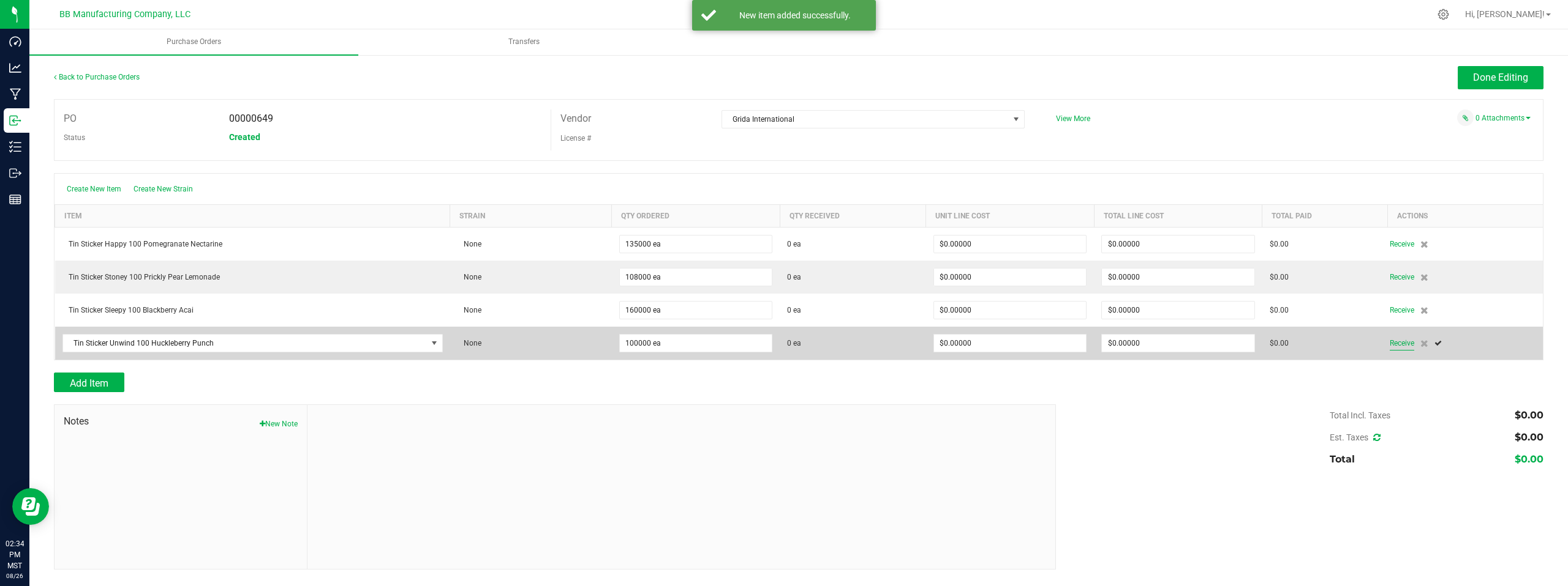
click at [1400, 343] on span "Receive" at bounding box center [1402, 342] width 25 height 14
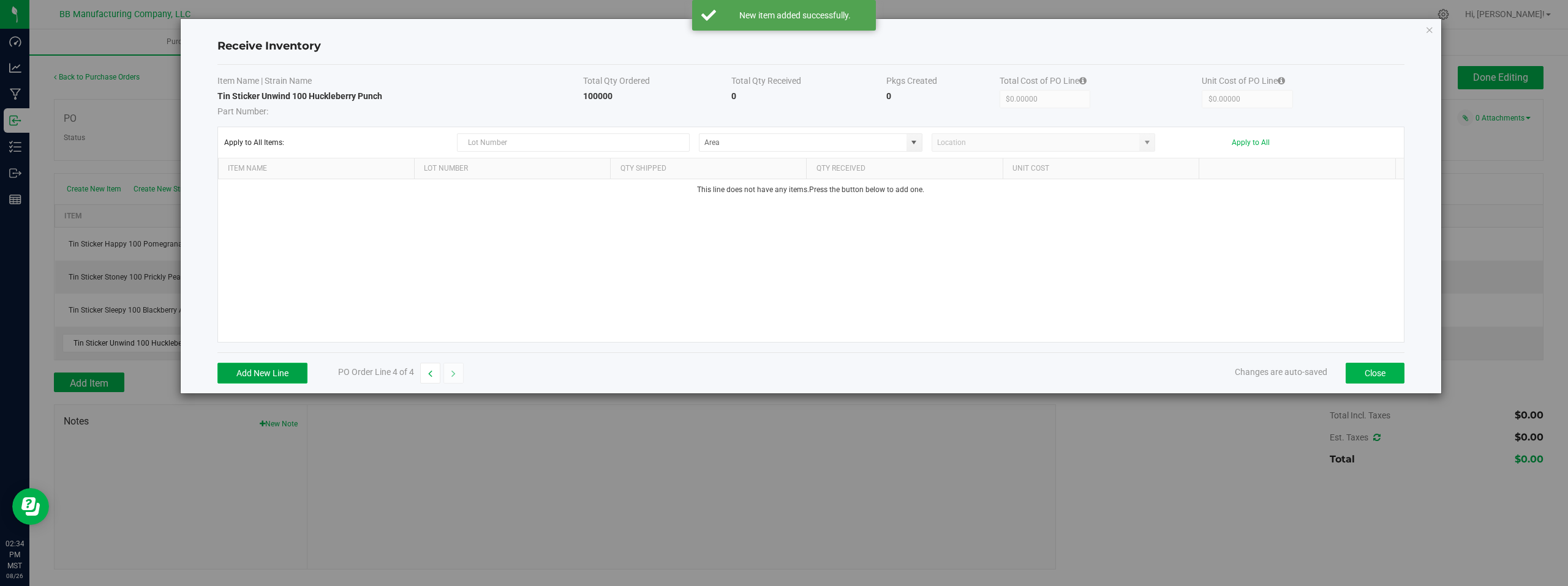
click at [263, 376] on button "Add New Line" at bounding box center [262, 374] width 90 height 21
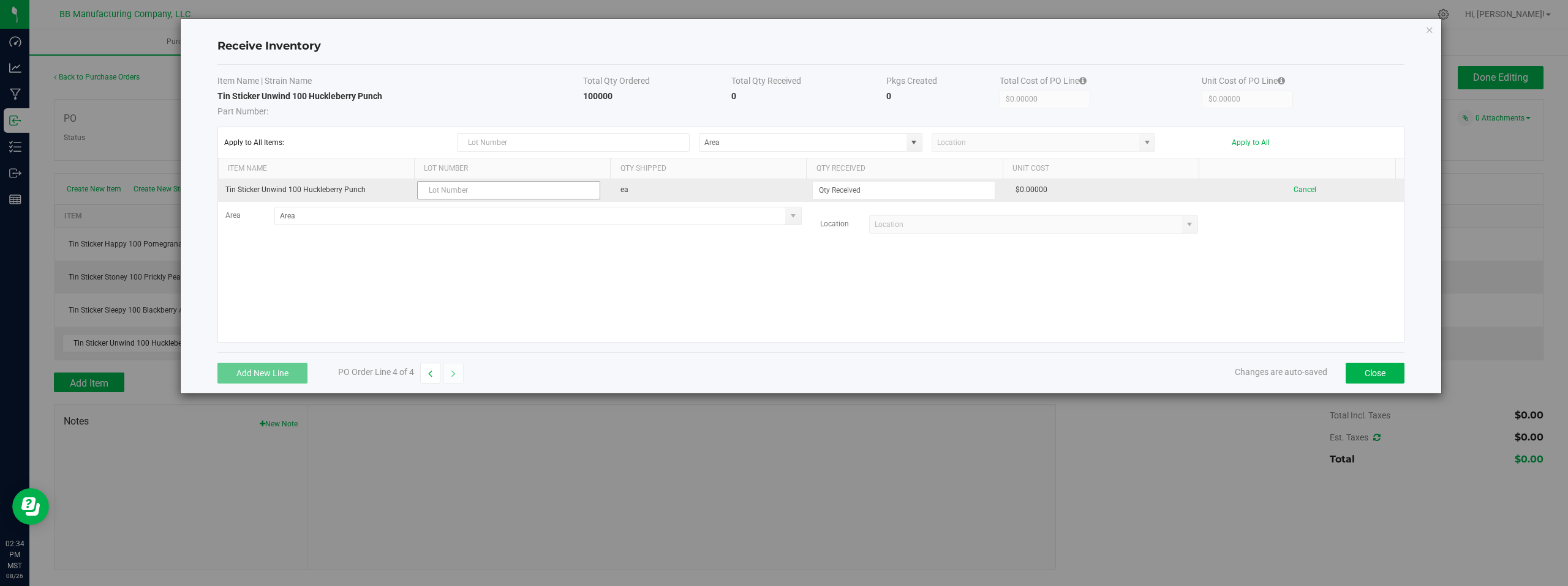
click at [439, 189] on input "text" at bounding box center [508, 189] width 183 height 18
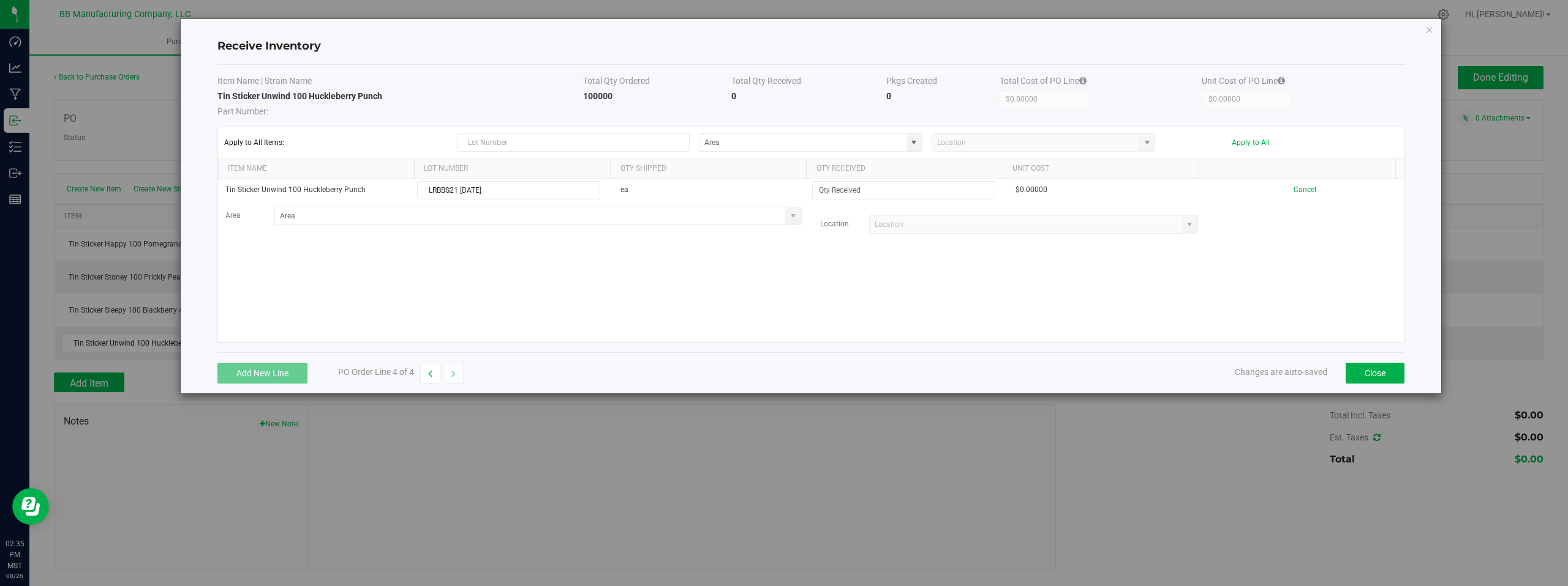
type input "LRBBS21 08.26.2025"
click at [644, 281] on div "Tin Sticker Unwind 100 Huckleberry Punch LRBBS21 08.26.2025 ea $0.00000 Cancel …" at bounding box center [811, 261] width 1186 height 163
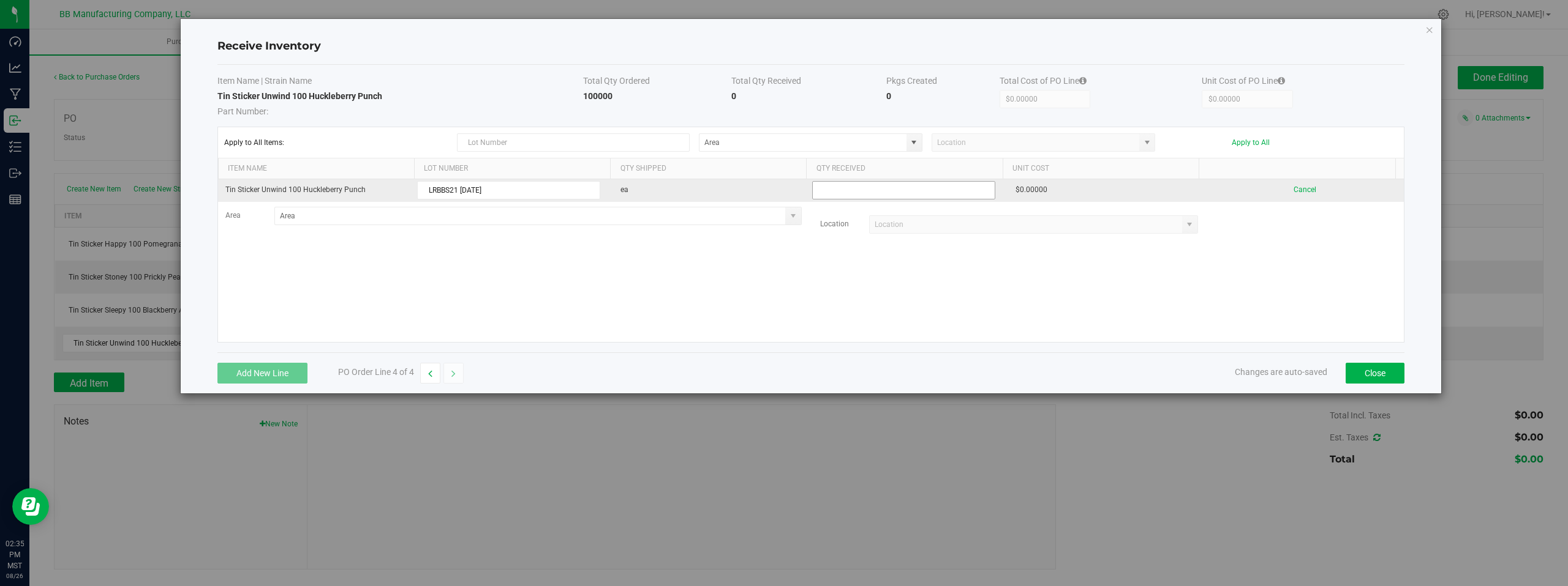
click at [844, 197] on input at bounding box center [903, 190] width 182 height 17
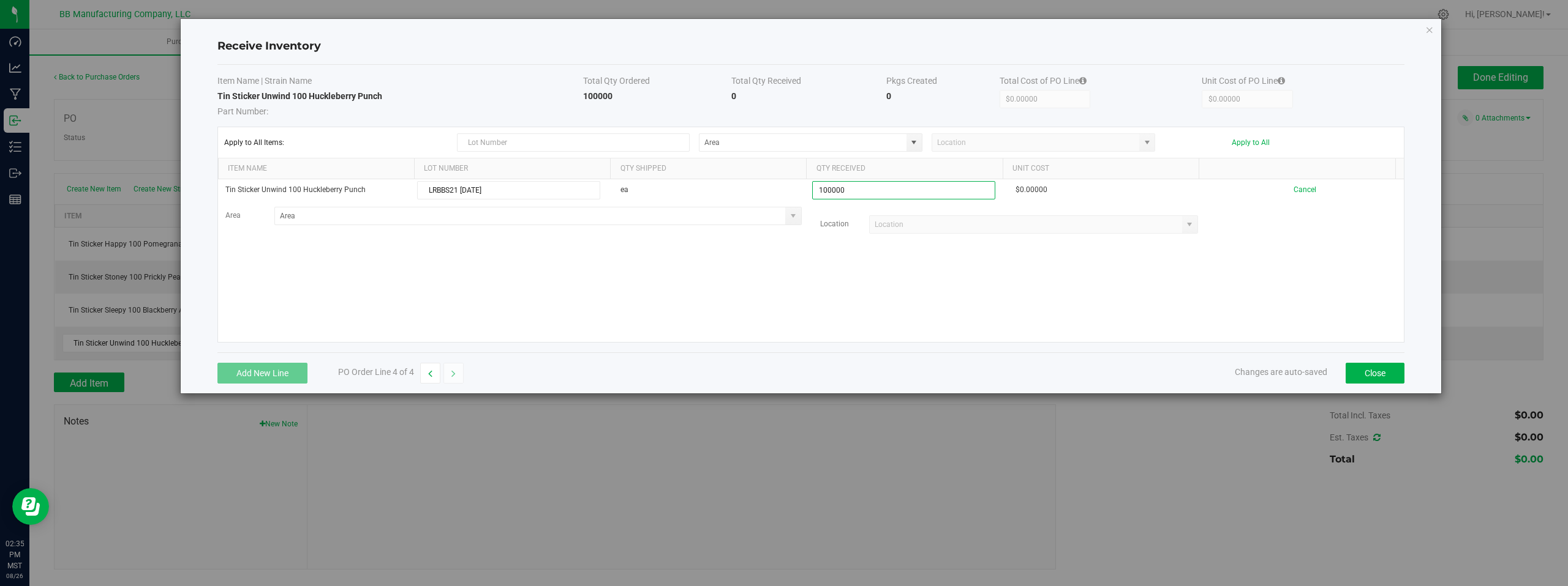
type input "100000 ea"
click at [1141, 274] on kendo-grid-list "Tin Sticker Unwind 100 Huckleberry Punch LRBBS21 08.26.2025 ea 100000 ea $0.000…" at bounding box center [811, 261] width 1186 height 163
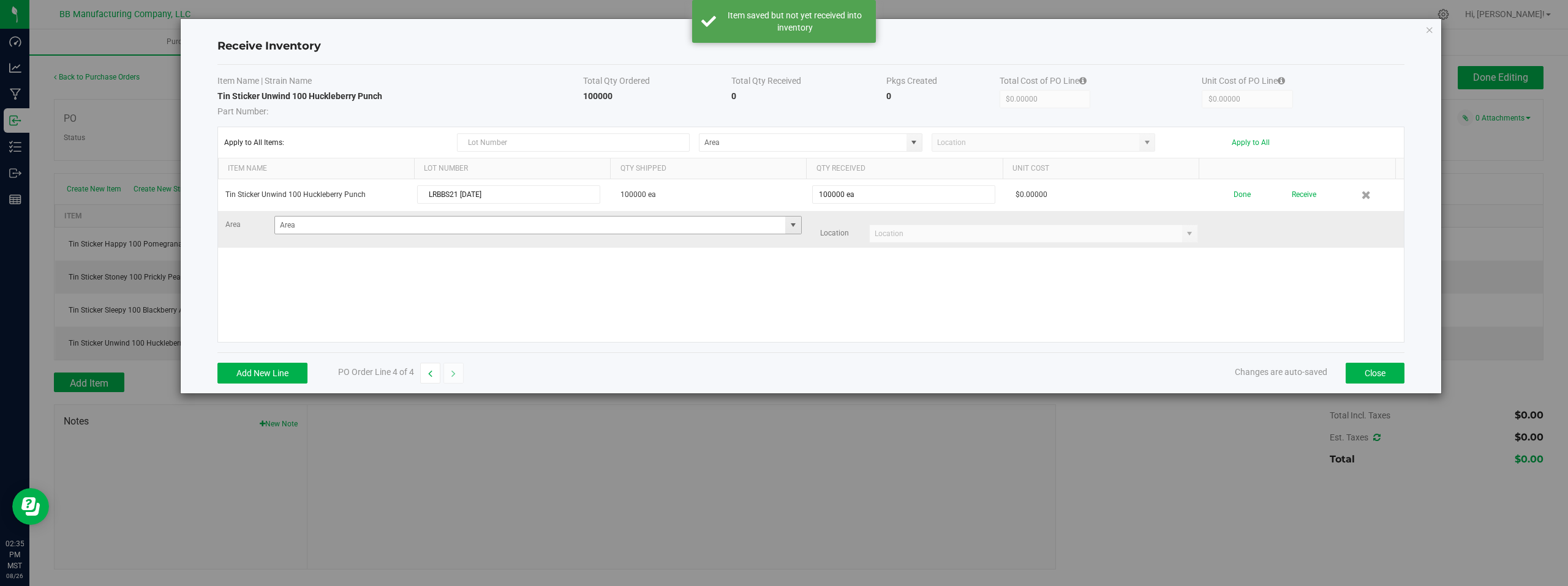
click at [791, 227] on span at bounding box center [793, 225] width 10 height 10
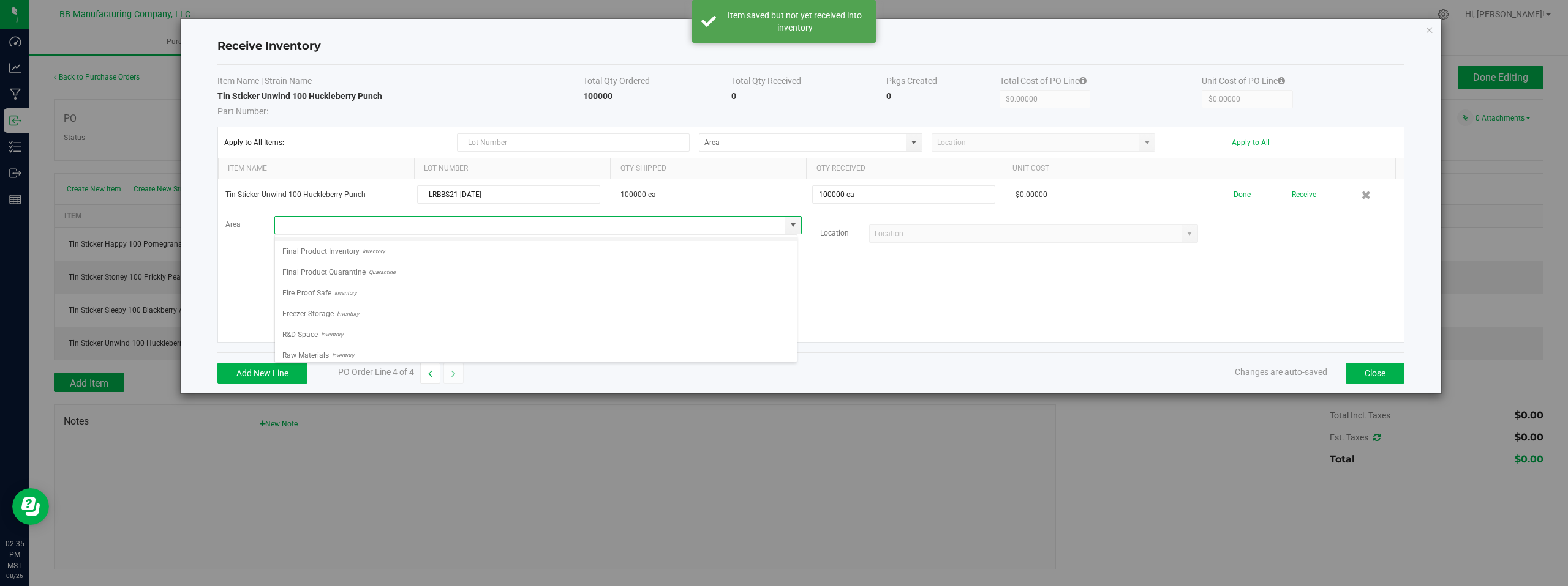
scroll to position [86, 0]
click at [307, 350] on span "Storage Space" at bounding box center [307, 348] width 48 height 18
type input "Storage Space"
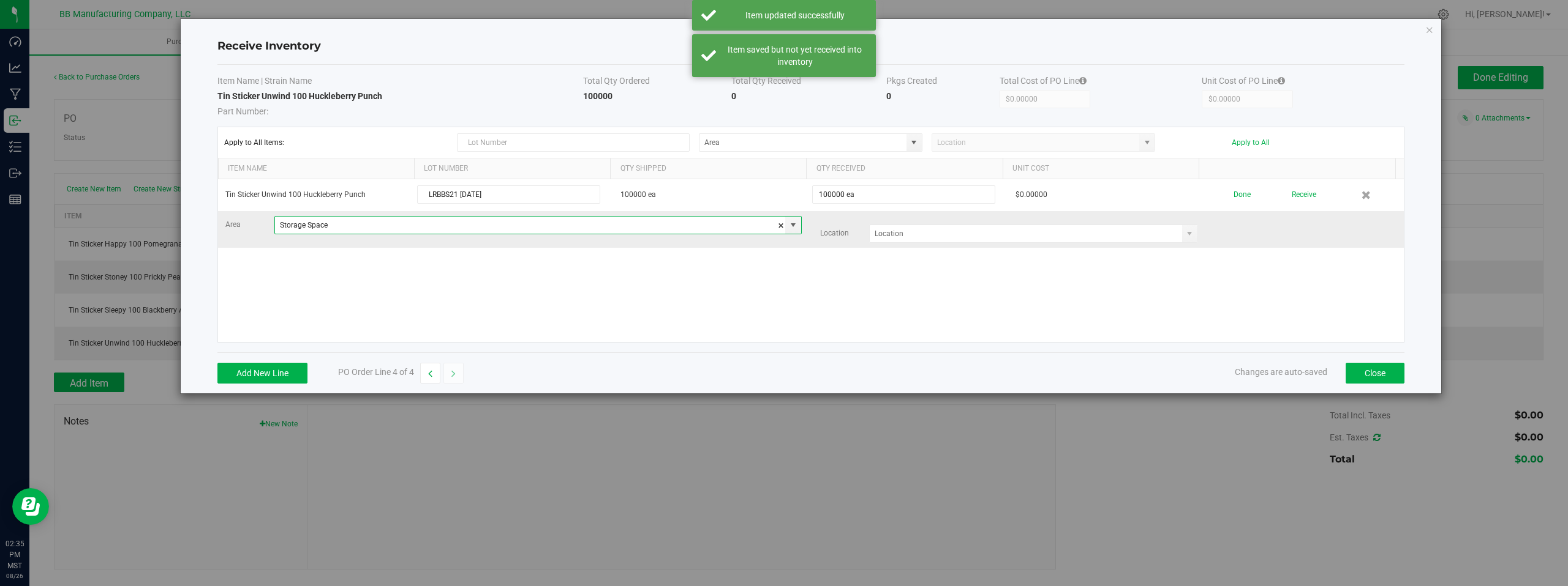
drag, startPoint x: 1007, startPoint y: 286, endPoint x: 1106, endPoint y: 247, distance: 106.4
click at [1008, 285] on div "Tin Sticker Unwind 100 Huckleberry Punch LRBBS21 08.26.2025 100000 ea 100000 ea…" at bounding box center [811, 261] width 1186 height 163
click at [1184, 234] on span at bounding box center [1189, 234] width 10 height 10
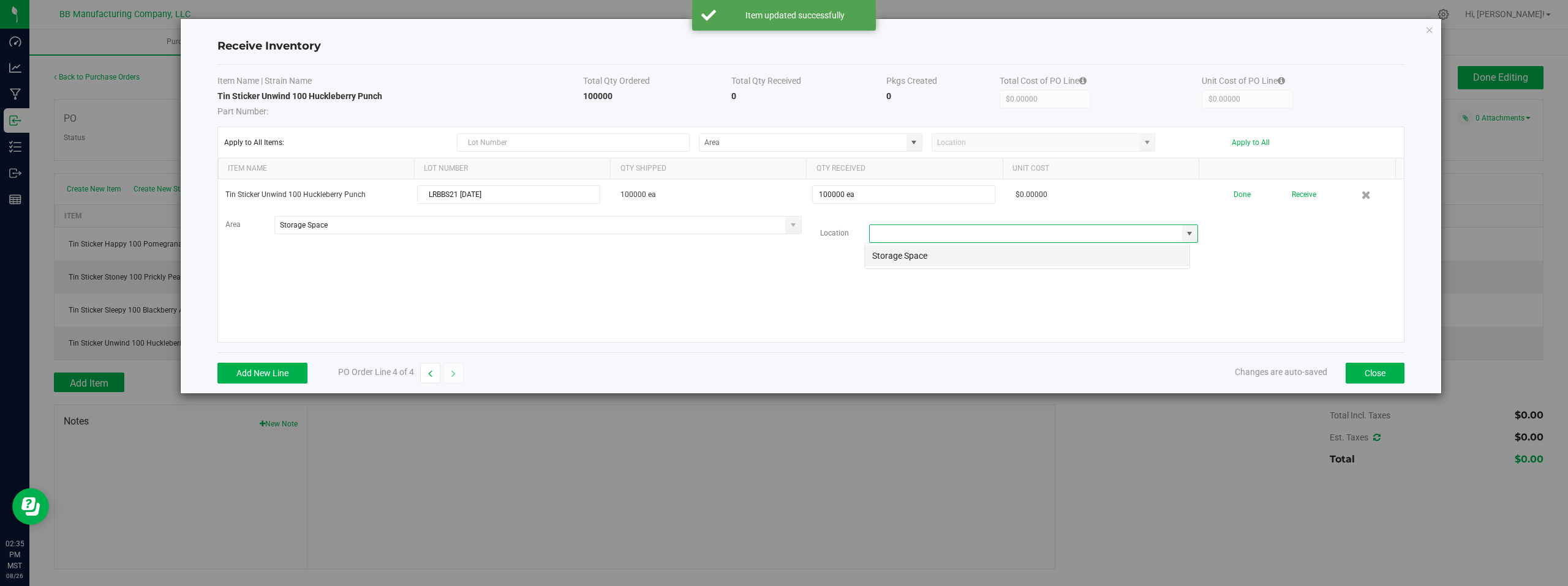
scroll to position [18, 327]
click at [930, 254] on li "Storage Space" at bounding box center [1026, 256] width 325 height 21
type input "Storage Space"
click at [731, 294] on div "Tin Sticker Unwind 100 Huckleberry Punch LRBBS21 08.26.2025 100000 ea 100000 ea…" at bounding box center [811, 261] width 1186 height 163
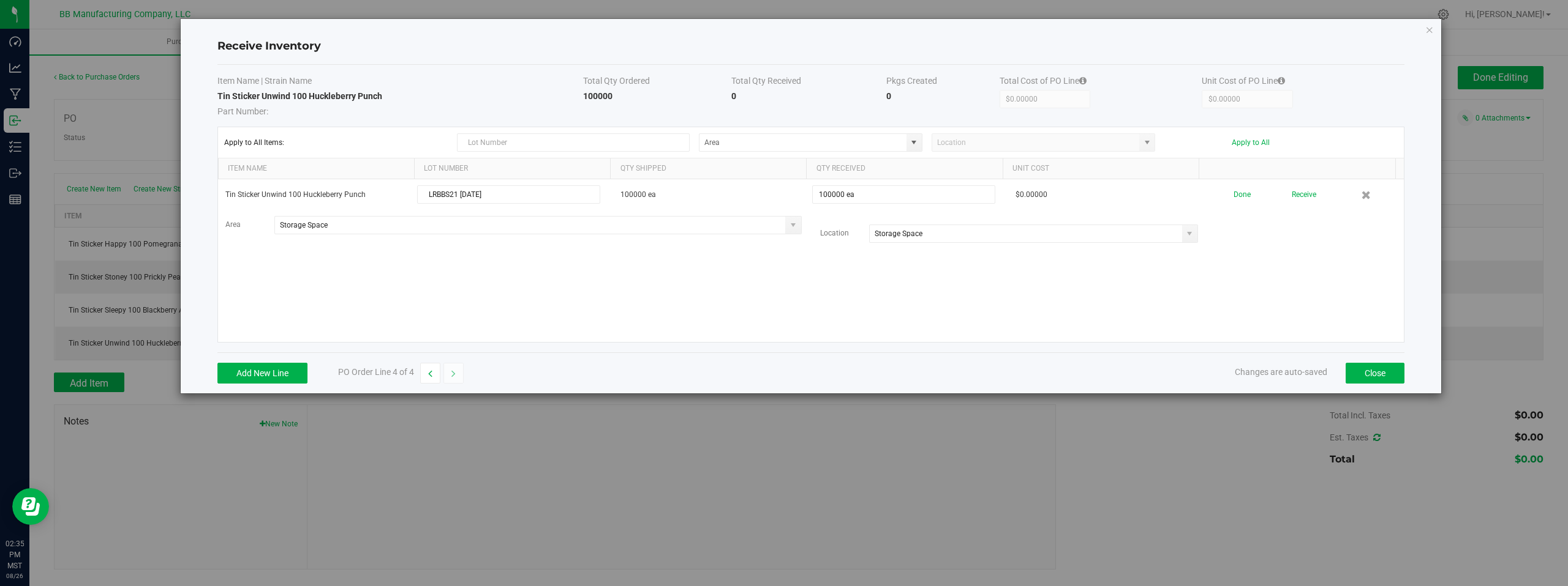
click at [681, 113] on td "100000" at bounding box center [657, 104] width 149 height 28
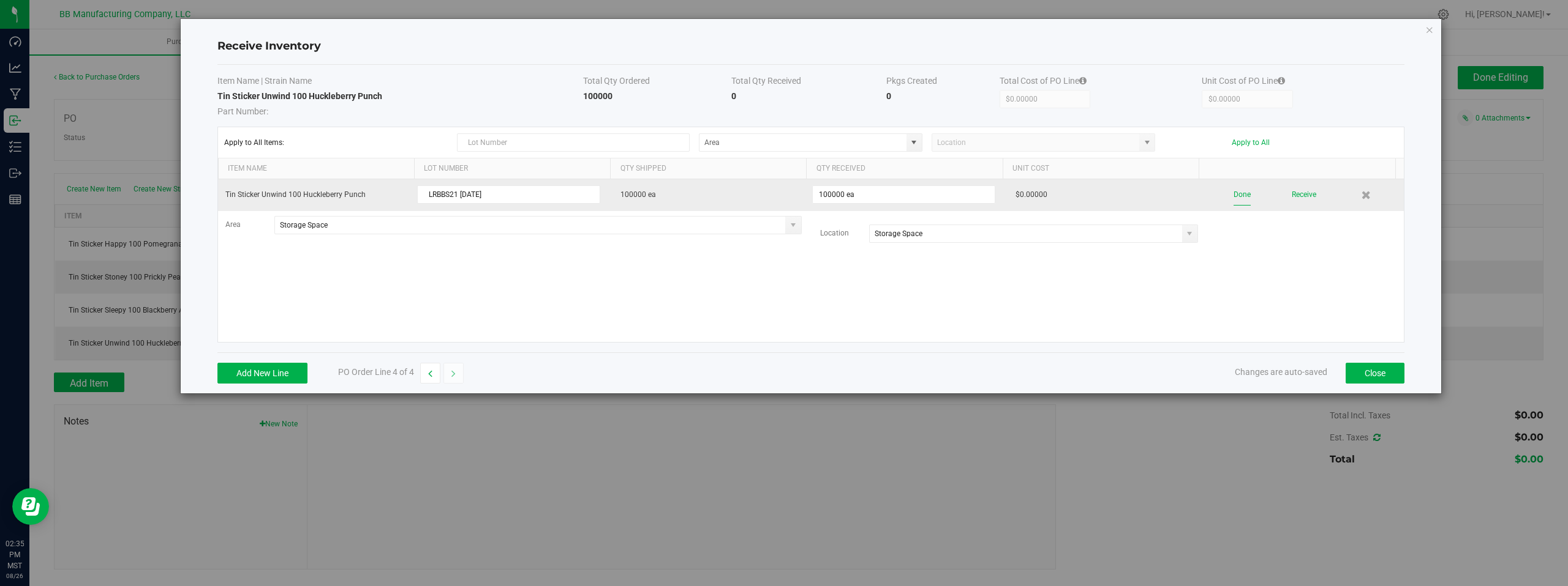
click at [1235, 195] on button "Done" at bounding box center [1242, 195] width 17 height 22
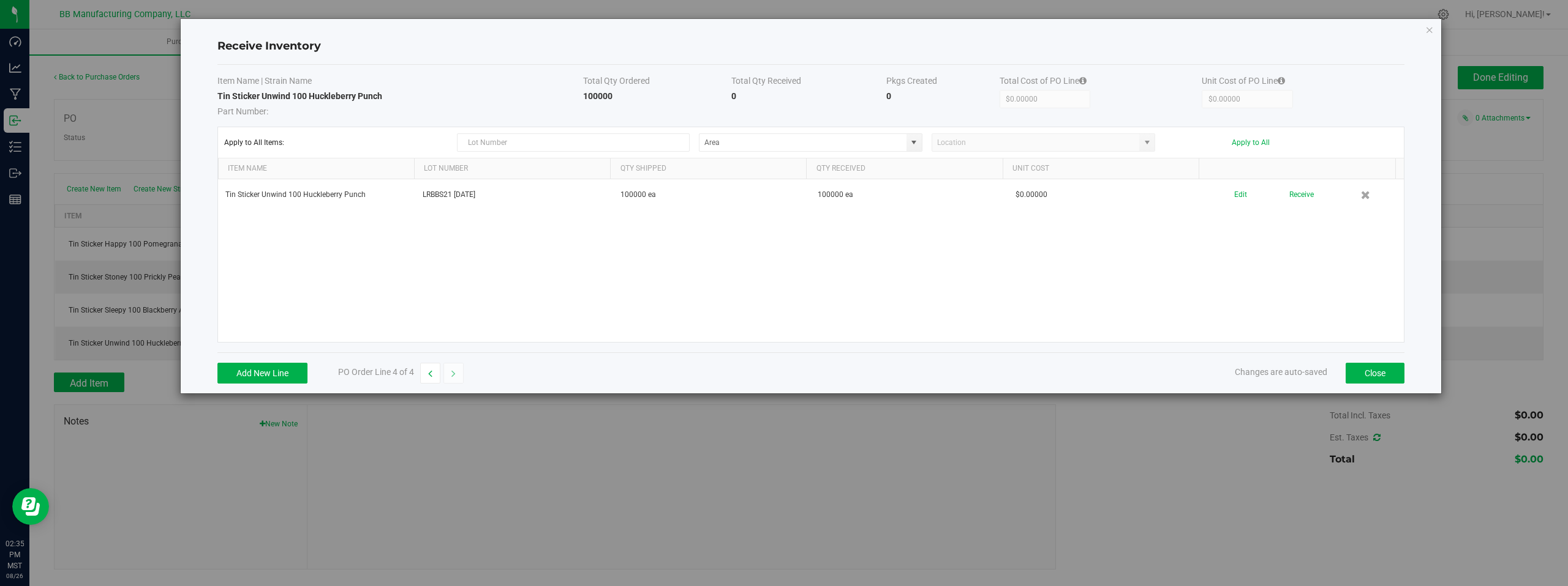
click at [1261, 264] on div "Tin Sticker Unwind 100 Huckleberry Punch LRBBS21 08.26.2025 100000 ea 100000 ea…" at bounding box center [811, 261] width 1186 height 163
click at [1377, 372] on button "Close" at bounding box center [1376, 374] width 59 height 21
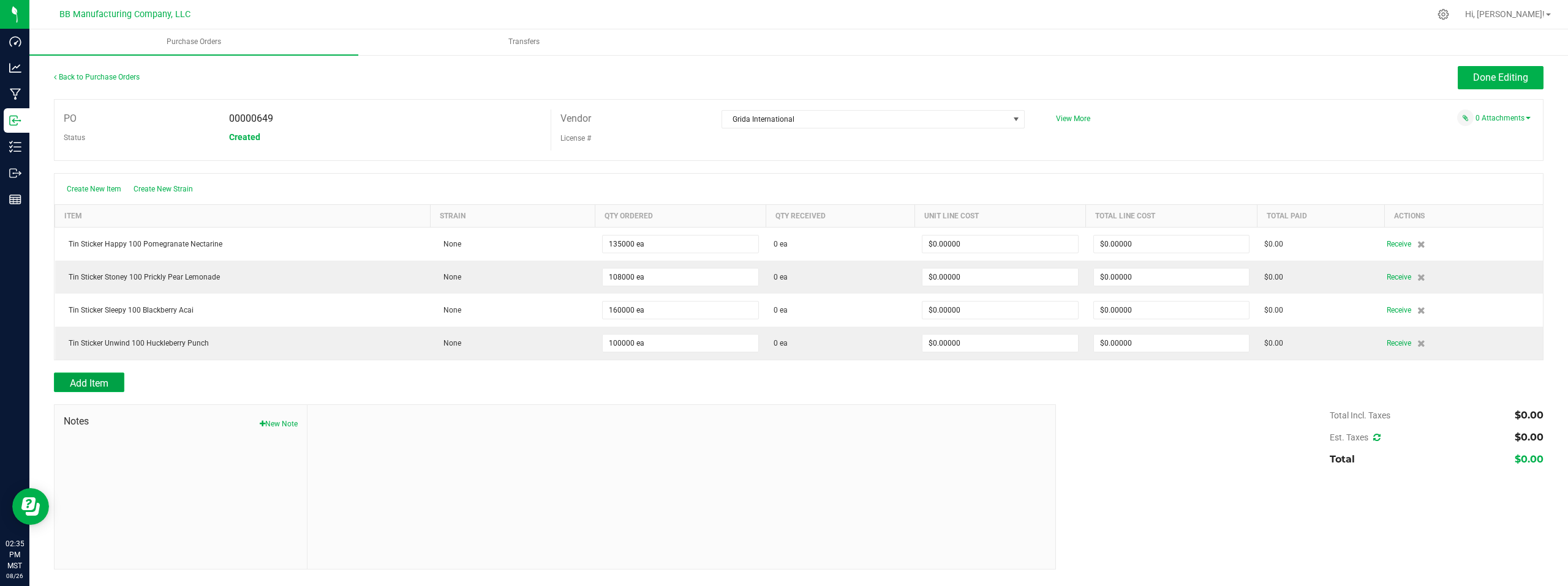
click at [86, 384] on span "Add Item" at bounding box center [89, 383] width 39 height 11
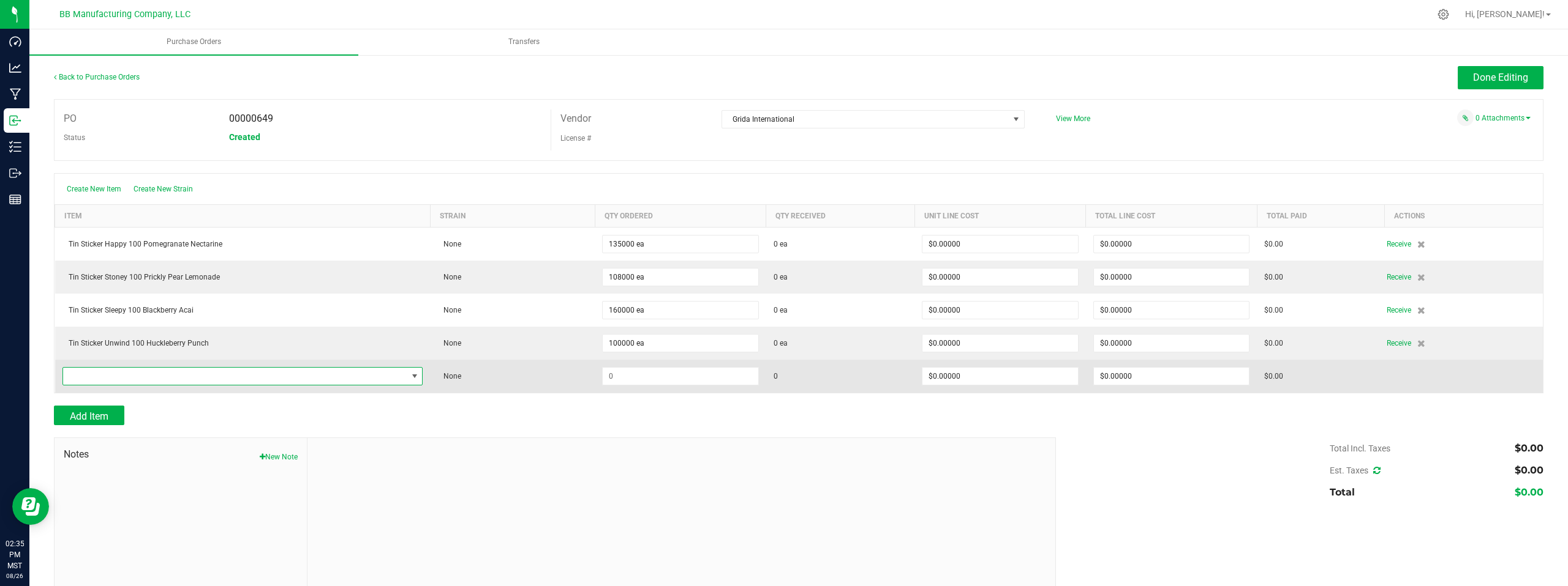
click at [409, 374] on span "NO DATA FOUND" at bounding box center [414, 377] width 10 height 10
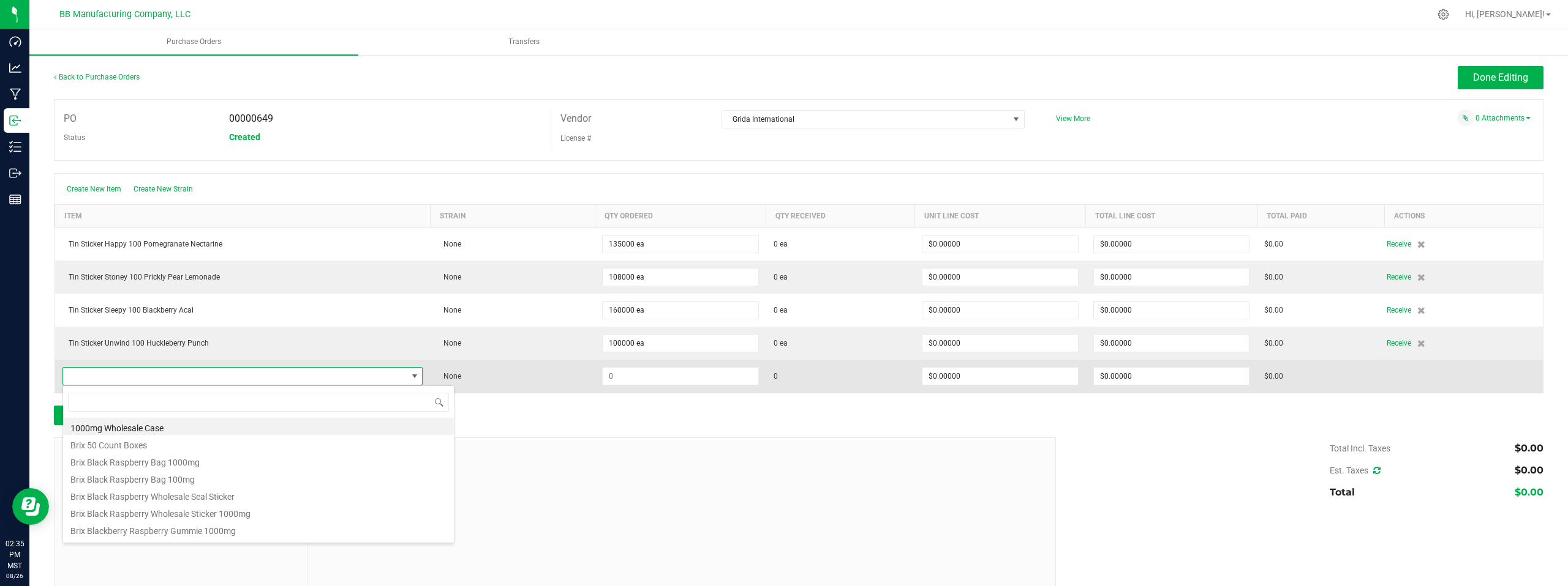
scroll to position [18, 351]
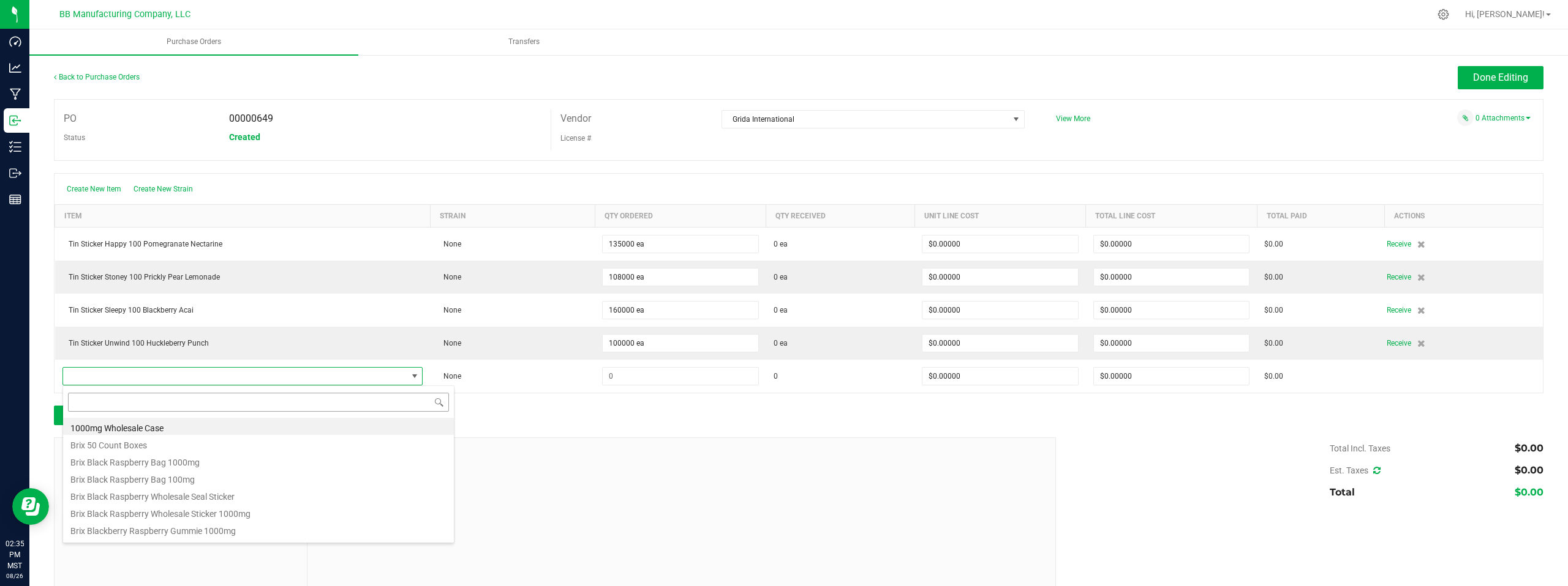
click at [127, 401] on input at bounding box center [258, 402] width 381 height 19
type input "TIN STICKER HA"
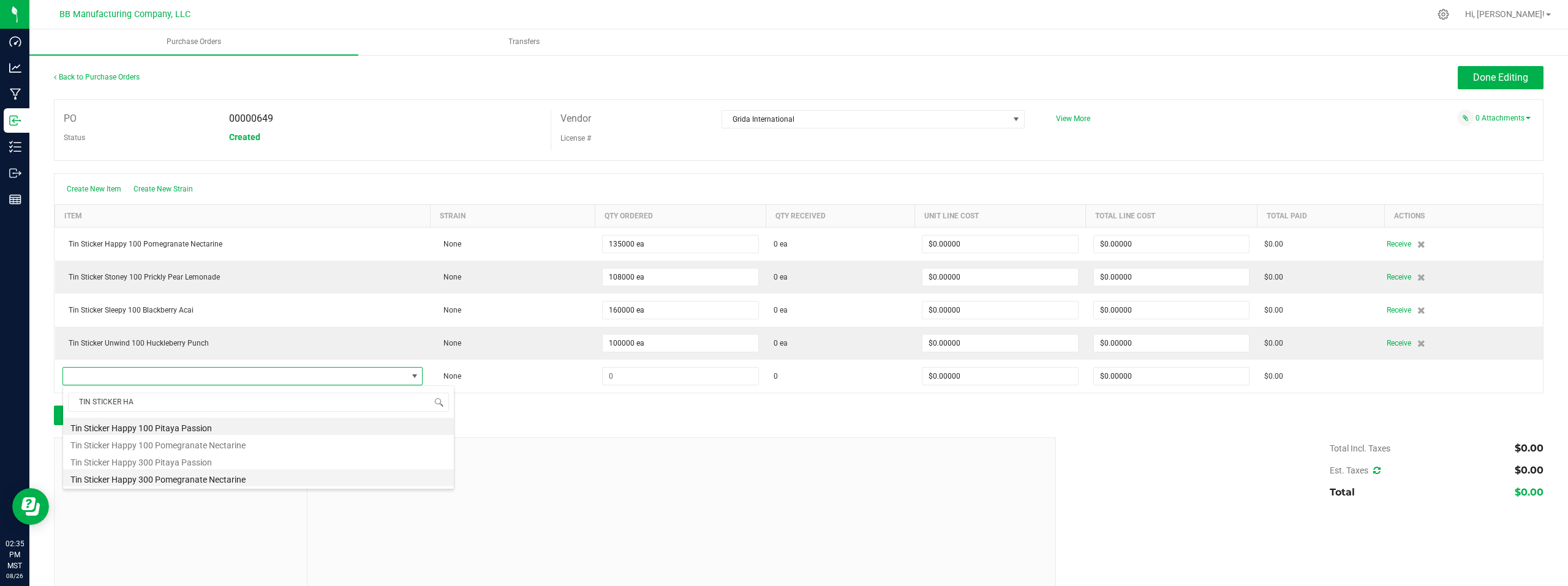
click at [145, 479] on li "Tin Sticker Happy 300 Pomegranate Nectarine" at bounding box center [258, 478] width 390 height 17
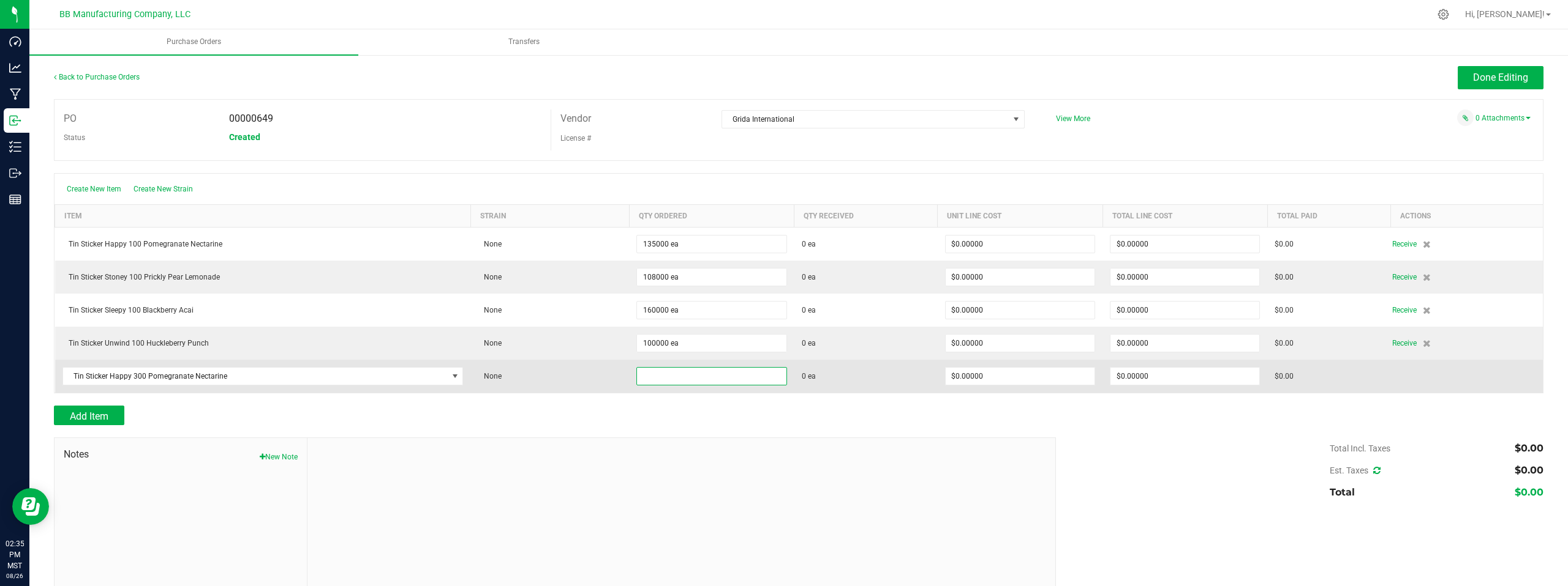
click at [665, 379] on input at bounding box center [711, 377] width 149 height 17
type input "11000 ea"
click at [1398, 379] on td at bounding box center [1466, 376] width 152 height 33
click at [1398, 379] on span "Receive" at bounding box center [1404, 376] width 25 height 14
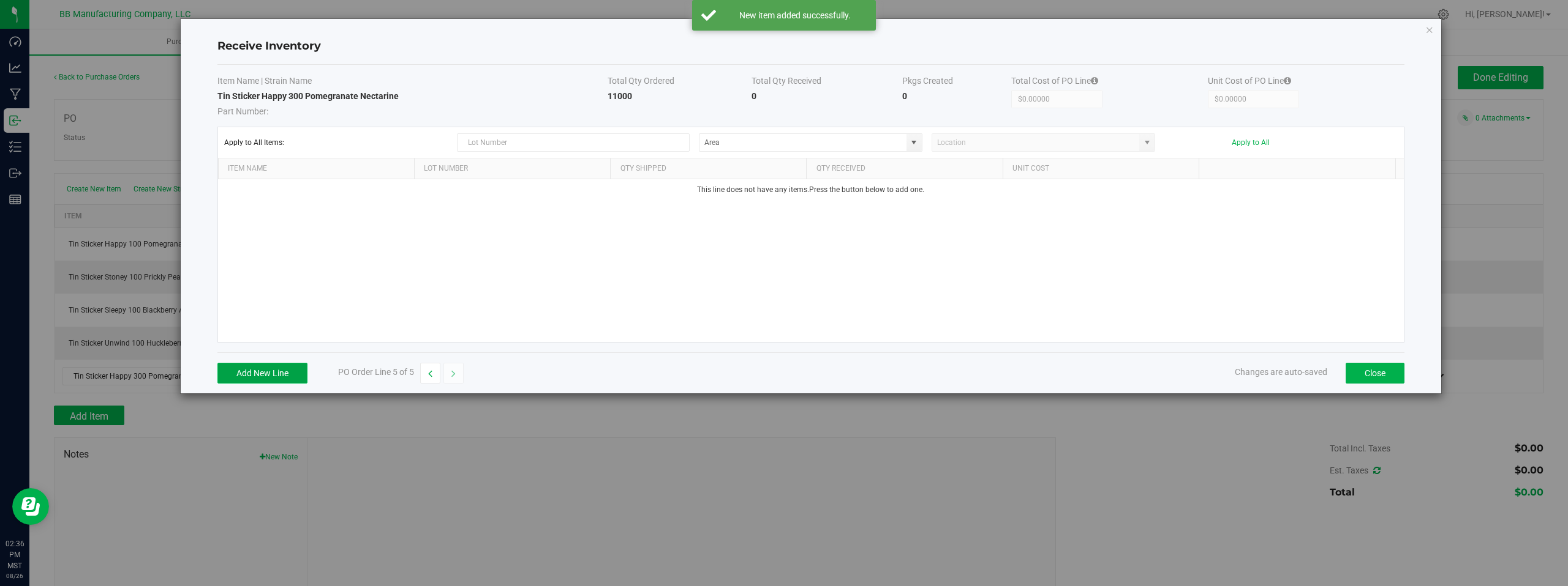
click at [234, 372] on button "Add New Line" at bounding box center [262, 374] width 90 height 21
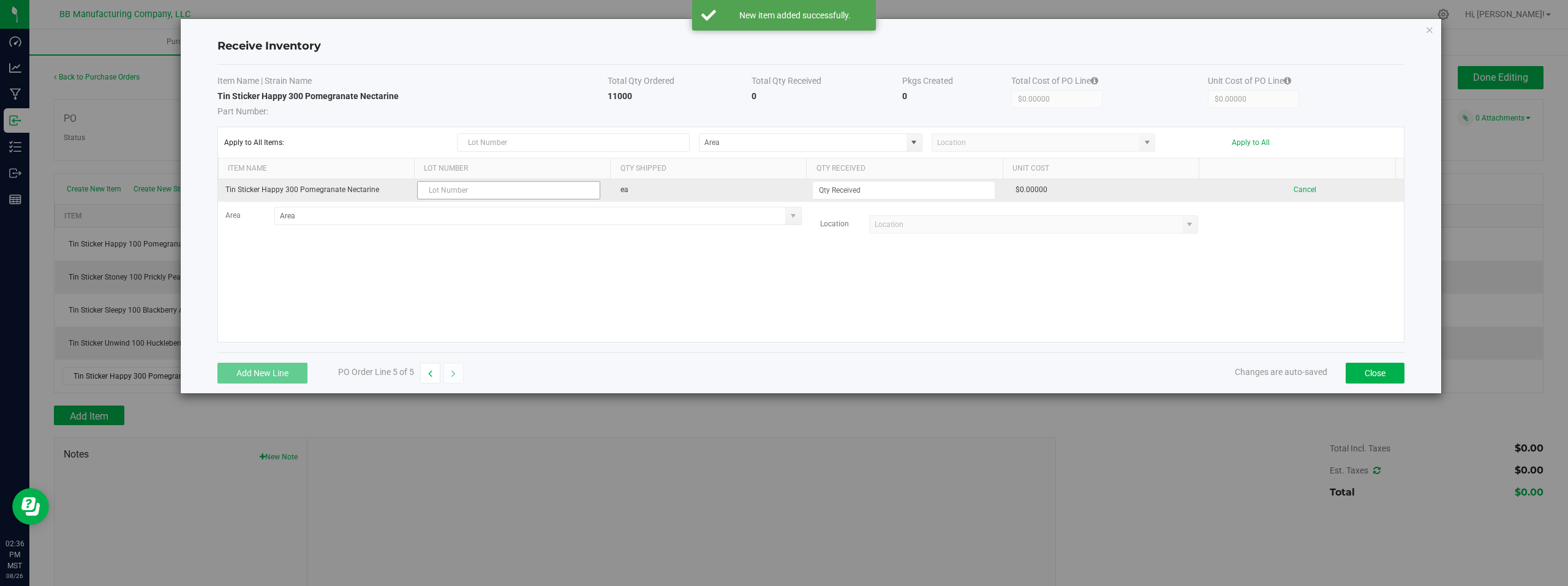
click at [466, 193] on input "text" at bounding box center [508, 189] width 183 height 18
drag, startPoint x: 466, startPoint y: 192, endPoint x: 499, endPoint y: 193, distance: 33.0
click at [466, 192] on input "text" at bounding box center [508, 189] width 183 height 18
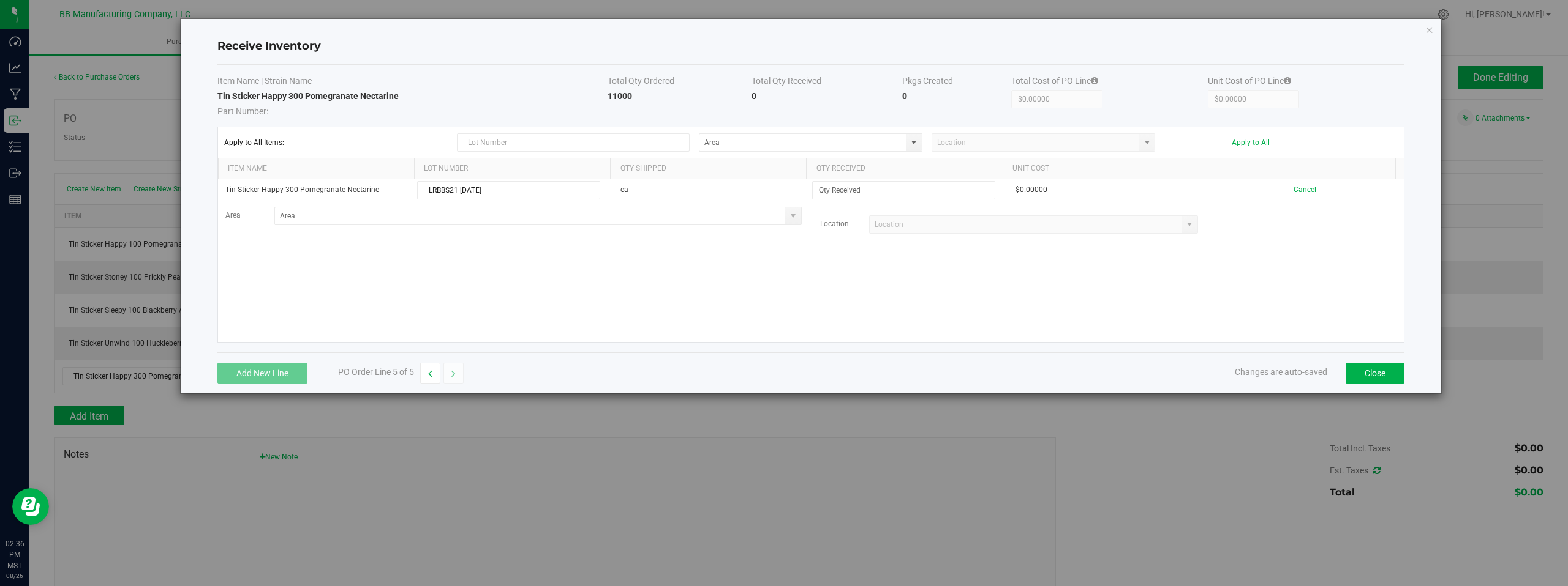
type input "LRBBS21 08.26.2025"
click at [625, 246] on div "Tin Sticker Happy 300 Pomegranate Nectarine LRBBS21 08.26.2025 ea $0.00000 Canc…" at bounding box center [811, 261] width 1186 height 163
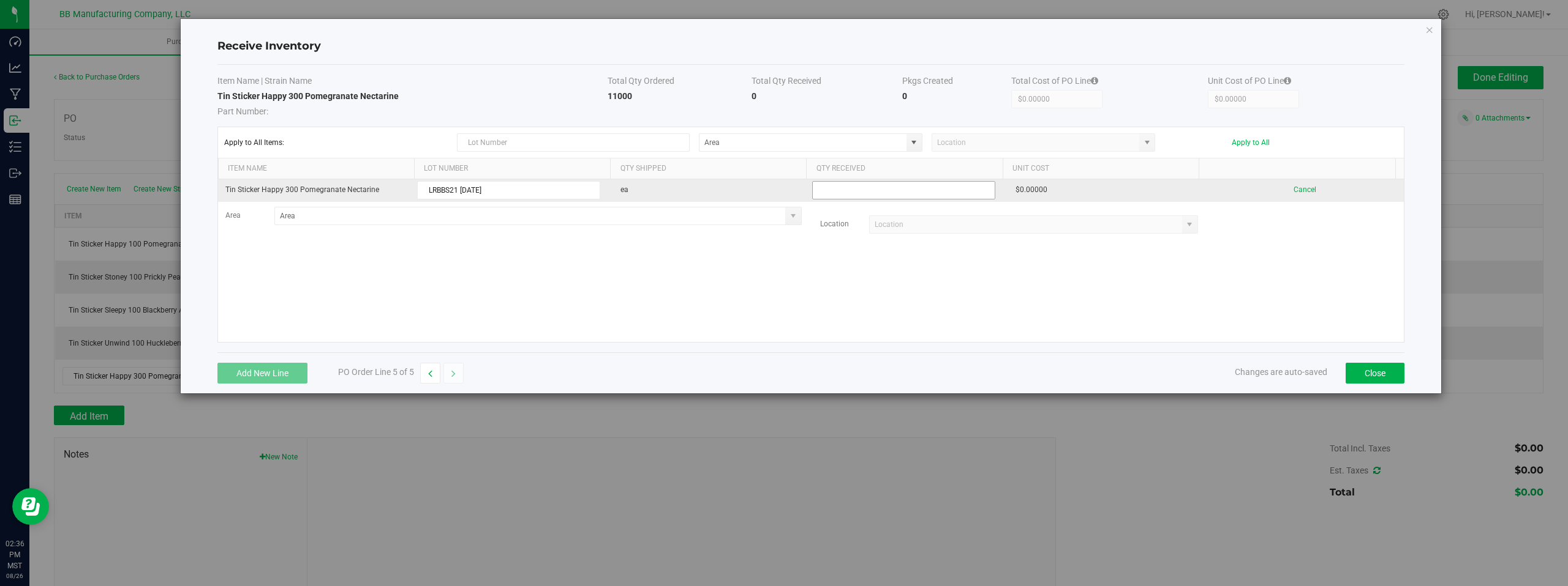
click at [866, 193] on input at bounding box center [903, 190] width 182 height 17
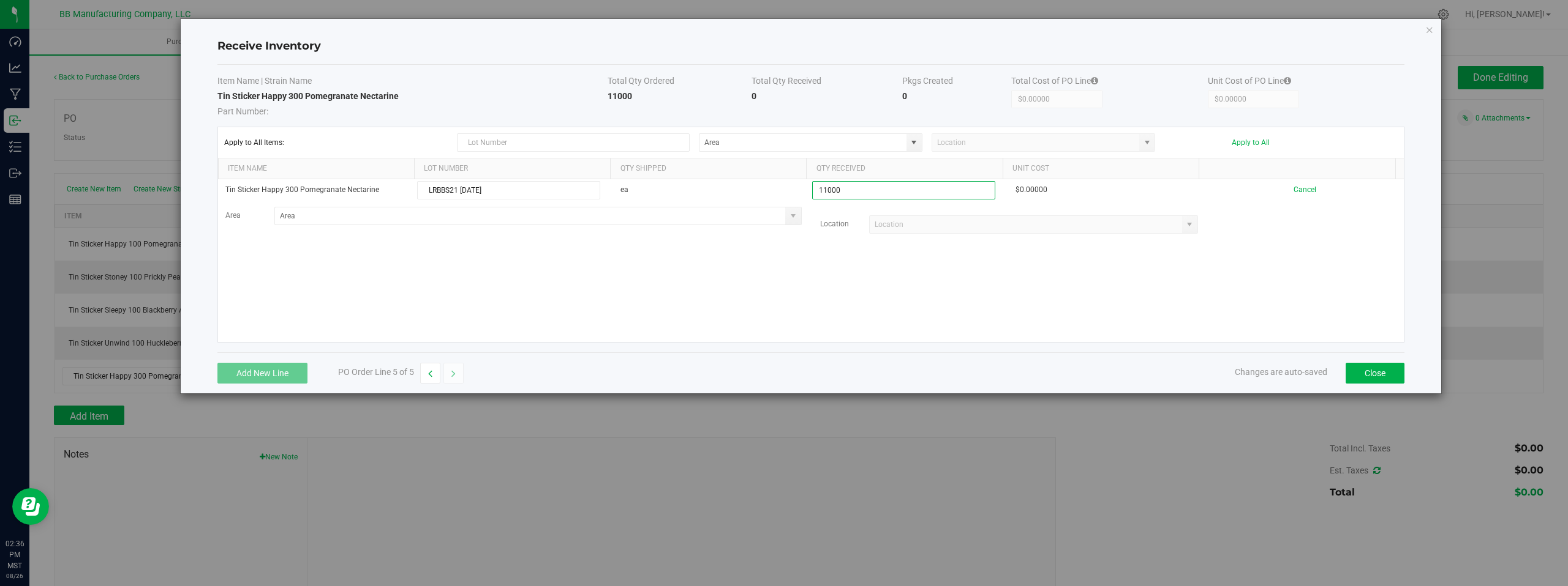
type input "11000 ea"
click at [997, 276] on kendo-grid-list "Tin Sticker Happy 300 Pomegranate Nectarine LRBBS21 08.26.2025 ea 11000 ea $0.0…" at bounding box center [811, 261] width 1186 height 163
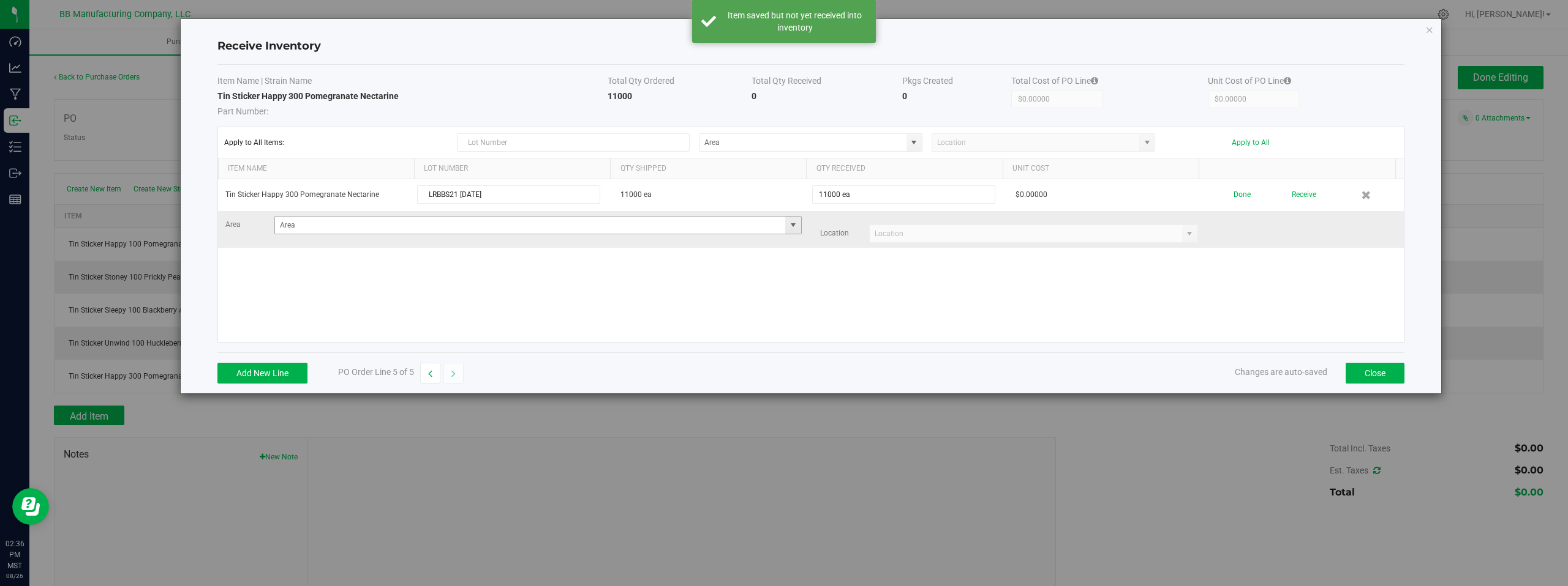
click at [792, 226] on span at bounding box center [793, 225] width 10 height 10
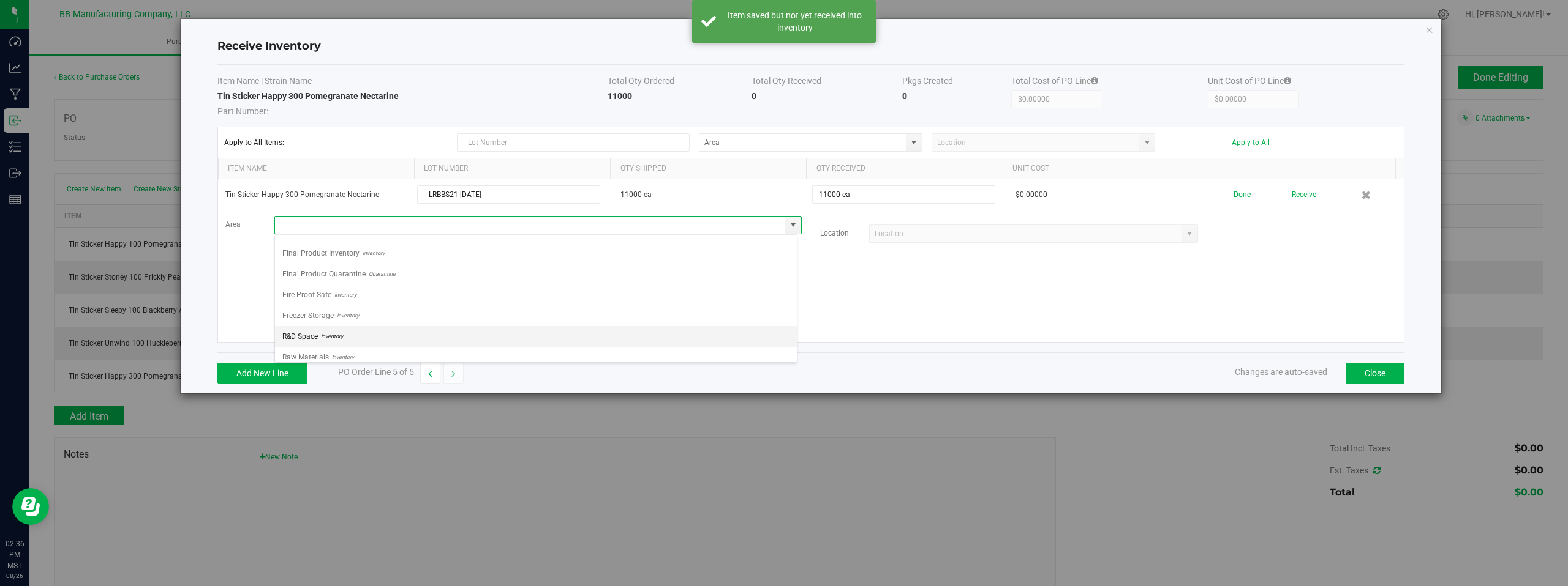
scroll to position [86, 0]
click at [344, 351] on span "Inventory" at bounding box center [343, 348] width 25 height 18
type input "Storage Space"
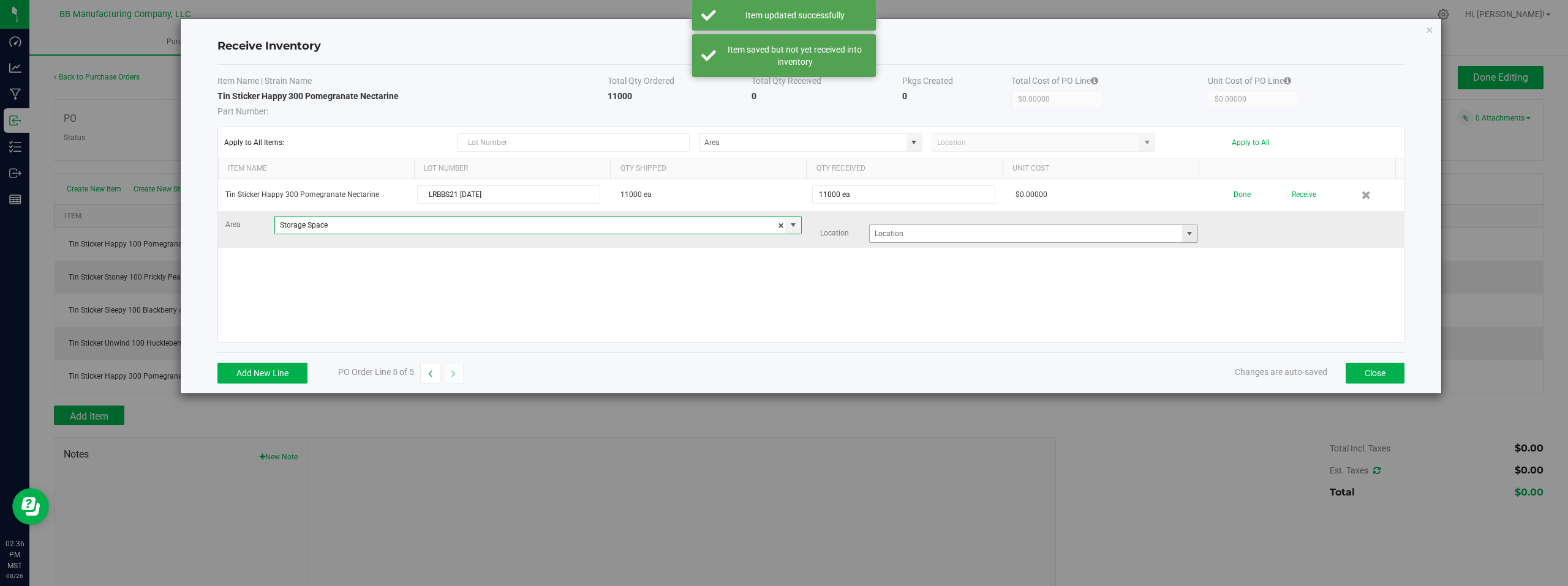
click at [1184, 236] on span at bounding box center [1189, 234] width 10 height 10
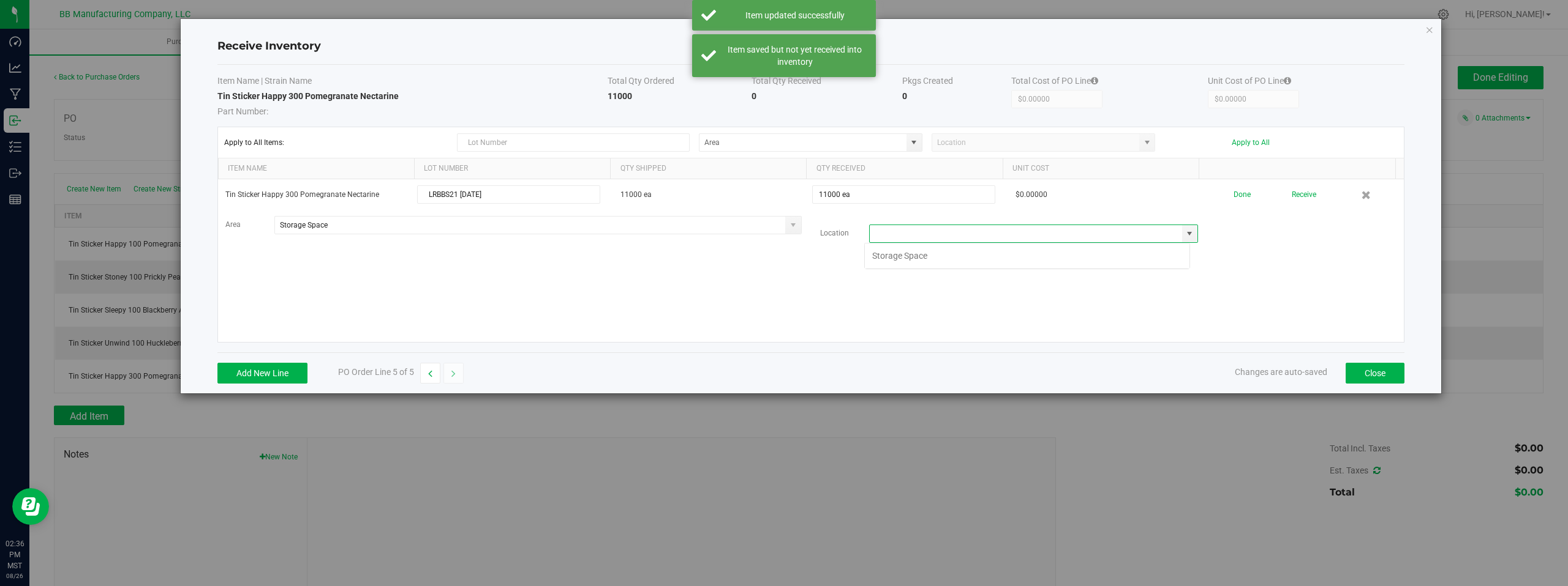
scroll to position [18, 327]
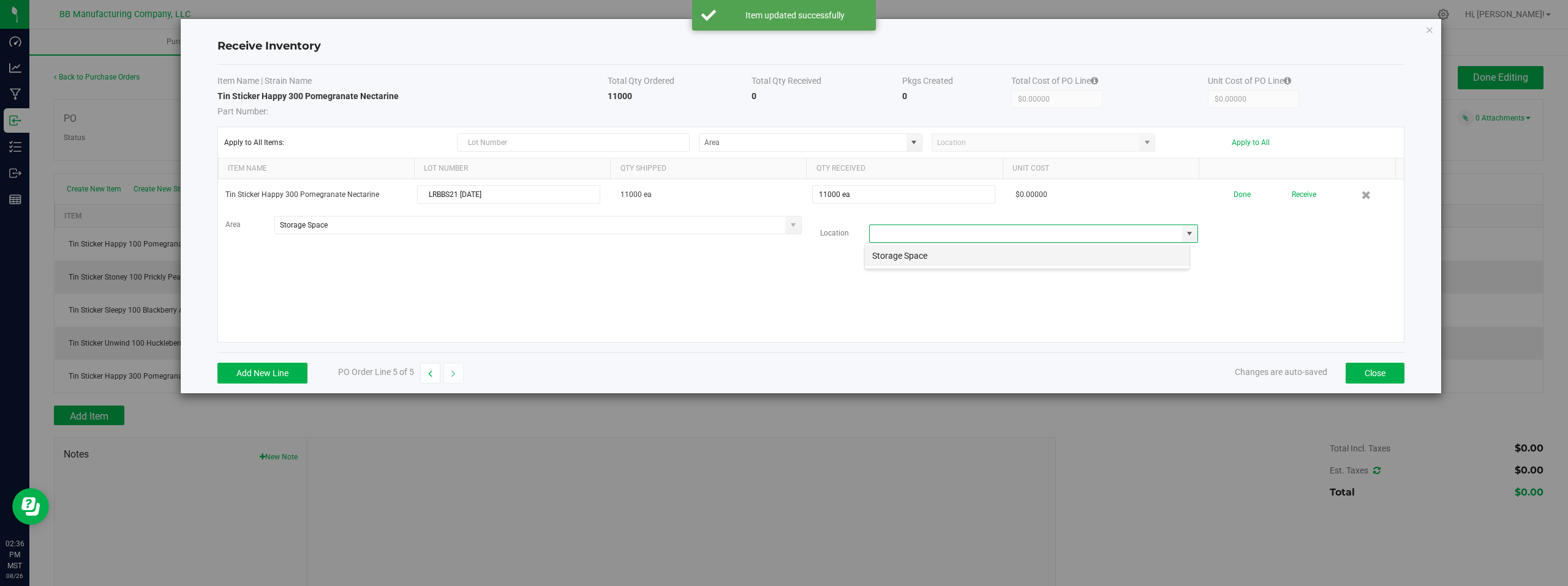
click at [887, 257] on li "Storage Space" at bounding box center [1026, 256] width 325 height 21
type input "Storage Space"
click at [764, 287] on div "Tin Sticker Happy 300 Pomegranate Nectarine LRBBS21 08.26.2025 11000 ea 11000 e…" at bounding box center [811, 261] width 1186 height 163
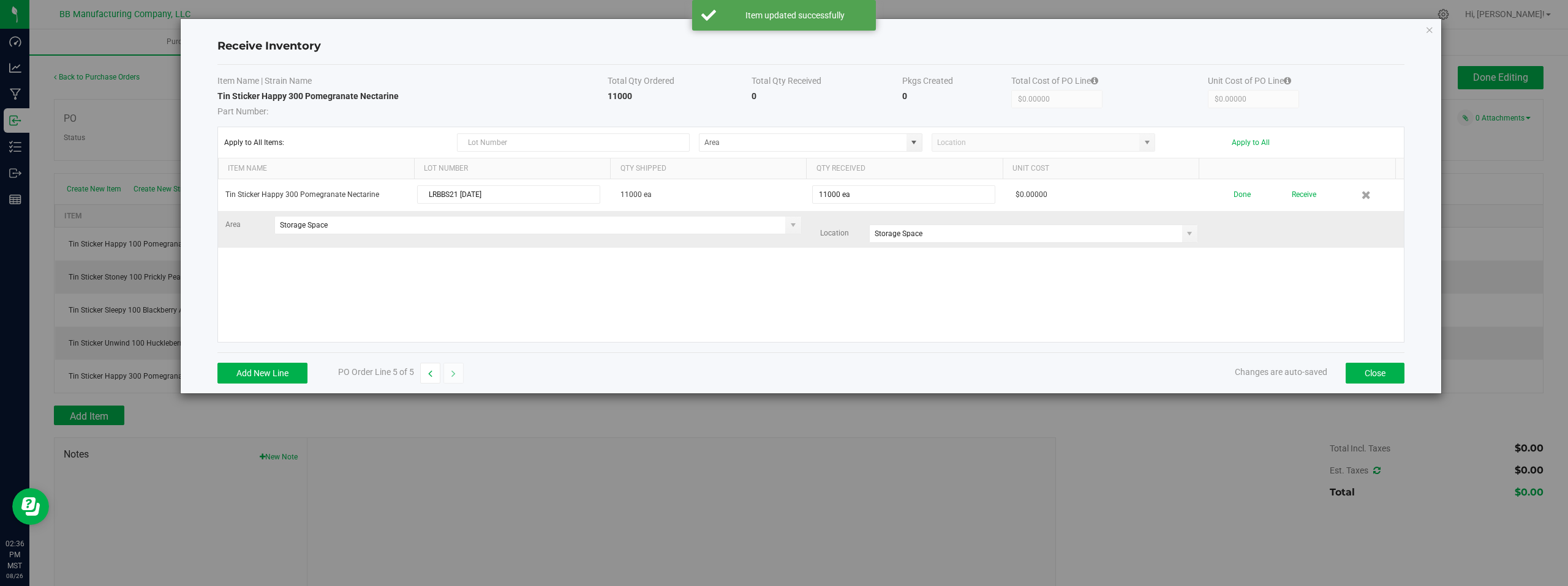
drag, startPoint x: 1222, startPoint y: 257, endPoint x: 1223, endPoint y: 223, distance: 34.0
click at [1222, 257] on div "Tin Sticker Happy 300 Pomegranate Nectarine LRBBS21 08.26.2025 11000 ea 11000 e…" at bounding box center [811, 261] width 1186 height 163
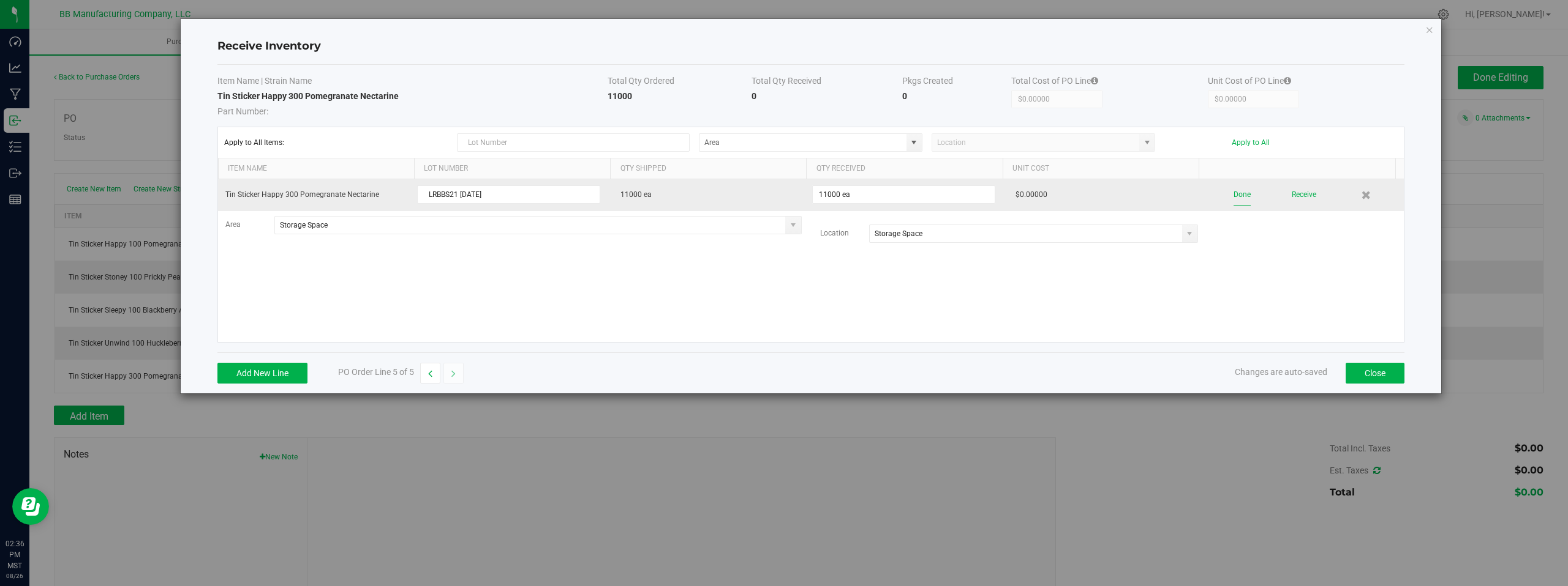
click at [1240, 194] on button "Done" at bounding box center [1242, 195] width 17 height 22
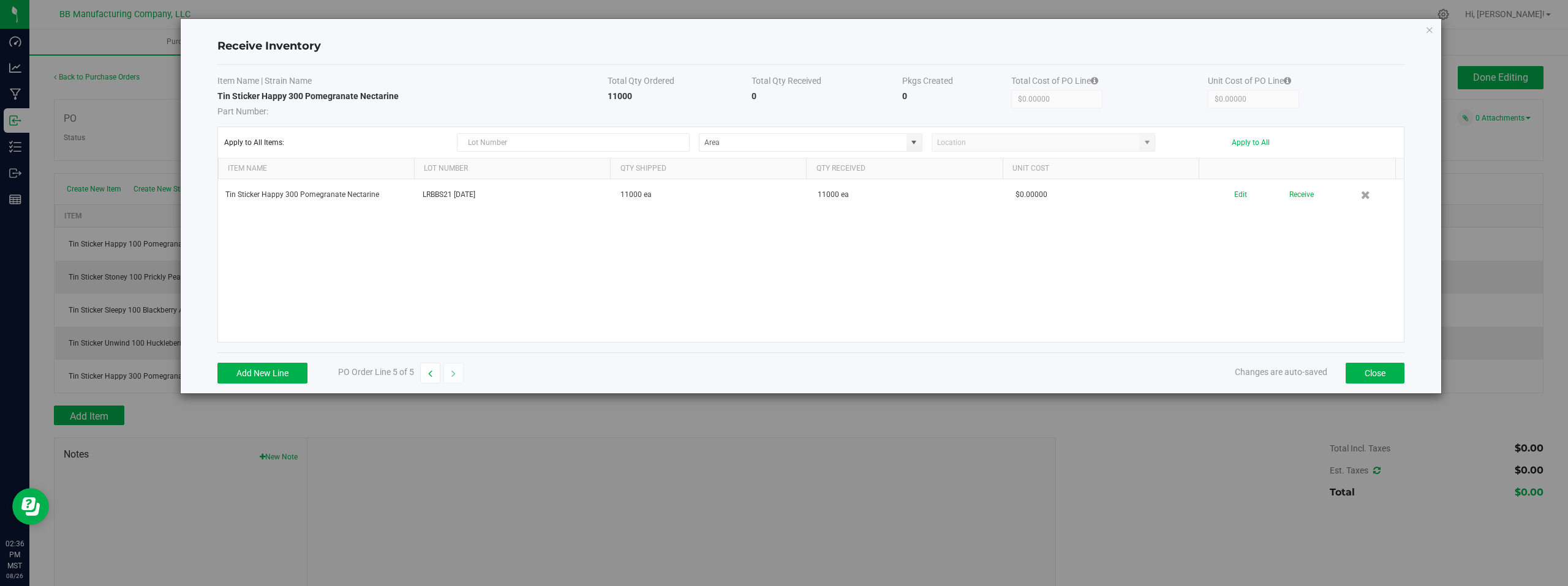
click at [1300, 270] on div "Tin Sticker Happy 300 Pomegranate Nectarine LRBBS21 08.26.2025 11000 ea 11000 e…" at bounding box center [811, 261] width 1186 height 163
click at [1381, 376] on button "Close" at bounding box center [1376, 374] width 59 height 21
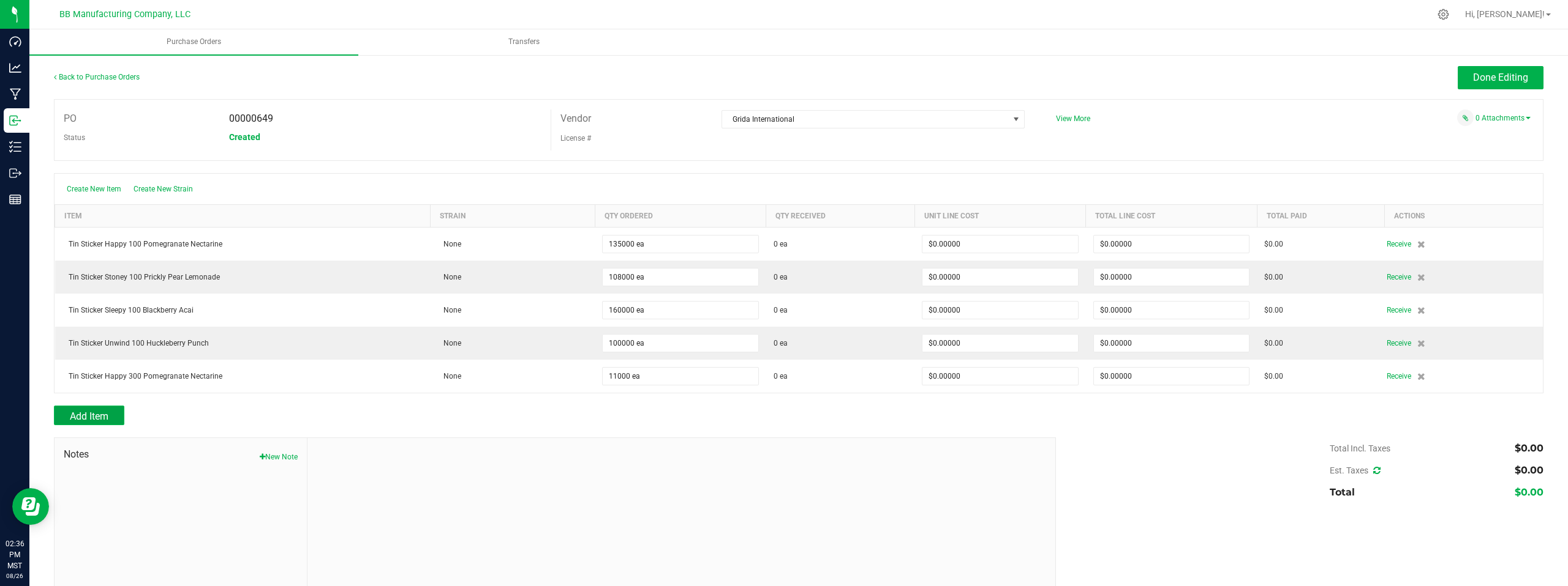
click at [97, 415] on span "Add Item" at bounding box center [89, 417] width 39 height 11
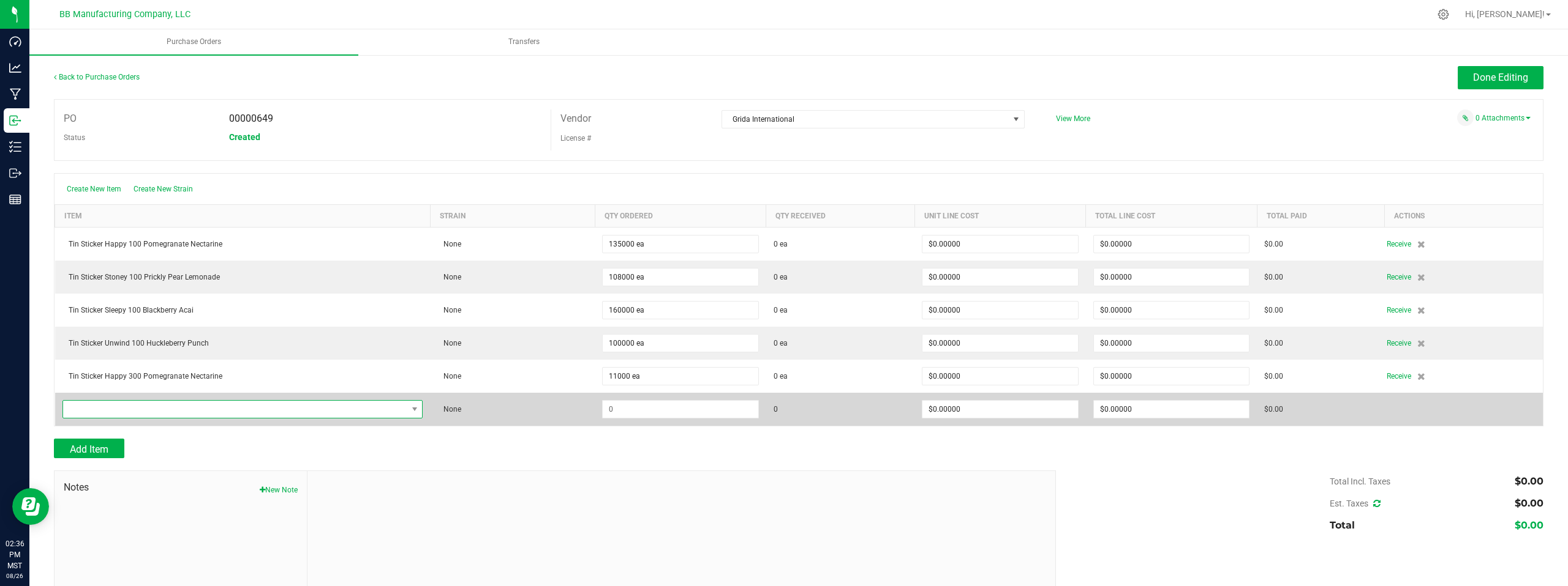
click at [128, 408] on span "NO DATA FOUND" at bounding box center [235, 409] width 345 height 17
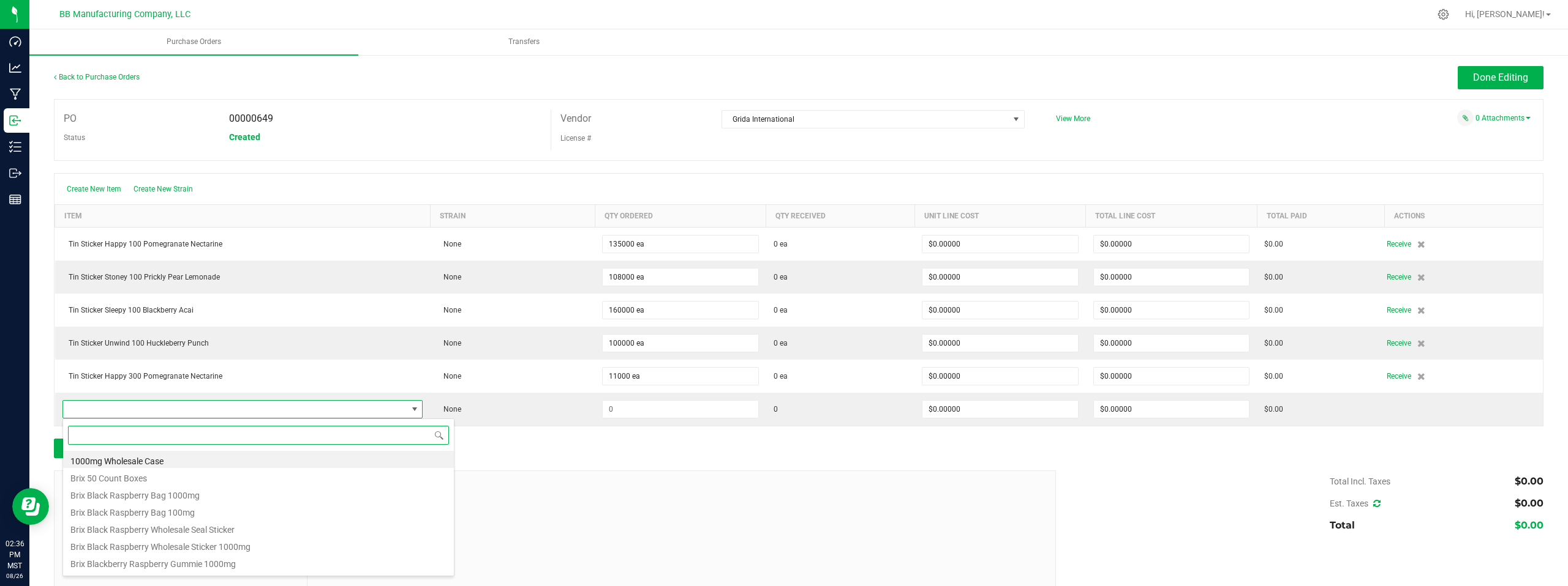
click at [85, 436] on input at bounding box center [258, 436] width 381 height 19
paste input "TIN STICKER"
type input "TIN STICKER ST"
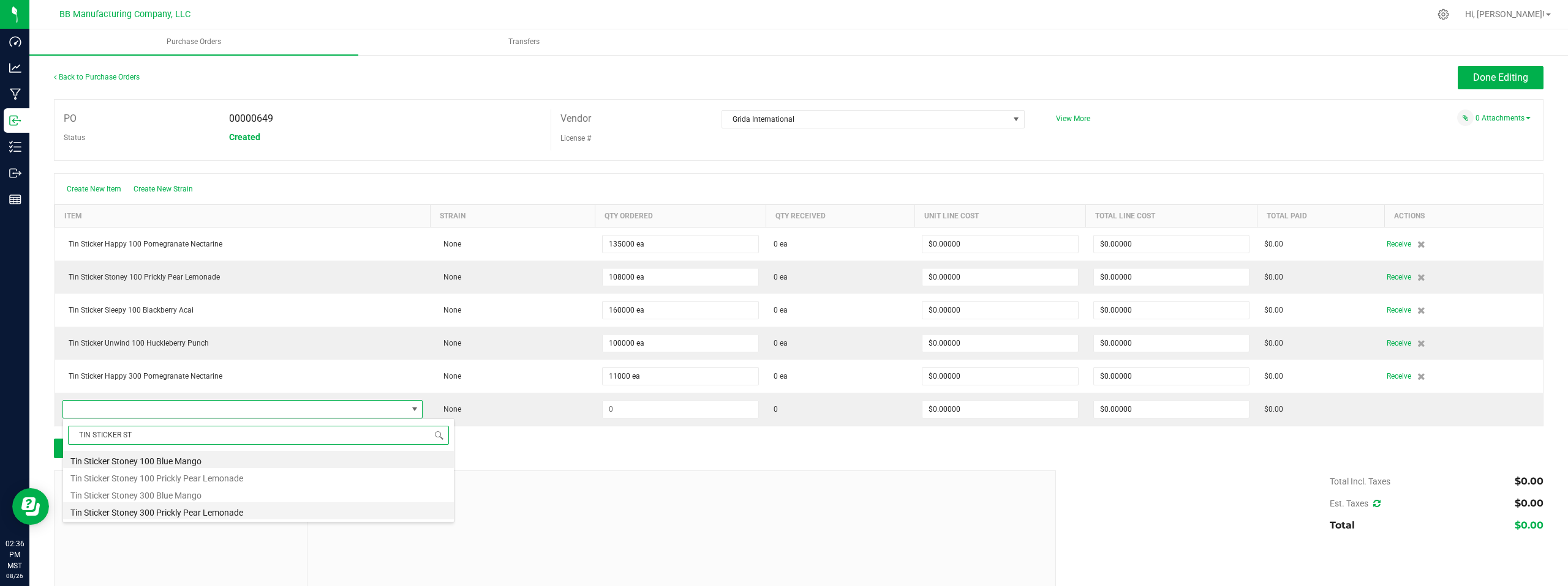
click at [168, 516] on li "Tin Sticker Stoney 300 Prickly Pear Lemonade" at bounding box center [258, 511] width 390 height 17
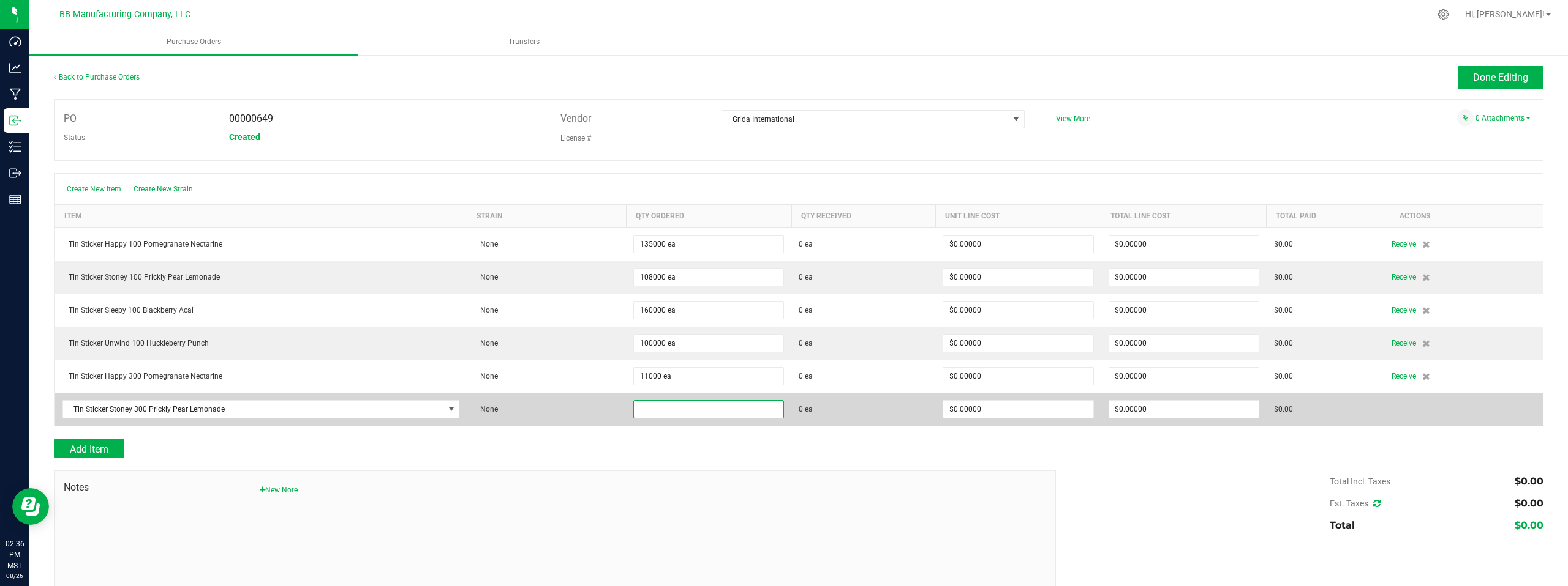
click at [668, 411] on input at bounding box center [708, 409] width 149 height 17
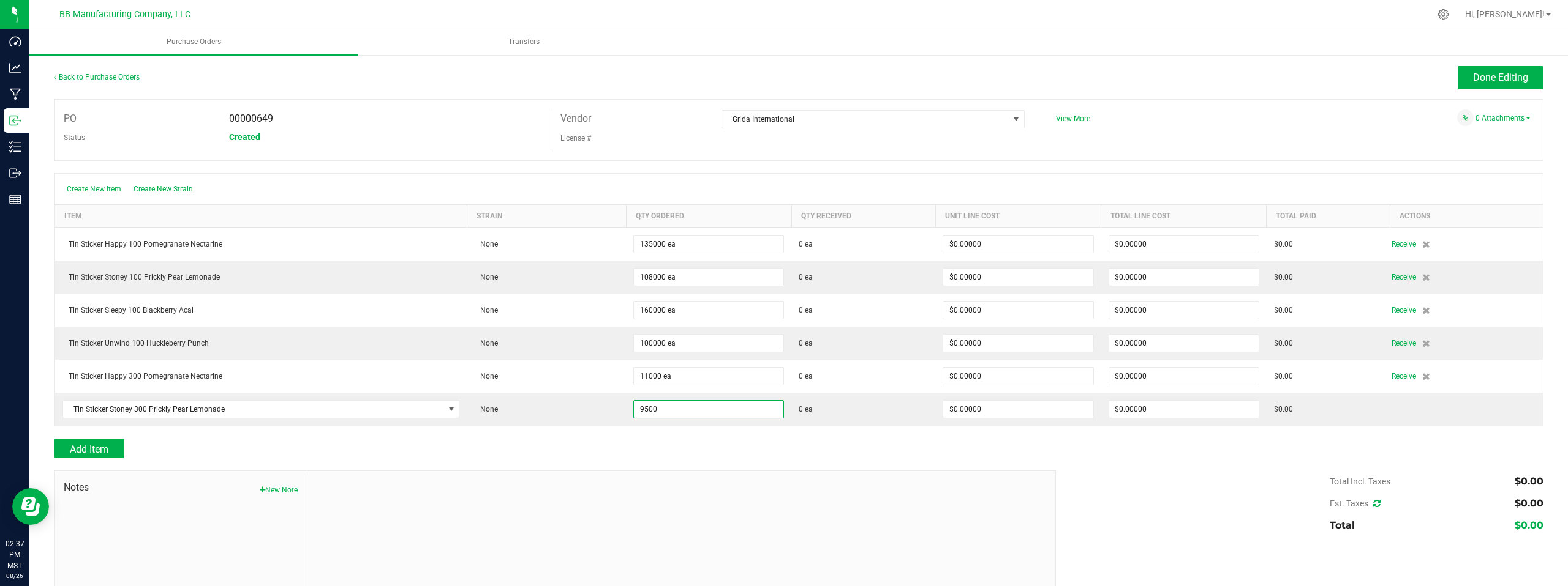
type input "9500 ea"
click at [1301, 436] on div at bounding box center [799, 432] width 1490 height 12
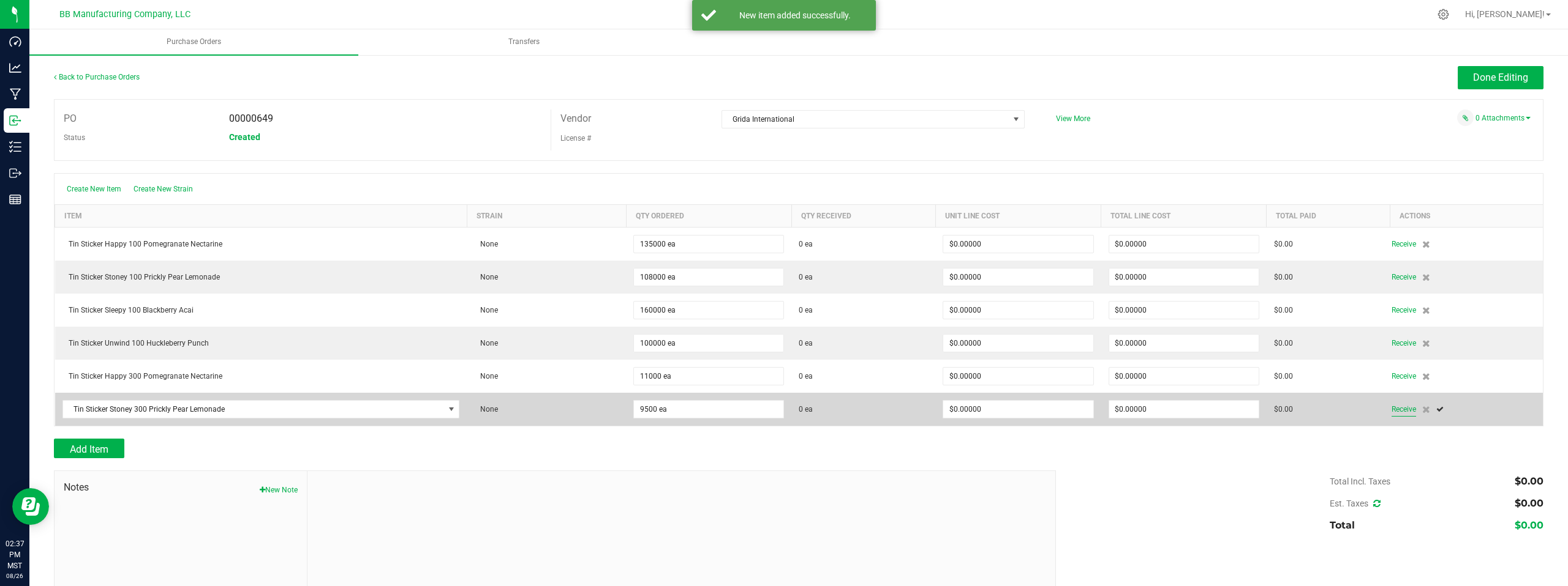
click at [1393, 408] on span "Receive" at bounding box center [1404, 409] width 25 height 14
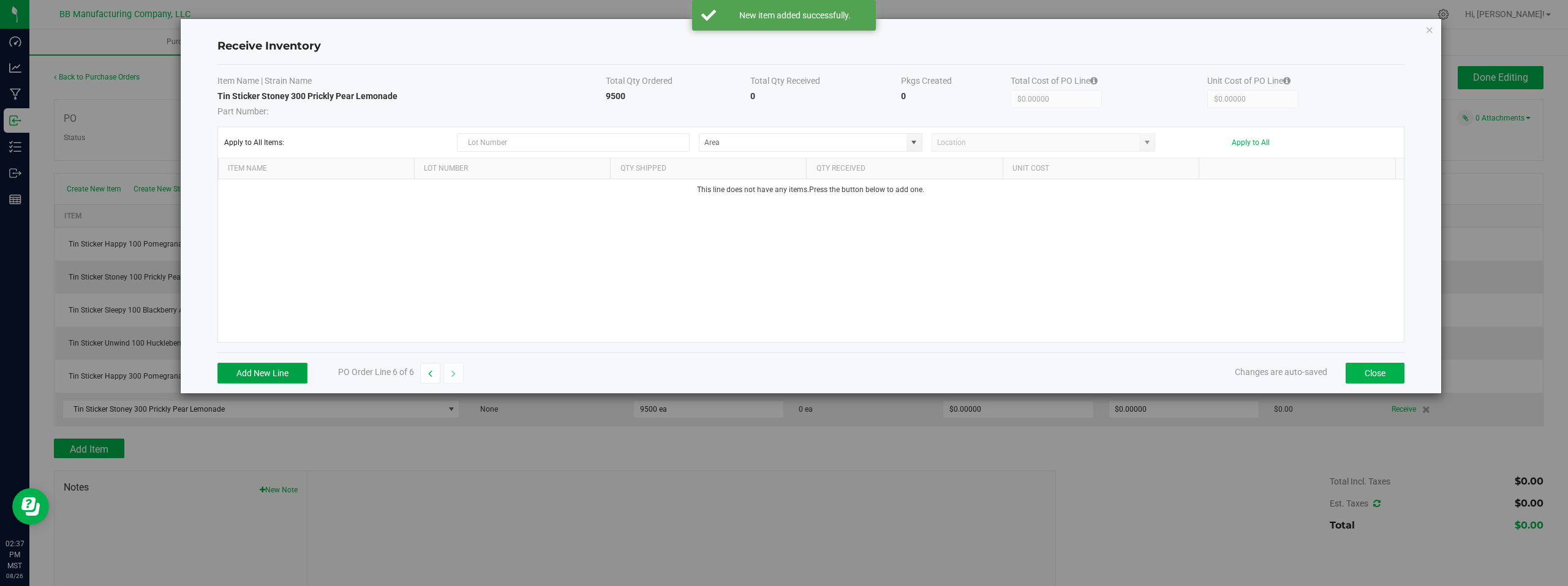
click at [234, 372] on button "Add New Line" at bounding box center [262, 374] width 90 height 21
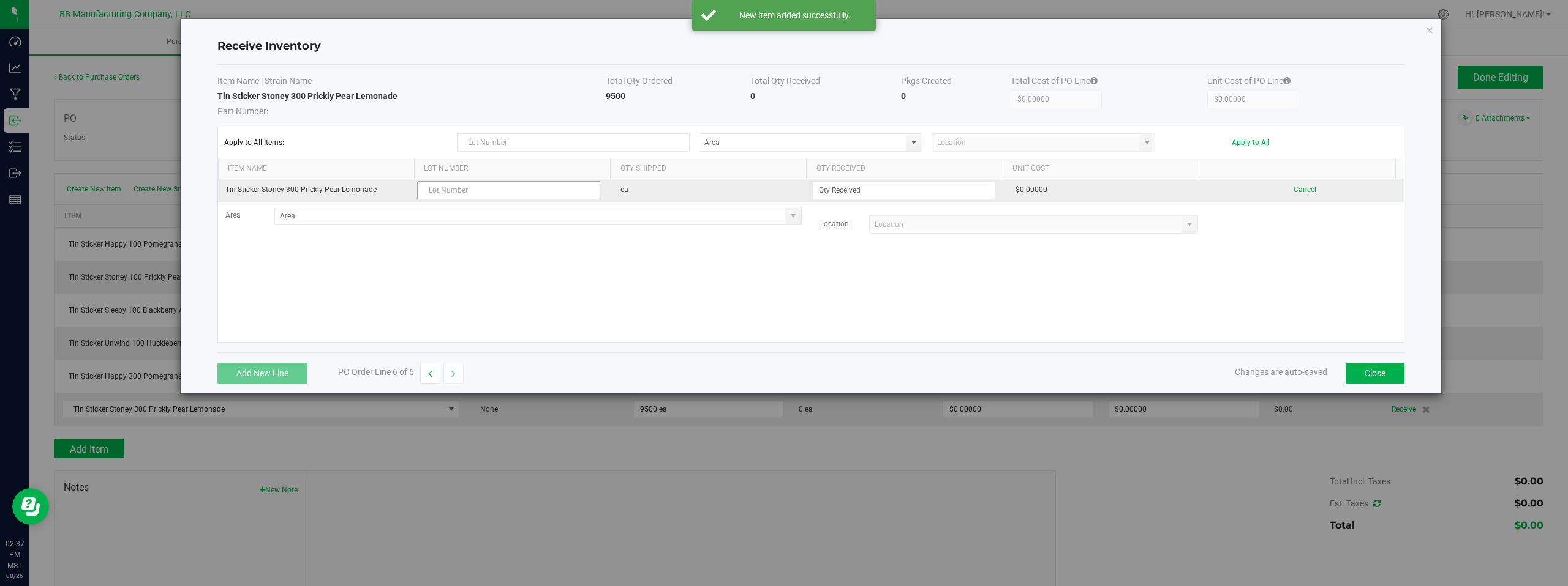
click at [444, 189] on input "text" at bounding box center [508, 189] width 183 height 18
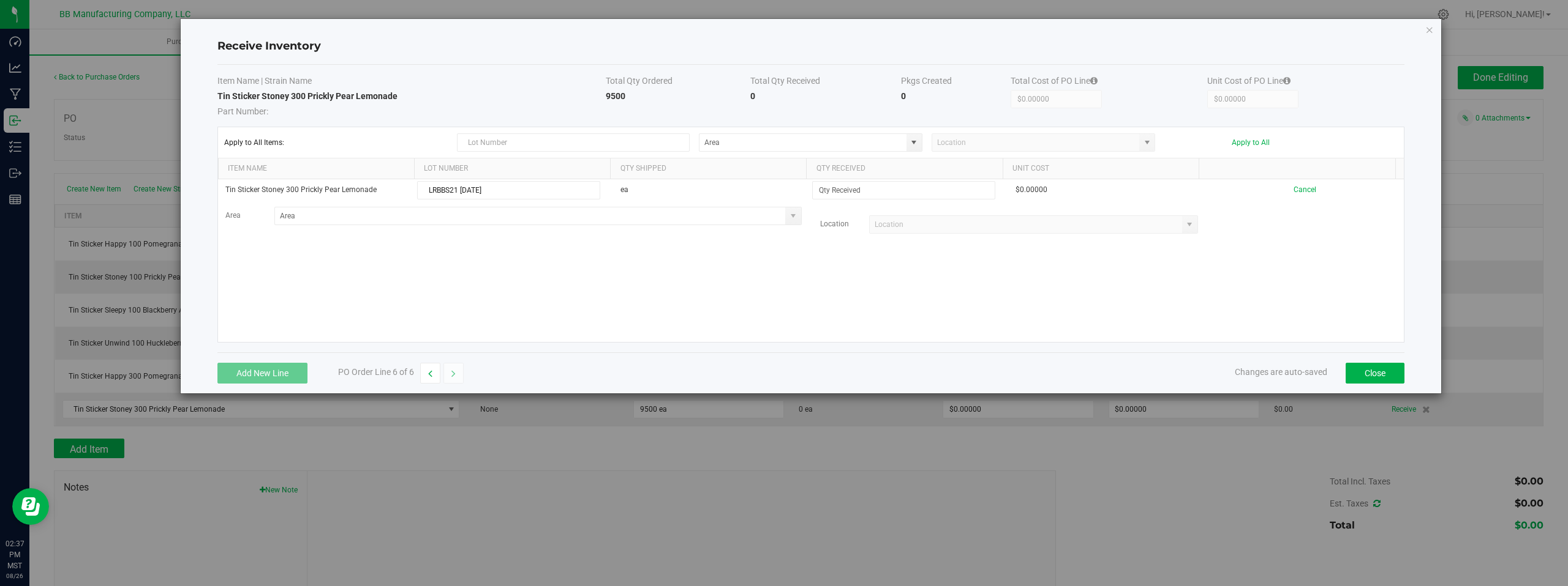
type input "LRBBS21 08.26.2025"
click at [665, 255] on div "Tin Sticker Stoney 300 Prickly Pear Lemonade LRBBS21 08.26.2025 ea $0.00000 Can…" at bounding box center [811, 261] width 1186 height 163
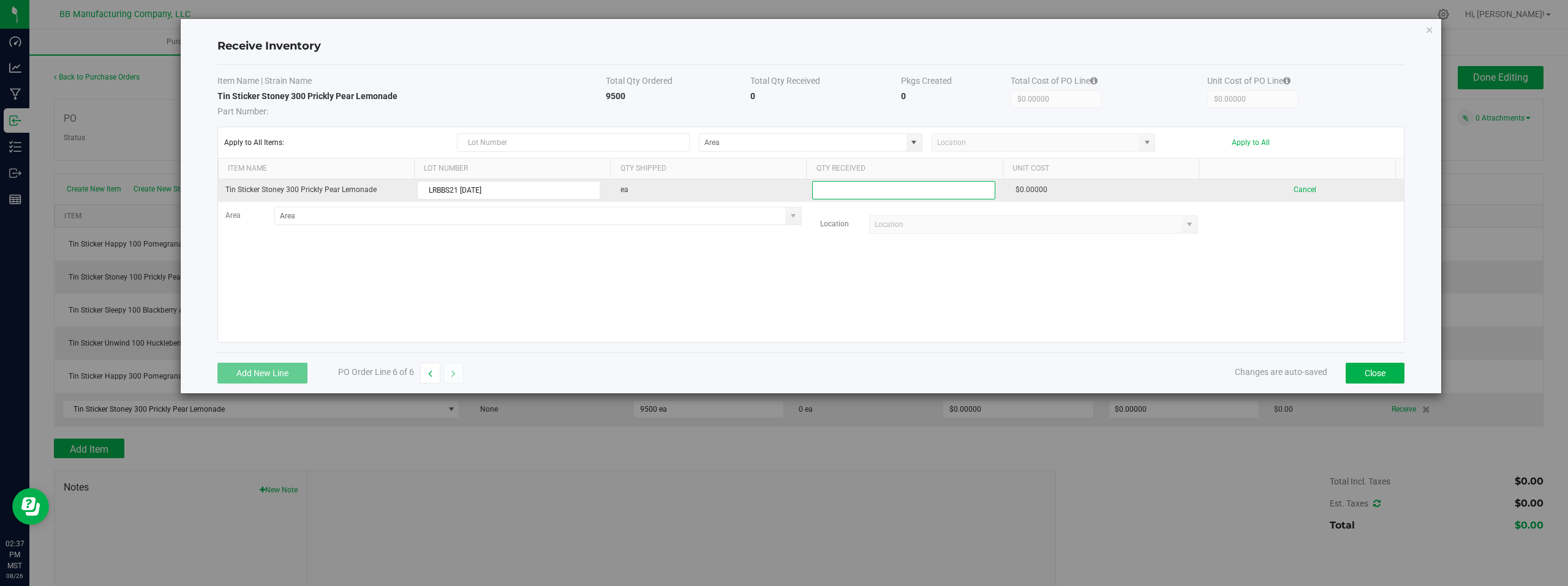
click at [860, 193] on input at bounding box center [903, 190] width 182 height 17
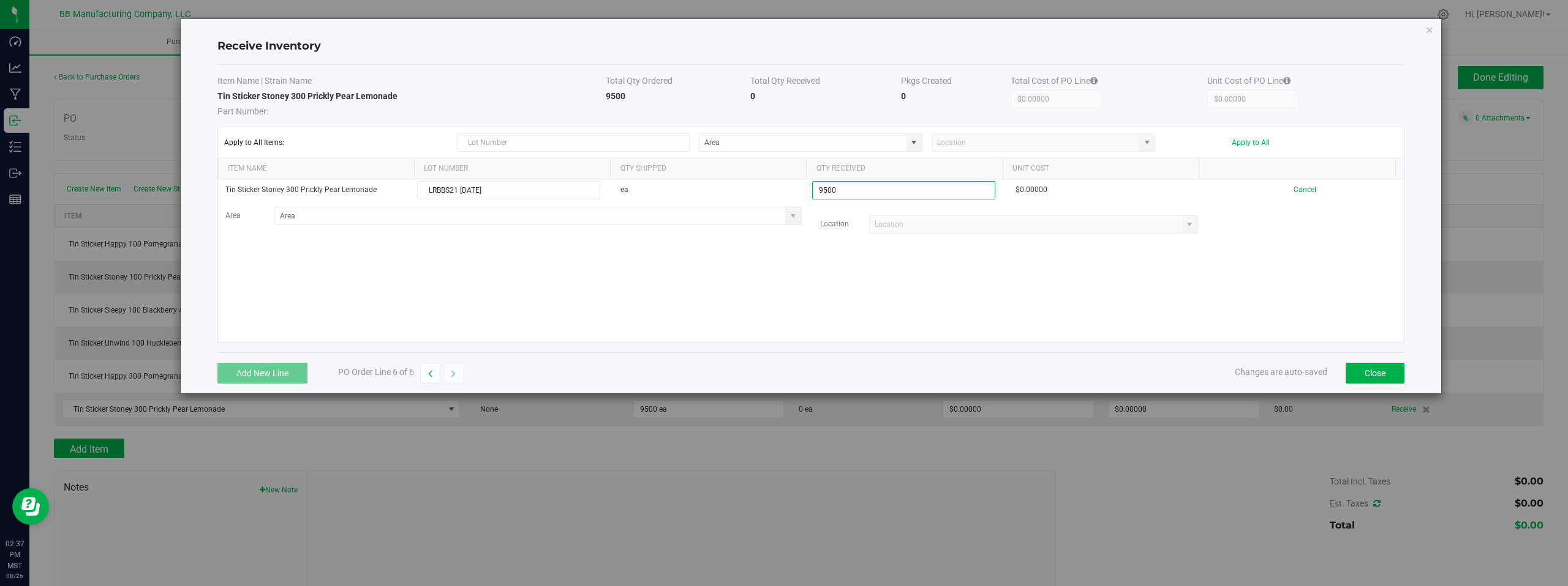
type input "9500 ea"
click at [1024, 301] on kendo-grid-list "Tin Sticker Stoney 300 Prickly Pear Lemonade LRBBS21 08.26.2025 ea 9500 ea $0.0…" at bounding box center [811, 261] width 1186 height 163
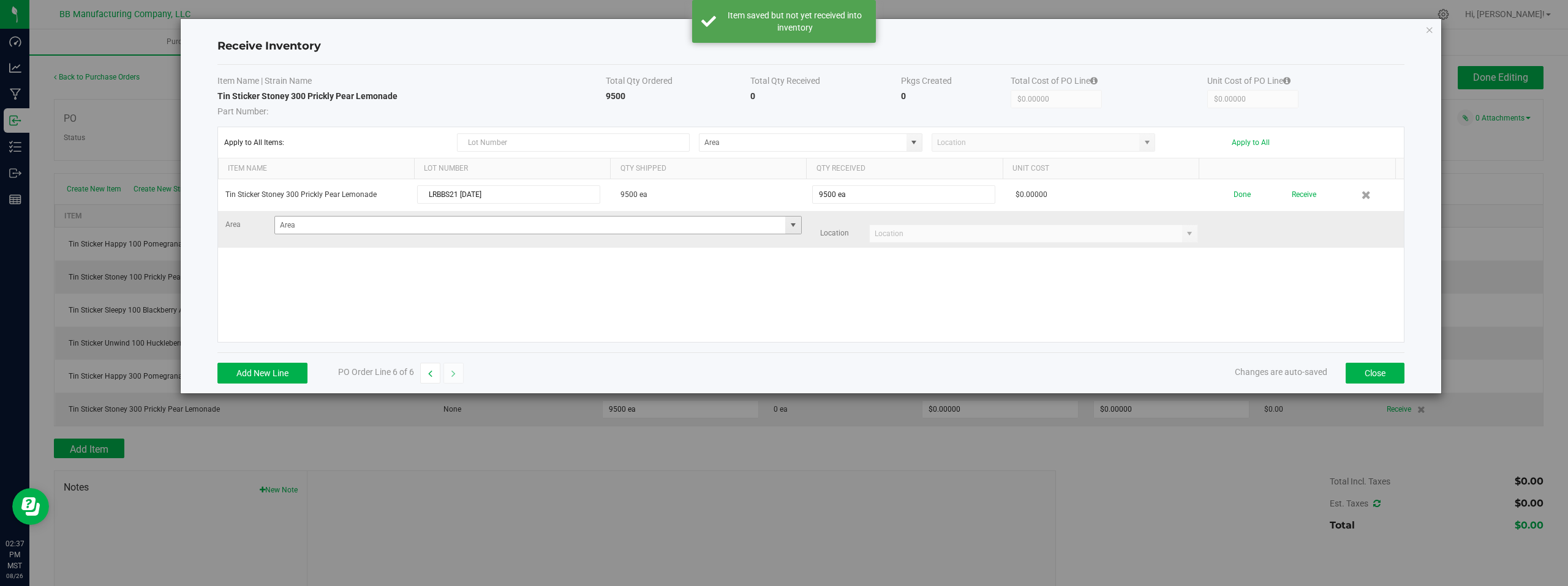
click at [788, 227] on span at bounding box center [793, 225] width 10 height 10
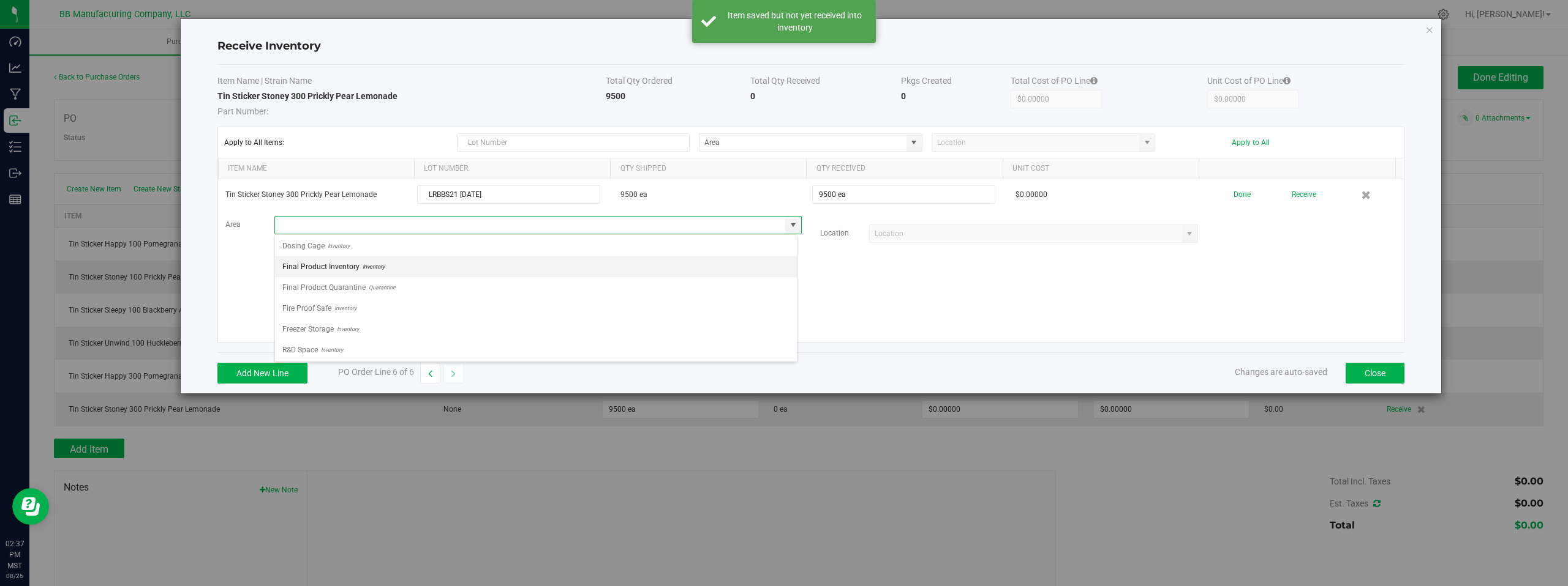
scroll to position [86, 0]
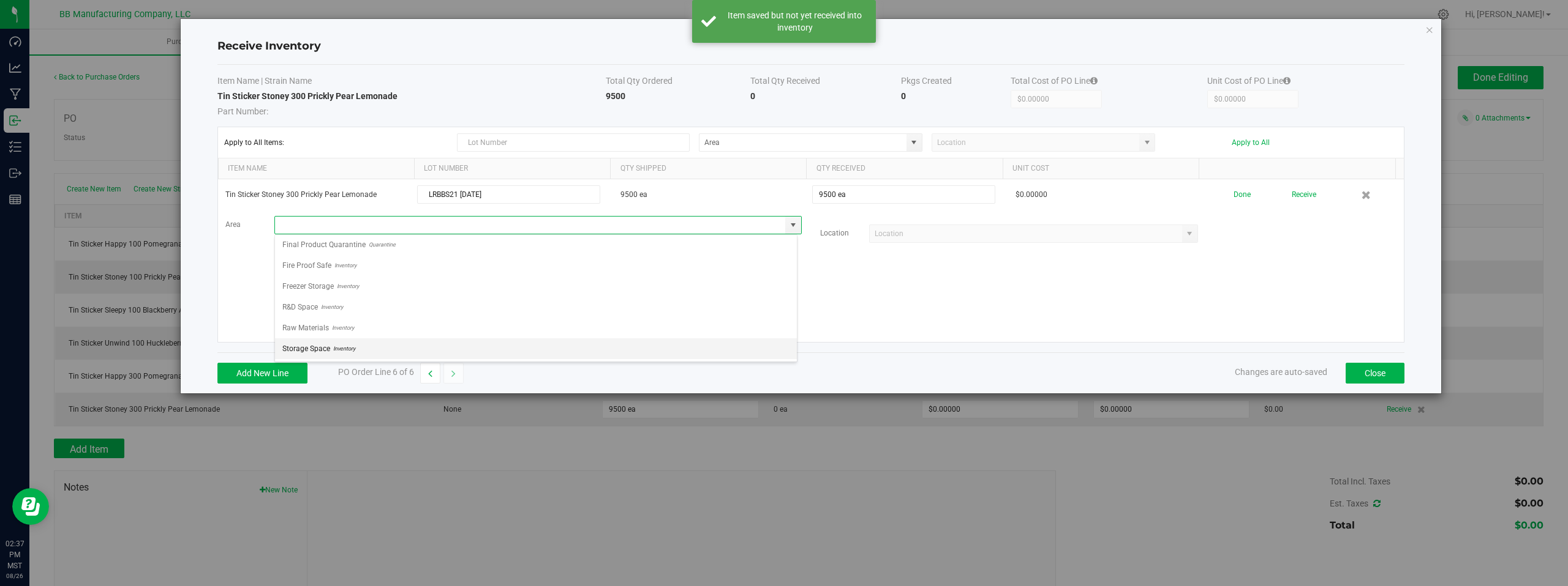
click at [339, 346] on span "Inventory" at bounding box center [343, 348] width 25 height 18
type input "Storage Space"
click at [776, 302] on div "Tin Sticker Stoney 300 Prickly Pear Lemonade LRBBS21 08.26.2025 9500 ea 9500 ea…" at bounding box center [811, 261] width 1186 height 163
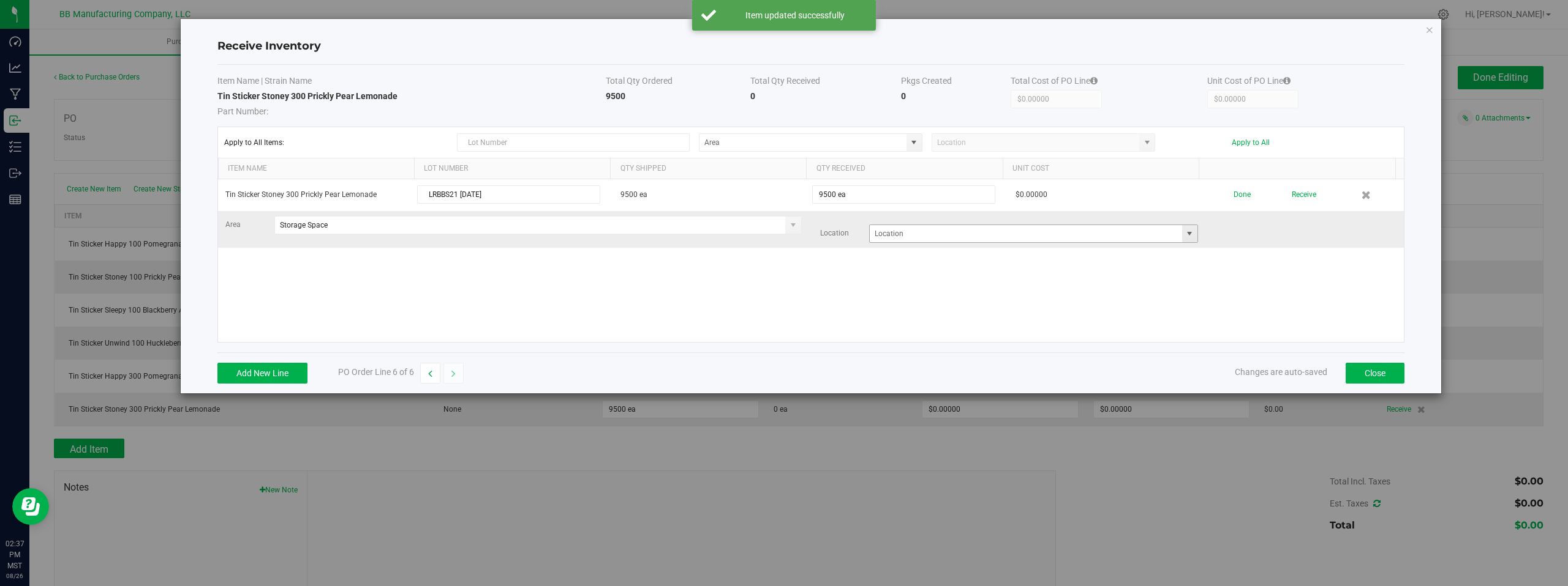
click at [1184, 236] on span at bounding box center [1189, 234] width 10 height 10
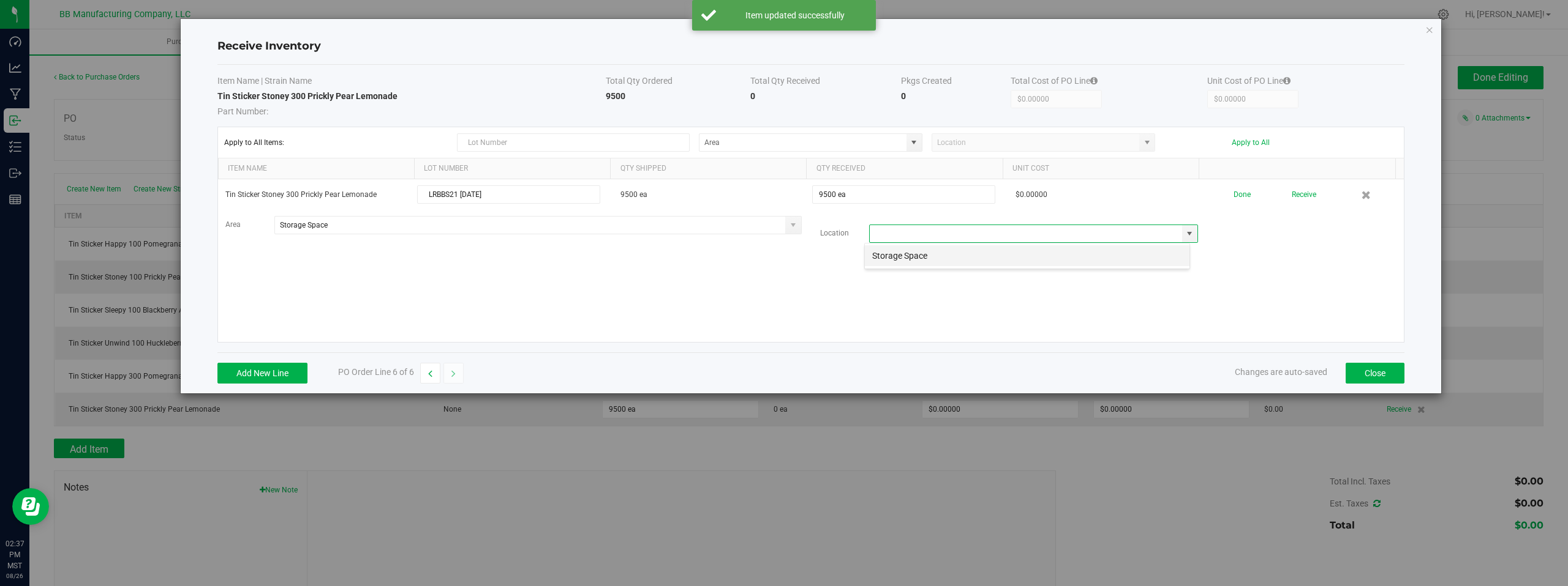
scroll to position [18, 327]
click at [915, 255] on li "Storage Space" at bounding box center [1026, 256] width 325 height 21
type input "Storage Space"
drag, startPoint x: 919, startPoint y: 280, endPoint x: 977, endPoint y: 283, distance: 58.1
click at [922, 281] on div "Tin Sticker Stoney 300 Prickly Pear Lemonade LRBBS21 08.26.2025 9500 ea 9500 ea…" at bounding box center [811, 261] width 1186 height 163
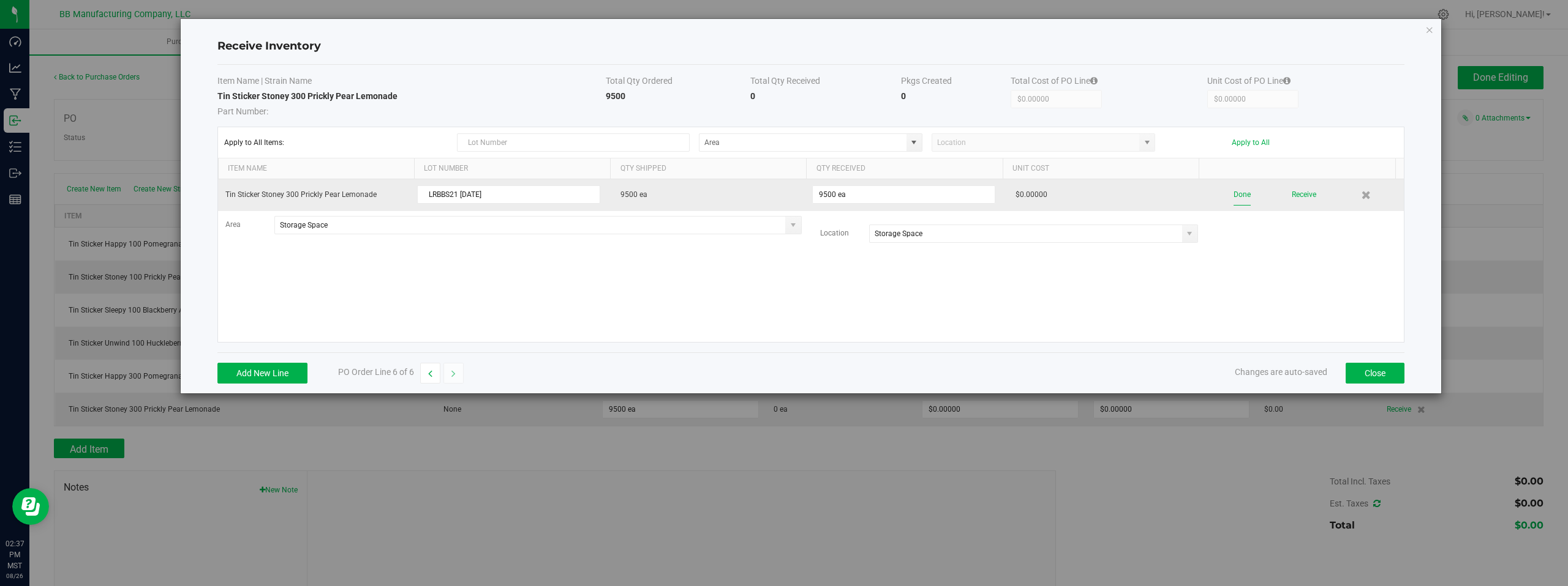
click at [1234, 195] on button "Done" at bounding box center [1242, 195] width 17 height 22
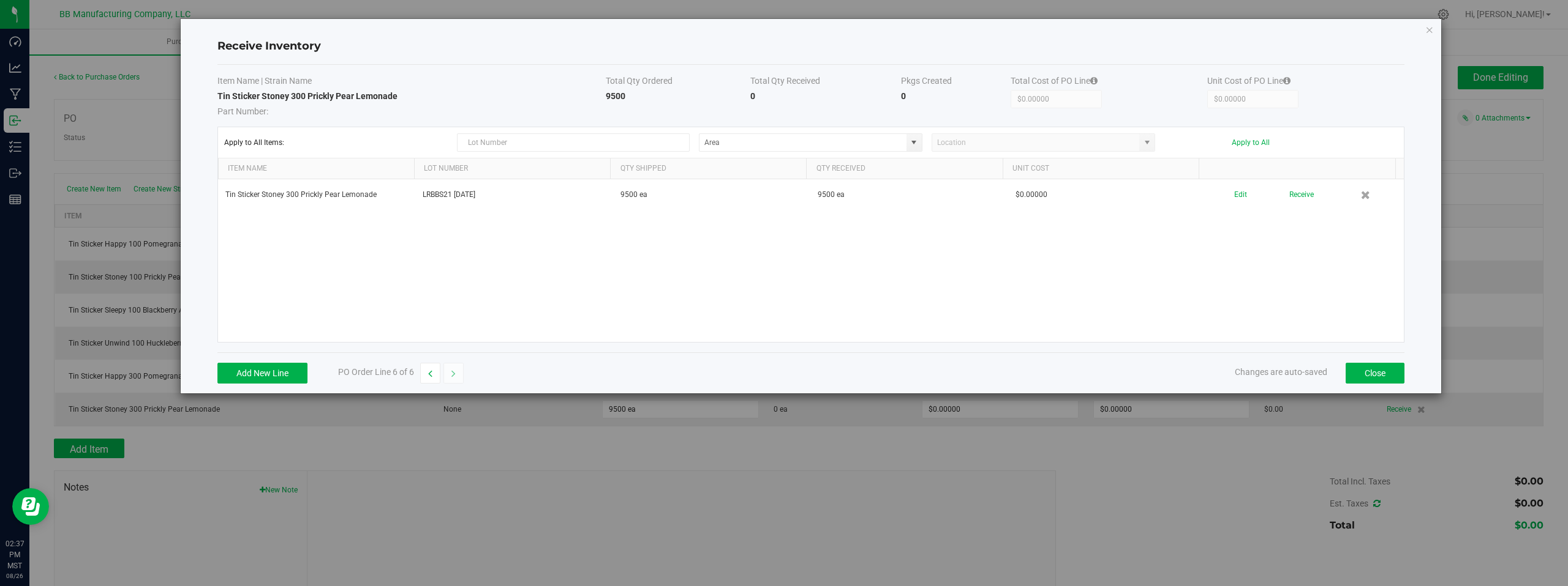
click at [1221, 283] on div "Tin Sticker Stoney 300 Prickly Pear Lemonade LRBBS21 08.26.2025 9500 ea 9500 ea…" at bounding box center [811, 261] width 1186 height 163
click at [1364, 371] on button "Close" at bounding box center [1376, 374] width 59 height 21
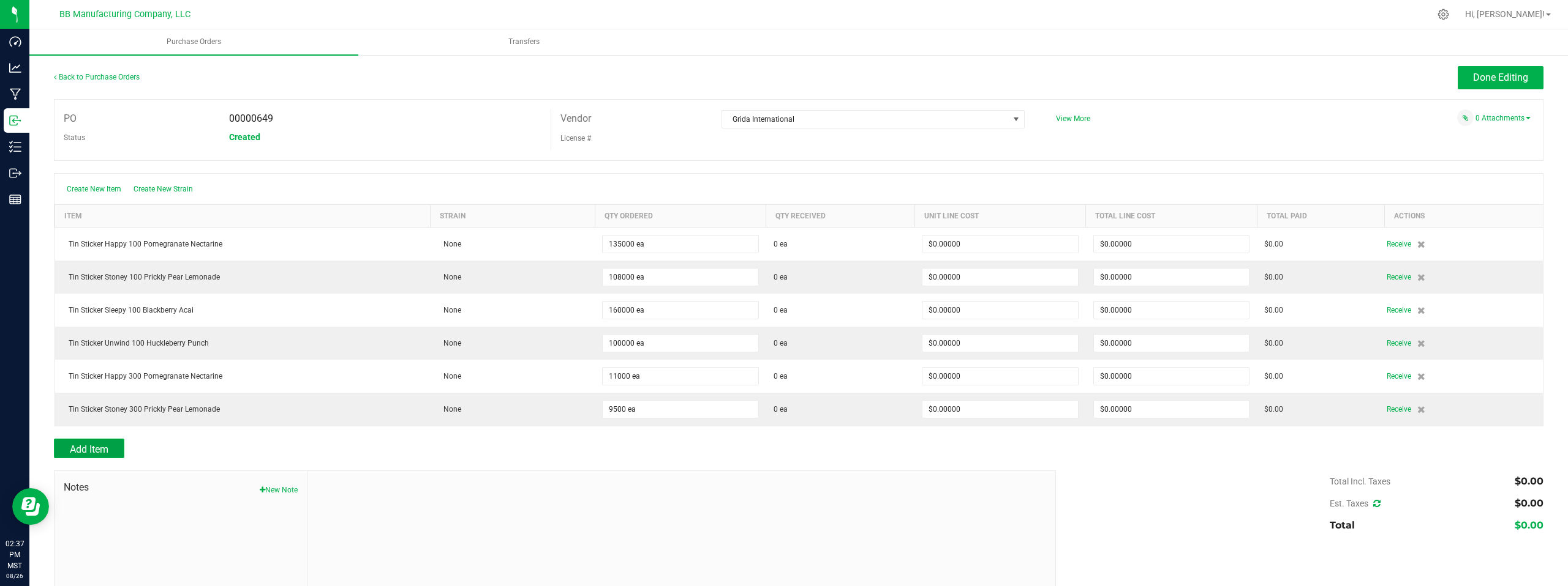
click at [93, 449] on span "Add Item" at bounding box center [89, 449] width 39 height 11
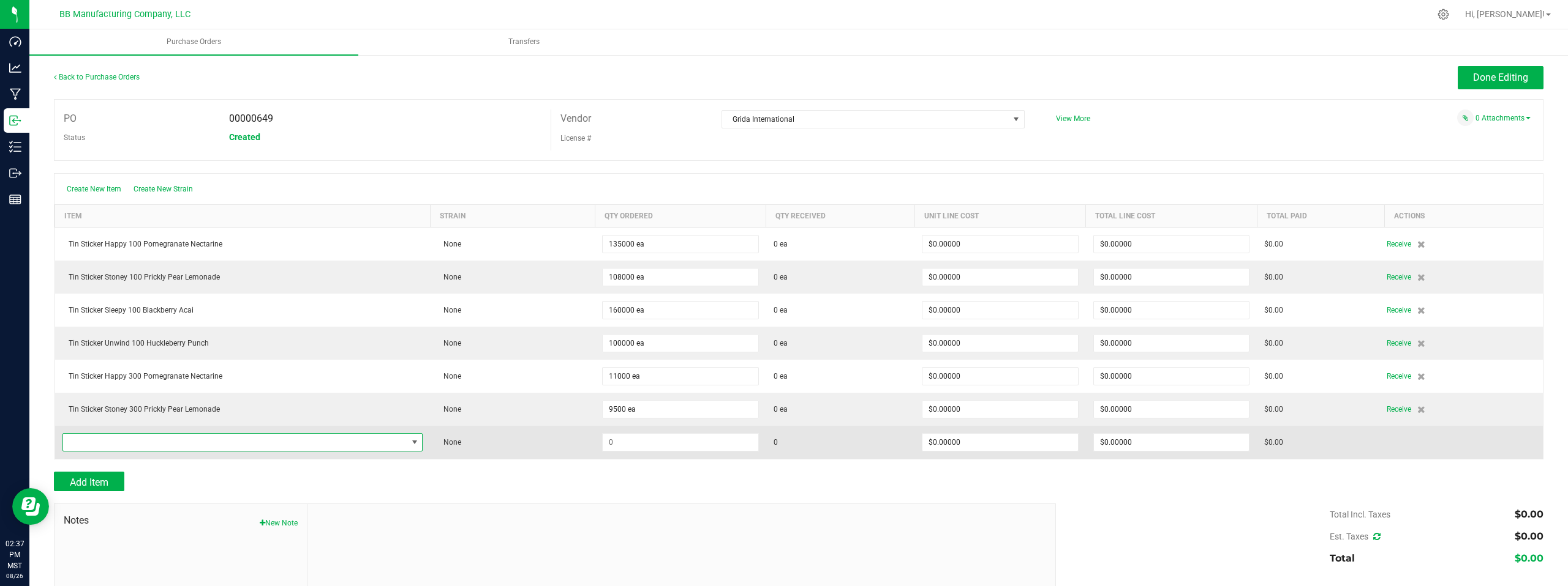
click at [283, 445] on span "NO DATA FOUND" at bounding box center [235, 442] width 345 height 17
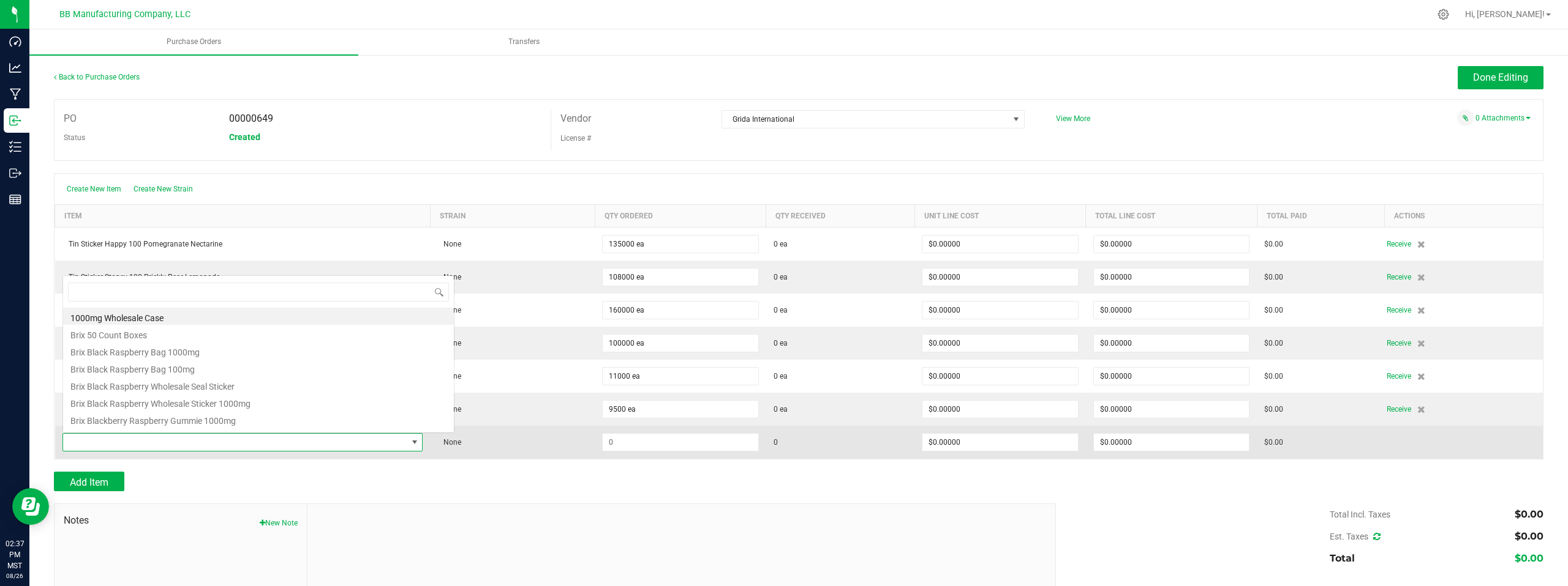
scroll to position [18, 351]
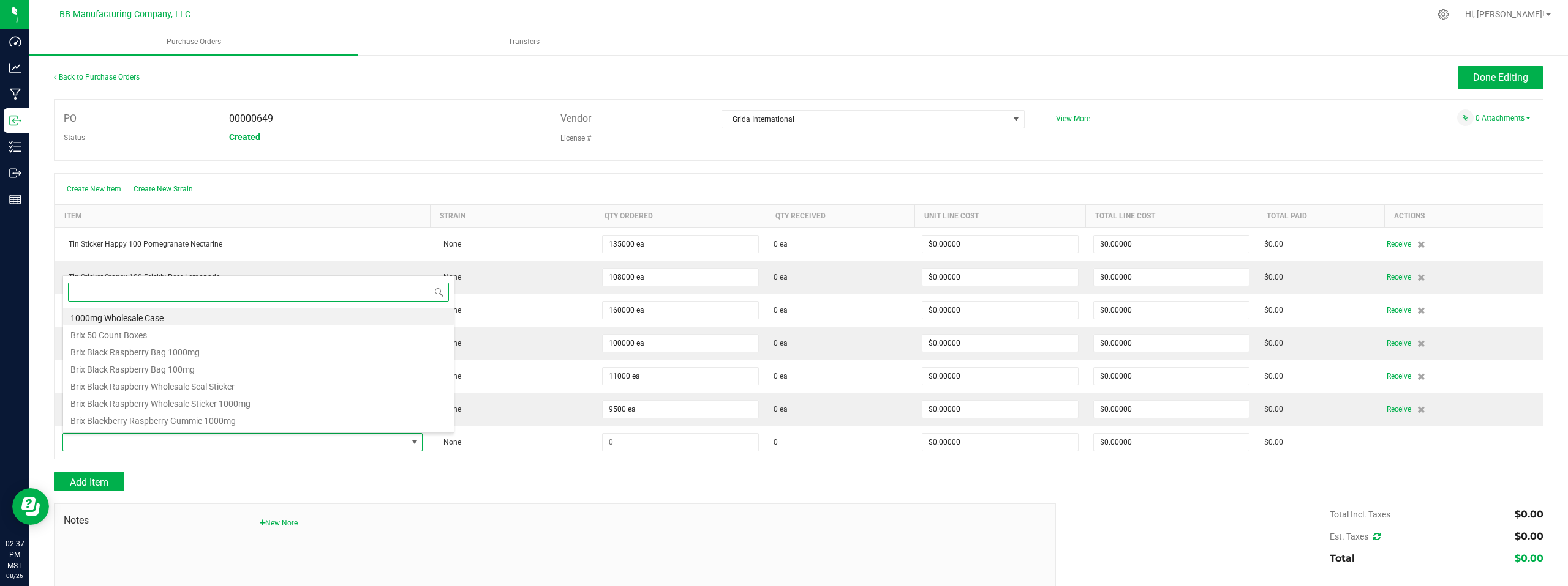
click at [93, 293] on input at bounding box center [258, 292] width 381 height 19
paste input "TIN STICKER"
type input "TIN STICKER SL"
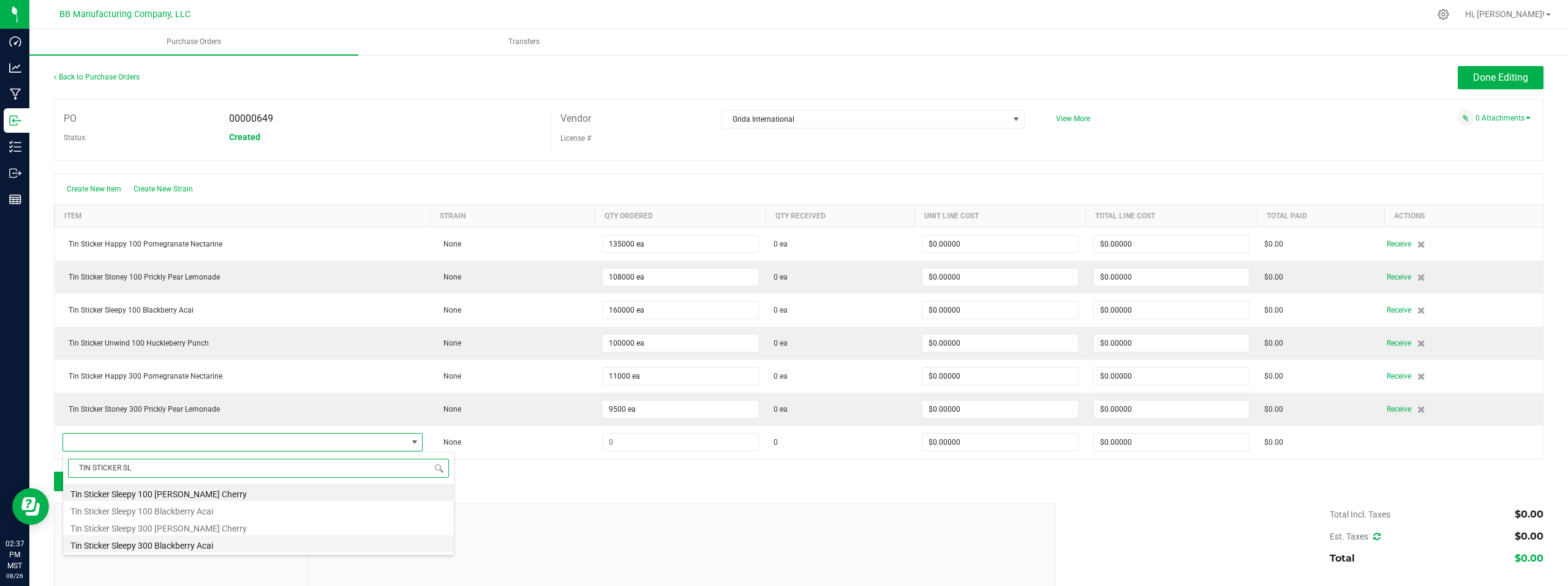
click at [178, 545] on li "Tin Sticker Sleepy 300 Blackberry Acai" at bounding box center [258, 544] width 390 height 17
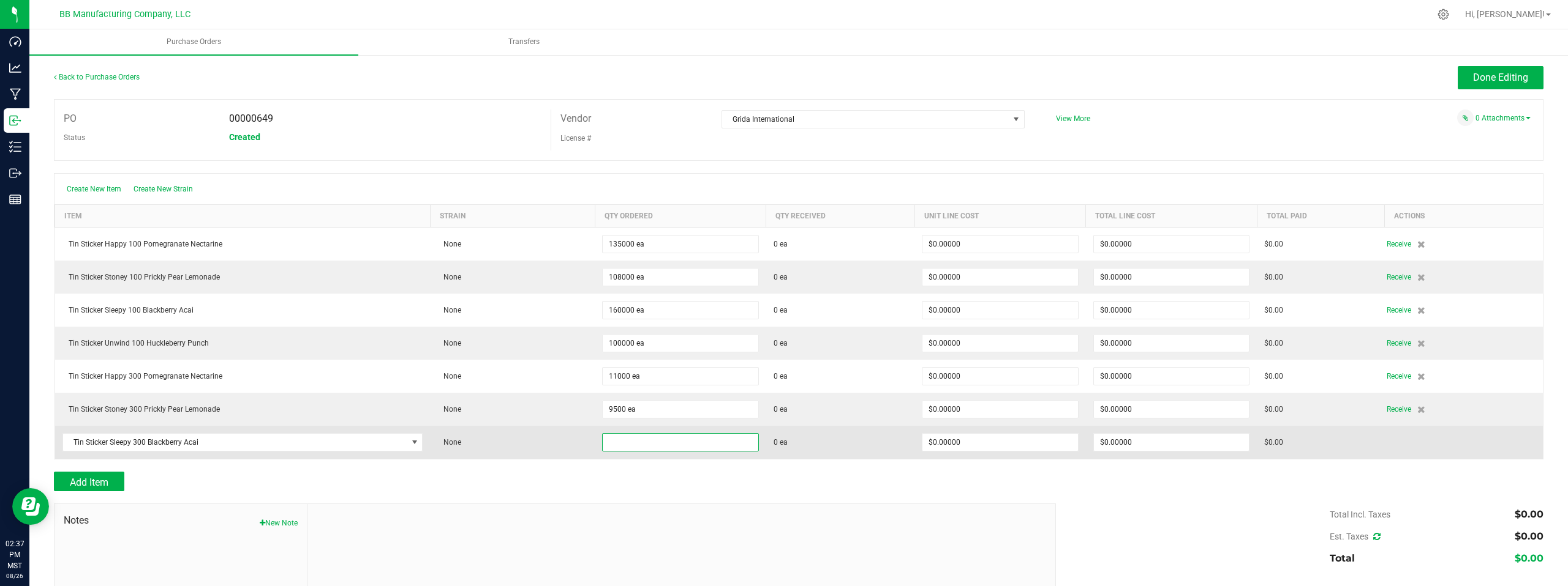
click at [638, 442] on input at bounding box center [680, 442] width 155 height 17
type input "12000 ea"
click at [1392, 440] on td at bounding box center [1464, 442] width 158 height 33
click at [1391, 443] on span "Receive" at bounding box center [1399, 441] width 25 height 14
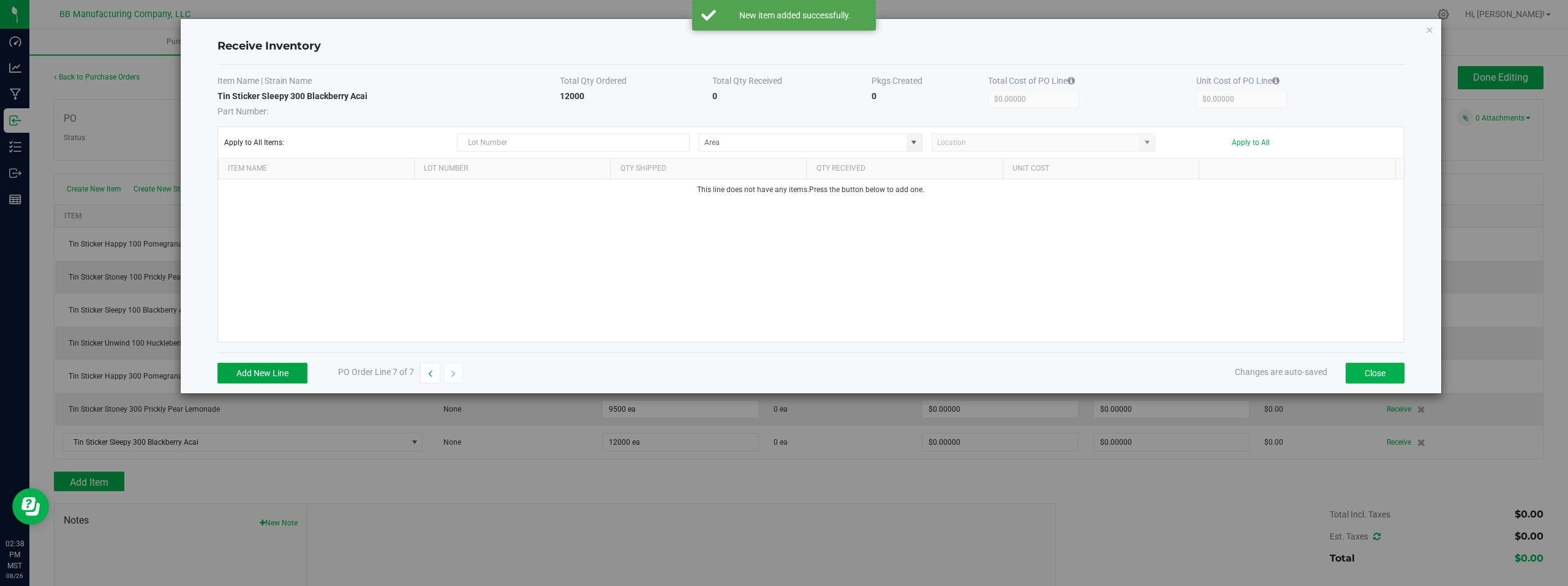
click at [245, 370] on button "Add New Line" at bounding box center [262, 374] width 90 height 21
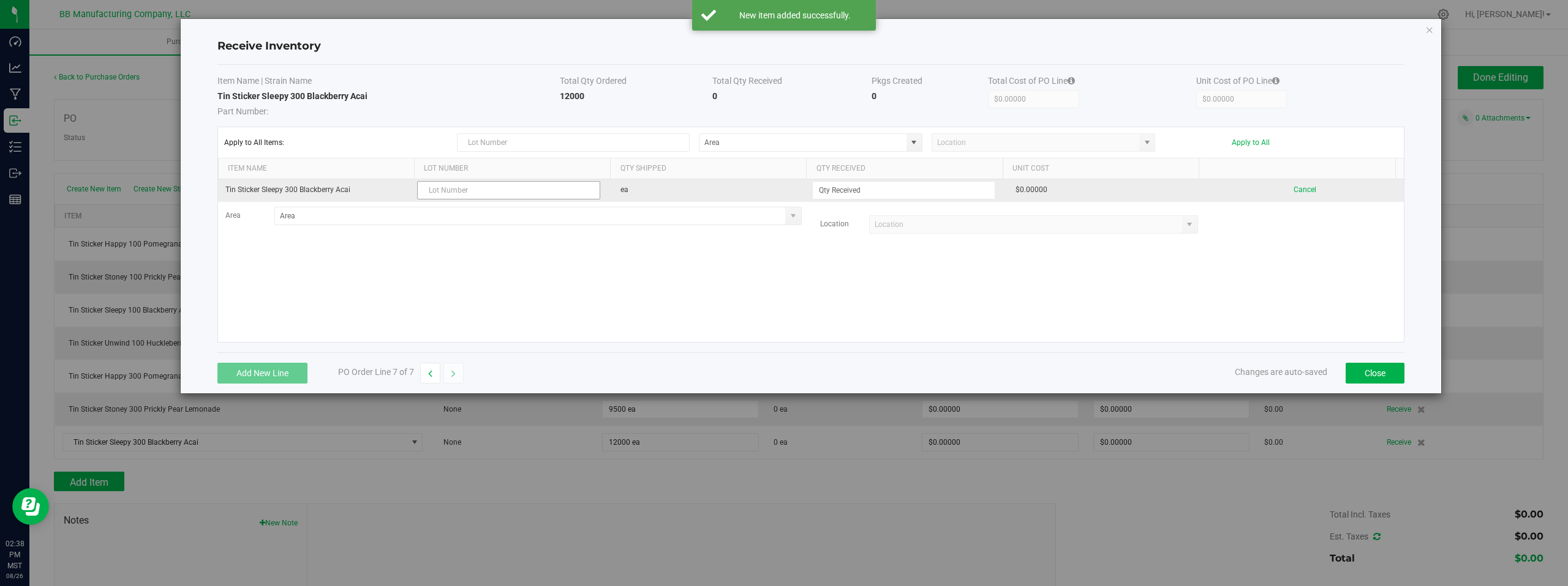
click at [468, 189] on input "text" at bounding box center [508, 189] width 183 height 18
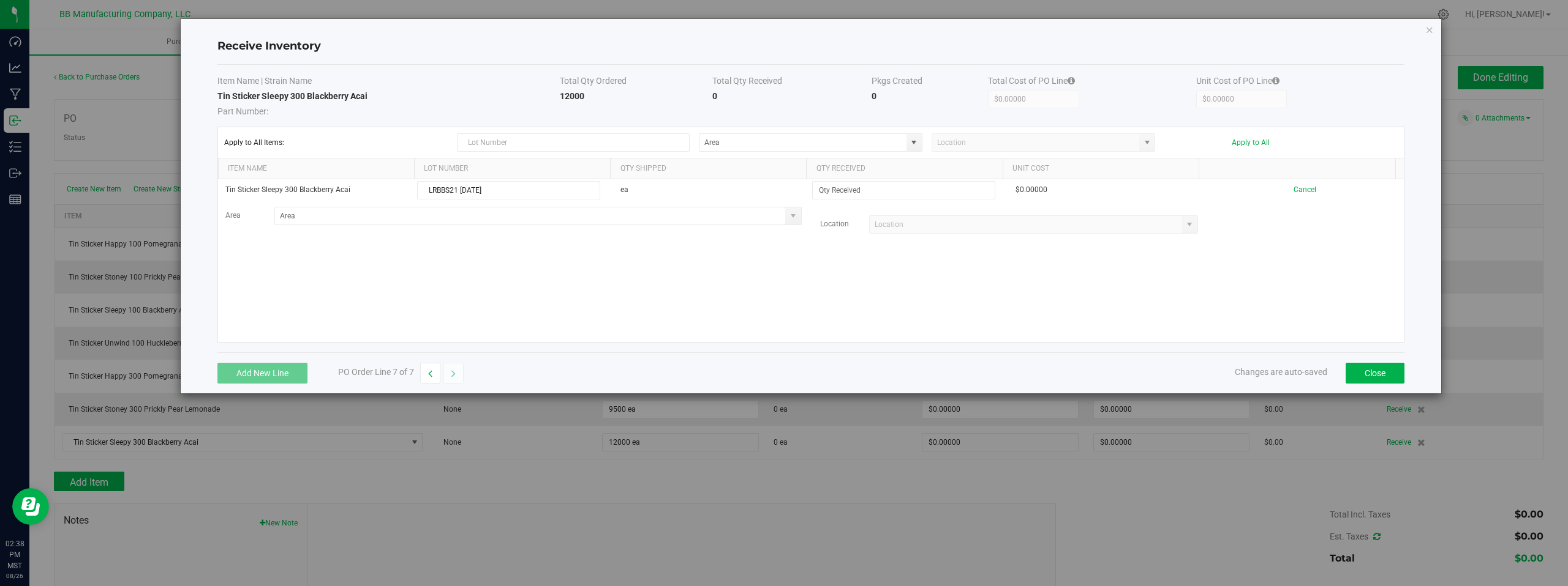
type input "LRBBS21 08.26.2025"
click at [777, 264] on div "Tin Sticker Sleepy 300 Blackberry Acai LRBBS21 08.26.2025 ea $0.00000 Cancel Ar…" at bounding box center [811, 261] width 1186 height 163
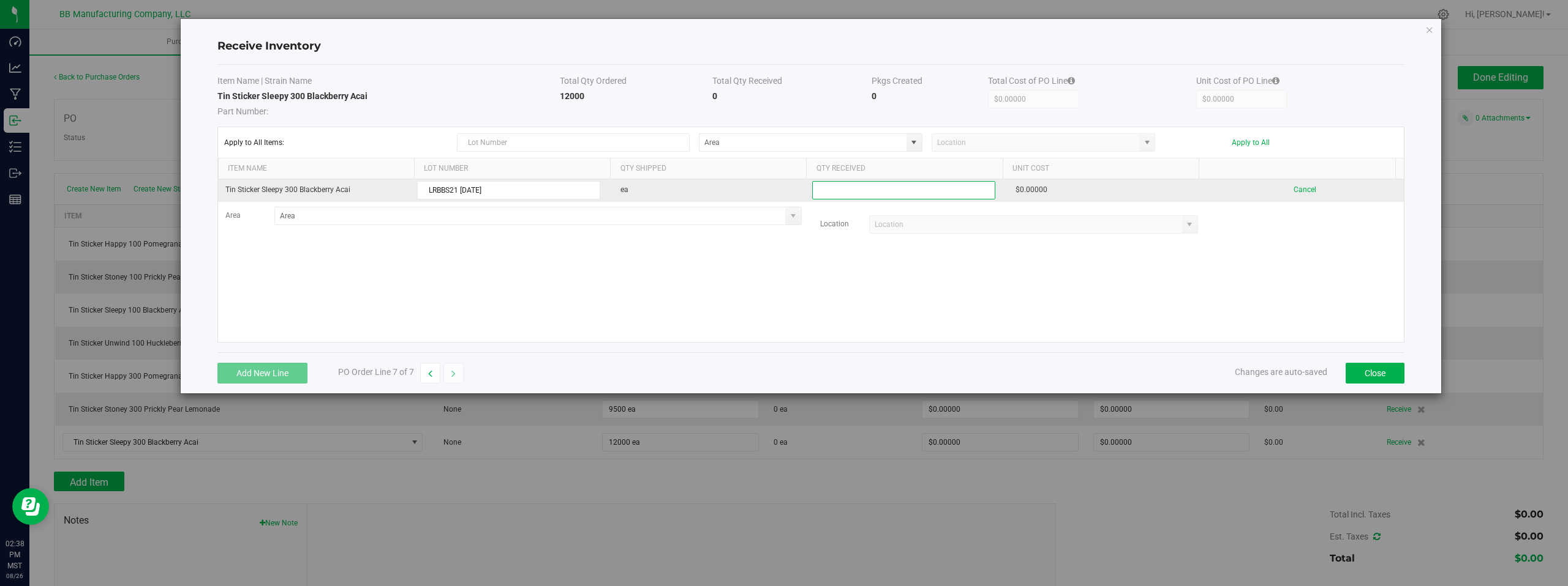
click at [842, 191] on input at bounding box center [903, 190] width 182 height 17
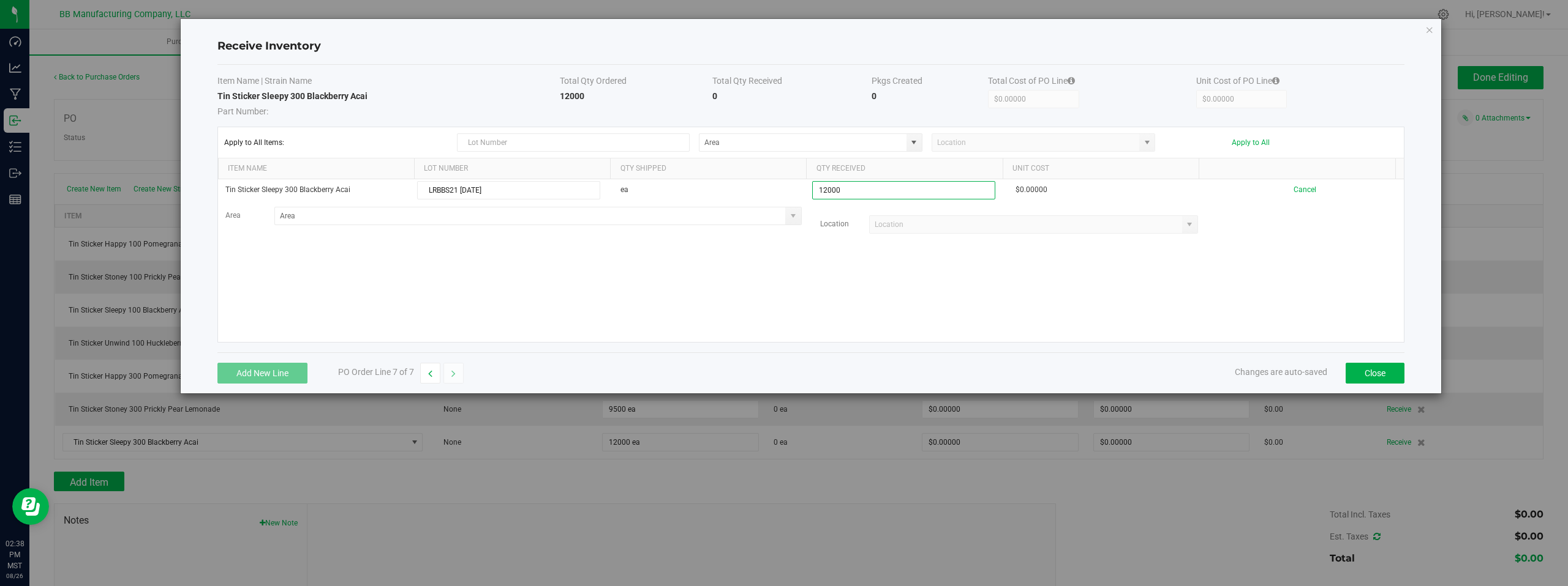
type input "12000 ea"
click at [1082, 271] on kendo-grid-list "Tin Sticker Sleepy 300 Blackberry Acai LRBBS21 08.26.2025 ea 12000 ea $0.00000 …" at bounding box center [811, 261] width 1186 height 163
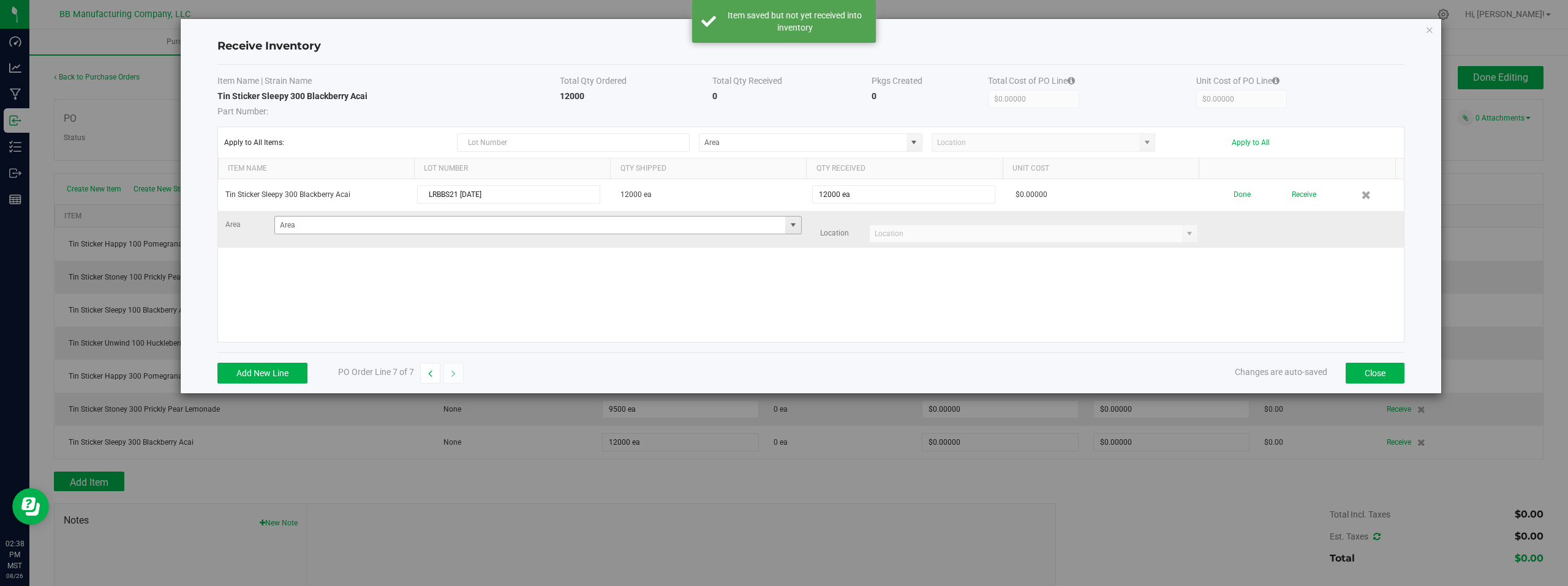
click at [788, 227] on span at bounding box center [793, 225] width 10 height 10
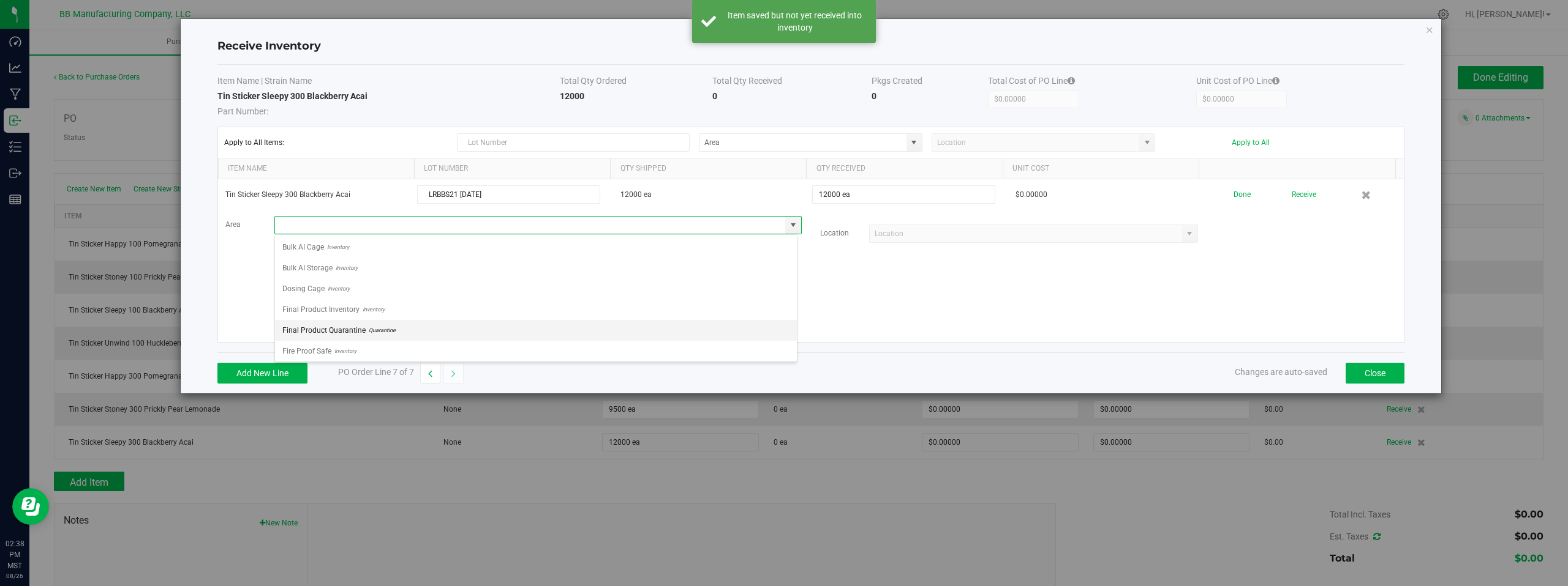
scroll to position [86, 0]
click at [337, 353] on span "Inventory" at bounding box center [343, 348] width 25 height 18
type input "Storage Space"
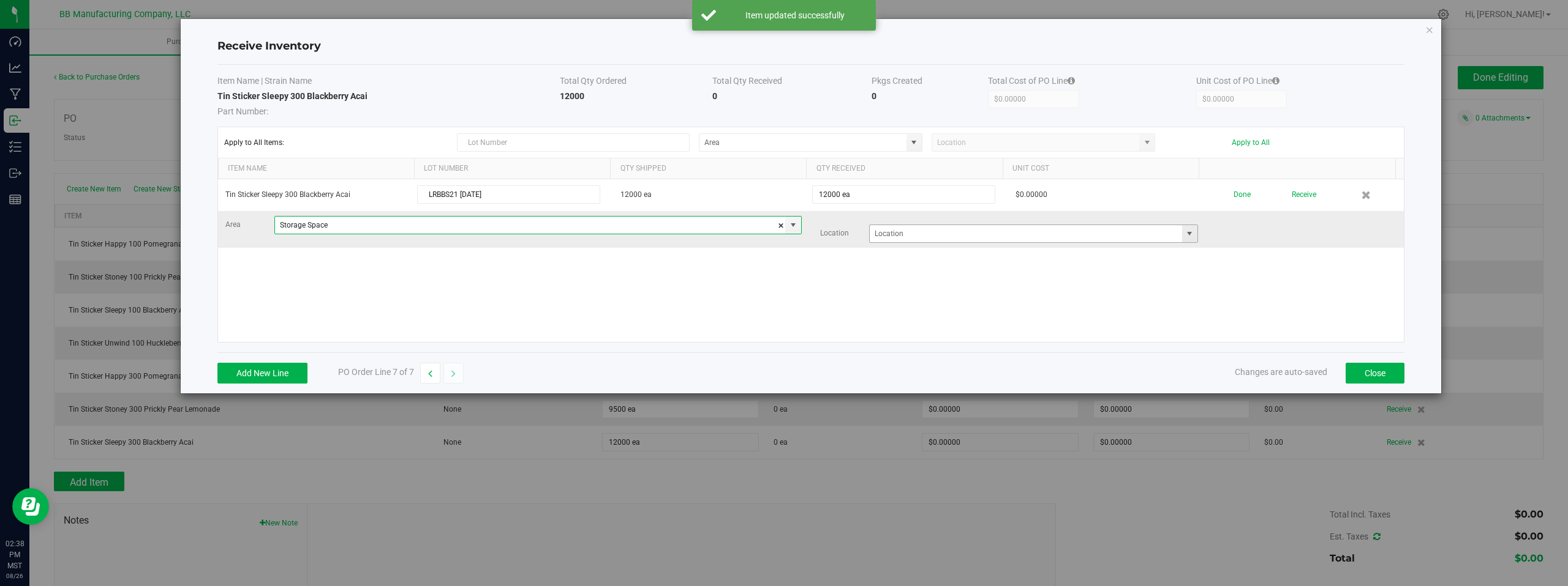
click at [1184, 236] on span at bounding box center [1189, 234] width 10 height 10
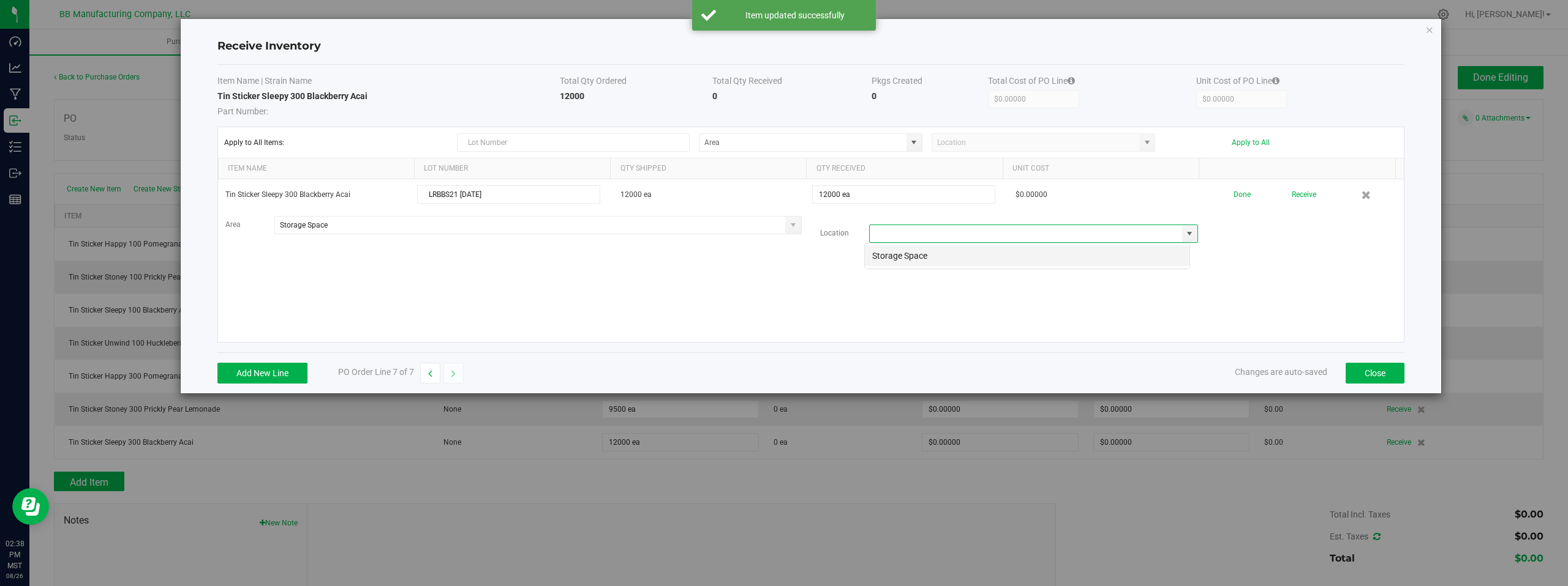
scroll to position [18, 327]
click at [894, 259] on li "Storage Space" at bounding box center [1026, 256] width 325 height 21
type input "Storage Space"
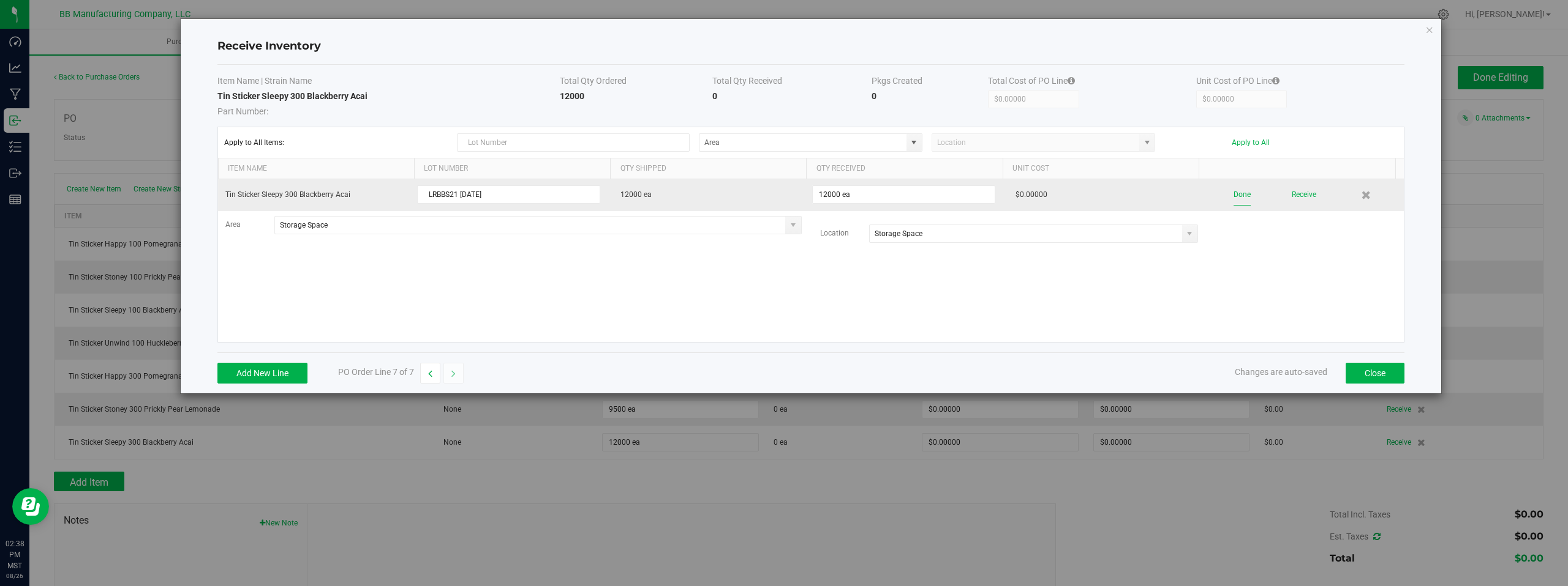
click at [1238, 192] on button "Done" at bounding box center [1242, 195] width 17 height 22
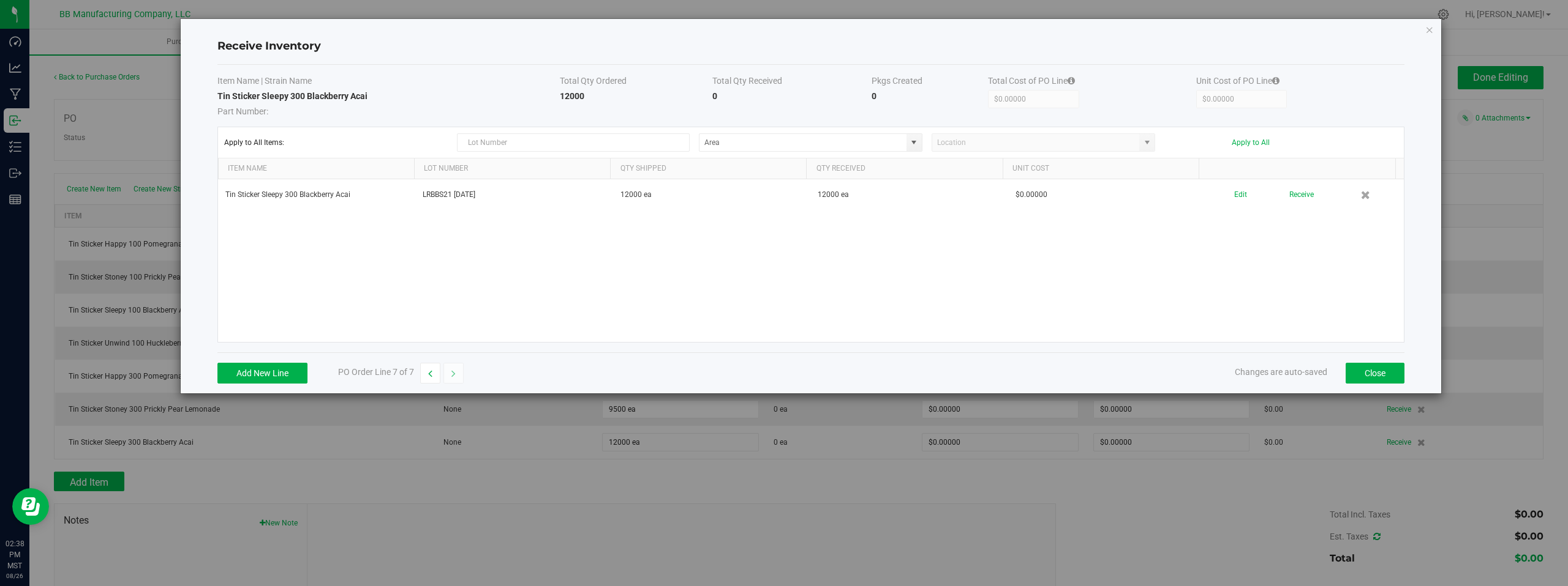
drag, startPoint x: 1369, startPoint y: 284, endPoint x: 1390, endPoint y: 331, distance: 51.5
click at [1369, 284] on div "Tin Sticker Sleepy 300 Blackberry Acai LRBBS21 08.26.2025 12000 ea 12000 ea $0.…" at bounding box center [811, 261] width 1186 height 163
click at [1361, 377] on button "Close" at bounding box center [1376, 374] width 59 height 21
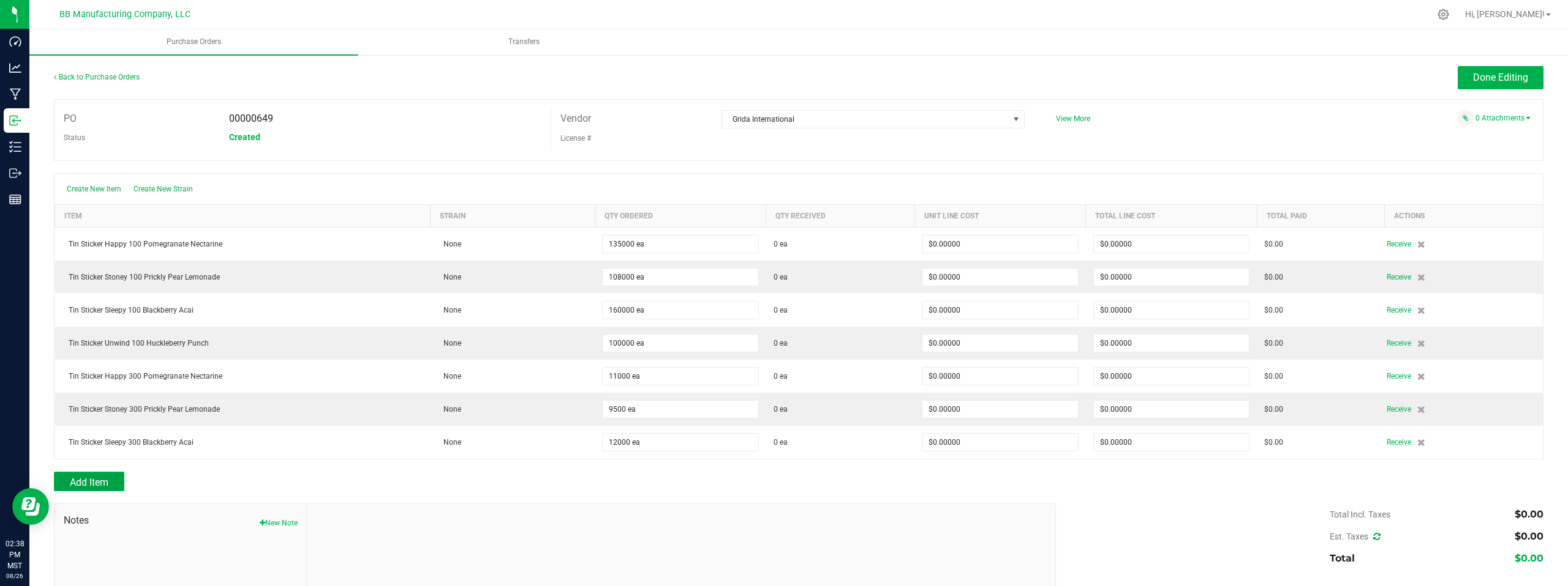
click at [80, 481] on span "Add Item" at bounding box center [89, 482] width 39 height 11
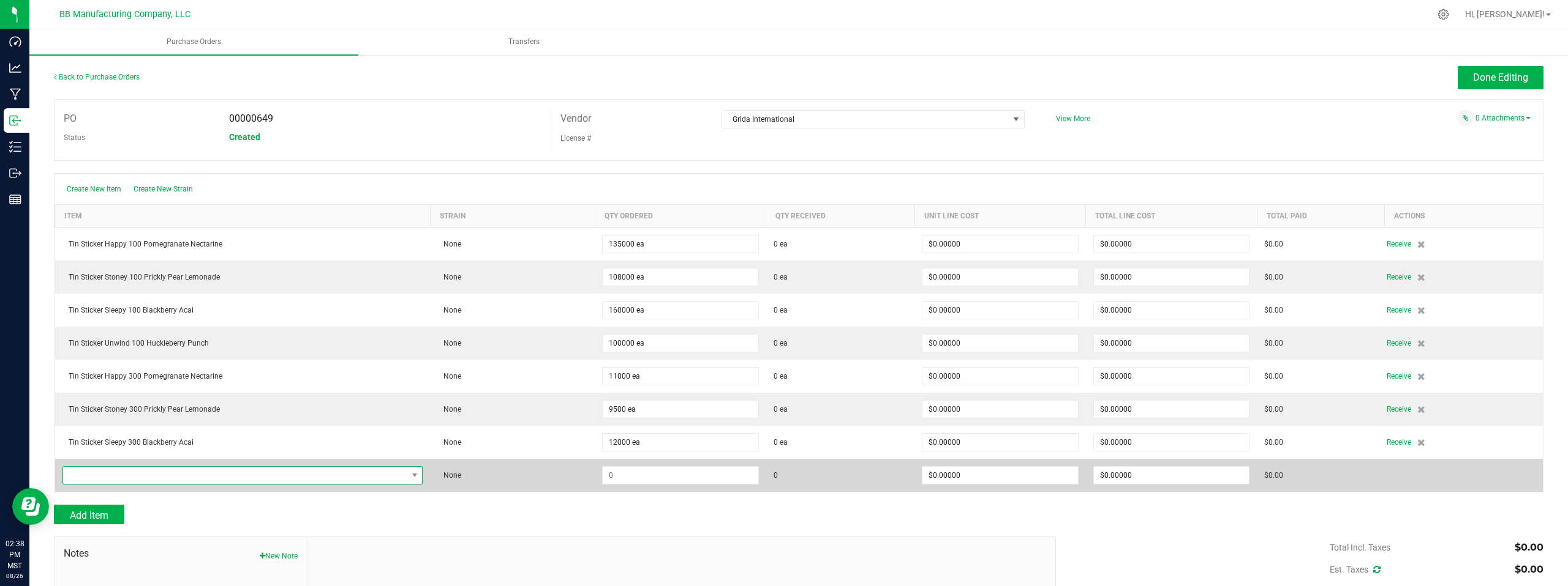
click at [84, 478] on span "NO DATA FOUND" at bounding box center [235, 476] width 345 height 17
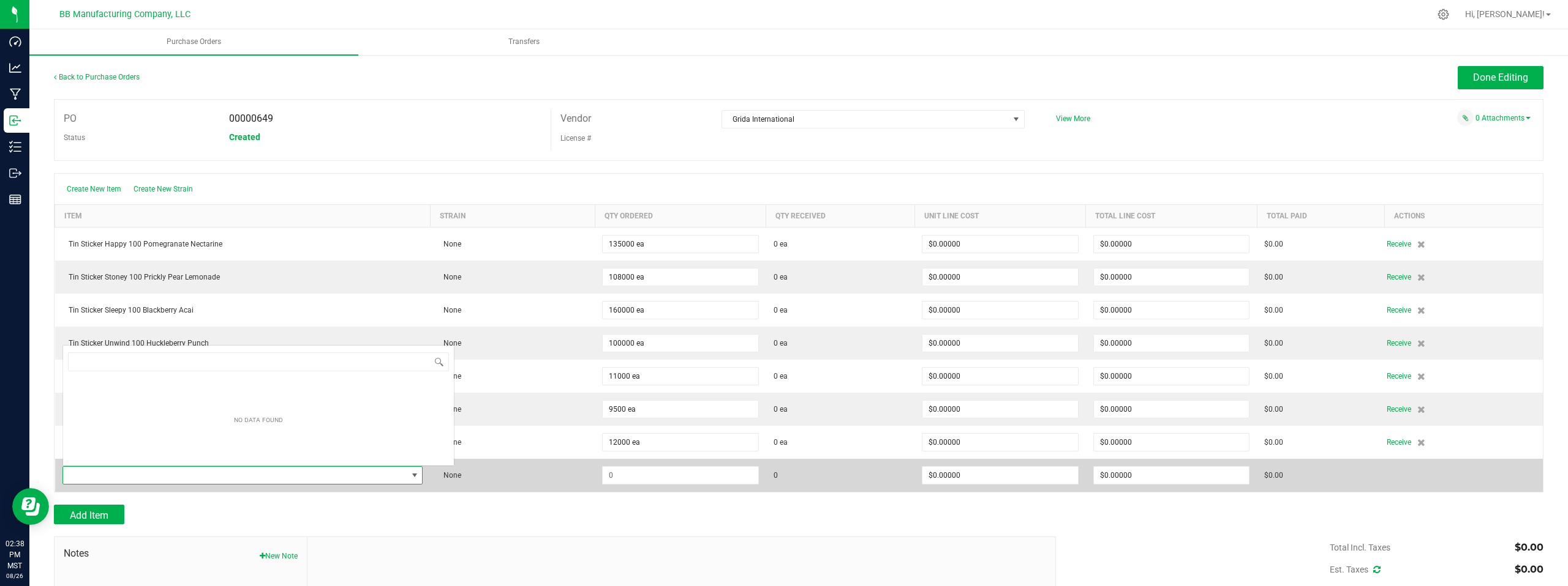
scroll to position [18, 351]
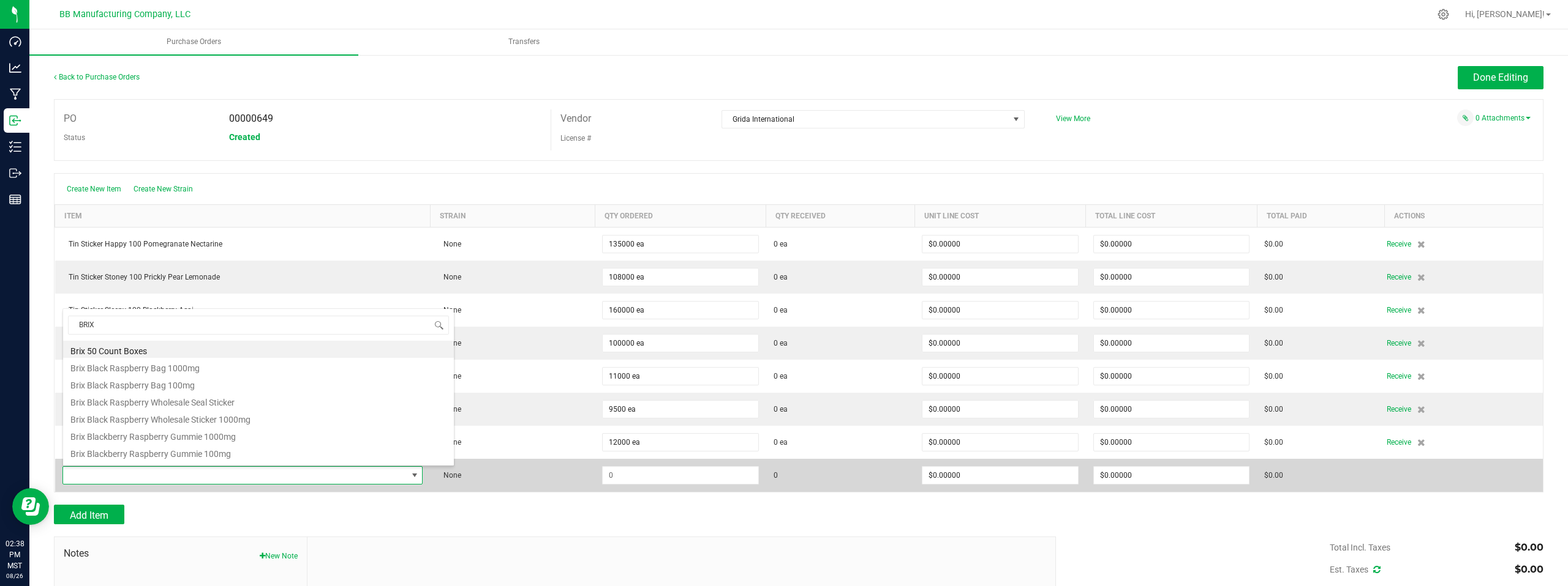
type input "BRIX"
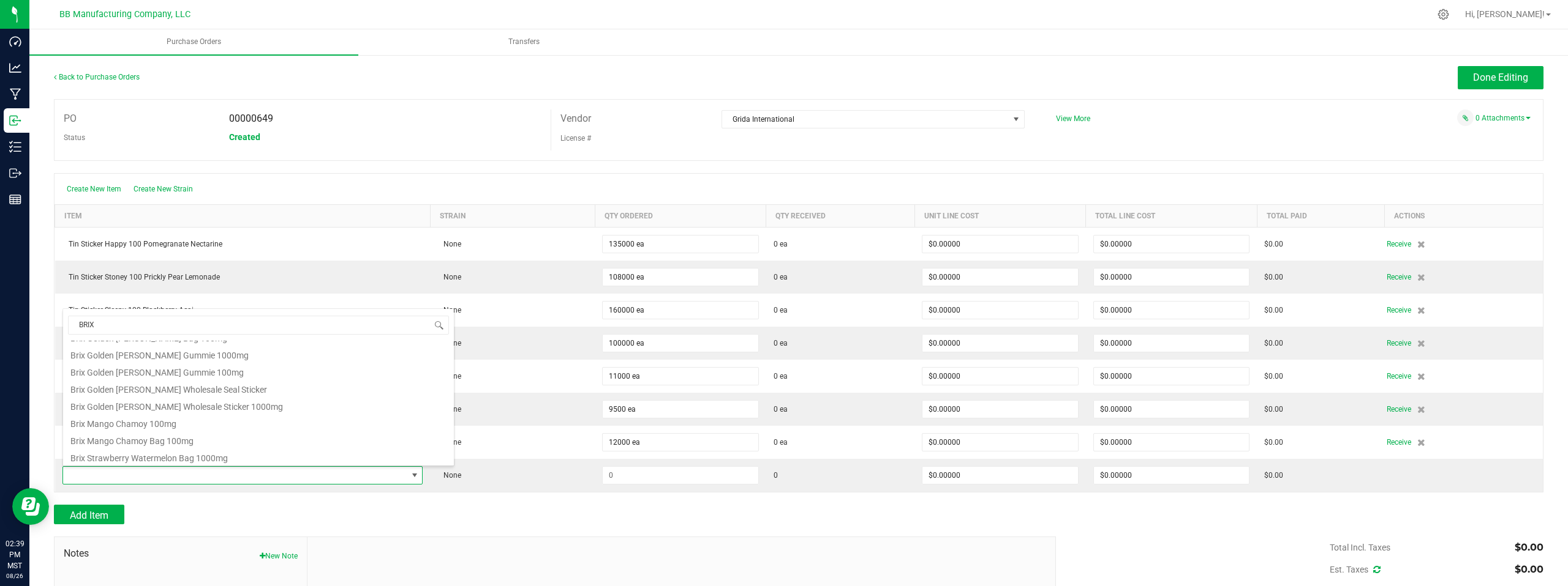
scroll to position [267, 0]
click at [138, 392] on li "Brix Golden [PERSON_NAME] Wholesale Seal Sticker" at bounding box center [258, 390] width 390 height 17
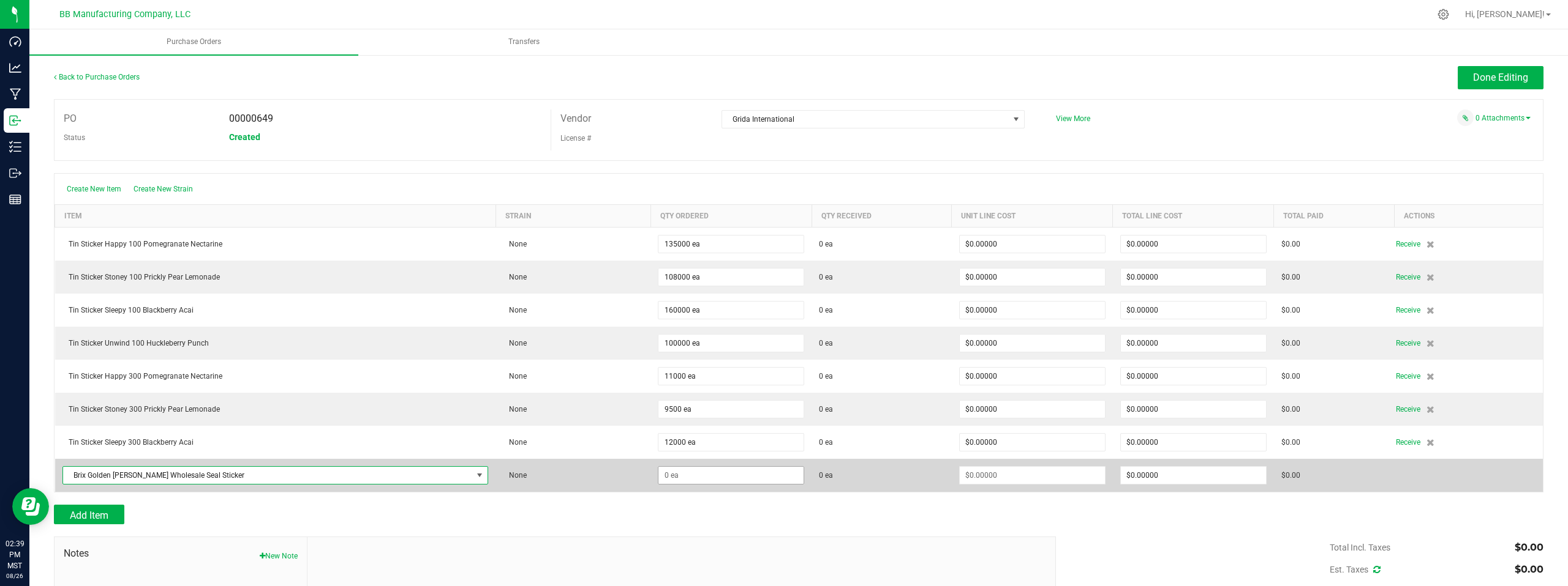
click at [658, 253] on span at bounding box center [731, 244] width 147 height 18
click at [659, 479] on input at bounding box center [731, 476] width 145 height 17
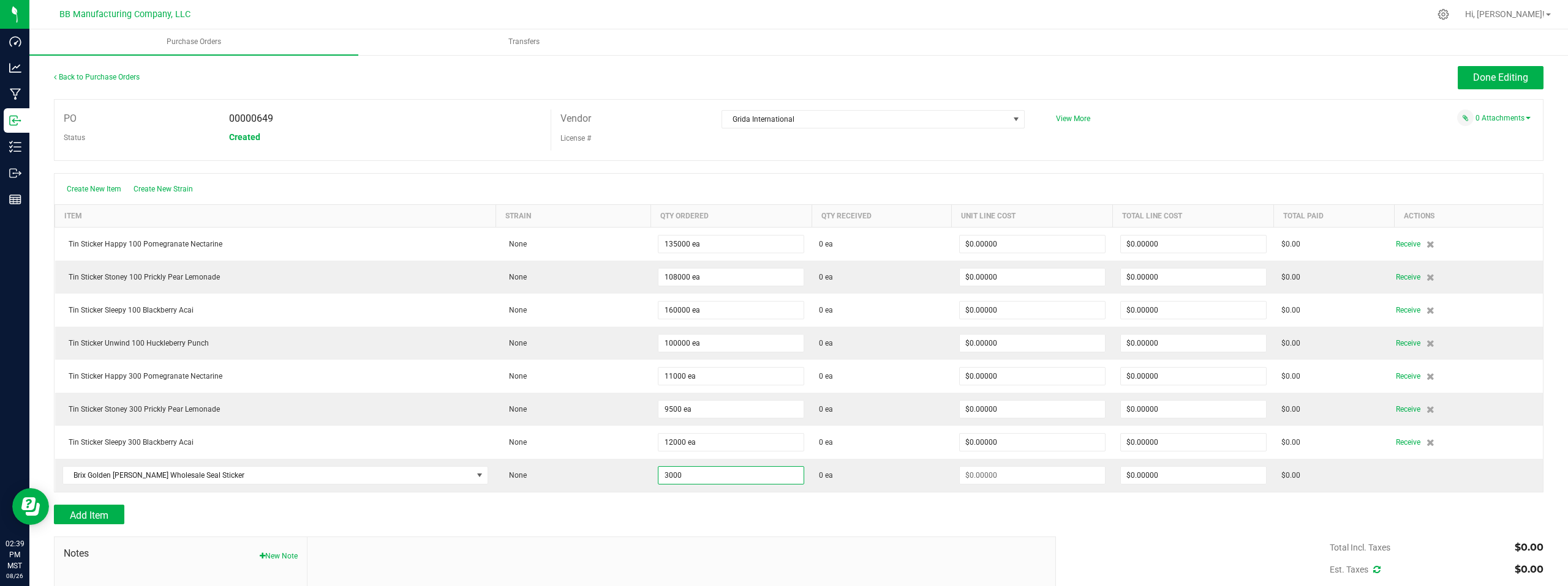
type input "3000 ea"
click at [958, 510] on div "Add Item" at bounding box center [550, 515] width 993 height 20
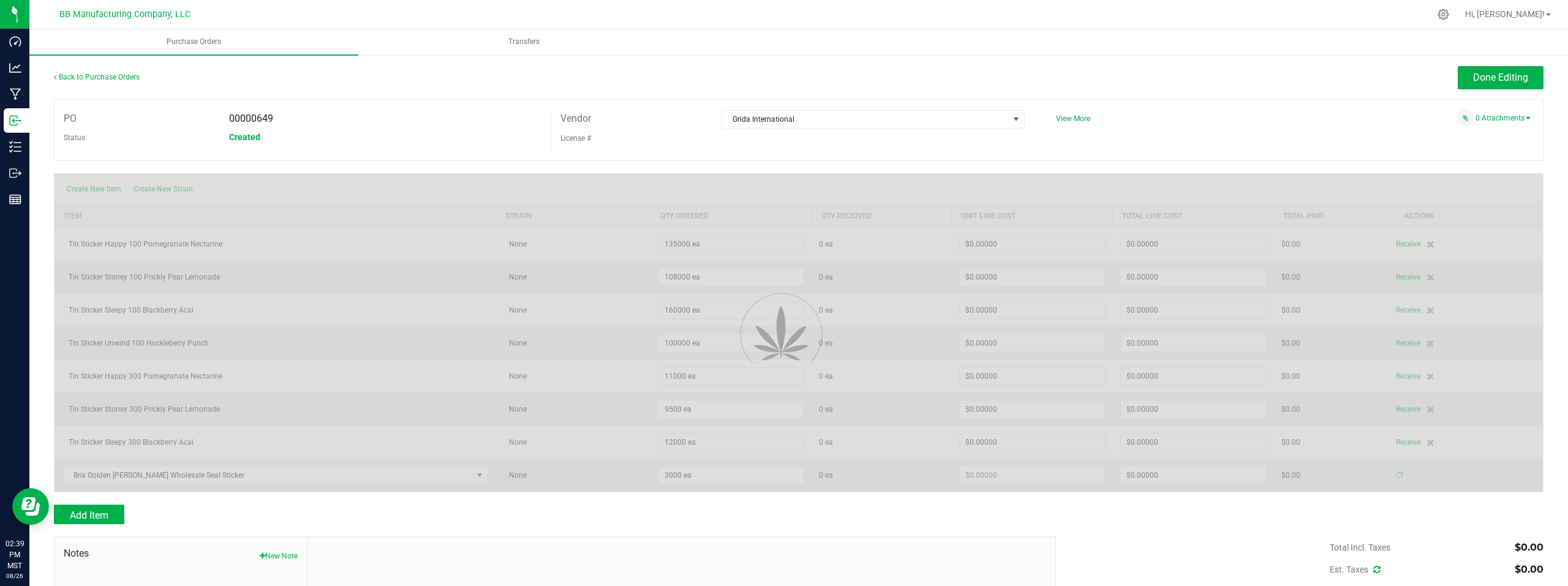
type input "$0.00000"
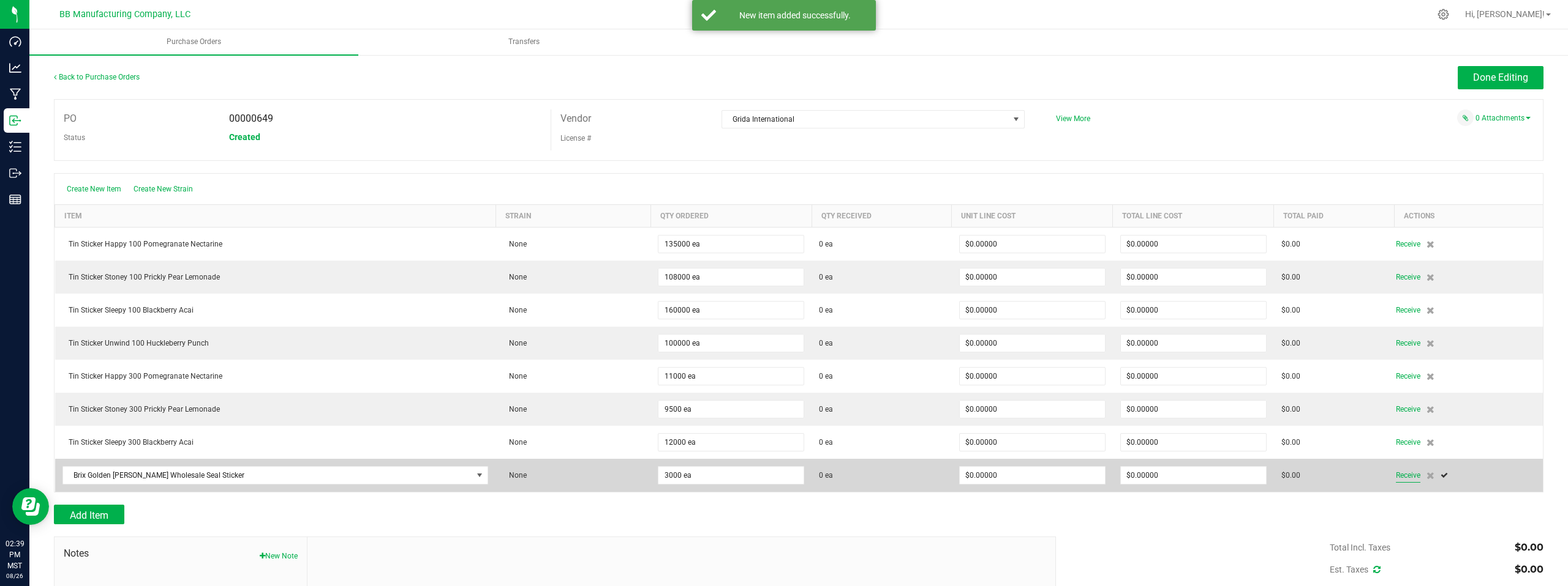
click at [1396, 476] on span "Receive" at bounding box center [1408, 475] width 25 height 14
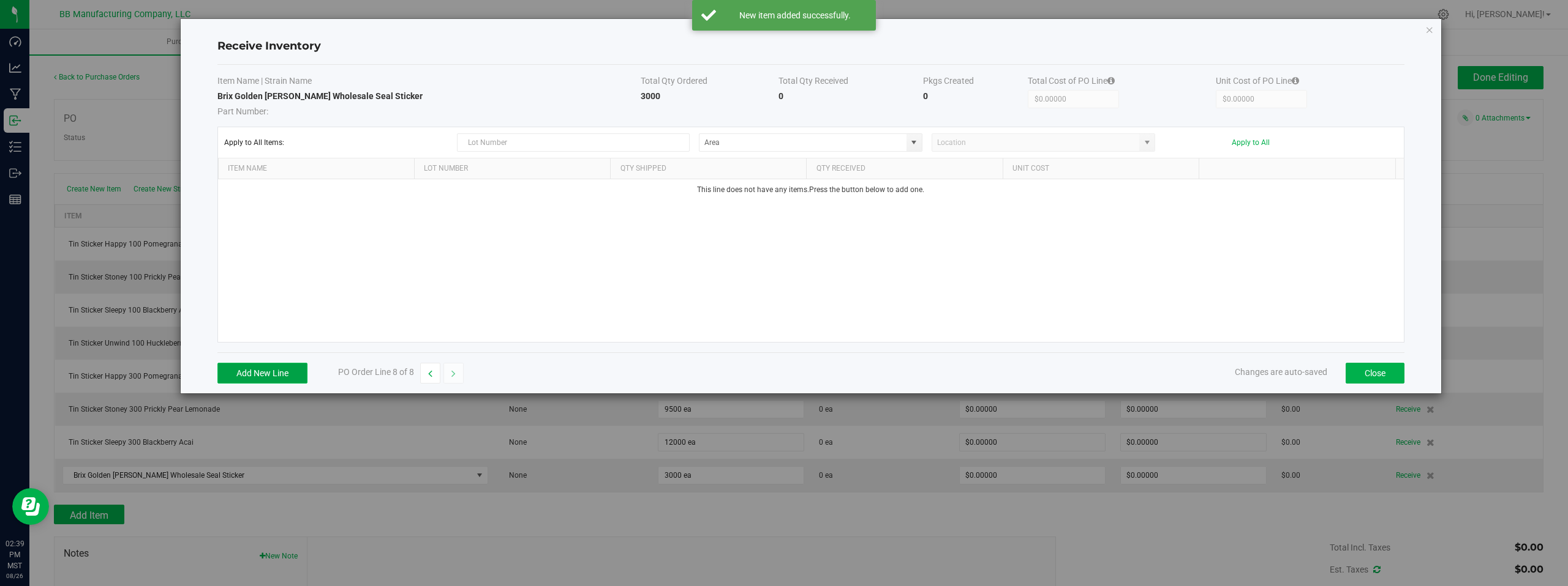
click at [253, 372] on button "Add New Line" at bounding box center [262, 374] width 90 height 21
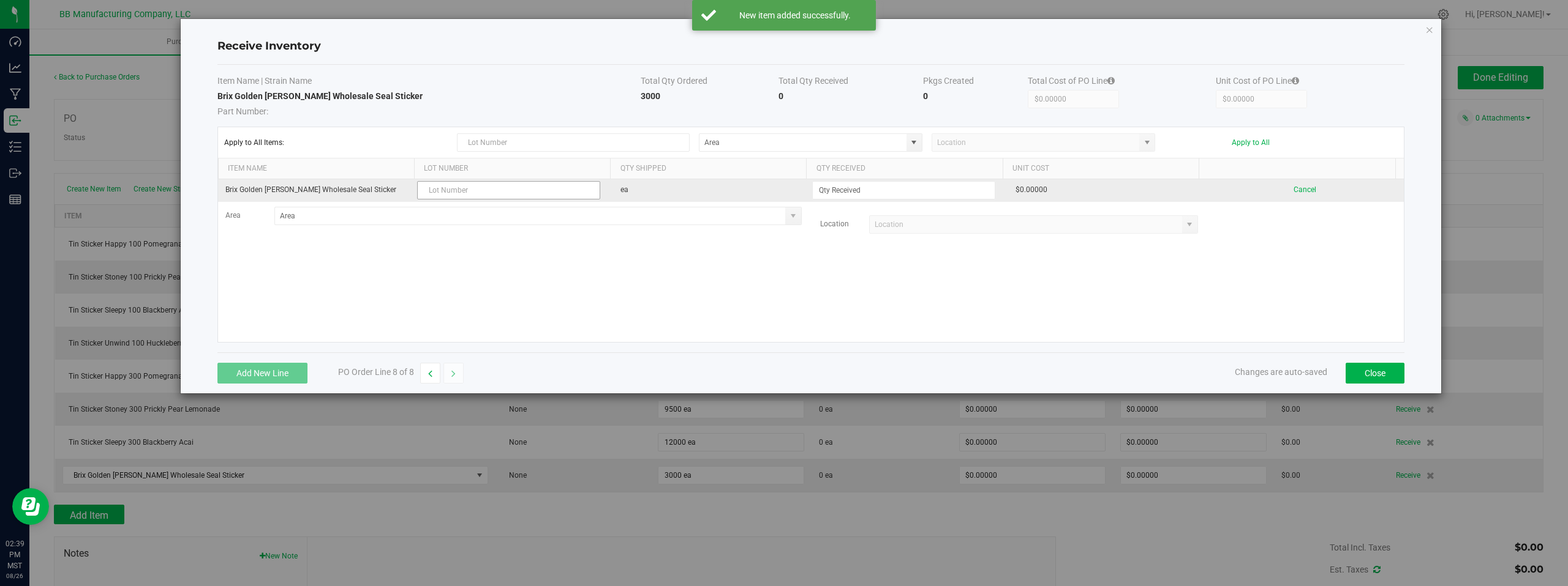
click at [446, 192] on input "text" at bounding box center [508, 189] width 183 height 18
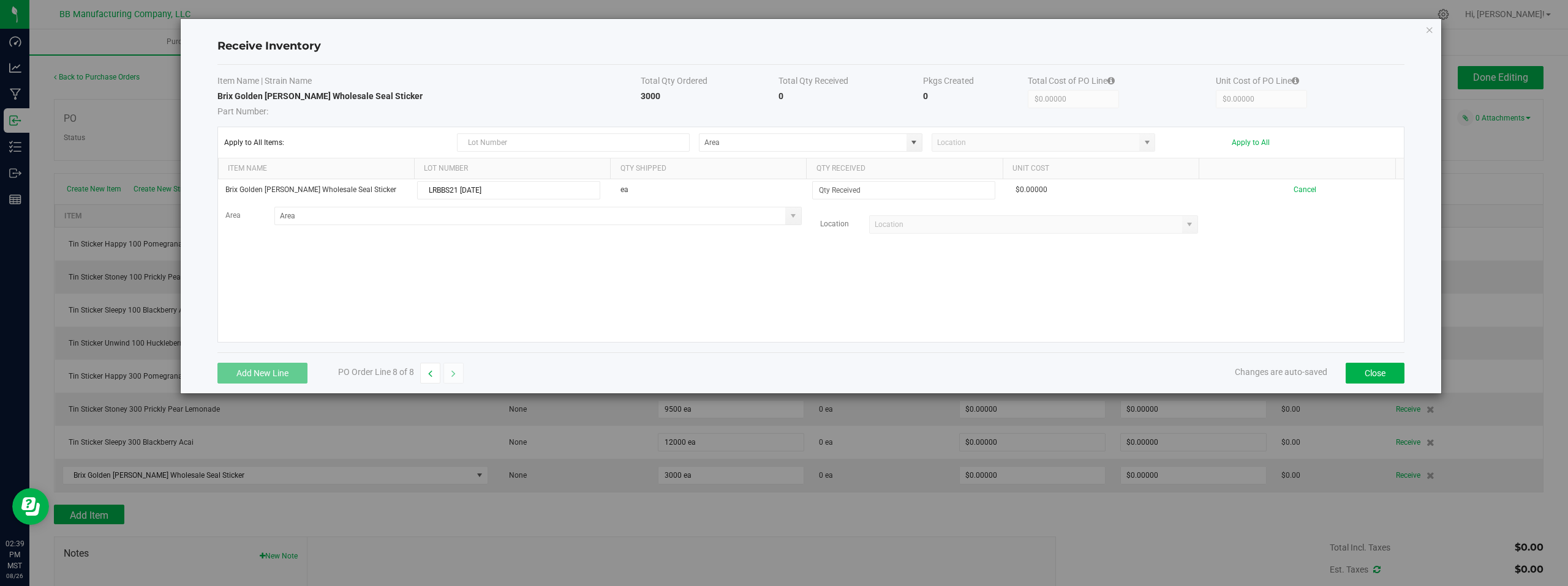
type input "LRBBS21 08.26.2025"
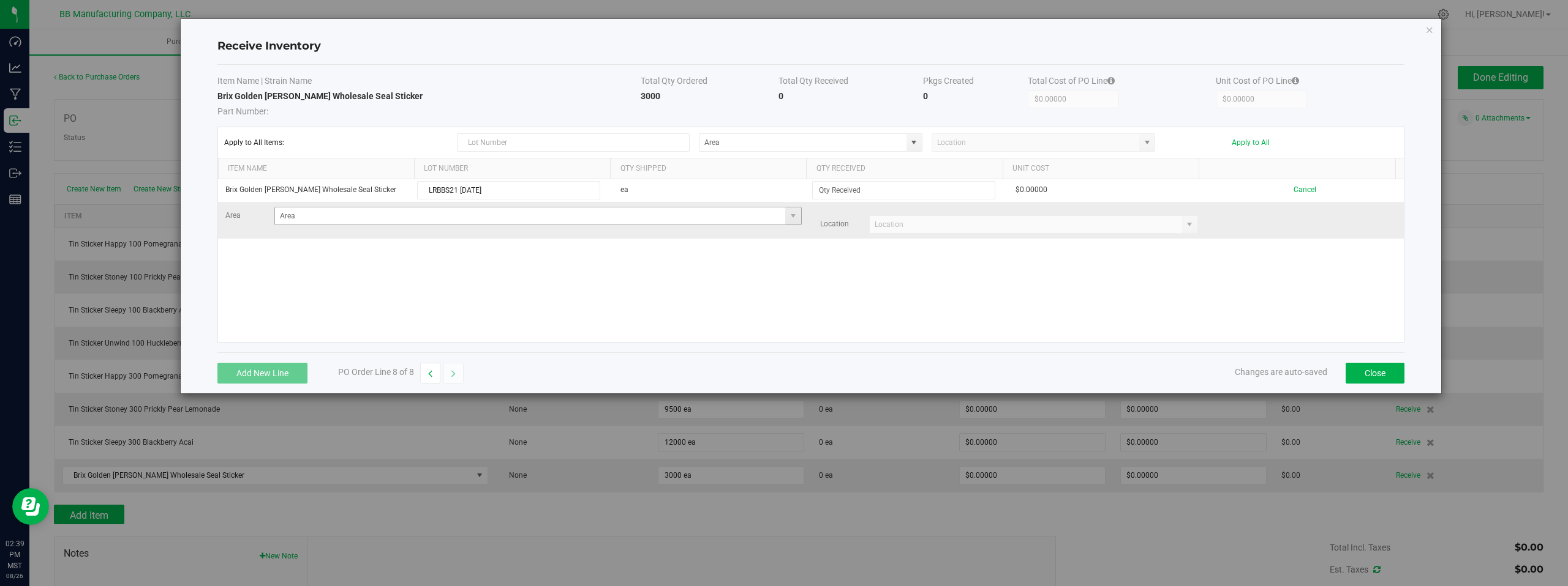
drag, startPoint x: 705, startPoint y: 253, endPoint x: 781, endPoint y: 217, distance: 84.1
click at [705, 253] on div "Brix Golden Berry Wholesale Seal Sticker LRBBS21 08.26.2025 ea $0.00000 Cancel …" at bounding box center [811, 261] width 1186 height 163
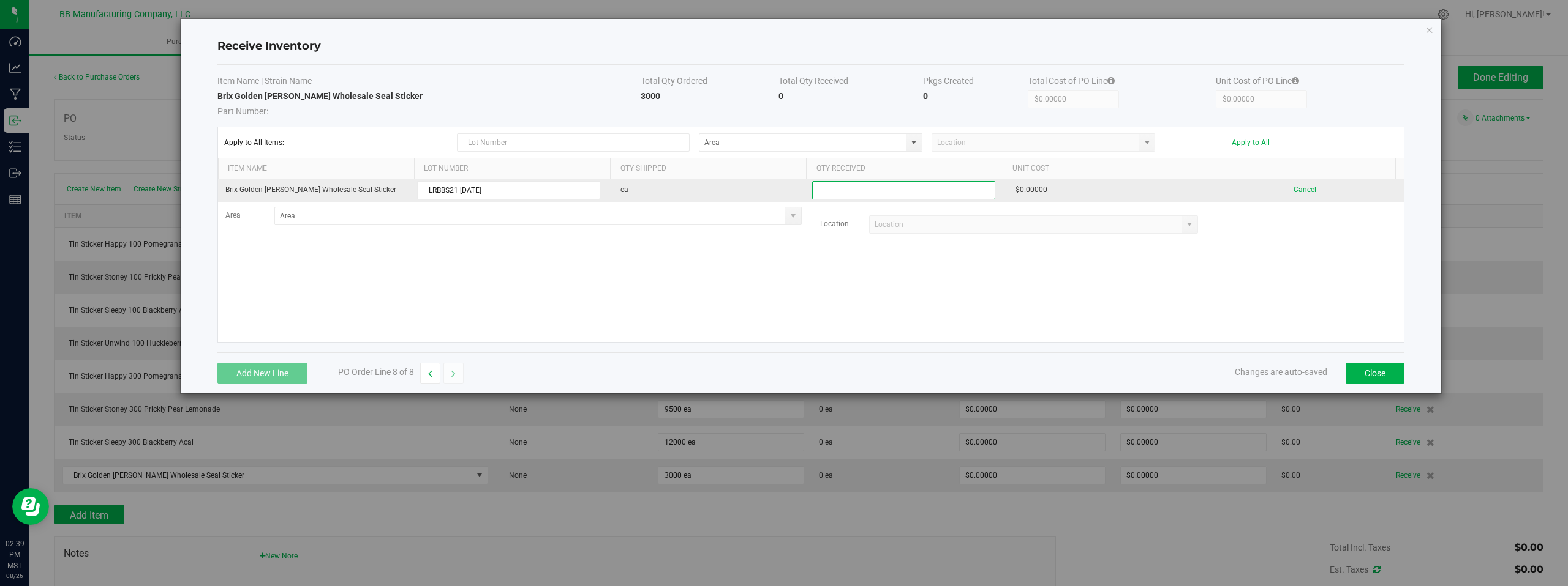
click at [853, 192] on input at bounding box center [903, 190] width 182 height 17
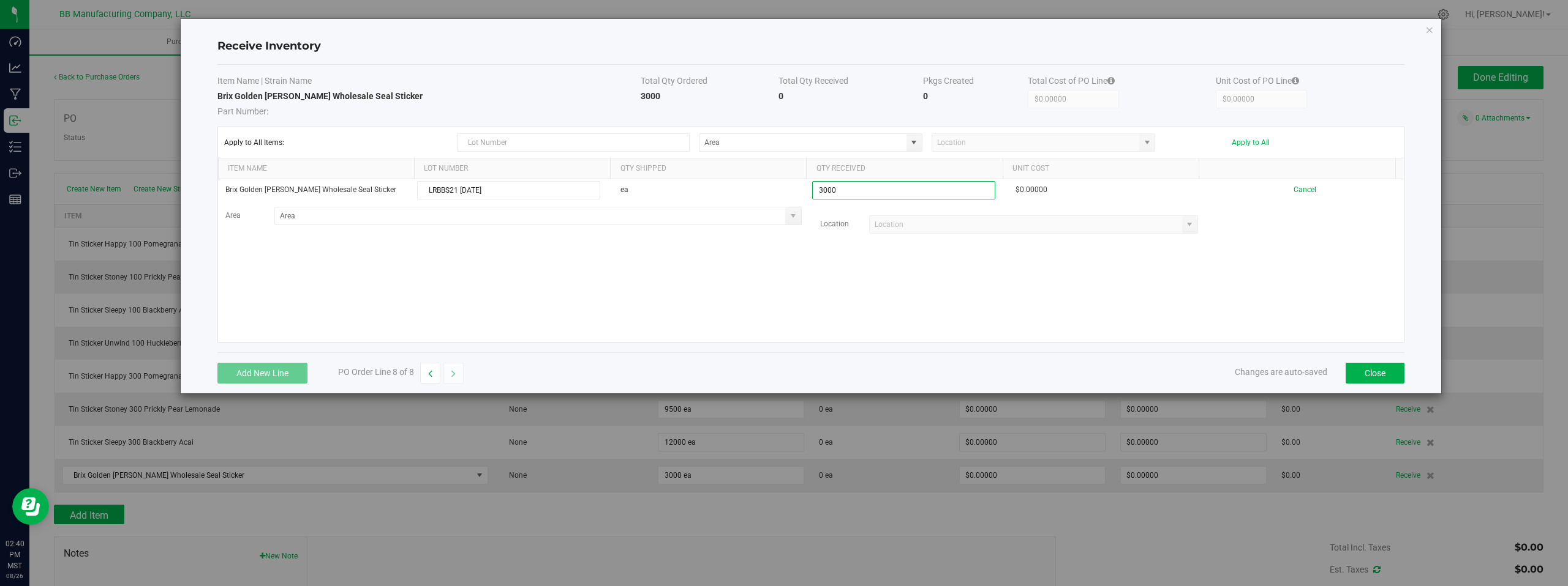
type input "3000 ea"
click at [907, 287] on kendo-grid-list "Brix Golden Berry Wholesale Seal Sticker LRBBS21 08.26.2025 ea 3000 ea $0.00000…" at bounding box center [811, 261] width 1186 height 163
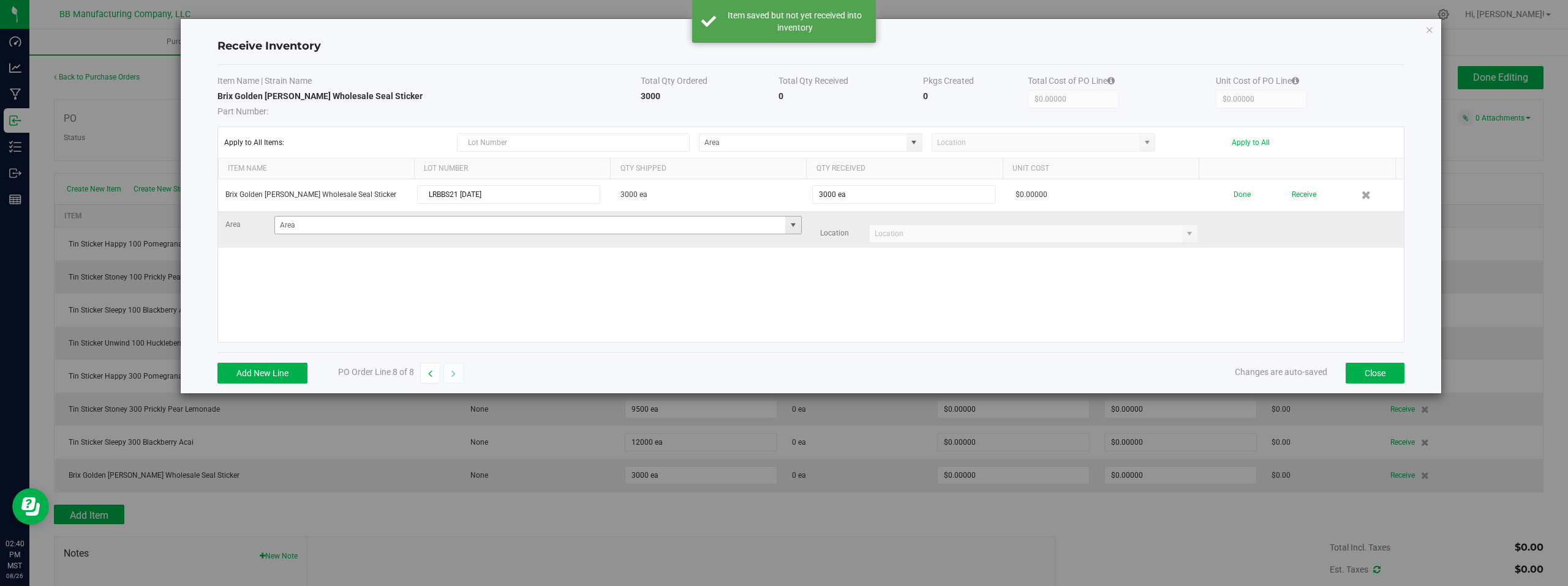
click at [788, 225] on span at bounding box center [793, 225] width 10 height 10
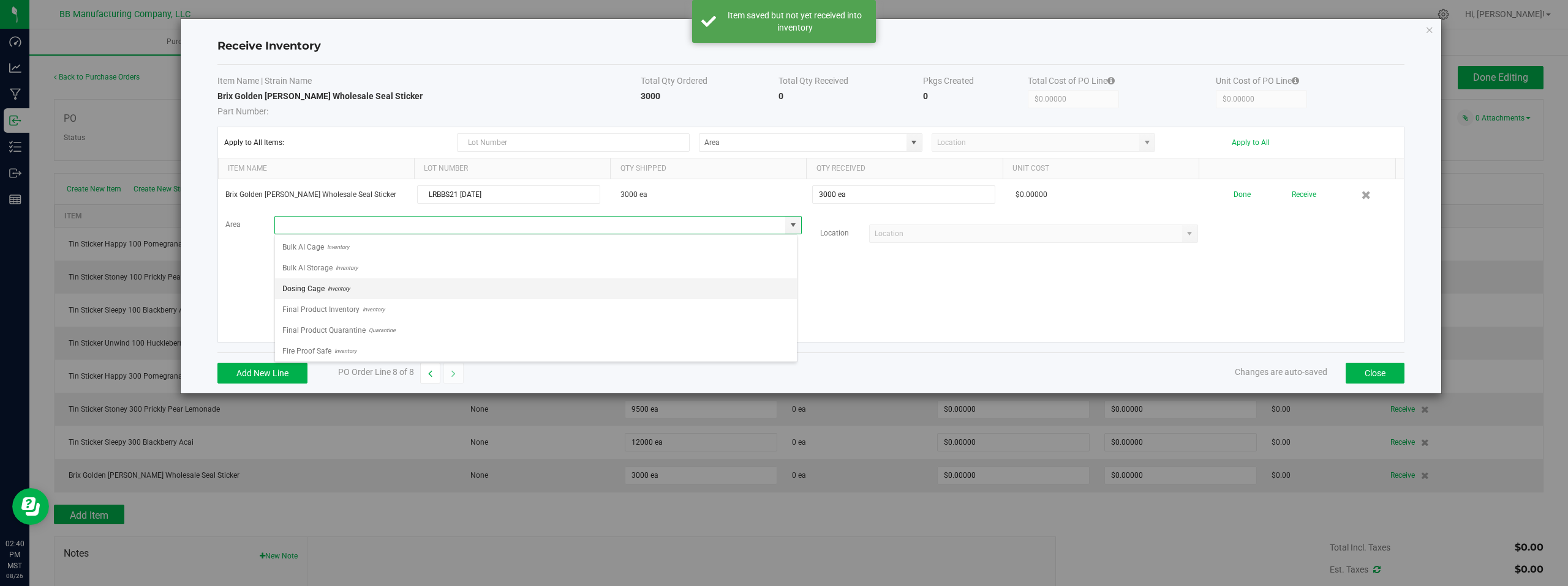
scroll to position [86, 0]
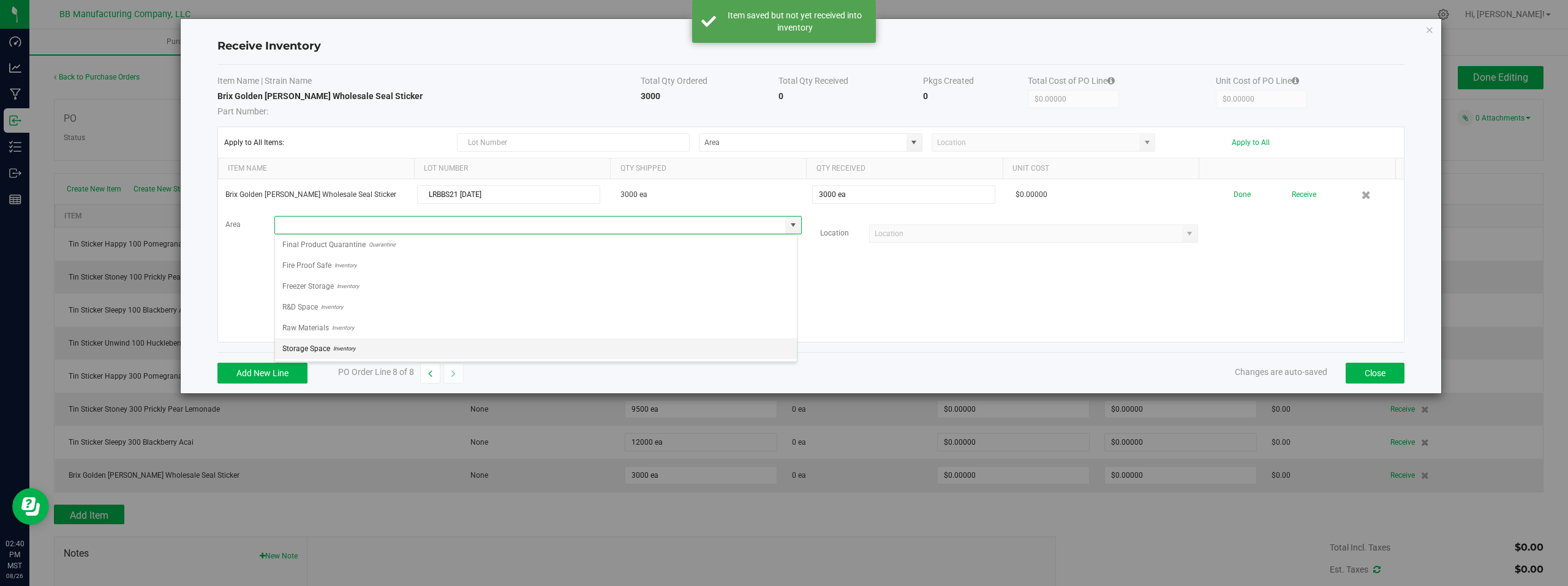
click at [321, 349] on span "Storage Space" at bounding box center [307, 348] width 48 height 18
type input "Storage Space"
drag, startPoint x: 919, startPoint y: 292, endPoint x: 1072, endPoint y: 255, distance: 157.4
click at [919, 292] on div "Brix Golden Berry Wholesale Seal Sticker LRBBS21 08.26.2025 3000 ea 3000 ea $0.…" at bounding box center [811, 261] width 1186 height 163
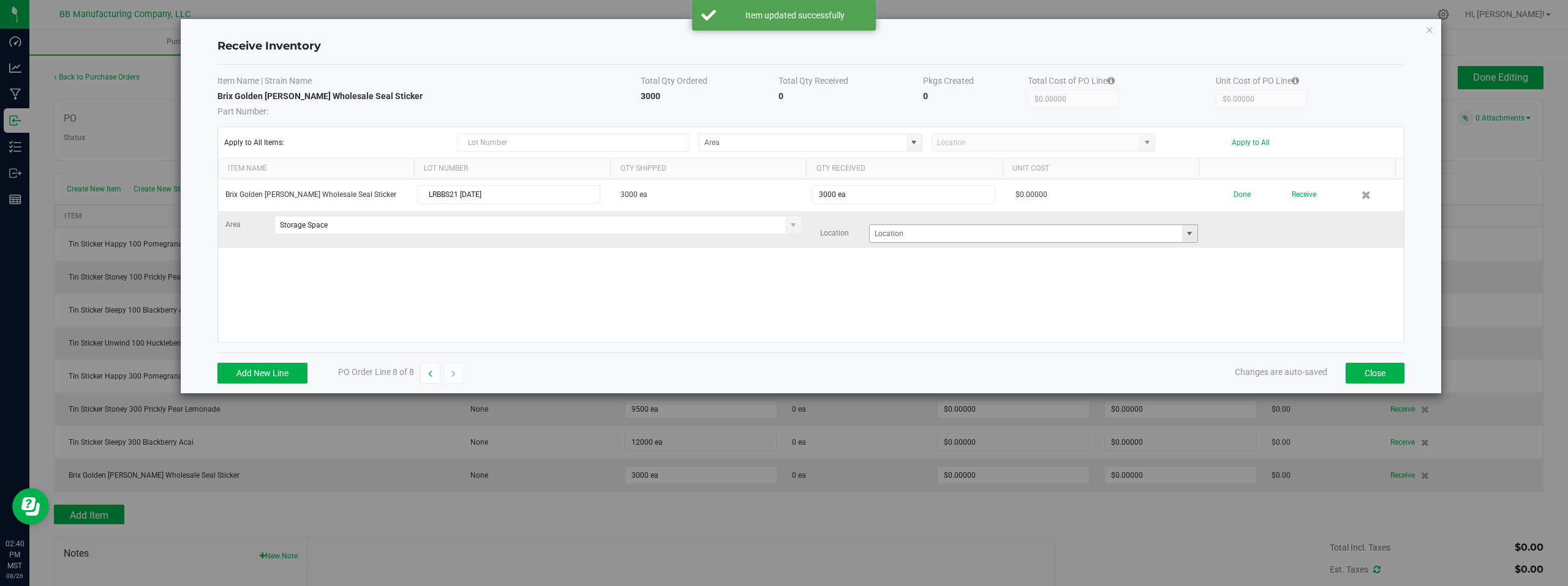
click at [1184, 236] on span at bounding box center [1189, 234] width 10 height 10
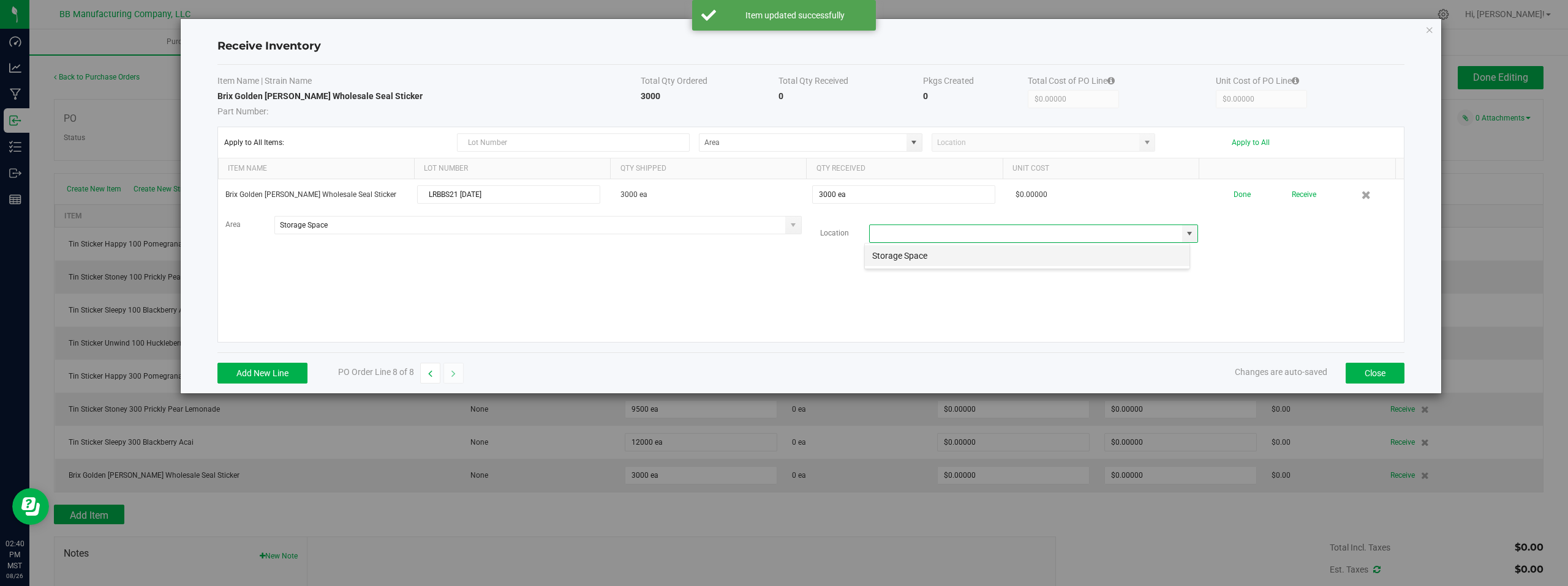
scroll to position [18, 327]
click at [923, 260] on li "Storage Space" at bounding box center [1026, 256] width 325 height 21
type input "Storage Space"
click at [811, 280] on div "Brix Golden Berry Wholesale Seal Sticker LRBBS21 08.26.2025 3000 ea 3000 ea $0.…" at bounding box center [811, 261] width 1186 height 163
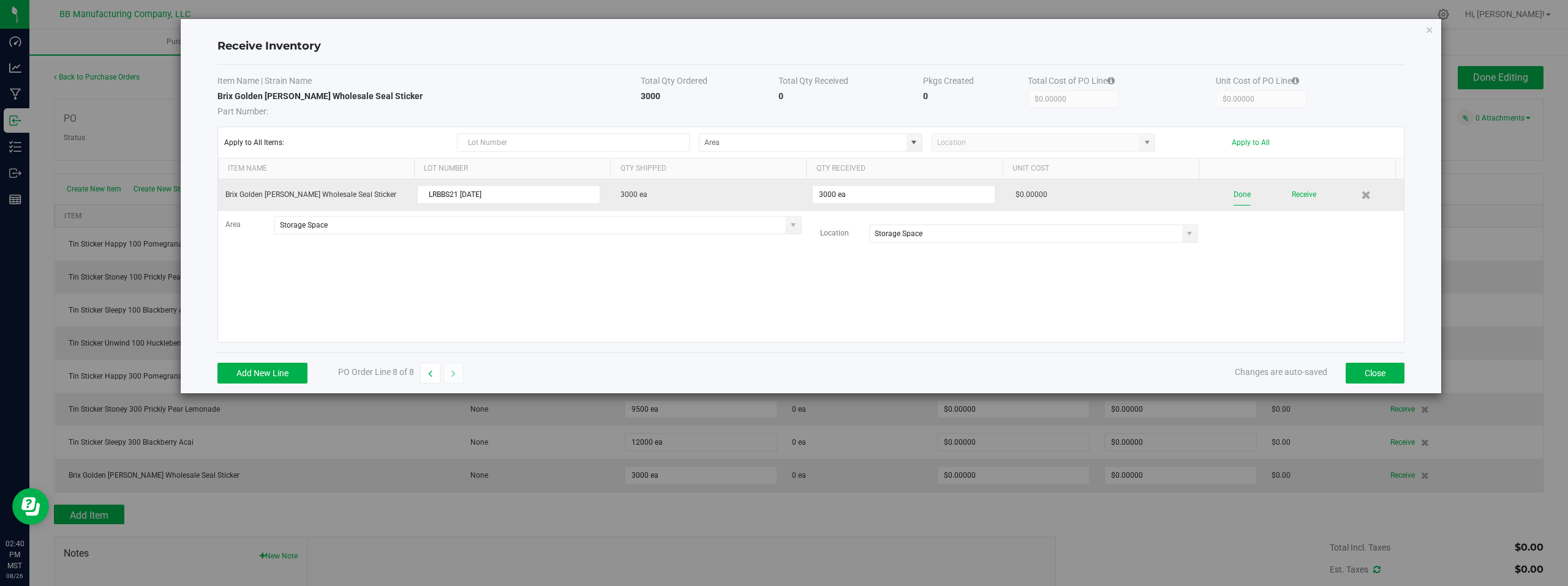
click at [1234, 197] on button "Done" at bounding box center [1242, 195] width 17 height 22
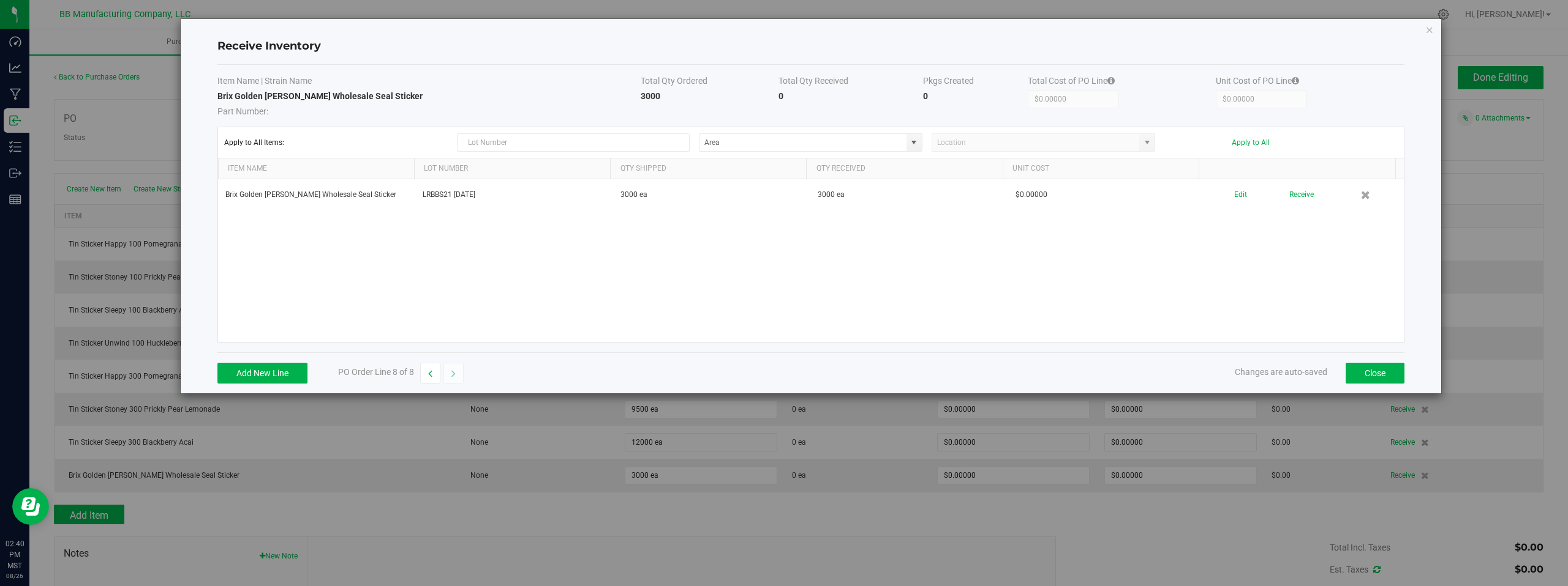
click at [1296, 289] on div "Brix Golden Berry Wholesale Seal Sticker LRBBS21 08.26.2025 3000 ea 3000 ea $0.…" at bounding box center [811, 261] width 1186 height 163
click at [1373, 373] on button "Close" at bounding box center [1376, 374] width 59 height 21
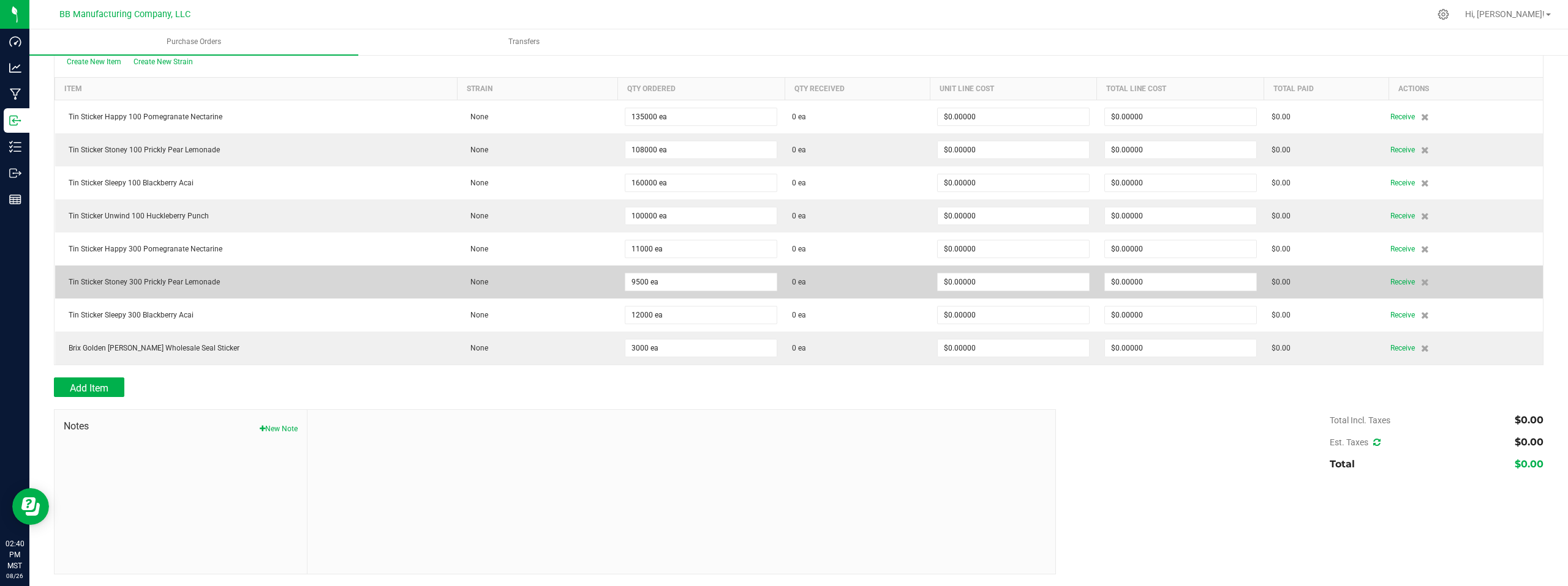
scroll to position [127, 0]
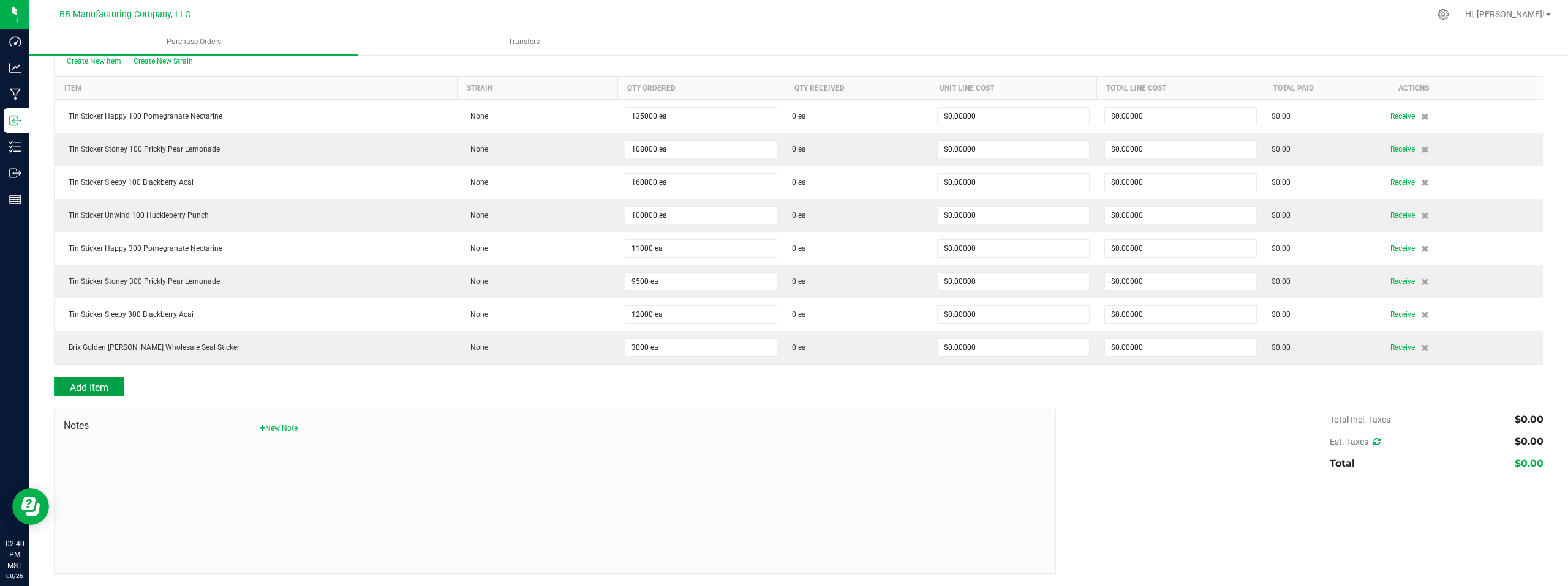
click at [106, 382] on span "Add Item" at bounding box center [89, 387] width 39 height 11
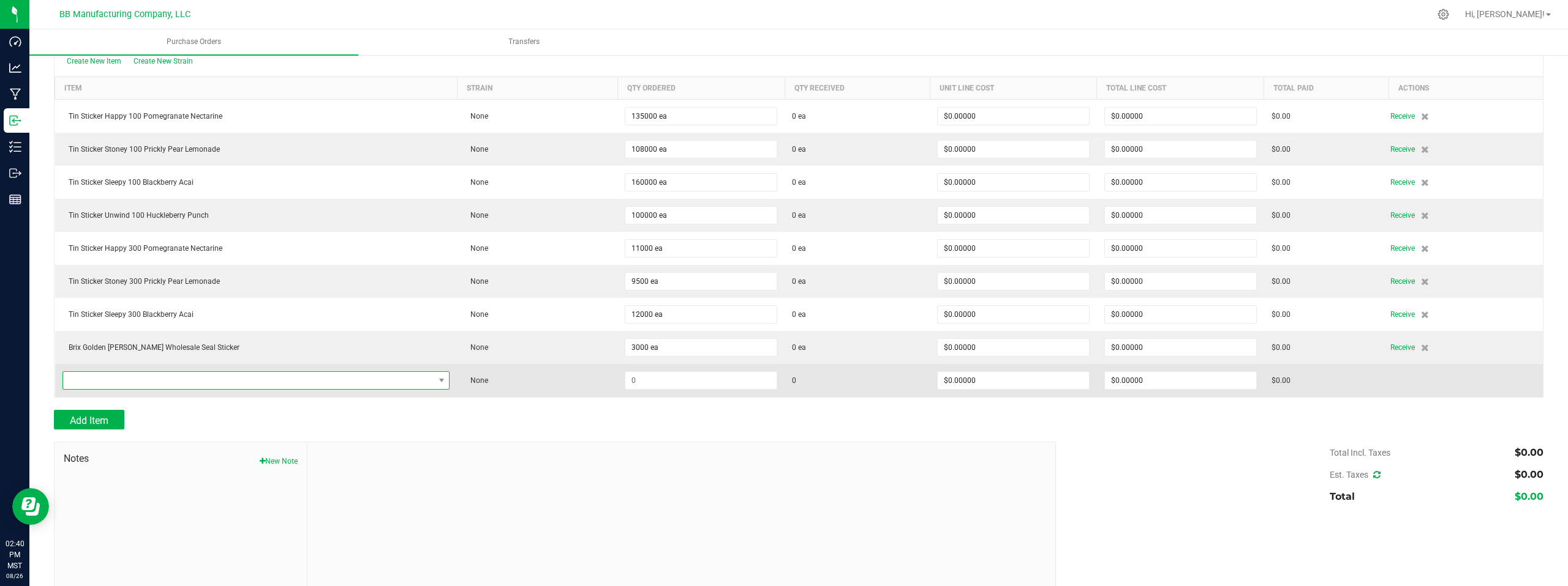
click at [89, 379] on span "NO DATA FOUND" at bounding box center [248, 381] width 371 height 17
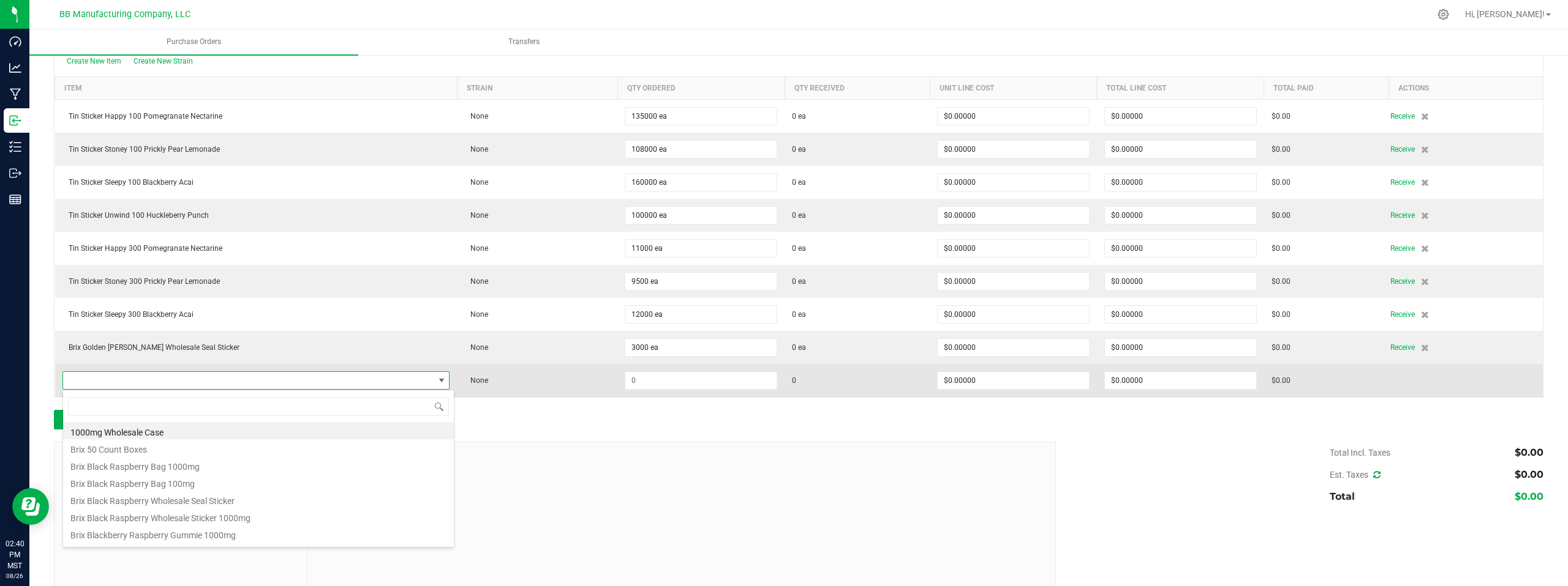
scroll to position [18, 351]
type input "BRIX BLUE"
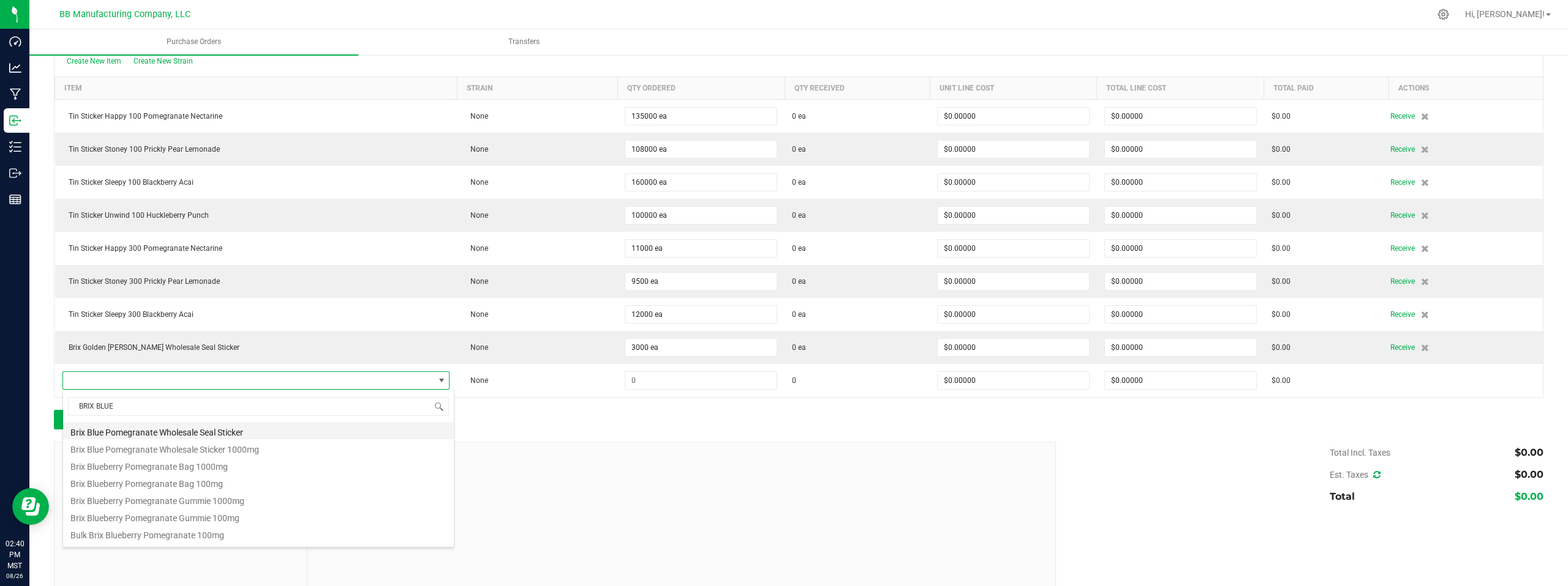
click at [130, 435] on li "Brix Blue Pomegranate Wholesale Seal Sticker" at bounding box center [258, 431] width 390 height 17
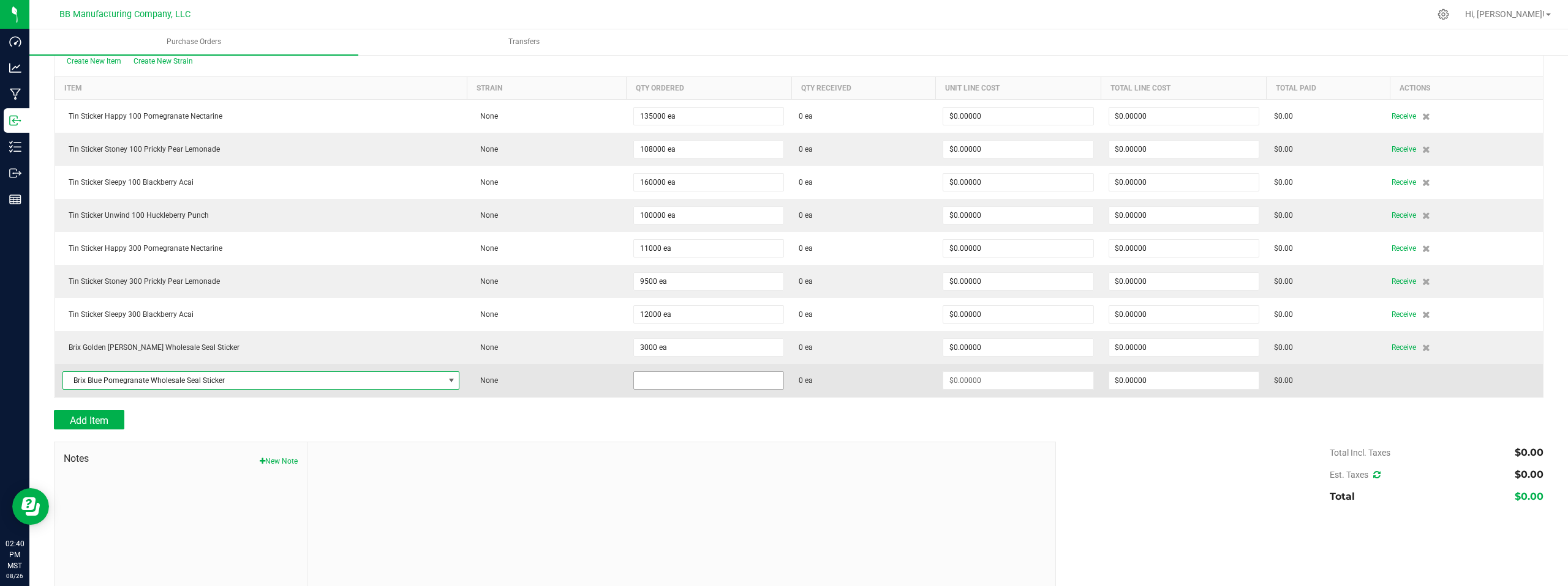
click at [681, 381] on input at bounding box center [708, 381] width 149 height 17
type input "3000 ea"
click at [1373, 389] on td "$0.00" at bounding box center [1329, 381] width 124 height 33
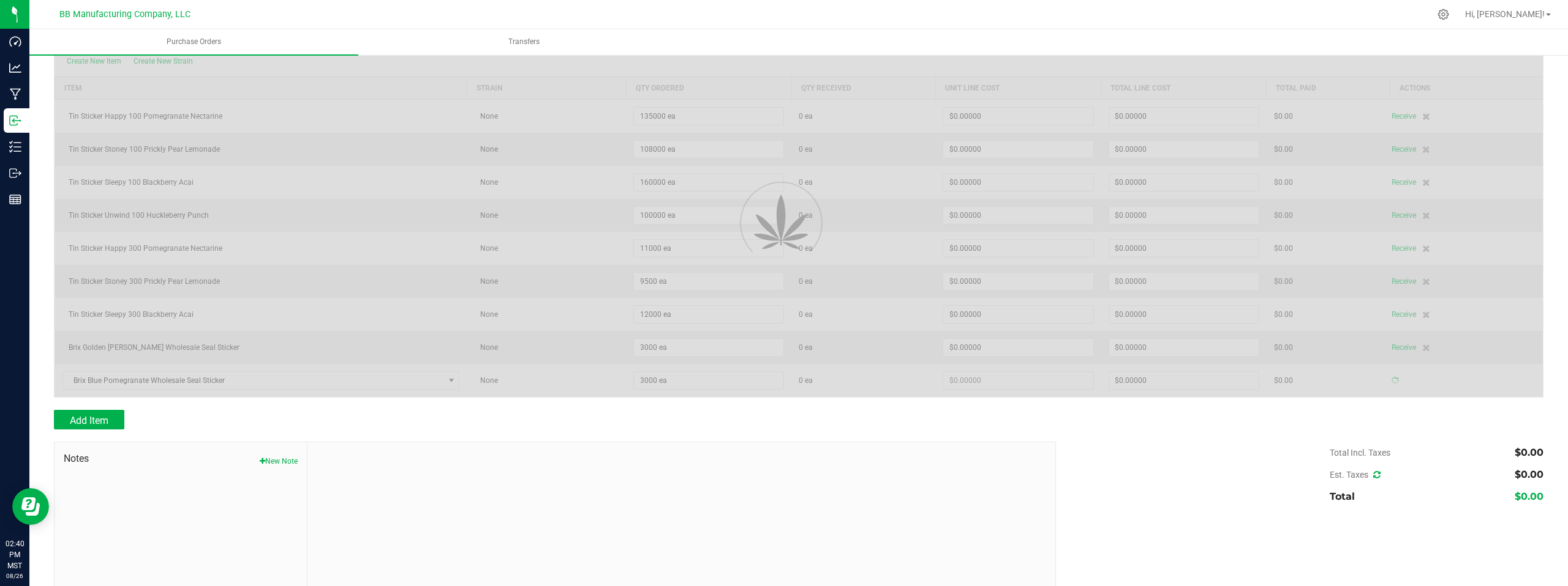
type input "$0.00000"
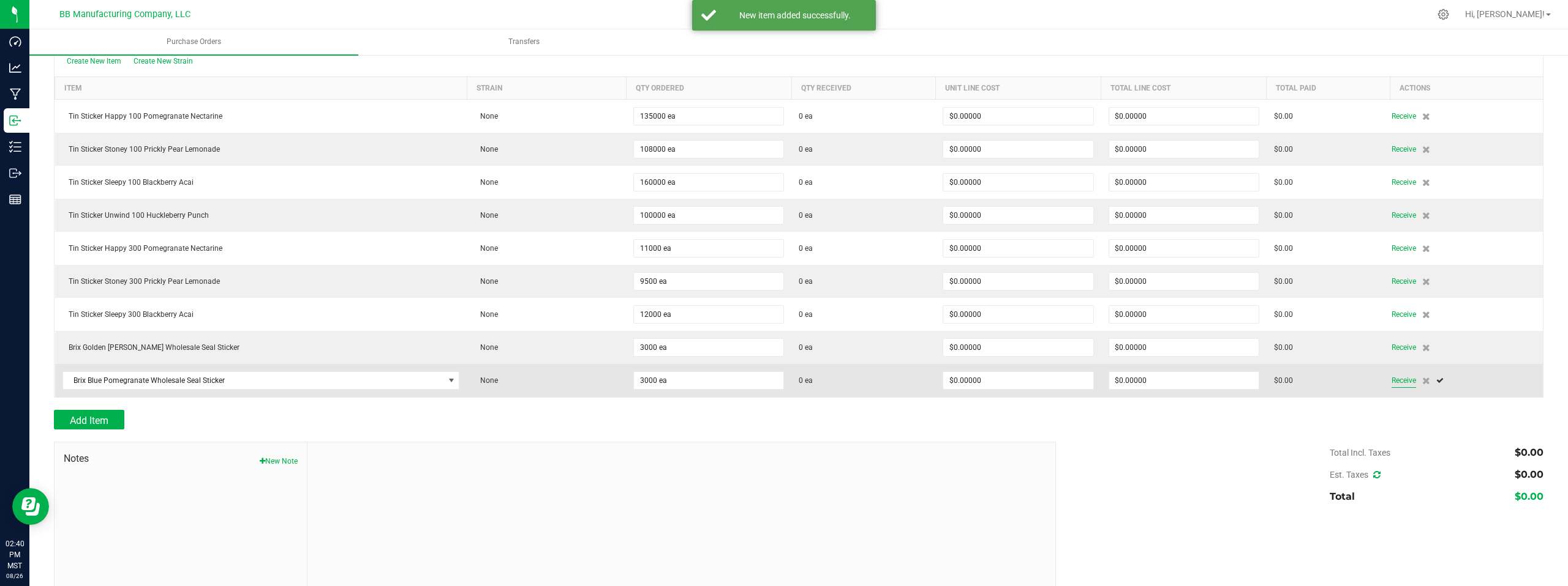
click at [1393, 381] on span "Receive" at bounding box center [1404, 380] width 25 height 14
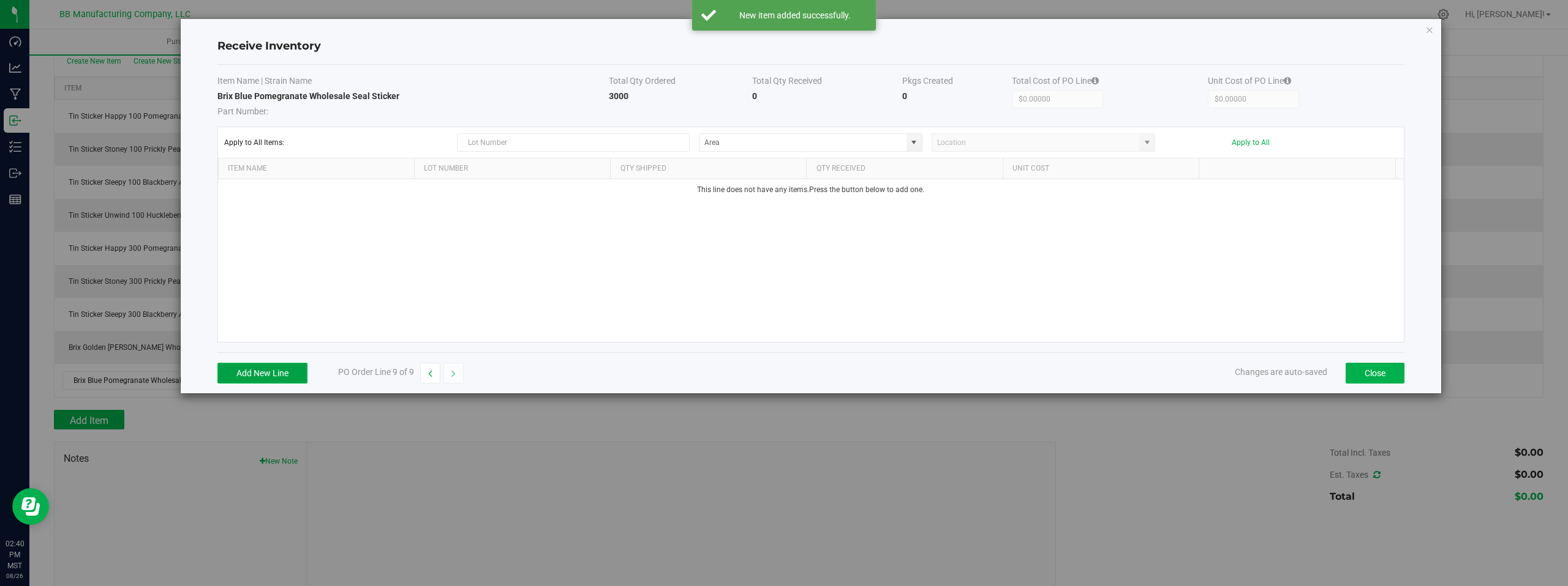
click at [248, 372] on button "Add New Line" at bounding box center [262, 374] width 90 height 21
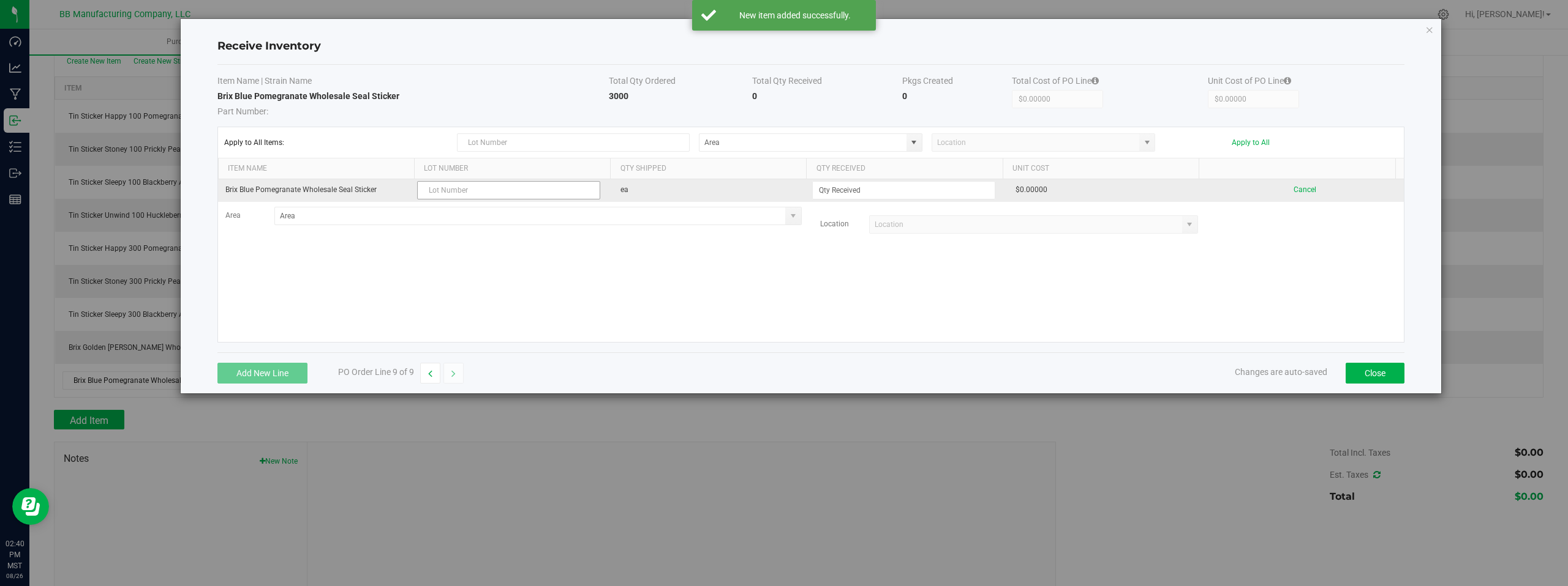
click at [452, 192] on input "text" at bounding box center [508, 189] width 183 height 18
type input "LRBBS21 08.26.2025"
click at [838, 194] on input at bounding box center [903, 190] width 182 height 17
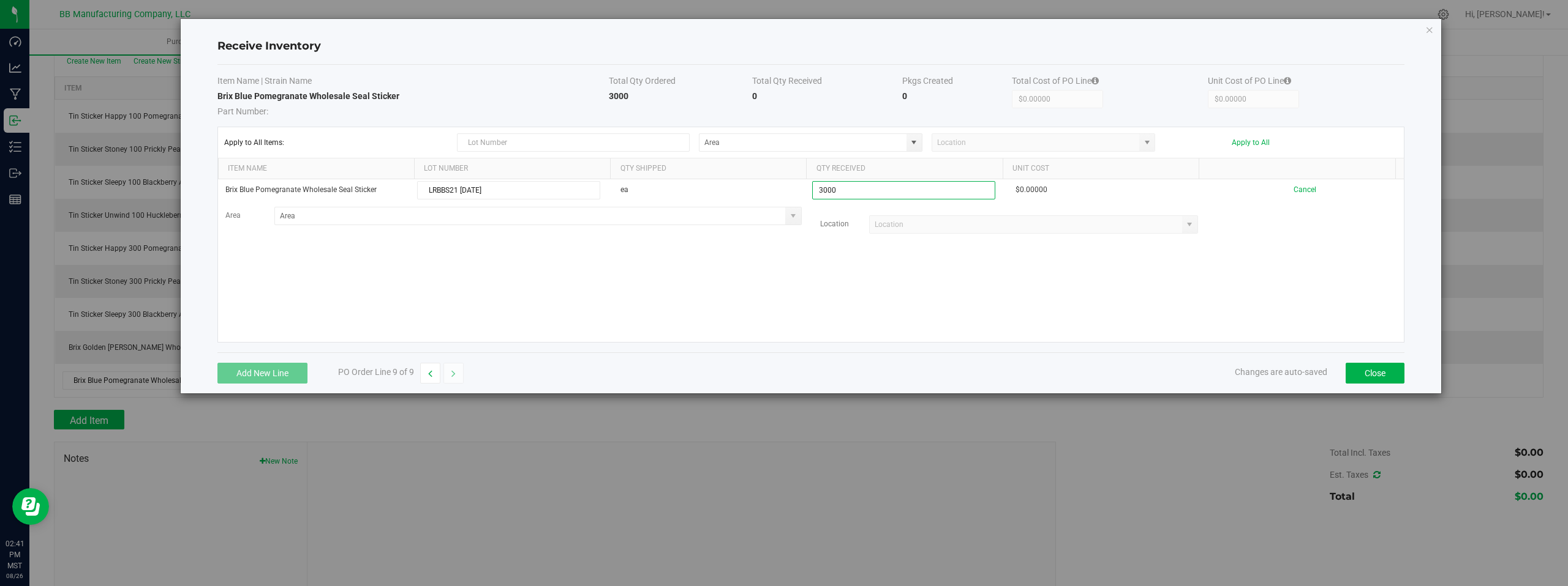
type input "3000 ea"
click at [809, 281] on kendo-grid-list "Brix Blue Pomegranate Wholesale Seal Sticker LRBBS21 08.26.2025 ea 3000 ea $0.0…" at bounding box center [811, 261] width 1186 height 163
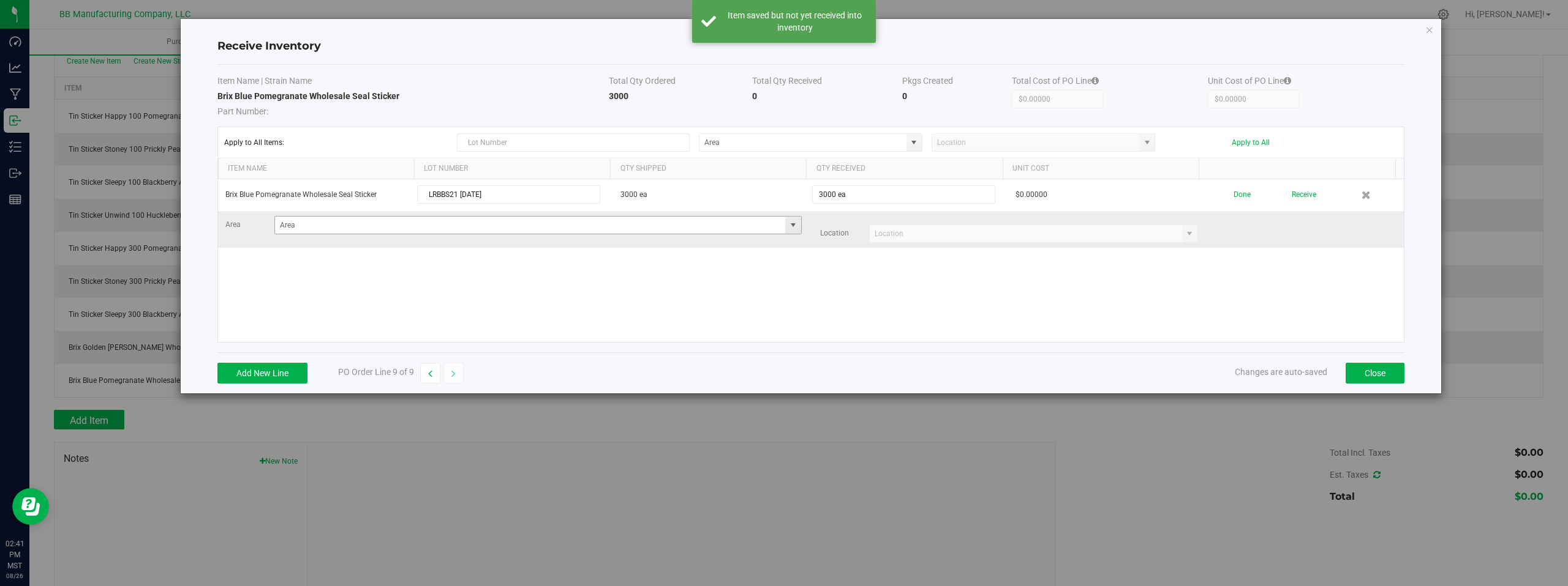
click at [788, 227] on span at bounding box center [793, 225] width 10 height 10
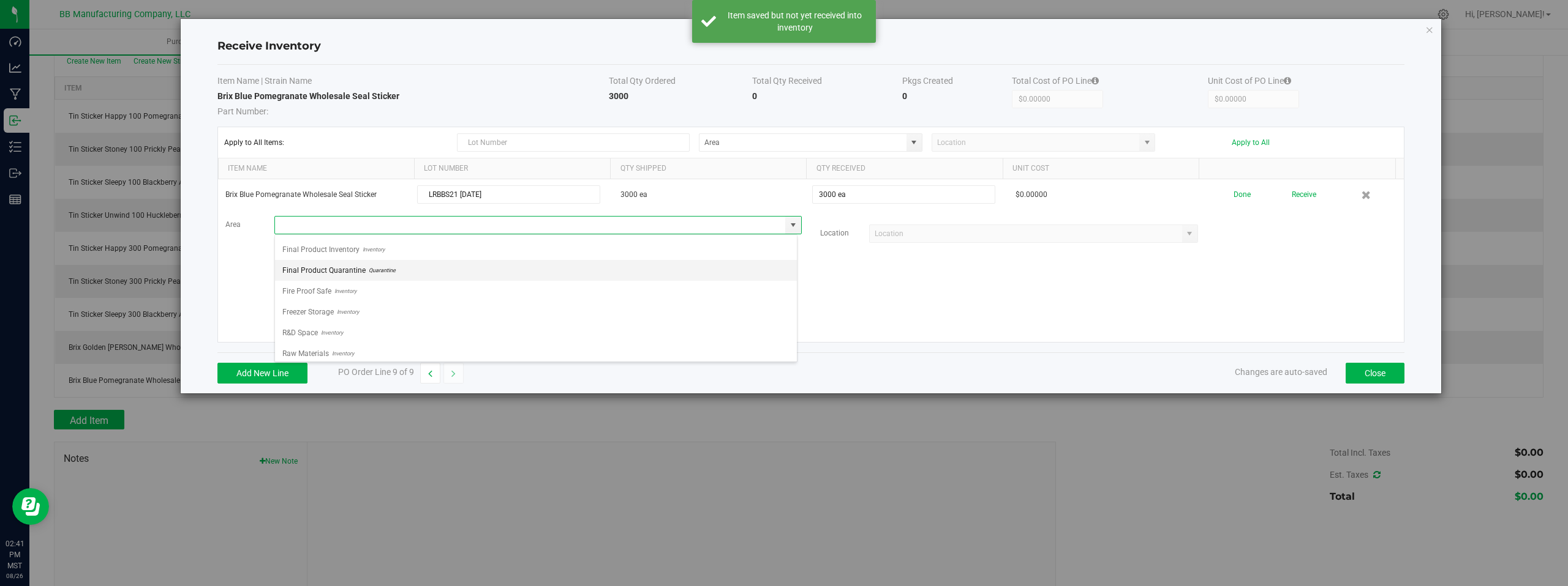
scroll to position [86, 0]
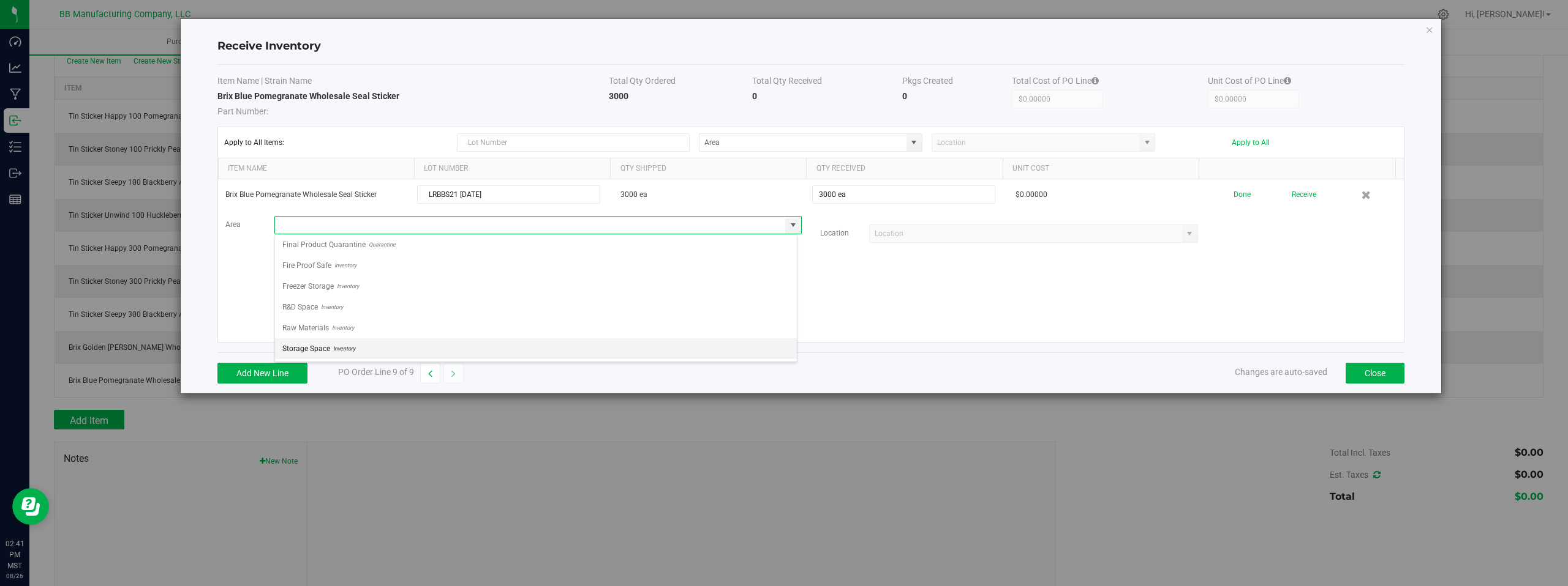
click at [322, 346] on span "Storage Space" at bounding box center [307, 348] width 48 height 18
type input "Storage Space"
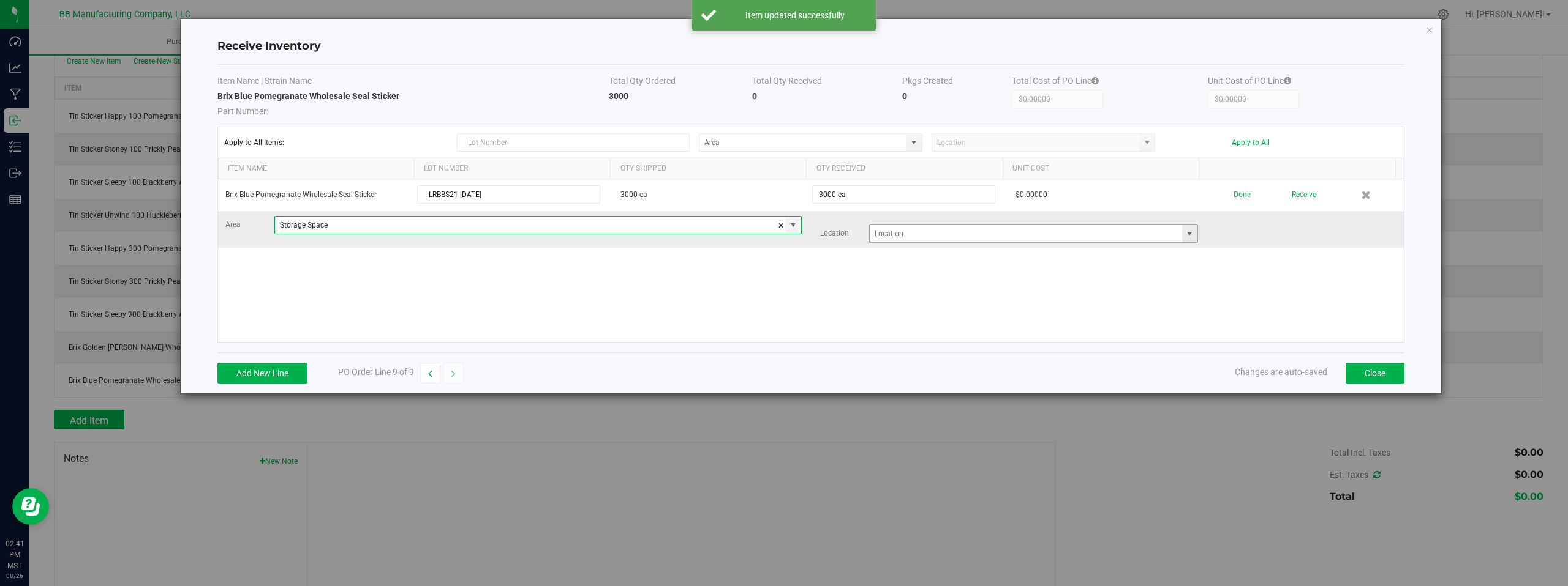
click at [1184, 234] on span at bounding box center [1189, 234] width 10 height 10
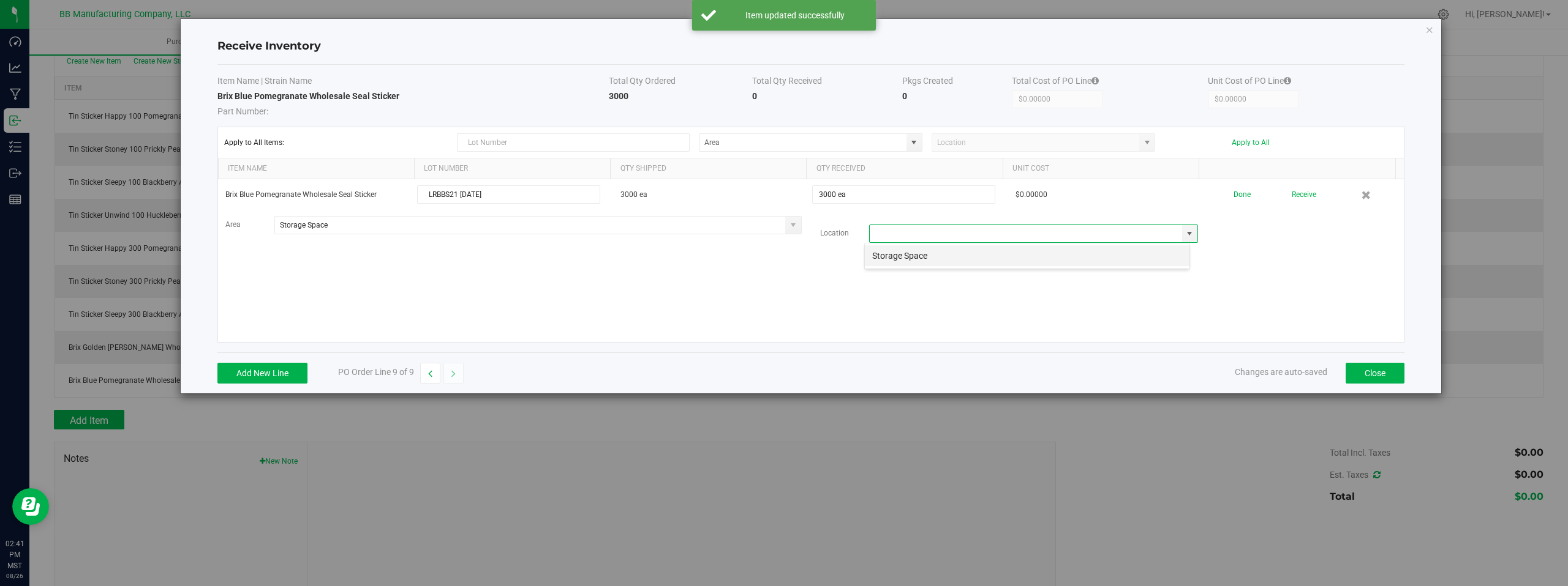
scroll to position [18, 327]
click at [892, 261] on li "Storage Space" at bounding box center [1026, 256] width 325 height 21
type input "Storage Space"
click at [765, 285] on div "Brix Blue Pomegranate Wholesale Seal Sticker LRBBS21 08.26.2025 3000 ea 3000 ea…" at bounding box center [811, 261] width 1186 height 163
click at [1294, 248] on div "Brix Blue Pomegranate Wholesale Seal Sticker LRBBS21 08.26.2025 3000 ea 3000 ea…" at bounding box center [811, 261] width 1186 height 163
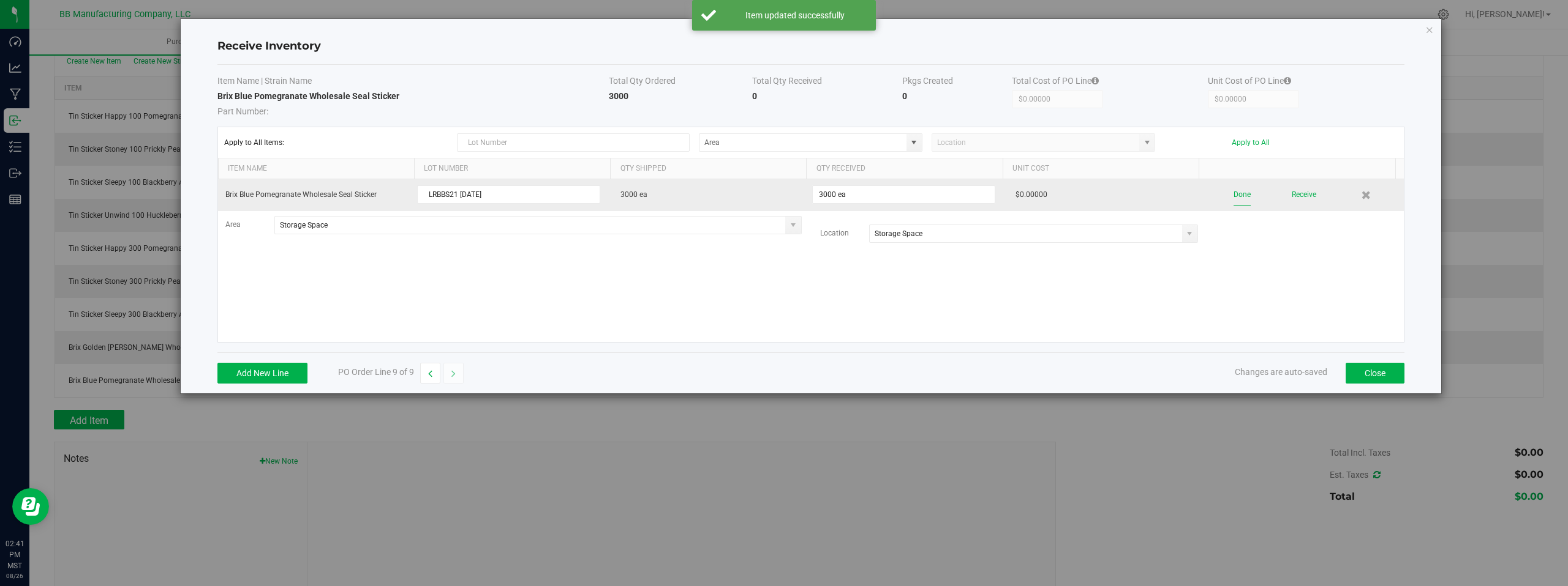
click at [1238, 198] on button "Done" at bounding box center [1242, 195] width 17 height 22
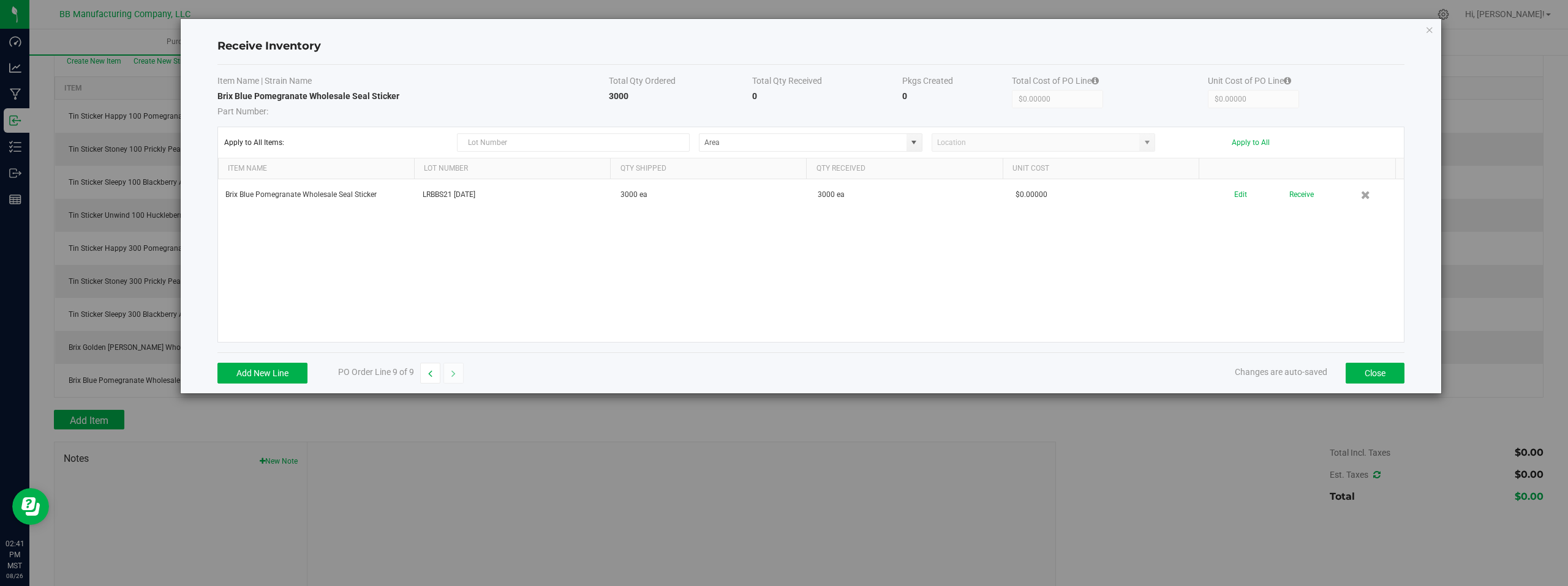
click at [1201, 277] on div "Brix Blue Pomegranate Wholesale Seal Sticker LRBBS21 08.26.2025 3000 ea 3000 ea…" at bounding box center [811, 261] width 1186 height 163
click at [1371, 372] on button "Close" at bounding box center [1376, 374] width 59 height 21
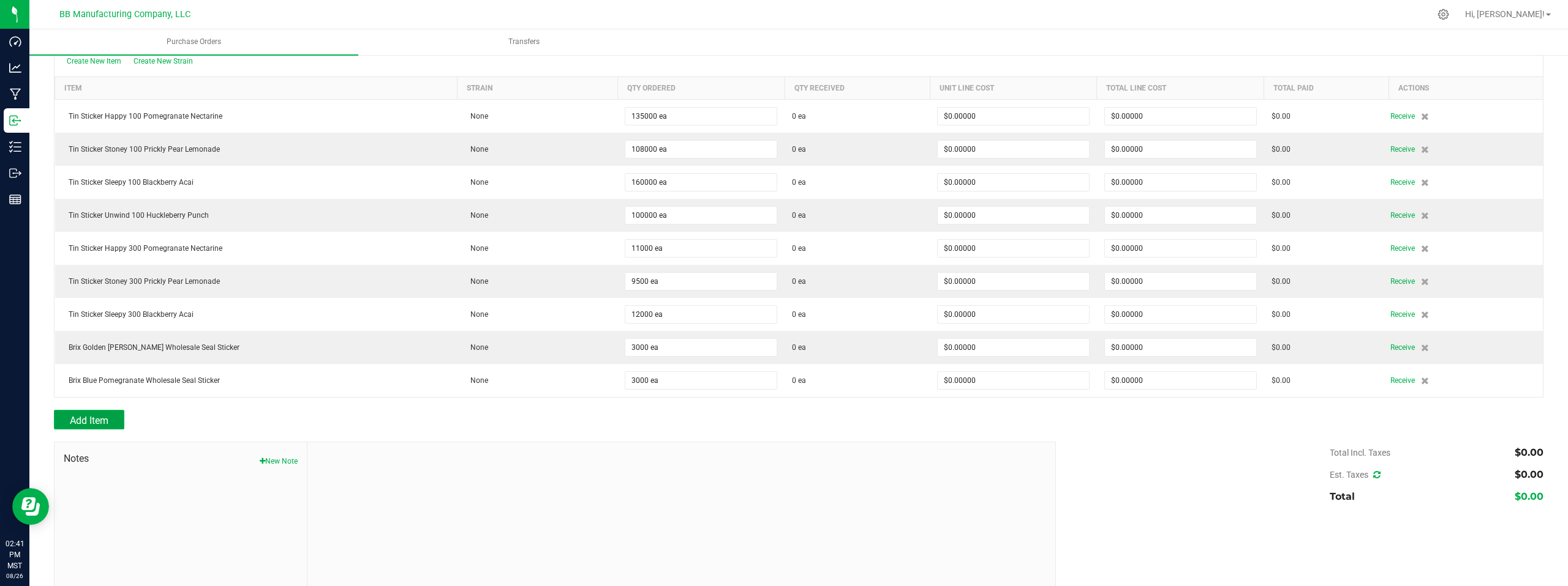
click at [118, 417] on button "Add Item" at bounding box center [89, 420] width 70 height 20
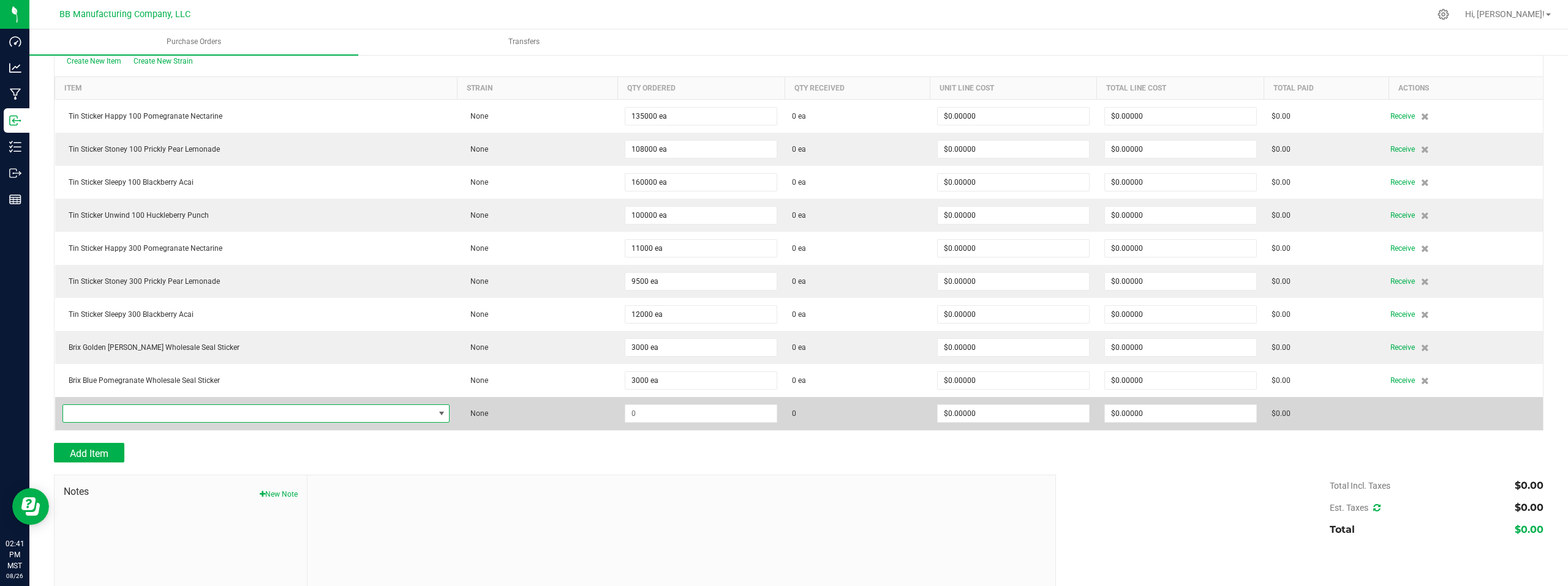
click at [223, 412] on span "NO DATA FOUND" at bounding box center [248, 414] width 371 height 17
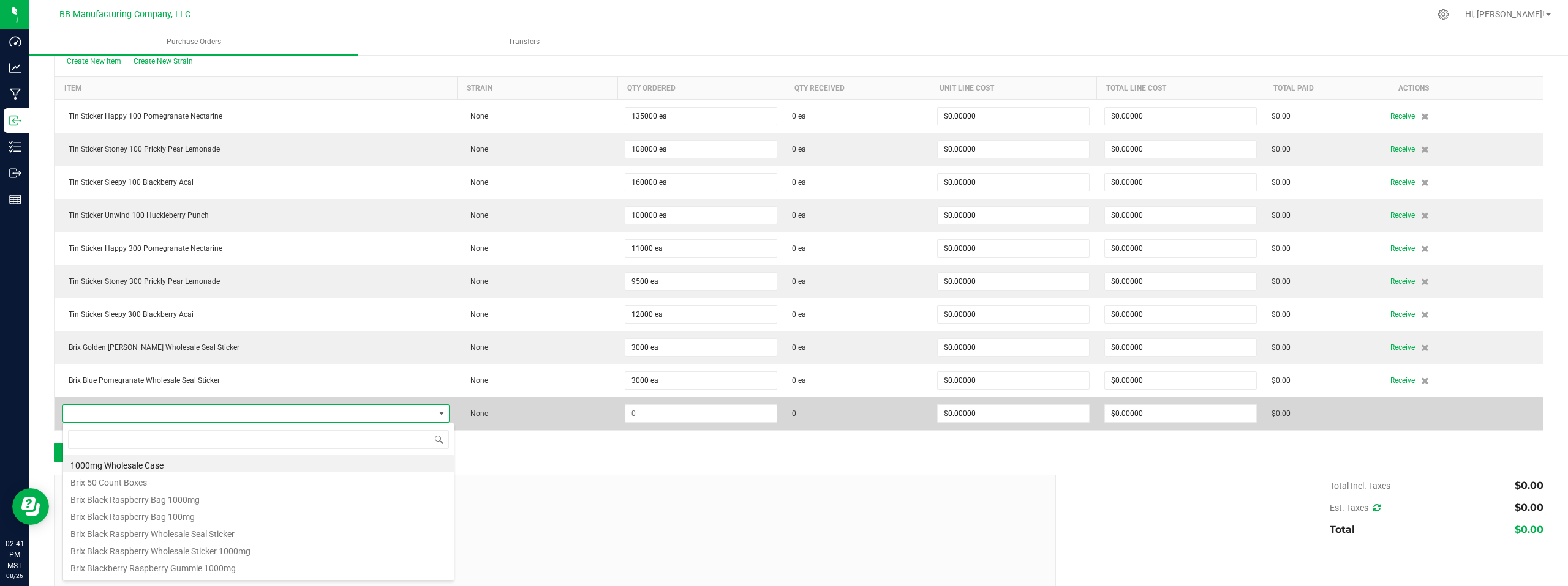
scroll to position [18, 351]
type input "BRIX G"
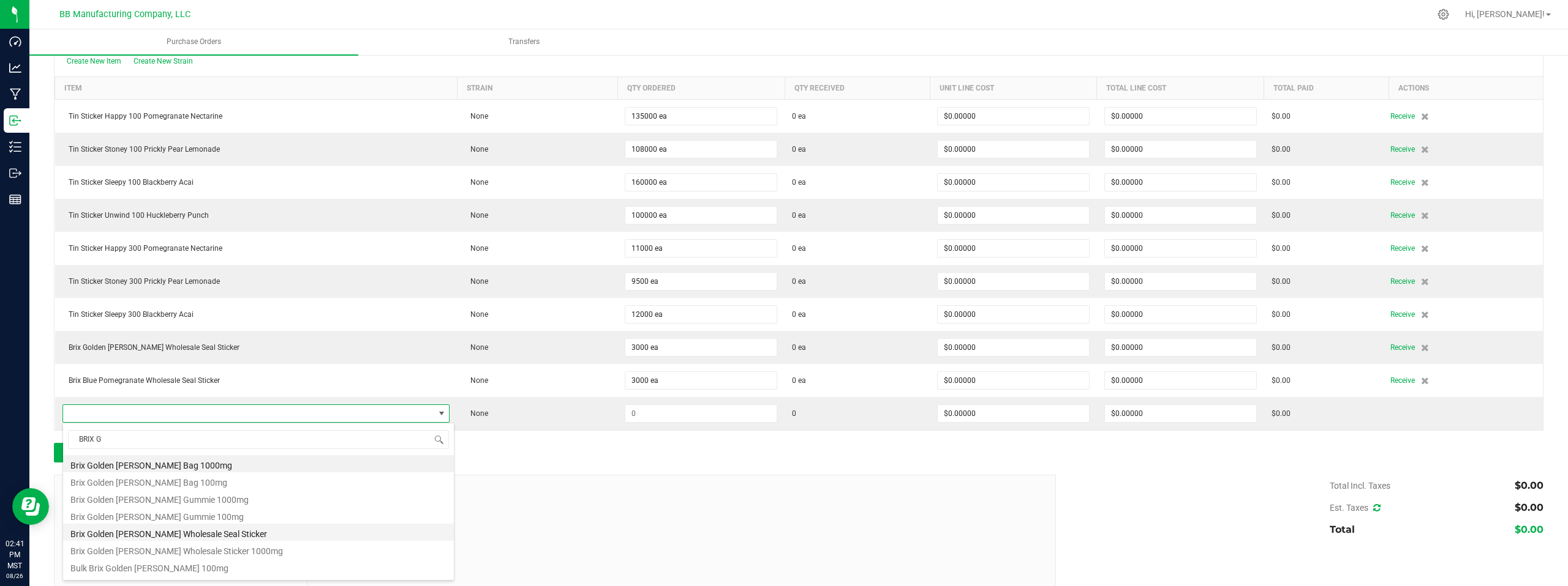
click at [171, 531] on li "Brix Golden [PERSON_NAME] Wholesale Seal Sticker" at bounding box center [258, 533] width 390 height 17
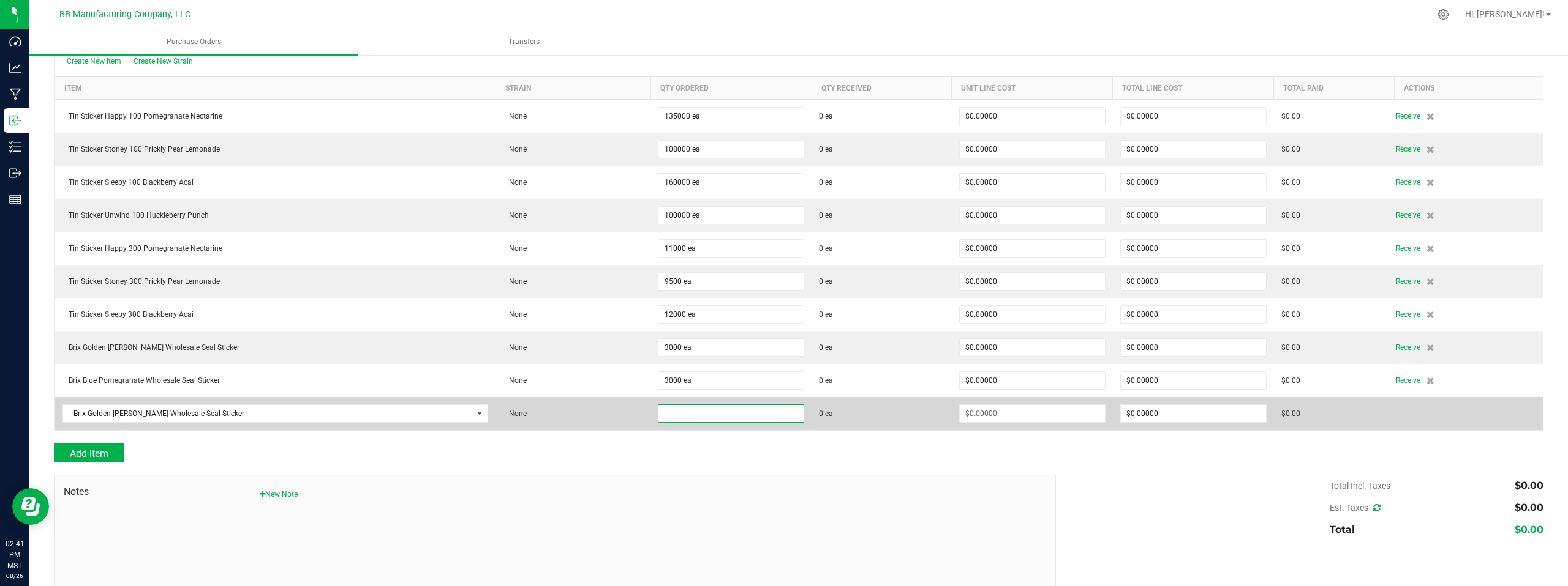
click at [669, 413] on input at bounding box center [731, 414] width 145 height 17
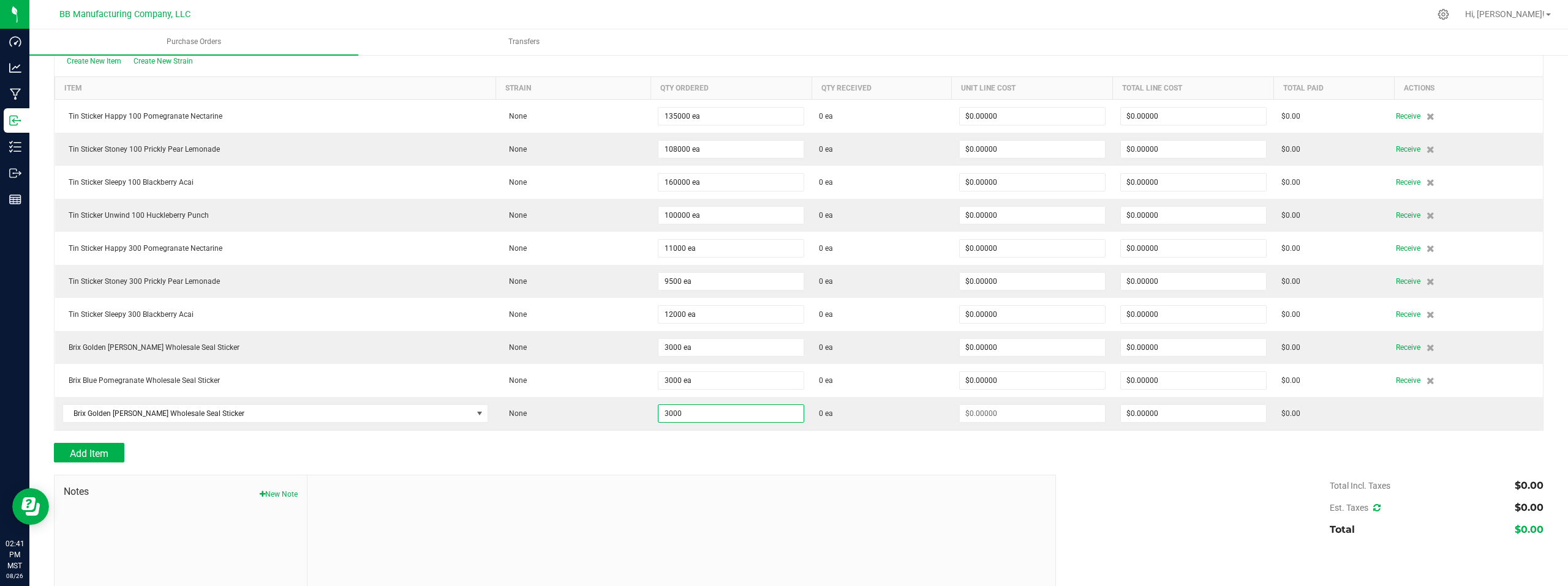
type input "3000 ea"
click at [913, 447] on div "Add Item" at bounding box center [550, 453] width 993 height 20
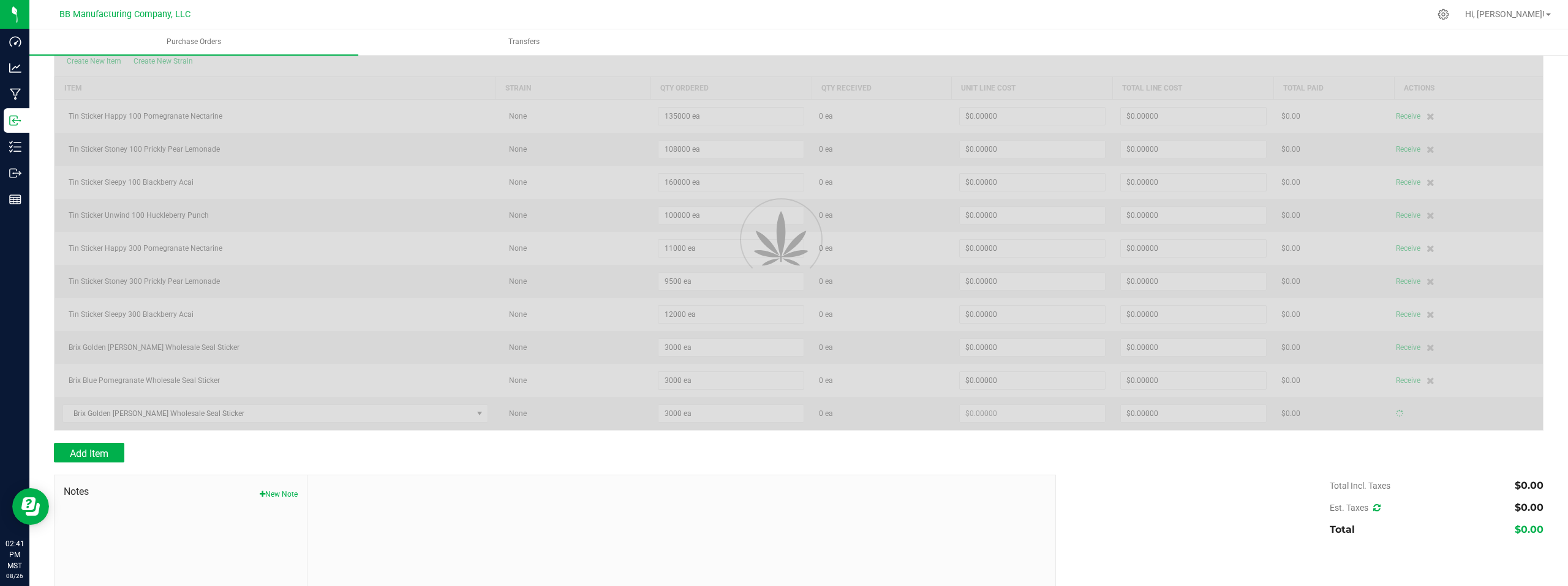
type input "$0.00000"
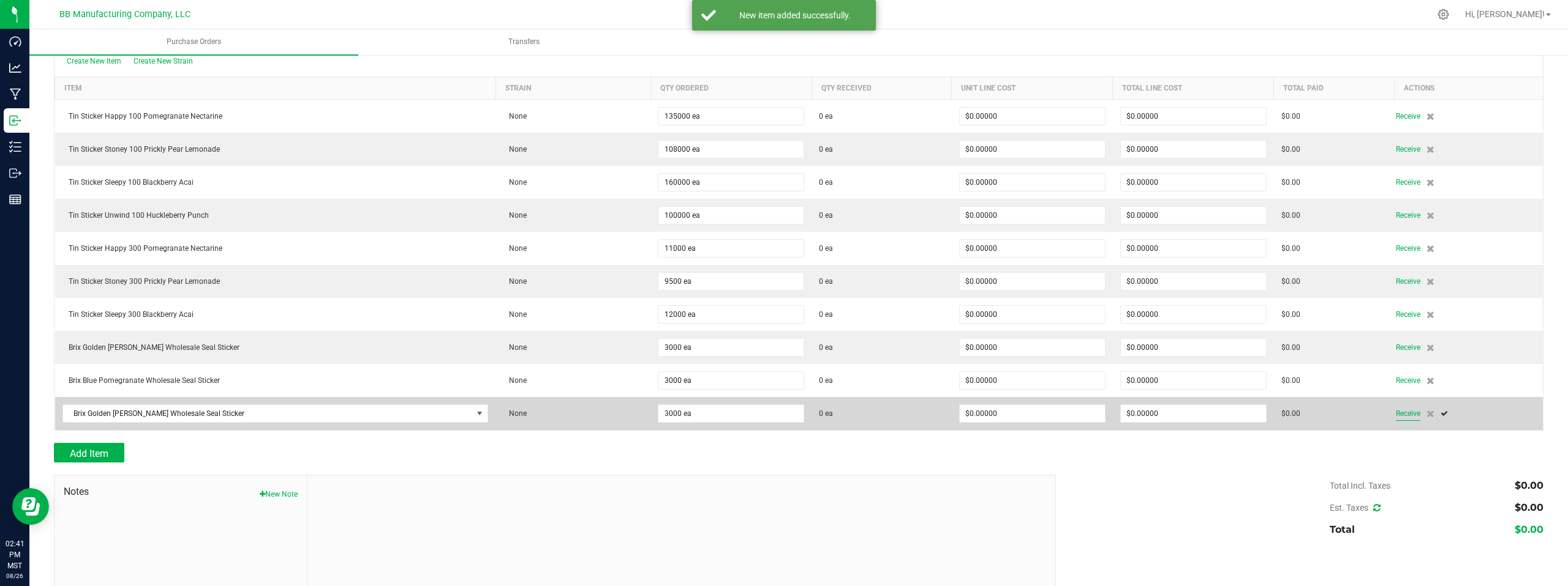
click at [1399, 411] on span "Receive" at bounding box center [1408, 413] width 25 height 14
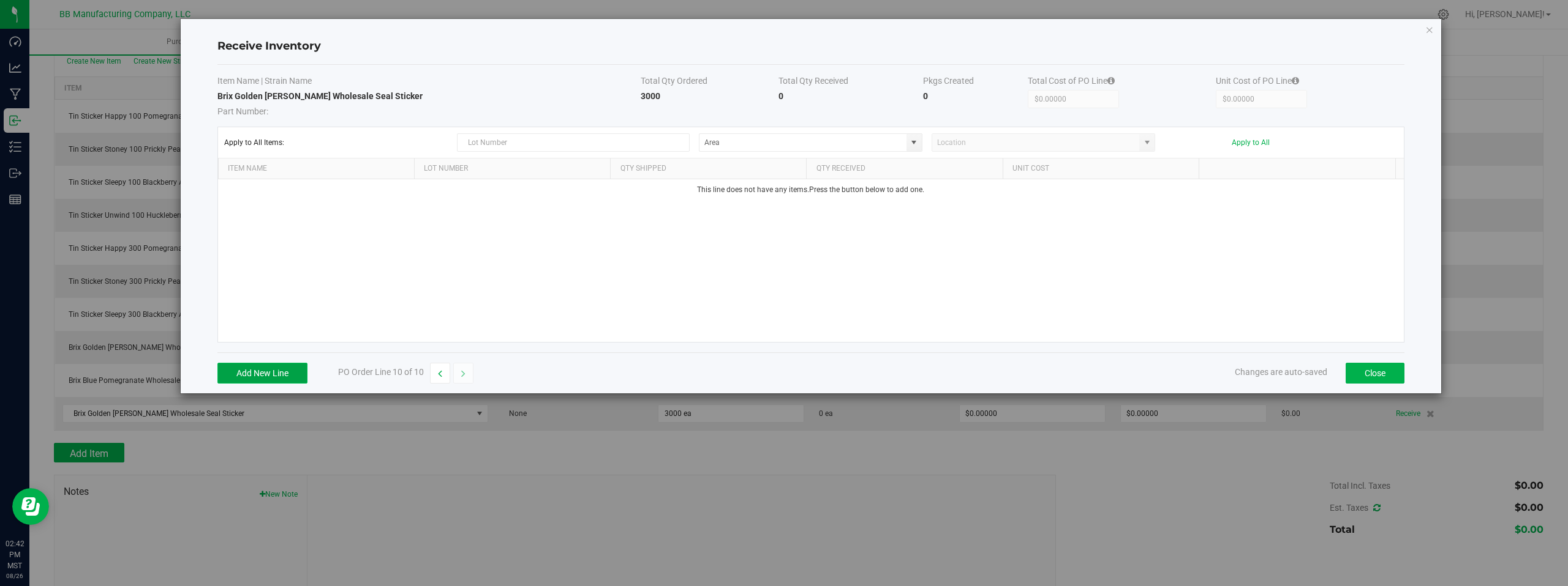
click at [254, 370] on button "Add New Line" at bounding box center [262, 374] width 90 height 21
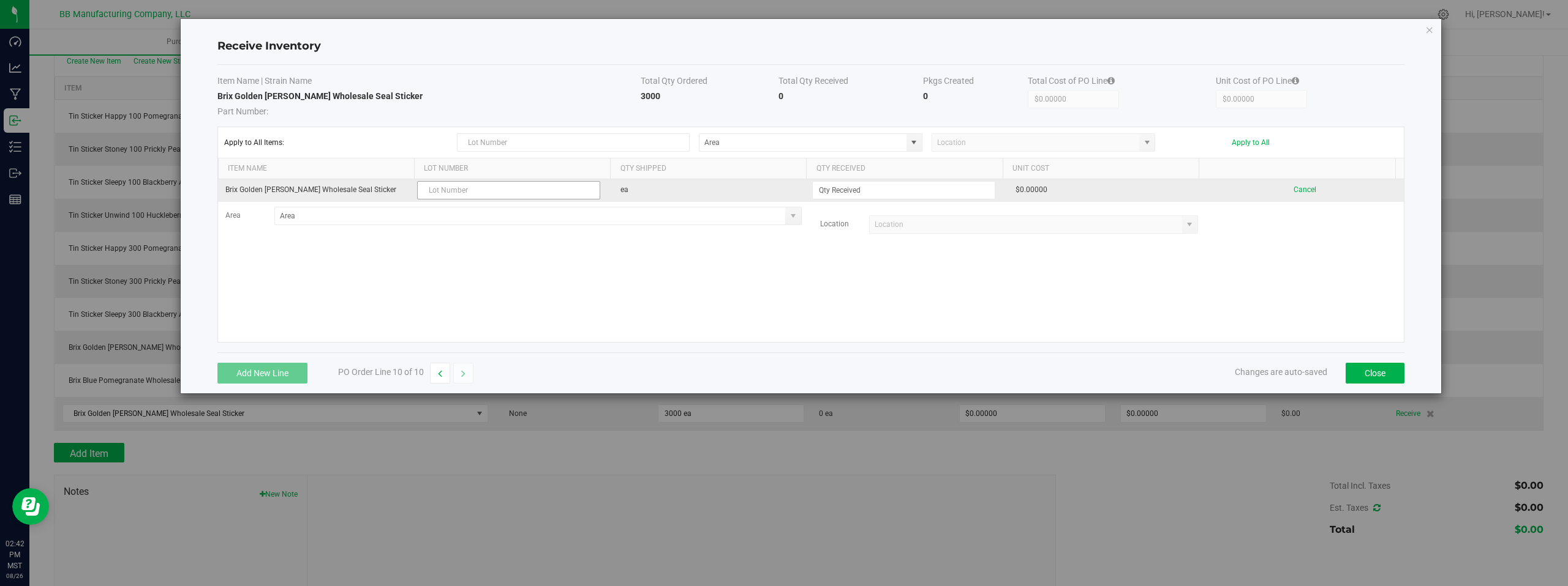
click at [439, 189] on input "text" at bounding box center [508, 189] width 183 height 18
type input "LRBBS21 08.26.2025"
click at [855, 186] on input at bounding box center [903, 190] width 182 height 17
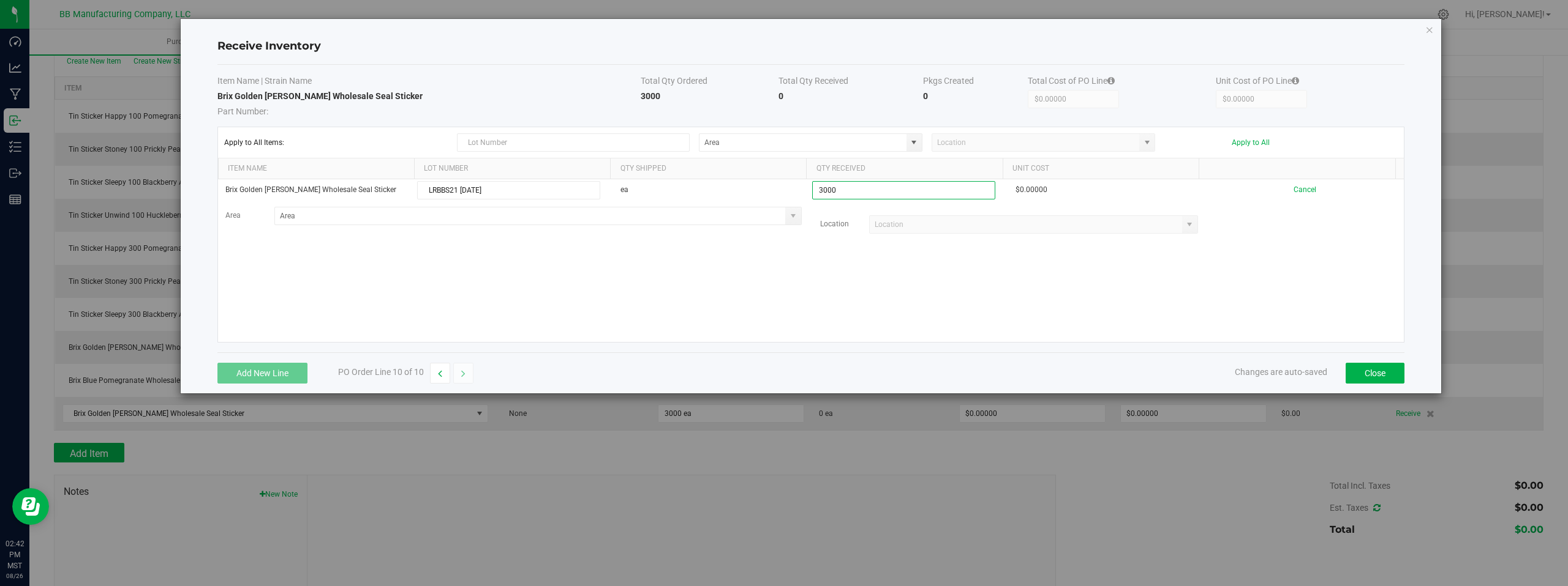
type input "3000 ea"
drag, startPoint x: 874, startPoint y: 274, endPoint x: 868, endPoint y: 270, distance: 7.2
click at [874, 275] on kendo-grid-list "Brix Golden Berry Wholesale Seal Sticker LRBBS21 08.26.2025 ea 3000 ea $0.00000…" at bounding box center [811, 261] width 1186 height 163
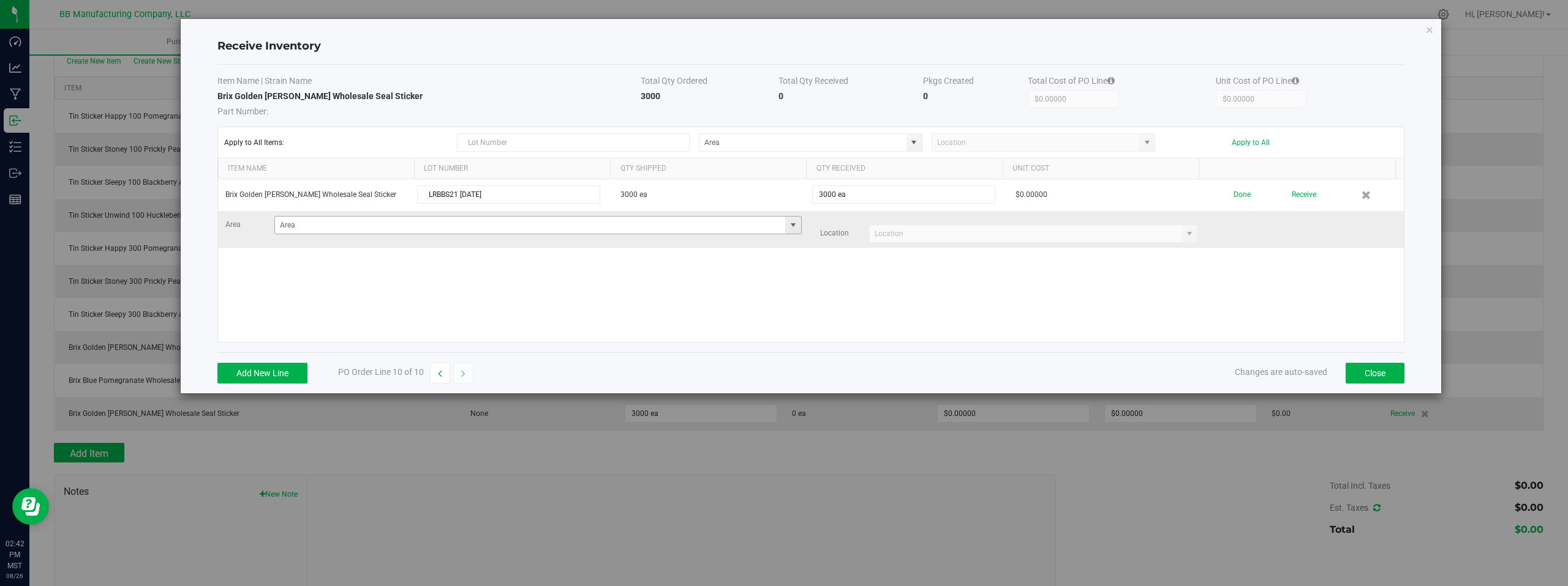
click at [790, 226] on span at bounding box center [793, 225] width 10 height 10
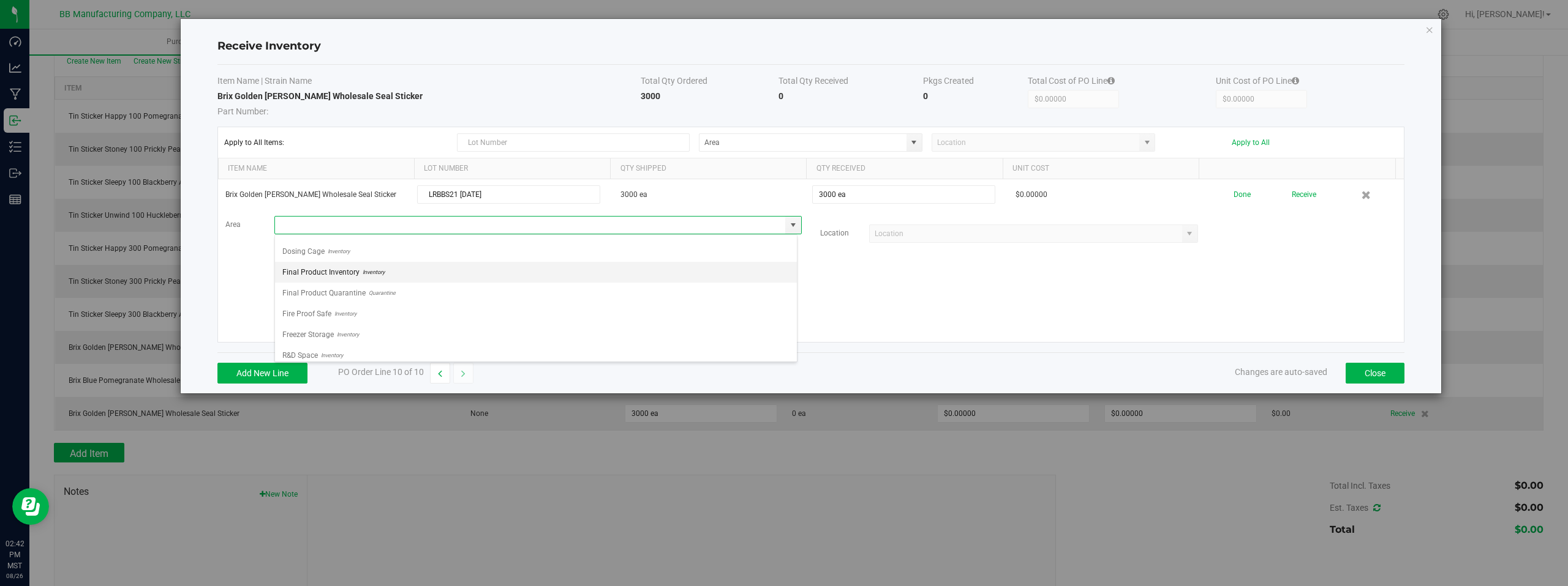
scroll to position [86, 0]
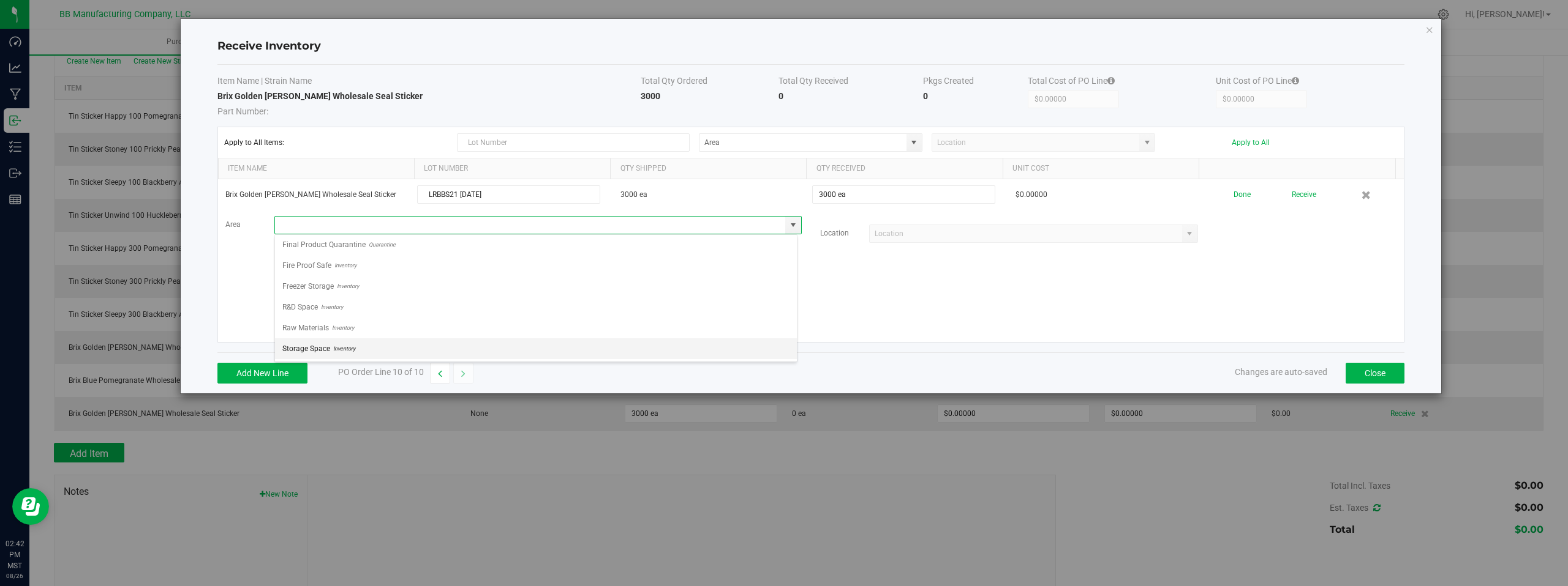
click at [336, 348] on span "Inventory" at bounding box center [343, 348] width 25 height 18
type input "Storage Space"
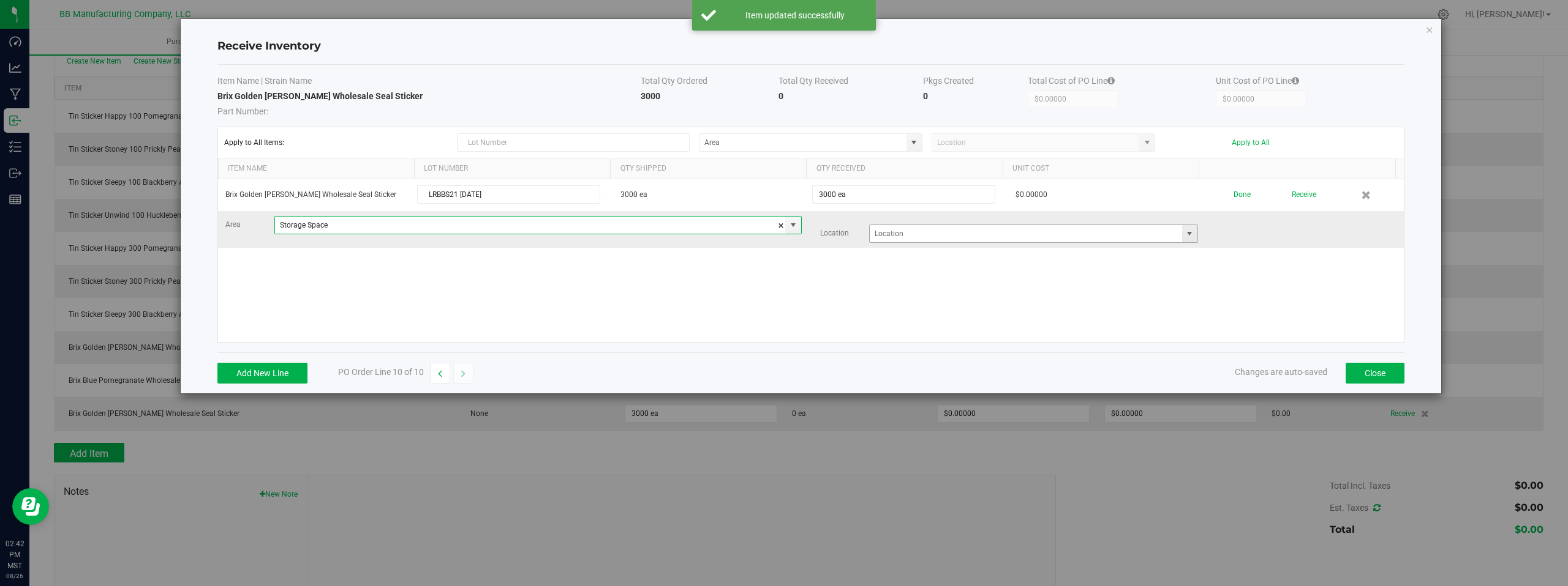
click at [1184, 237] on span at bounding box center [1189, 234] width 10 height 10
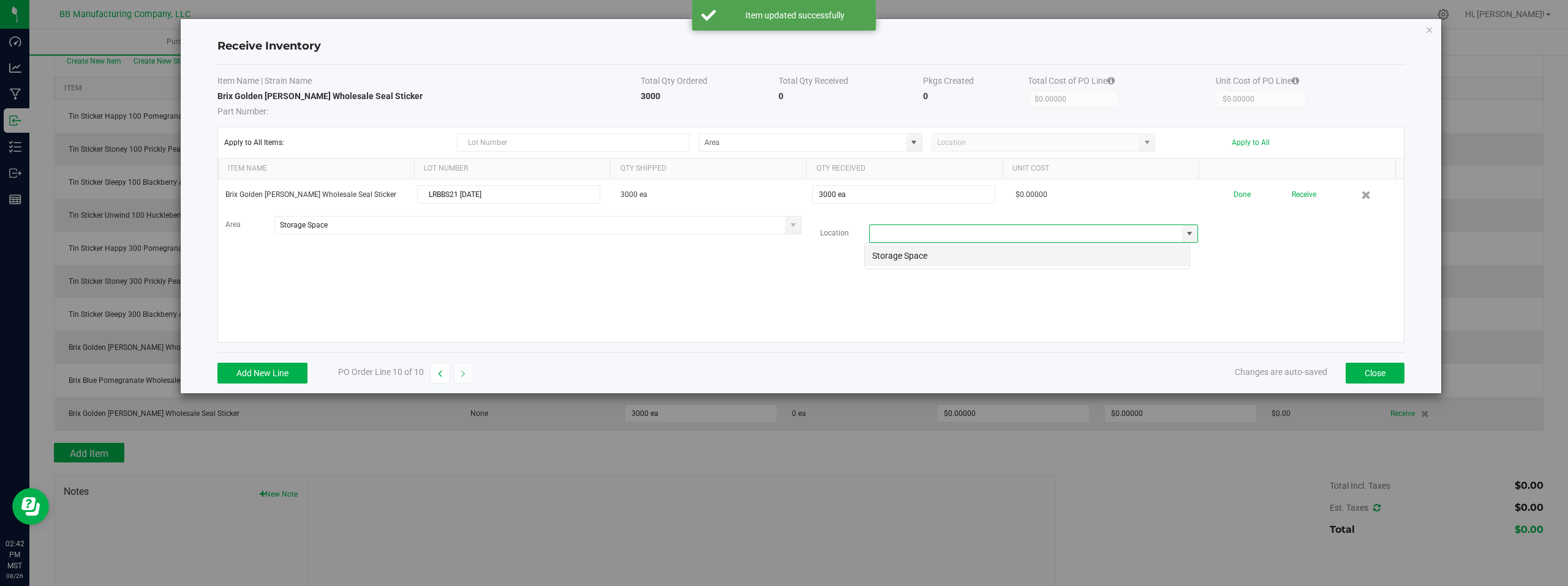
scroll to position [18, 327]
click at [908, 252] on li "Storage Space" at bounding box center [1026, 256] width 325 height 21
type input "Storage Space"
click at [662, 304] on div "Brix Golden Berry Wholesale Seal Sticker LRBBS21 08.26.2025 3000 ea 3000 ea $0.…" at bounding box center [811, 261] width 1186 height 163
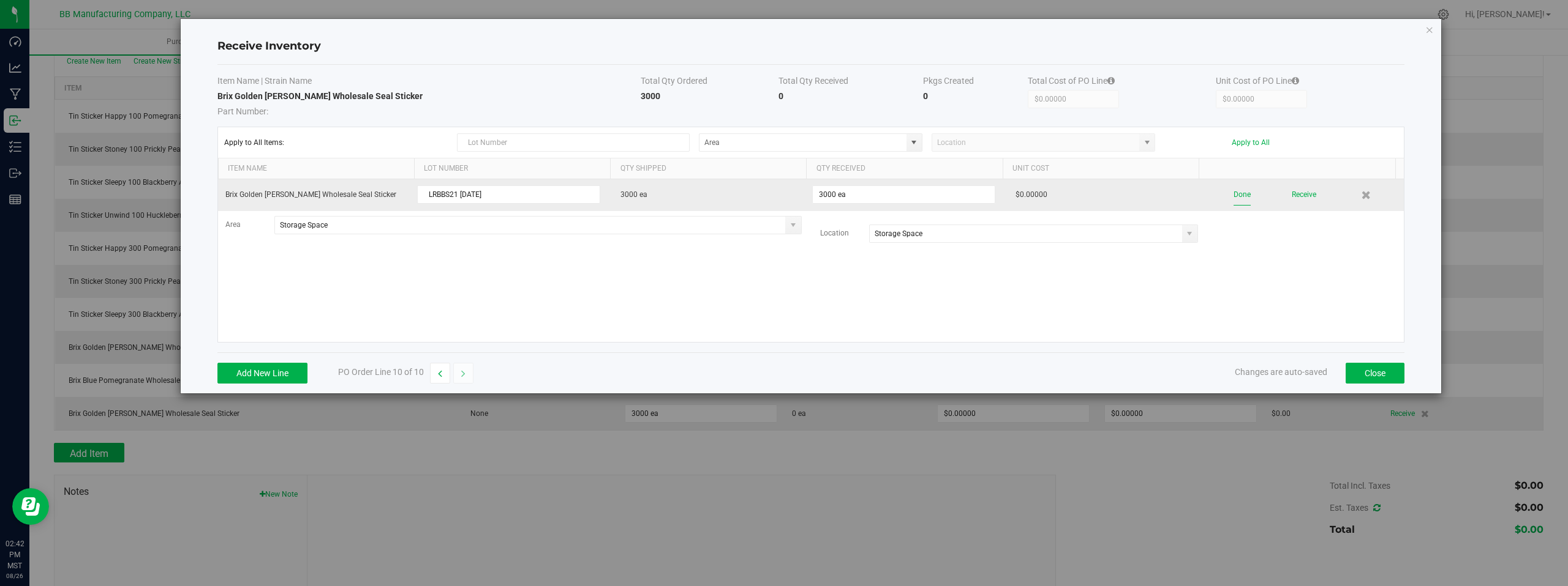
click at [1238, 195] on button "Done" at bounding box center [1242, 195] width 17 height 22
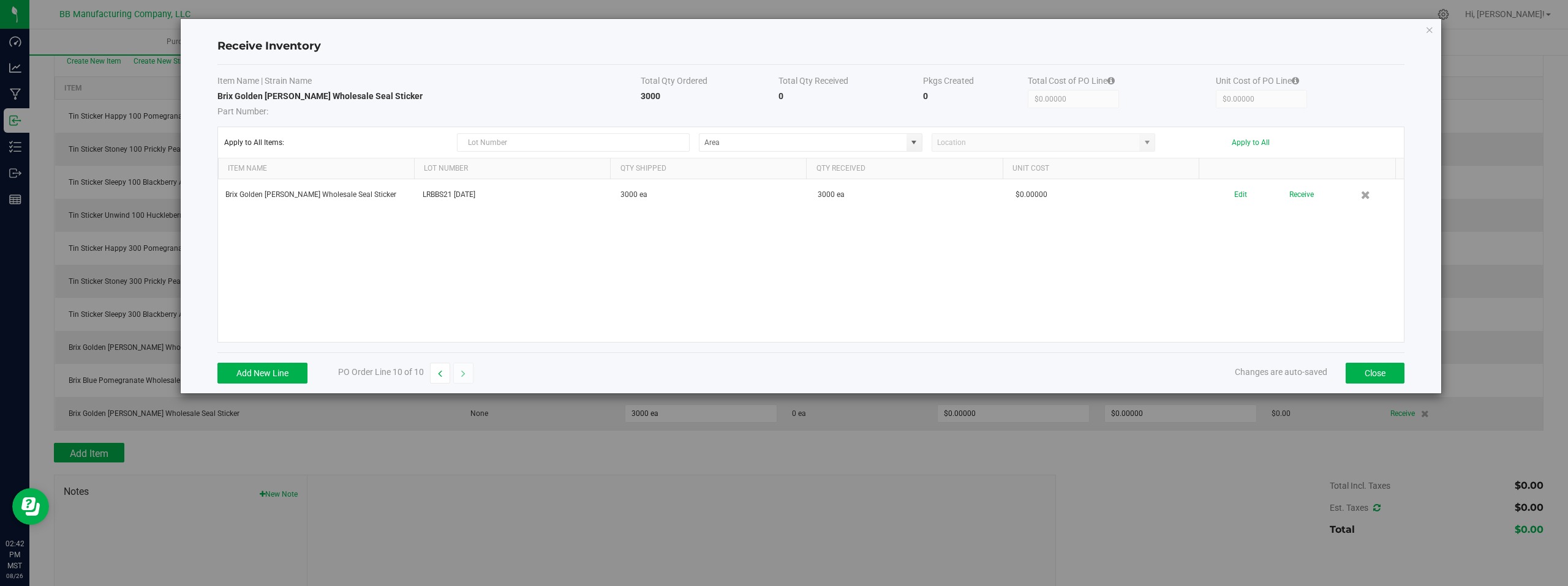
click at [1237, 250] on div "Brix Golden Berry Wholesale Seal Sticker LRBBS21 08.26.2025 3000 ea 3000 ea $0.…" at bounding box center [811, 261] width 1186 height 163
click at [1321, 270] on div "Brix Golden Berry Wholesale Seal Sticker LRBBS21 08.26.2025 3000 ea 3000 ea $0.…" at bounding box center [811, 261] width 1186 height 163
click at [1368, 371] on button "Close" at bounding box center [1376, 374] width 59 height 21
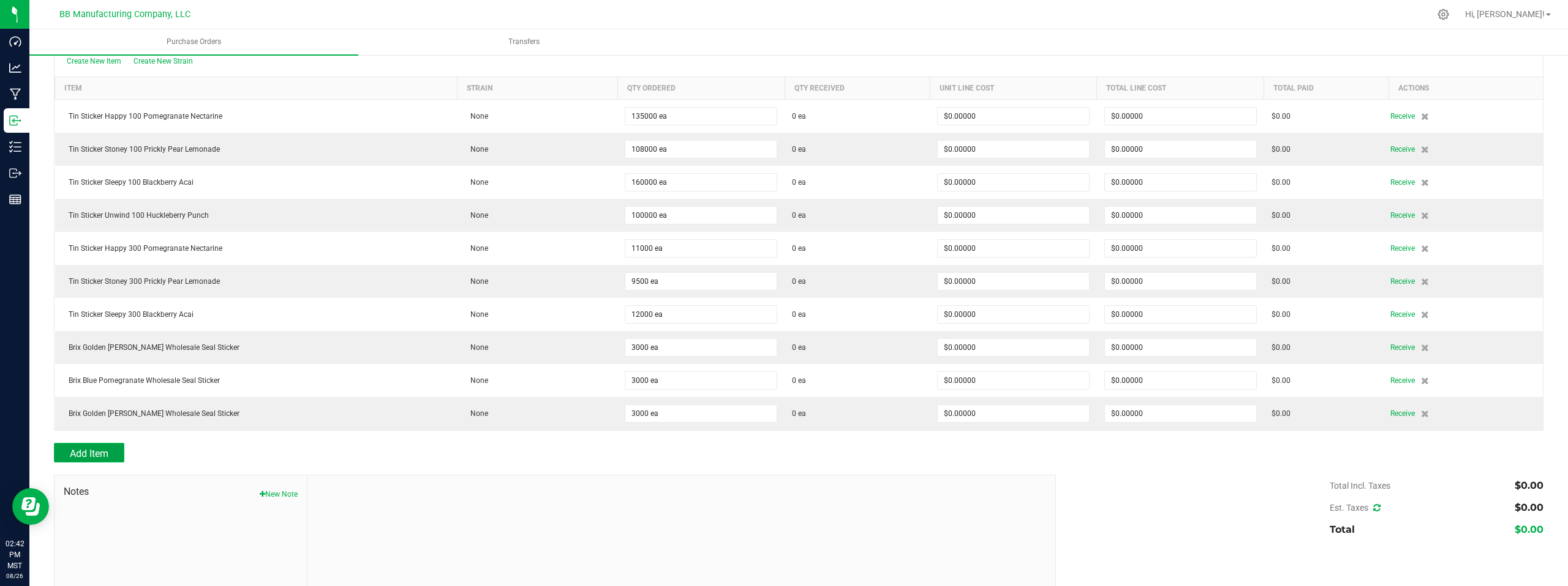
click at [100, 449] on span "Add Item" at bounding box center [89, 454] width 39 height 11
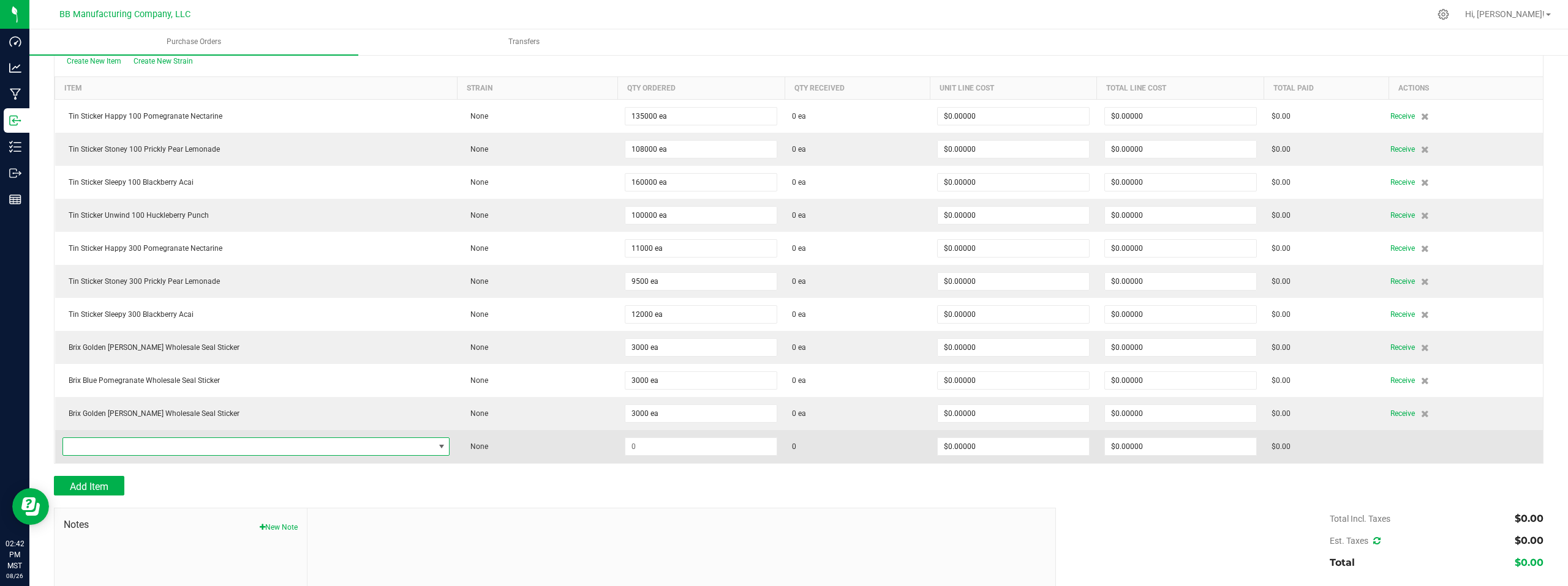
click at [257, 450] on span "NO DATA FOUND" at bounding box center [248, 447] width 371 height 17
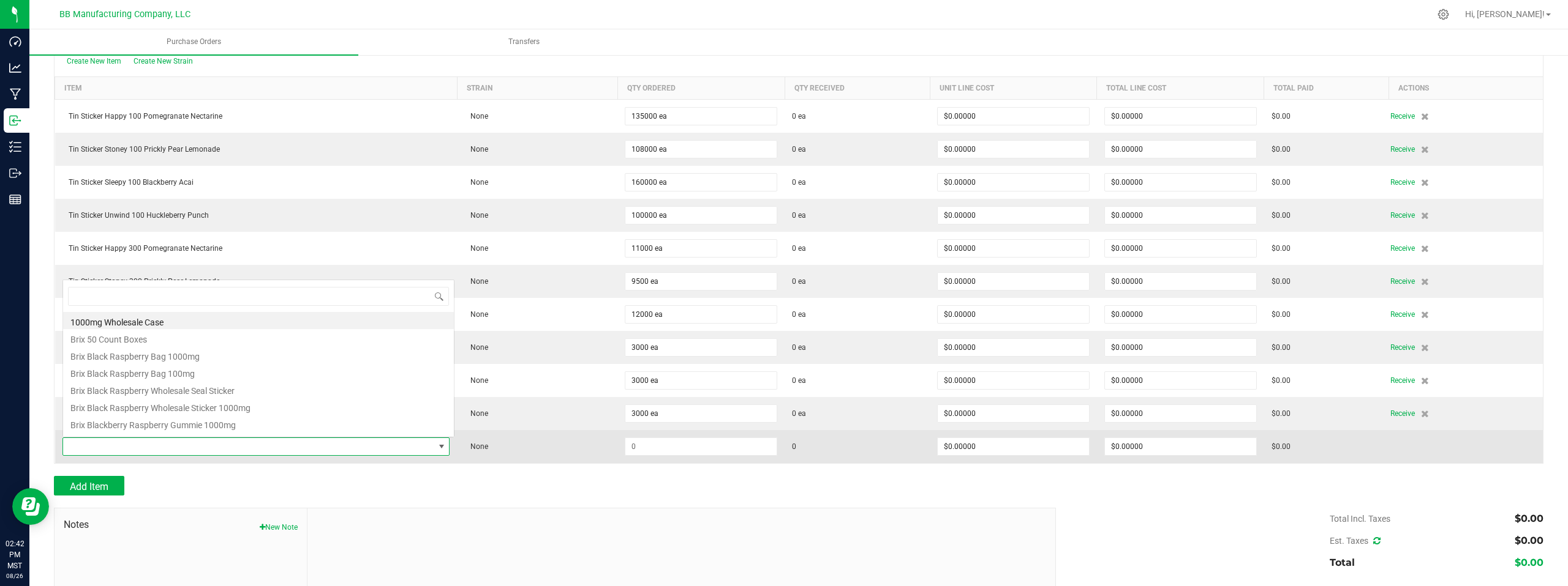
scroll to position [18, 351]
type input "BRIX S"
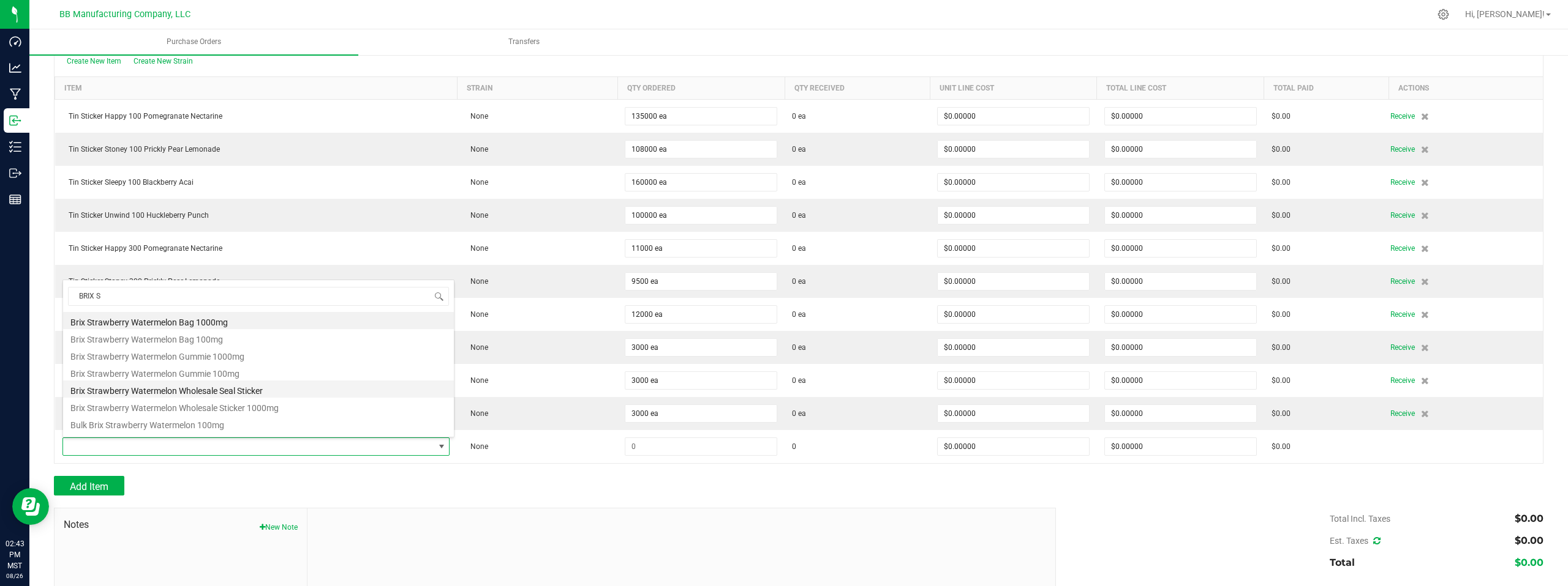
click at [162, 392] on li "Brix Strawberry Watermelon Wholesale Seal Sticker" at bounding box center [258, 389] width 390 height 17
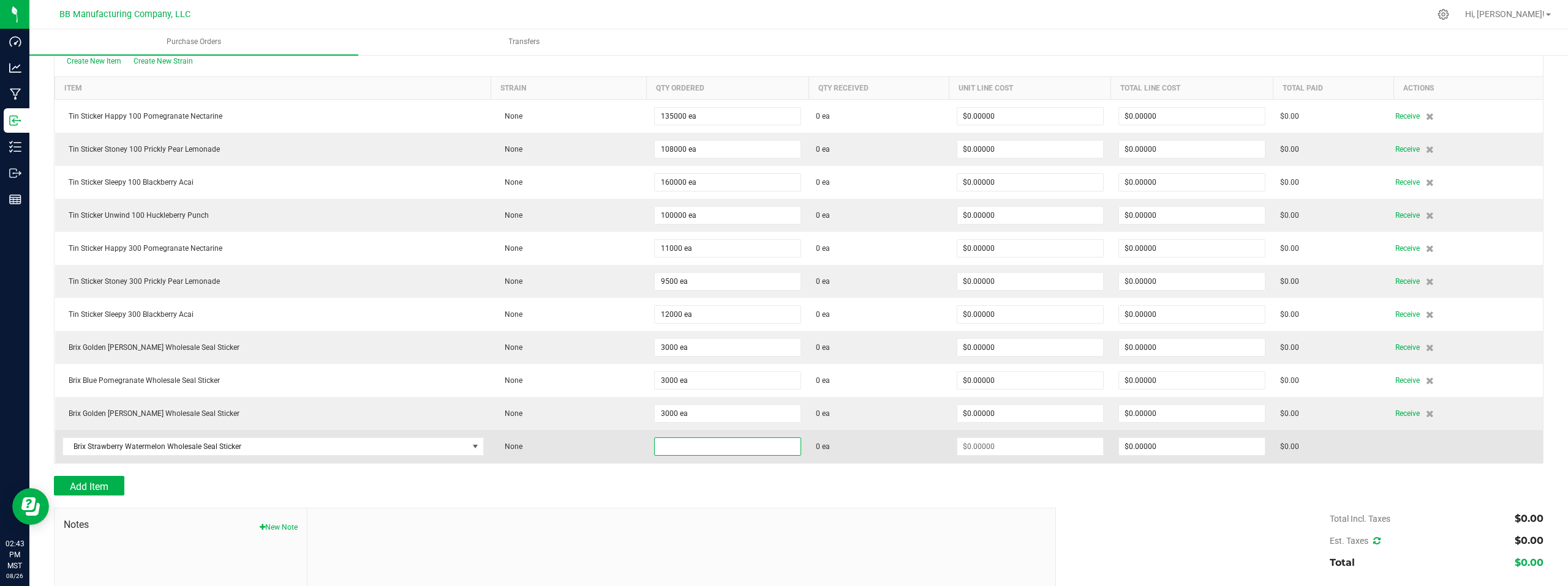
click at [724, 440] on input at bounding box center [727, 447] width 146 height 17
type input "3000 ea"
click at [1028, 451] on input at bounding box center [1030, 447] width 146 height 17
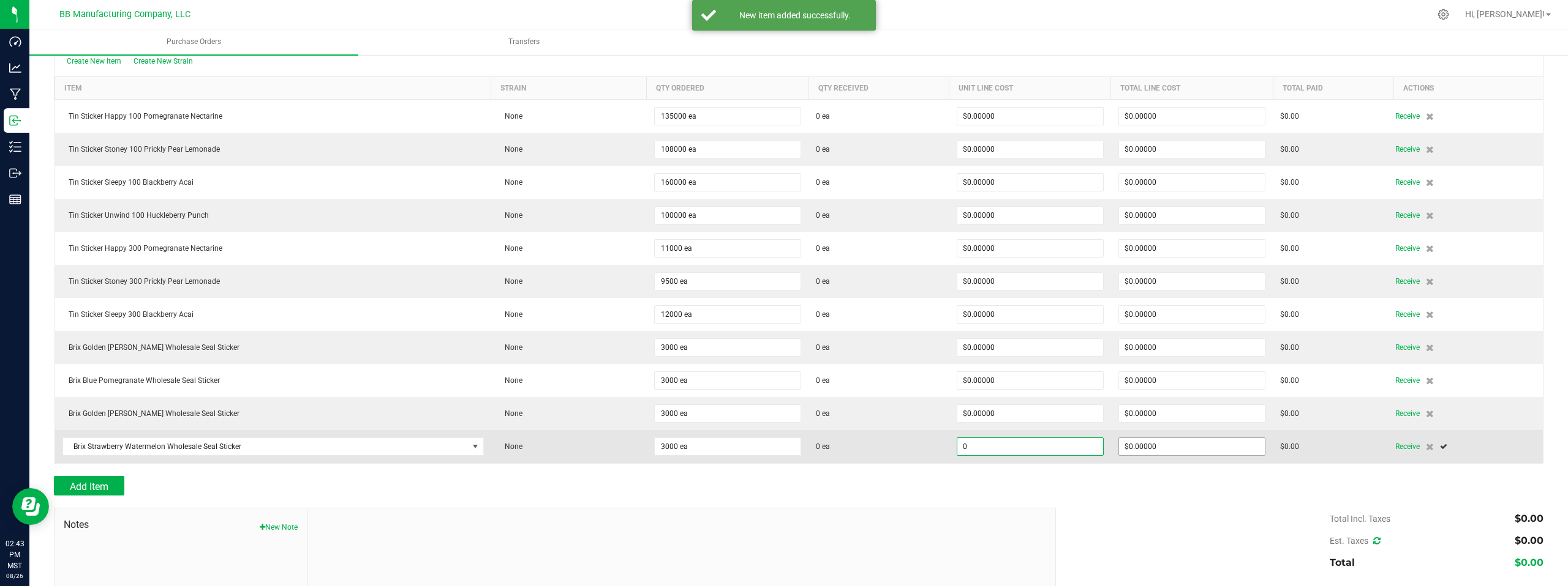
click at [1206, 445] on input "$0.00000" at bounding box center [1191, 447] width 146 height 17
type input "$0.00000"
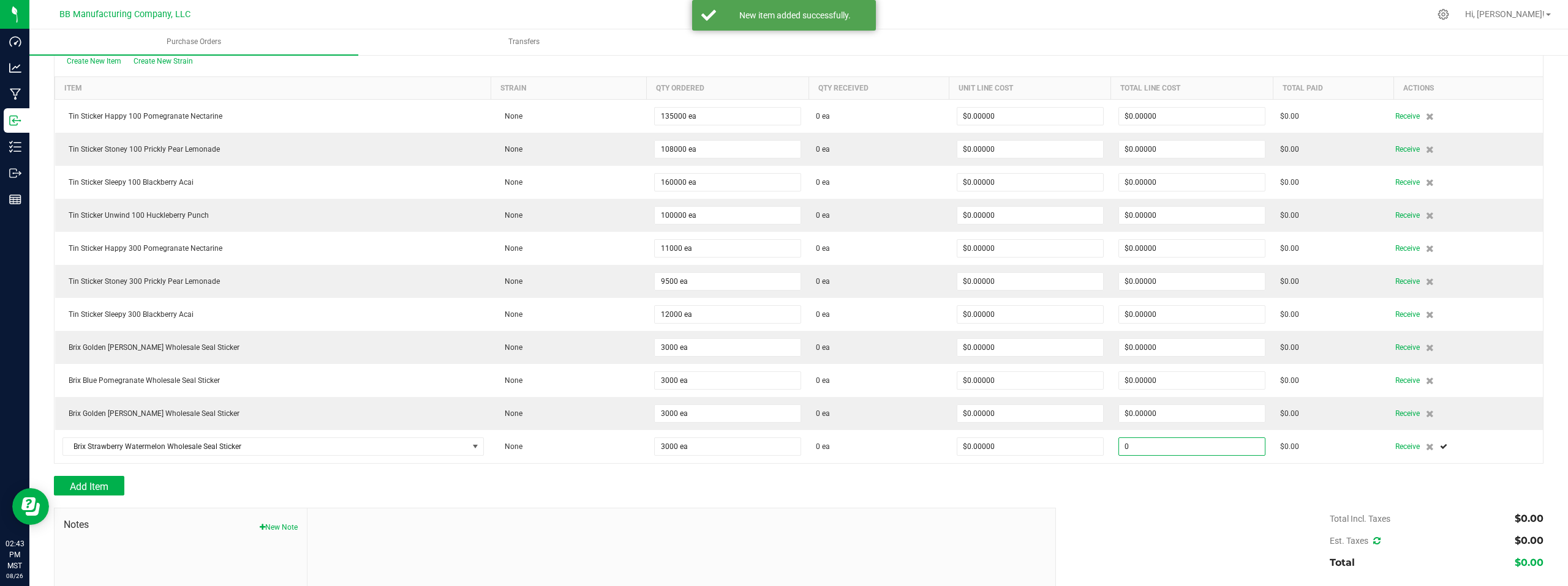
type input "$0.00000"
click at [1188, 519] on div "Total Incl. Taxes $0.00 Est. Taxes $0.00 Total $0.00" at bounding box center [1296, 540] width 497 height 66
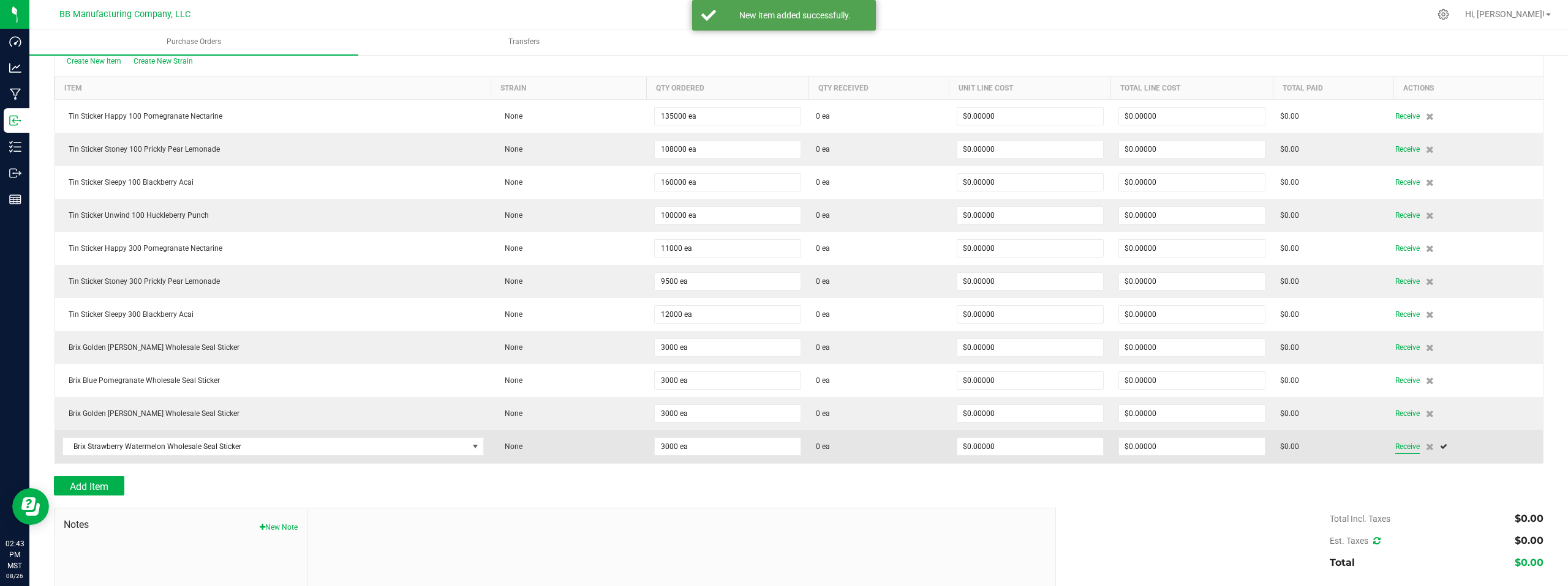
click at [1401, 444] on span "Receive" at bounding box center [1408, 446] width 25 height 14
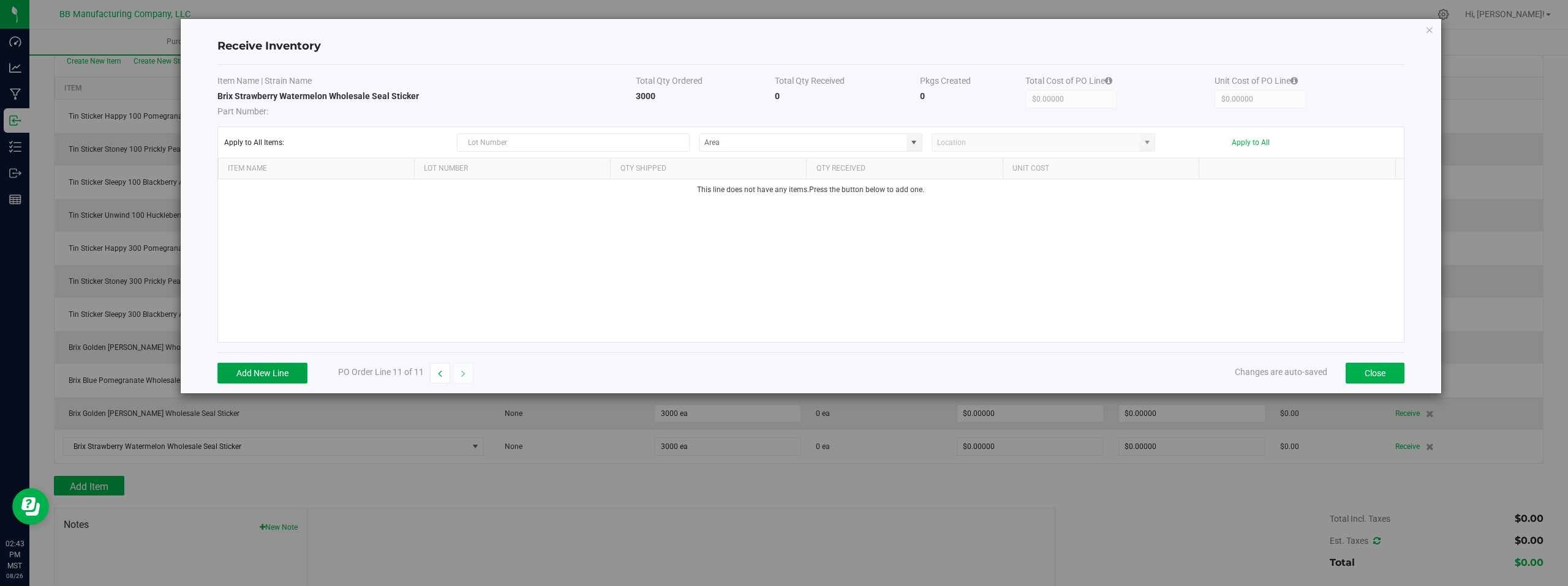
click at [261, 372] on button "Add New Line" at bounding box center [262, 374] width 90 height 21
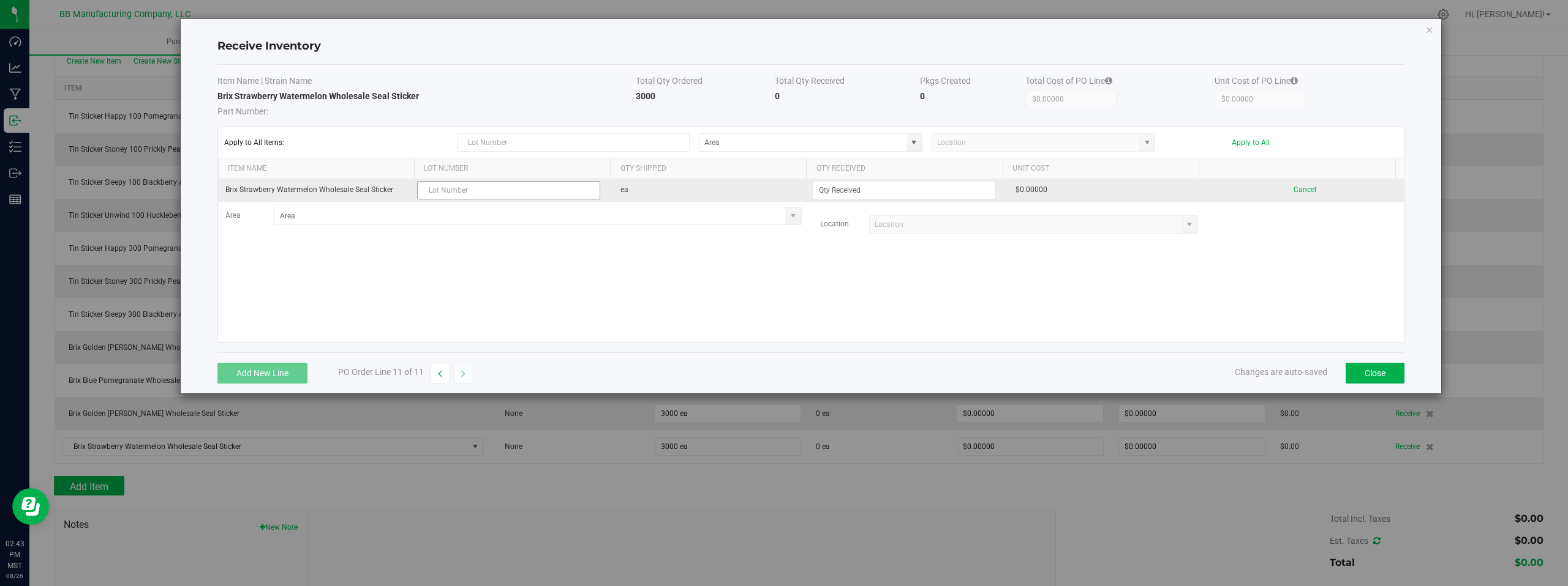
click at [444, 191] on input "text" at bounding box center [508, 189] width 183 height 18
type input "LRBBS21 08.26.2025"
click at [846, 191] on input at bounding box center [903, 190] width 182 height 17
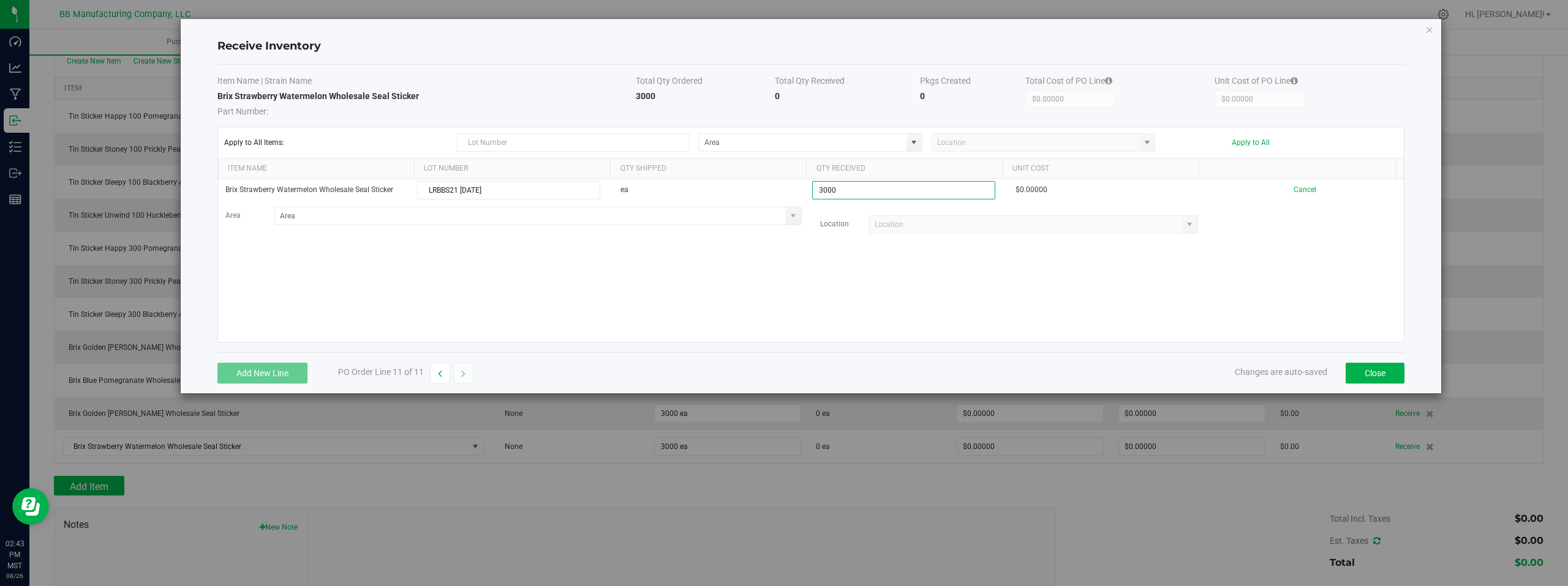
type input "3000 ea"
click at [883, 319] on kendo-grid-list "Brix Strawberry Watermelon Wholesale Seal Sticker LRBBS21 08.26.2025 ea 3000 ea…" at bounding box center [811, 261] width 1186 height 163
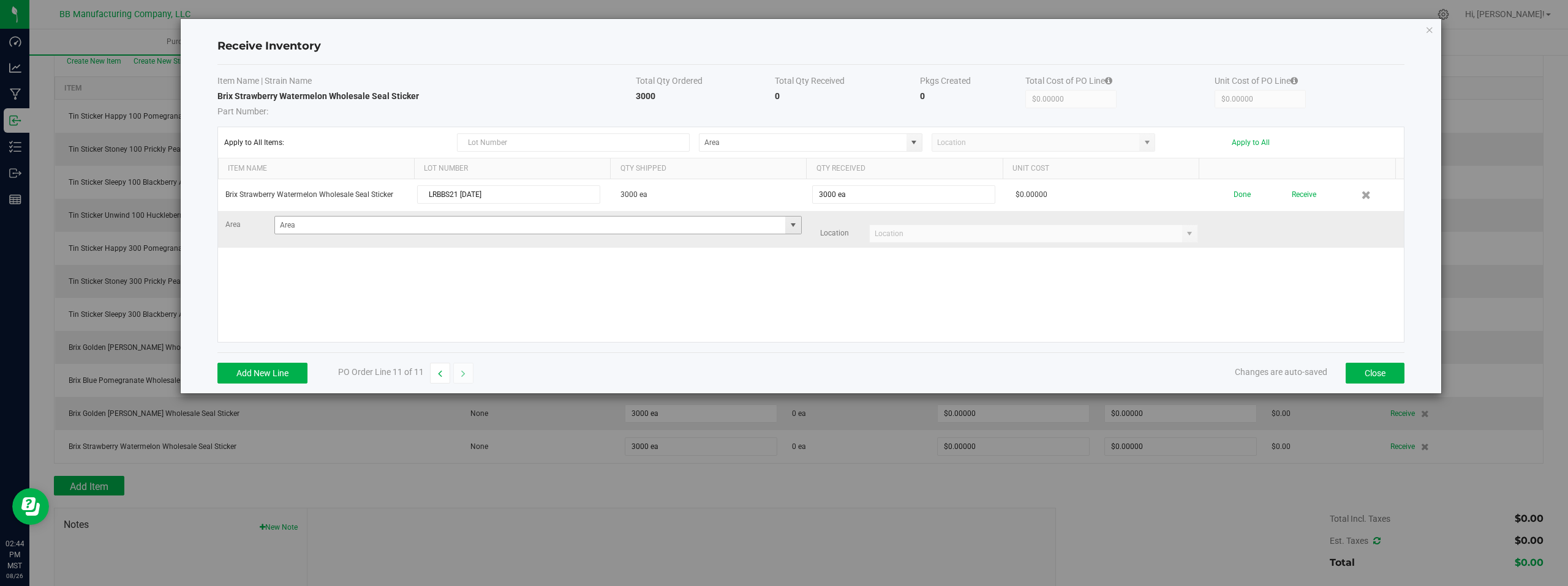
click at [788, 226] on span at bounding box center [793, 225] width 10 height 10
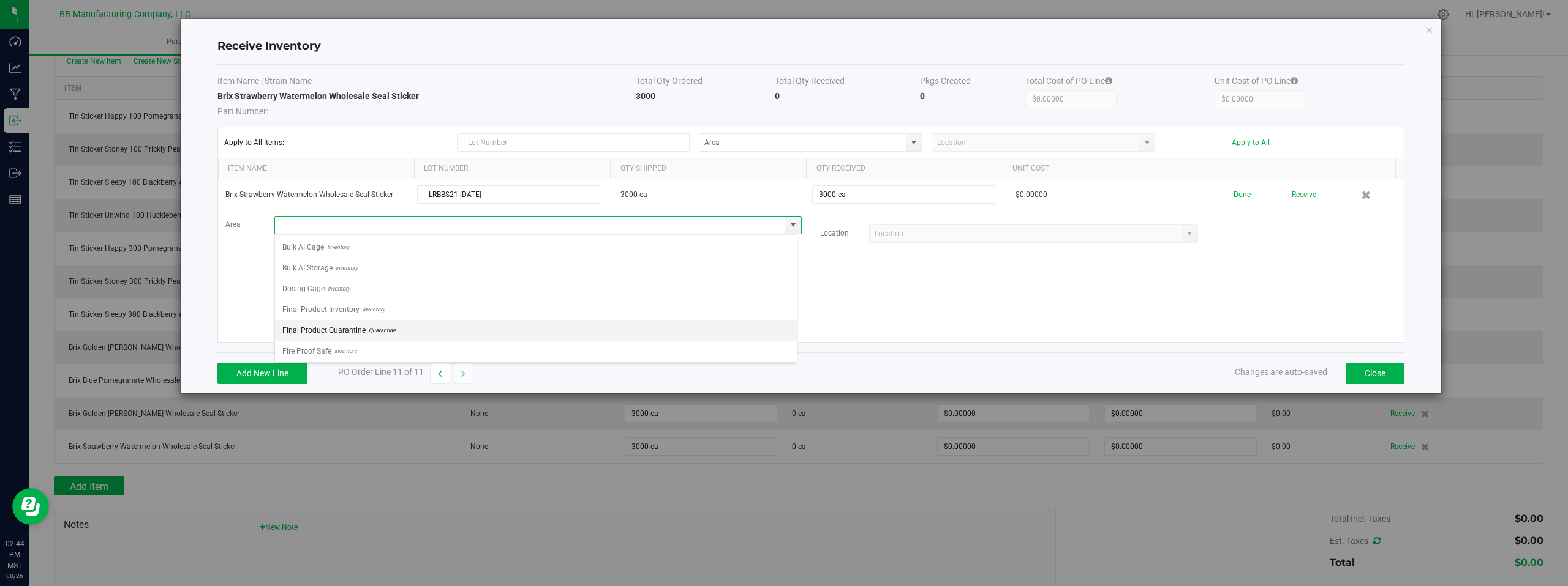
scroll to position [86, 0]
click at [333, 348] on span "Inventory" at bounding box center [343, 348] width 25 height 18
type input "Storage Space"
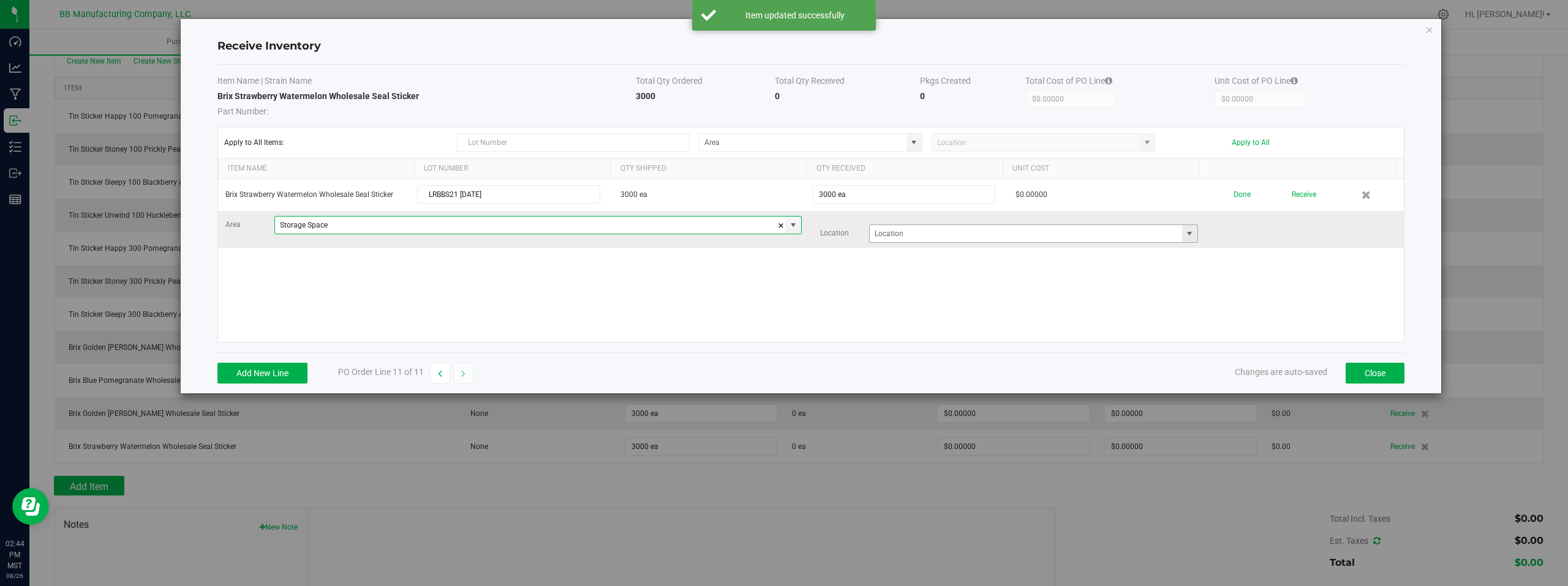
click at [1184, 235] on span at bounding box center [1189, 234] width 10 height 10
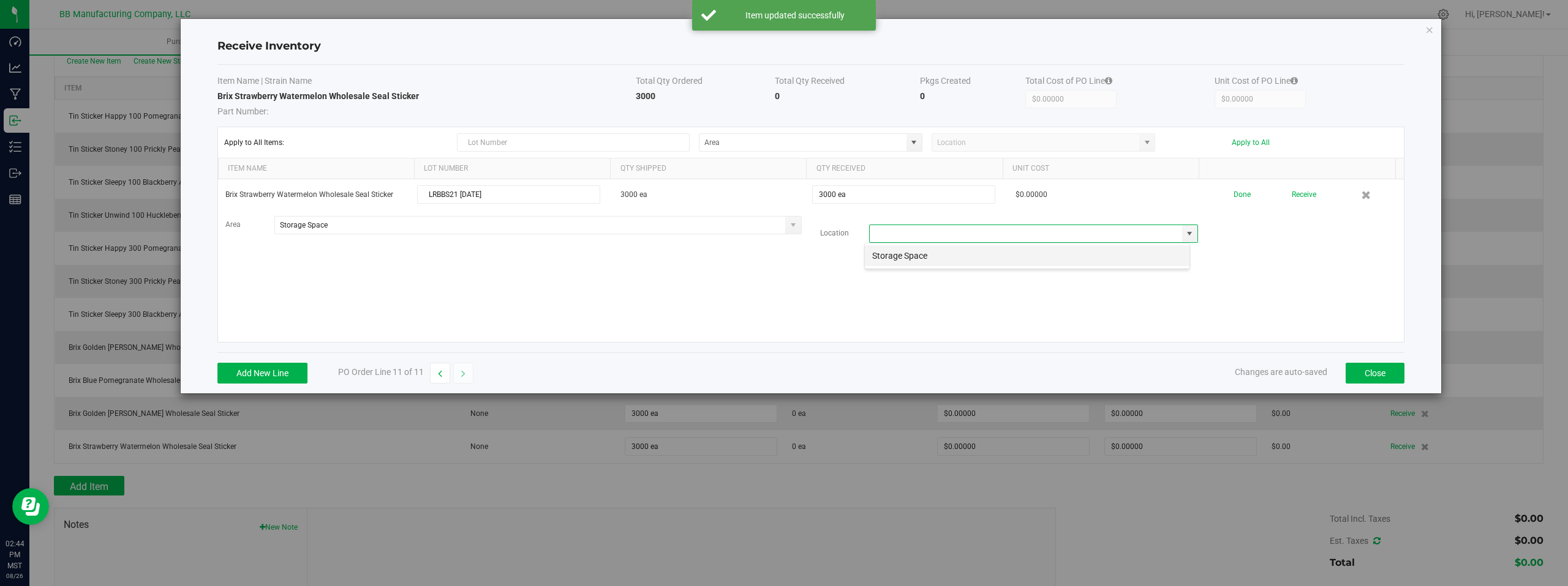
click at [883, 255] on li "Storage Space" at bounding box center [1026, 256] width 325 height 21
type input "Storage Space"
click at [772, 289] on div "Brix Strawberry Watermelon Wholesale Seal Sticker LRBBS21 08.26.2025 3000 ea 30…" at bounding box center [811, 261] width 1186 height 163
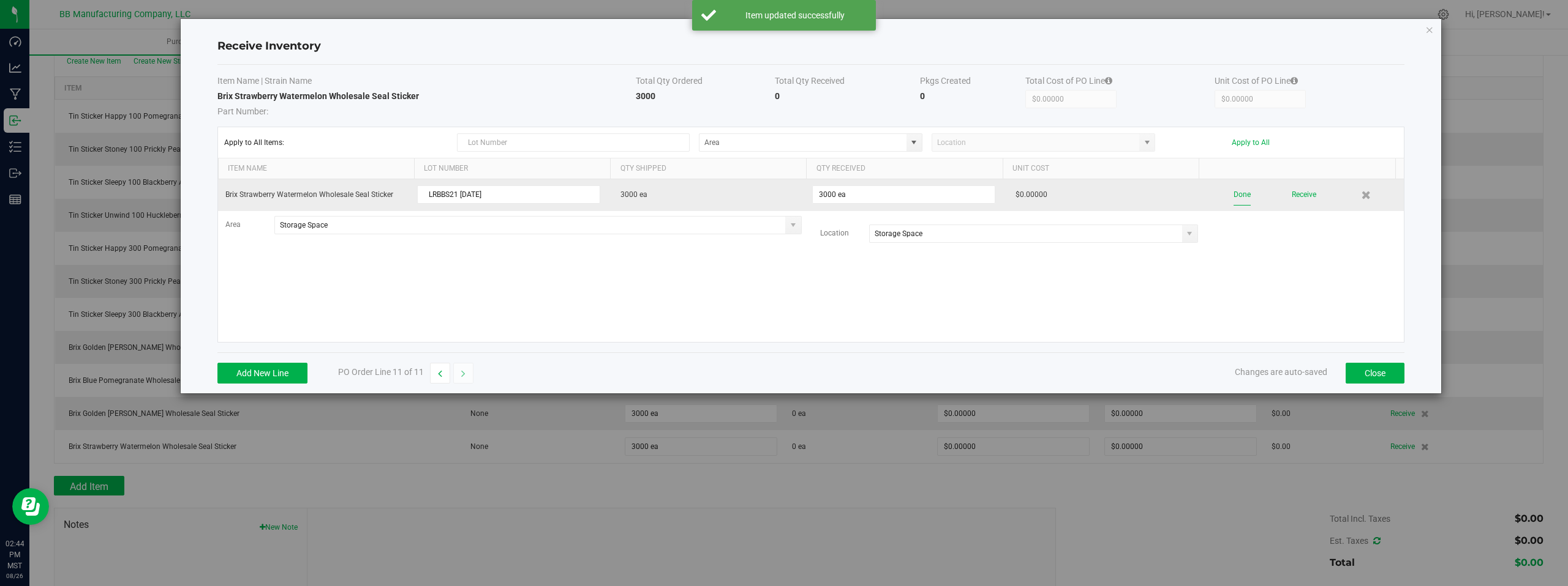
click at [1234, 195] on button "Done" at bounding box center [1242, 195] width 17 height 22
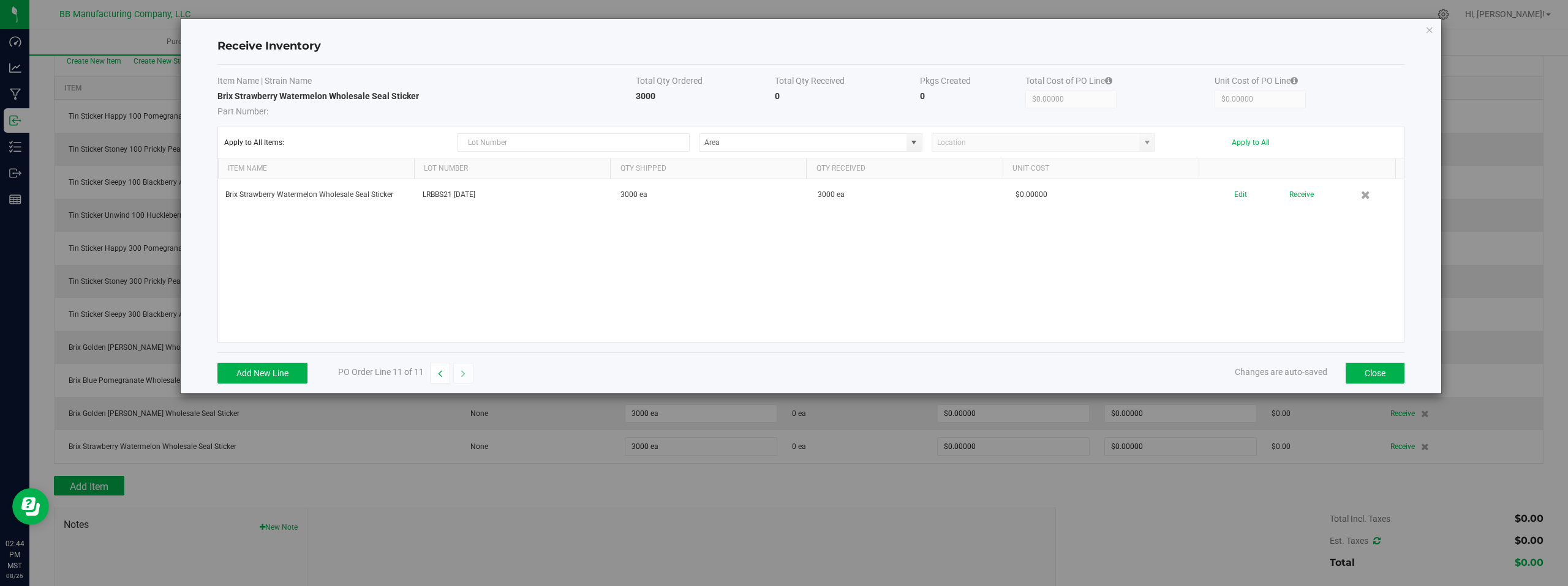
click at [1243, 288] on div "Brix Strawberry Watermelon Wholesale Seal Sticker LRBBS21 08.26.2025 3000 ea 30…" at bounding box center [811, 261] width 1186 height 163
click at [1360, 379] on button "Close" at bounding box center [1376, 374] width 59 height 21
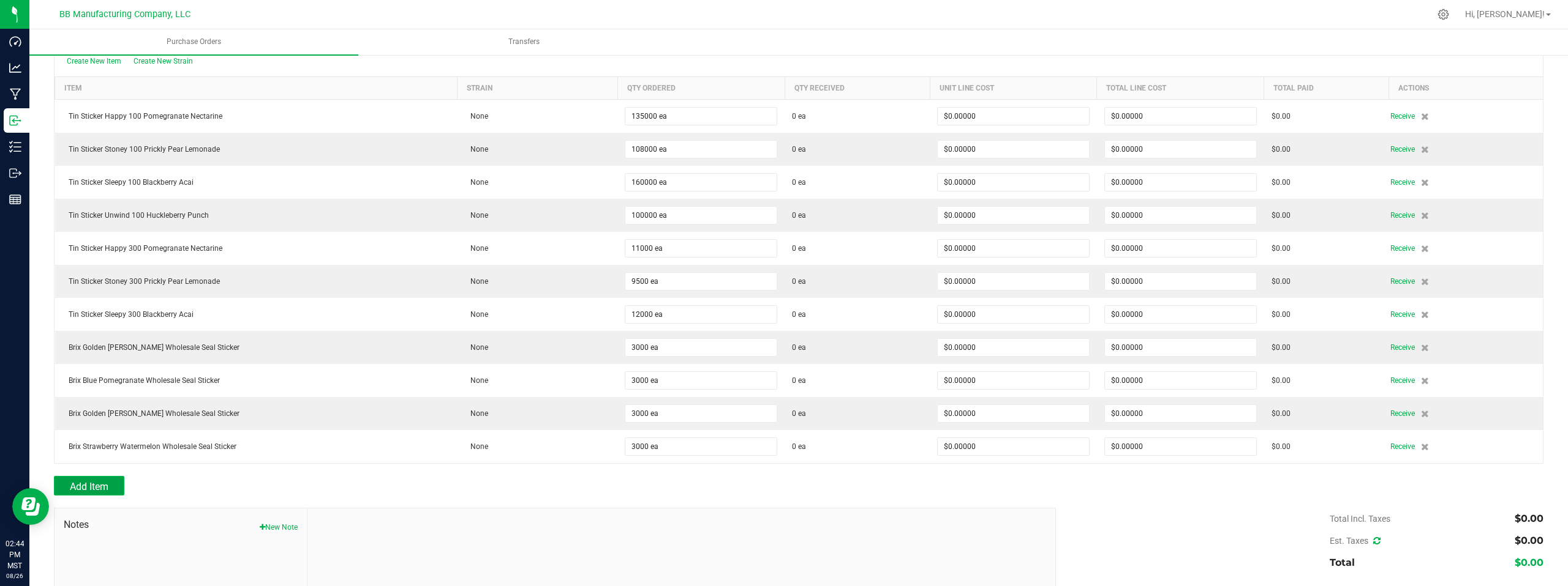
click at [89, 486] on span "Add Item" at bounding box center [89, 487] width 39 height 11
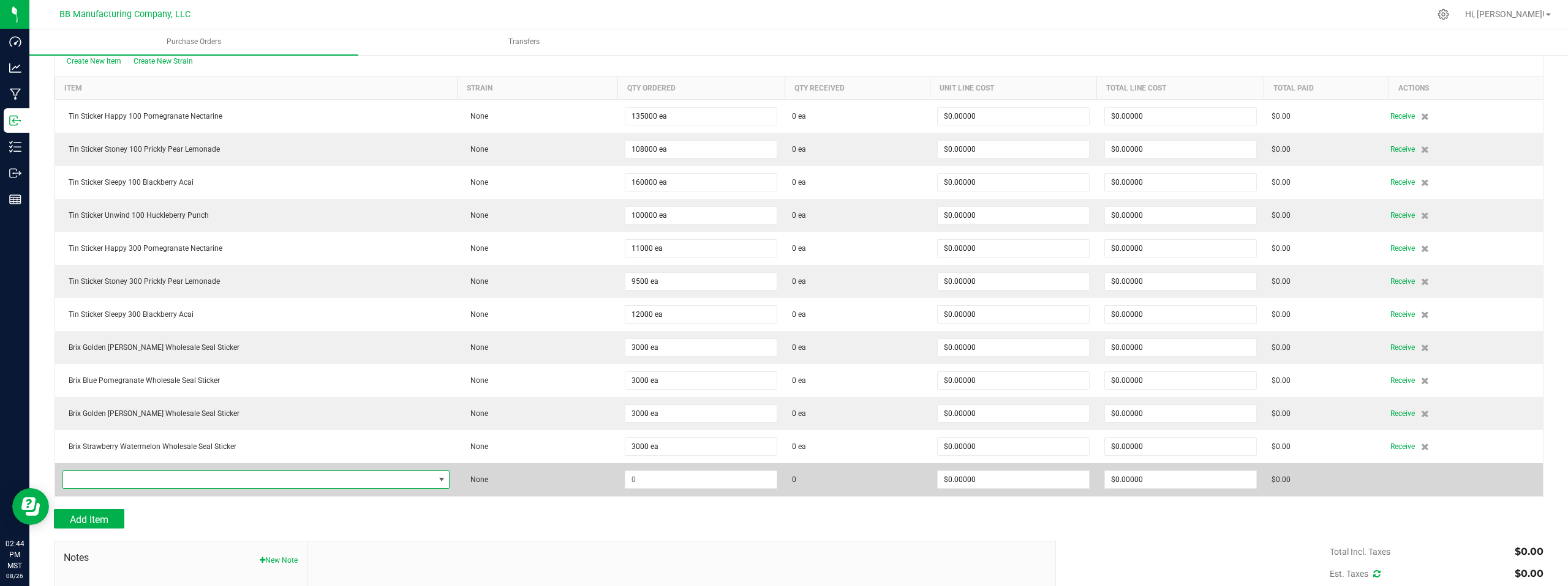
click at [437, 479] on span "NO DATA FOUND" at bounding box center [442, 479] width 10 height 10
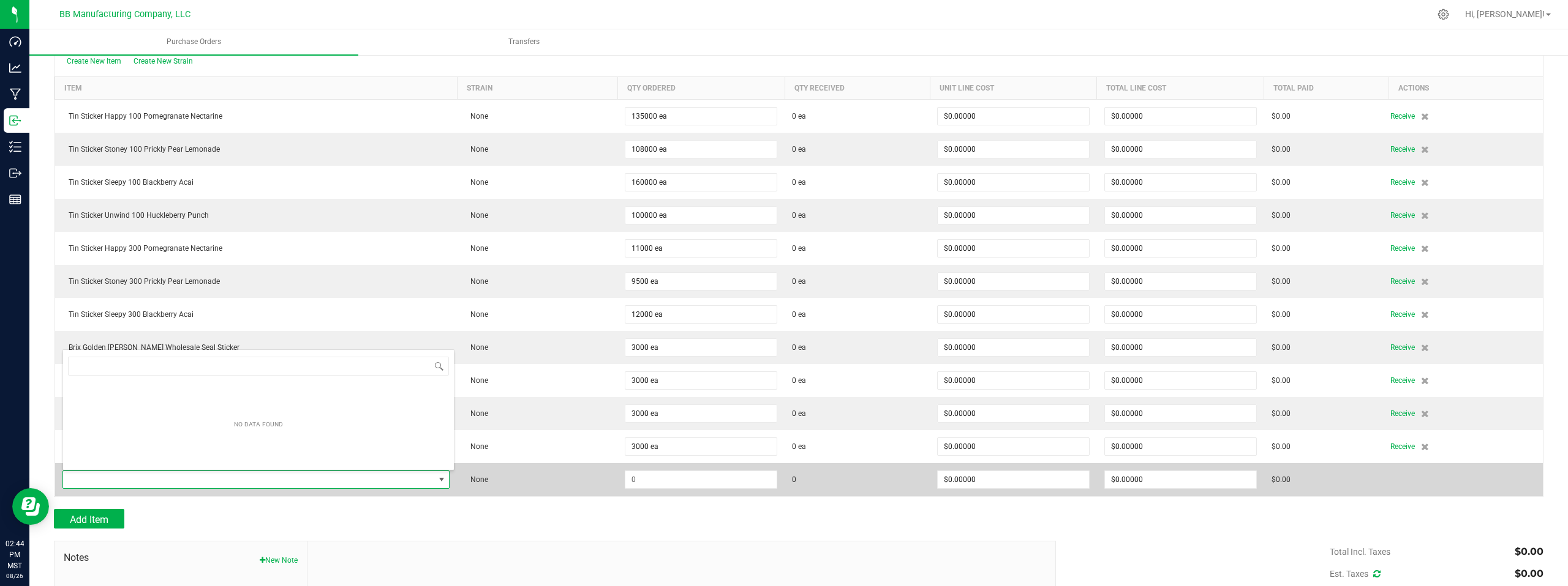
scroll to position [18, 377]
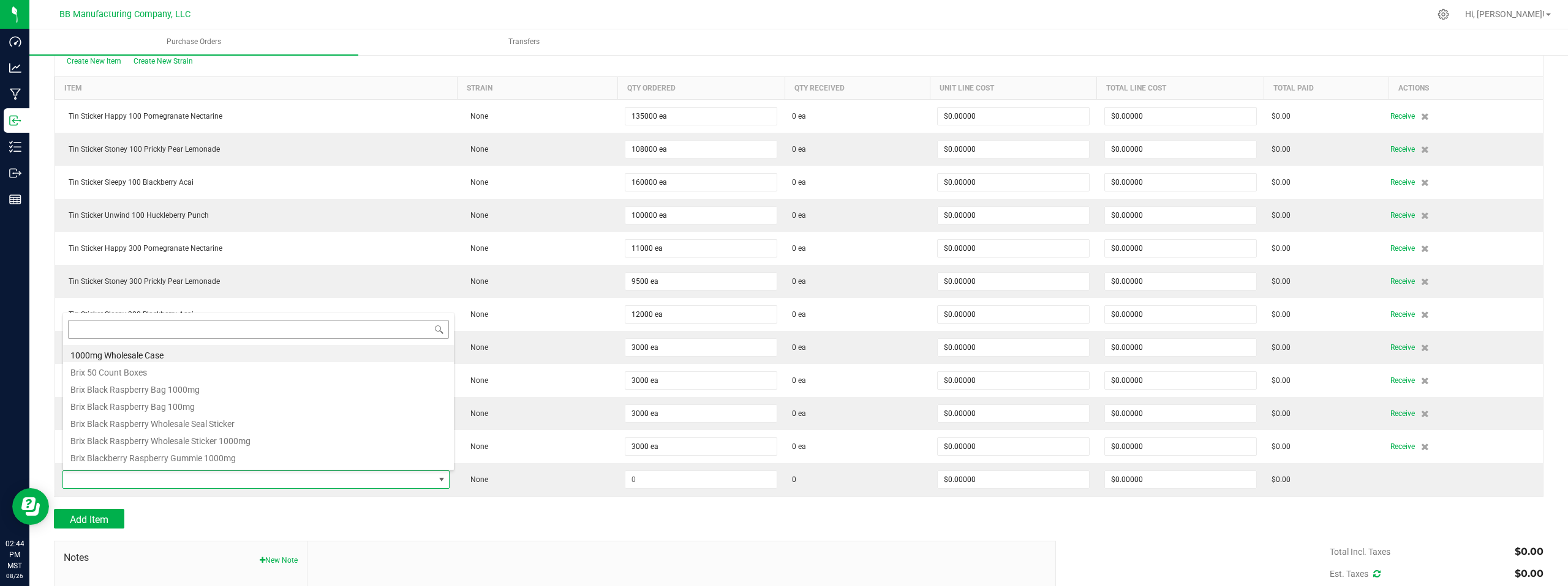
click at [108, 331] on input at bounding box center [258, 329] width 381 height 19
type input "HAPPY"
click at [172, 427] on li "Happy 100 Wholesale Seal Sticker" at bounding box center [258, 424] width 390 height 17
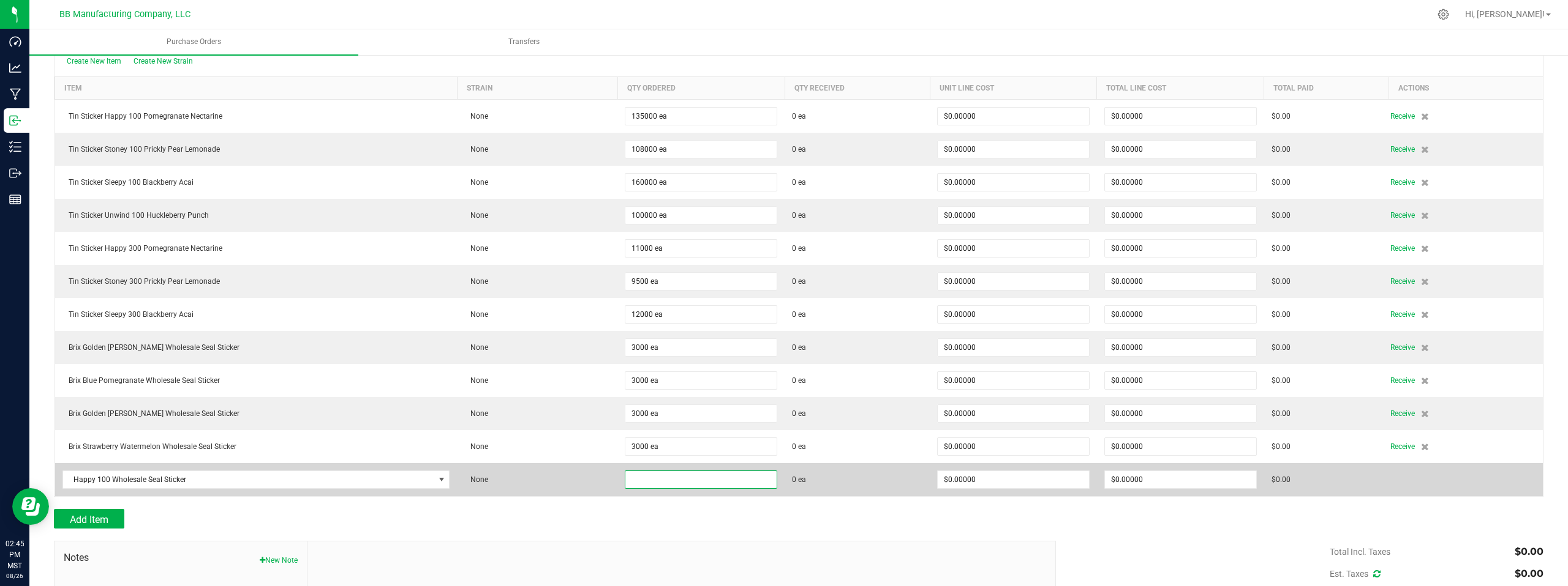
click at [666, 481] on input at bounding box center [701, 479] width 151 height 17
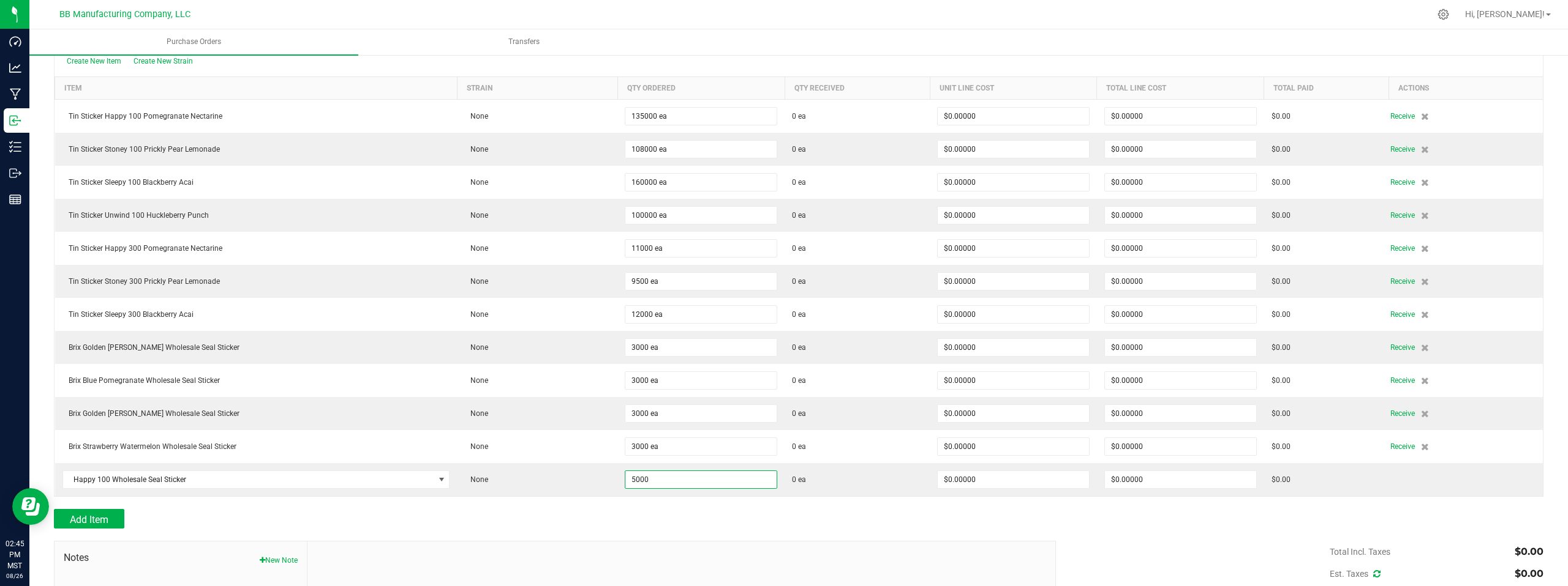
type input "5000 ea"
click at [1237, 533] on div at bounding box center [799, 535] width 1490 height 12
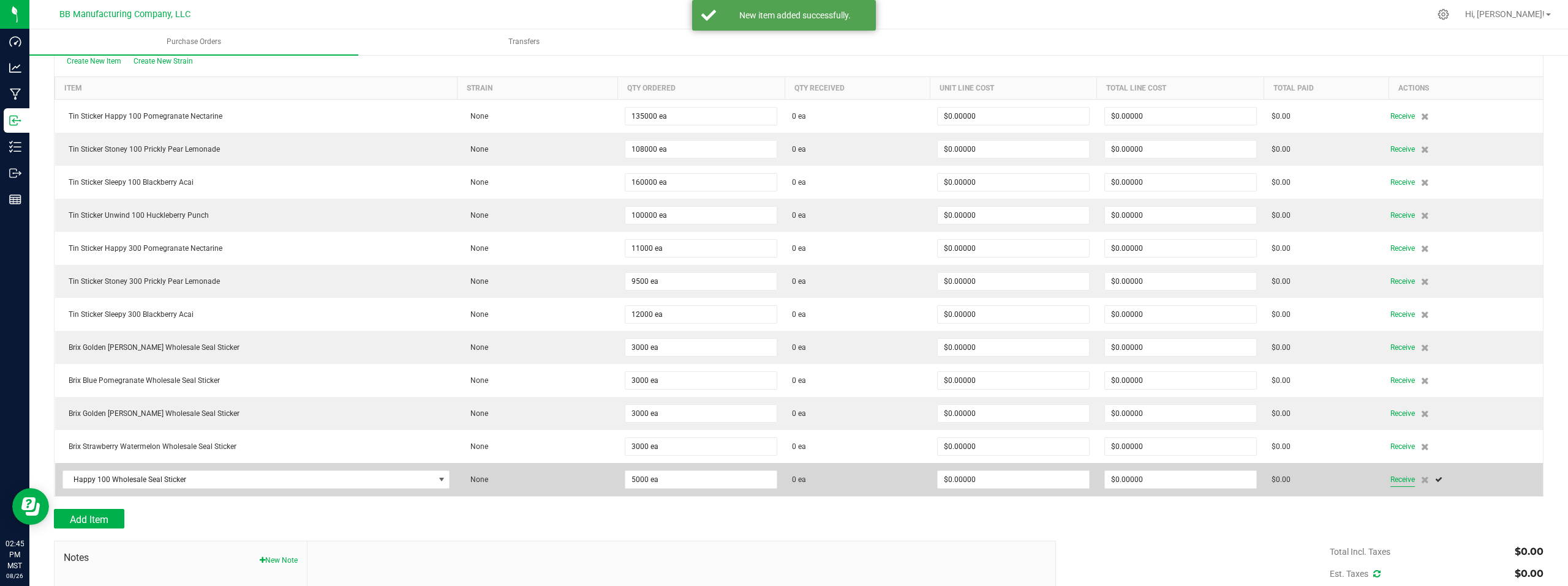
click at [1394, 479] on span "Receive" at bounding box center [1402, 479] width 25 height 14
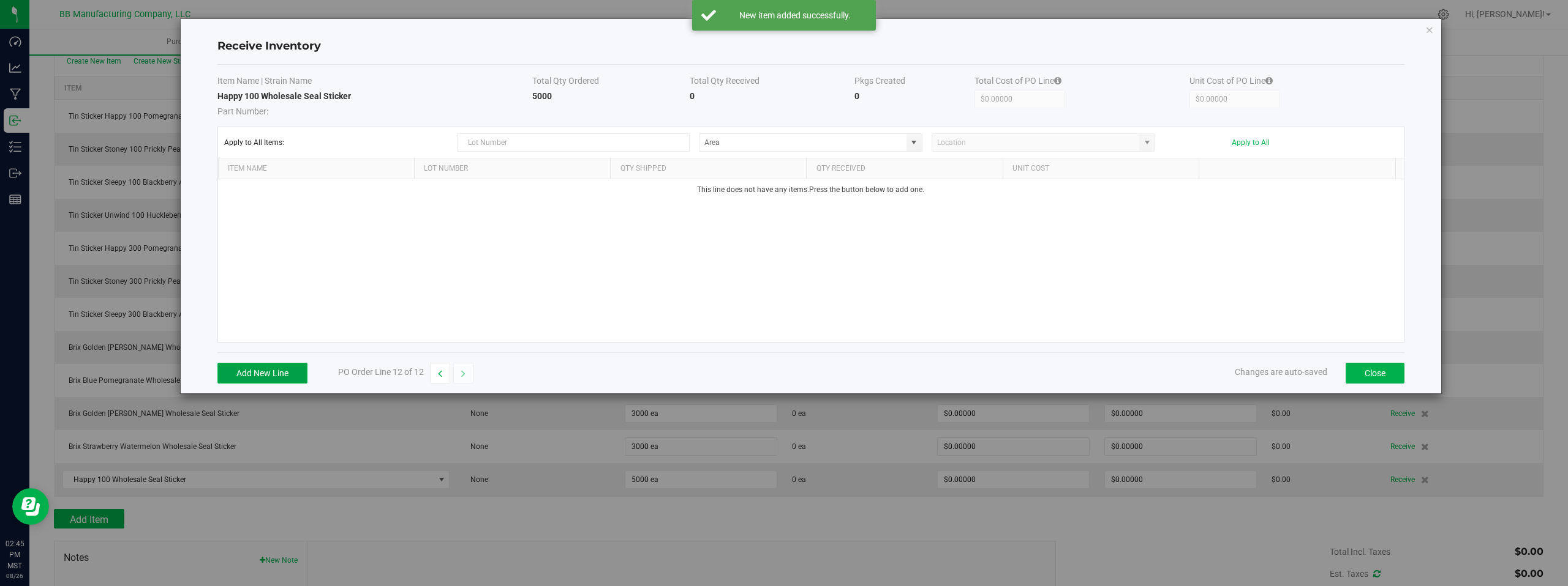
click at [259, 375] on button "Add New Line" at bounding box center [262, 374] width 90 height 21
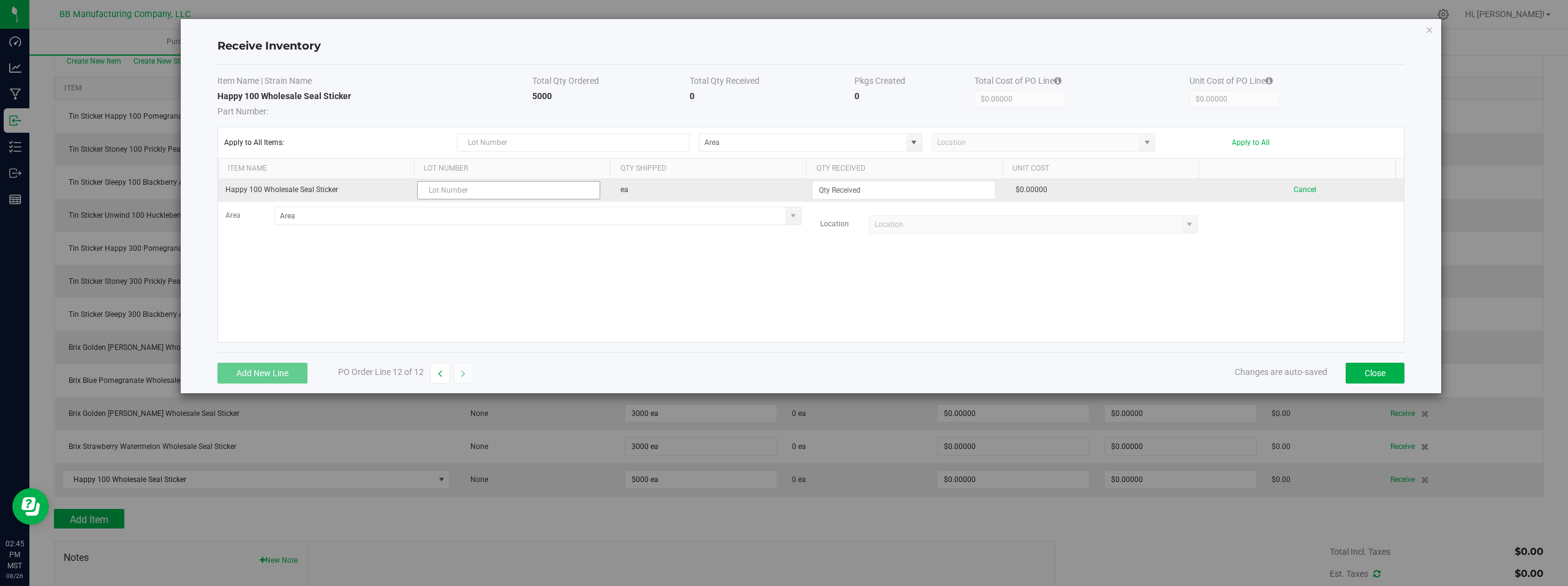
click at [439, 195] on input "text" at bounding box center [508, 189] width 183 height 18
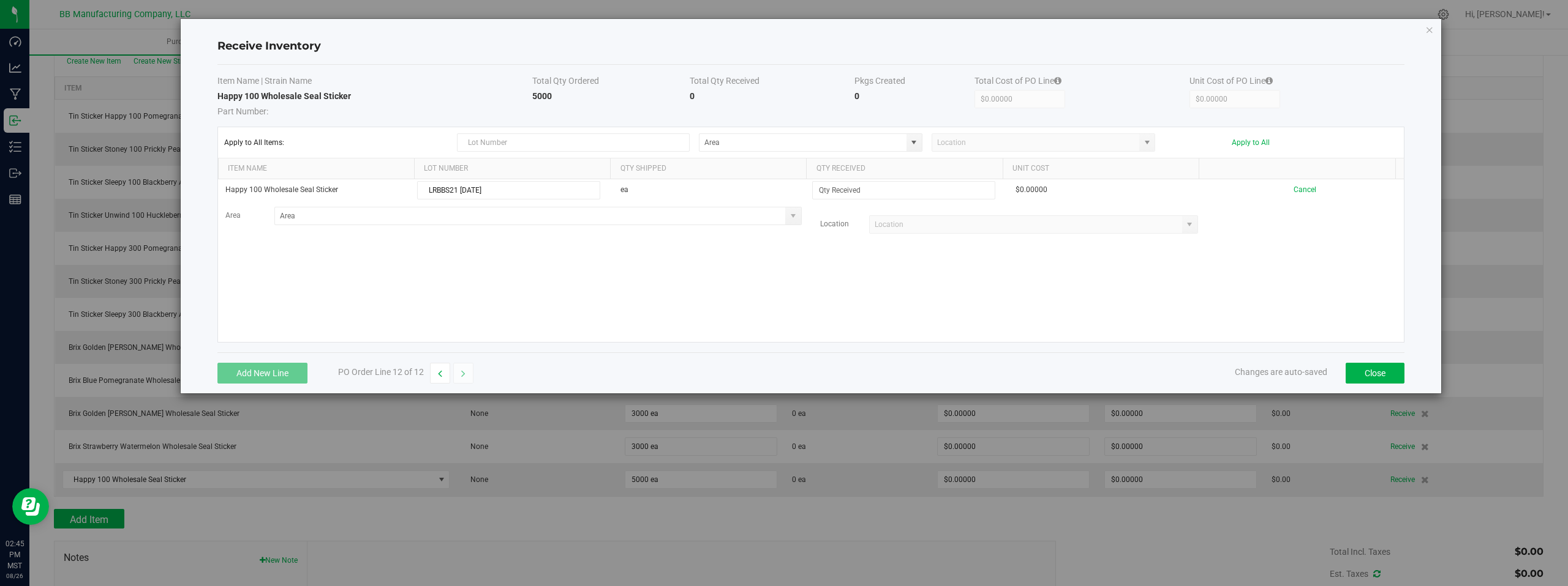
type input "LRBBS21 08.26.2025"
click at [621, 295] on div "Happy 100 Wholesale Seal Sticker LRBBS21 08.26.2025 ea $0.00000 Cancel Area Loc…" at bounding box center [811, 261] width 1186 height 163
click at [856, 200] on td at bounding box center [909, 191] width 198 height 23
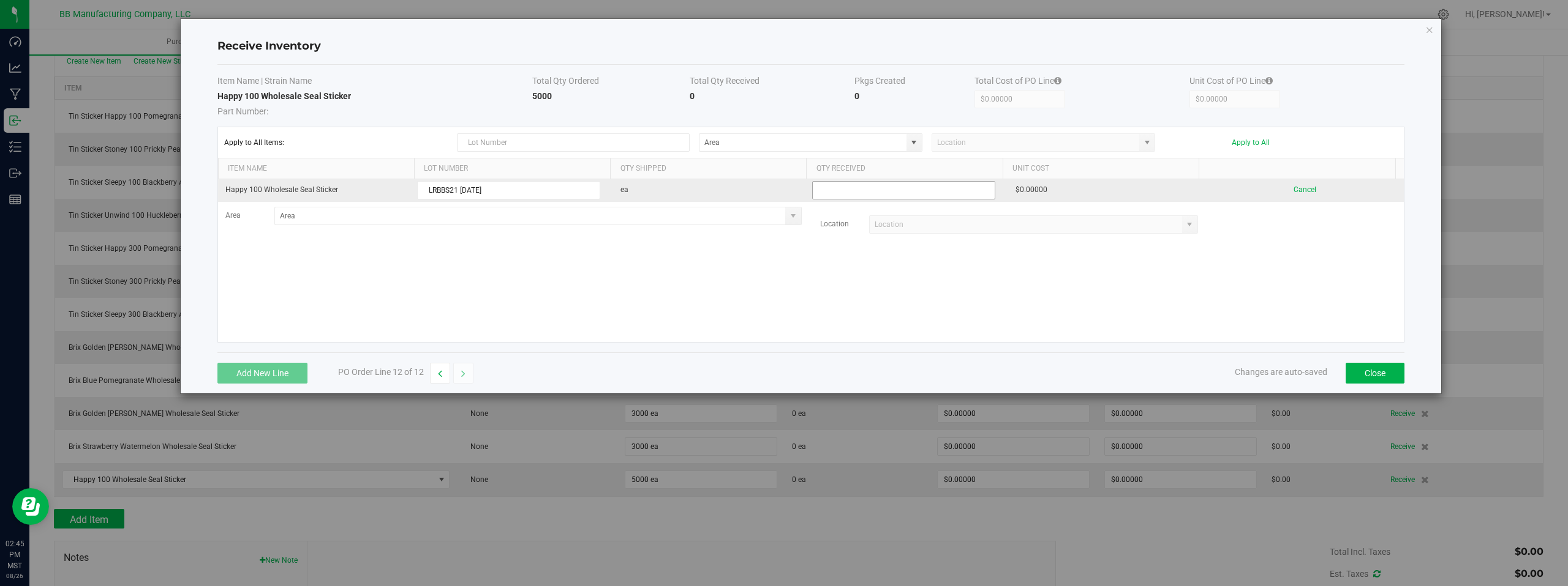
click at [851, 195] on input at bounding box center [903, 190] width 182 height 17
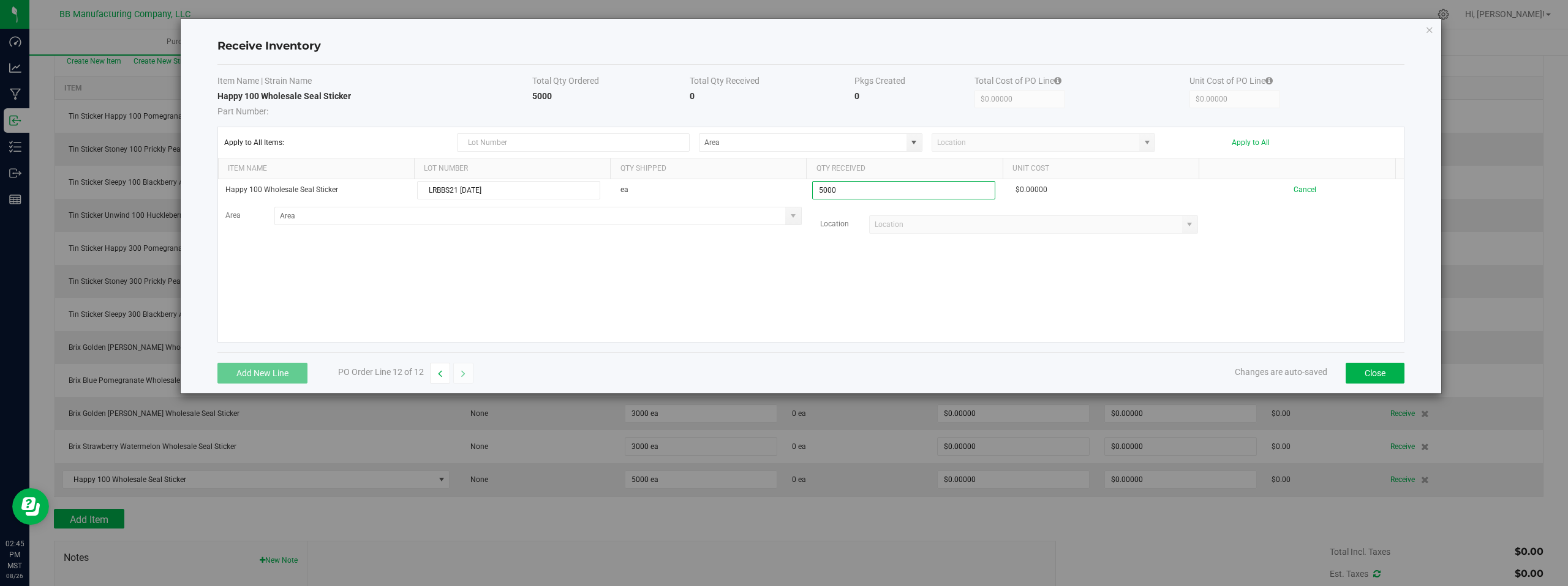
type input "5000 ea"
click at [954, 305] on kendo-grid-list "Happy 100 Wholesale Seal Sticker LRBBS21 08.26.2025 ea 5000 ea $0.00000 Cancel …" at bounding box center [811, 261] width 1186 height 163
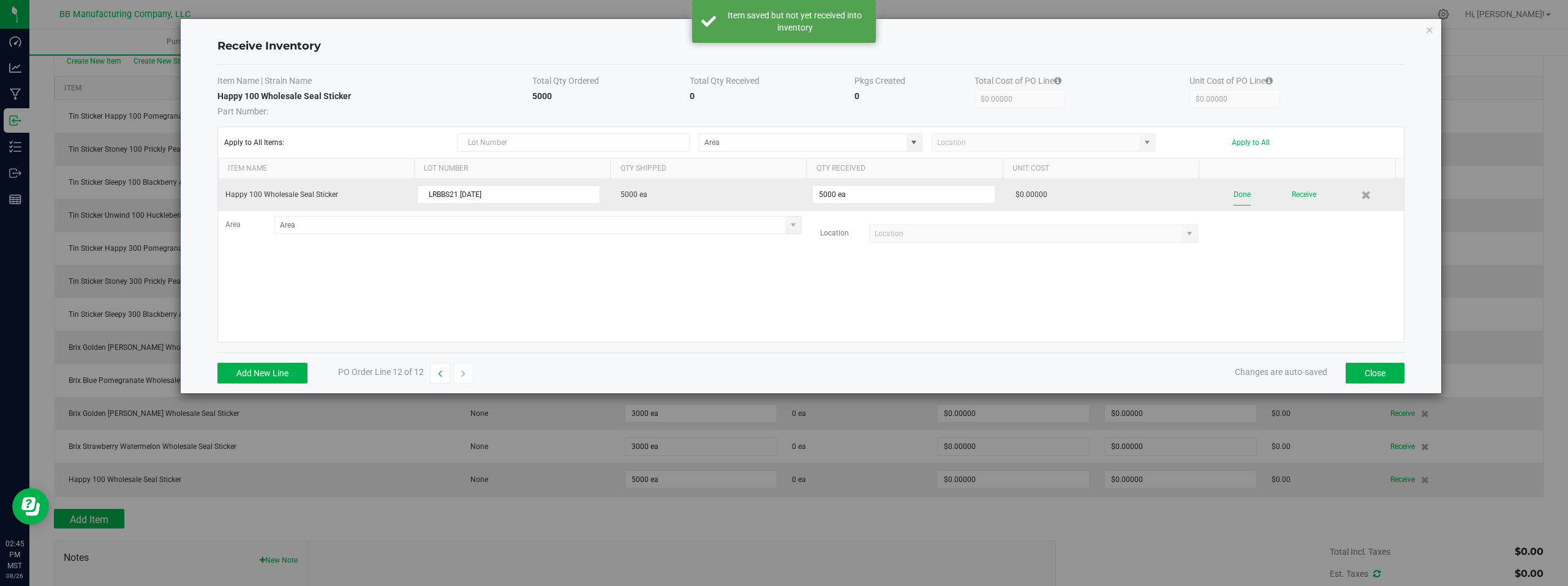
click at [1236, 195] on button "Done" at bounding box center [1242, 195] width 17 height 22
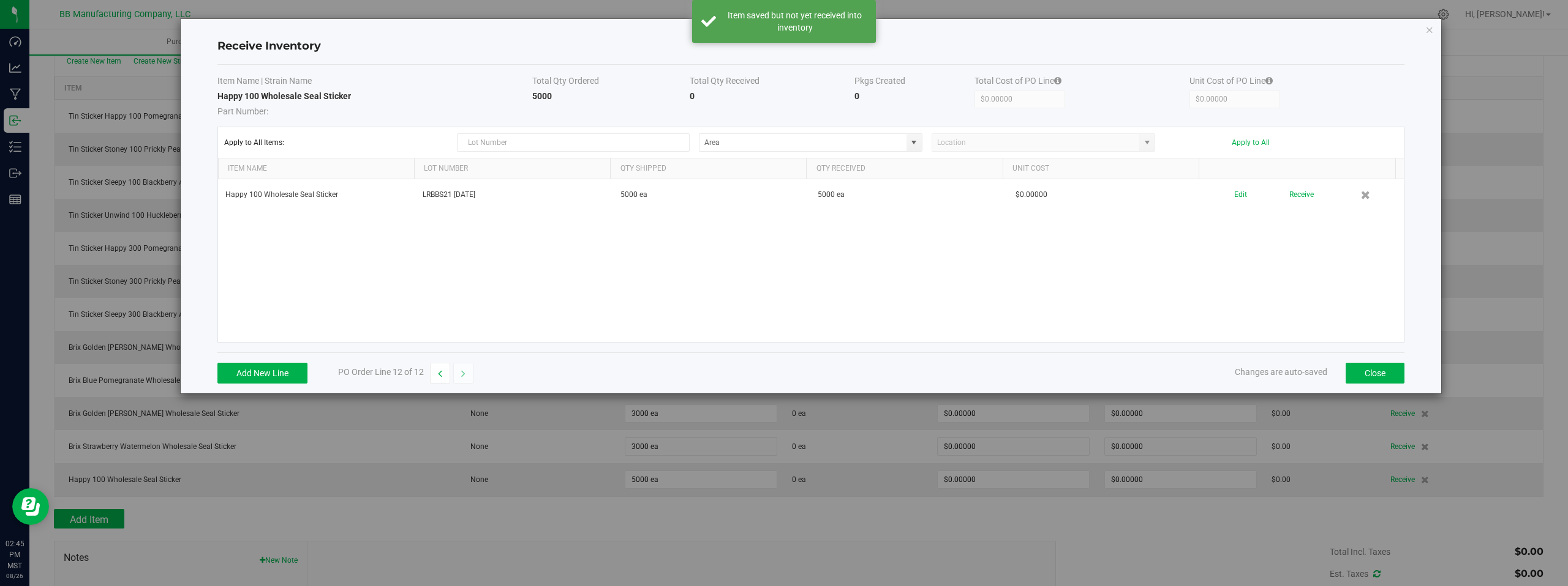
click at [884, 267] on div "Happy 100 Wholesale Seal Sticker LRBBS21 08.26.2025 5000 ea 5000 ea $0.00000 Ed…" at bounding box center [811, 261] width 1186 height 163
click at [470, 231] on div "Happy 100 Wholesale Seal Sticker LRBBS21 08.26.2025 5000 ea 5000 ea $0.00000 Ed…" at bounding box center [811, 261] width 1186 height 163
click at [1308, 279] on div "Happy 100 Wholesale Seal Sticker LRBBS21 08.26.2025 5000 ea 5000 ea $0.00000 Ed…" at bounding box center [811, 261] width 1186 height 163
click at [1369, 372] on button "Close" at bounding box center [1376, 374] width 59 height 21
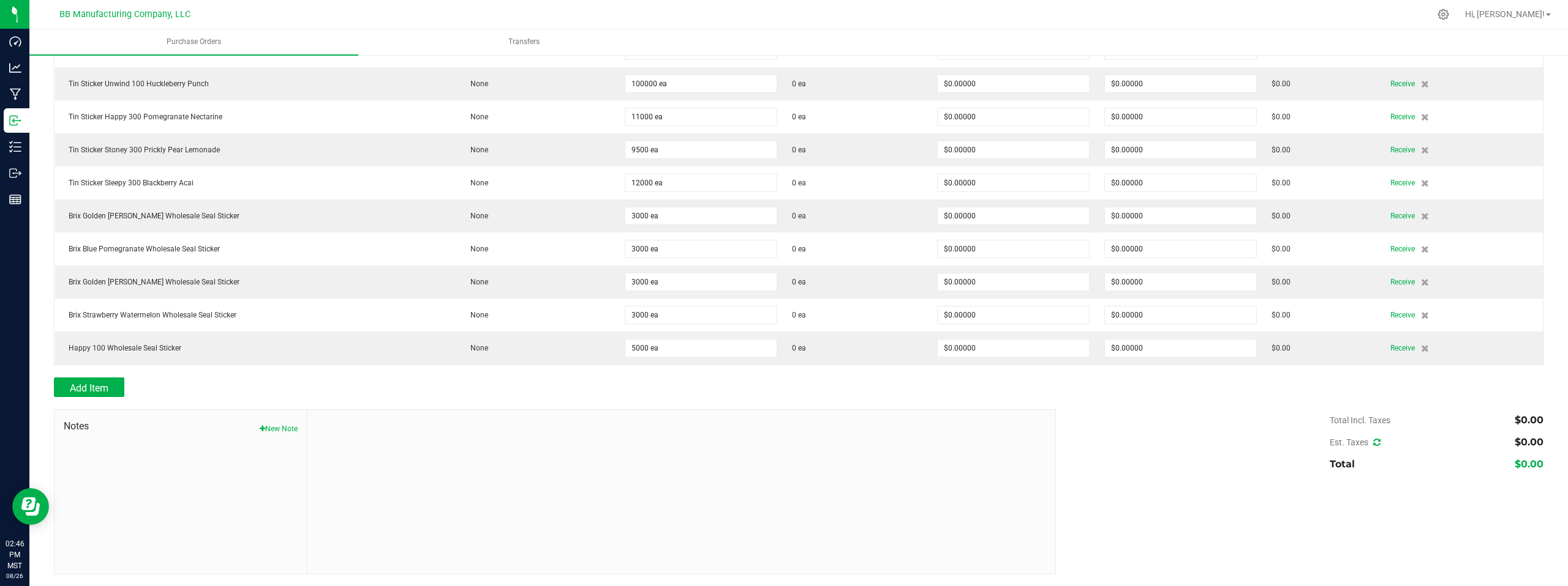
scroll to position [260, 0]
click at [99, 385] on span "Add Item" at bounding box center [89, 387] width 39 height 11
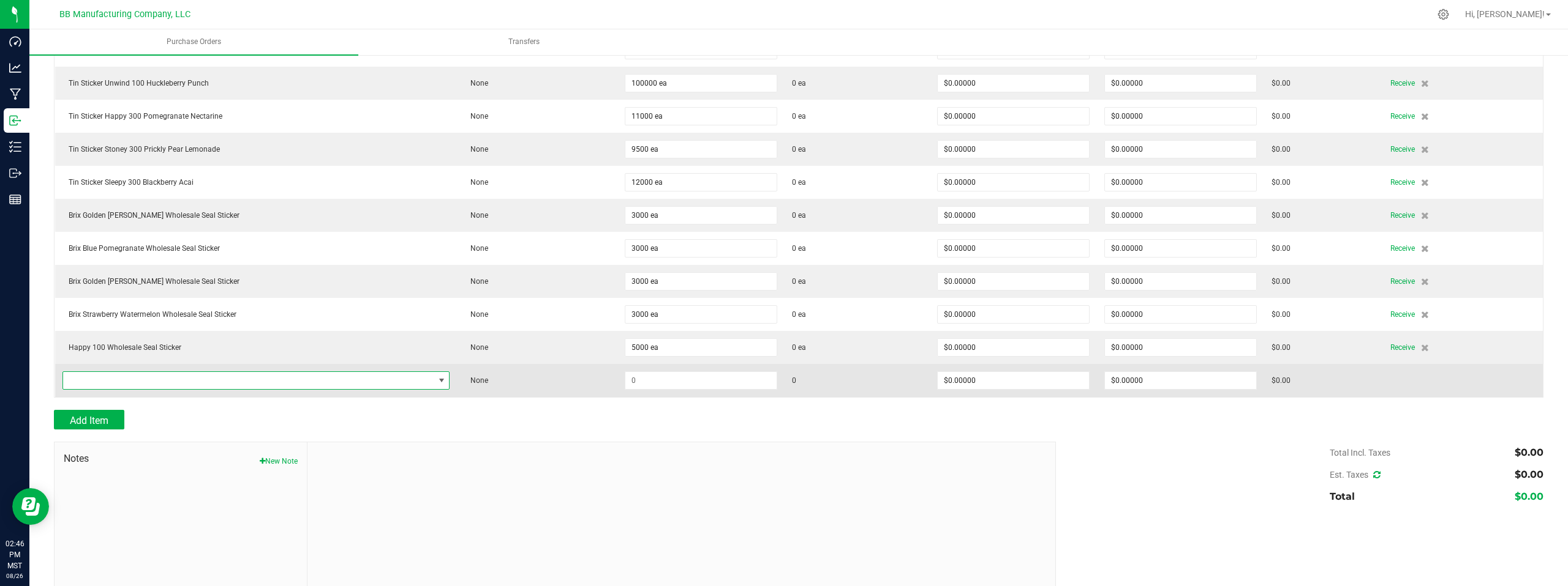
click at [283, 381] on span "NO DATA FOUND" at bounding box center [248, 381] width 371 height 17
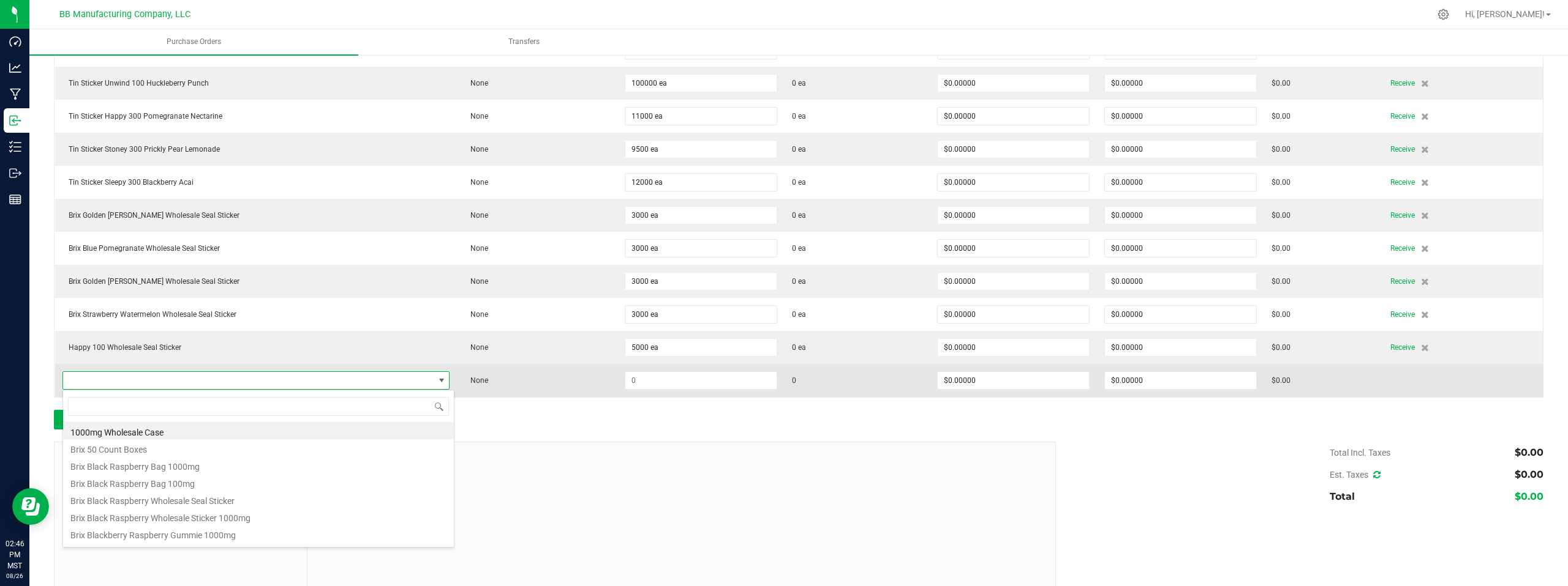
scroll to position [18, 377]
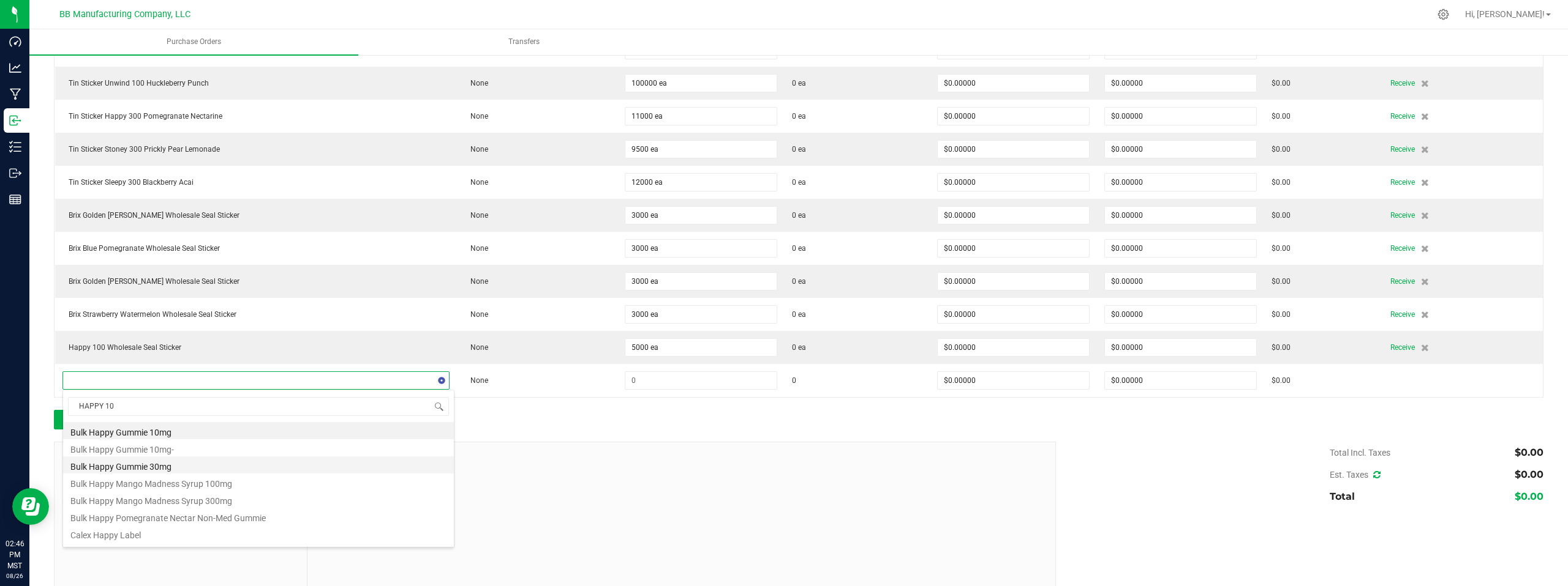
type input "HAPPY 100"
click at [176, 433] on li "Happy 100 Wholesale Seal Sticker" at bounding box center [258, 431] width 390 height 17
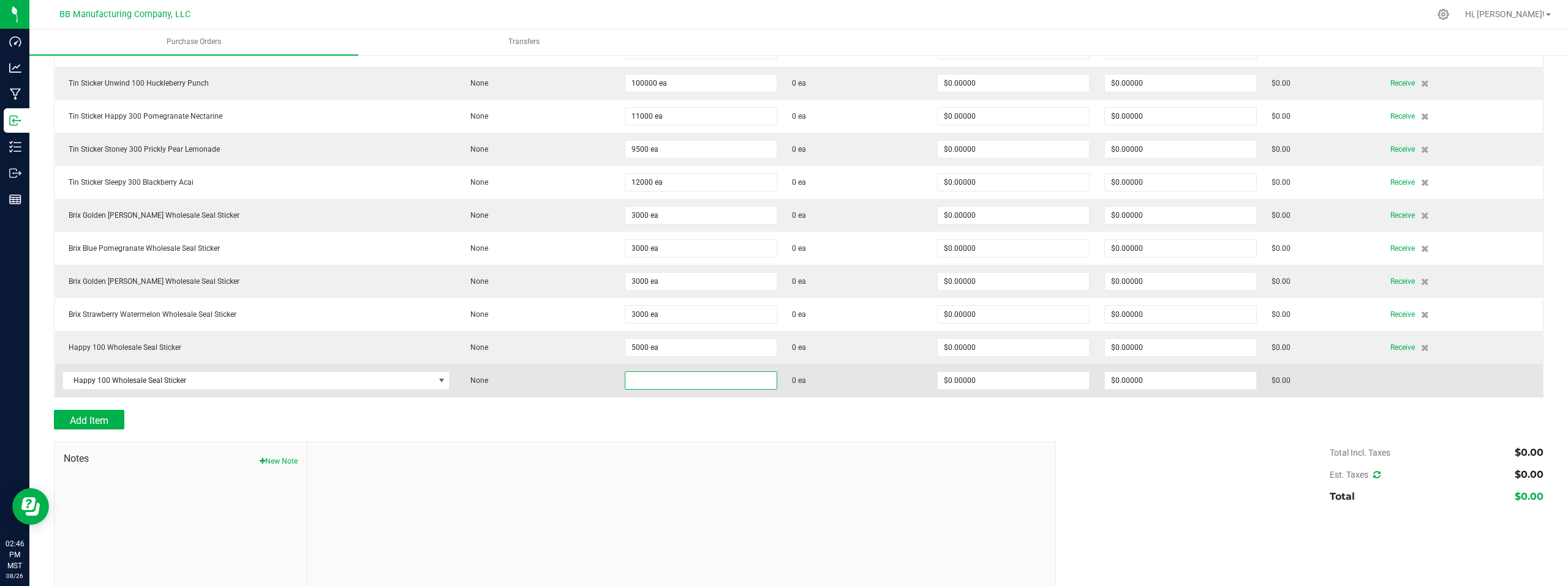
click at [684, 380] on input at bounding box center [701, 381] width 151 height 17
click at [232, 377] on span "Happy 100 Wholesale Seal Sticker" at bounding box center [248, 381] width 371 height 17
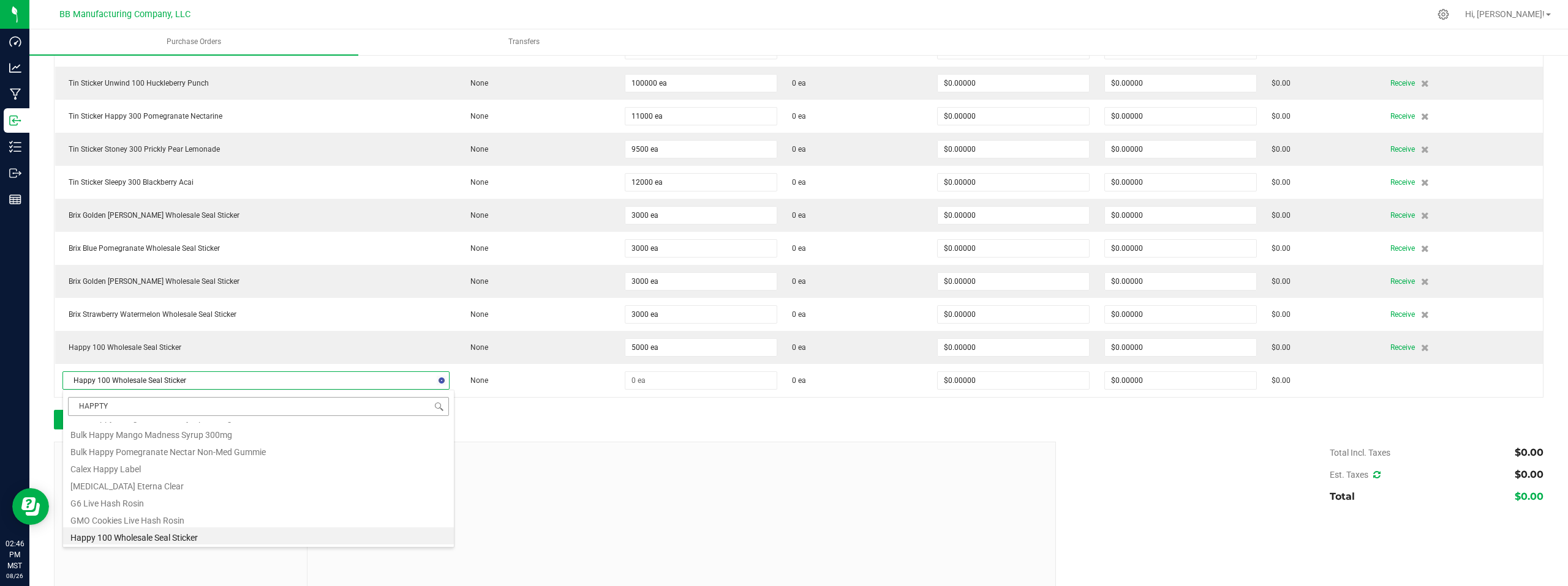
scroll to position [0, 0]
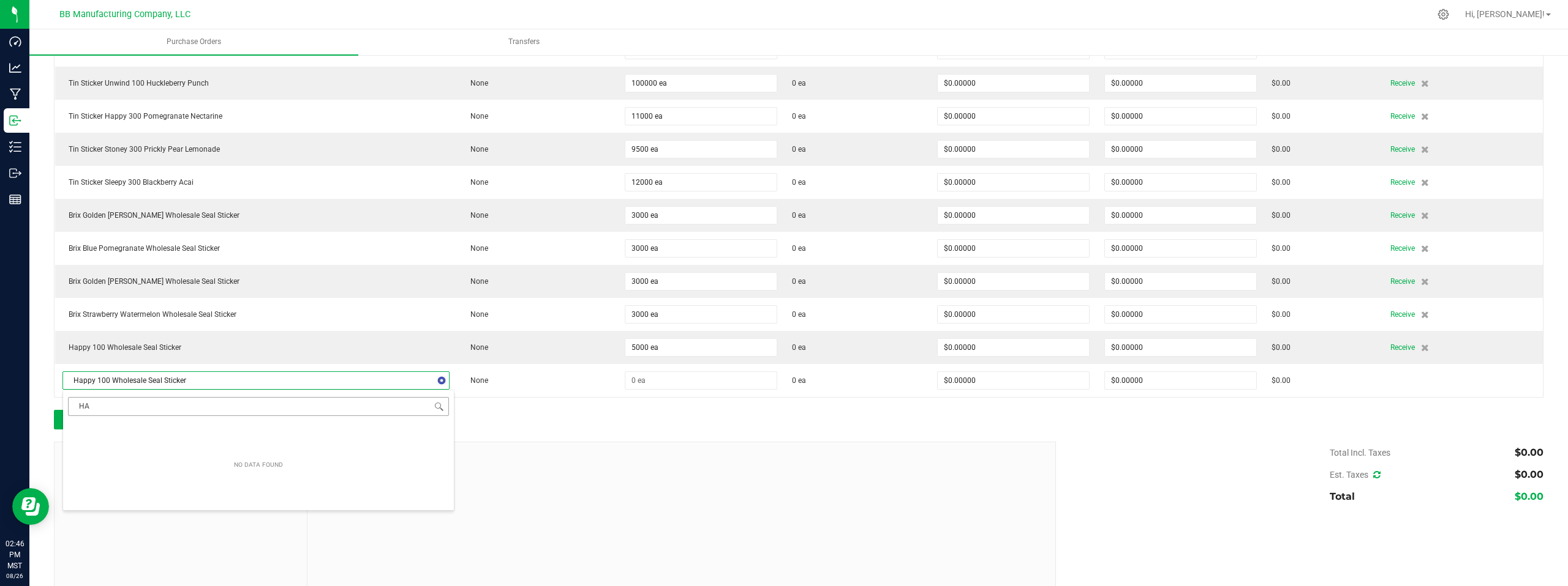
type input "H"
type input "STONEY 100"
click at [138, 431] on li "Stoney 100 Wholesale Seal Sticker" at bounding box center [258, 431] width 390 height 17
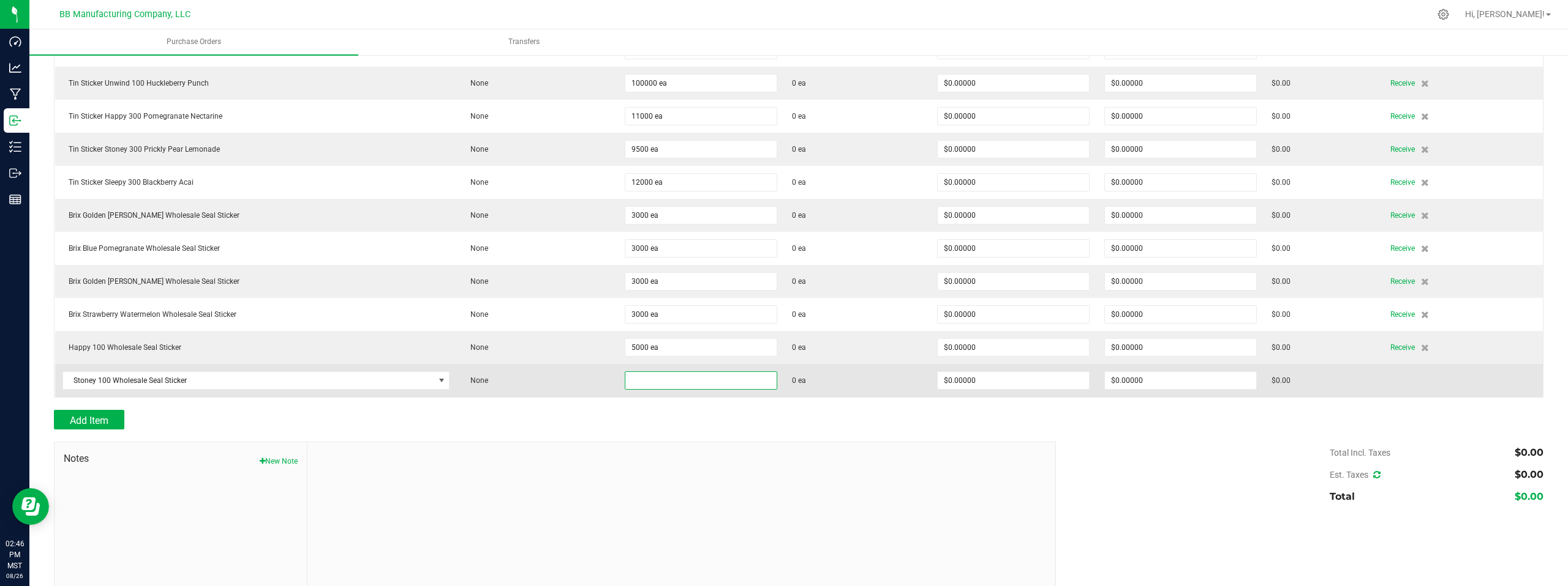
click at [655, 383] on input at bounding box center [701, 381] width 151 height 17
type input "3500 ea"
click at [1406, 379] on td at bounding box center [1466, 381] width 154 height 33
click at [1398, 381] on span "Receive" at bounding box center [1402, 380] width 25 height 14
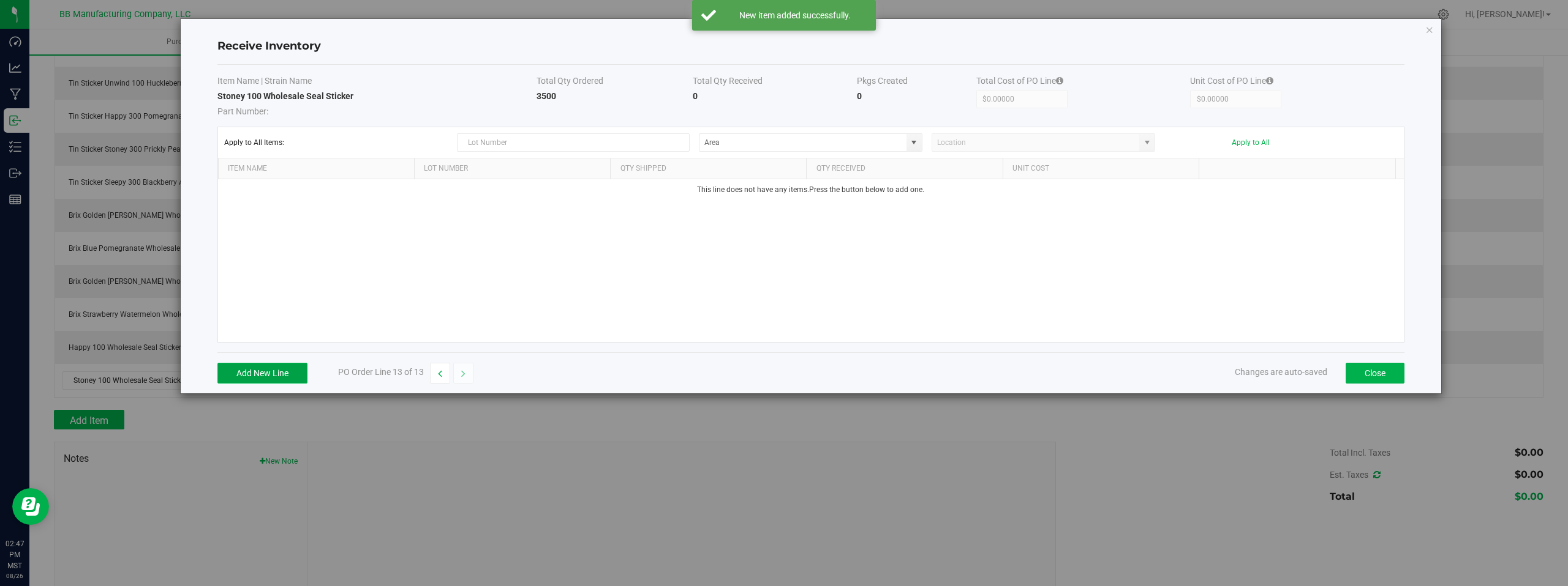
click at [259, 370] on button "Add New Line" at bounding box center [262, 374] width 90 height 21
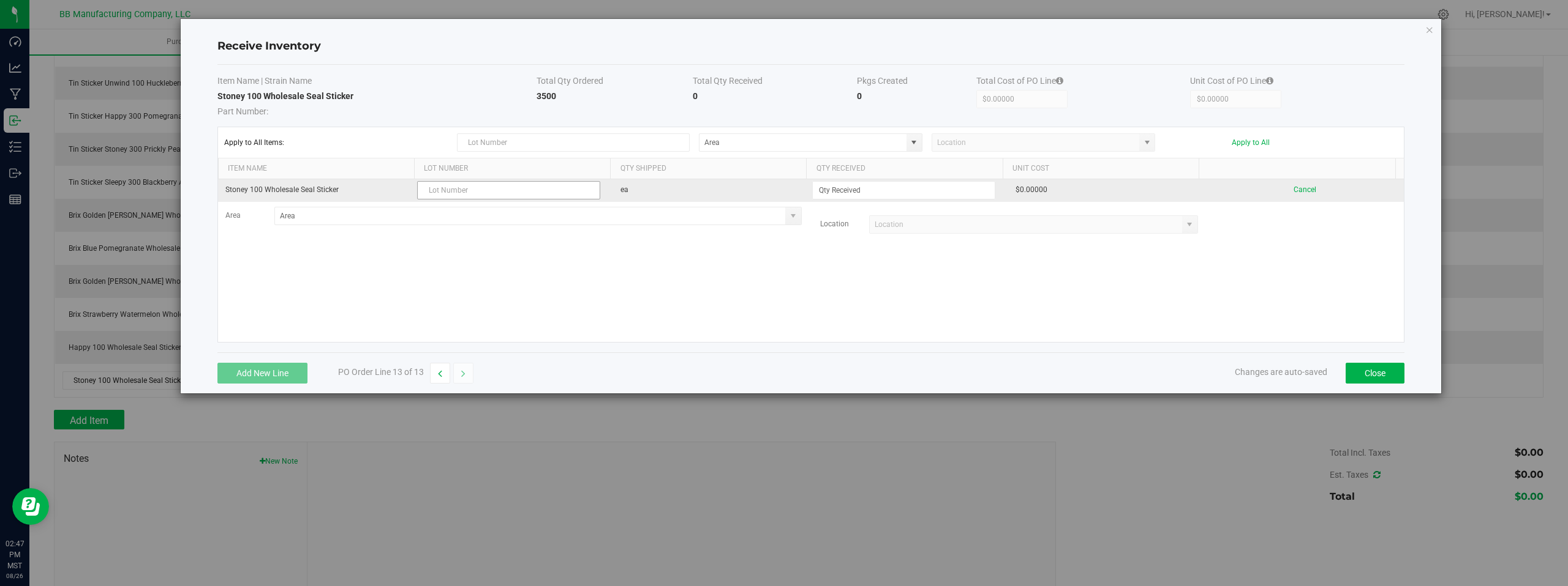
click at [436, 188] on input "text" at bounding box center [508, 189] width 183 height 18
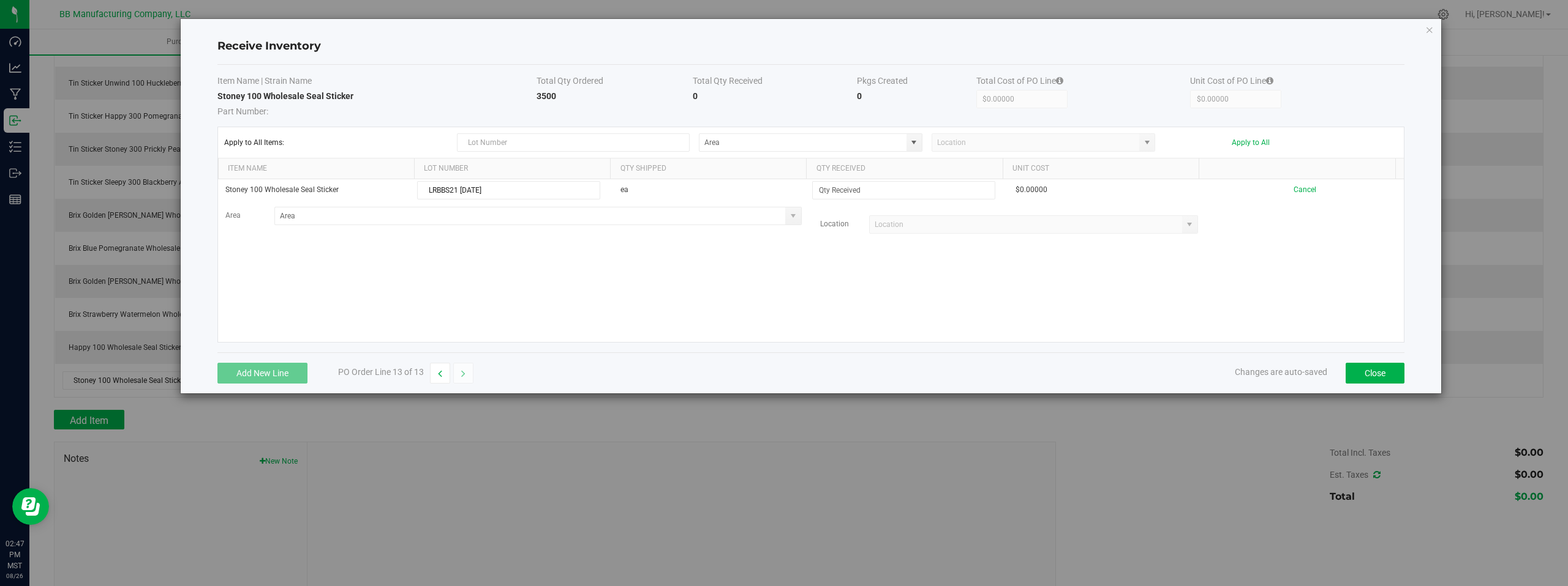
type input "LRBBS21 08.26.2025"
click at [650, 251] on div "Stoney 100 Wholesale Seal Sticker LRBBS21 08.26.2025 ea $0.00000 Cancel Area Lo…" at bounding box center [811, 261] width 1186 height 163
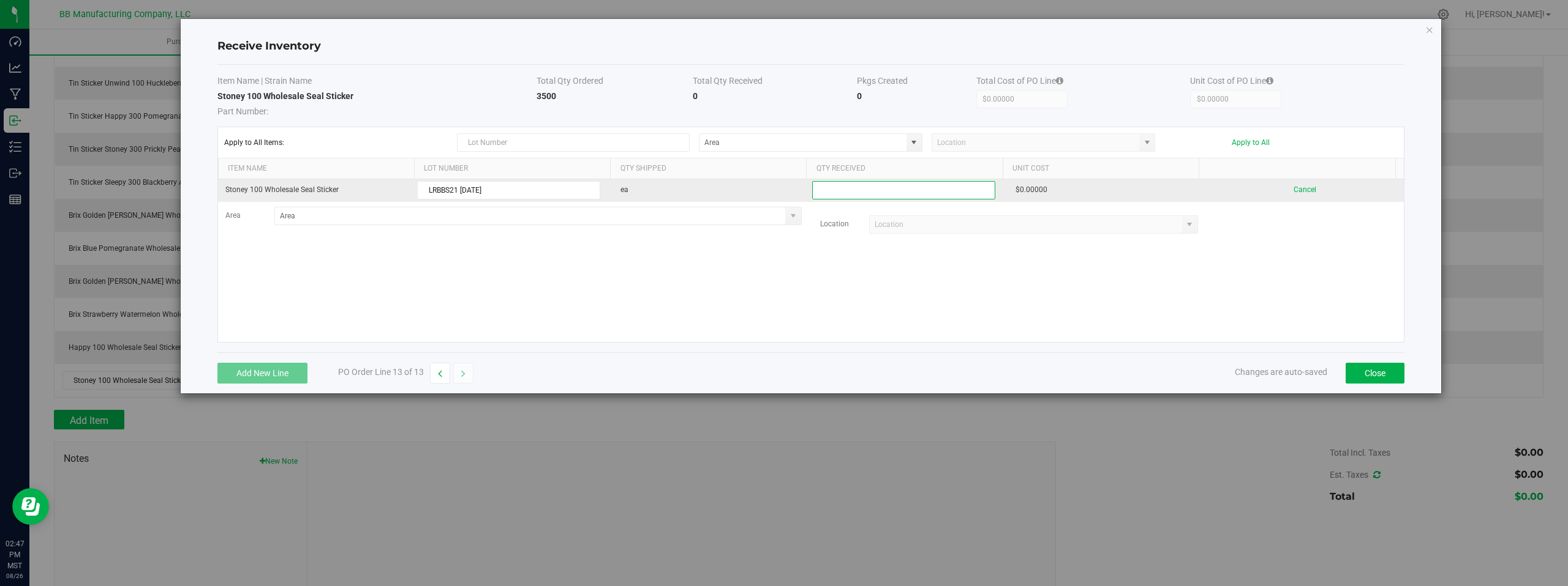
click at [840, 192] on input at bounding box center [903, 190] width 182 height 17
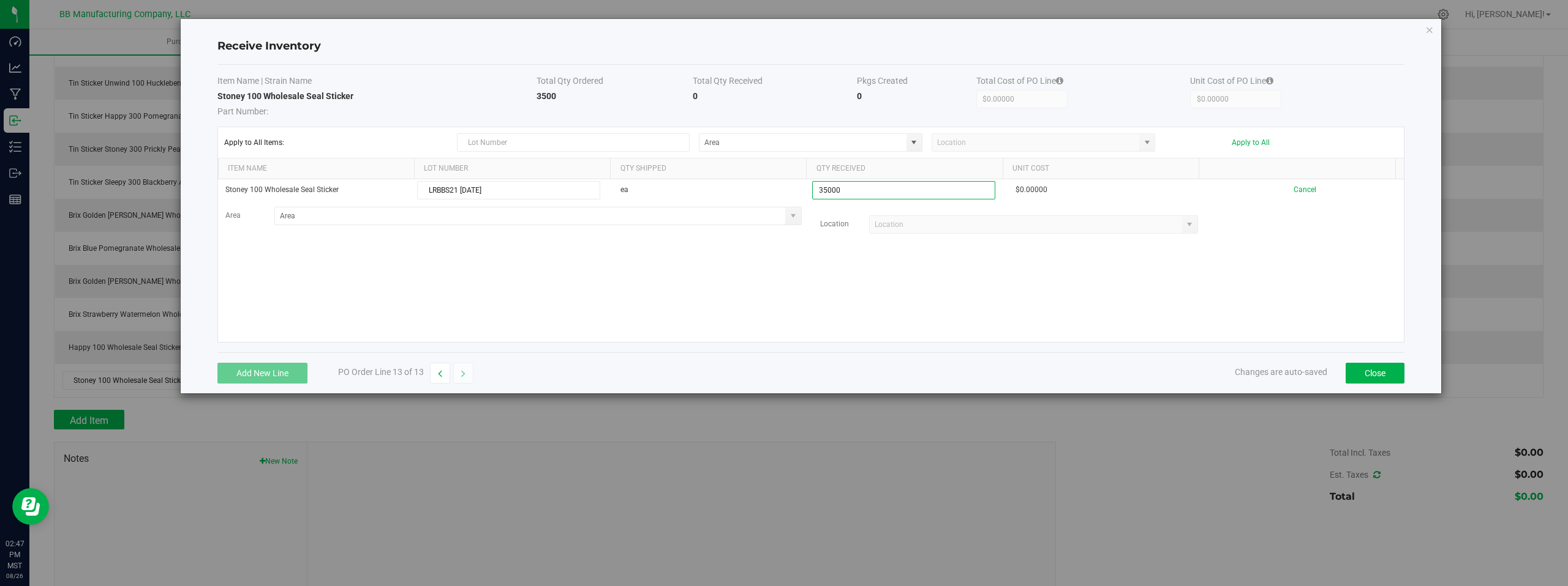
type input "35000 ea"
click at [1140, 260] on kendo-grid-list "Stoney 100 Wholesale Seal Sticker LRBBS21 08.26.2025 ea 35000 ea $0.00000 Cance…" at bounding box center [811, 261] width 1186 height 163
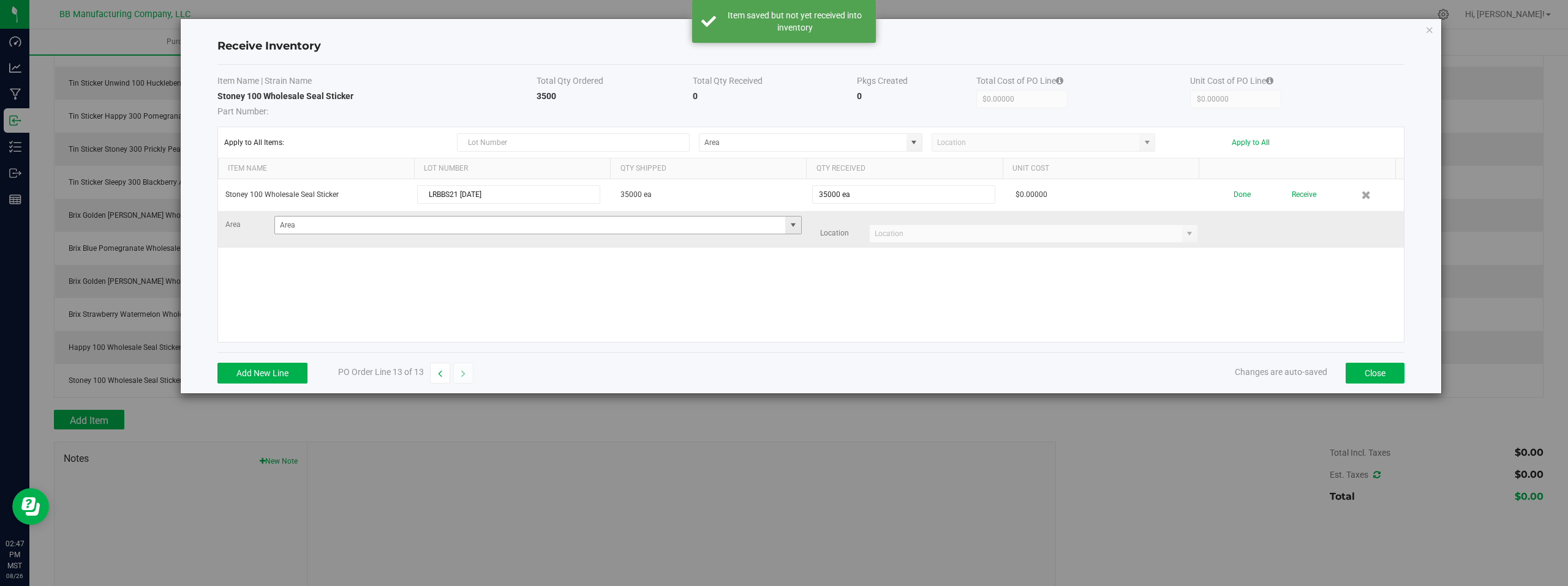
click at [788, 228] on span at bounding box center [793, 225] width 10 height 10
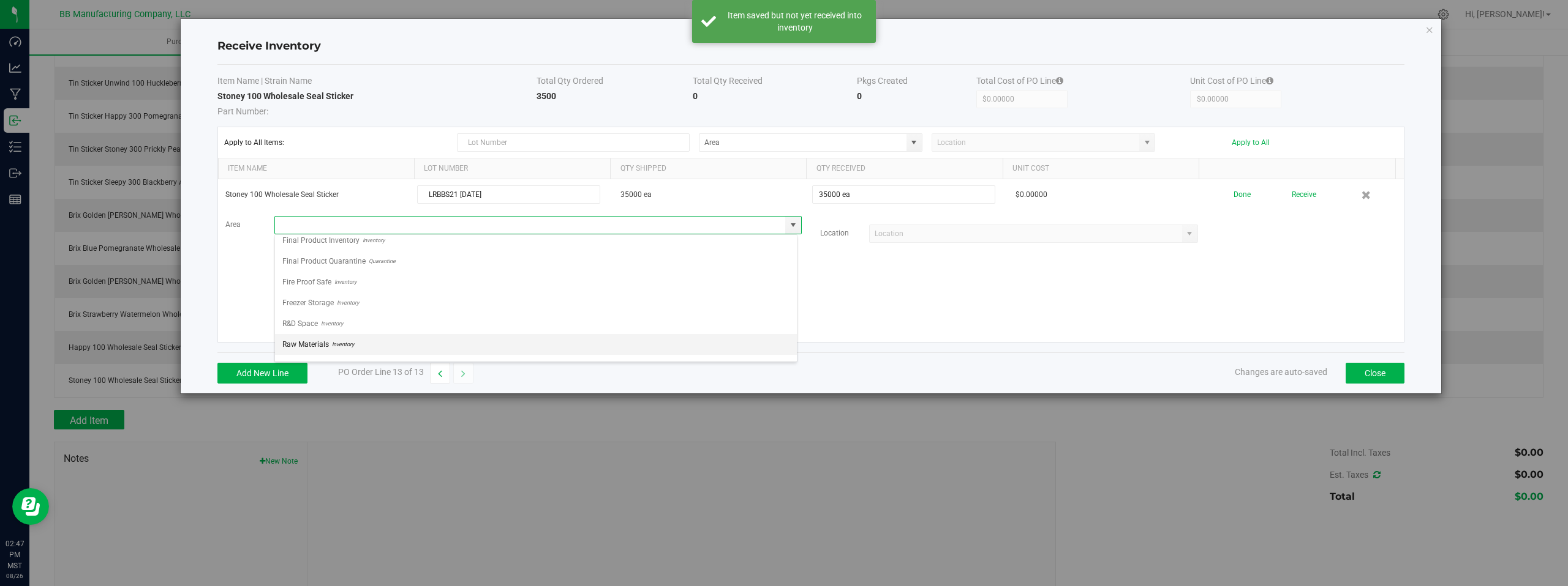
scroll to position [86, 0]
click at [360, 342] on li "Storage Space Inventory" at bounding box center [536, 349] width 522 height 21
type input "Storage Space"
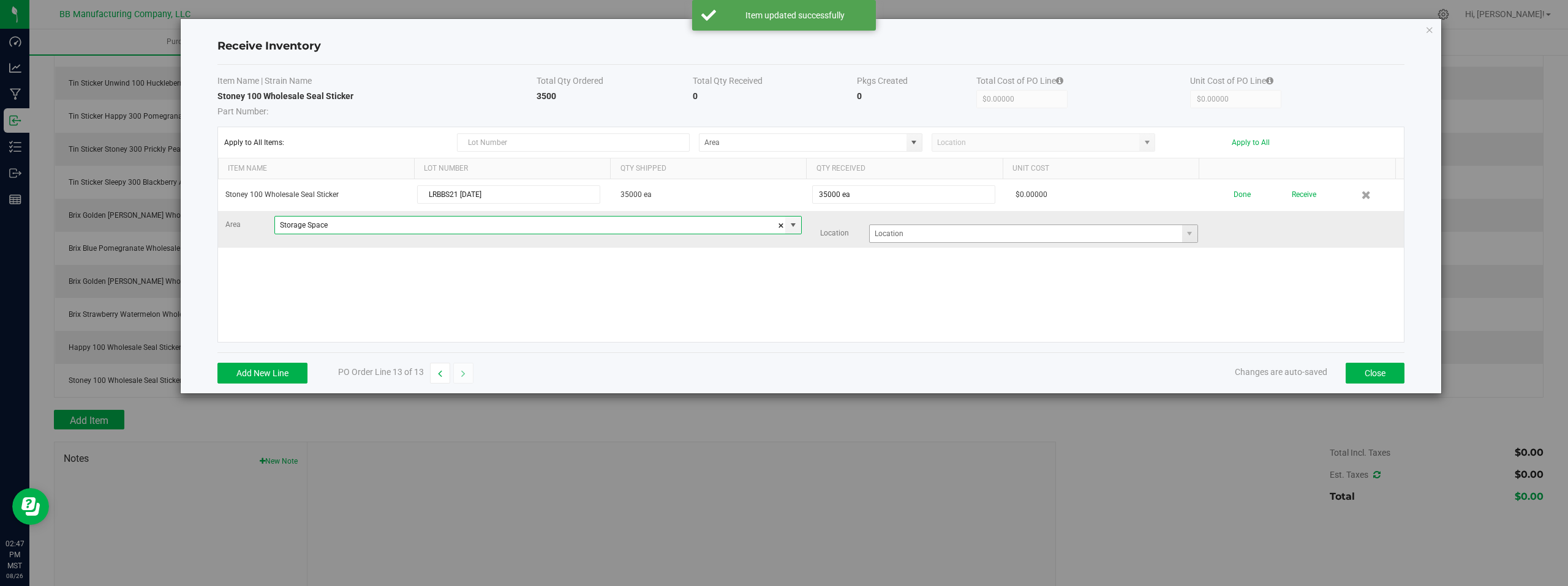
click at [1189, 236] on span at bounding box center [1190, 234] width 15 height 17
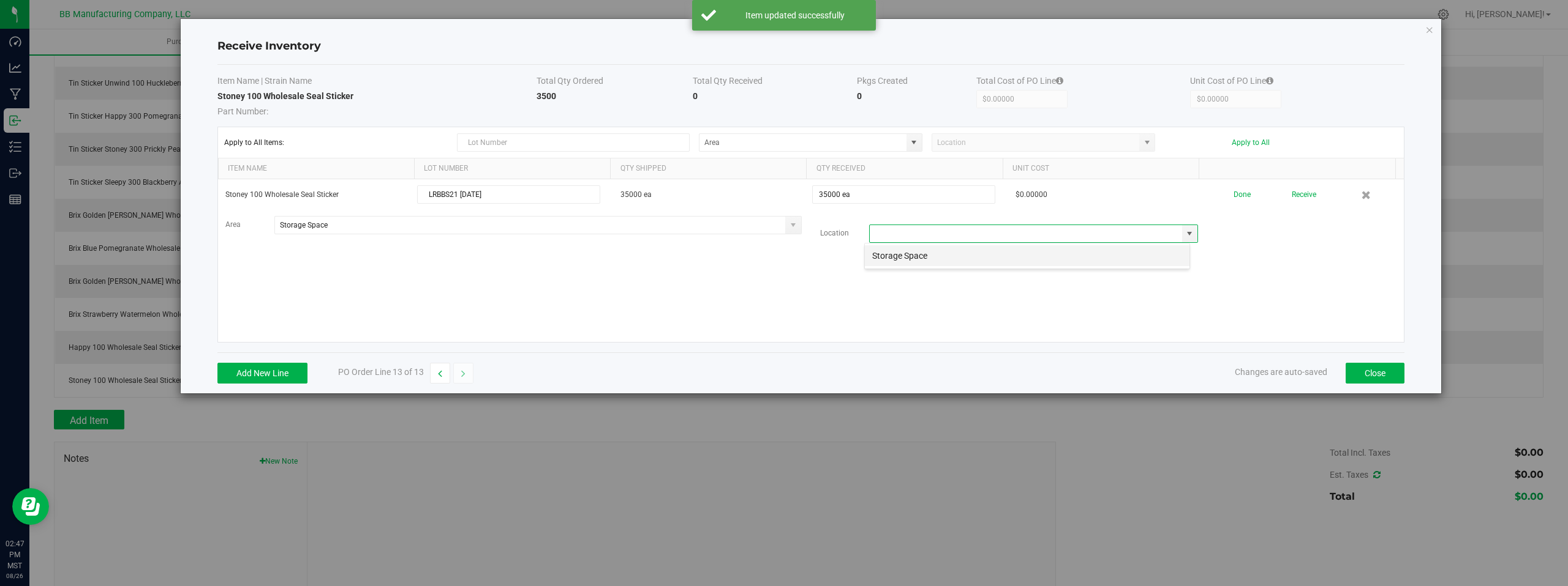
scroll to position [18, 327]
click at [919, 257] on li "Storage Space" at bounding box center [1026, 256] width 325 height 21
type input "Storage Space"
click at [674, 293] on div "Stoney 100 Wholesale Seal Sticker LRBBS21 08.26.2025 35000 ea 35000 ea $0.00000…" at bounding box center [811, 261] width 1186 height 163
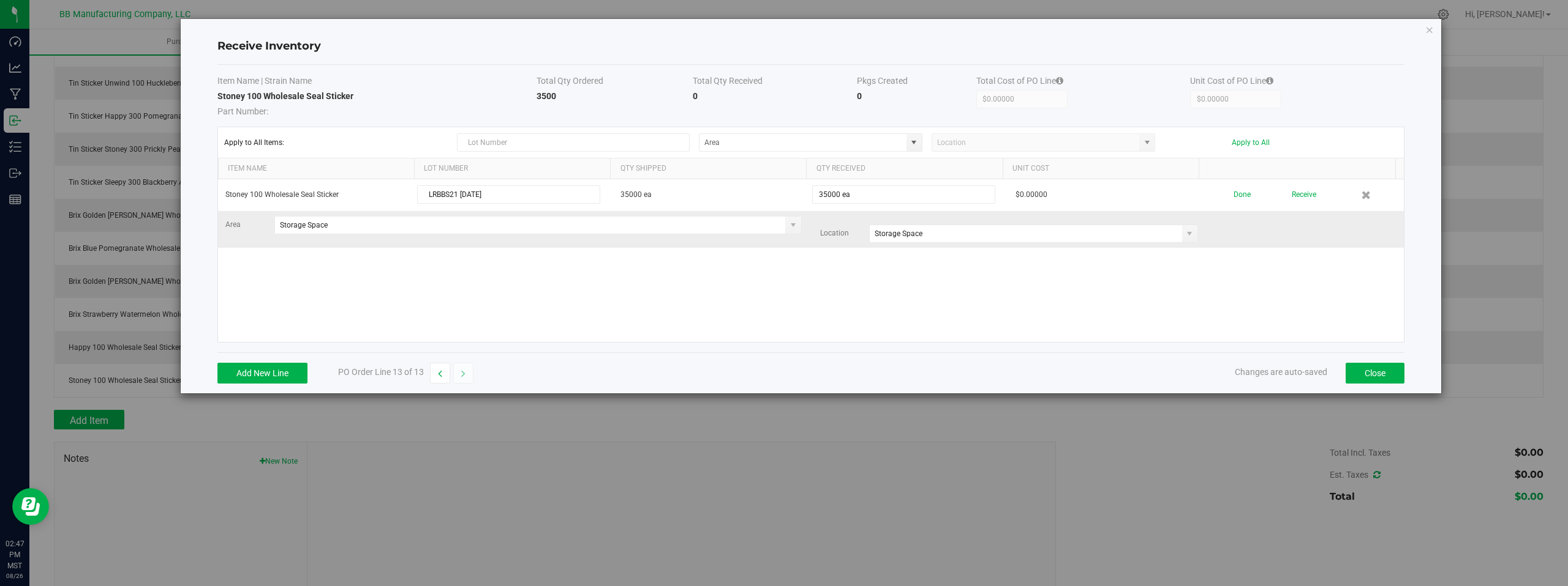
drag, startPoint x: 1296, startPoint y: 266, endPoint x: 1242, endPoint y: 217, distance: 72.9
click at [1289, 259] on div "Stoney 100 Wholesale Seal Sticker LRBBS21 08.26.2025 35000 ea 35000 ea $0.00000…" at bounding box center [811, 261] width 1186 height 163
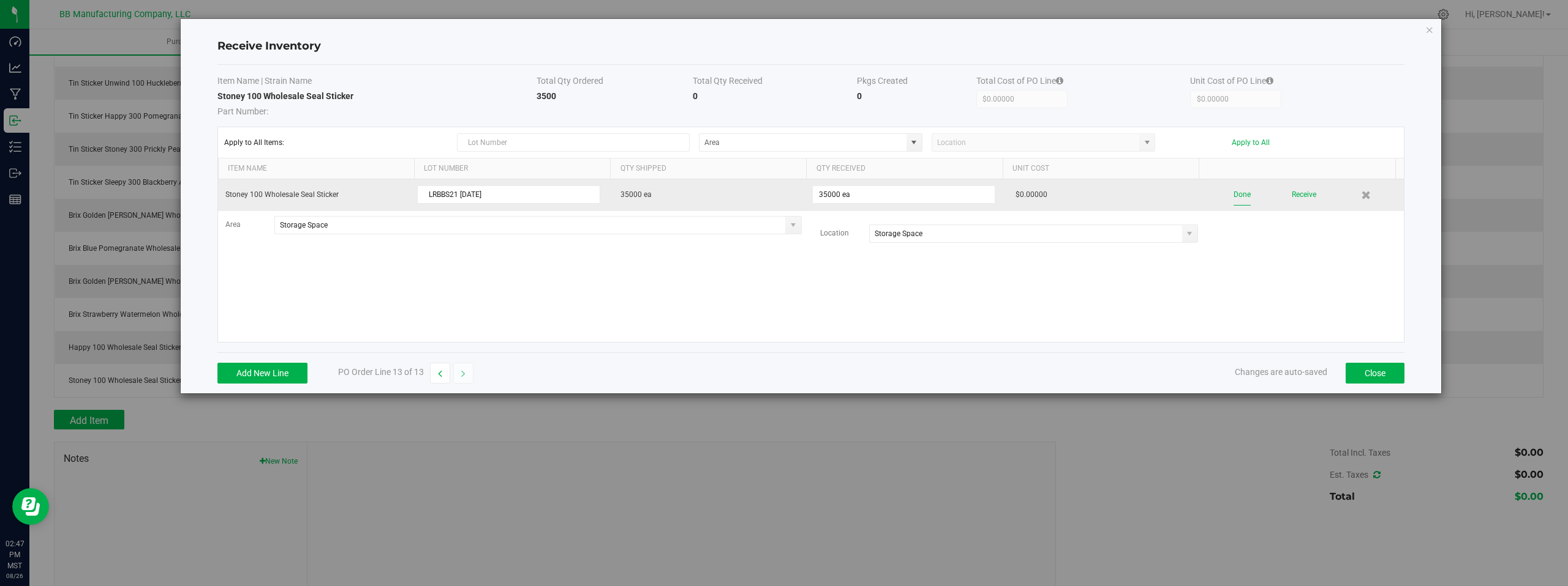
click at [1234, 195] on button "Done" at bounding box center [1242, 195] width 17 height 22
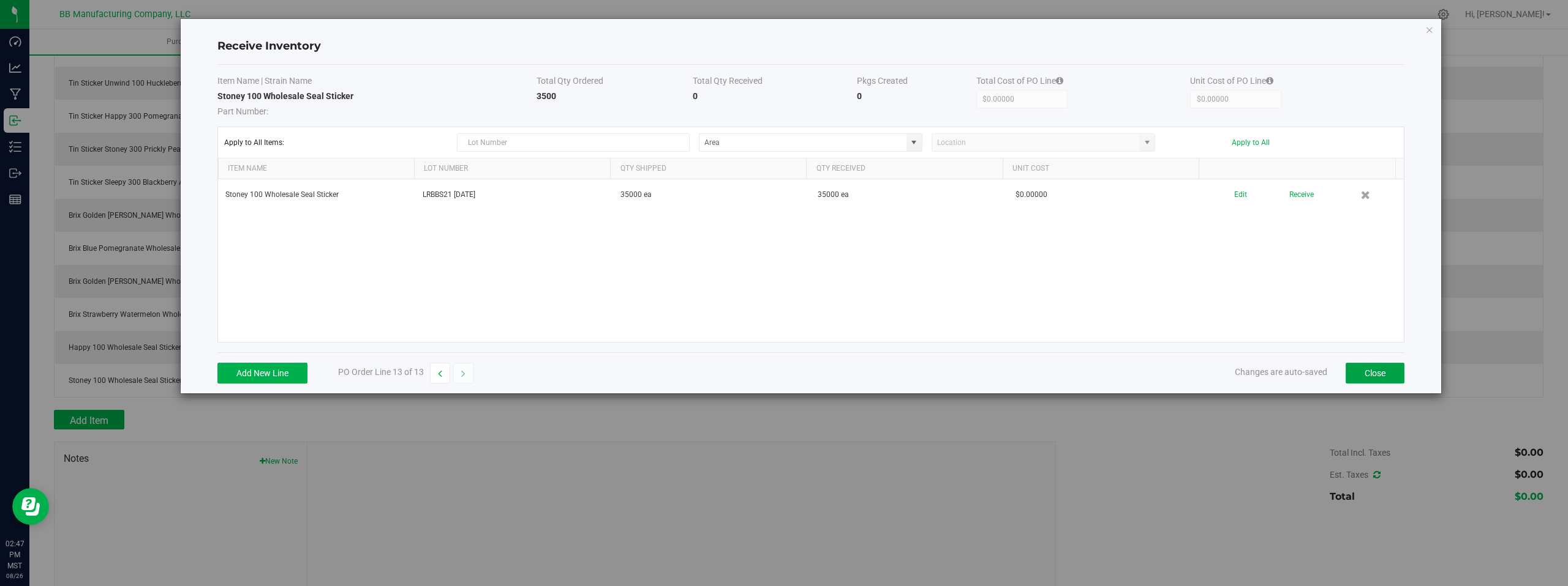
click at [1367, 373] on button "Close" at bounding box center [1376, 374] width 59 height 21
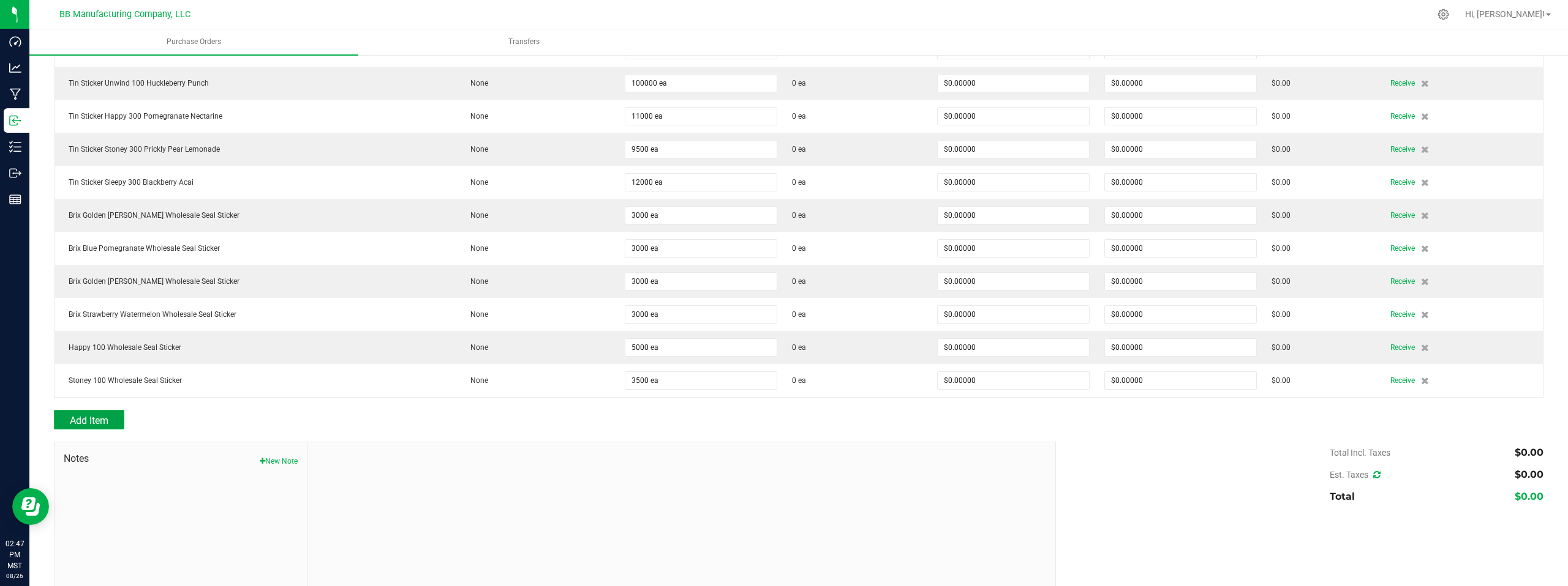
click at [95, 420] on span "Add Item" at bounding box center [89, 420] width 39 height 11
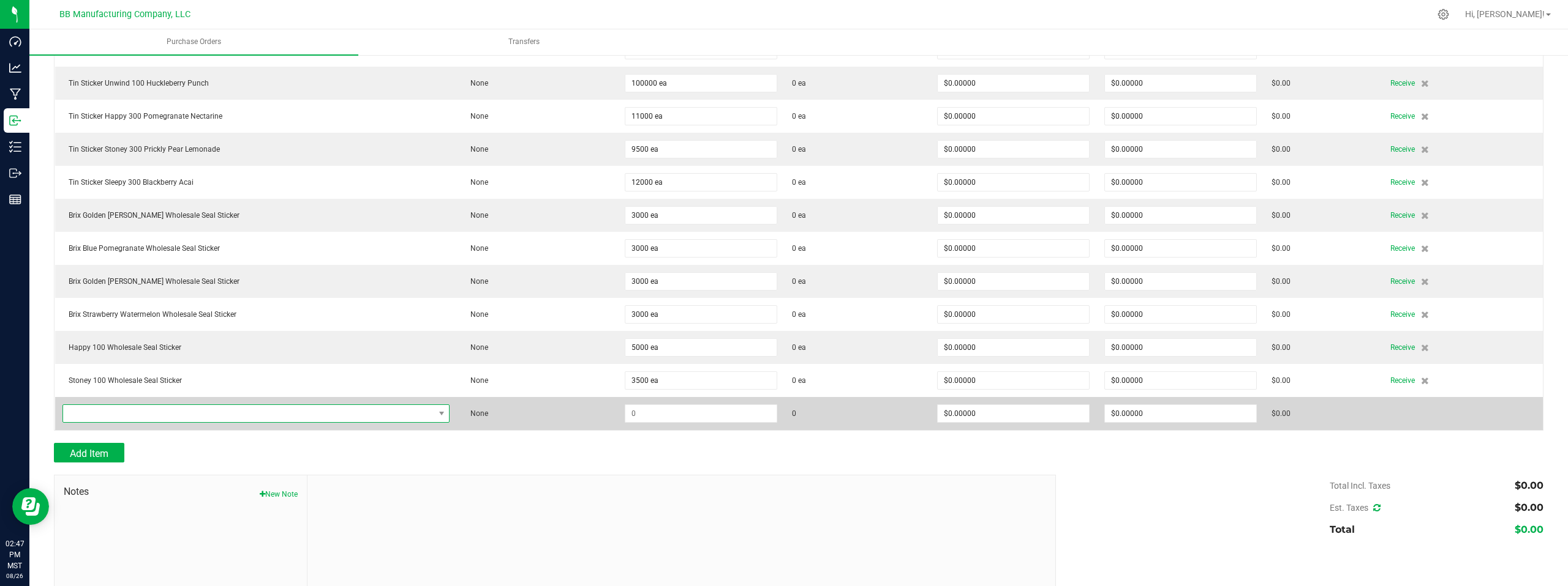
click at [317, 420] on span "NO DATA FOUND" at bounding box center [248, 414] width 371 height 17
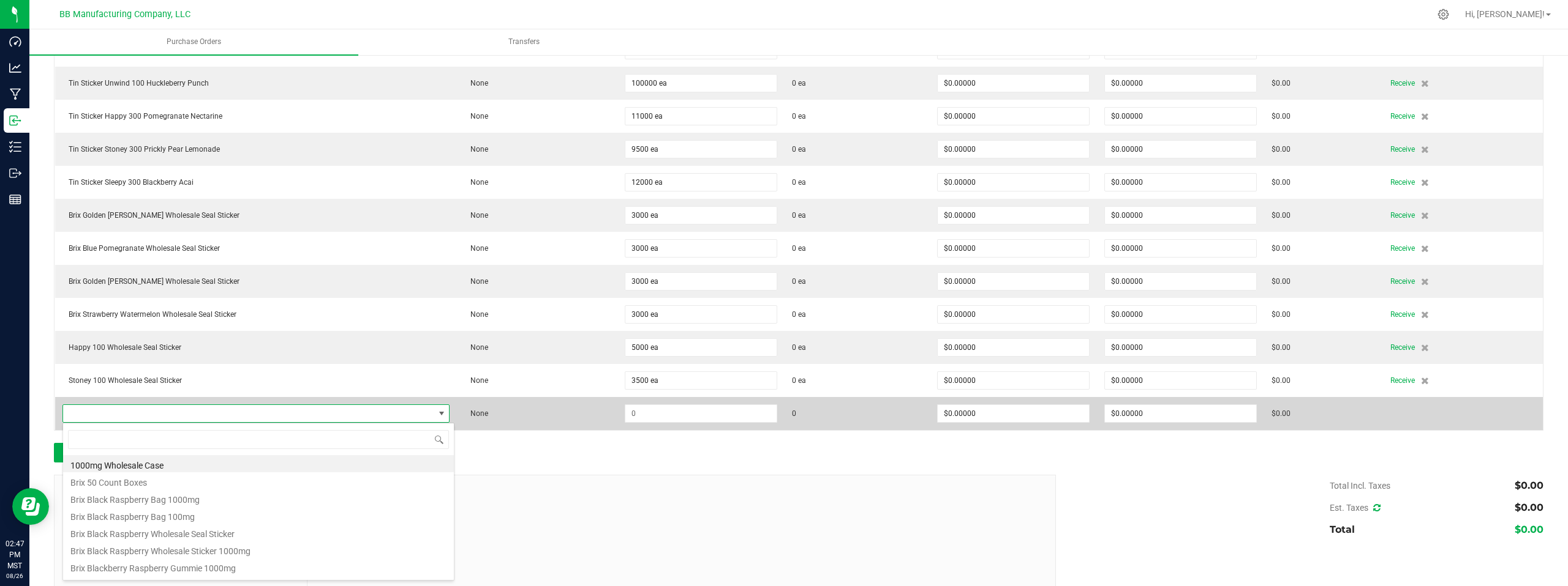
scroll to position [18, 377]
type input "SLEEPY 100"
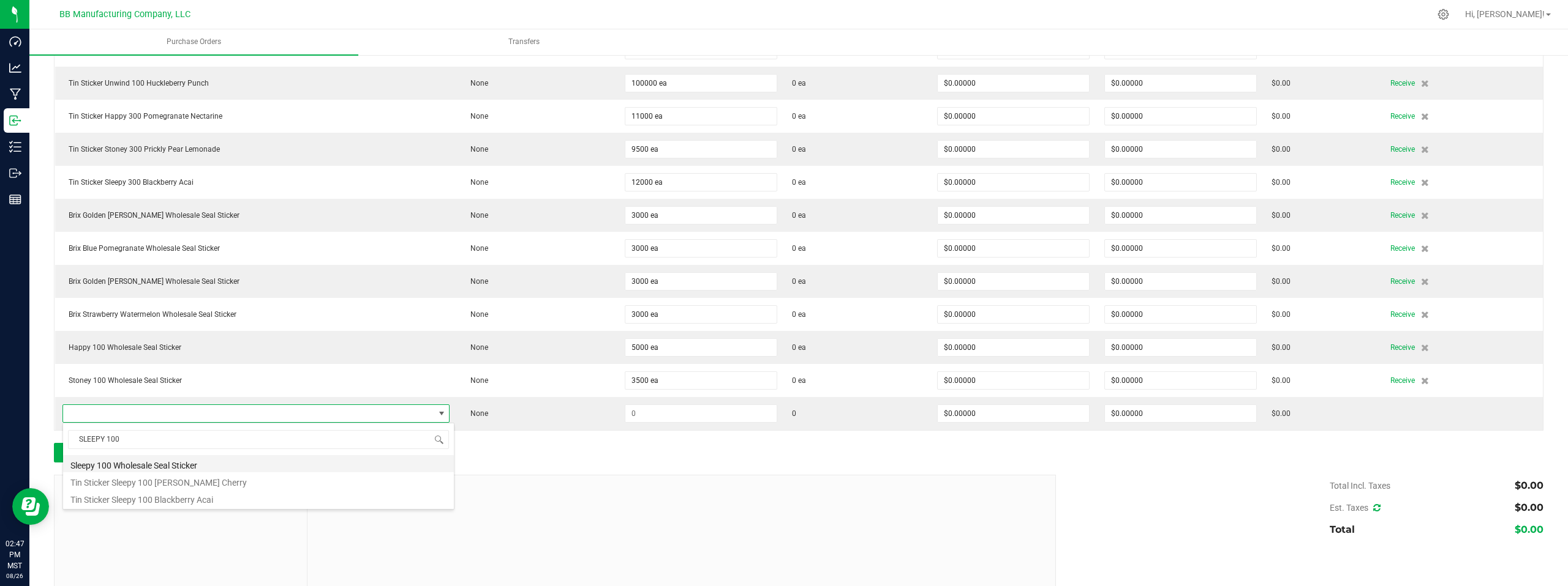
click at [182, 467] on li "Sleepy 100 Wholesale Seal Sticker" at bounding box center [258, 464] width 390 height 17
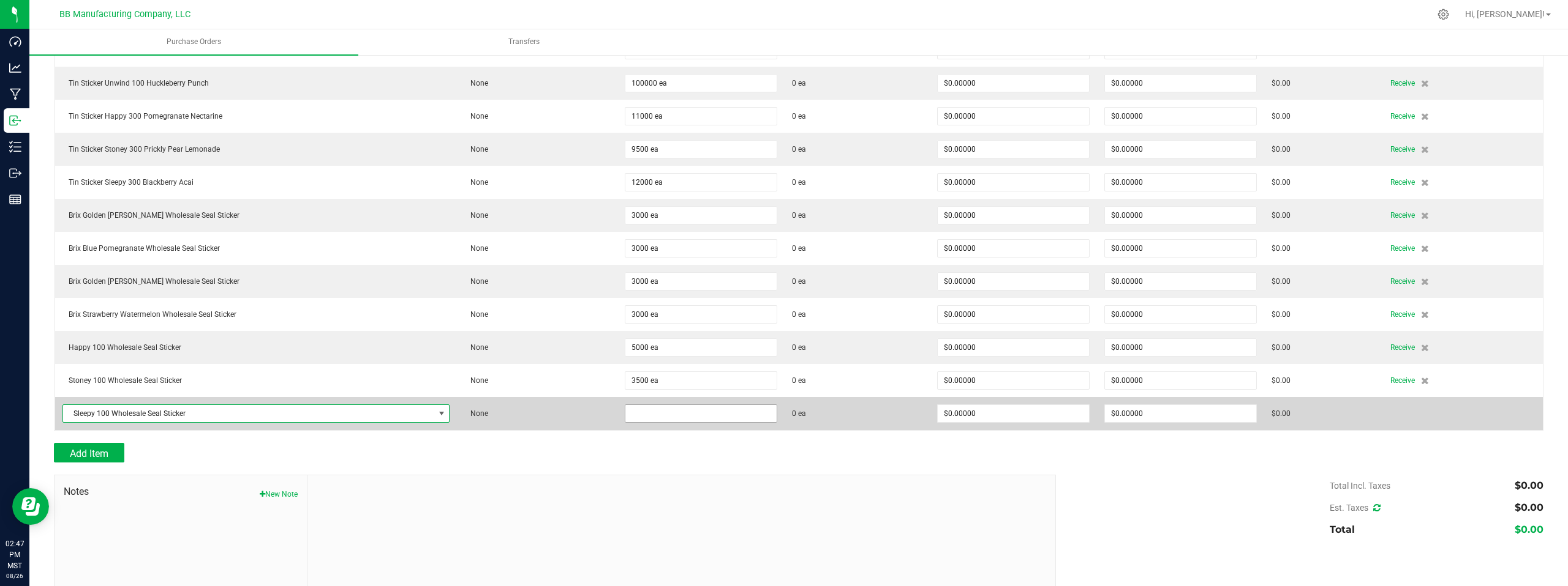
click at [662, 411] on input at bounding box center [701, 414] width 151 height 17
type input "5000 ea"
click at [1400, 406] on td at bounding box center [1466, 414] width 154 height 33
click at [1397, 415] on span "Receive" at bounding box center [1402, 413] width 25 height 14
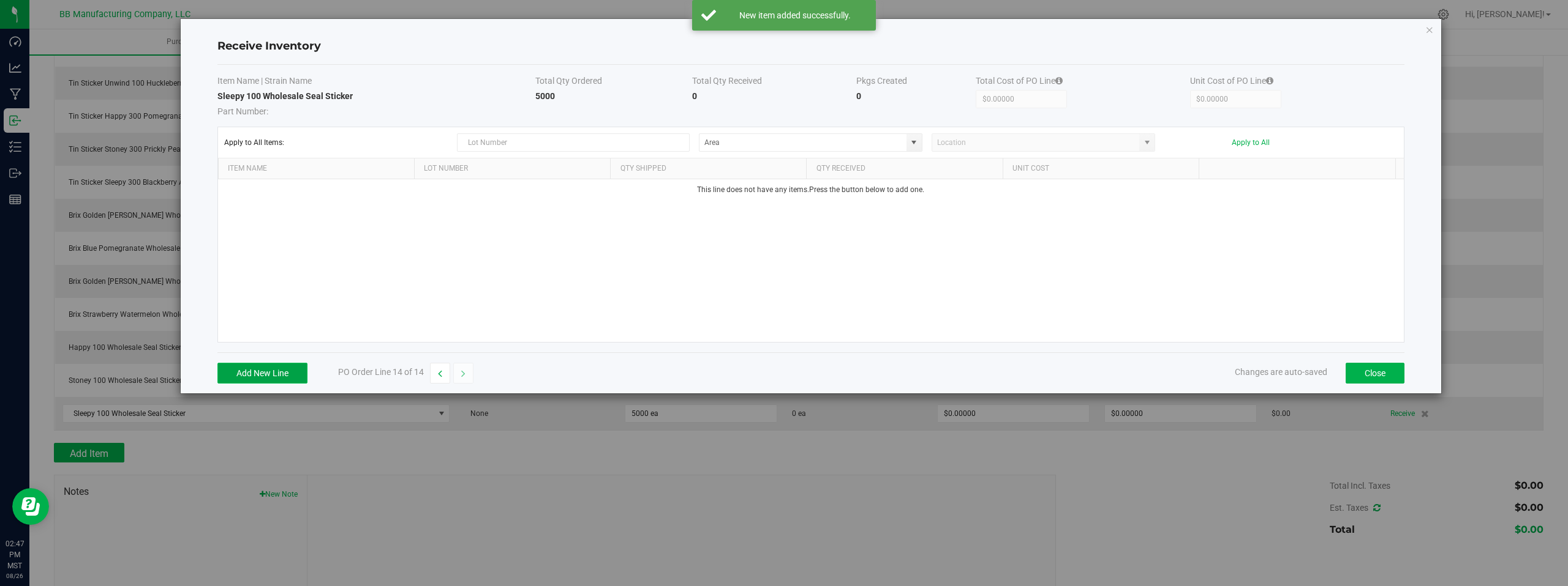
click at [250, 373] on button "Add New Line" at bounding box center [262, 374] width 90 height 21
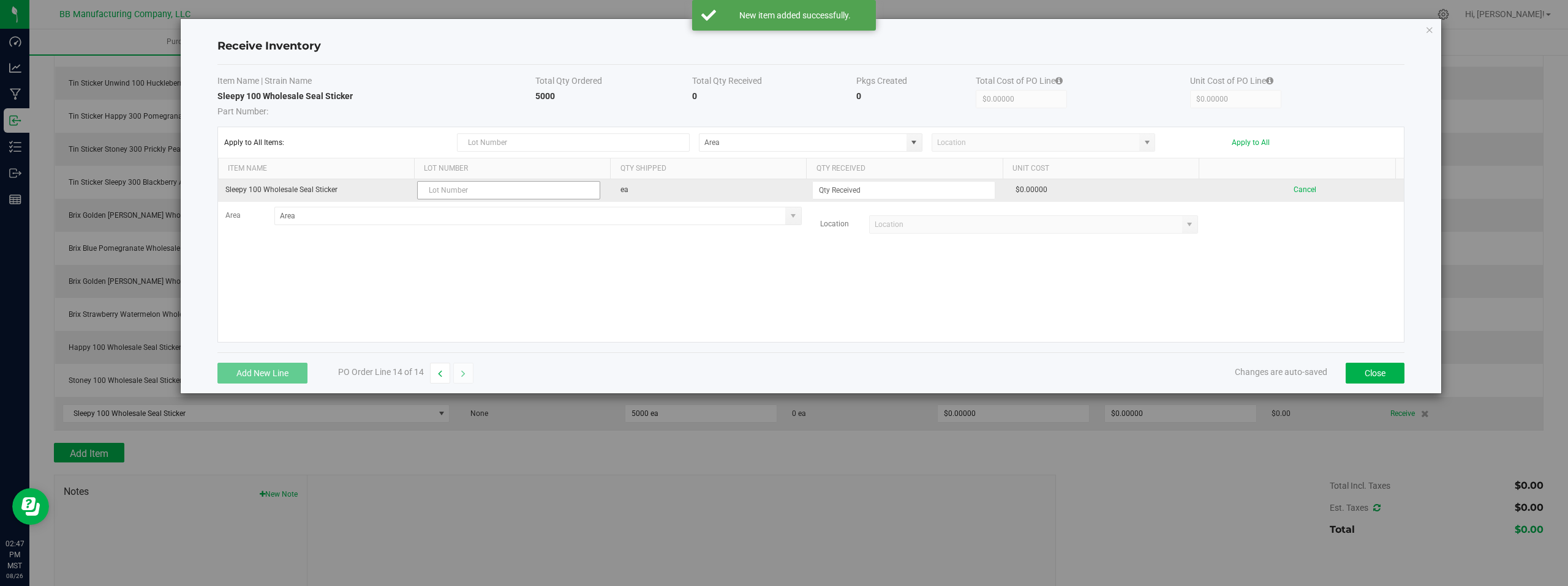
click at [447, 189] on input "text" at bounding box center [508, 189] width 183 height 18
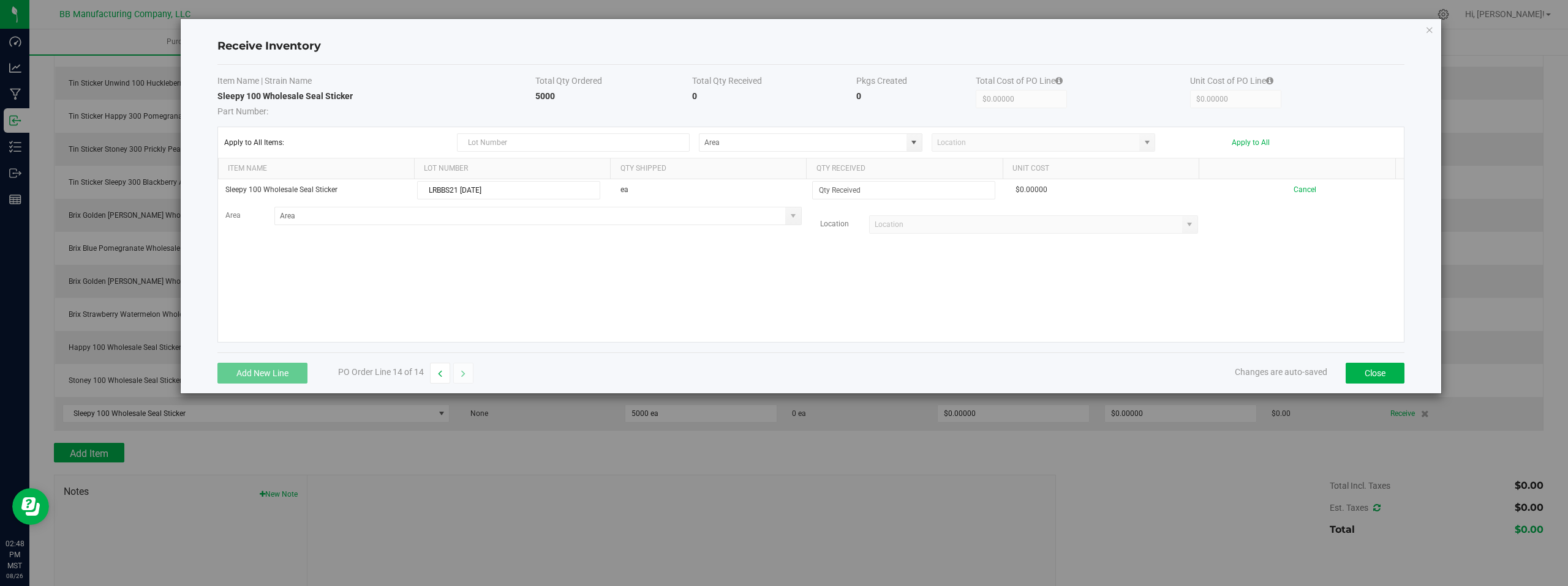
type input "LRBBS21 08.26.2025"
click at [668, 265] on div "Sleepy 100 Wholesale Seal Sticker LRBBS21 08.26.2025 ea $0.00000 Cancel Area Lo…" at bounding box center [811, 261] width 1186 height 163
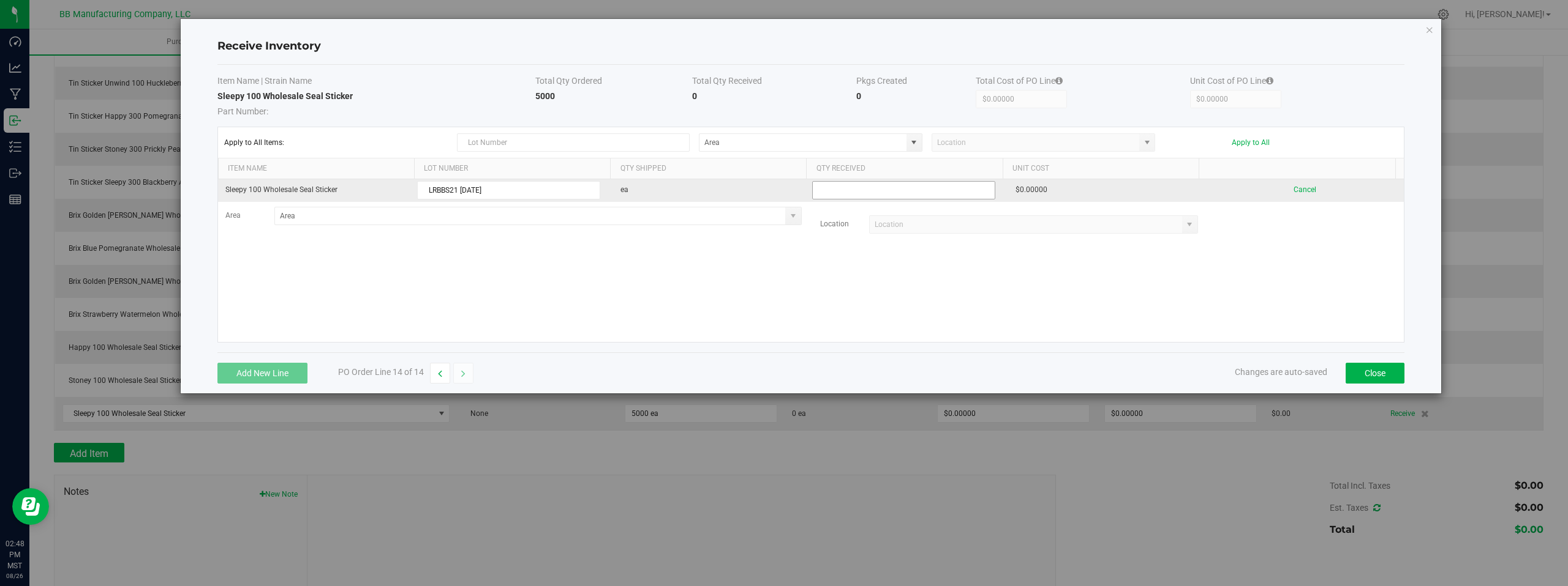
click at [838, 189] on input at bounding box center [903, 190] width 182 height 17
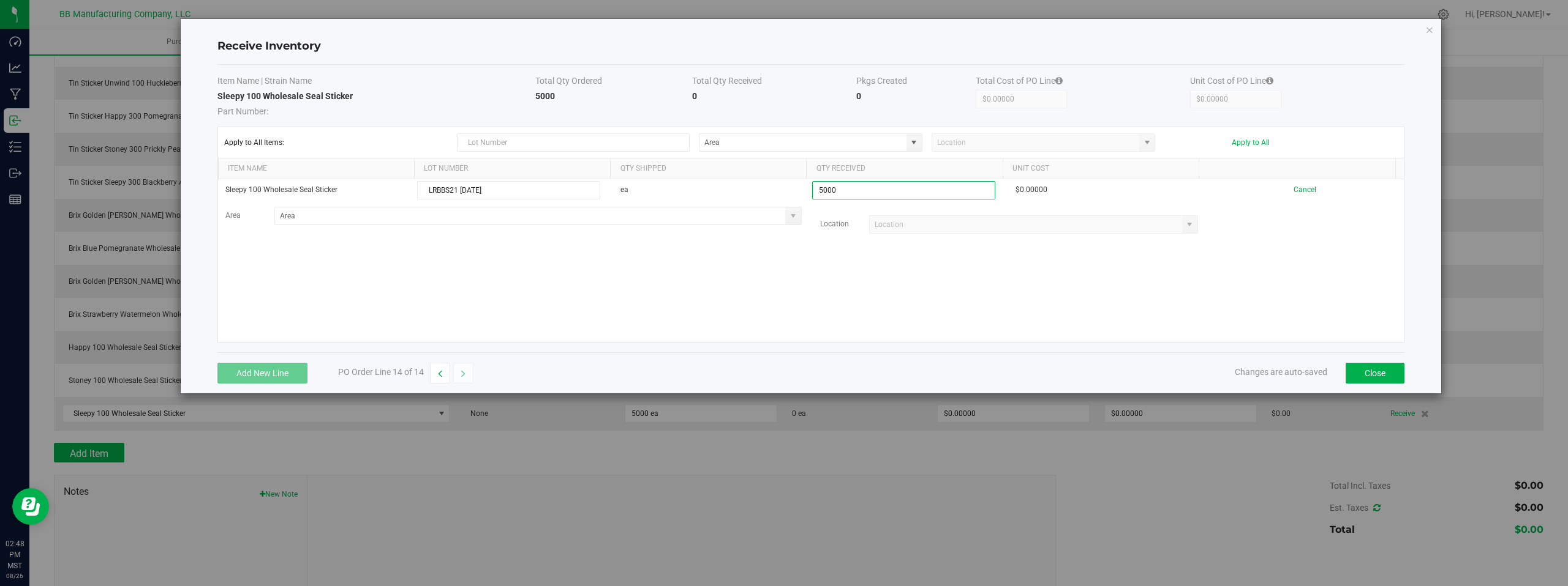
type input "5000 ea"
click at [1046, 287] on kendo-grid-list "Sleepy 100 Wholesale Seal Sticker LRBBS21 08.26.2025 ea 5000 ea $0.00000 Cancel…" at bounding box center [811, 261] width 1186 height 163
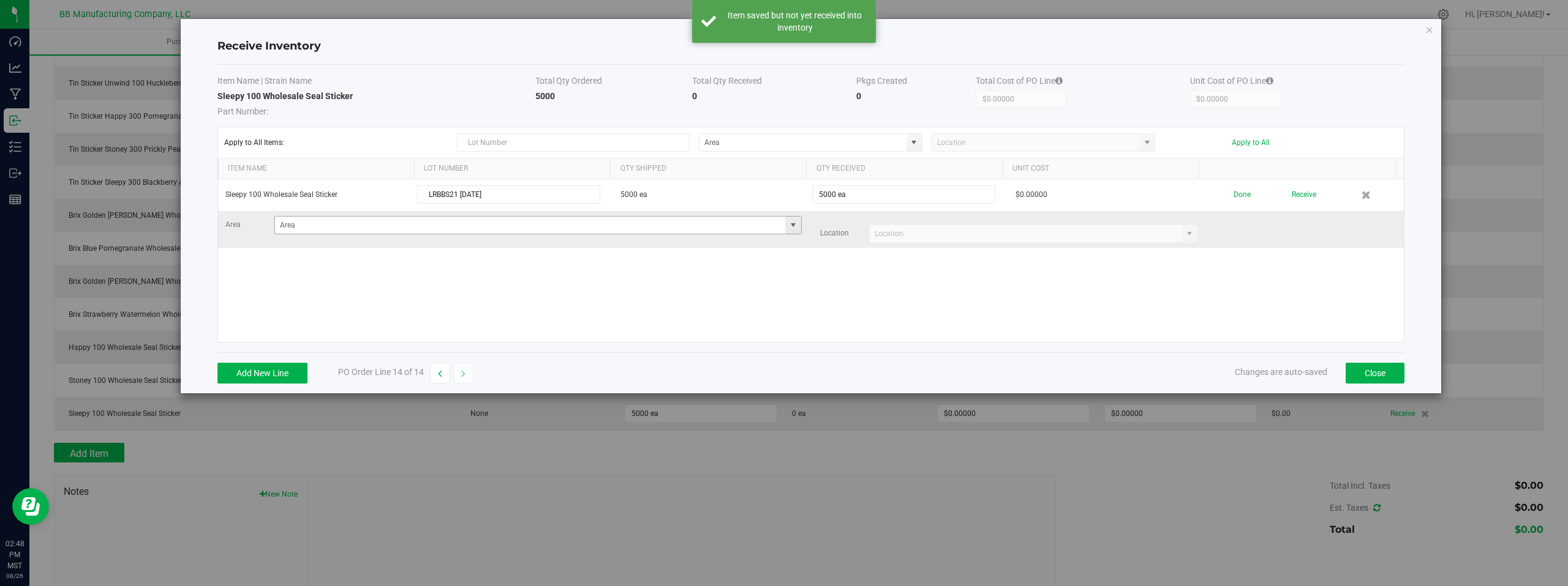
click at [789, 227] on span at bounding box center [793, 225] width 10 height 10
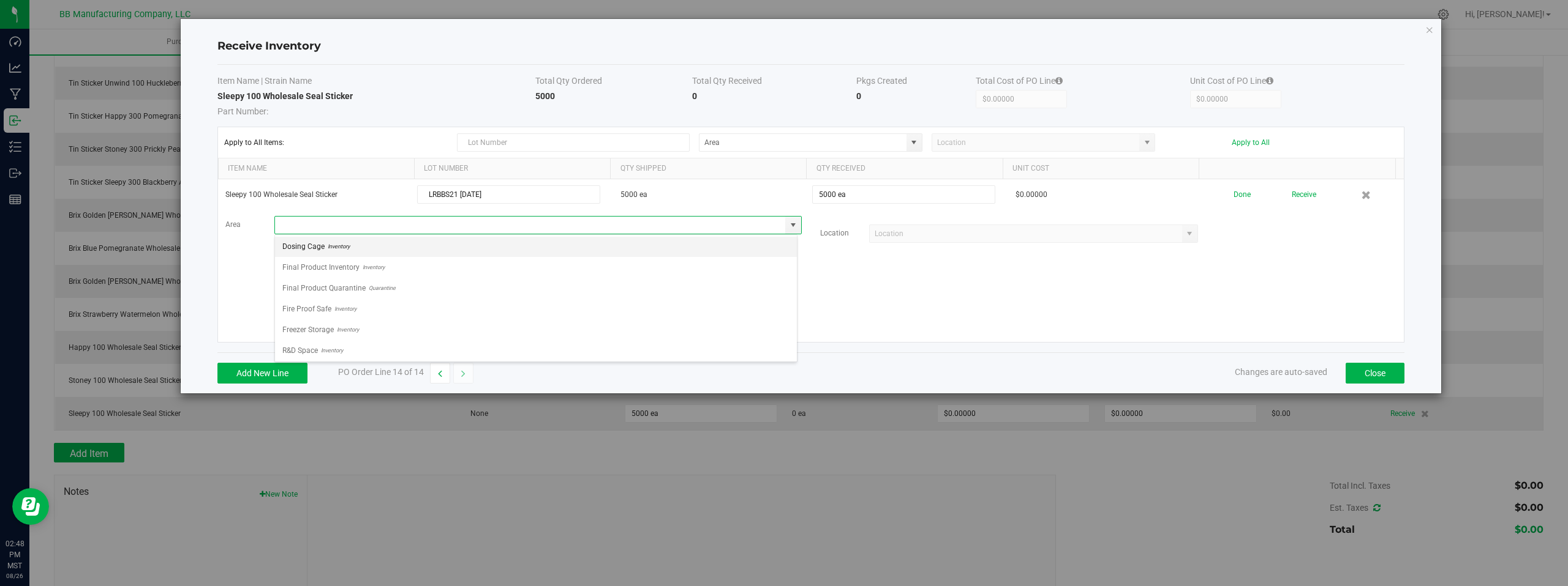
scroll to position [86, 0]
click at [334, 349] on span "Inventory" at bounding box center [343, 348] width 25 height 18
type input "Storage Space"
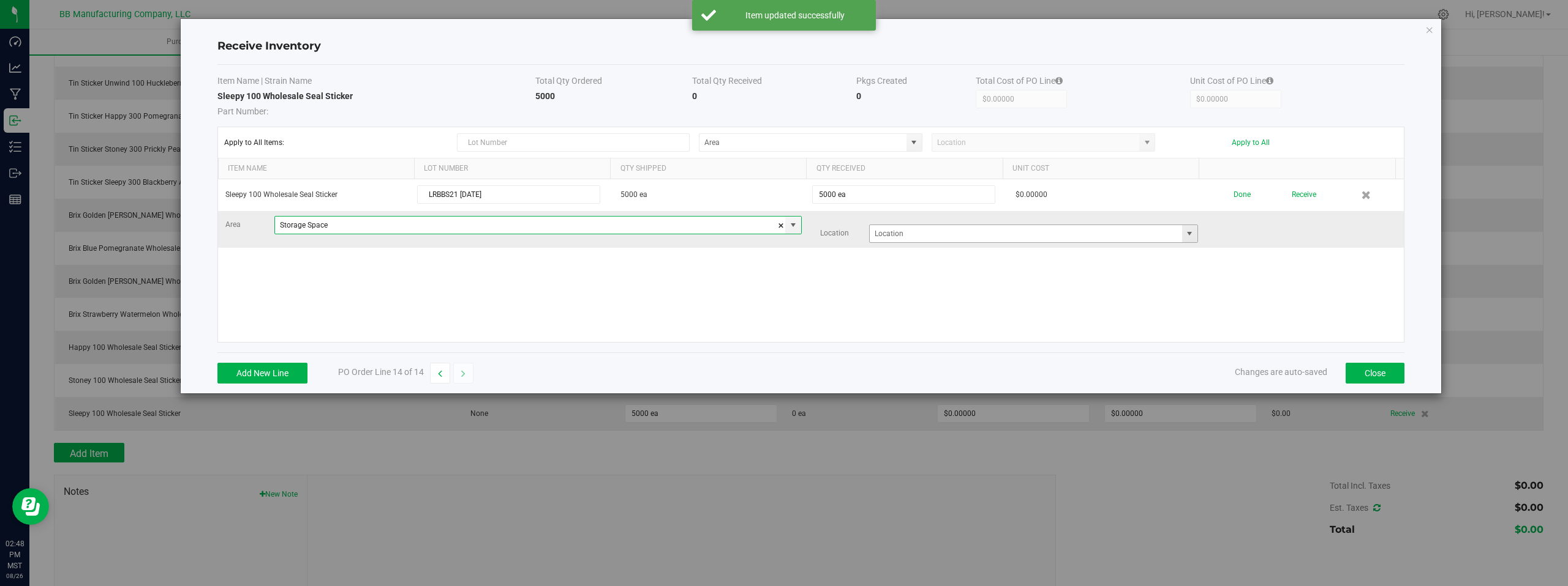
click at [1184, 234] on span at bounding box center [1189, 234] width 10 height 10
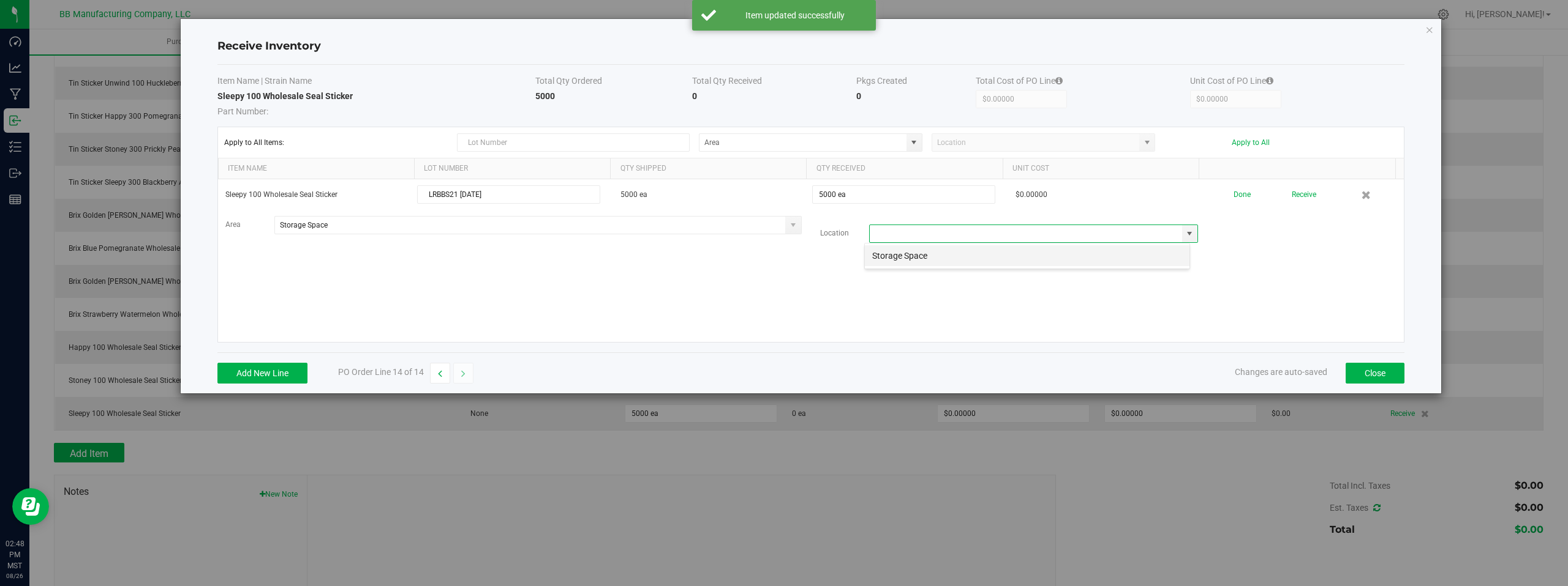
click at [892, 255] on li "Storage Space" at bounding box center [1026, 256] width 325 height 21
type input "Storage Space"
drag, startPoint x: 697, startPoint y: 283, endPoint x: 1209, endPoint y: 285, distance: 512.0
click at [697, 283] on div "Sleepy 100 Wholesale Seal Sticker LRBBS21 08.26.2025 5000 ea 5000 ea $0.00000 D…" at bounding box center [811, 261] width 1186 height 163
click at [1209, 285] on div "Sleepy 100 Wholesale Seal Sticker LRBBS21 08.26.2025 5000 ea 5000 ea $0.00000 D…" at bounding box center [811, 261] width 1186 height 163
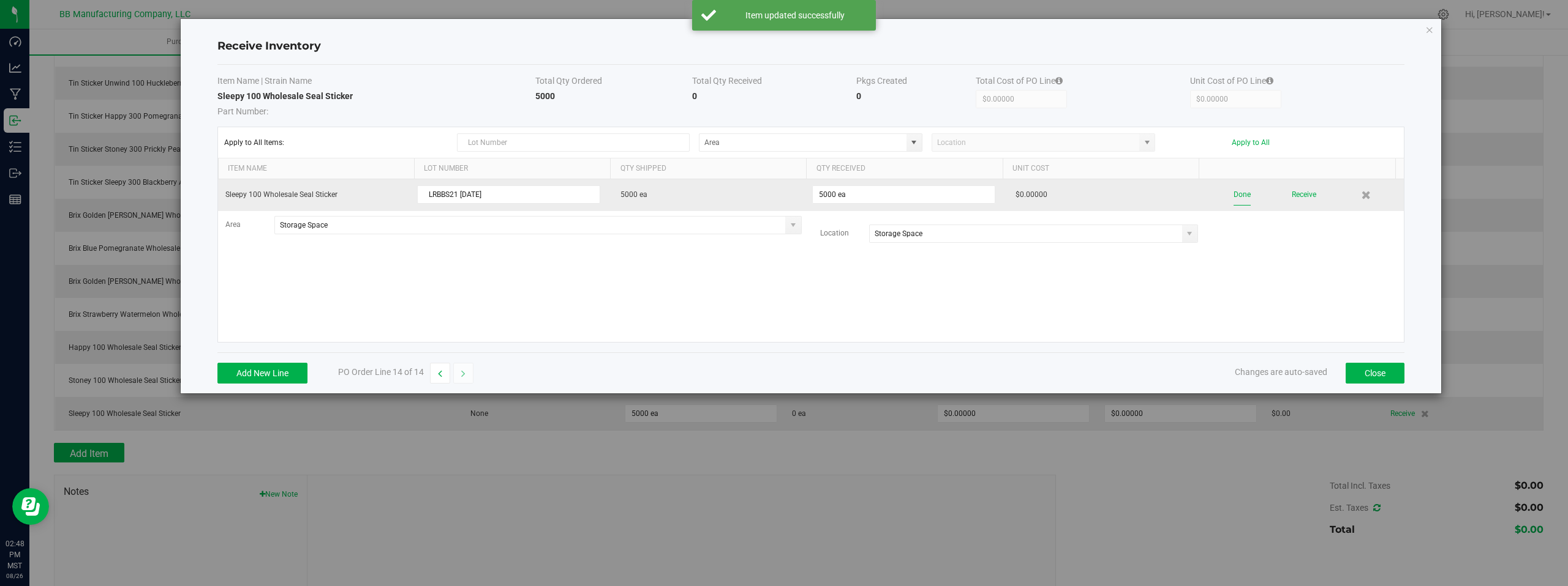
click at [1234, 198] on button "Done" at bounding box center [1242, 195] width 17 height 22
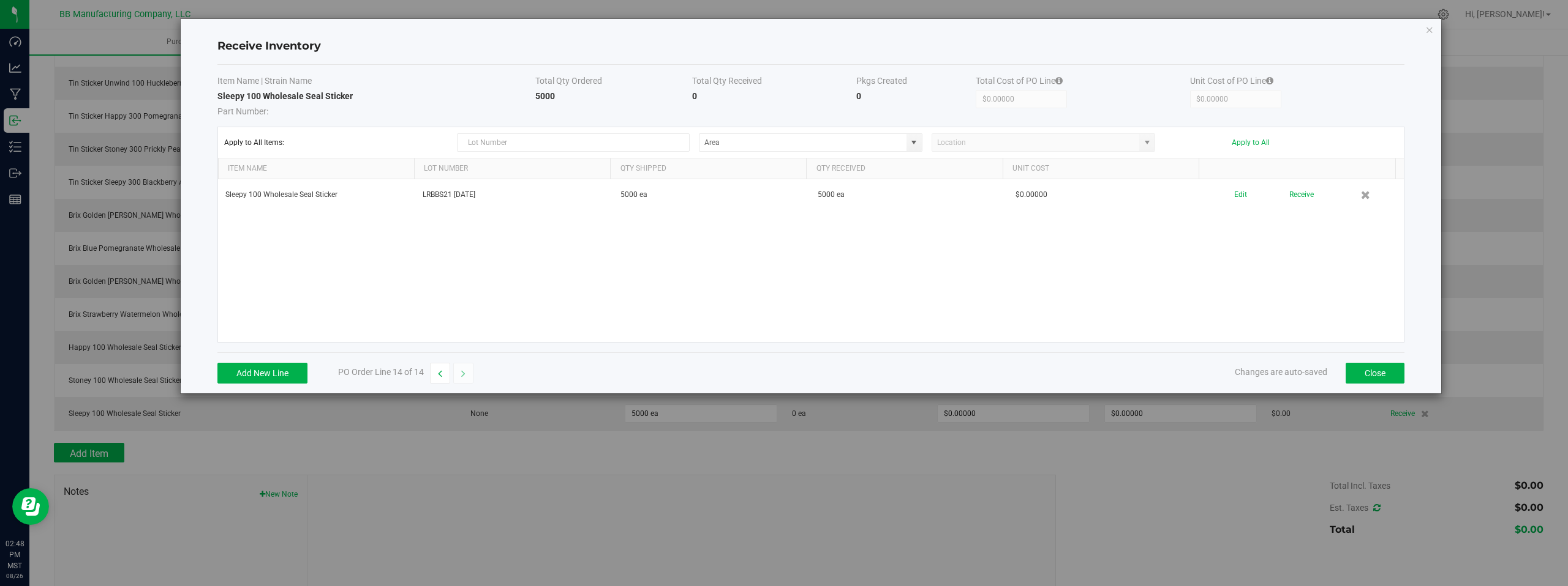
click at [999, 277] on div "Sleepy 100 Wholesale Seal Sticker LRBBS21 08.26.2025 5000 ea 5000 ea $0.00000 E…" at bounding box center [811, 261] width 1186 height 163
click at [1330, 275] on div "Sleepy 100 Wholesale Seal Sticker LRBBS21 08.26.2025 5000 ea 5000 ea $0.00000 E…" at bounding box center [811, 261] width 1186 height 163
click at [1359, 372] on button "Close" at bounding box center [1376, 374] width 59 height 21
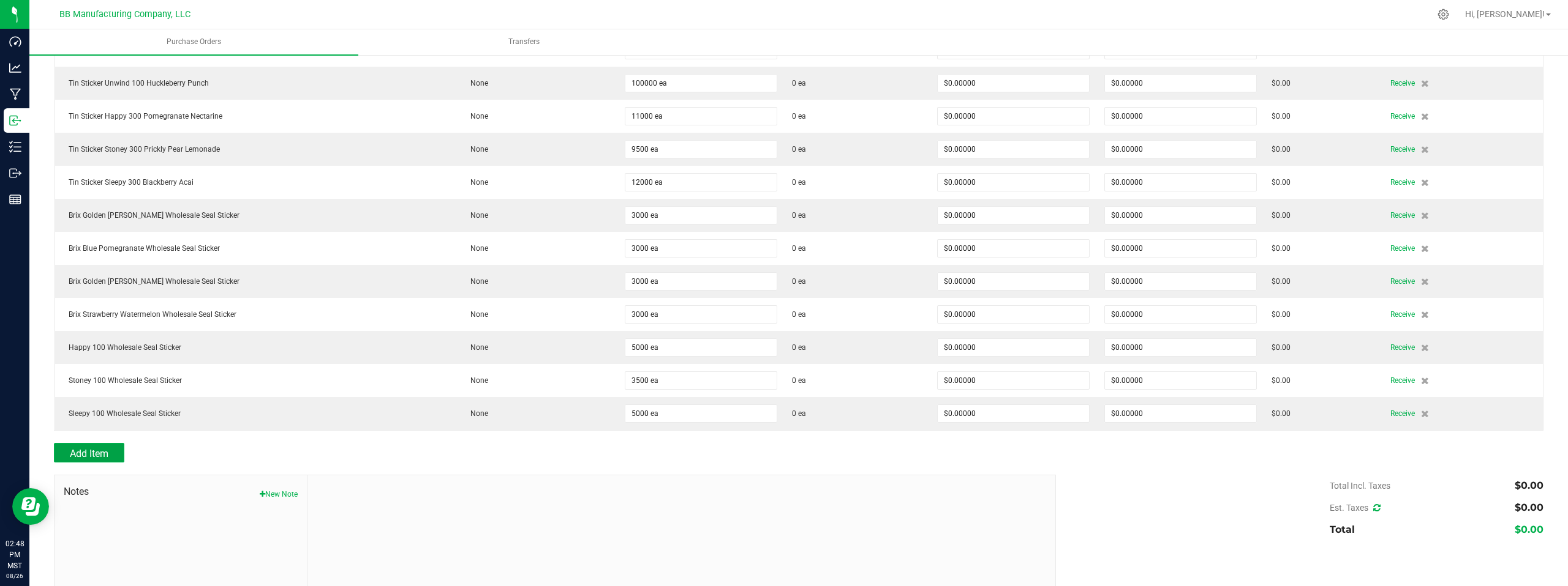
click at [95, 452] on span "Add Item" at bounding box center [89, 454] width 39 height 11
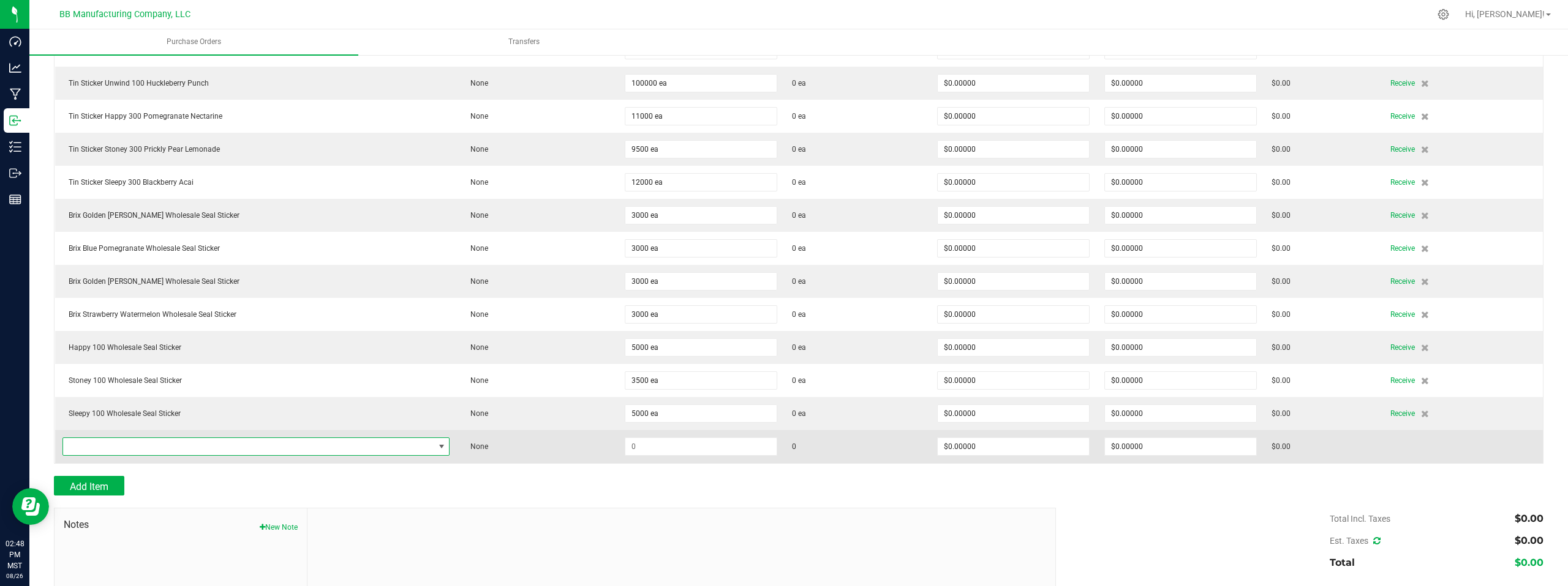
click at [236, 446] on span "NO DATA FOUND" at bounding box center [248, 447] width 371 height 17
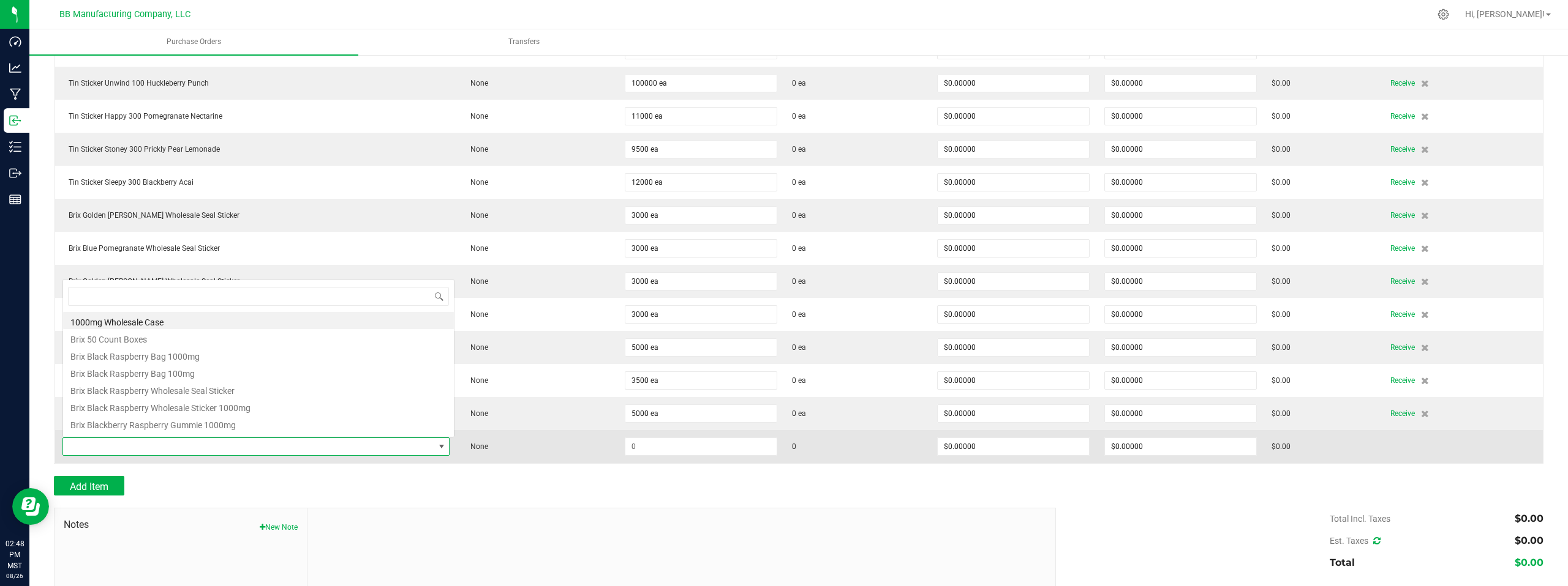
scroll to position [18, 377]
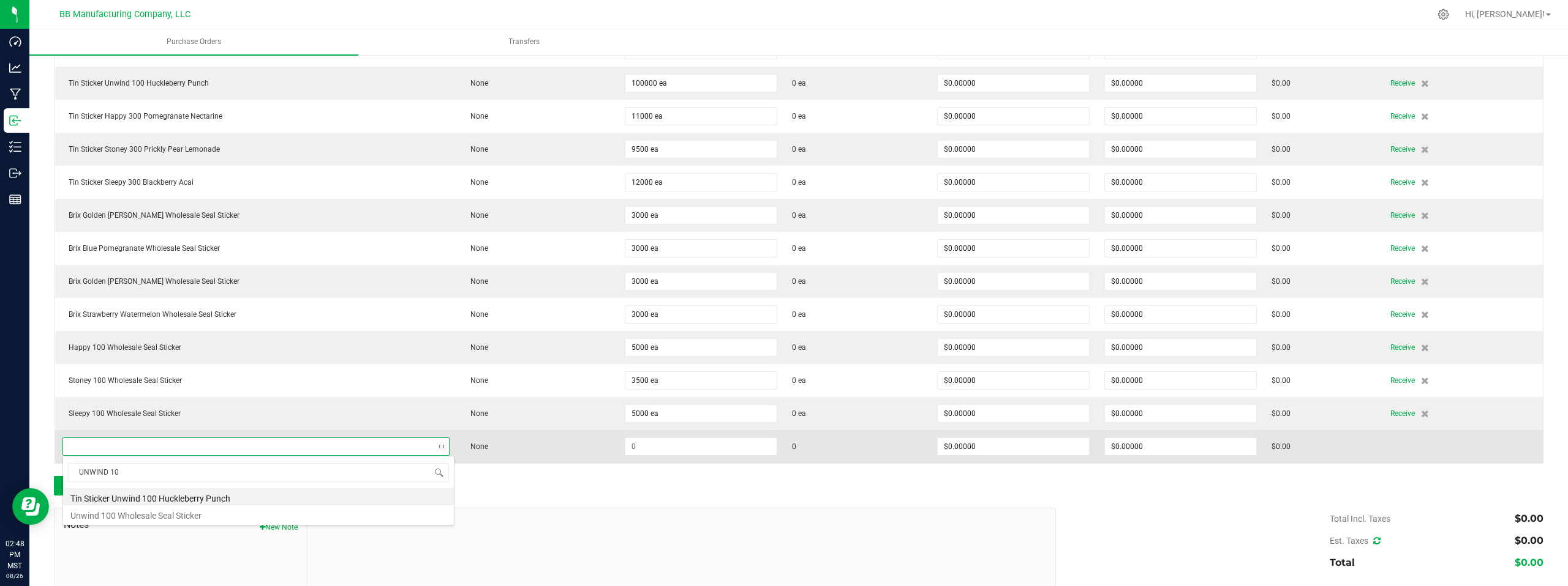
type input "UNWIND 100"
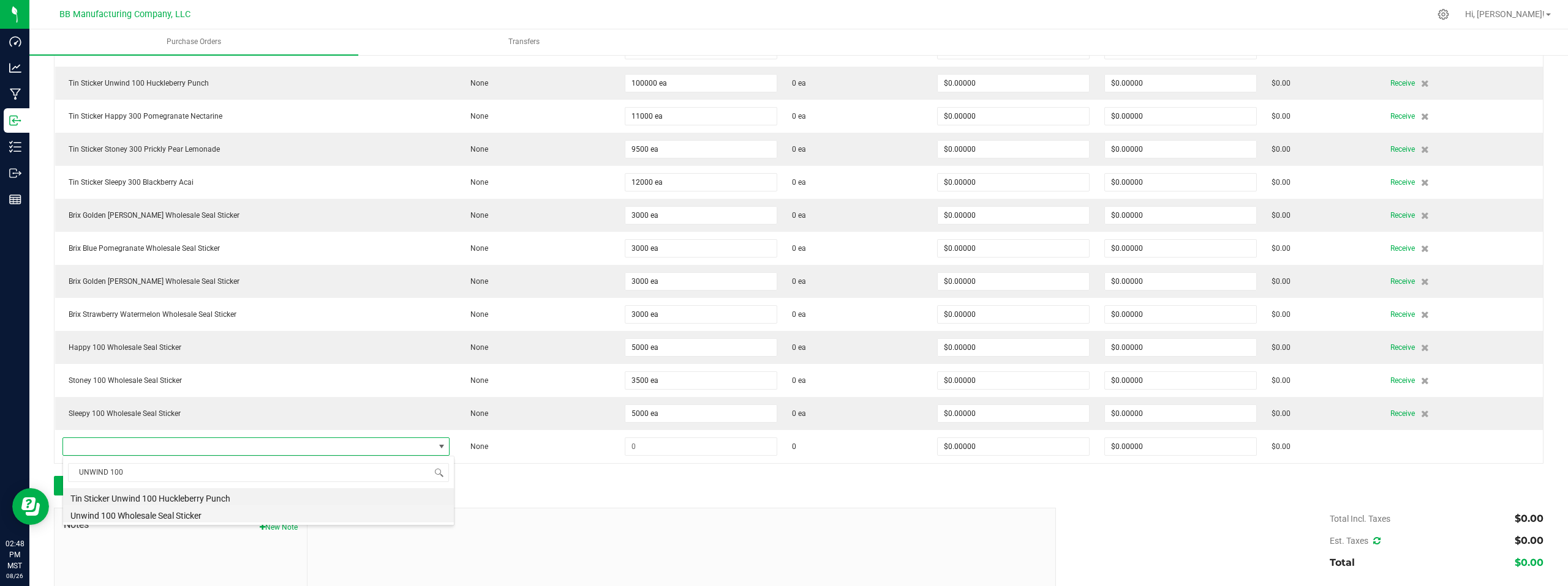
click at [169, 518] on li "Unwind 100 Wholesale Seal Sticker" at bounding box center [258, 514] width 390 height 17
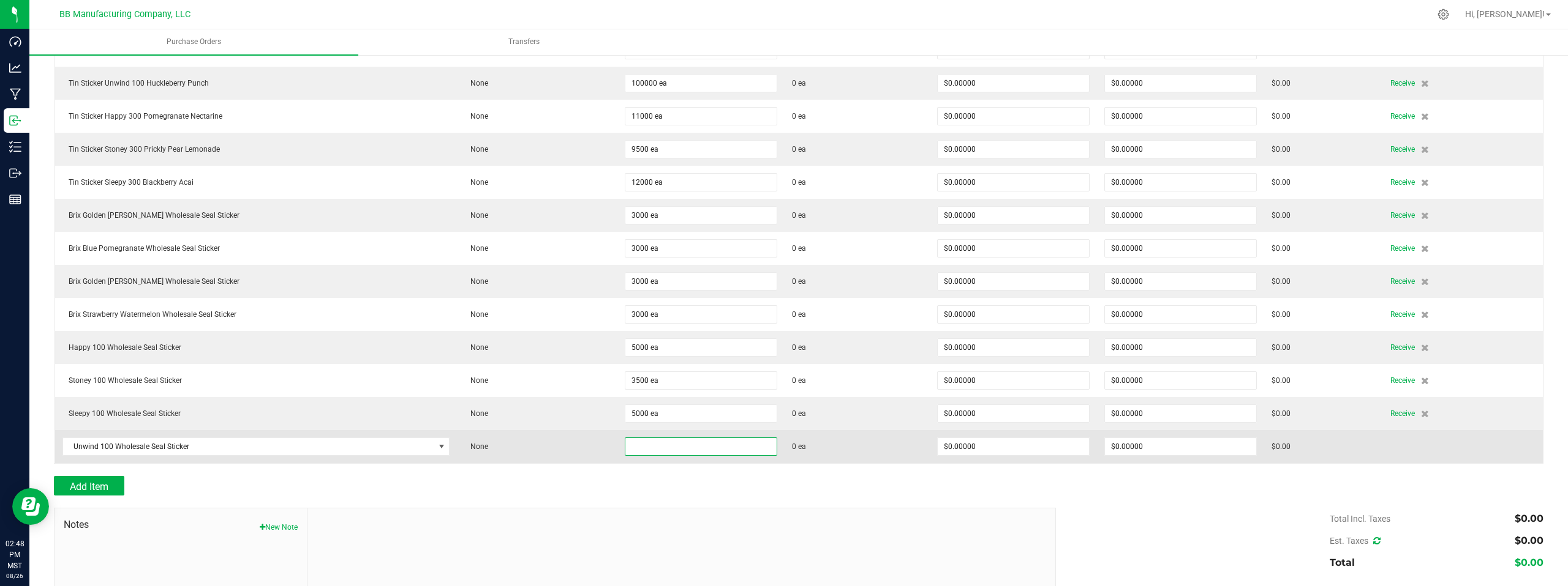
click at [670, 452] on input at bounding box center [701, 447] width 151 height 17
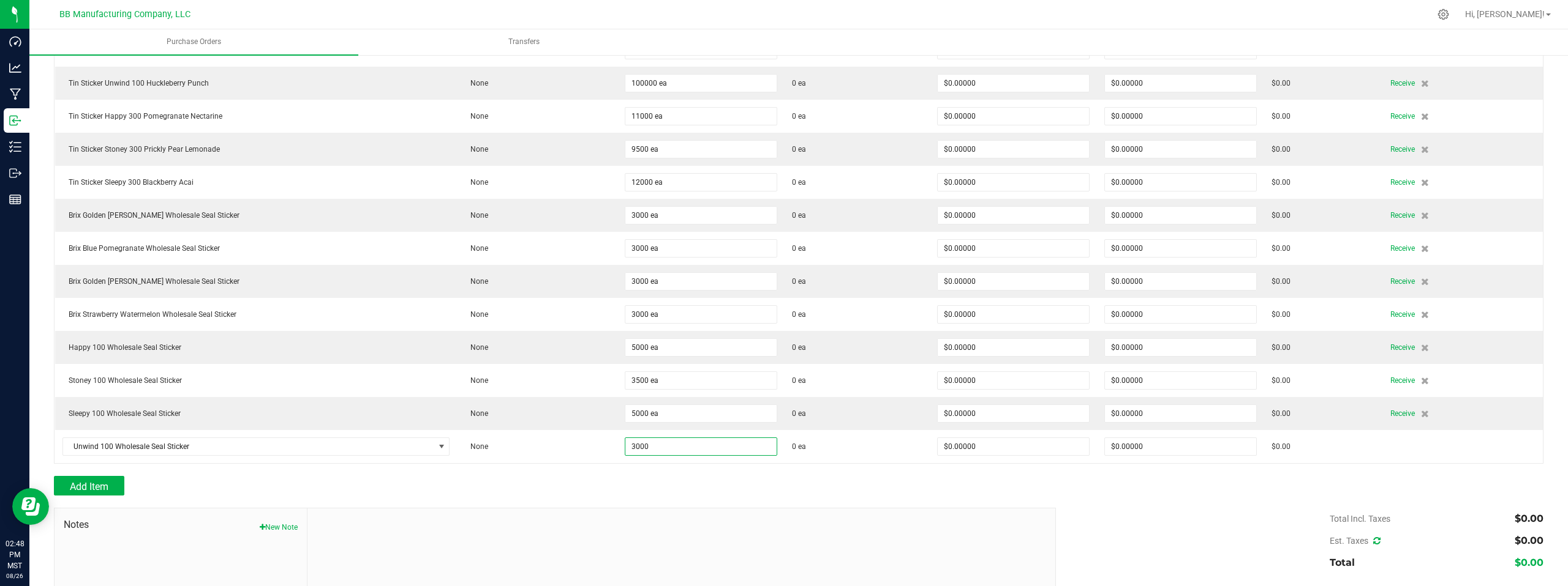
type input "3000 ea"
click at [875, 475] on div at bounding box center [799, 470] width 1490 height 12
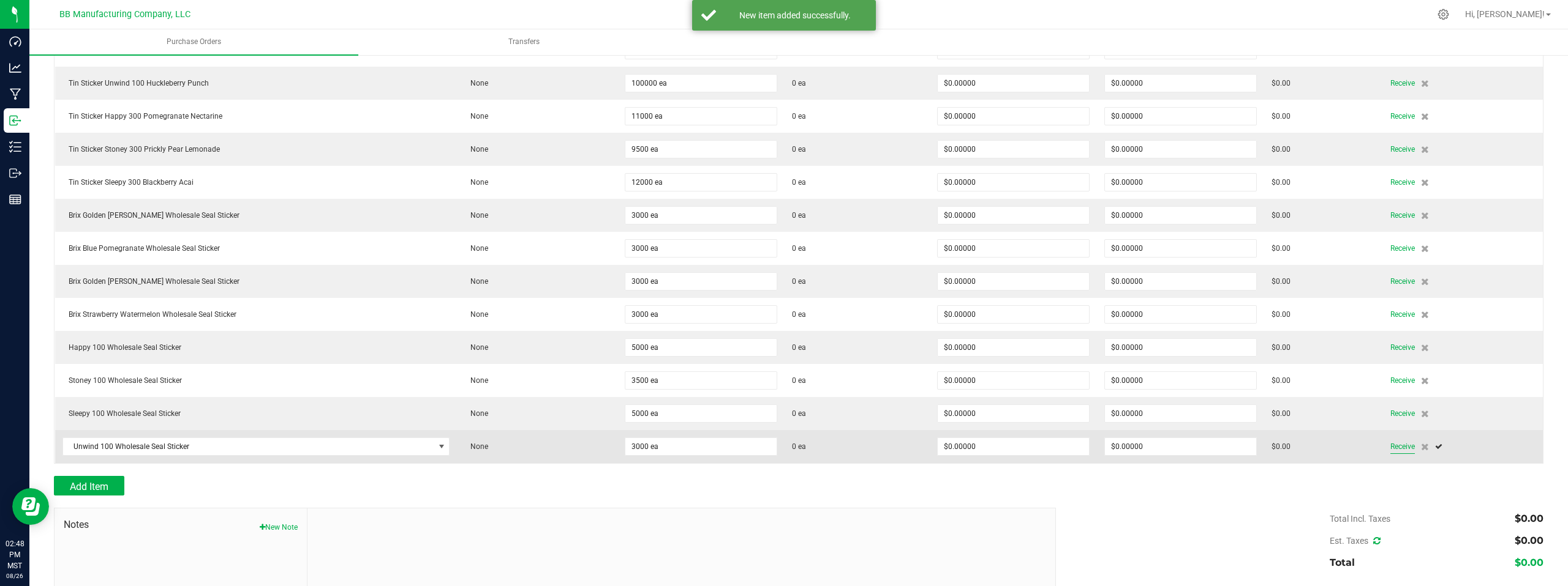
click at [1394, 449] on span "Receive" at bounding box center [1402, 446] width 25 height 14
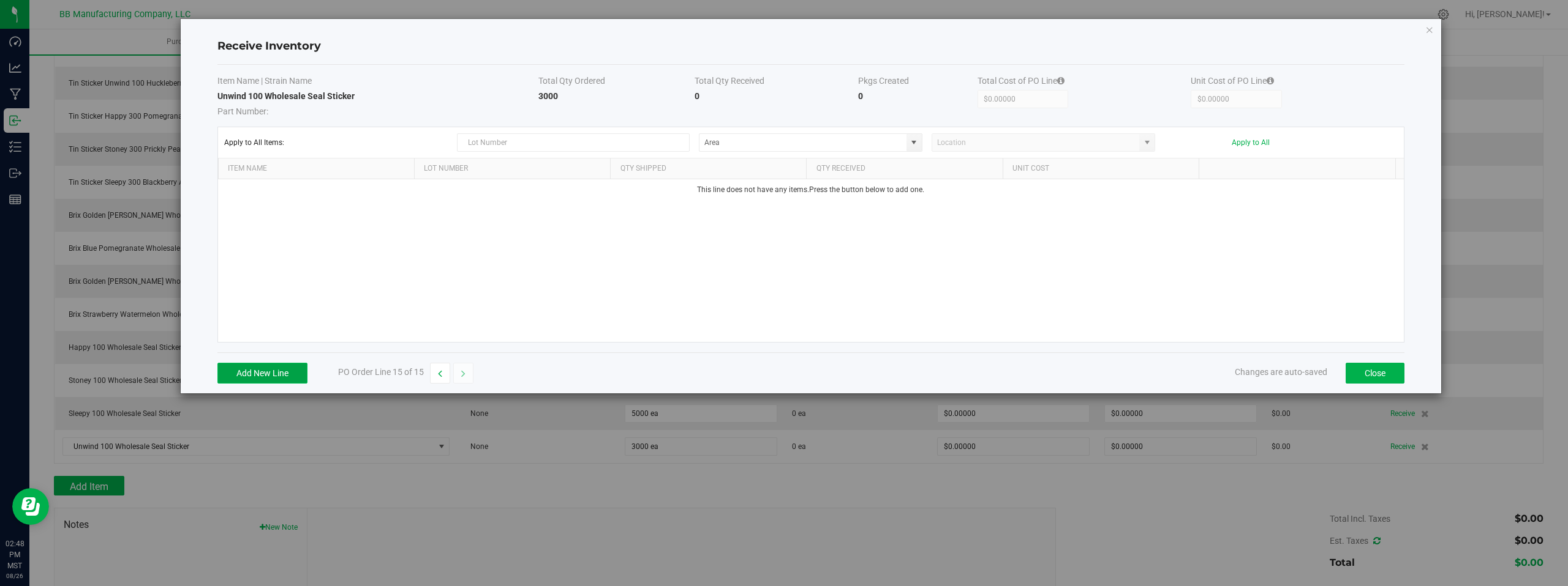
click at [286, 370] on button "Add New Line" at bounding box center [262, 374] width 90 height 21
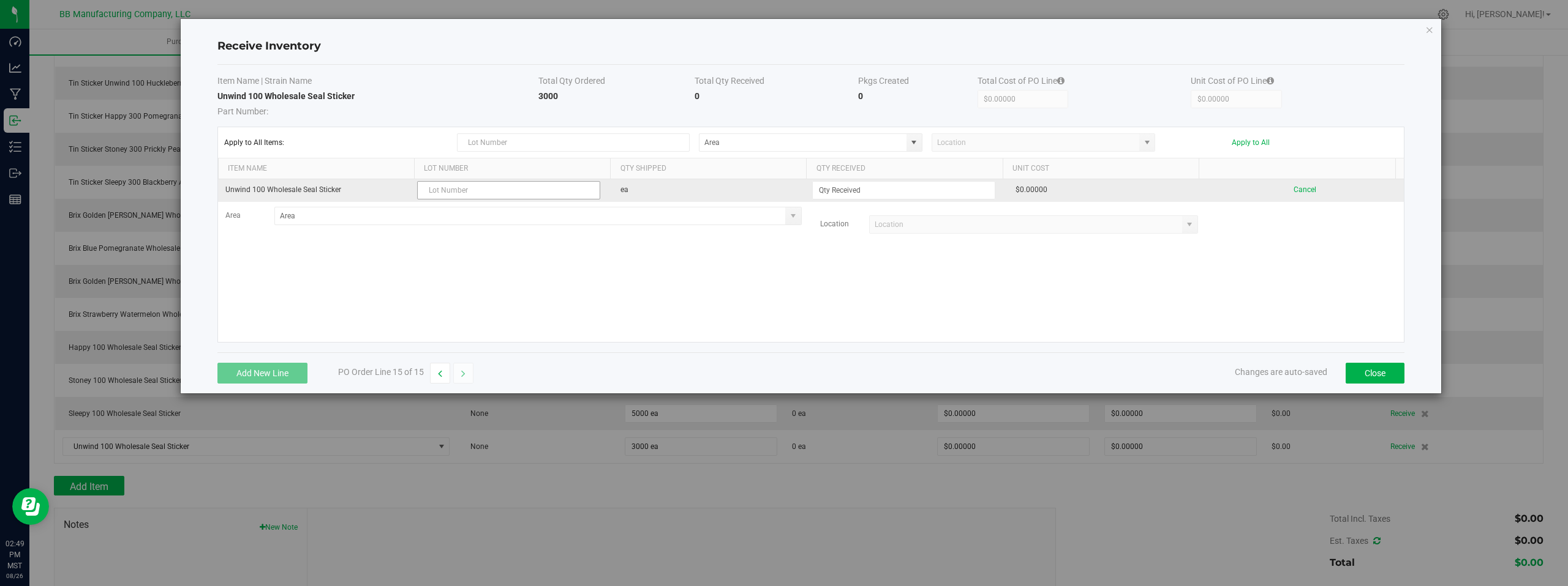
click at [517, 195] on input "text" at bounding box center [508, 189] width 183 height 18
click at [513, 193] on input "text" at bounding box center [508, 189] width 183 height 18
click at [468, 190] on input "LRBBS21 0826.2025" at bounding box center [508, 189] width 183 height 18
type input "LRBBS21 08.26.2025"
click at [862, 194] on input at bounding box center [903, 190] width 182 height 17
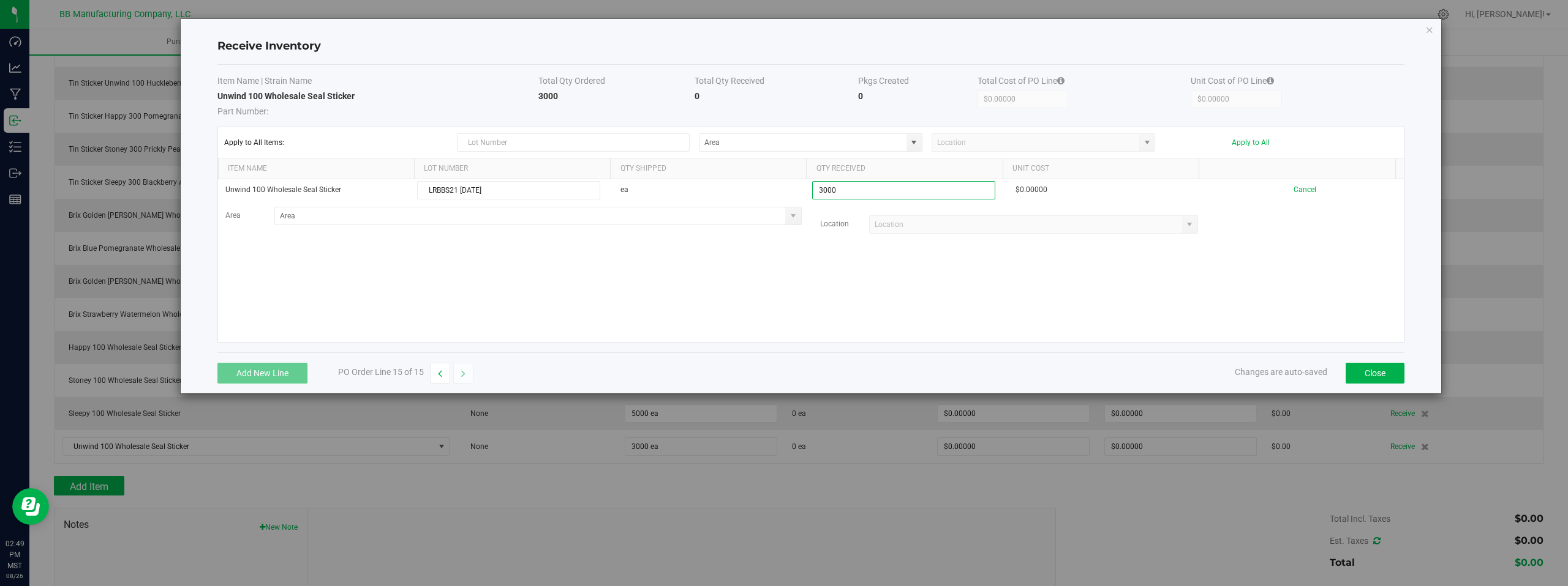
type input "3000 ea"
click at [909, 317] on kendo-grid-list "Unwind 100 Wholesale Seal Sticker LRBBS21 08.26.2025 ea 3000 ea $0.00000 Cancel…" at bounding box center [811, 261] width 1186 height 163
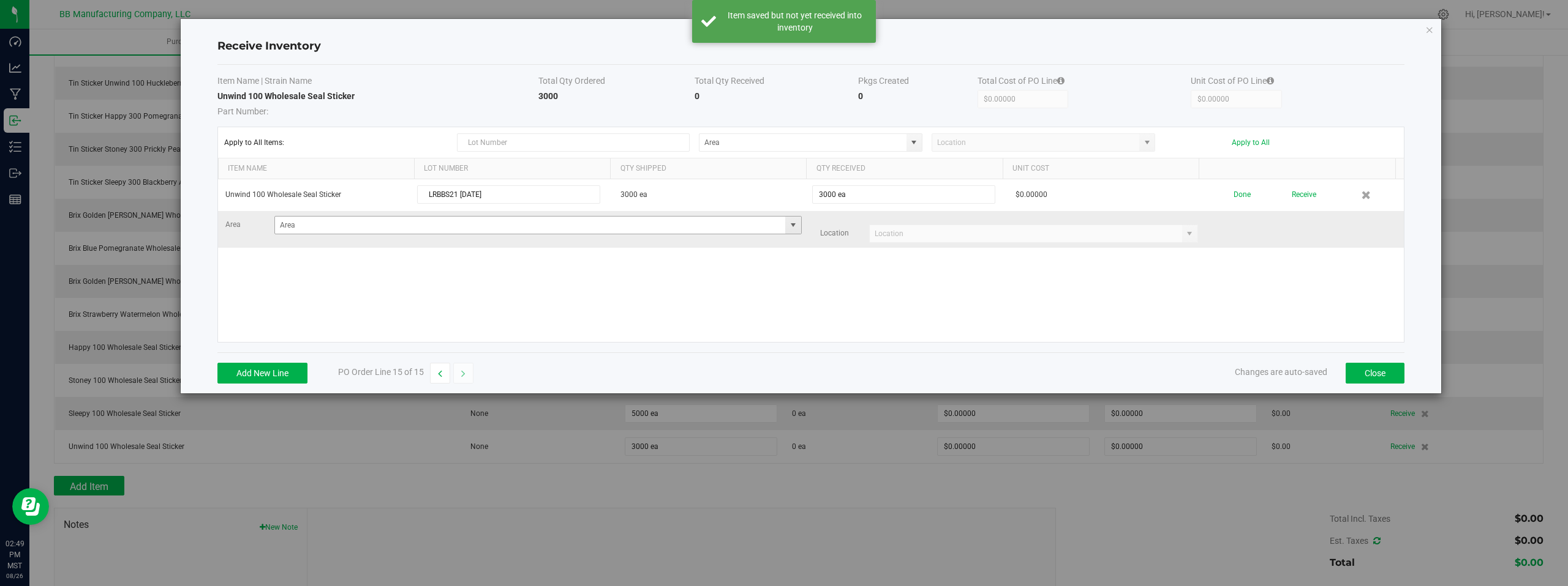
click at [791, 225] on span at bounding box center [793, 225] width 10 height 10
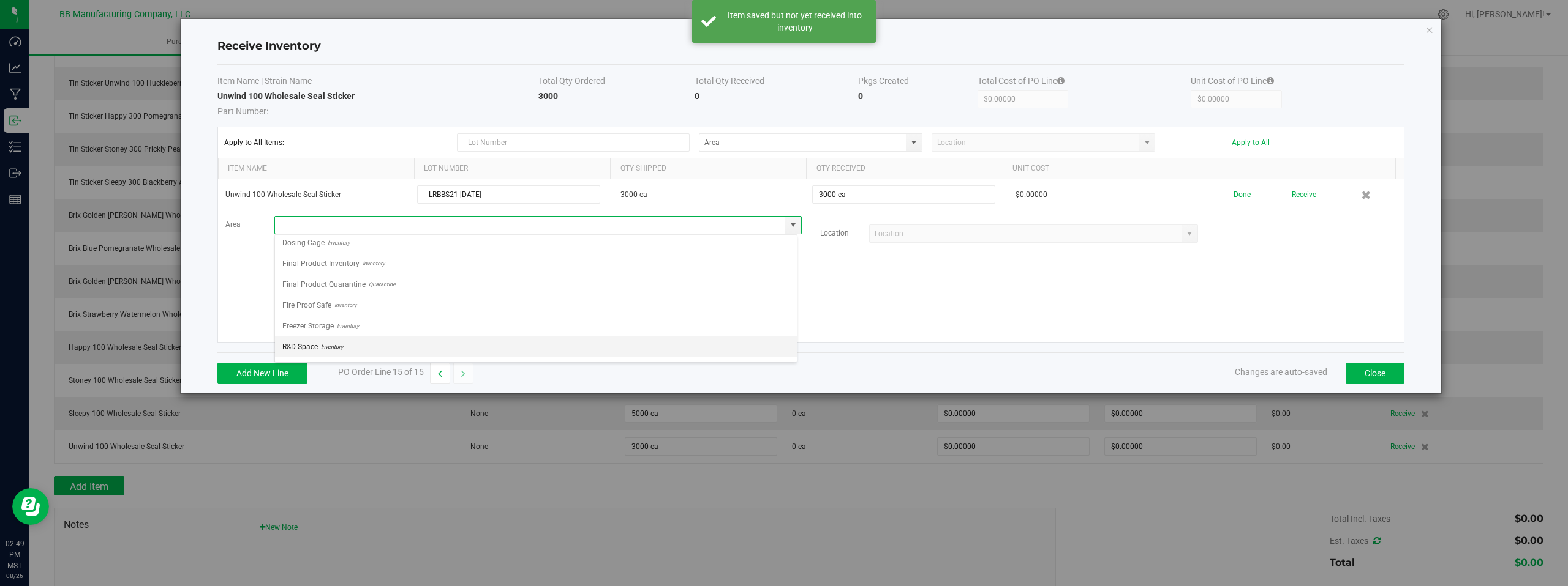
scroll to position [86, 0]
click at [327, 346] on span "Storage Space" at bounding box center [307, 348] width 48 height 18
type input "Storage Space"
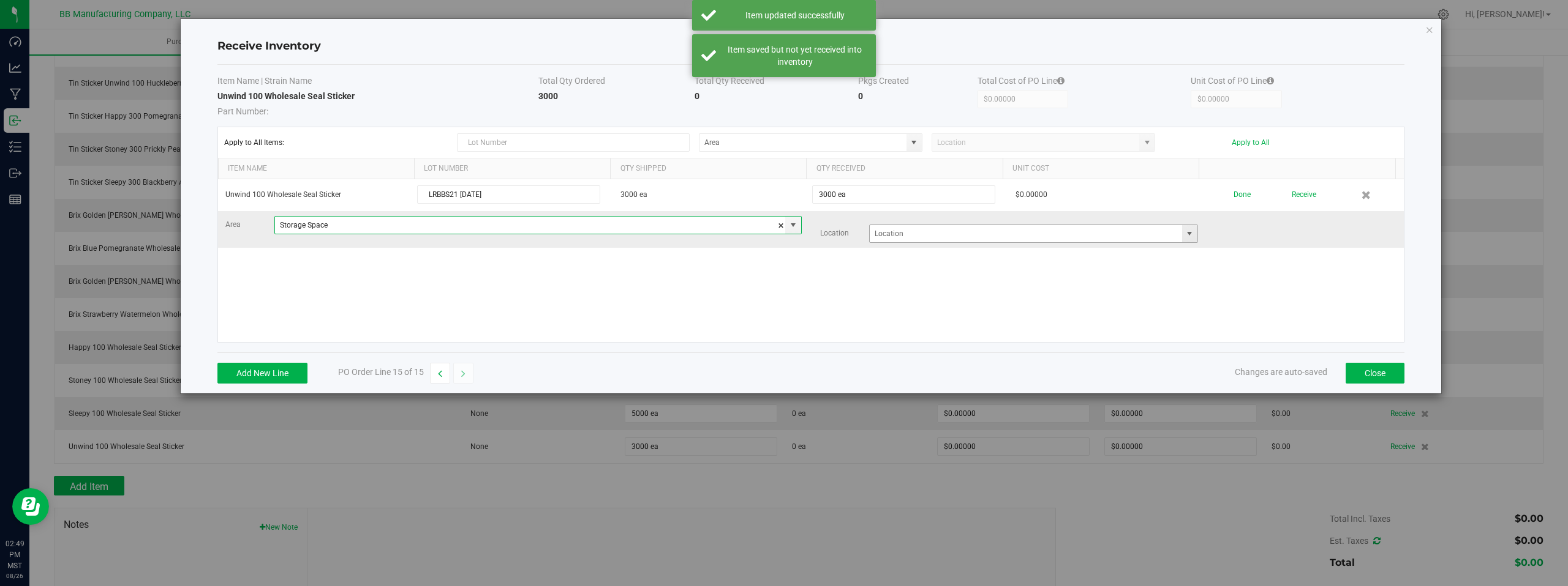
click at [1184, 236] on span at bounding box center [1189, 234] width 10 height 10
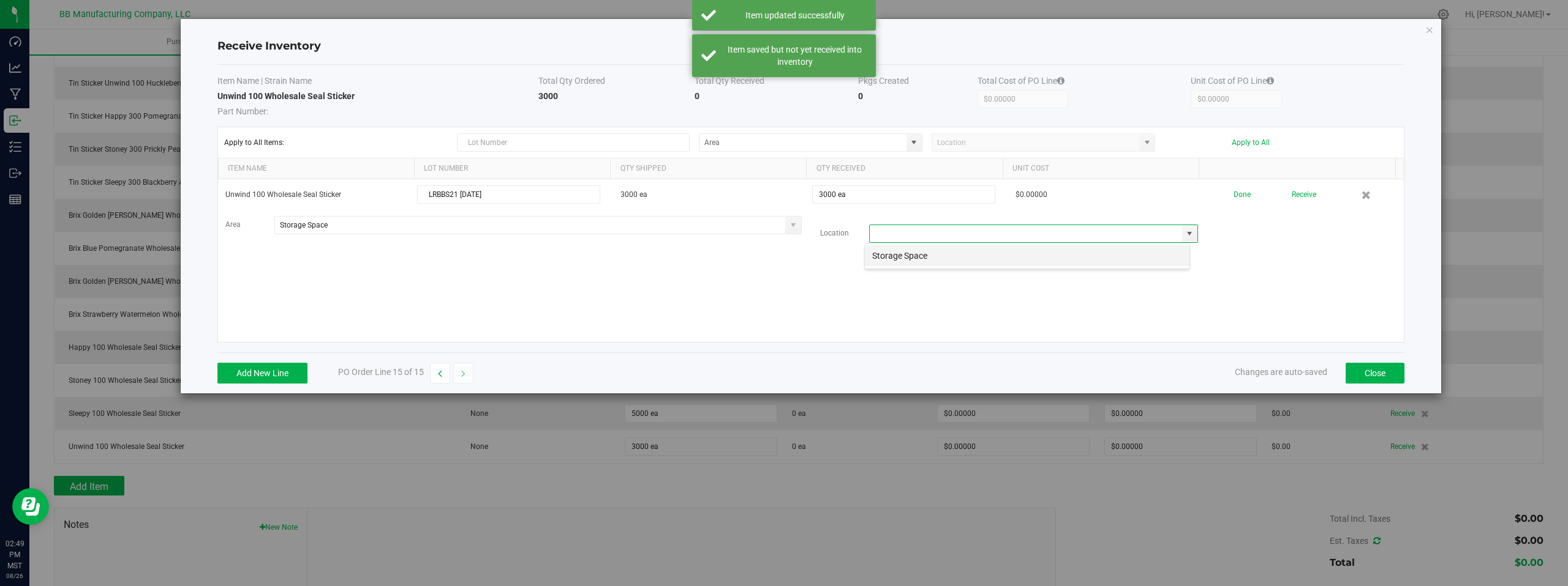
scroll to position [18, 327]
click at [918, 255] on li "Storage Space" at bounding box center [1026, 256] width 325 height 21
type input "Storage Space"
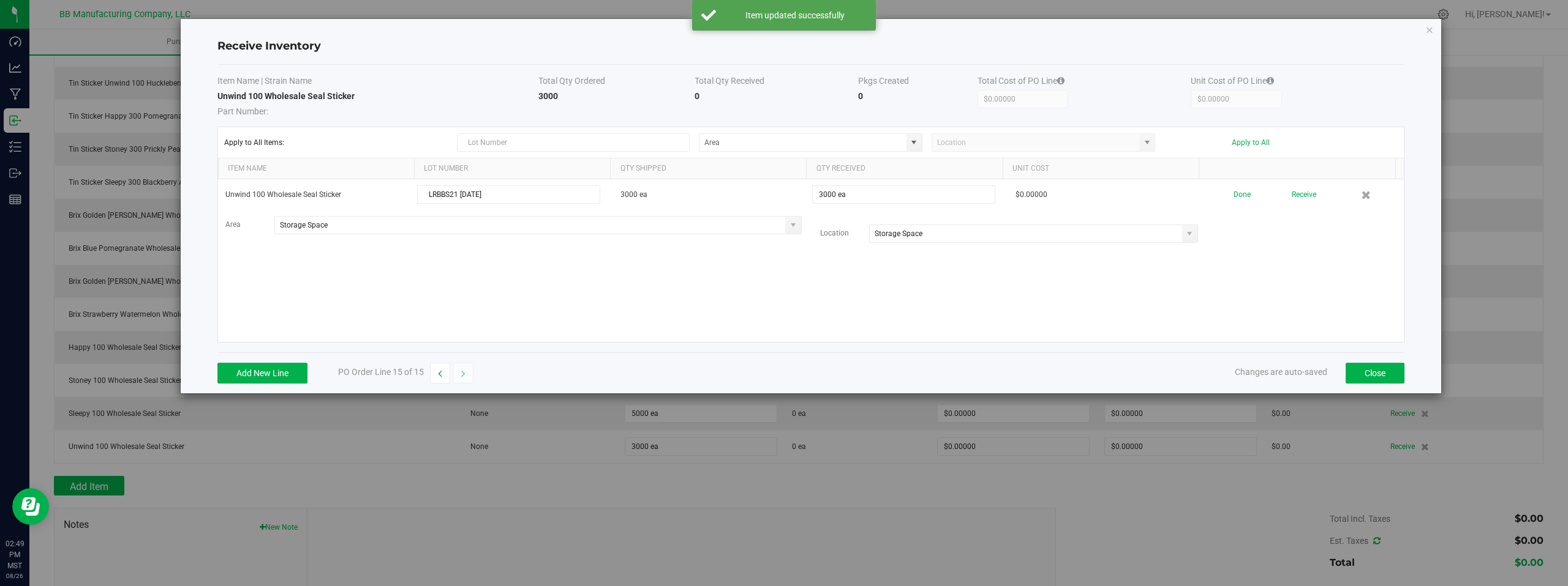
click at [1275, 274] on div "Unwind 100 Wholesale Seal Sticker LRBBS21 08.26.2025 3000 ea 3000 ea $0.00000 D…" at bounding box center [811, 261] width 1186 height 163
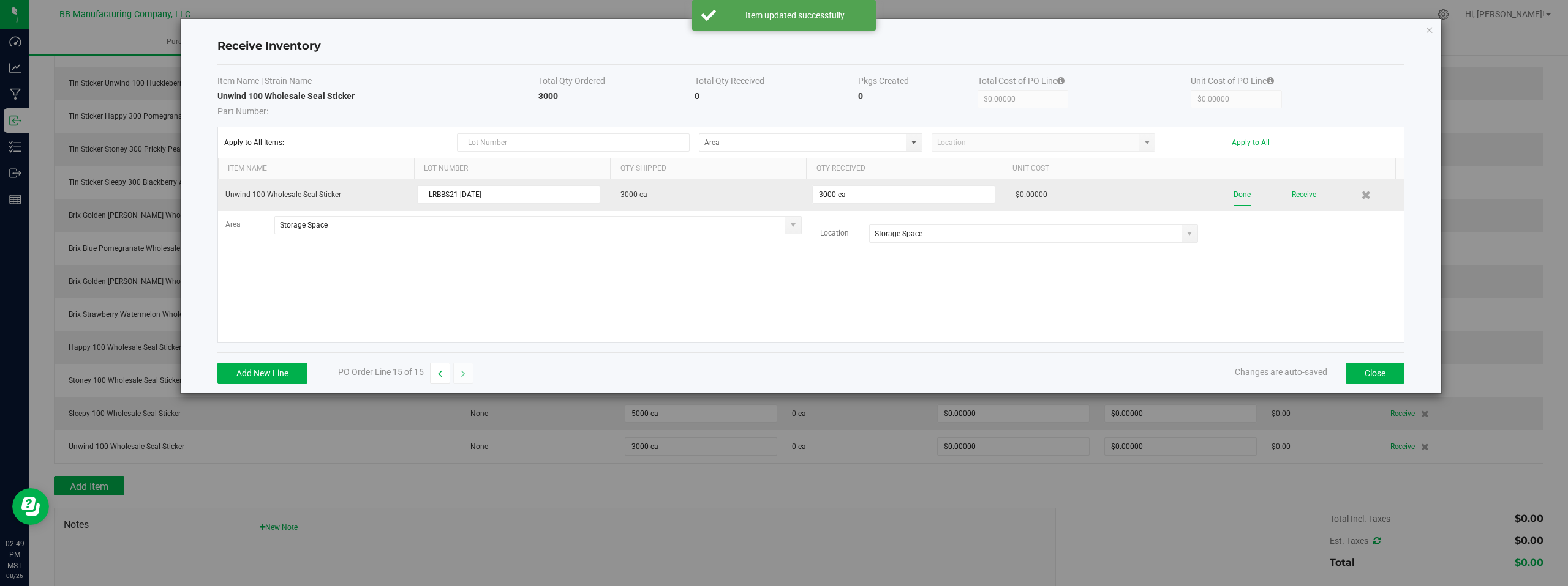
click at [1234, 197] on button "Done" at bounding box center [1242, 195] width 17 height 22
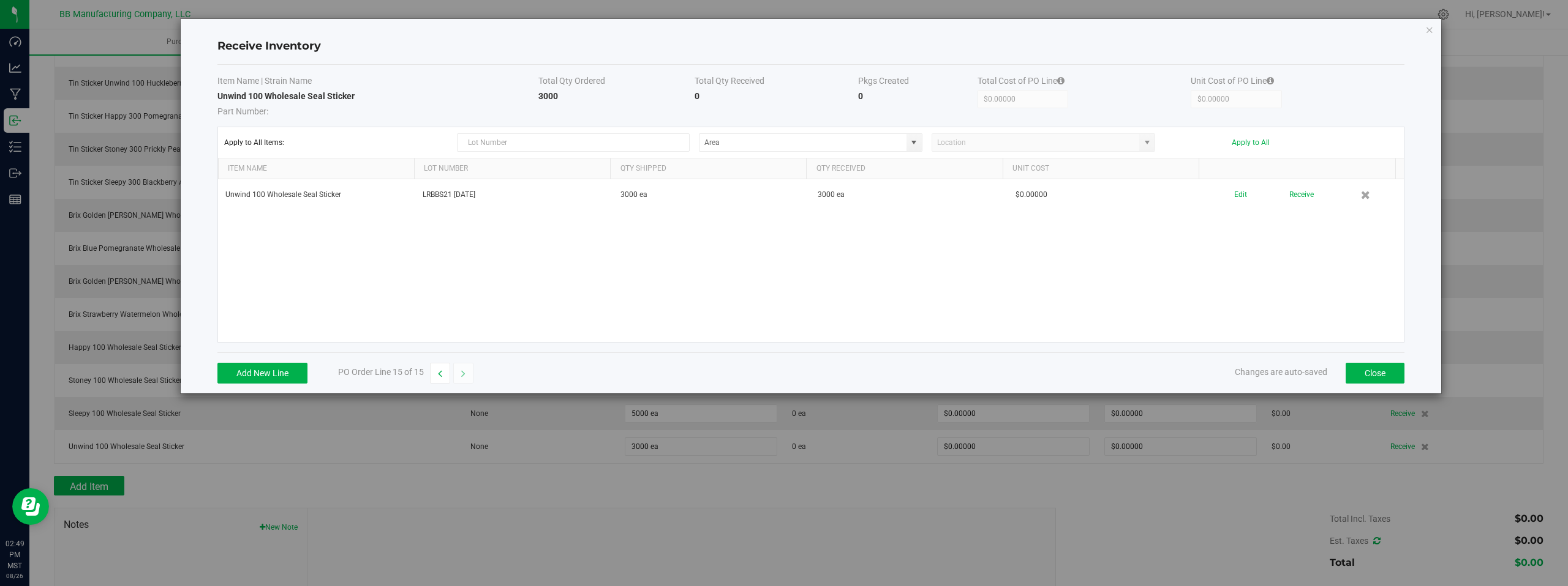
click at [1320, 285] on div "Unwind 100 Wholesale Seal Sticker LRBBS21 08.26.2025 3000 ea 3000 ea $0.00000 E…" at bounding box center [811, 261] width 1186 height 163
click at [1373, 375] on button "Close" at bounding box center [1376, 374] width 59 height 21
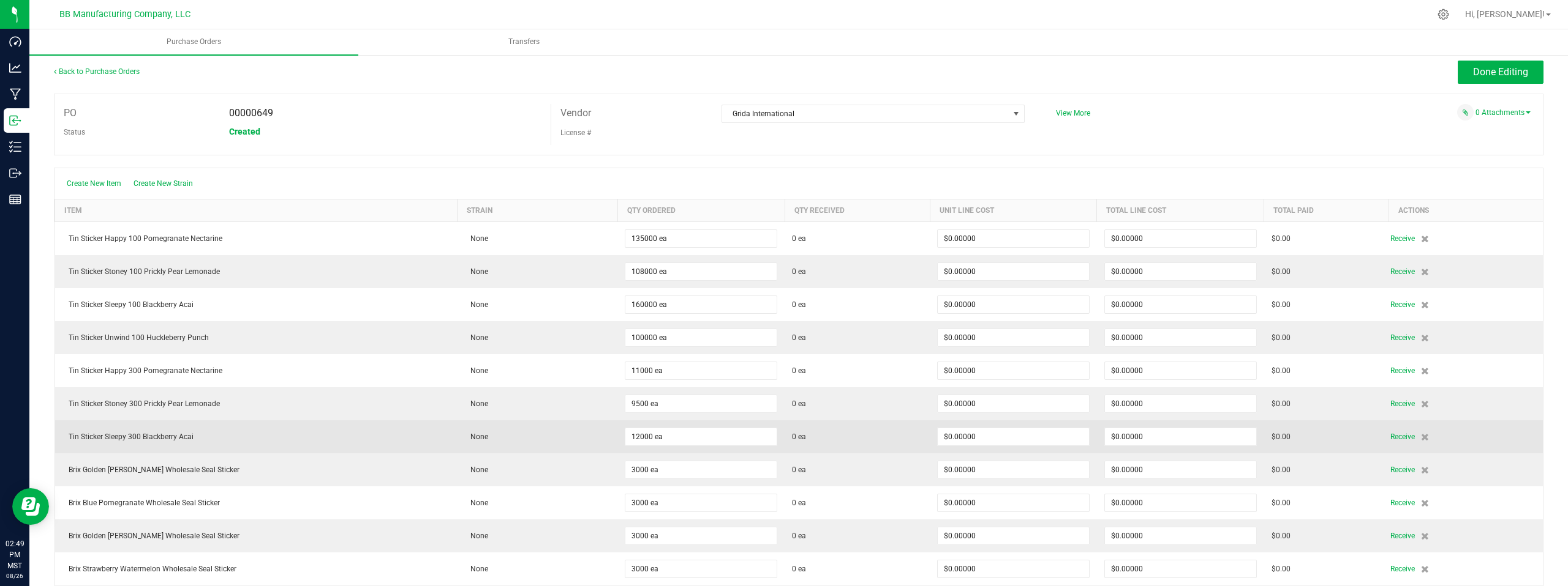
scroll to position [0, 0]
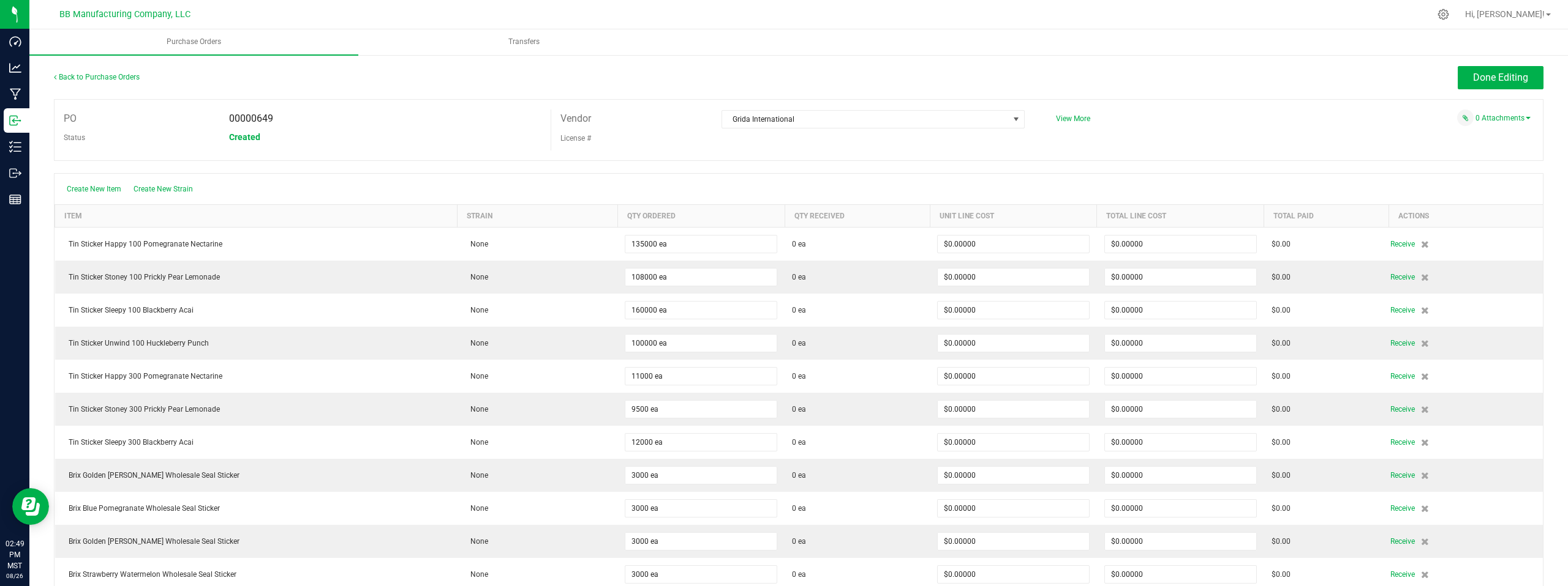
click at [1185, 131] on div "PO 00000649 Status Created Vendor Grida International License # View More" at bounding box center [799, 129] width 1490 height 62
click at [1209, 132] on div "PO 00000649 Status Created Vendor Grida International License # View More" at bounding box center [799, 129] width 1490 height 62
click at [1492, 74] on span "Done Editing" at bounding box center [1500, 77] width 55 height 11
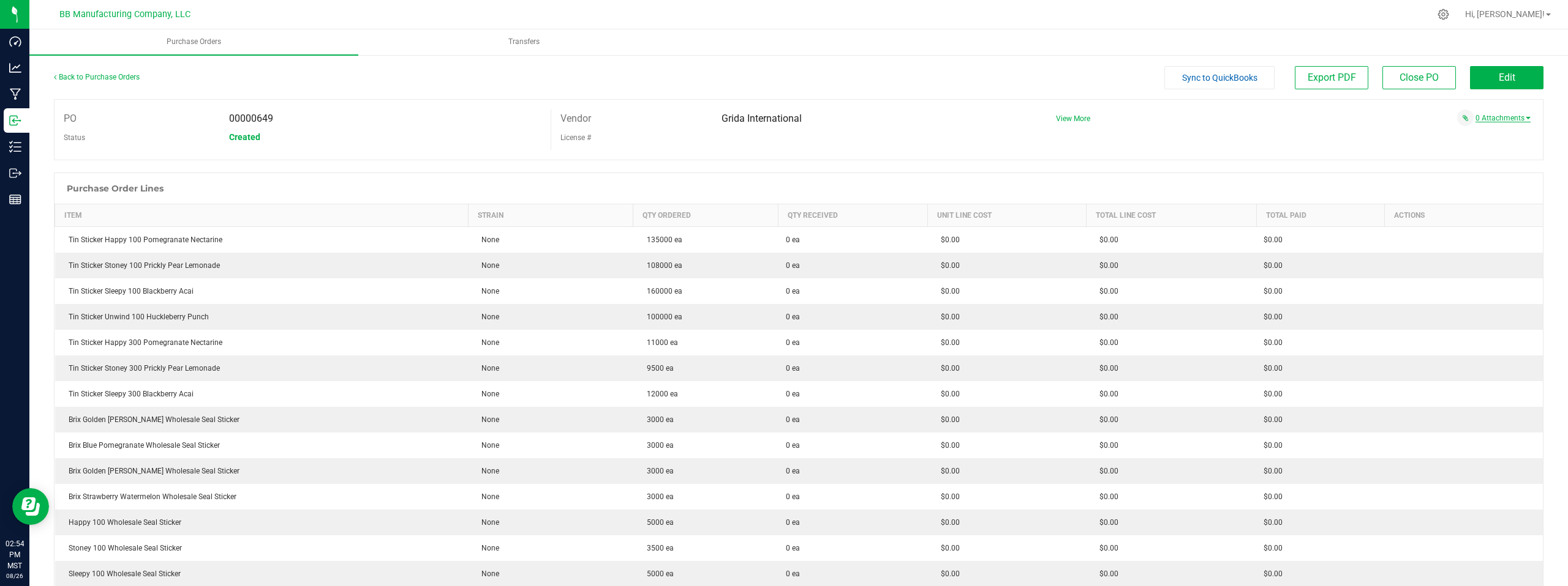
click at [1514, 119] on link "0 Attachments" at bounding box center [1503, 118] width 55 height 9
click at [1479, 134] on button "Attach new document" at bounding box center [1491, 135] width 80 height 11
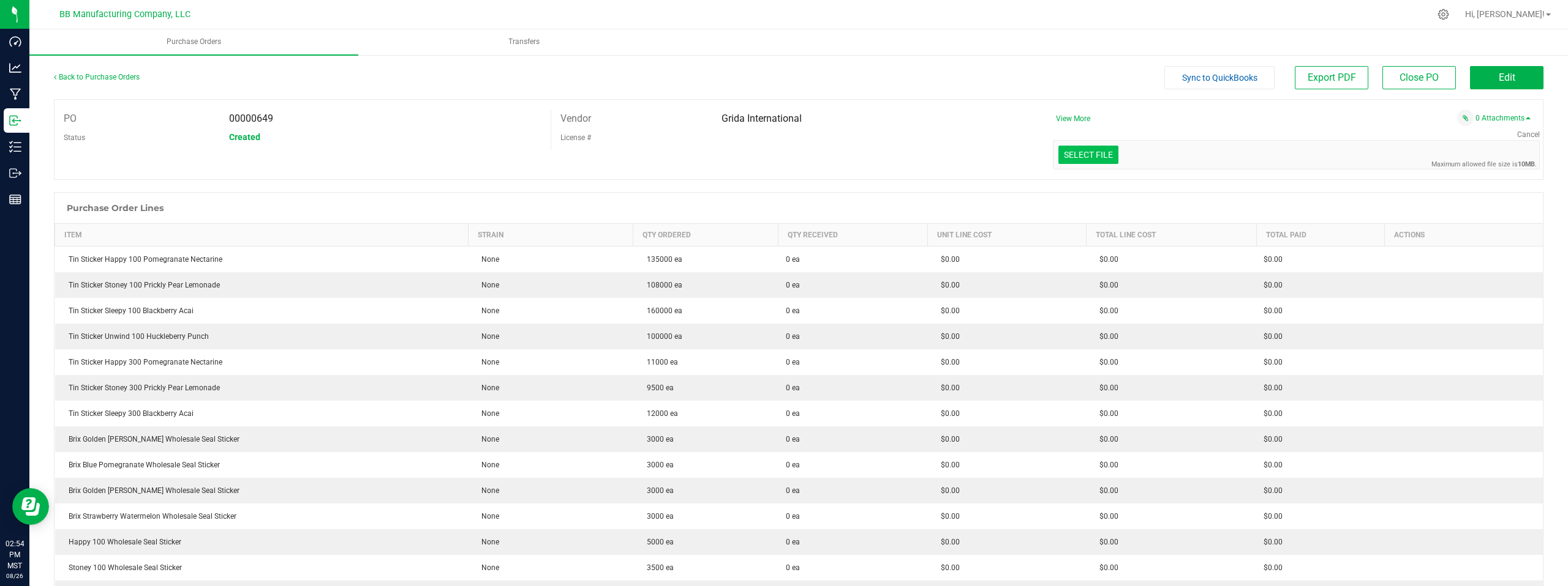
click at [1074, 155] on input "Select file" at bounding box center [51, 101] width 2132 height 125
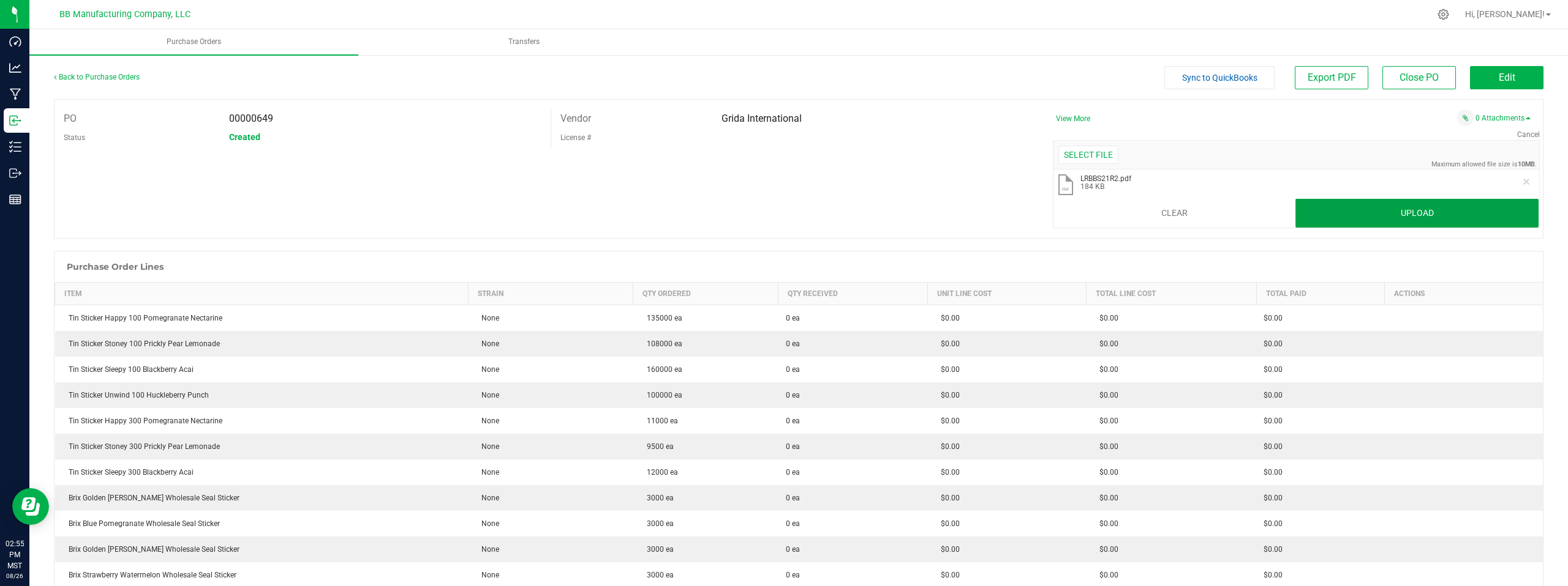
click at [1347, 211] on button "Upload" at bounding box center [1417, 213] width 243 height 29
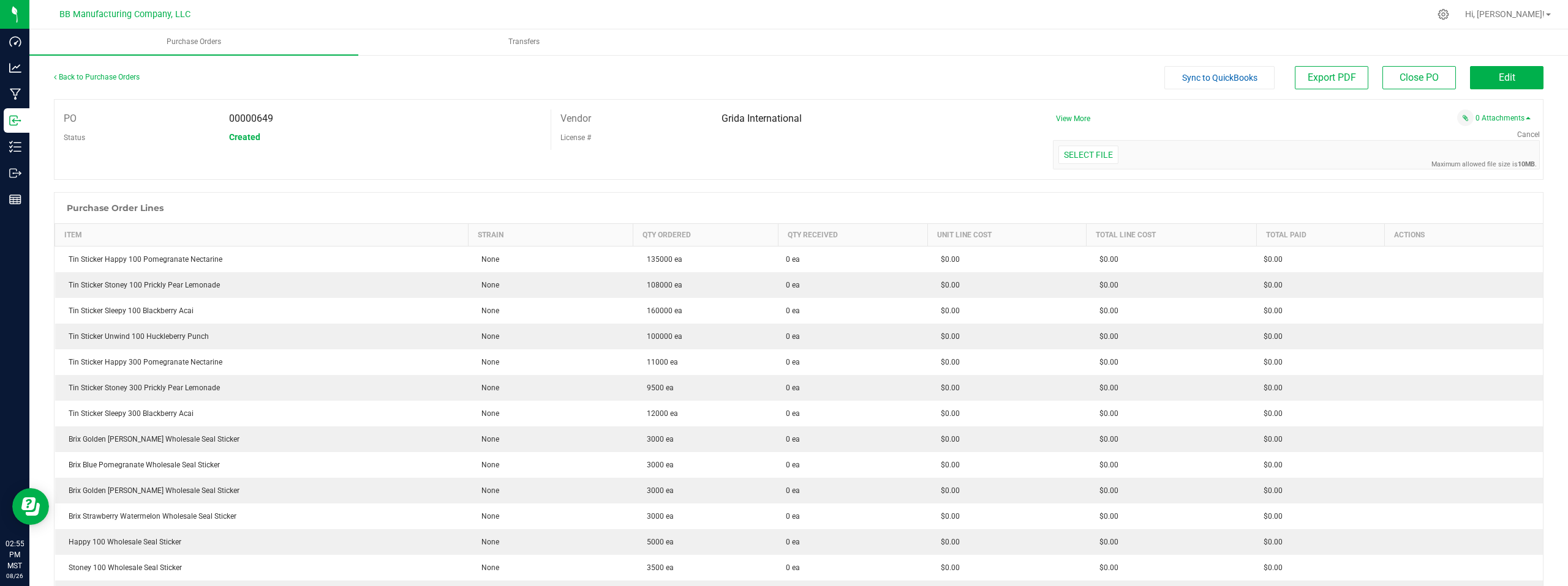
click at [866, 136] on div "License #" at bounding box center [792, 137] width 483 height 19
click at [89, 79] on link "Back to Purchase Orders" at bounding box center [97, 77] width 86 height 9
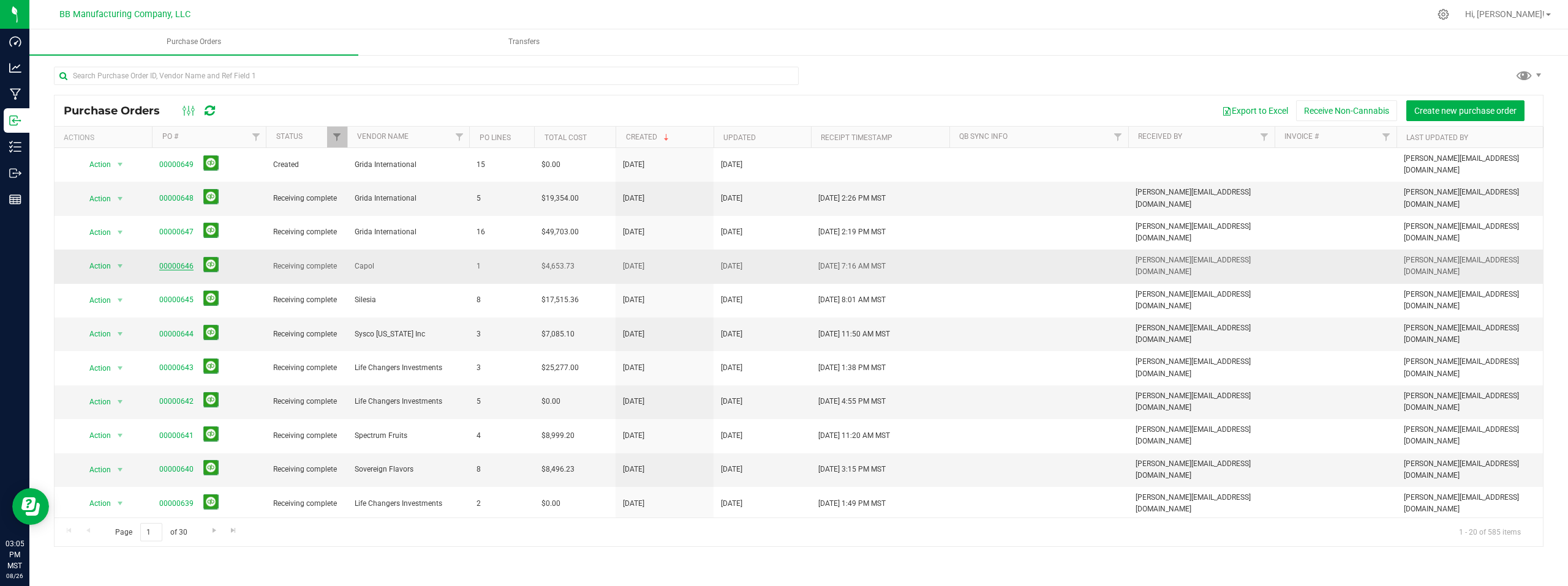
click at [178, 262] on link "00000646" at bounding box center [176, 265] width 34 height 9
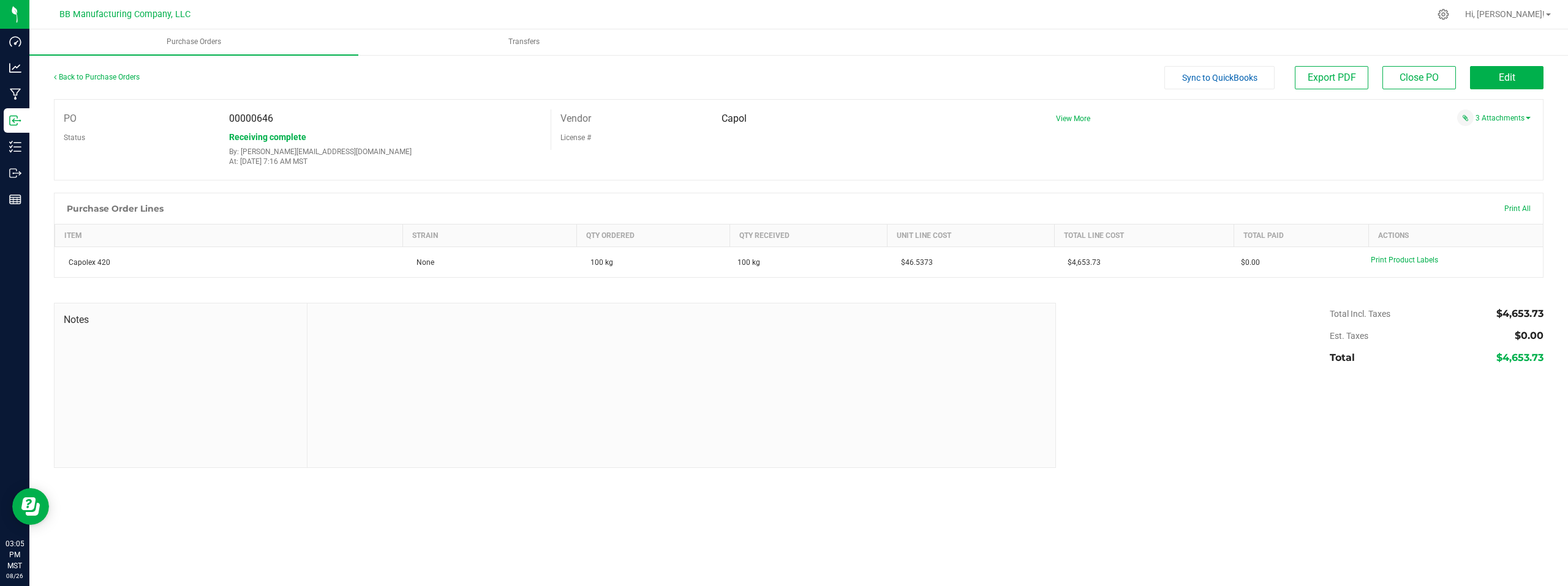
click at [854, 138] on div "License #" at bounding box center [792, 137] width 483 height 19
click at [1202, 146] on div "PO 00000646 Status Receiving complete By: randy@bakedbros.com At: Aug 22, 2025 …" at bounding box center [799, 140] width 1490 height 82
click at [119, 79] on link "Back to Purchase Orders" at bounding box center [97, 77] width 86 height 9
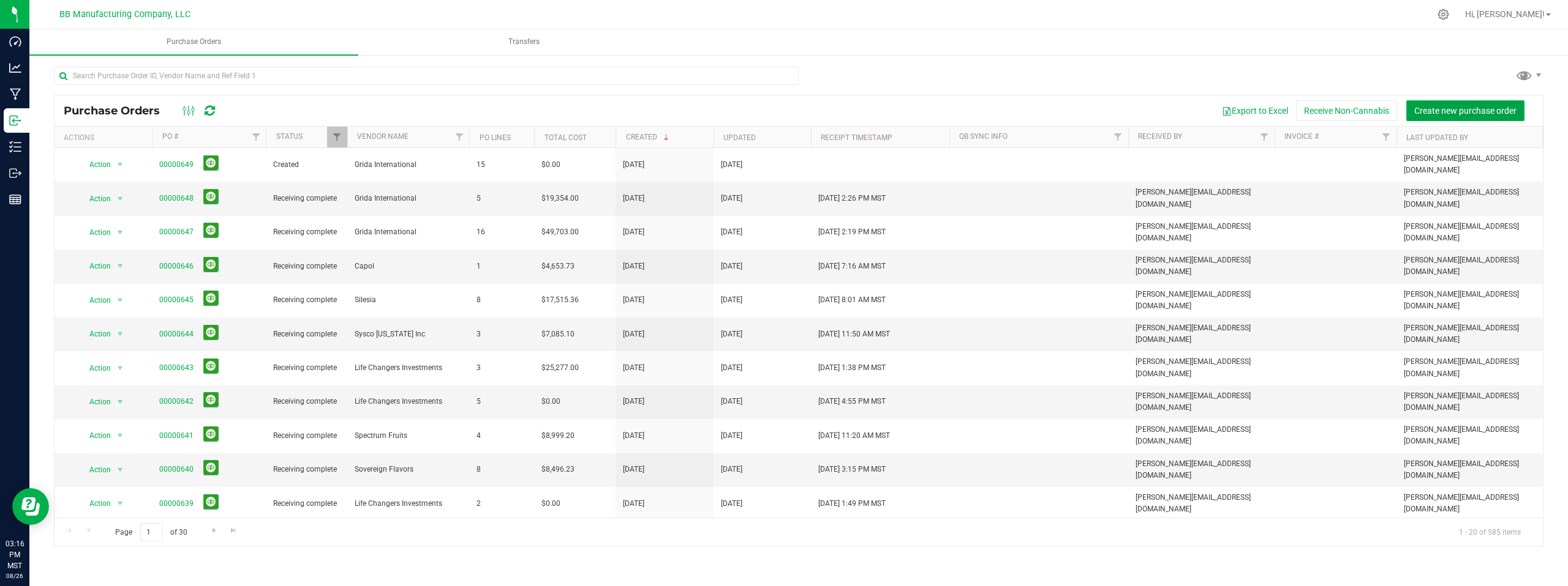
click at [1430, 110] on span "Create new purchase order" at bounding box center [1465, 110] width 102 height 10
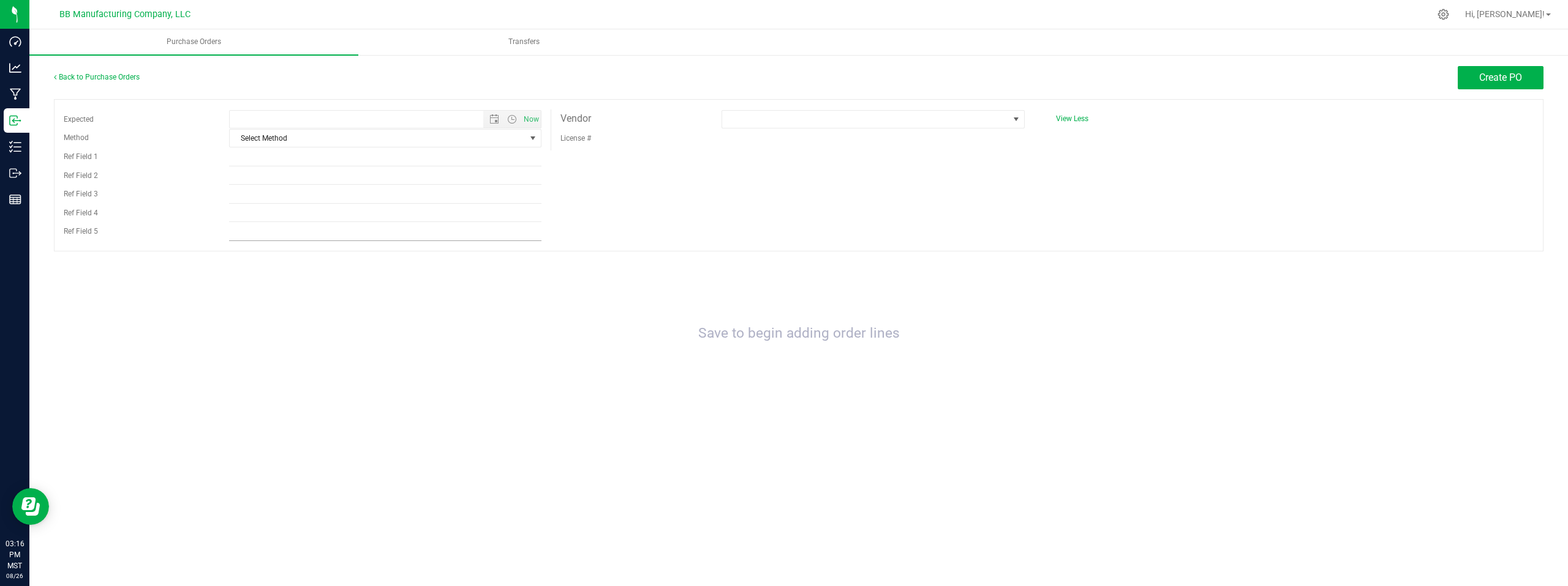
type input "8/26/2025 3:16 PM"
click at [535, 140] on span "select" at bounding box center [533, 138] width 10 height 10
click at [244, 191] on li "FedEx" at bounding box center [385, 195] width 311 height 18
click at [1016, 121] on span at bounding box center [1016, 119] width 10 height 10
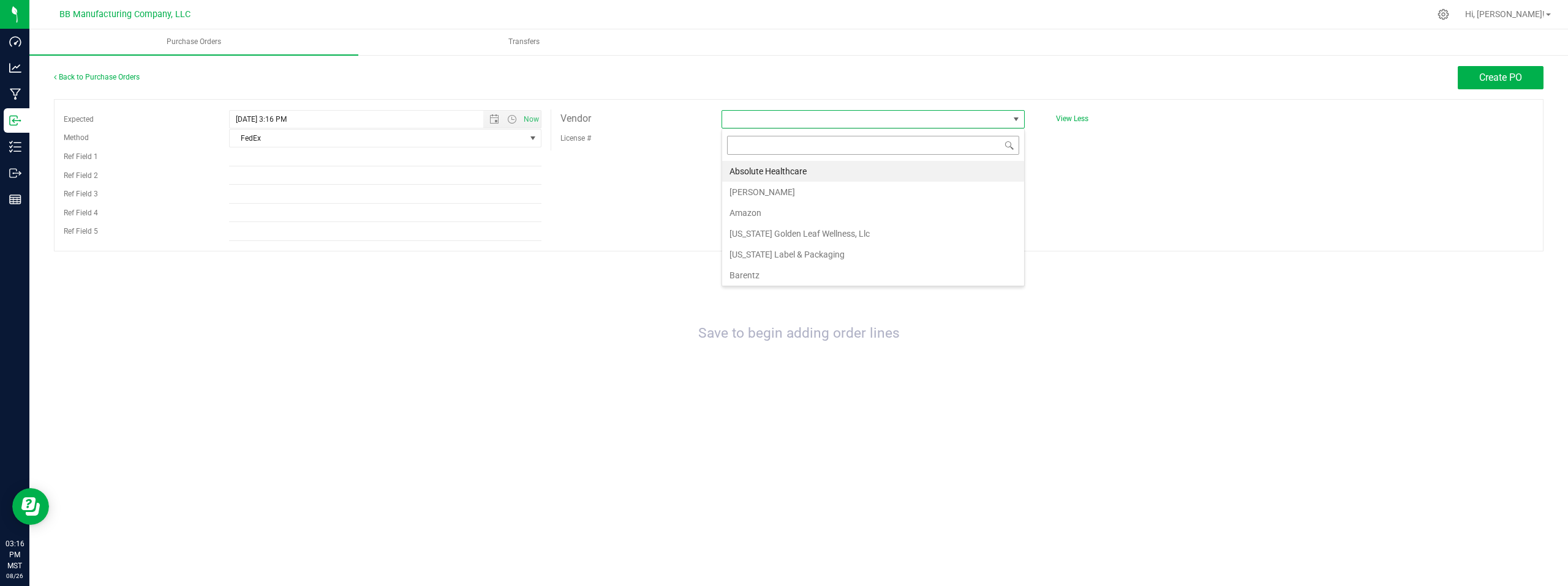
click at [750, 147] on input at bounding box center [873, 146] width 292 height 19
type input "pls"
click at [798, 174] on li "Professional Label Solutions (PLS)" at bounding box center [873, 171] width 302 height 21
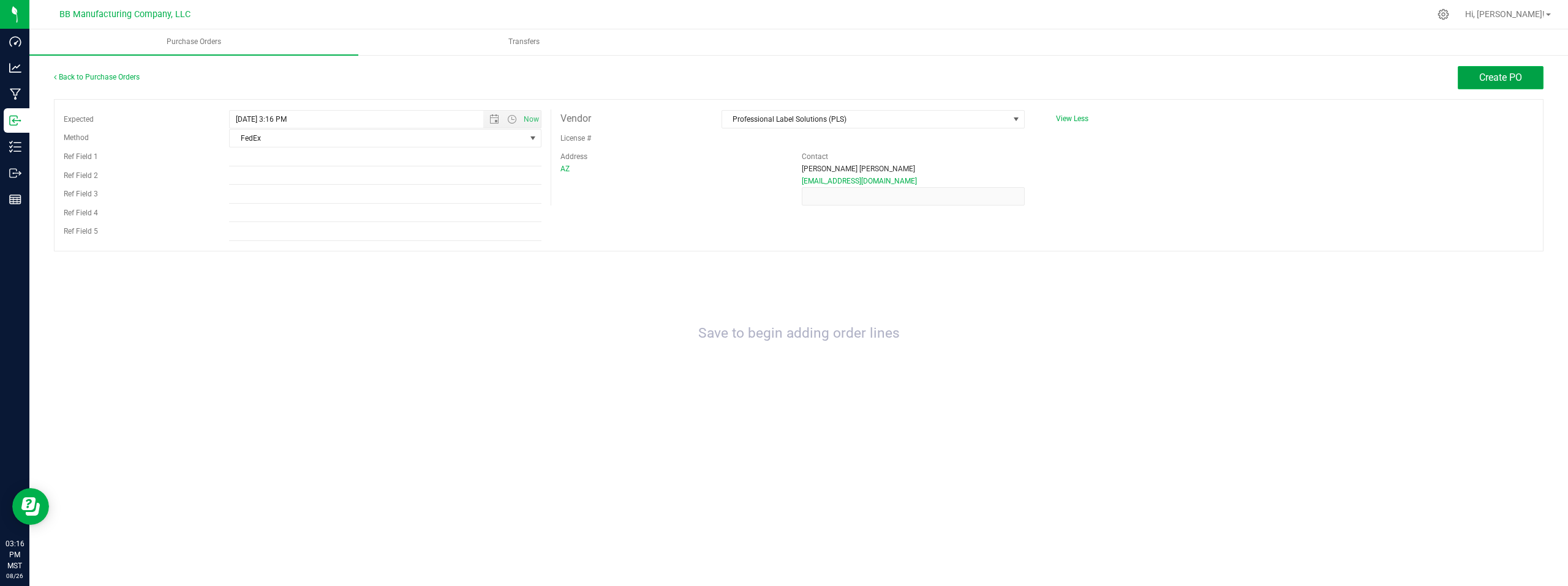
click at [1485, 83] on button "Create PO" at bounding box center [1500, 77] width 86 height 23
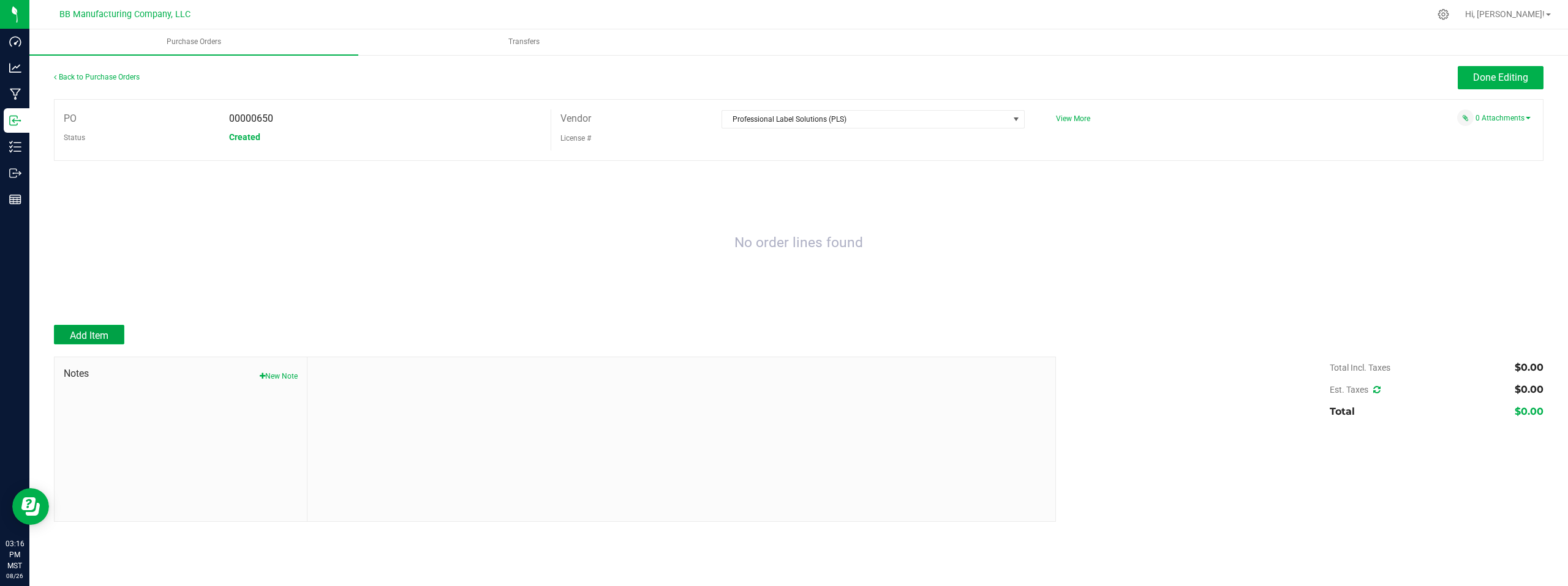
click at [90, 338] on span "Add Item" at bounding box center [89, 336] width 39 height 11
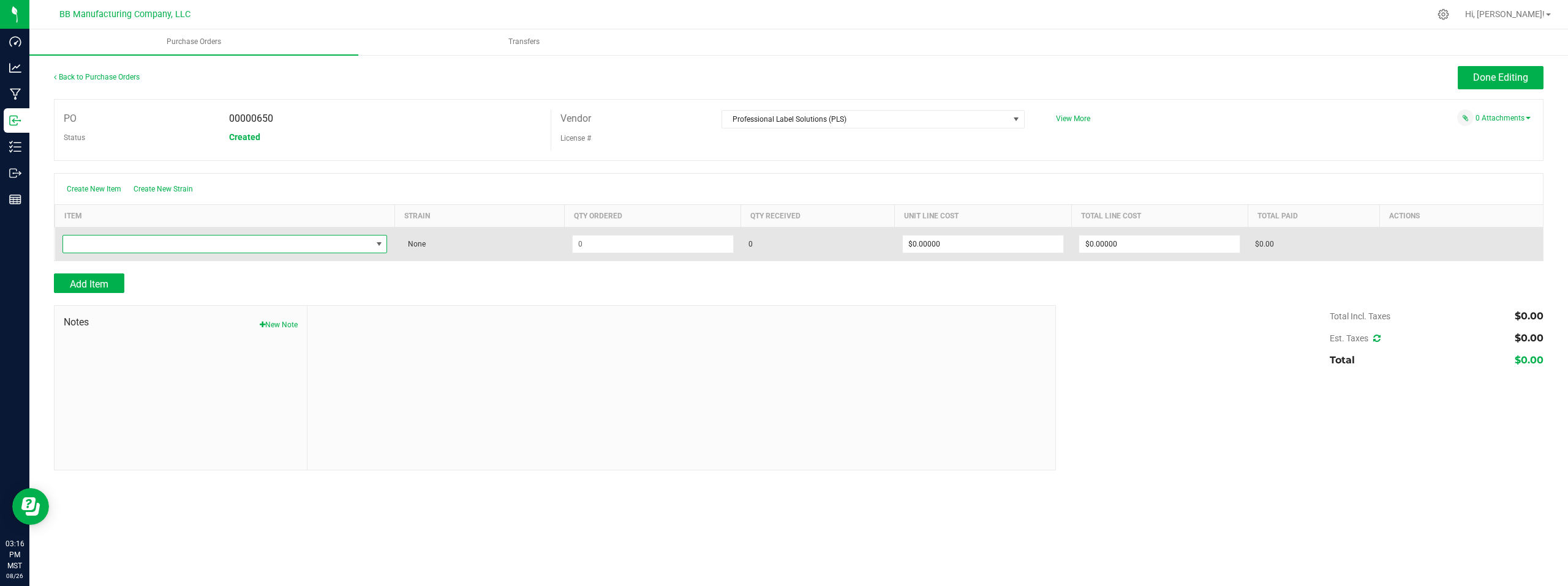
click at [383, 243] on span "NO DATA FOUND" at bounding box center [379, 244] width 10 height 10
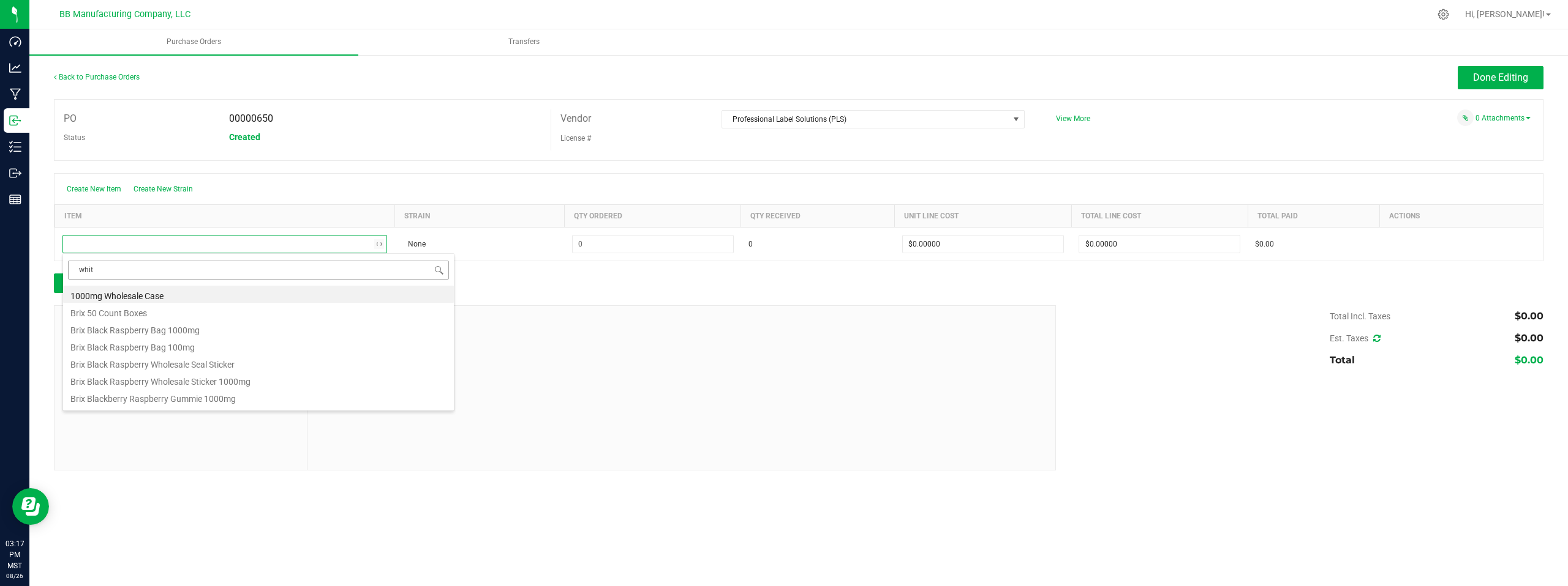
type input "white"
click at [108, 365] on li "Wholesale White Label (2"x2.25")" at bounding box center [258, 363] width 390 height 17
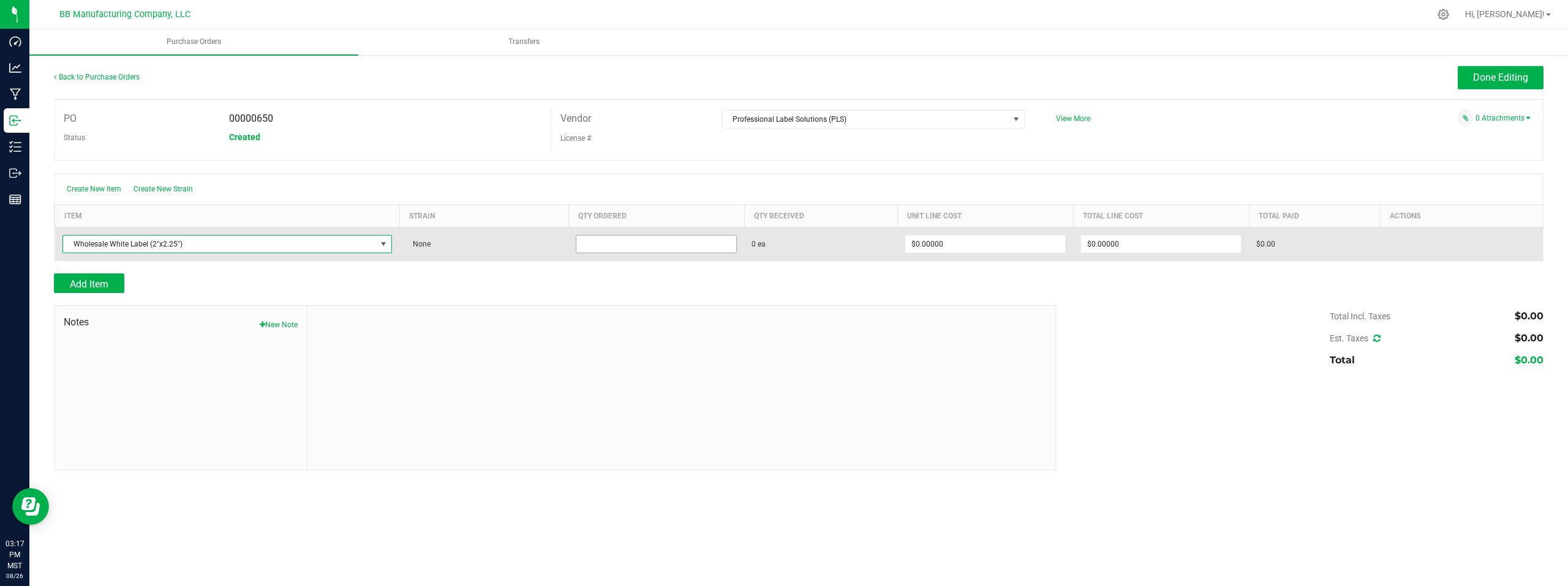
click at [636, 243] on input at bounding box center [656, 244] width 160 height 17
click at [595, 244] on input at bounding box center [656, 244] width 160 height 17
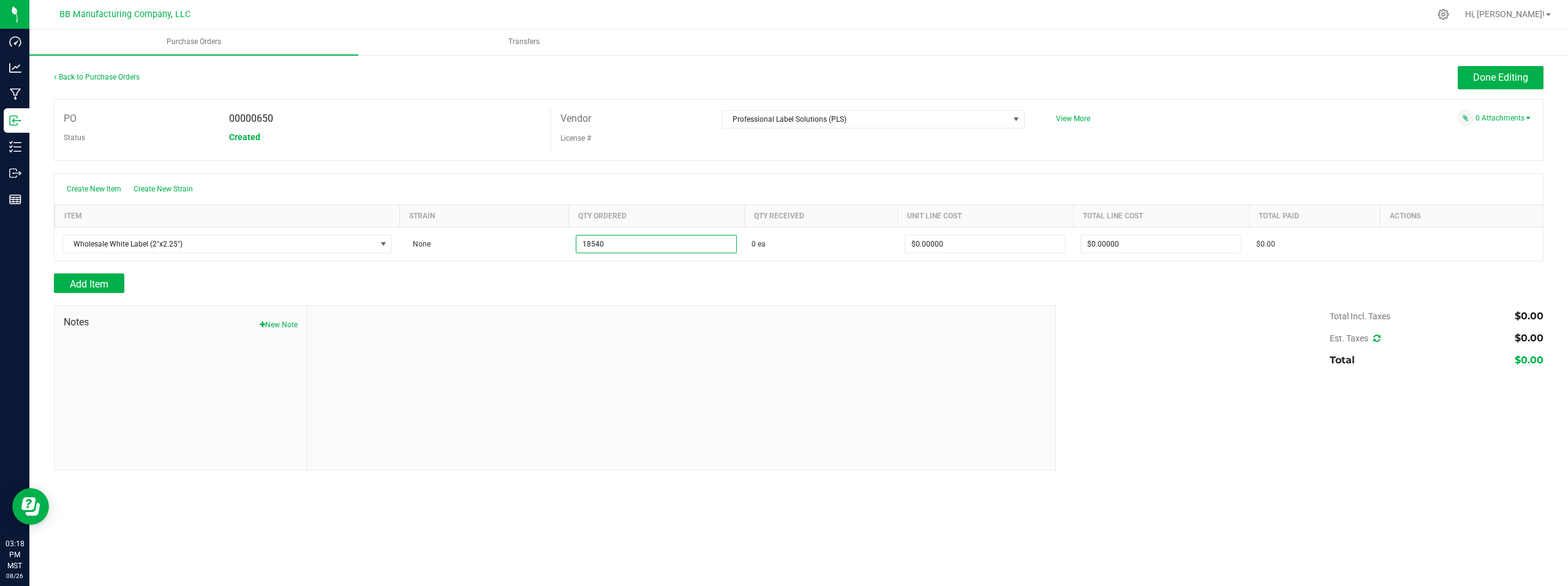
type input "18540 ea"
click at [918, 299] on div at bounding box center [799, 299] width 1490 height 12
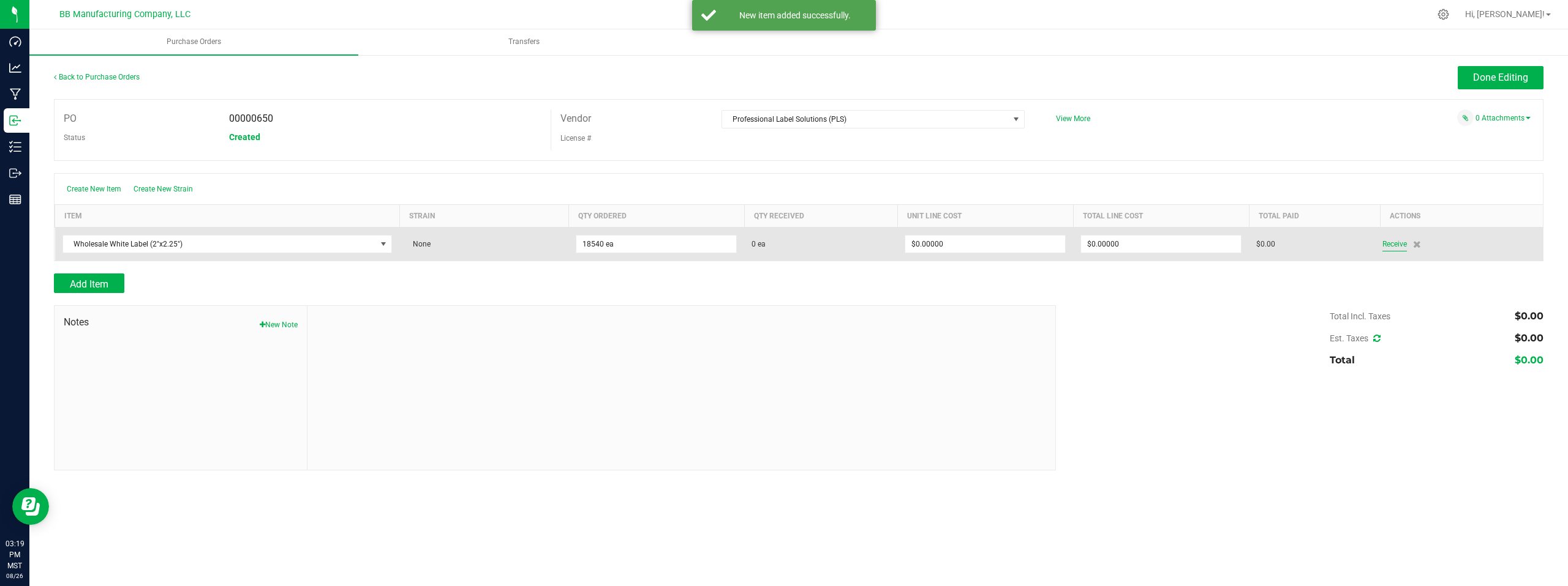
click at [1397, 245] on span "Receive" at bounding box center [1395, 244] width 25 height 14
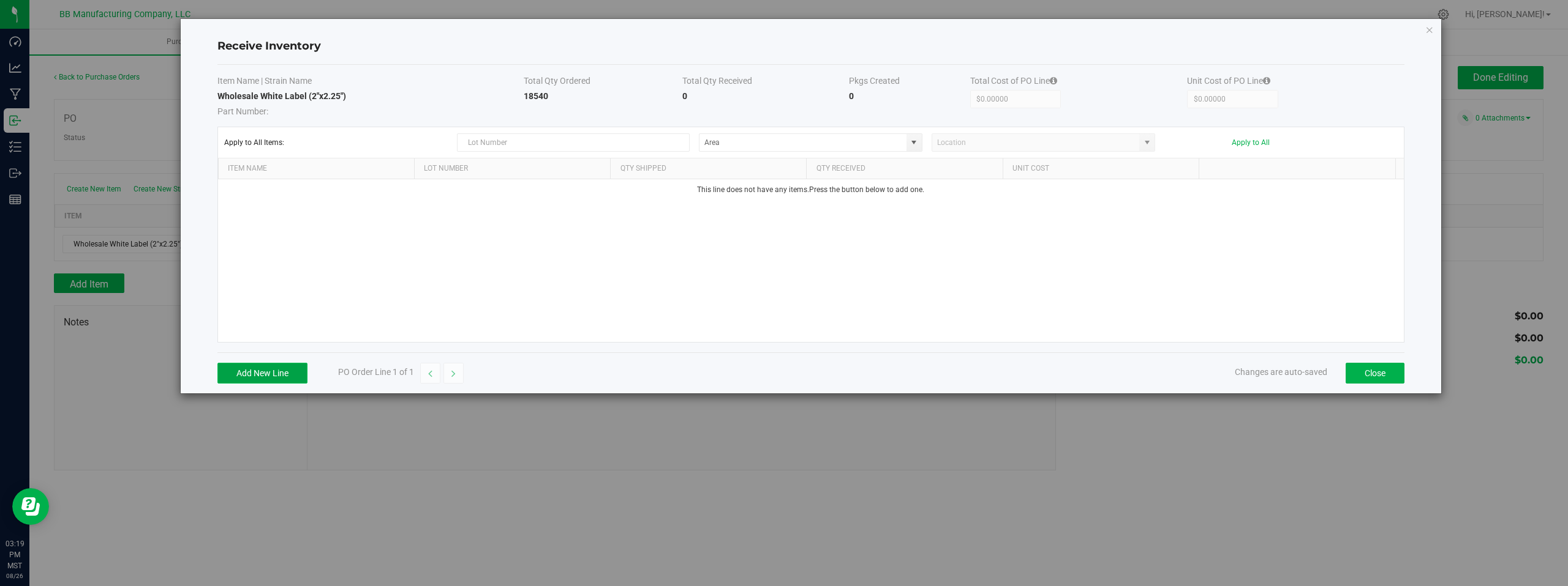
click at [268, 374] on button "Add New Line" at bounding box center [262, 374] width 90 height 21
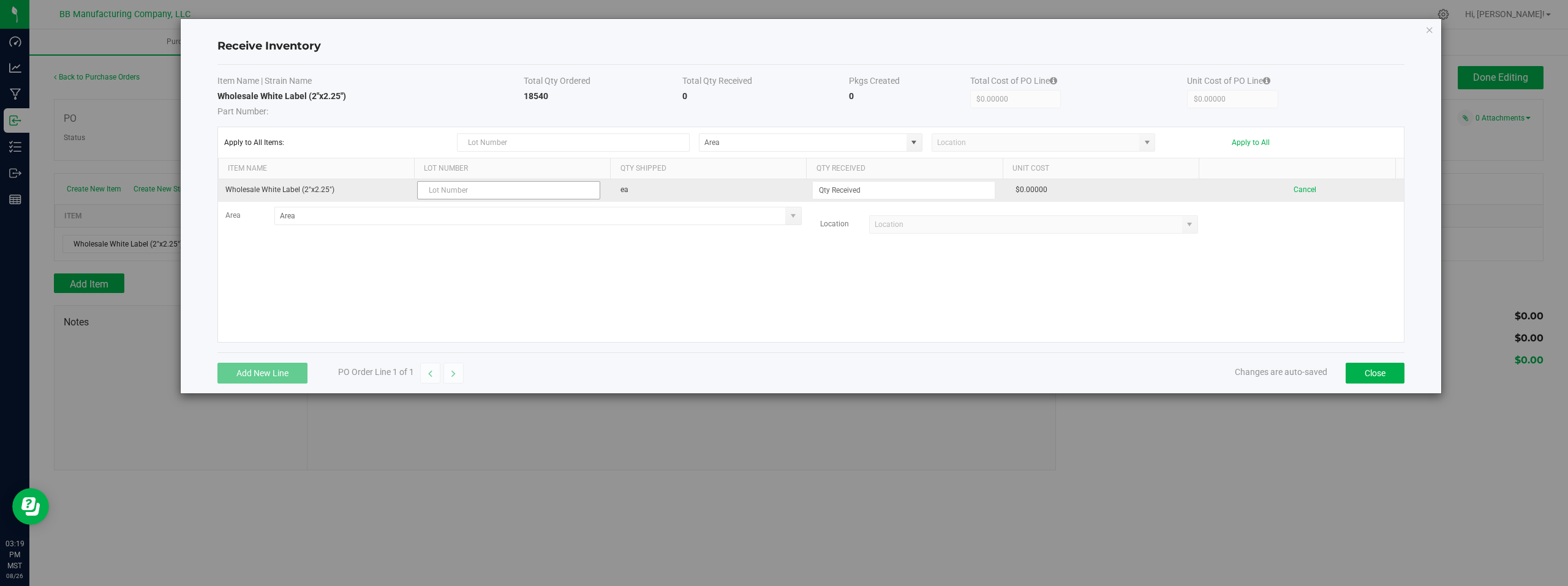
click at [449, 189] on input "text" at bounding box center [508, 189] width 183 height 18
click at [452, 190] on input "text" at bounding box center [508, 189] width 183 height 18
type input "P"
type input "10032856 08.26.2025"
click at [839, 190] on input at bounding box center [903, 190] width 182 height 17
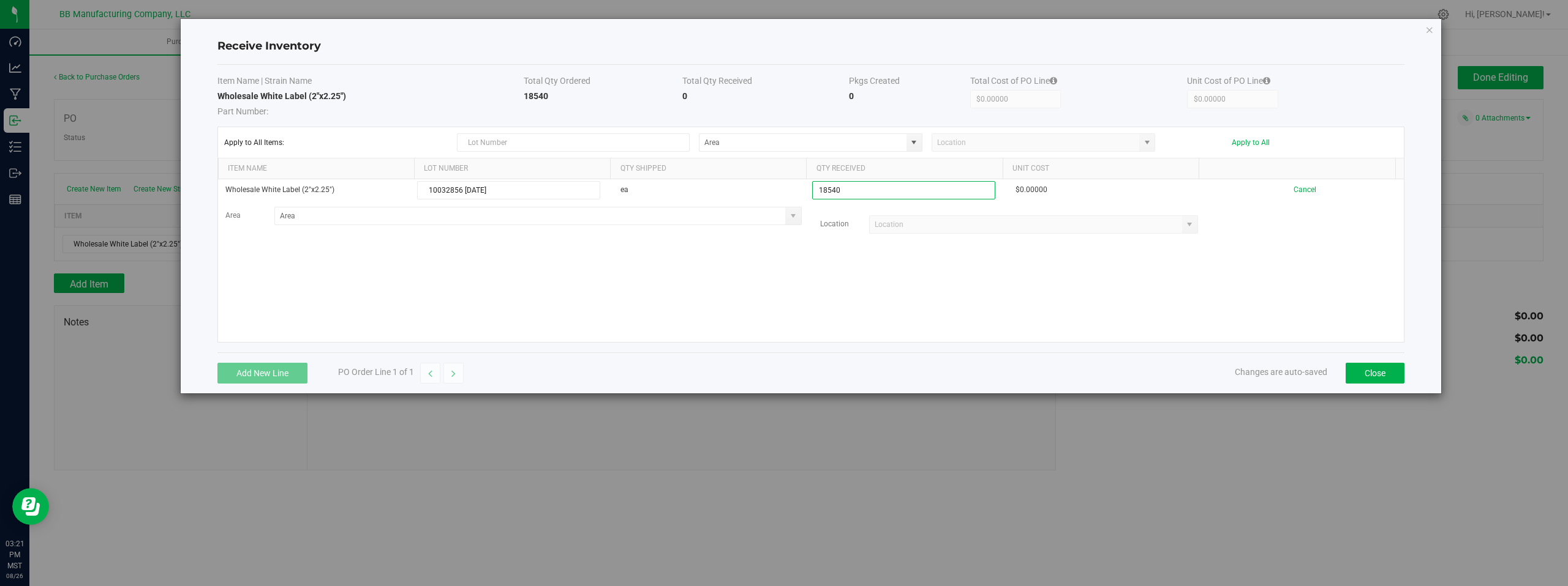
type input "18540 ea"
click at [791, 279] on kendo-grid-list "Wholesale White Label (2"x2.25") 10032856 08.26.2025 ea 18540 ea $0.00000 Cance…" at bounding box center [811, 261] width 1186 height 163
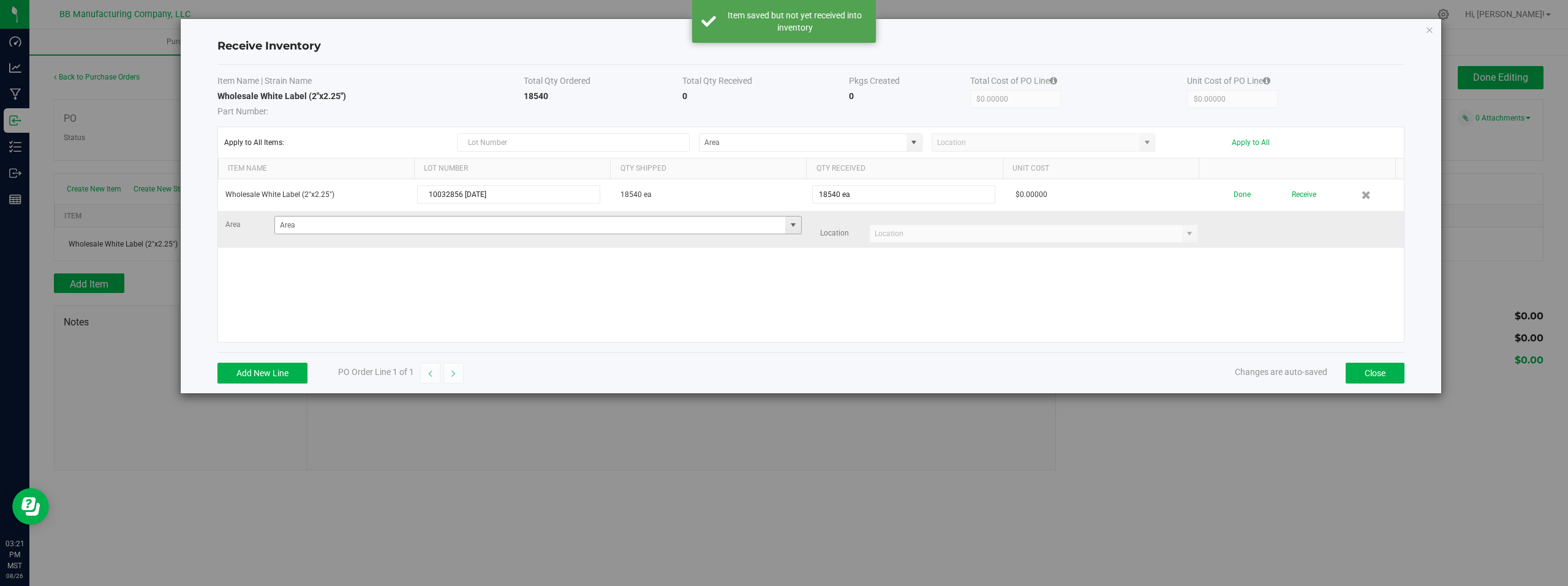
click at [788, 227] on span at bounding box center [793, 225] width 10 height 10
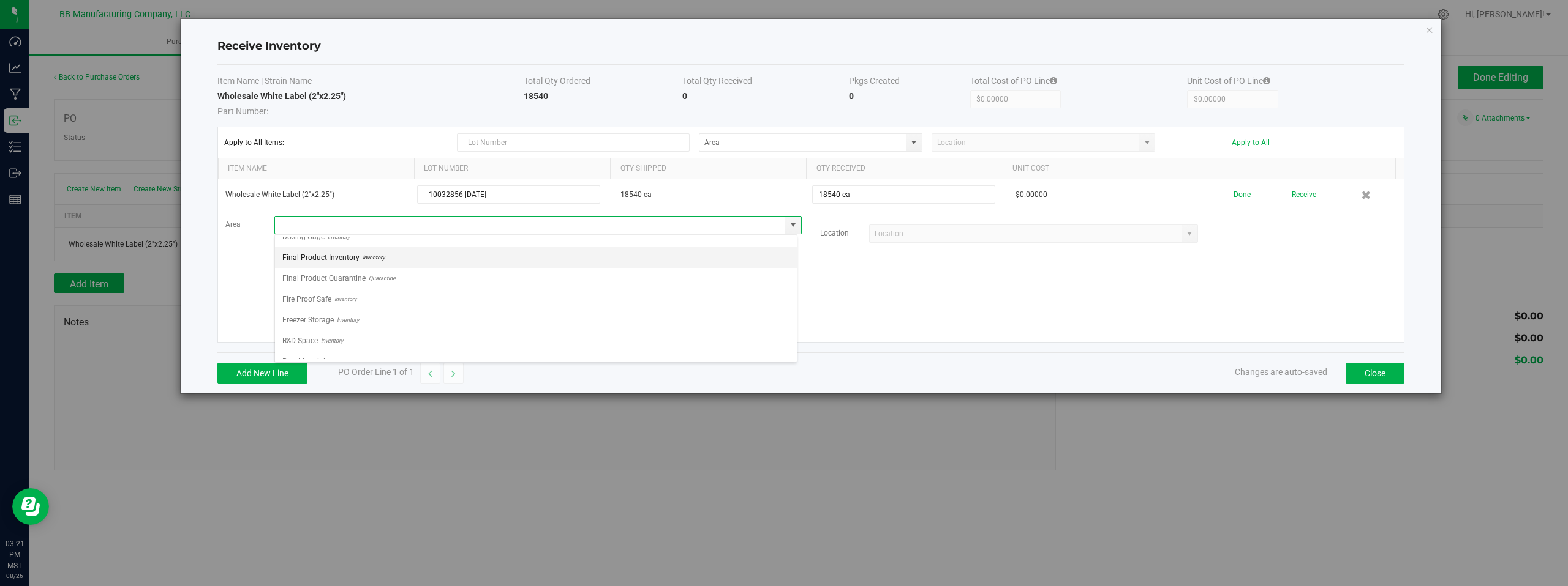
scroll to position [86, 0]
click at [307, 304] on span "R&D Space" at bounding box center [300, 306] width 35 height 18
type input "R&D Space"
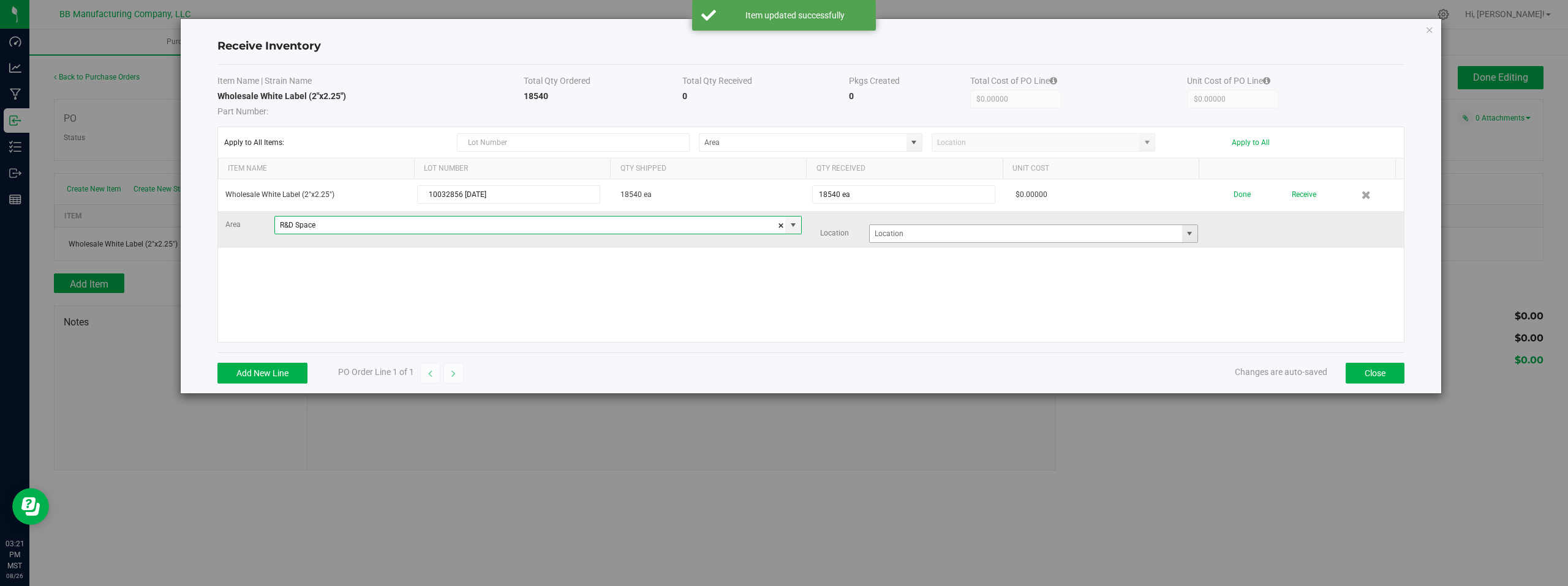
click at [1184, 232] on span at bounding box center [1189, 234] width 10 height 10
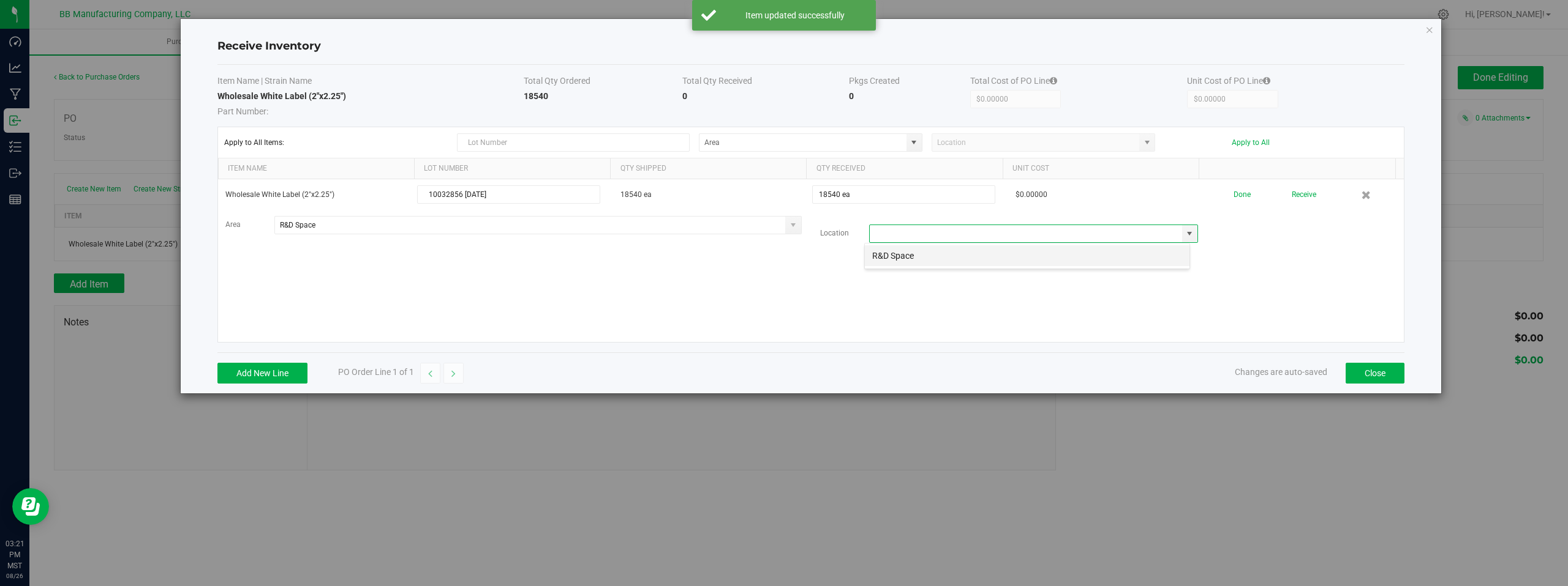
scroll to position [18, 327]
click at [888, 260] on li "R&D Space" at bounding box center [1026, 256] width 325 height 21
type input "R&D Space"
drag, startPoint x: 777, startPoint y: 288, endPoint x: 789, endPoint y: 285, distance: 12.4
click at [778, 288] on div "Wholesale White Label (2"x2.25") 10032856 08.26.2025 18540 ea 18540 ea $0.00000…" at bounding box center [811, 261] width 1186 height 163
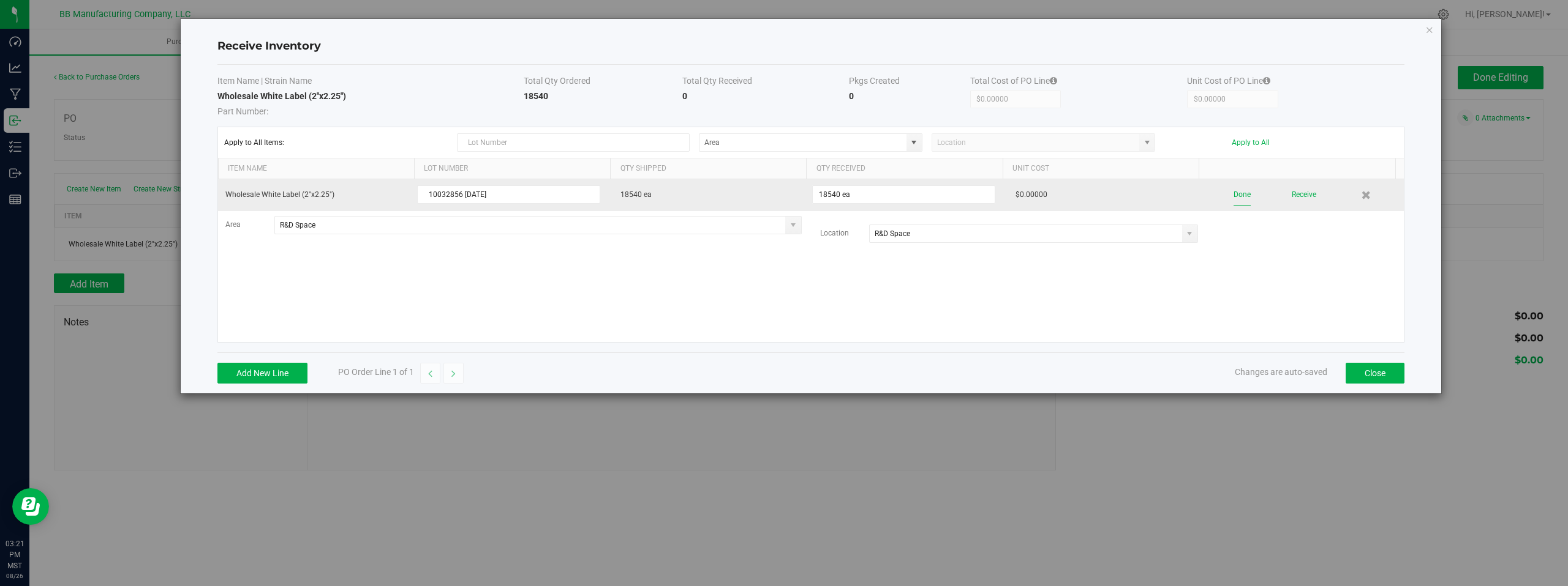
click at [1234, 195] on button "Done" at bounding box center [1242, 195] width 17 height 22
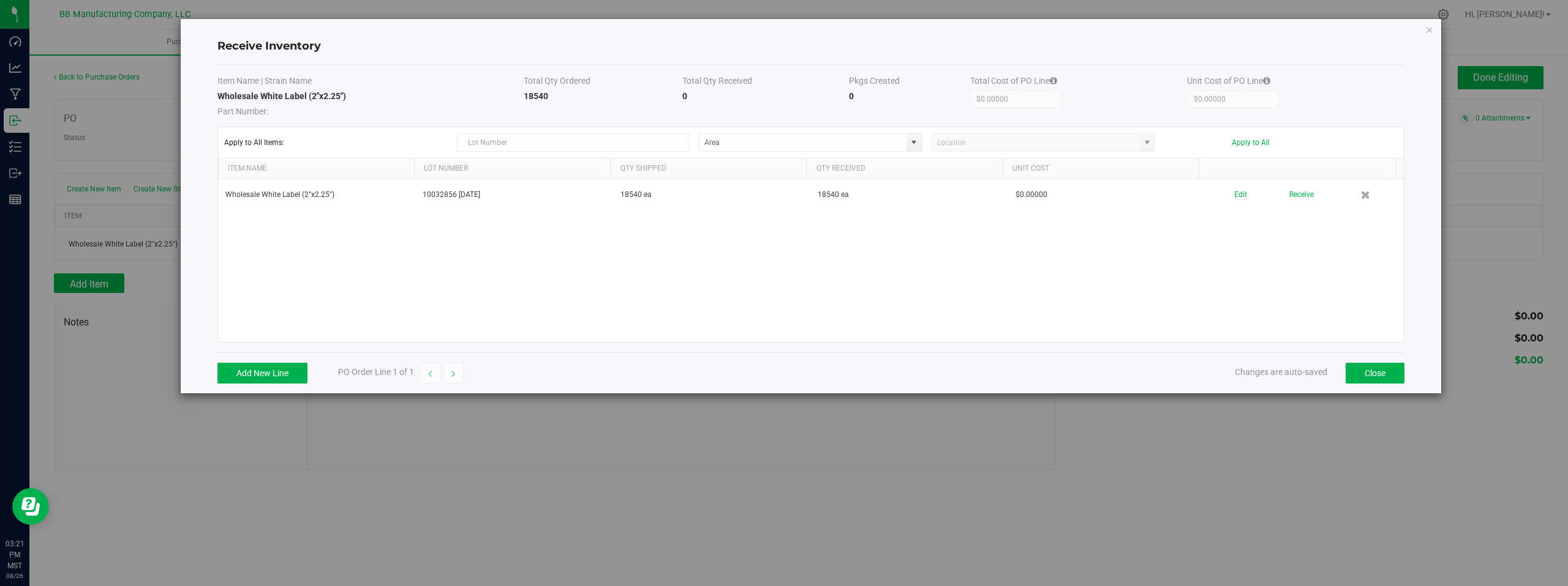
click at [1324, 305] on div "Wholesale White Label (2"x2.25") 10032856 08.26.2025 18540 ea 18540 ea $0.00000…" at bounding box center [811, 261] width 1186 height 163
click at [1379, 373] on button "Close" at bounding box center [1376, 374] width 59 height 21
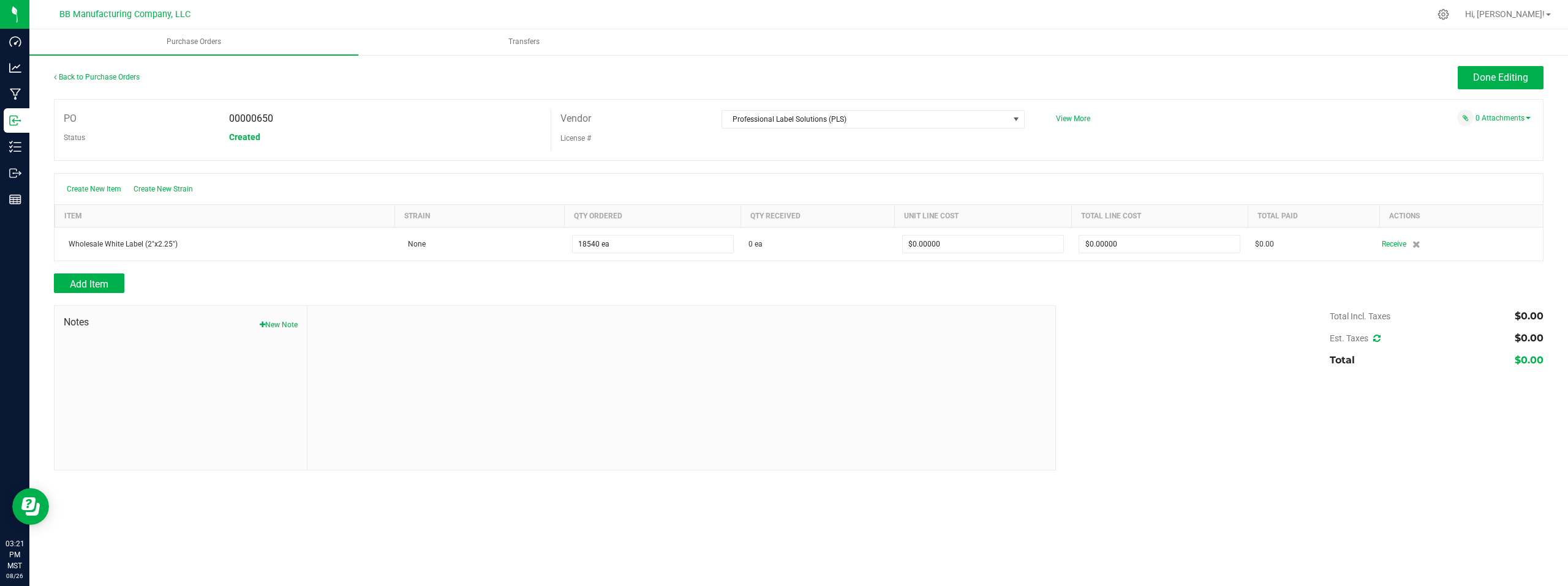
click at [1125, 354] on div "Total Incl. Taxes $0.00 Est. Taxes $0.00 Total $0.00" at bounding box center [1296, 338] width 497 height 66
click at [95, 283] on span "Add Item" at bounding box center [89, 284] width 39 height 11
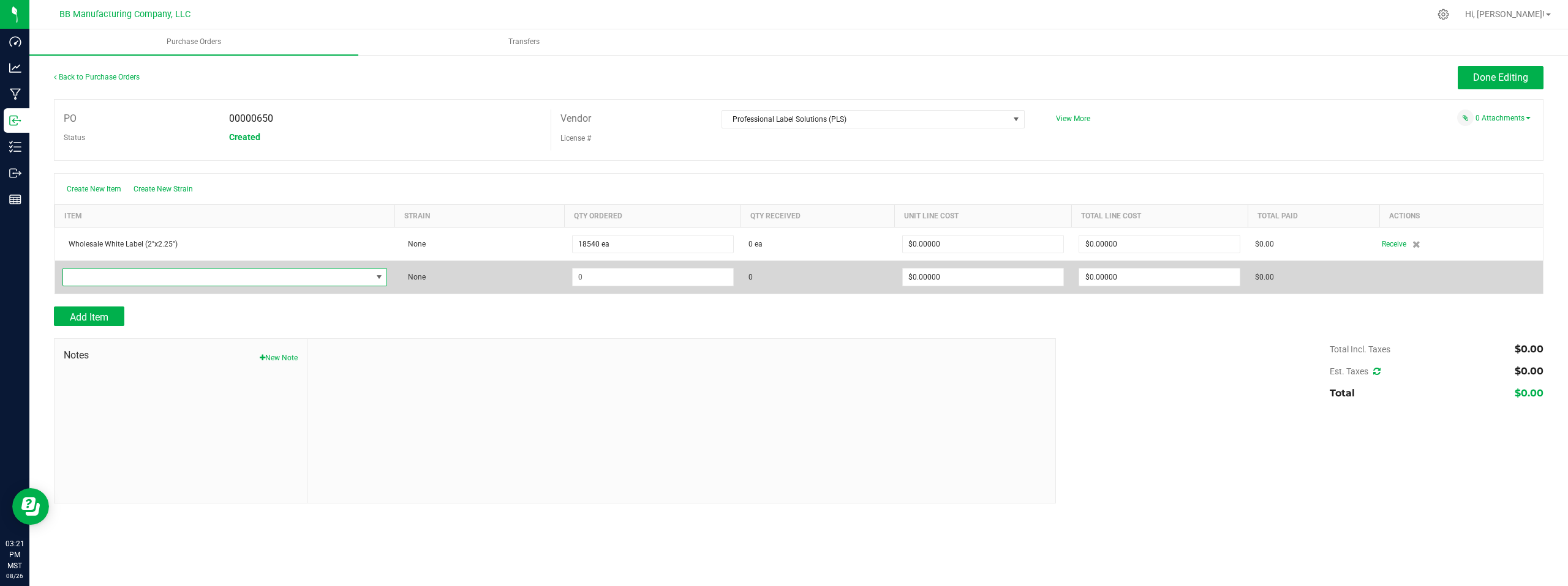
click at [381, 278] on span "NO DATA FOUND" at bounding box center [379, 277] width 10 height 10
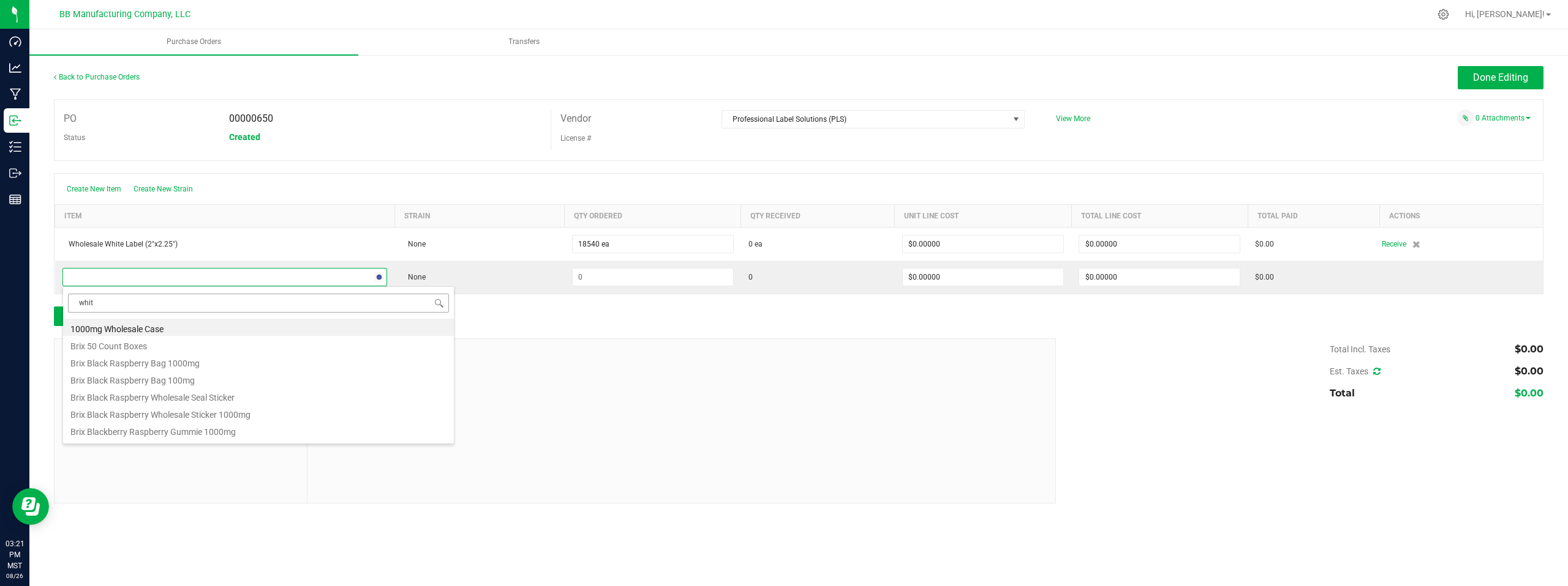
type input "white"
click at [144, 381] on li "White Label (2.25" x .5")" at bounding box center [258, 379] width 390 height 17
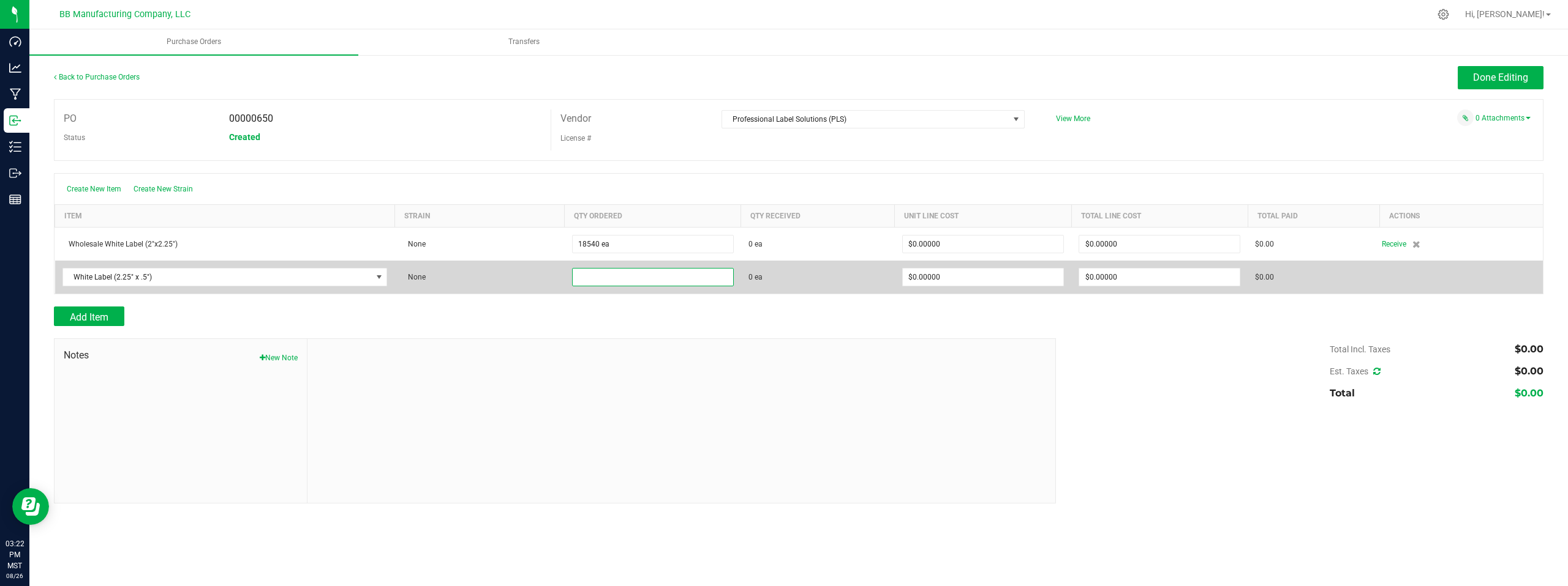
click at [608, 274] on input at bounding box center [653, 277] width 161 height 17
click at [603, 279] on input at bounding box center [653, 277] width 161 height 17
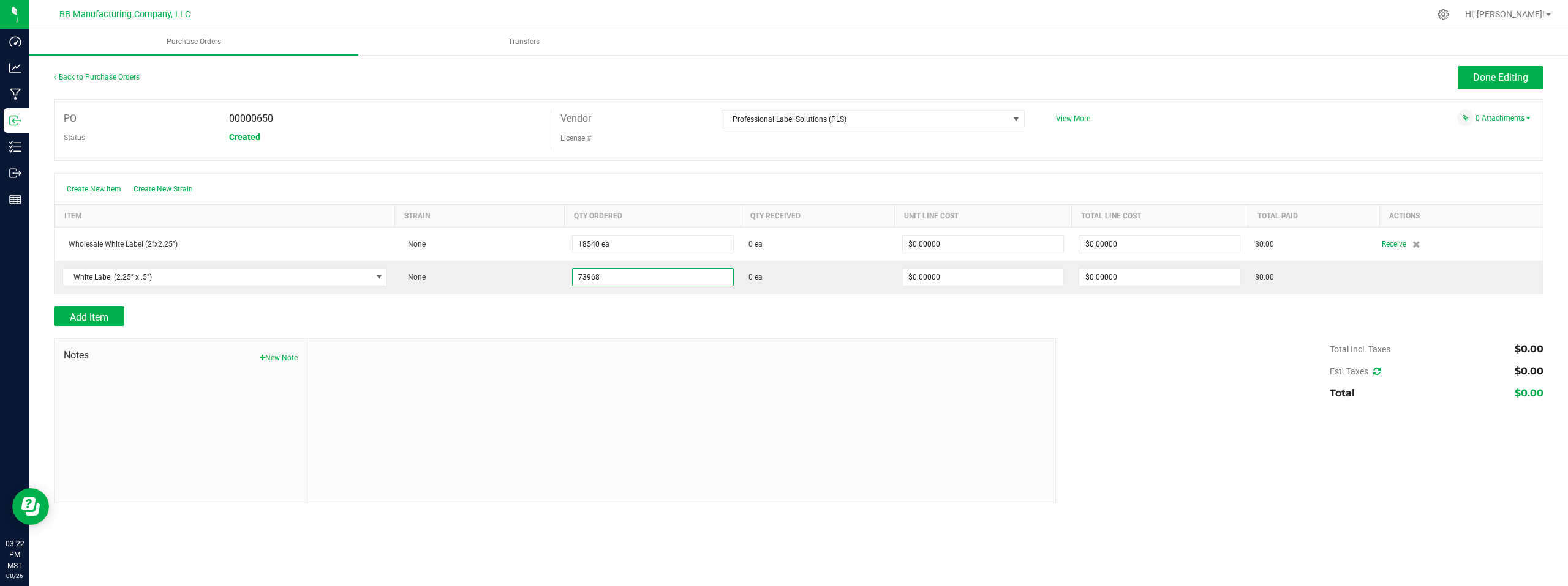
type input "73968 ea"
click at [1170, 347] on div "Total Incl. Taxes $0.00 Est. Taxes $0.00 Total $0.00" at bounding box center [1296, 371] width 497 height 66
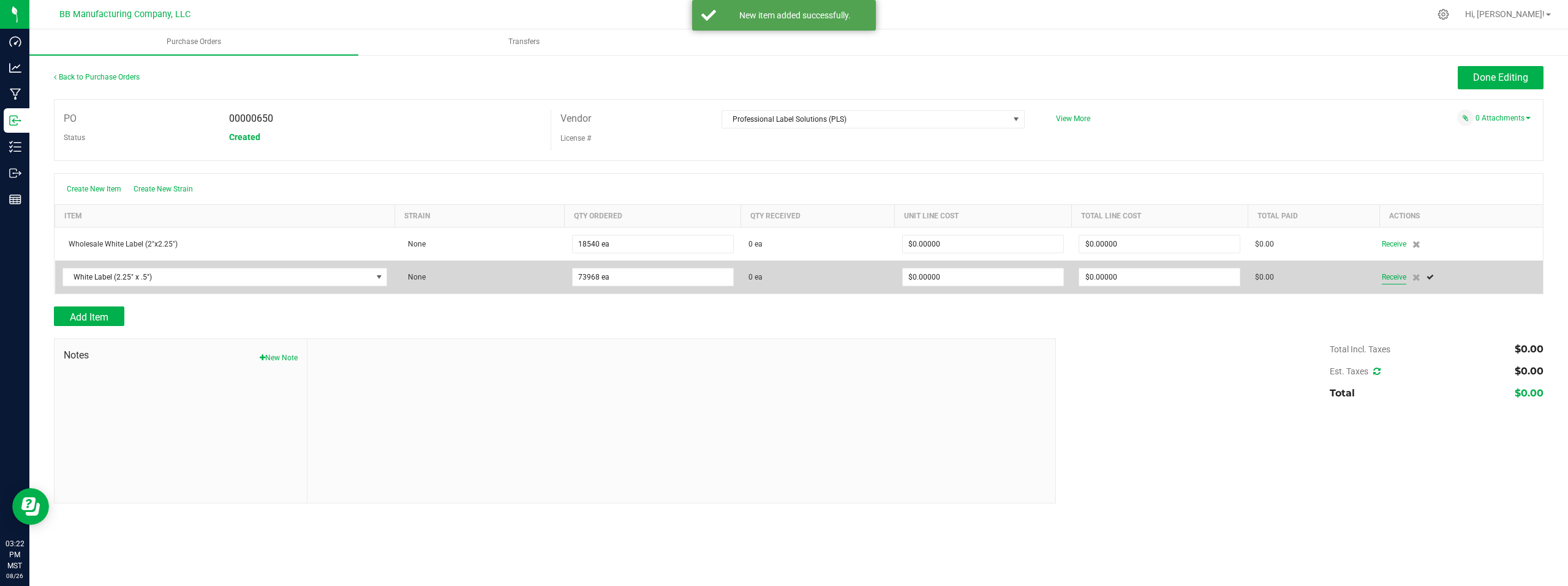
click at [1396, 277] on span "Receive" at bounding box center [1394, 277] width 25 height 14
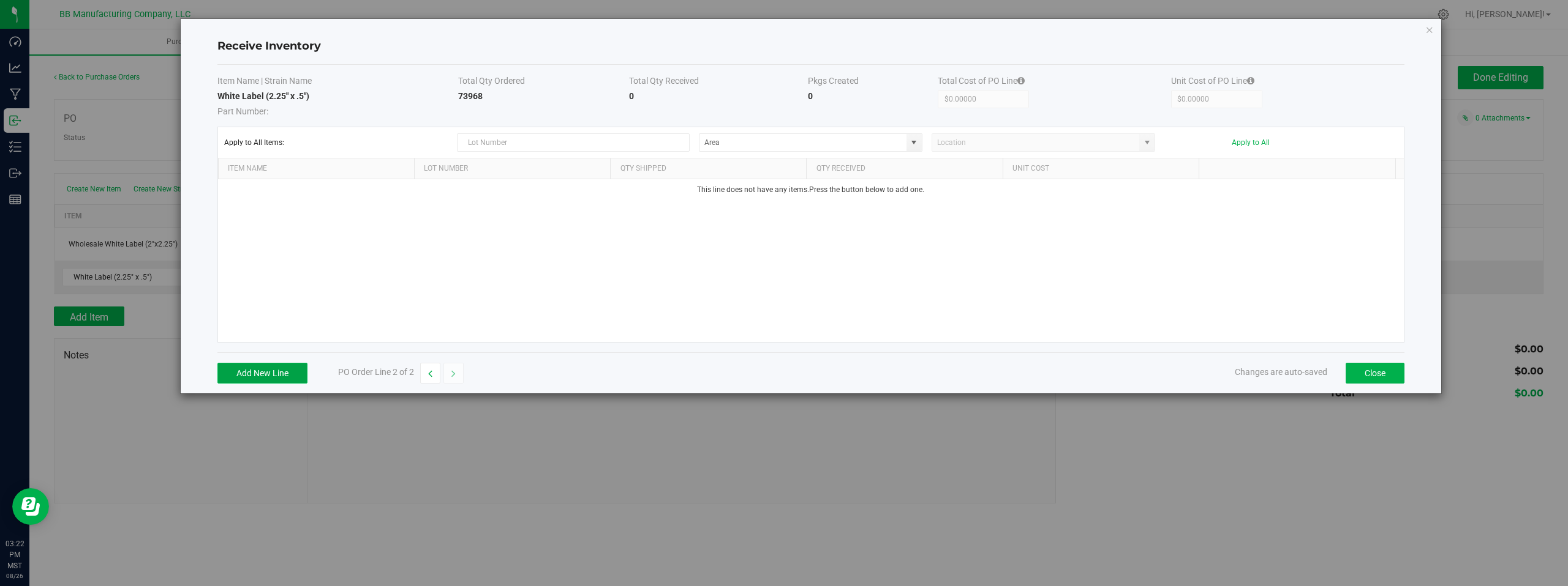
click at [266, 373] on button "Add New Line" at bounding box center [262, 374] width 90 height 21
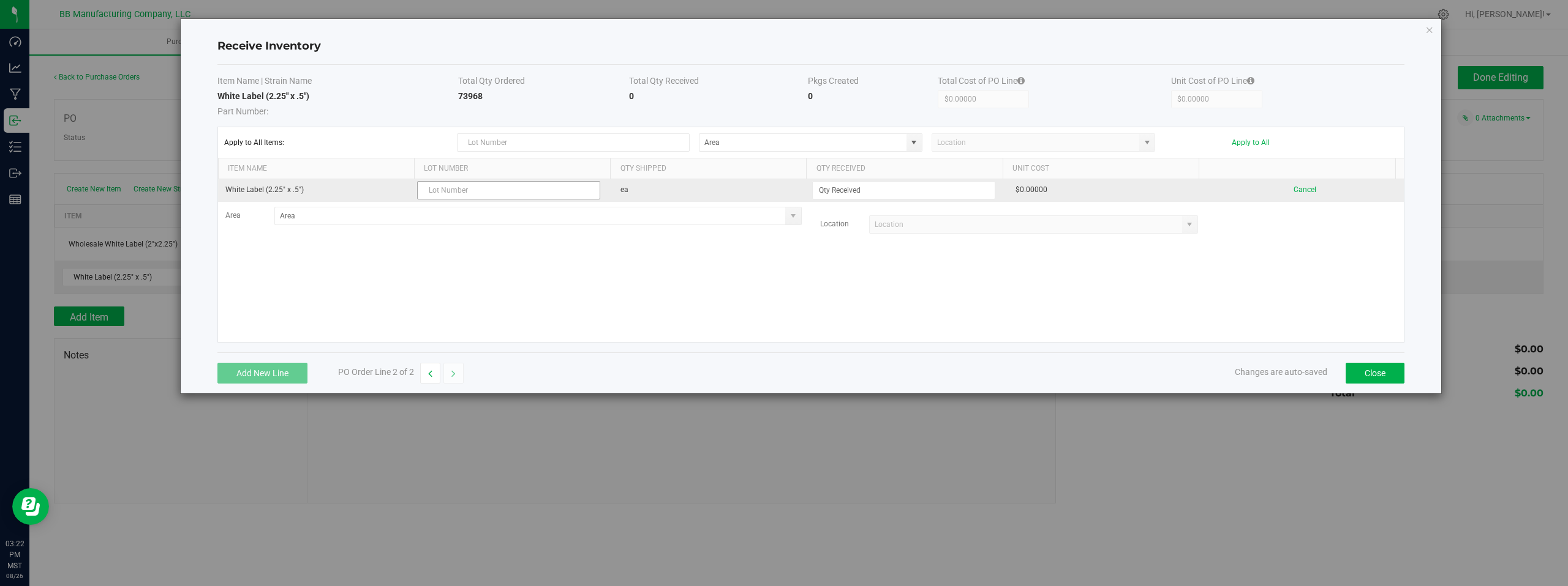
click at [447, 191] on input "text" at bounding box center [508, 189] width 183 height 18
type input "10044065 08.26.2025"
click at [863, 193] on input at bounding box center [903, 190] width 182 height 17
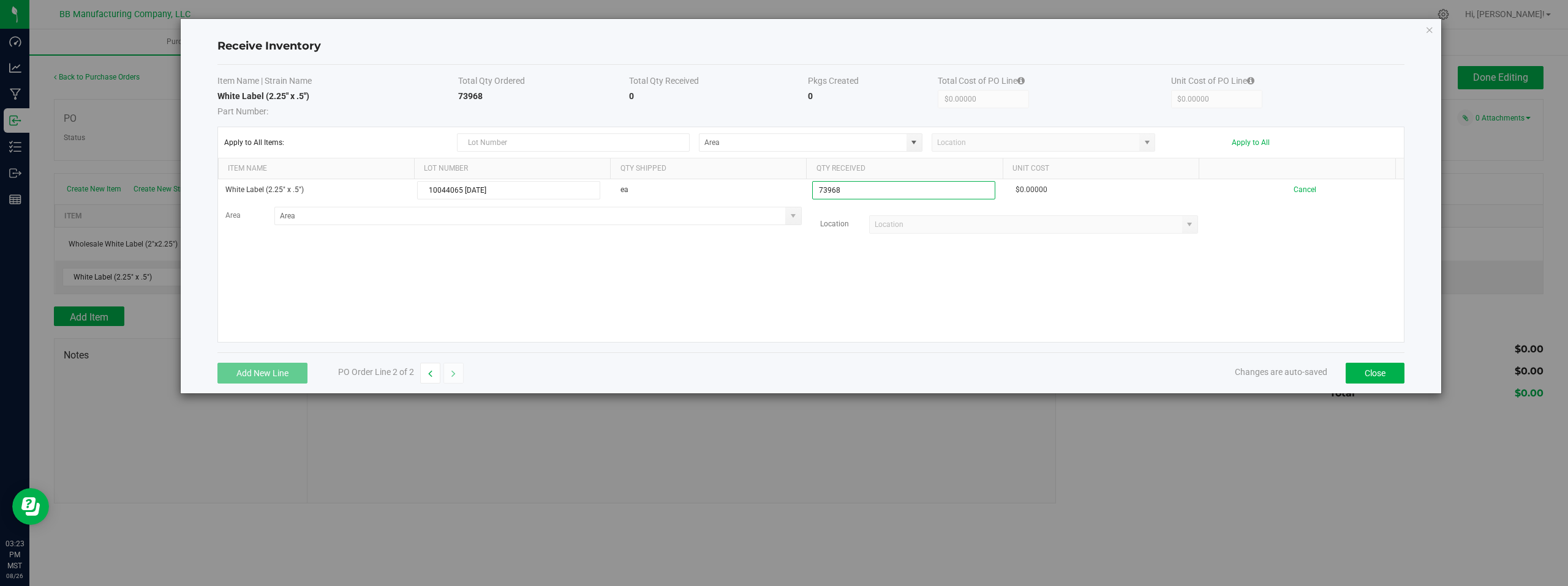
type input "73968 ea"
click at [1002, 280] on kendo-grid-list "White Label (2.25" x .5") 10044065 08.26.2025 ea 73968 ea $0.00000 Cancel Area …" at bounding box center [811, 261] width 1186 height 163
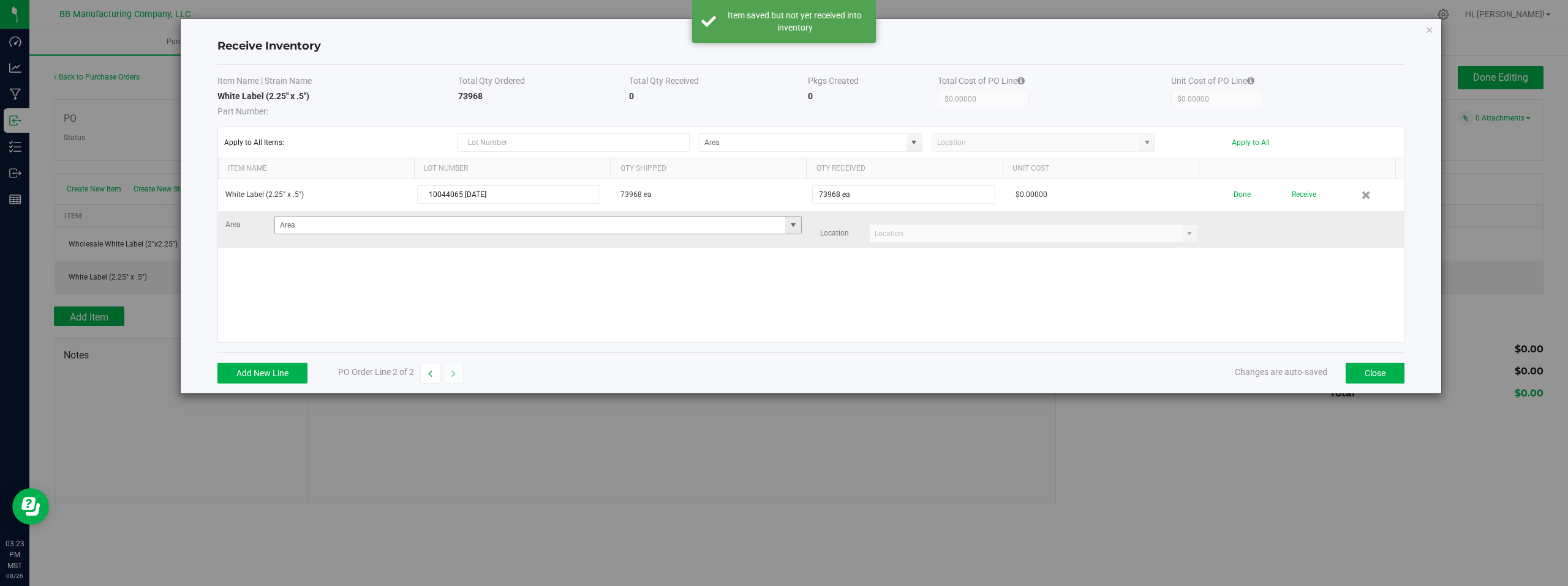
click at [788, 225] on span at bounding box center [793, 225] width 10 height 10
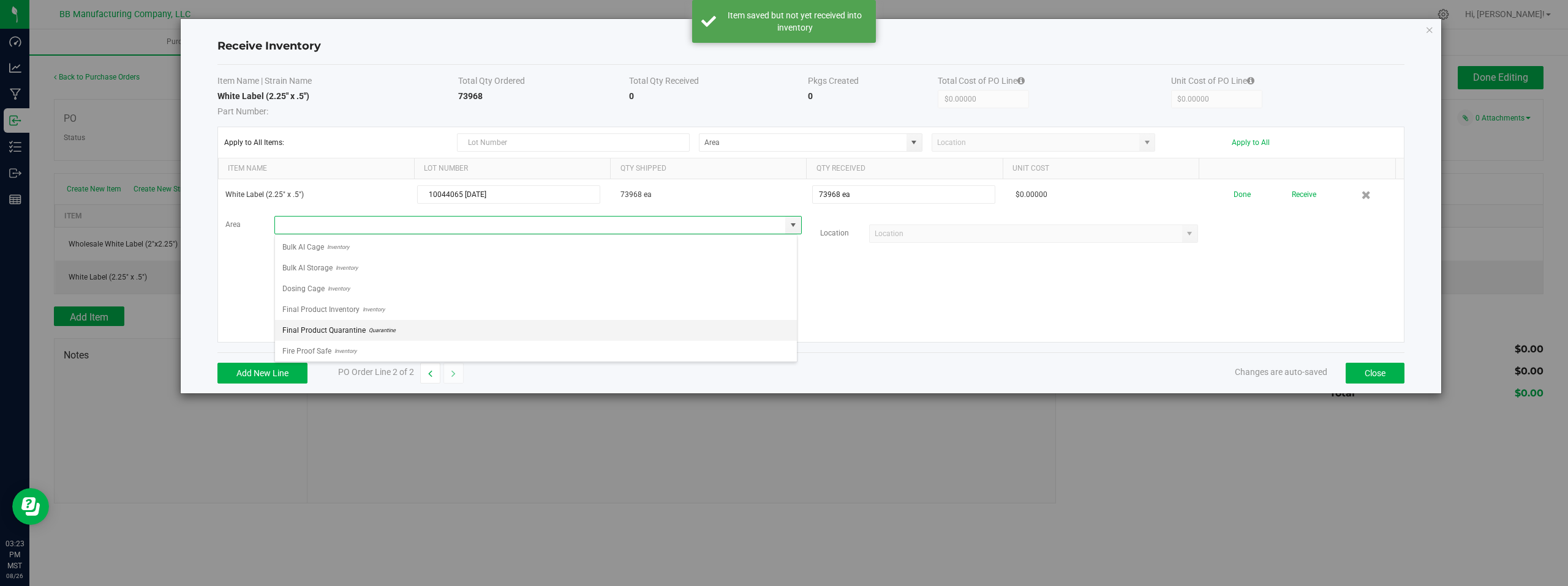
scroll to position [86, 0]
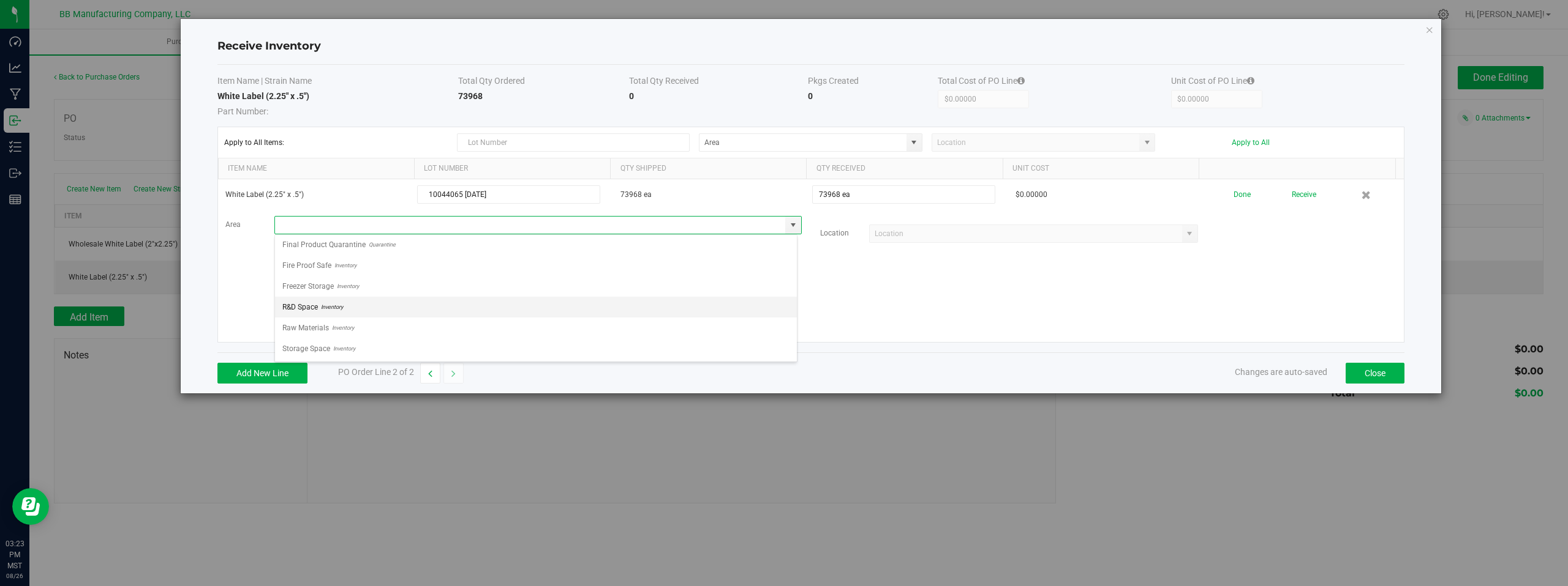
click at [313, 310] on span "R&D Space" at bounding box center [300, 306] width 35 height 18
type input "R&D Space"
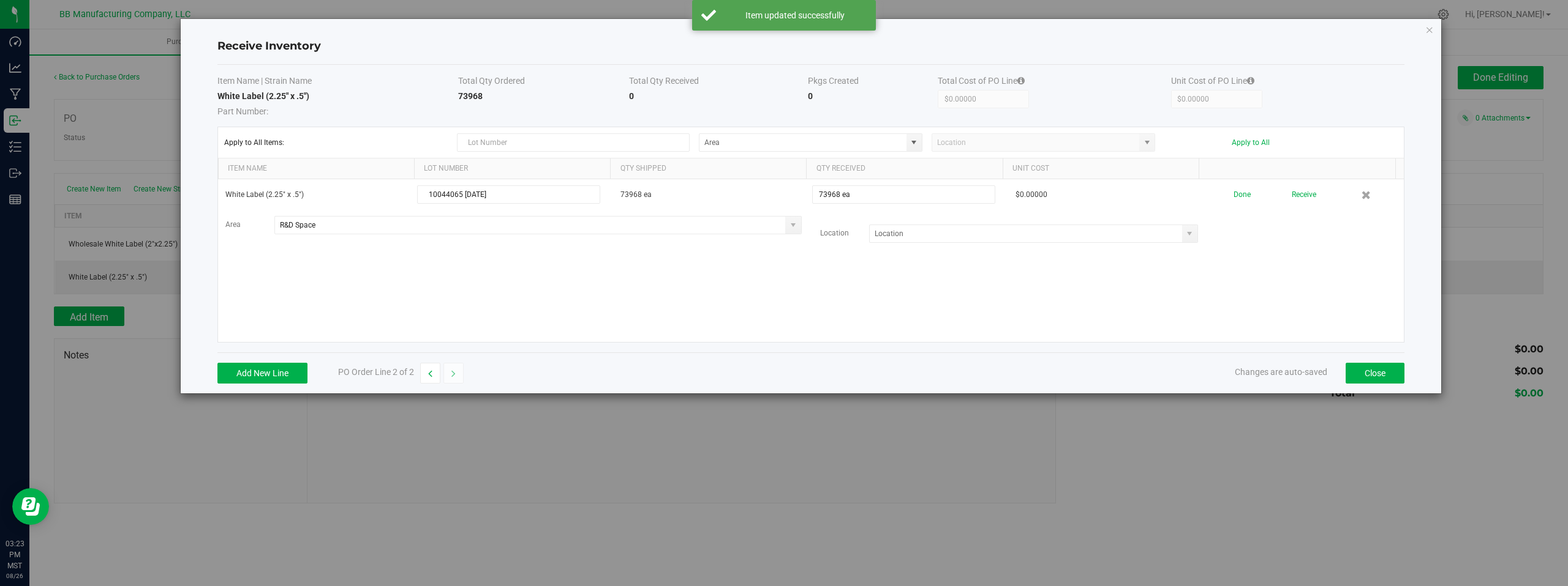
drag, startPoint x: 726, startPoint y: 284, endPoint x: 956, endPoint y: 253, distance: 232.1
click at [727, 283] on div "White Label (2.25" x .5") 10044065 08.26.2025 73968 ea 73968 ea $0.00000 Done R…" at bounding box center [811, 261] width 1186 height 163
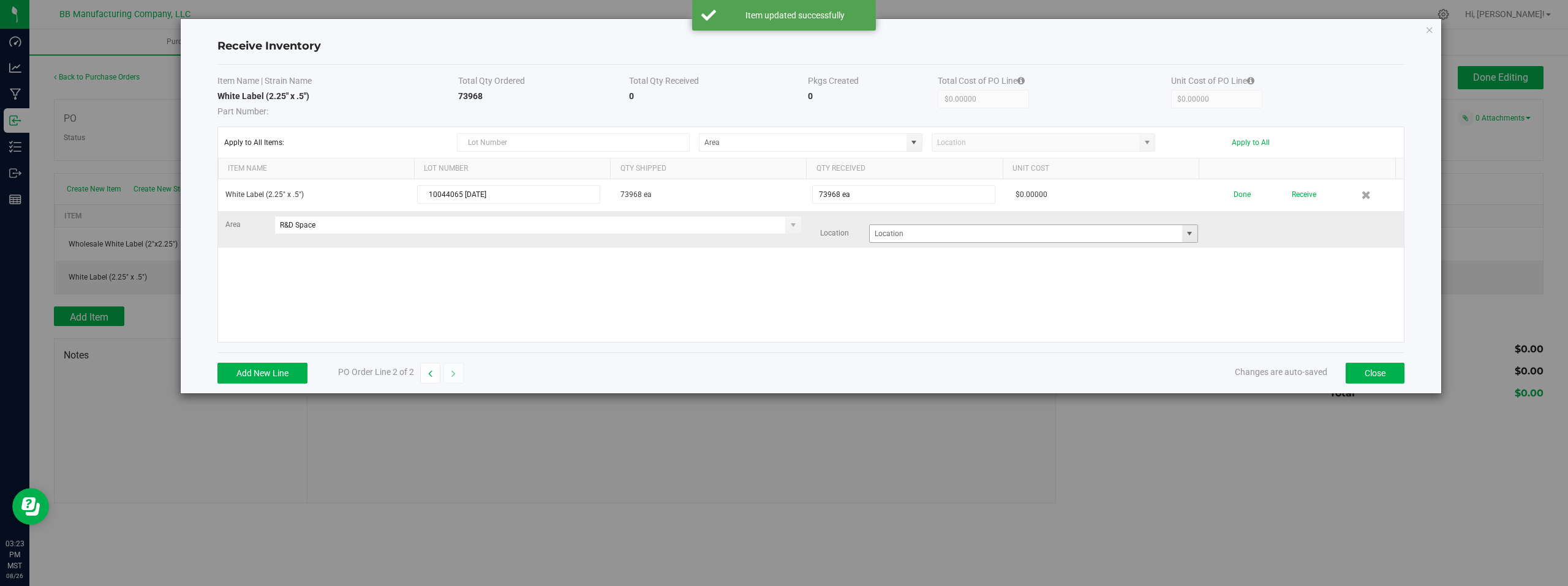
click at [1184, 232] on span at bounding box center [1189, 234] width 10 height 10
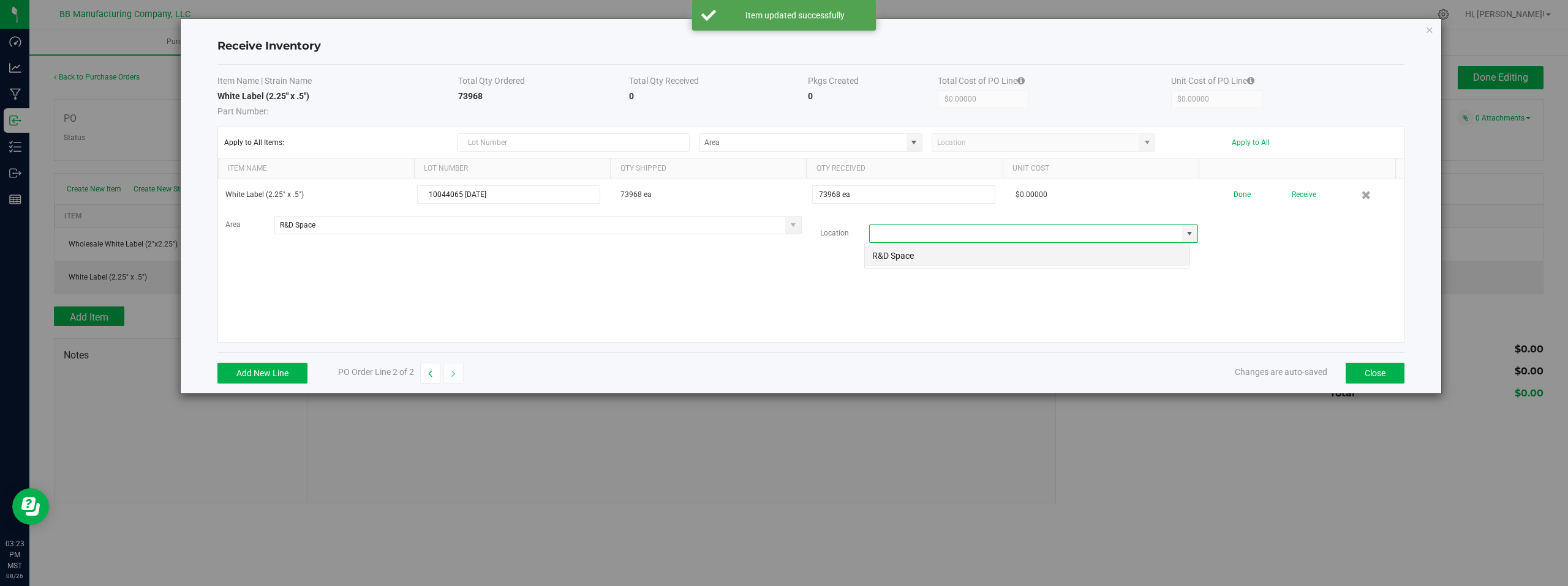
scroll to position [18, 327]
click at [910, 255] on li "R&D Space" at bounding box center [1026, 256] width 325 height 21
type input "R&D Space"
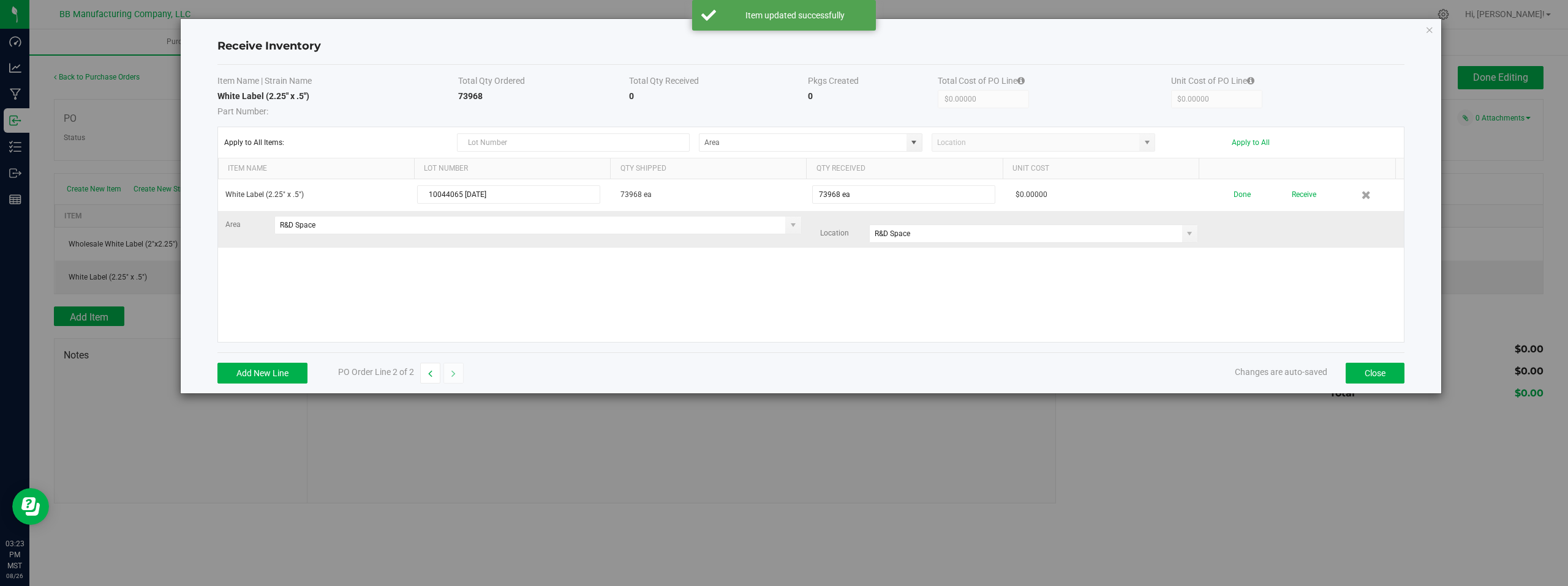
drag, startPoint x: 1246, startPoint y: 248, endPoint x: 1243, endPoint y: 218, distance: 30.1
click at [1246, 248] on div "White Label (2.25" x .5") 10044065 08.26.2025 73968 ea 73968 ea $0.00000 Done R…" at bounding box center [811, 261] width 1186 height 163
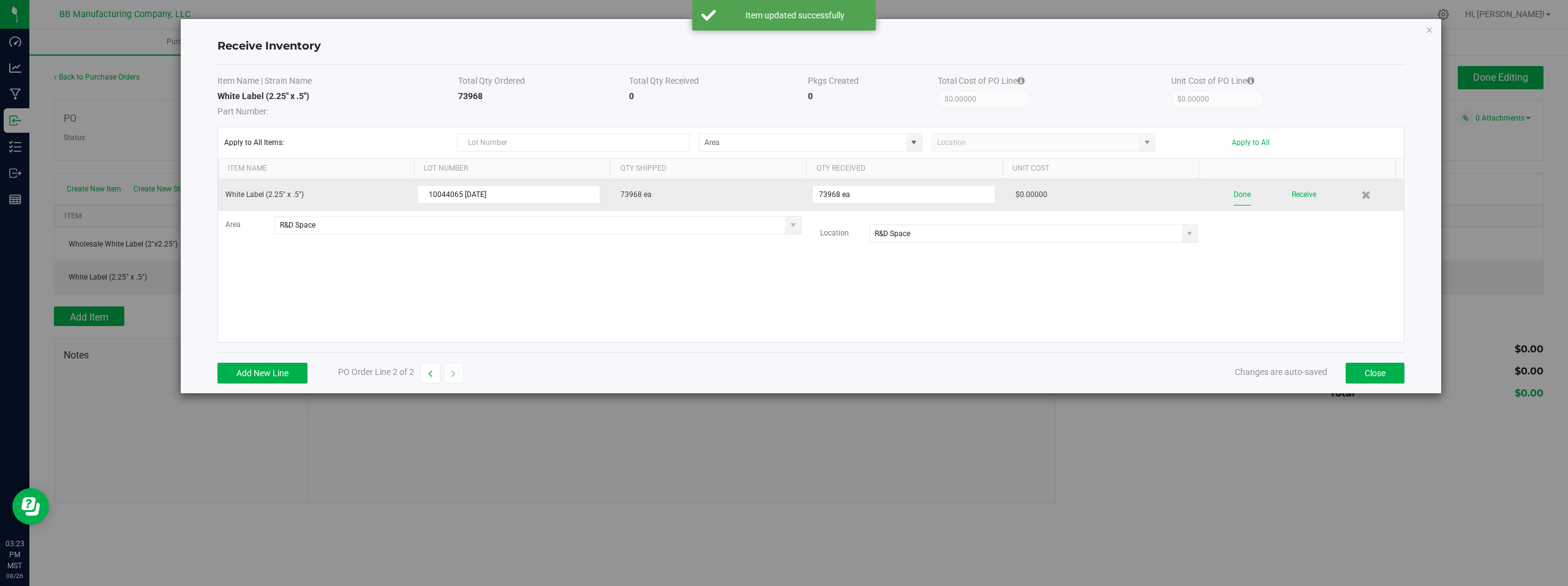
click at [1234, 195] on button "Done" at bounding box center [1242, 195] width 17 height 22
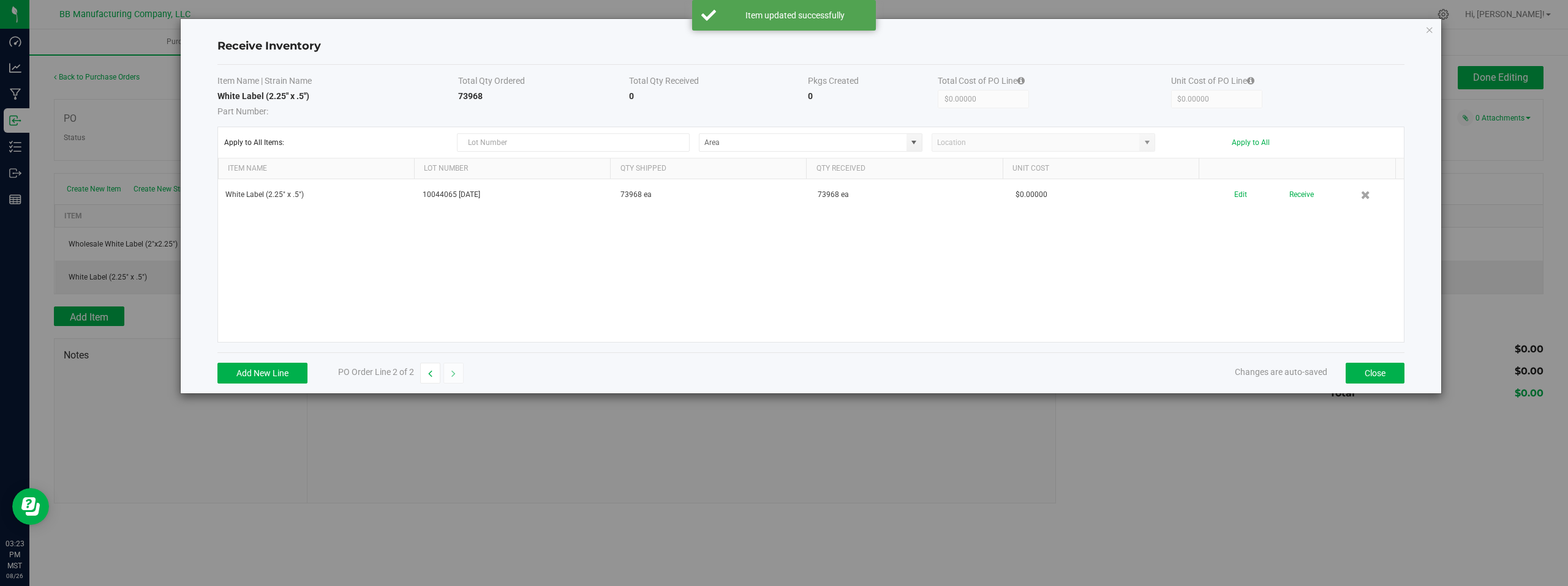
click at [1272, 273] on div "White Label (2.25" x .5") 10044065 08.26.2025 73968 ea 73968 ea $0.00000 Edit R…" at bounding box center [811, 261] width 1186 height 163
click at [1372, 377] on button "Close" at bounding box center [1376, 374] width 59 height 21
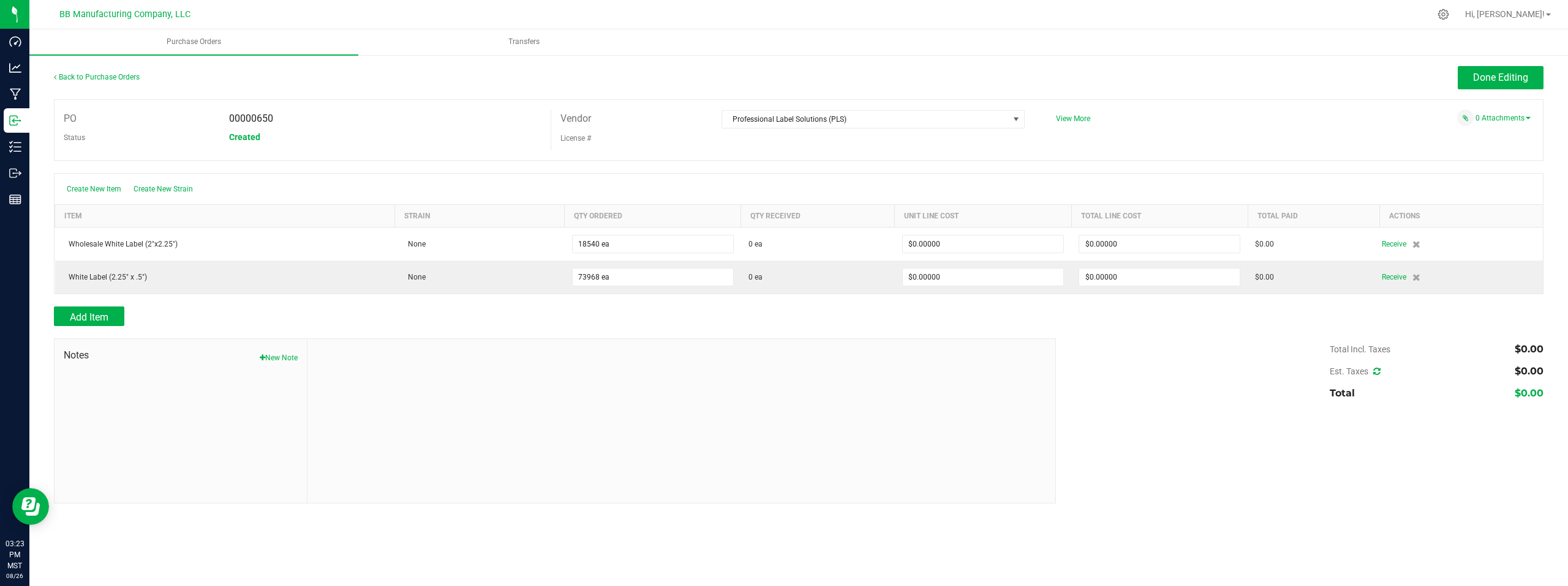
click at [708, 316] on div "Add Item" at bounding box center [550, 316] width 993 height 20
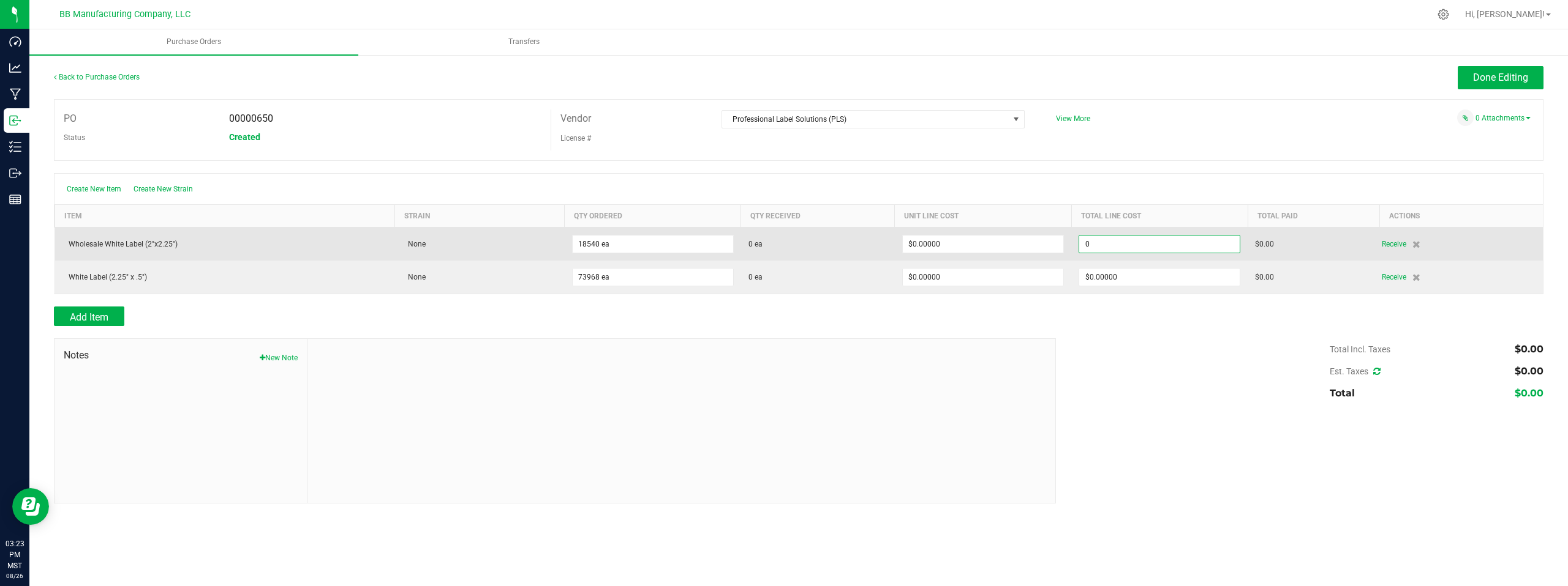
click at [1149, 246] on input "0" at bounding box center [1160, 244] width 161 height 17
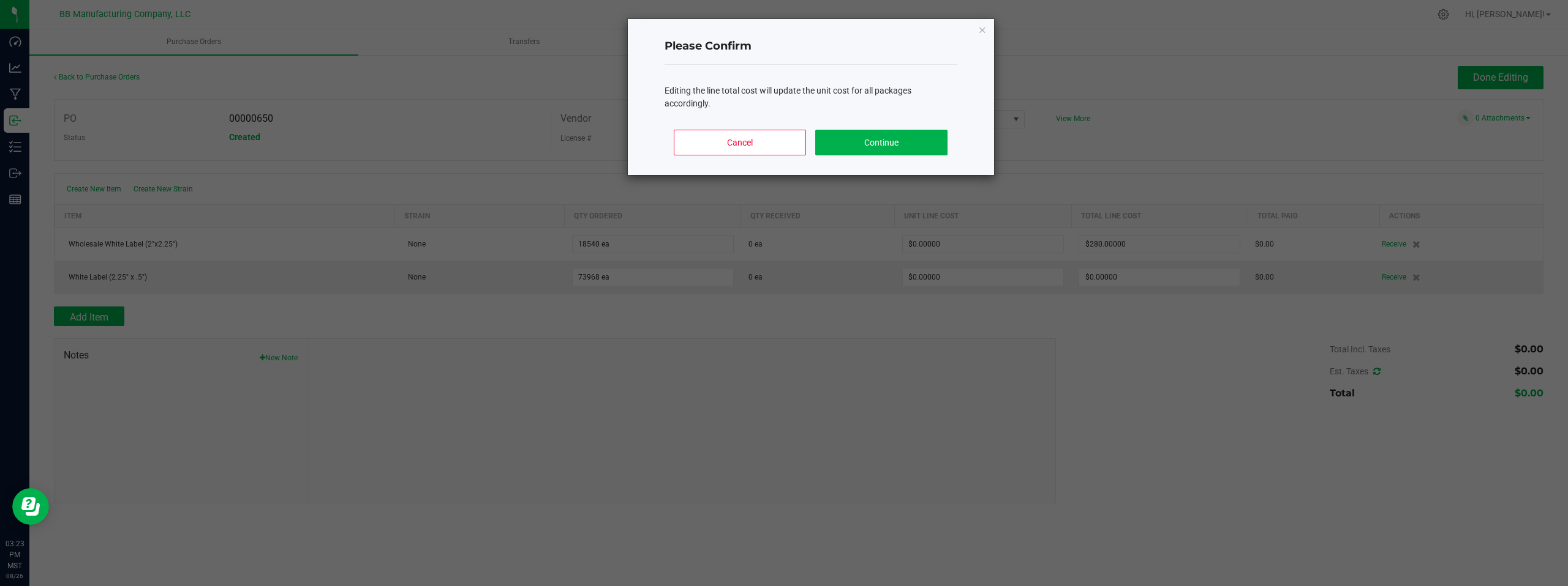
click at [1141, 384] on body "Dashboard Analytics Manufacturing Inbound Inventory Outbound Reports 03:23 PM M…" at bounding box center [784, 293] width 1568 height 586
click at [892, 136] on button "Continue" at bounding box center [881, 142] width 131 height 26
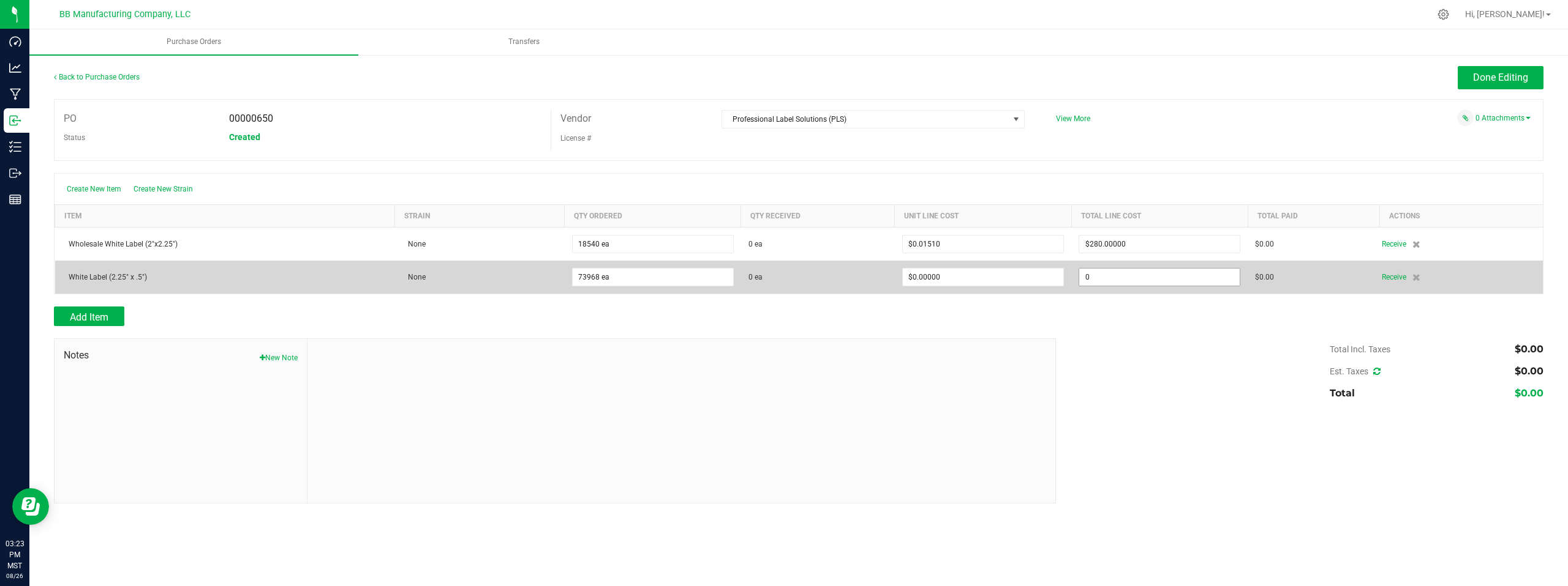
click at [1132, 282] on input "0" at bounding box center [1160, 277] width 161 height 17
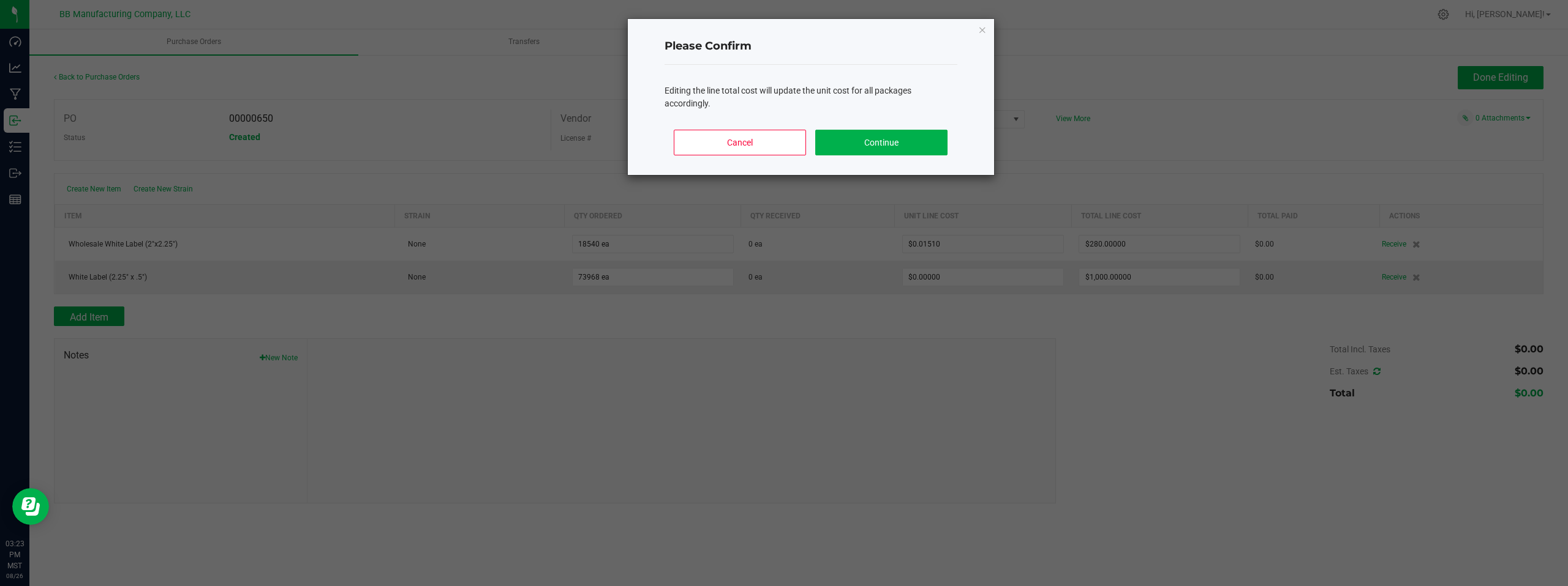
click at [1212, 386] on body "Dashboard Analytics Manufacturing Inbound Inventory Outbound Reports 03:23 PM M…" at bounding box center [784, 293] width 1568 height 586
click at [876, 147] on button "Continue" at bounding box center [881, 142] width 131 height 26
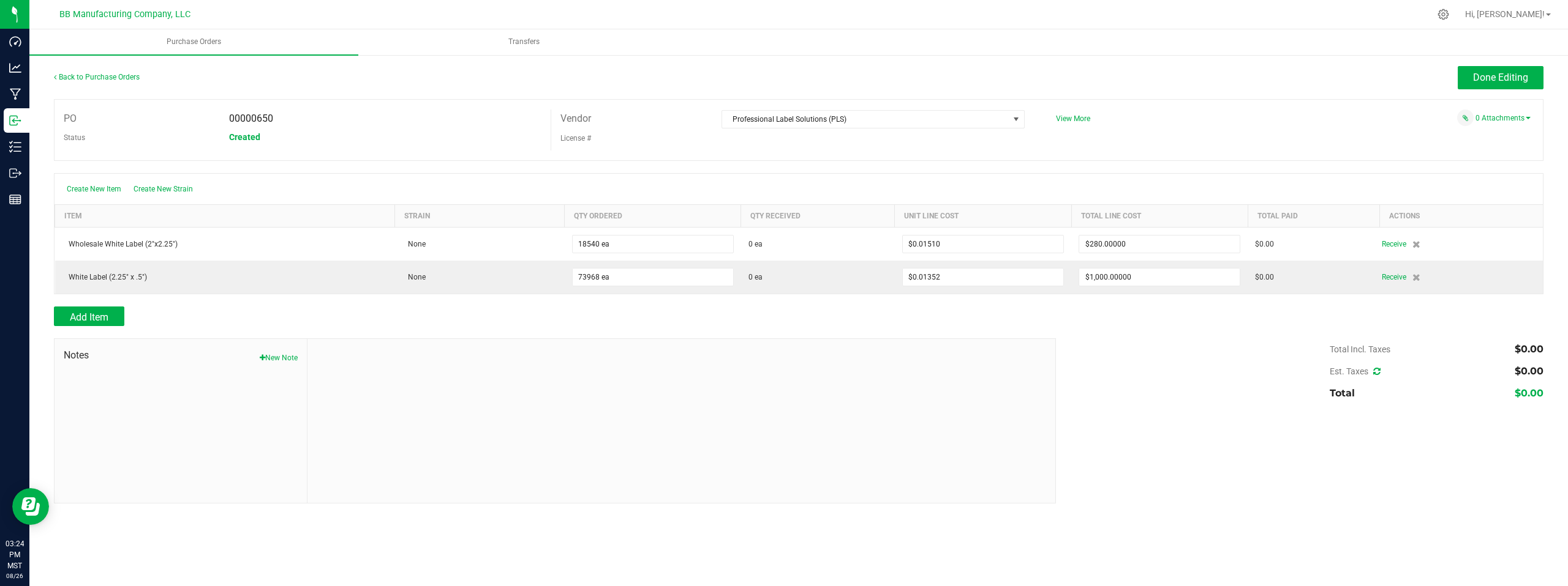
click at [1169, 366] on div "Total Incl. Taxes $0.00 Est. Taxes $0.00 Total $0.00" at bounding box center [1296, 371] width 497 height 66
click at [1503, 119] on link "0 Attachments" at bounding box center [1503, 118] width 55 height 9
click at [1499, 133] on button "Attach new document" at bounding box center [1491, 135] width 80 height 11
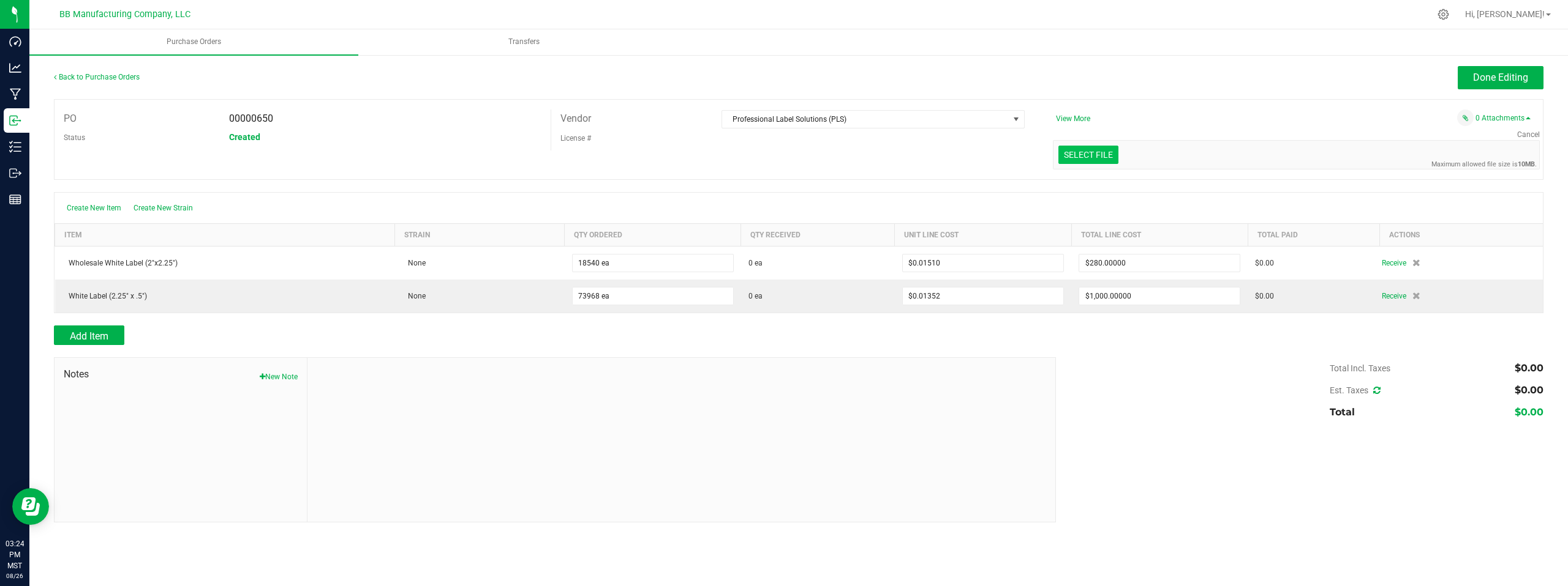
click at [1090, 156] on input "Select file" at bounding box center [51, 101] width 2132 height 125
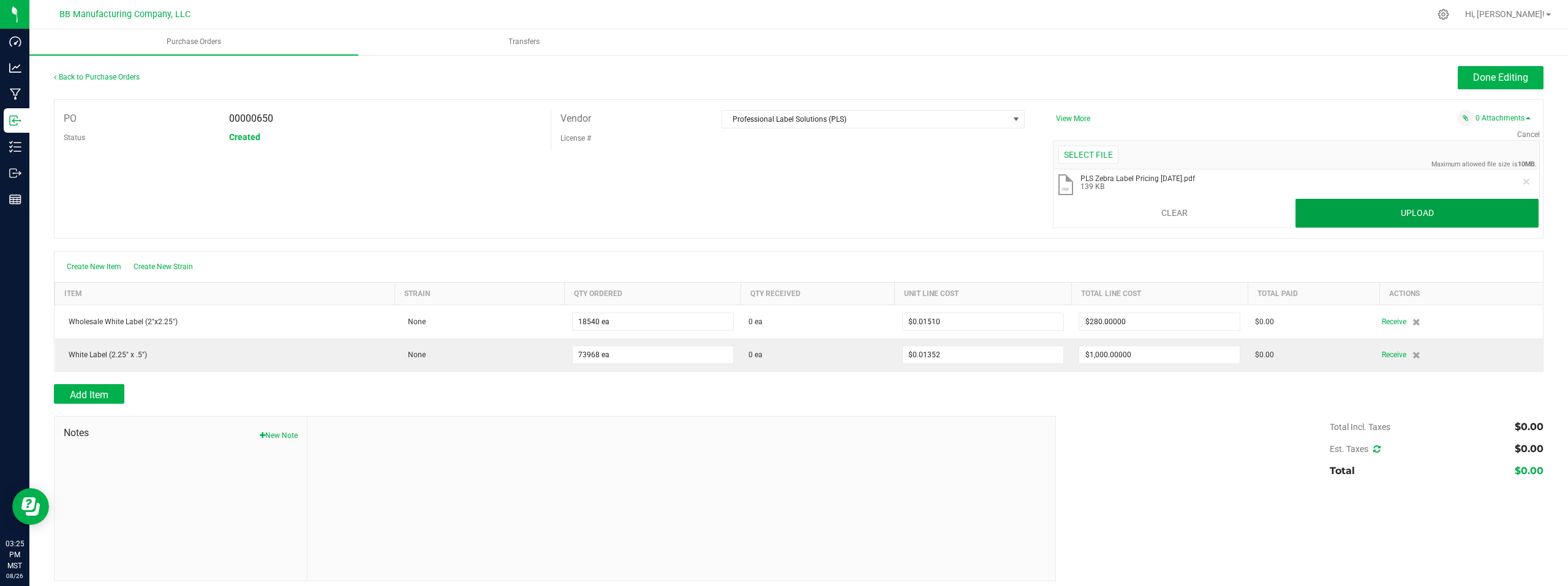
click at [1366, 219] on button "Upload" at bounding box center [1417, 213] width 243 height 29
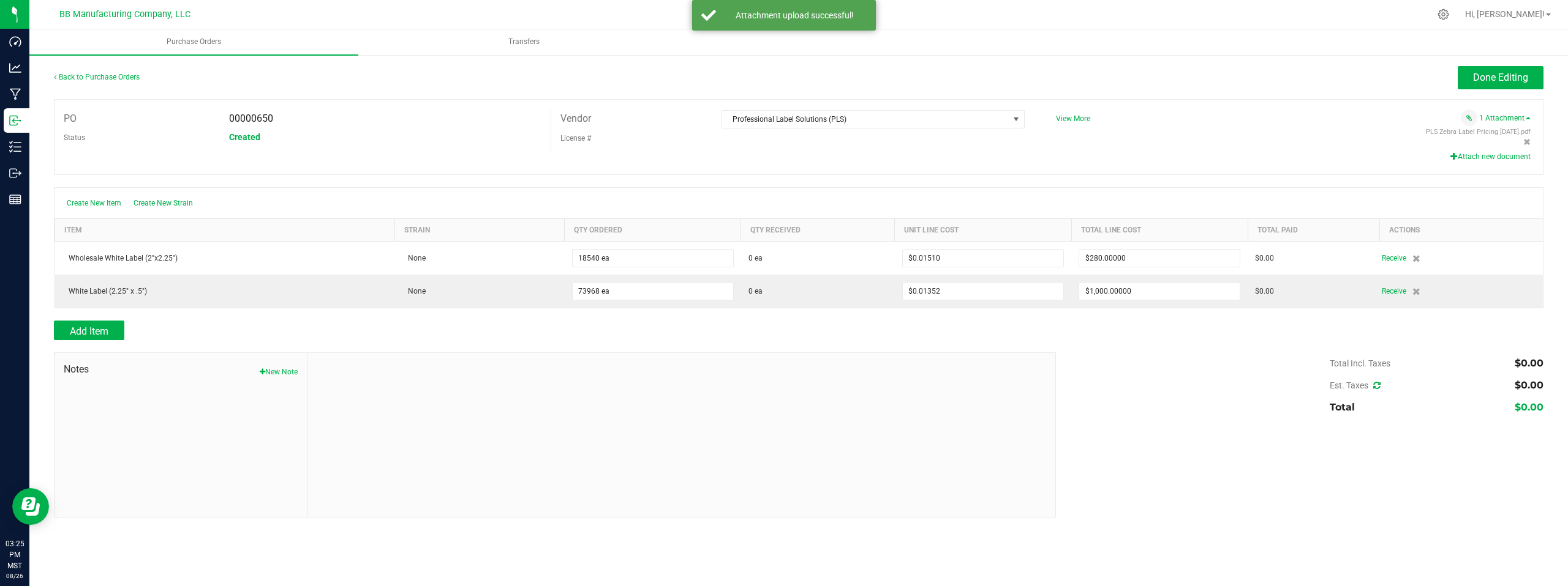
click at [428, 143] on div "Created" at bounding box center [385, 136] width 330 height 18
click at [1217, 379] on div "Total Incl. Taxes $0.00 Est. Taxes $0.00 Total $0.00" at bounding box center [1296, 385] width 497 height 66
click at [1480, 156] on button "Attach new document" at bounding box center [1491, 157] width 80 height 11
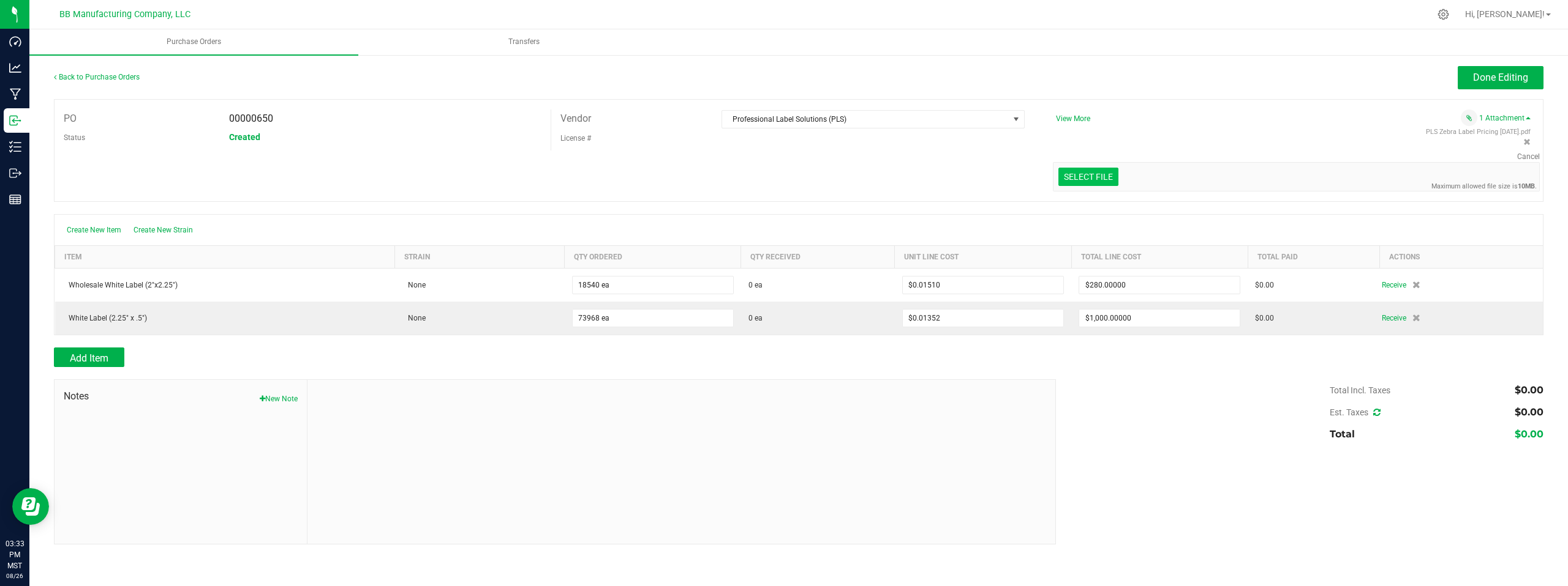
click at [1080, 180] on input "Select file" at bounding box center [51, 123] width 2132 height 125
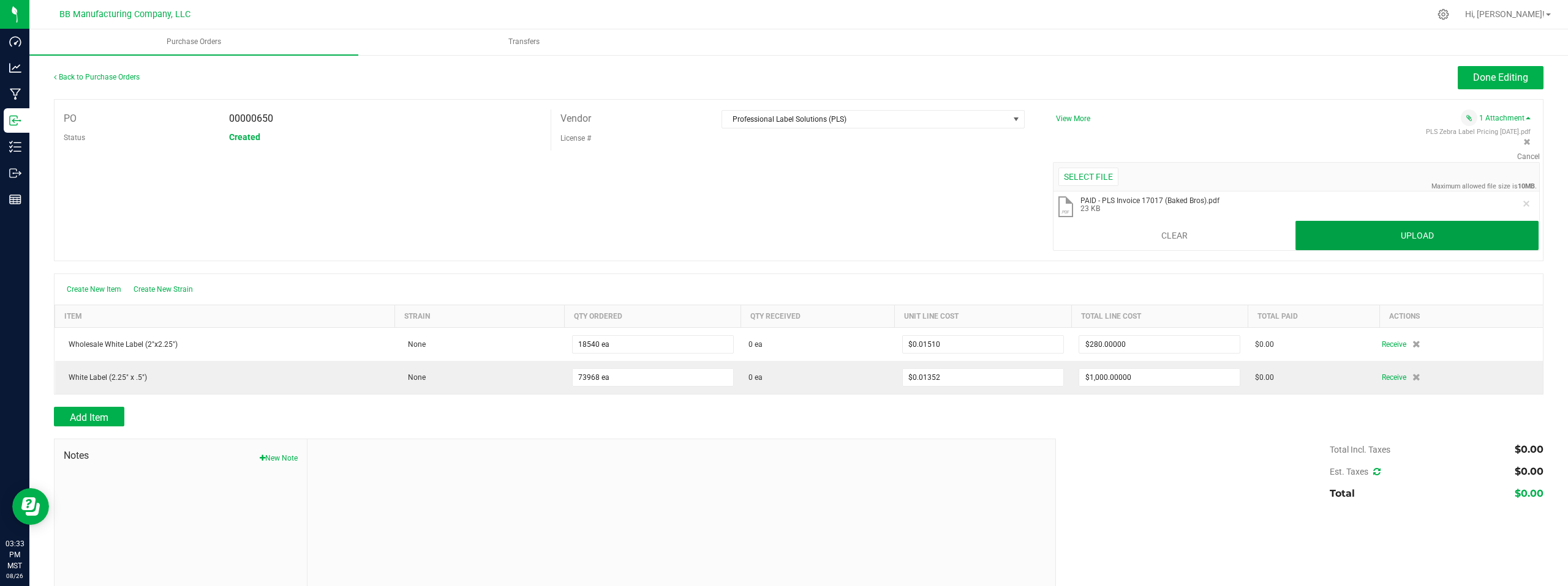
click at [1364, 232] on button "Upload" at bounding box center [1417, 235] width 243 height 29
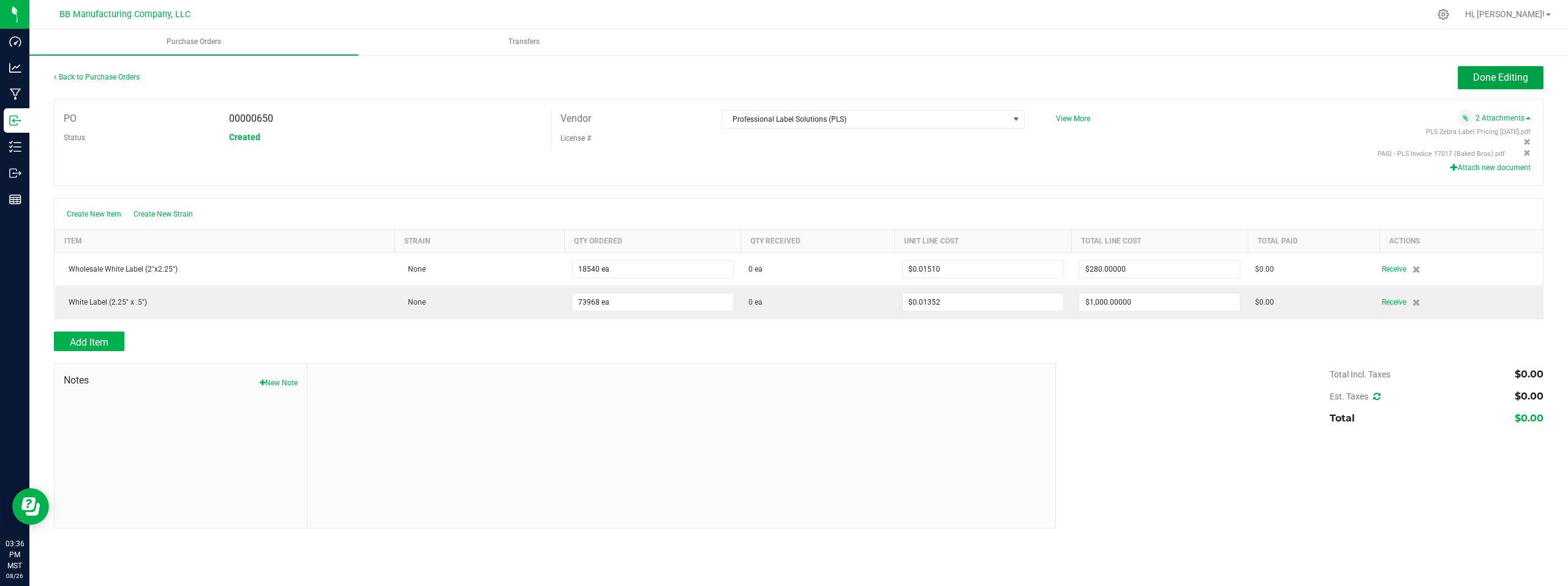
click at [1485, 80] on span "Done Editing" at bounding box center [1500, 77] width 55 height 11
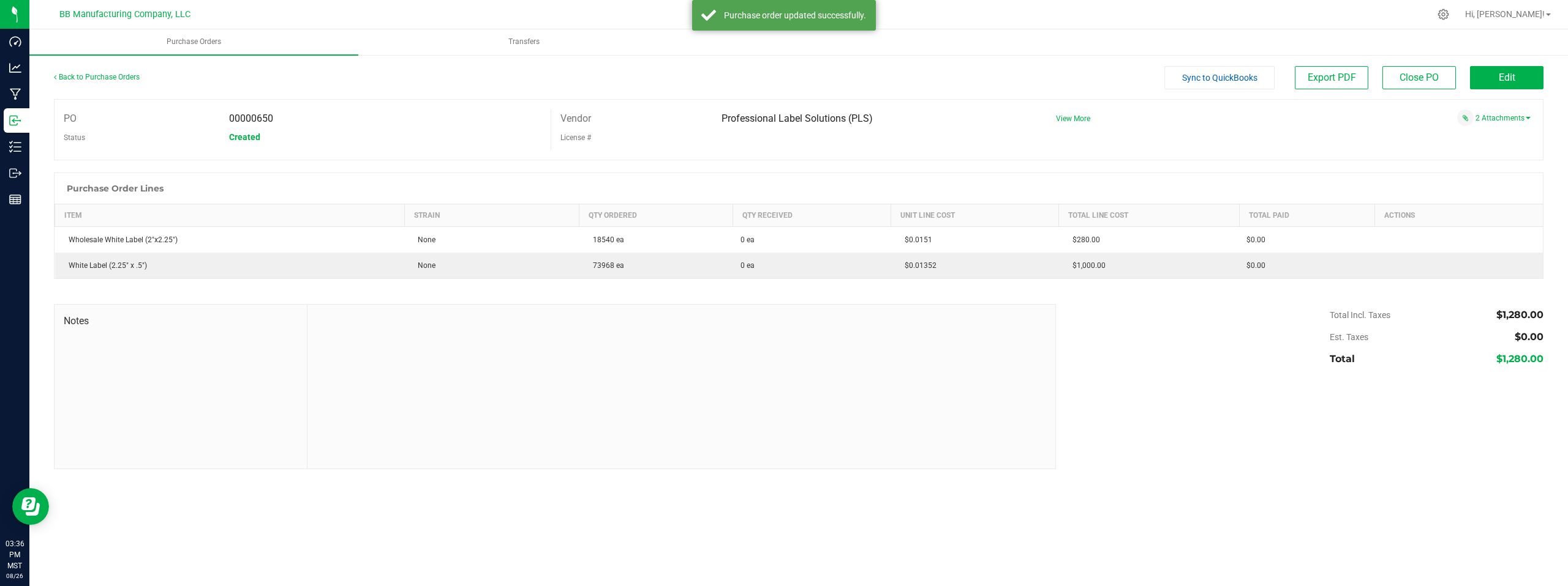
click at [508, 404] on div at bounding box center [682, 386] width 748 height 164
click at [237, 80] on div "Back to Purchase Orders" at bounding box center [240, 76] width 372 height 22
click at [339, 130] on div "Created" at bounding box center [385, 136] width 330 height 18
click at [133, 74] on link "Back to Purchase Orders" at bounding box center [97, 77] width 86 height 9
